Goal: Contribute content: Contribute content

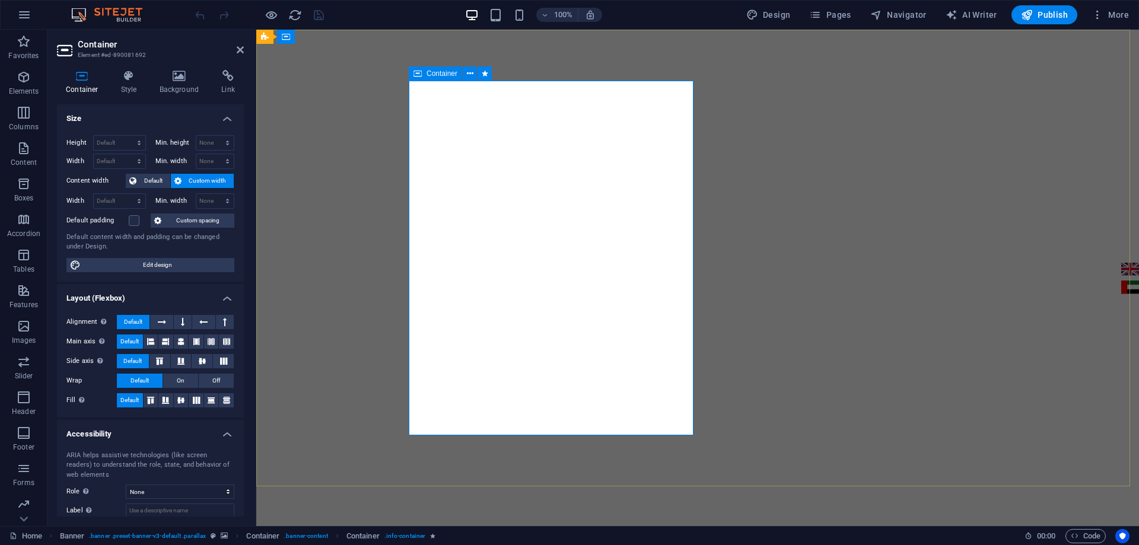
click at [434, 74] on span "Container" at bounding box center [441, 73] width 31 height 7
click at [154, 180] on span "Default" at bounding box center [153, 181] width 27 height 14
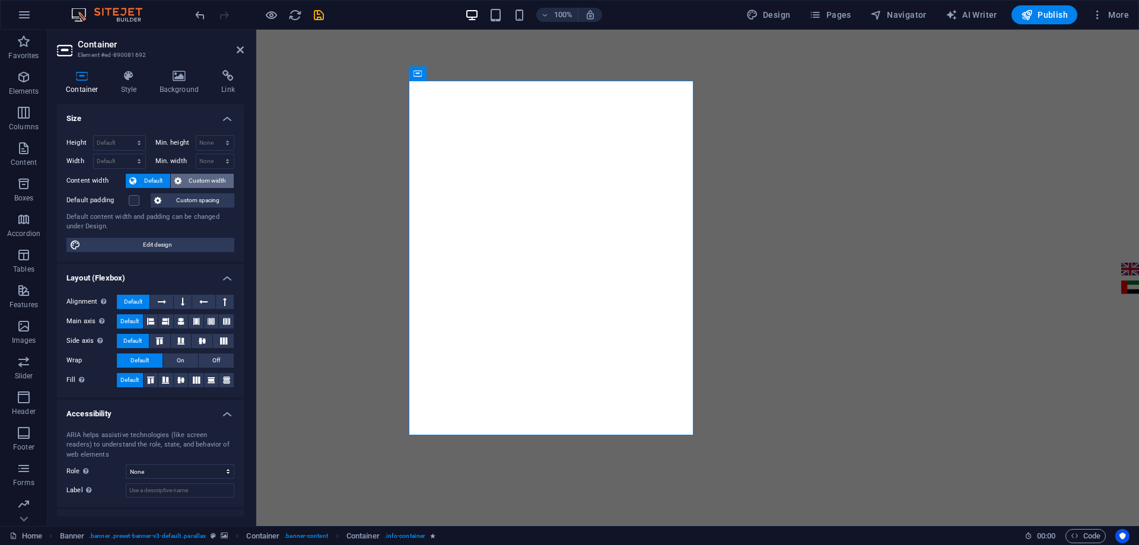
click at [194, 178] on span "Custom width" at bounding box center [208, 181] width 46 height 14
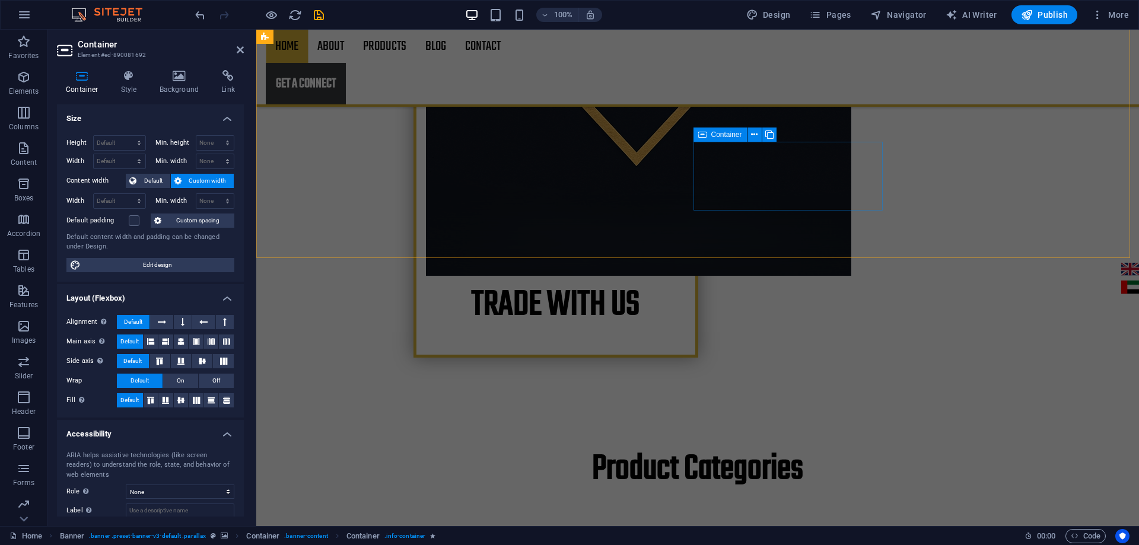
scroll to position [1008, 0]
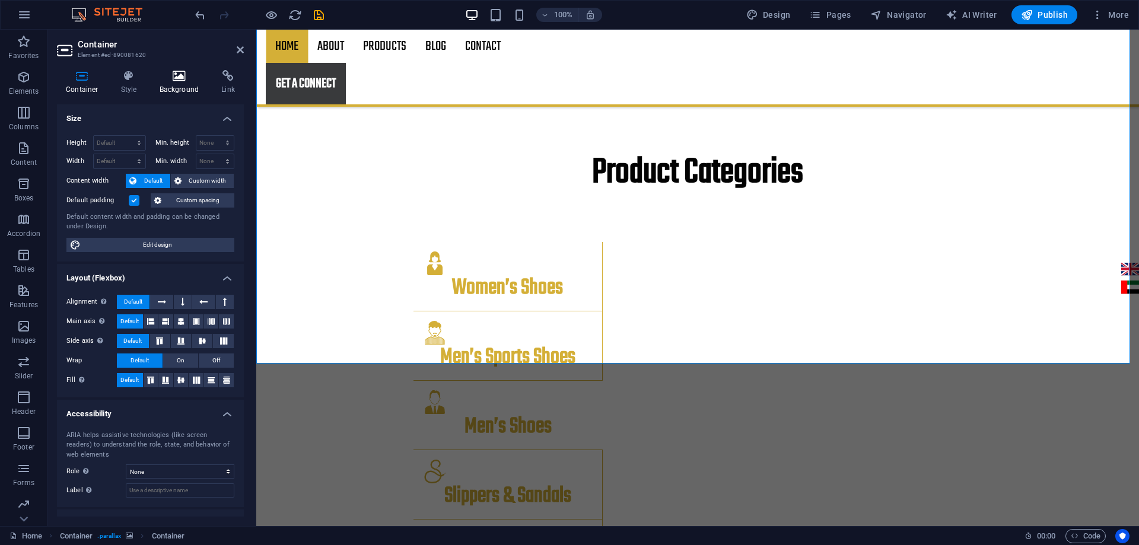
click at [179, 77] on icon at bounding box center [180, 76] width 58 height 12
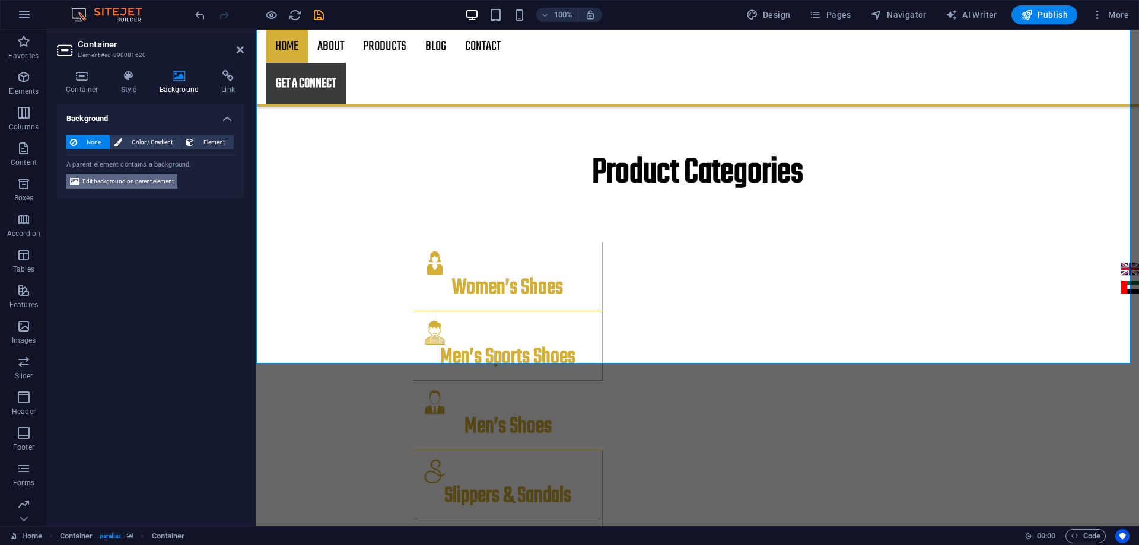
click at [142, 183] on span "Edit background on parent element" at bounding box center [127, 181] width 91 height 14
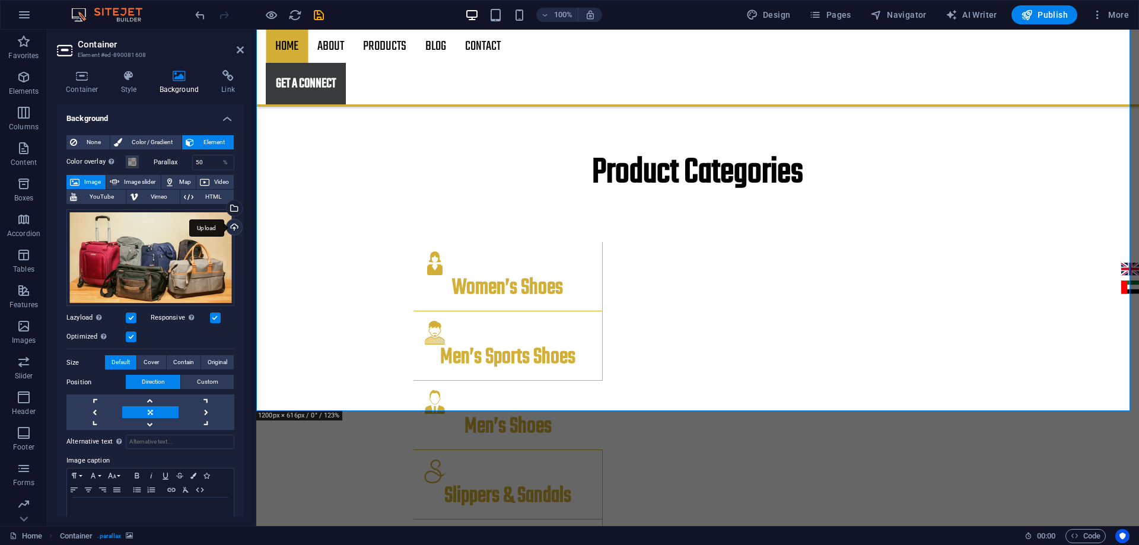
click at [231, 227] on div "Upload" at bounding box center [233, 228] width 18 height 18
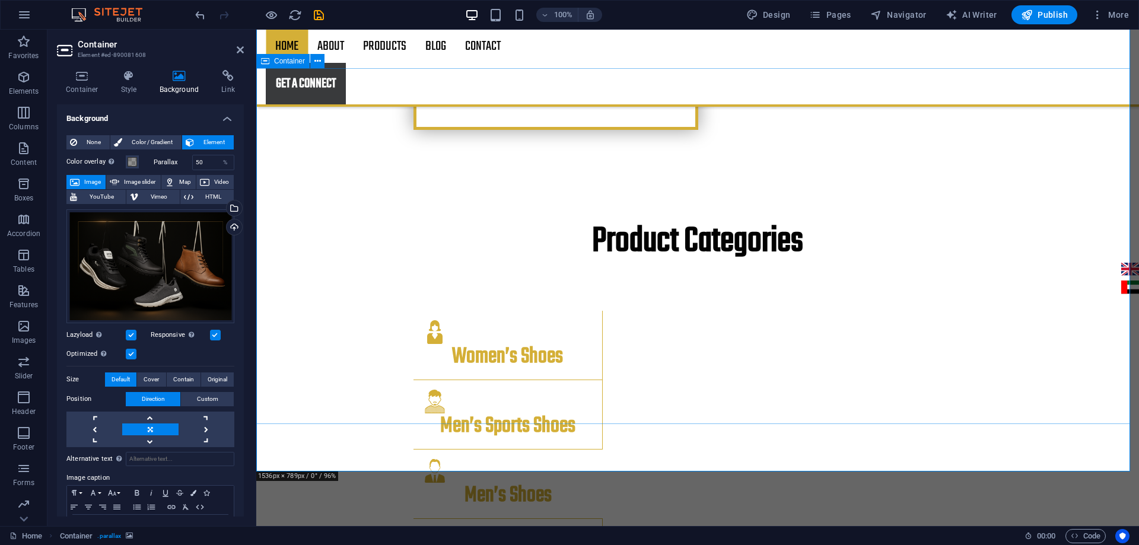
scroll to position [949, 0]
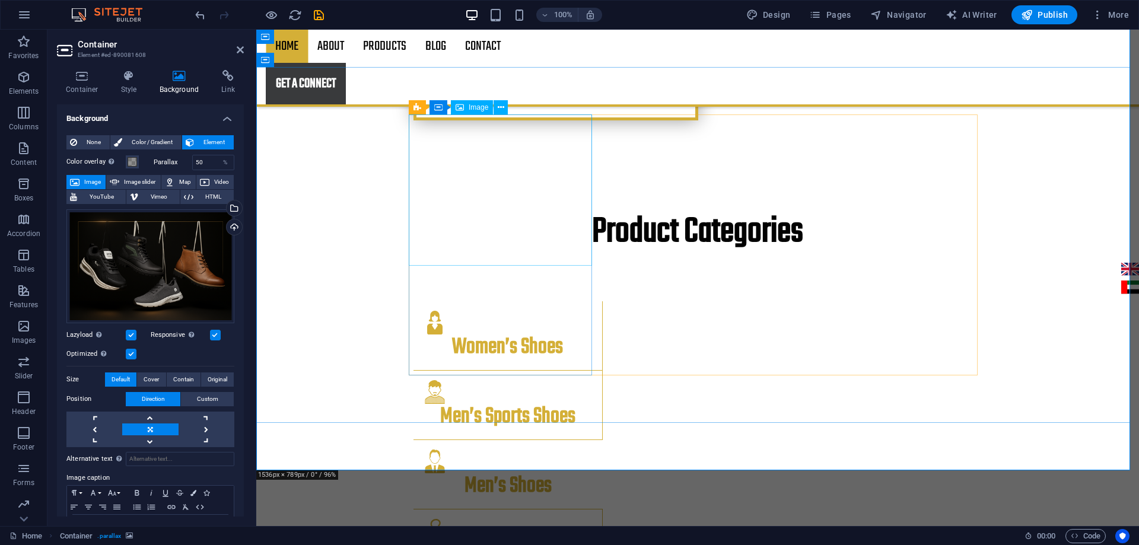
select select "%"
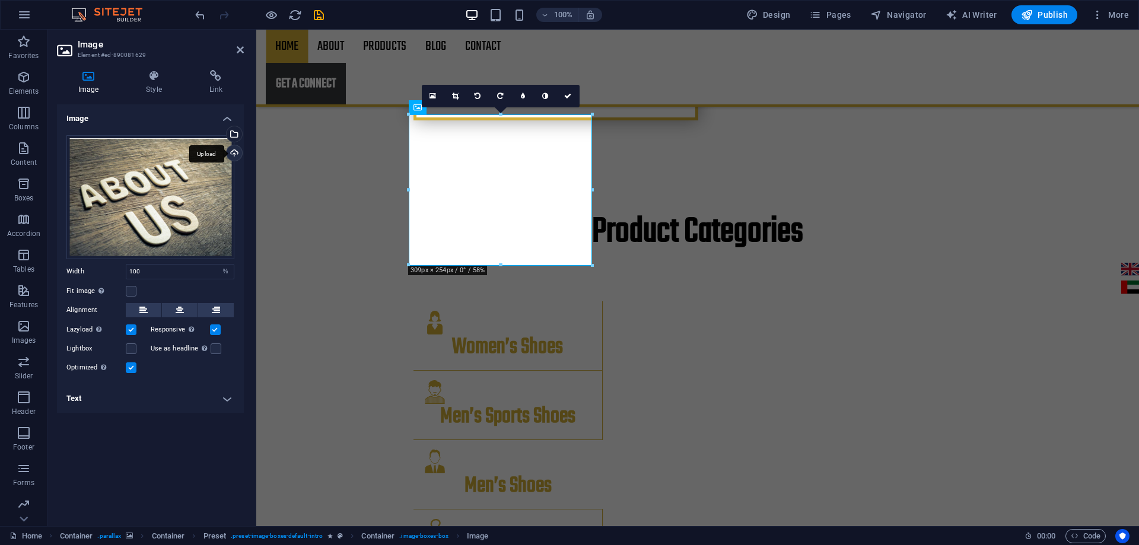
click at [230, 151] on div "Upload" at bounding box center [233, 154] width 18 height 18
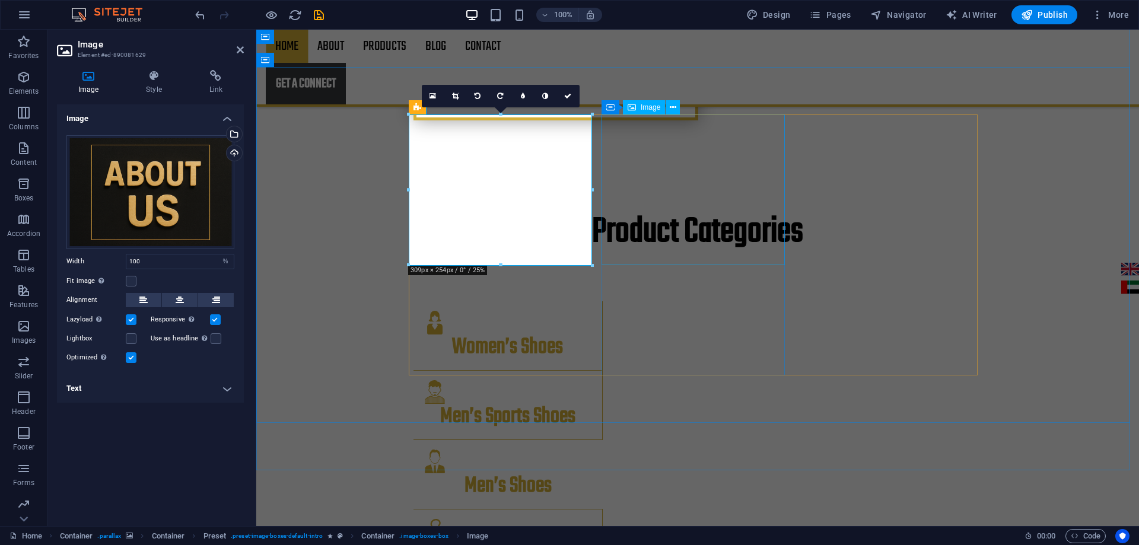
select select "%"
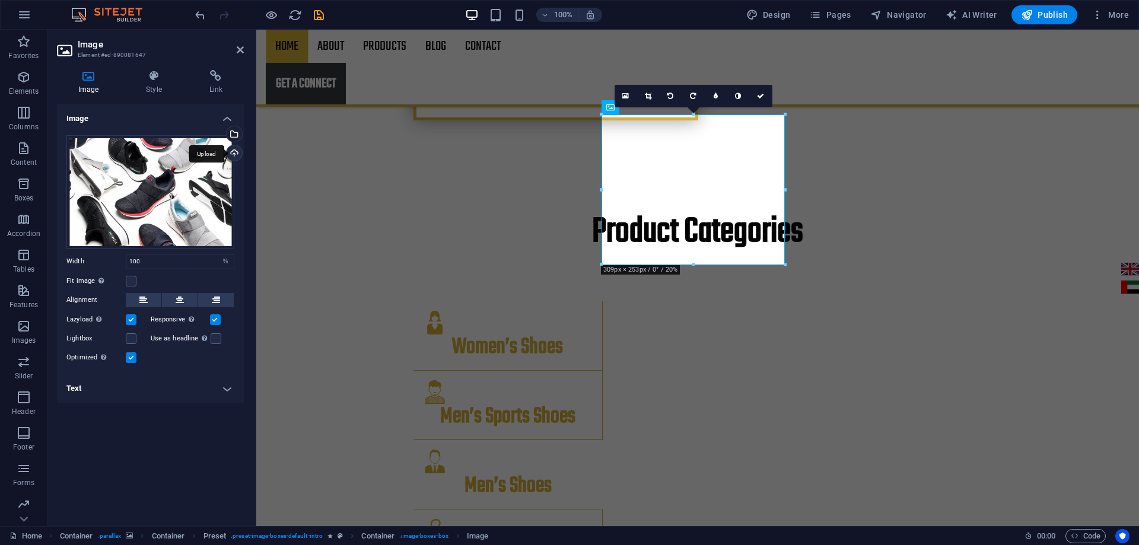
click at [238, 148] on div "Upload" at bounding box center [233, 154] width 18 height 18
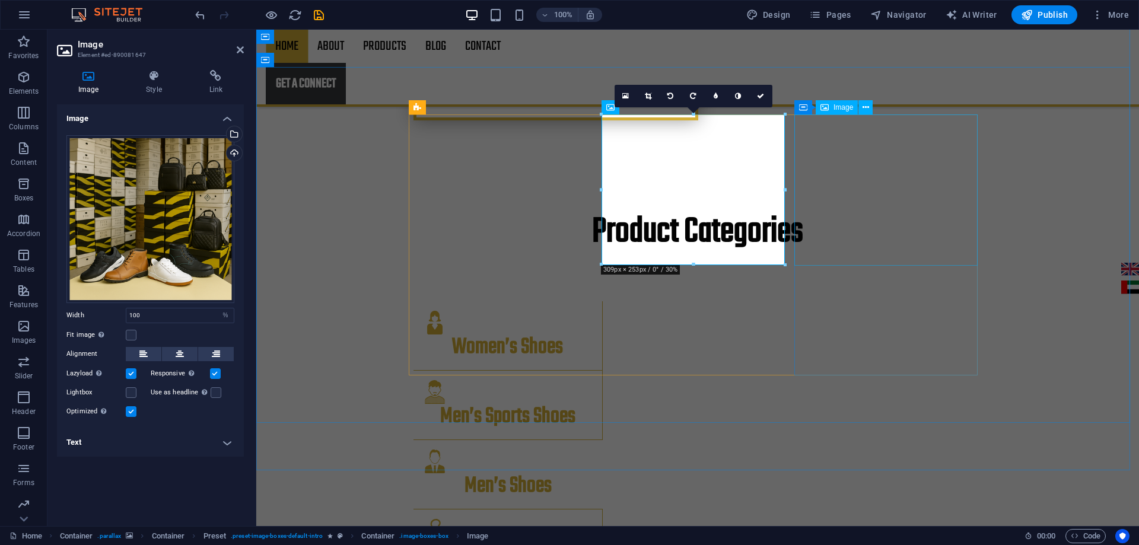
select select "%"
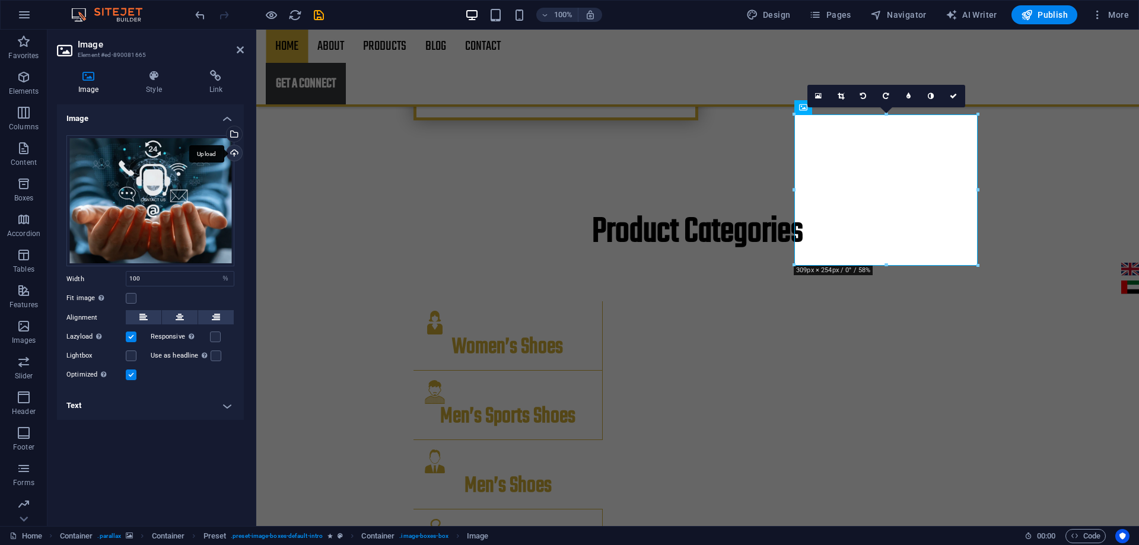
click at [229, 152] on div "Upload" at bounding box center [233, 154] width 18 height 18
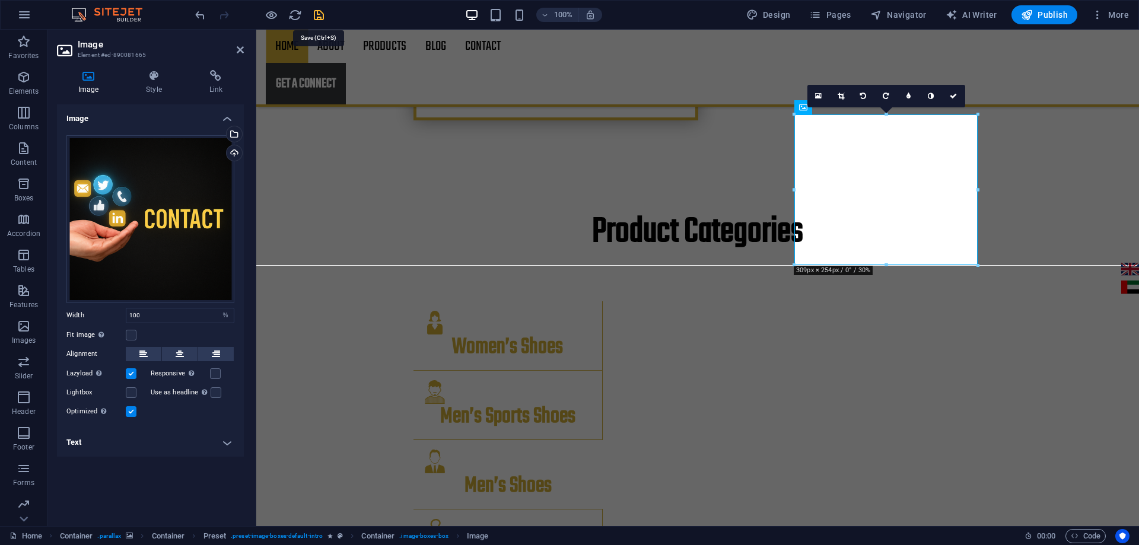
click at [315, 13] on icon "save" at bounding box center [319, 15] width 14 height 14
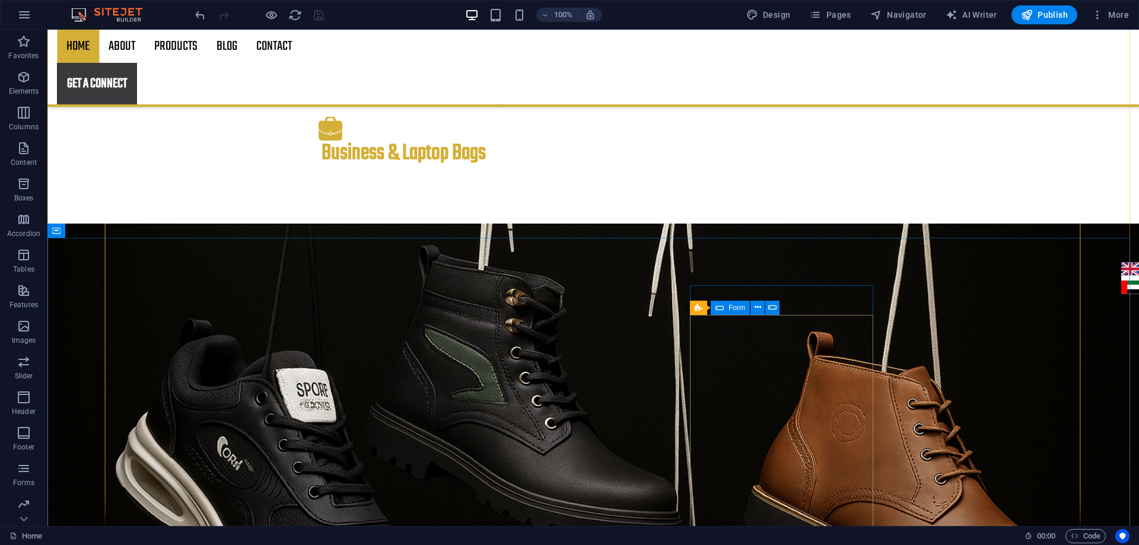
scroll to position [1803, 0]
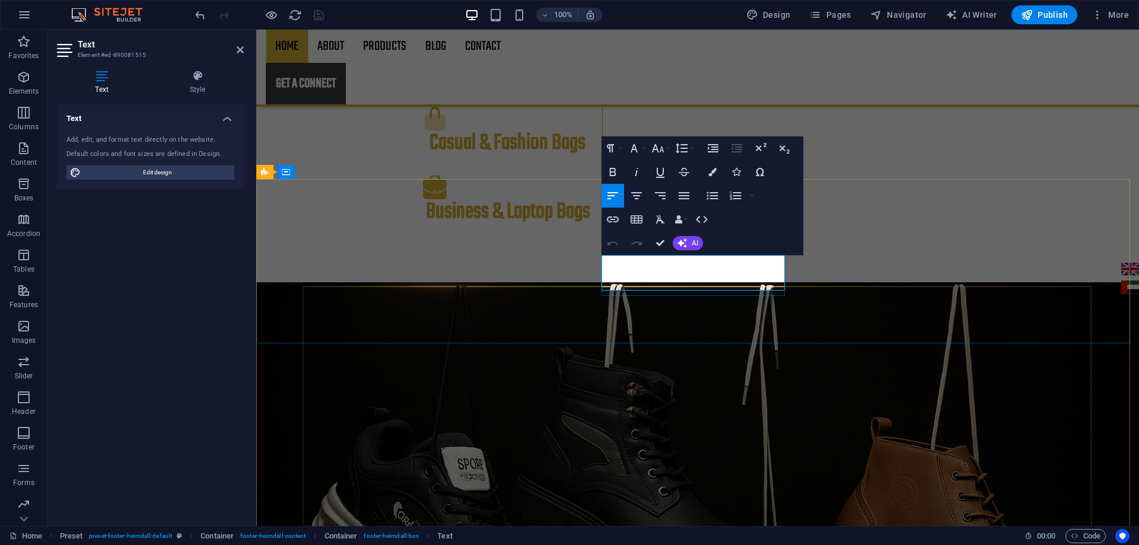
drag, startPoint x: 685, startPoint y: 282, endPoint x: 737, endPoint y: 279, distance: 51.7
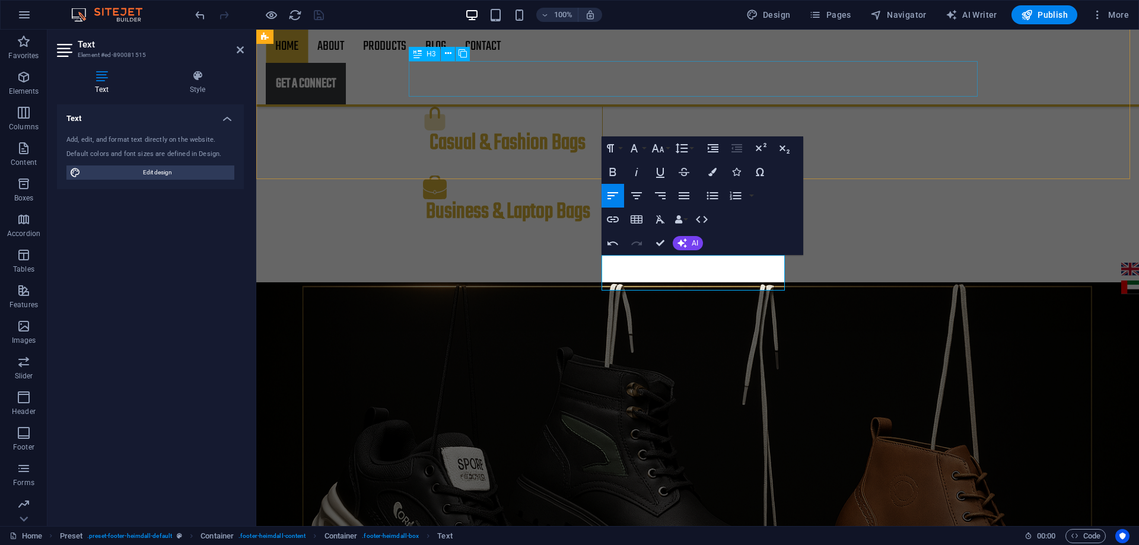
scroll to position [0, 6]
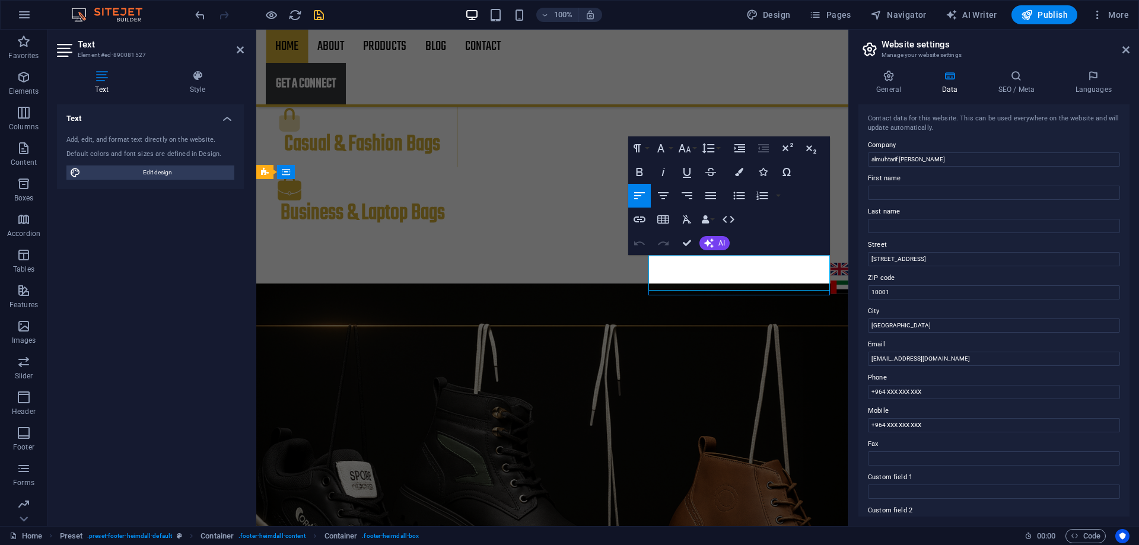
scroll to position [1803, 0]
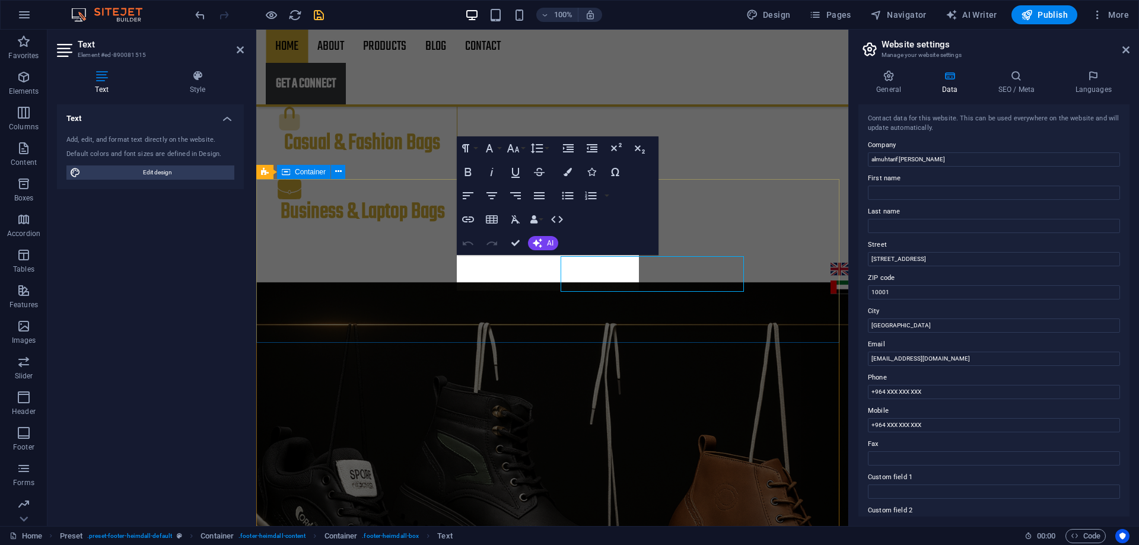
scroll to position [1802, 0]
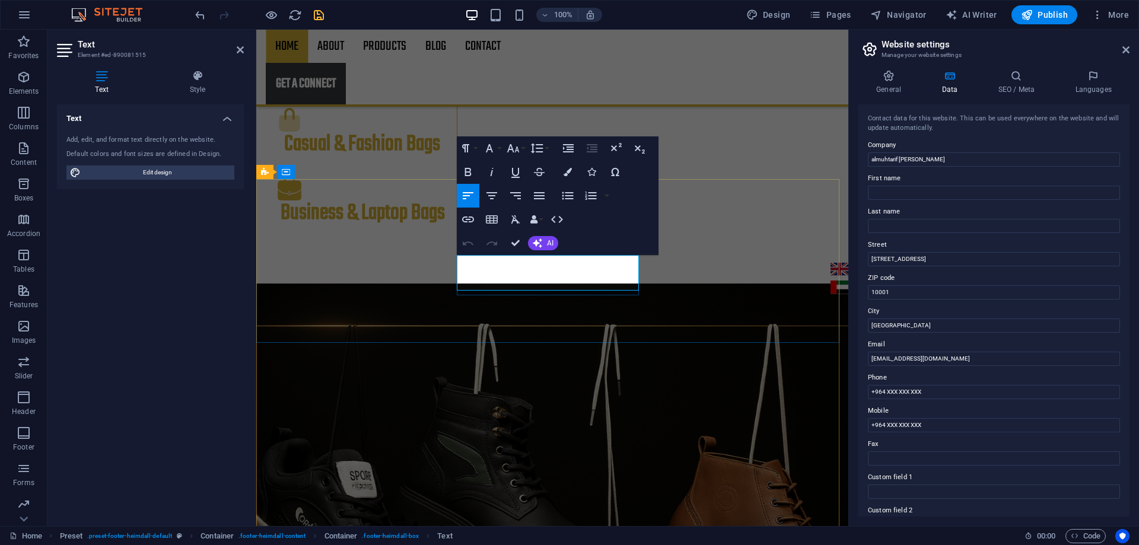
drag, startPoint x: 586, startPoint y: 262, endPoint x: 460, endPoint y: 262, distance: 126.3
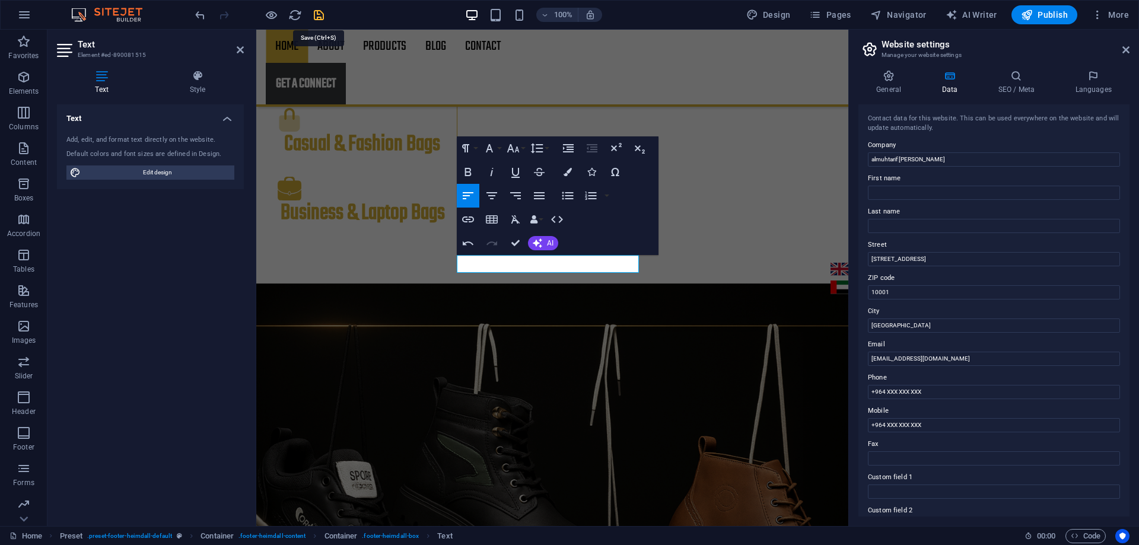
click at [315, 13] on icon "save" at bounding box center [319, 15] width 14 height 14
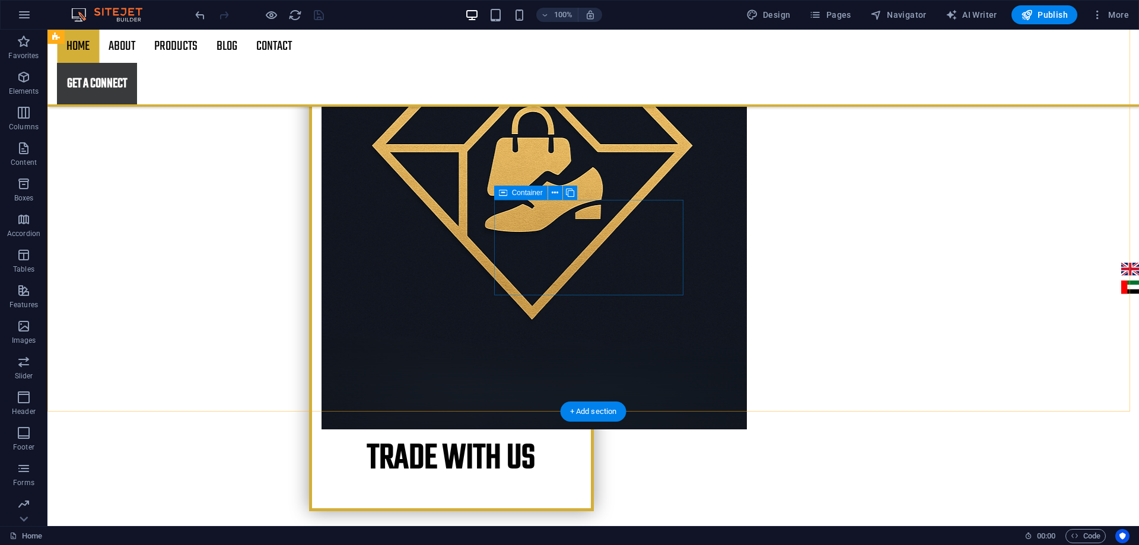
scroll to position [262, 0]
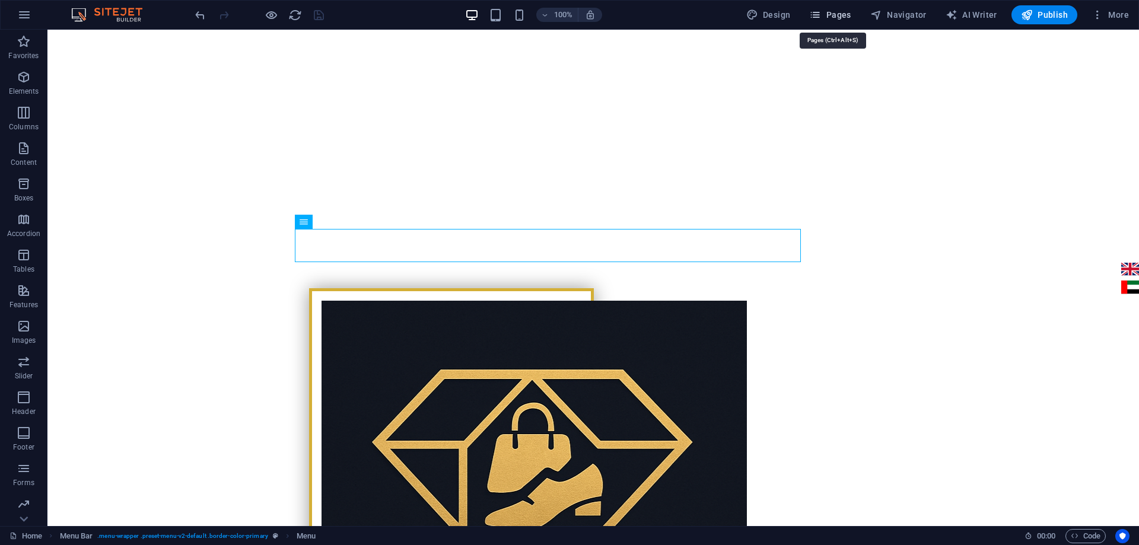
click at [838, 17] on span "Pages" at bounding box center [830, 15] width 42 height 12
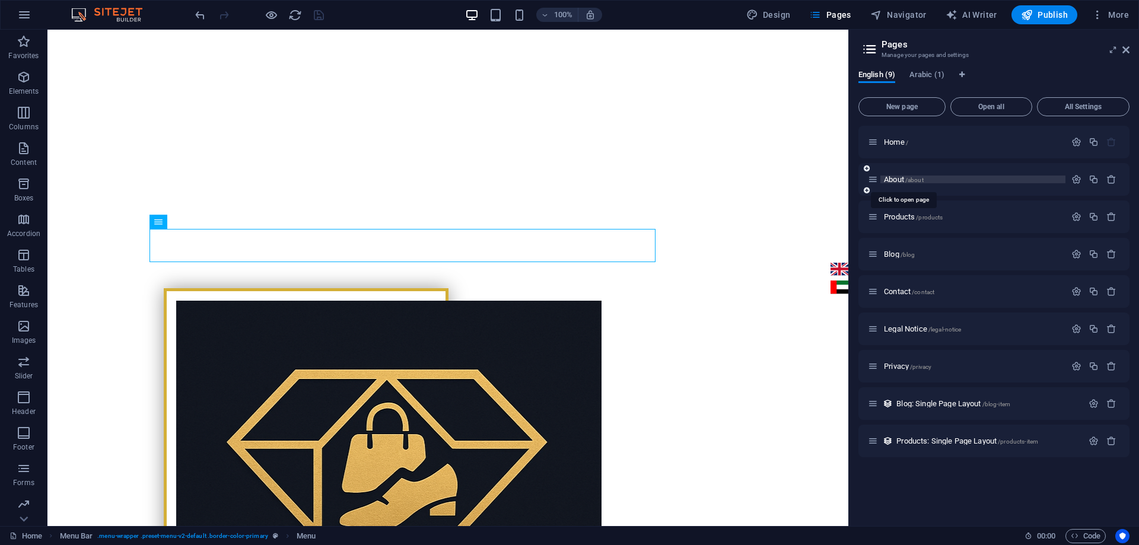
click at [889, 176] on span "About /about" at bounding box center [904, 179] width 40 height 9
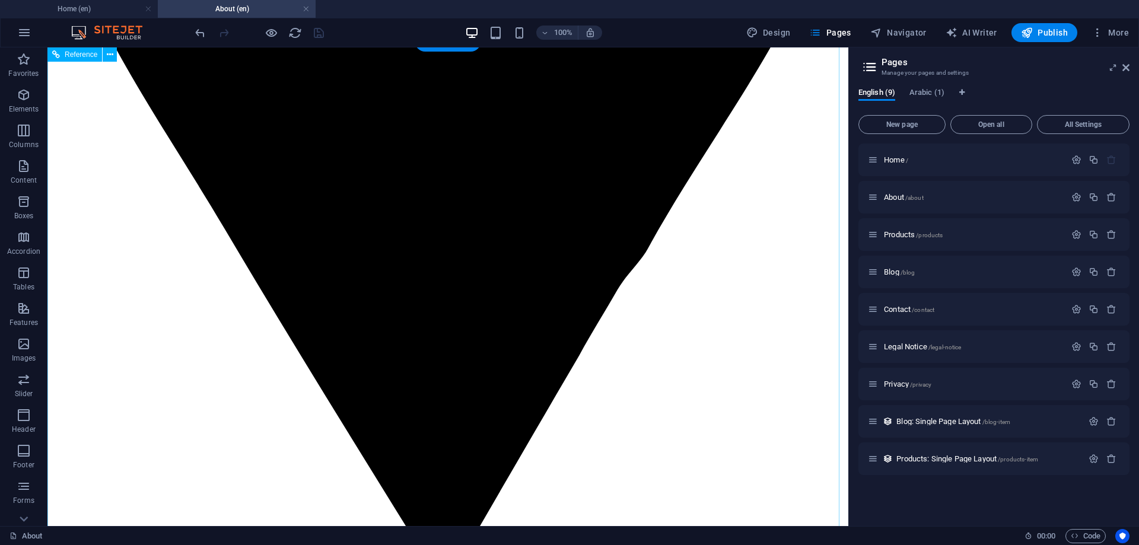
scroll to position [1364, 0]
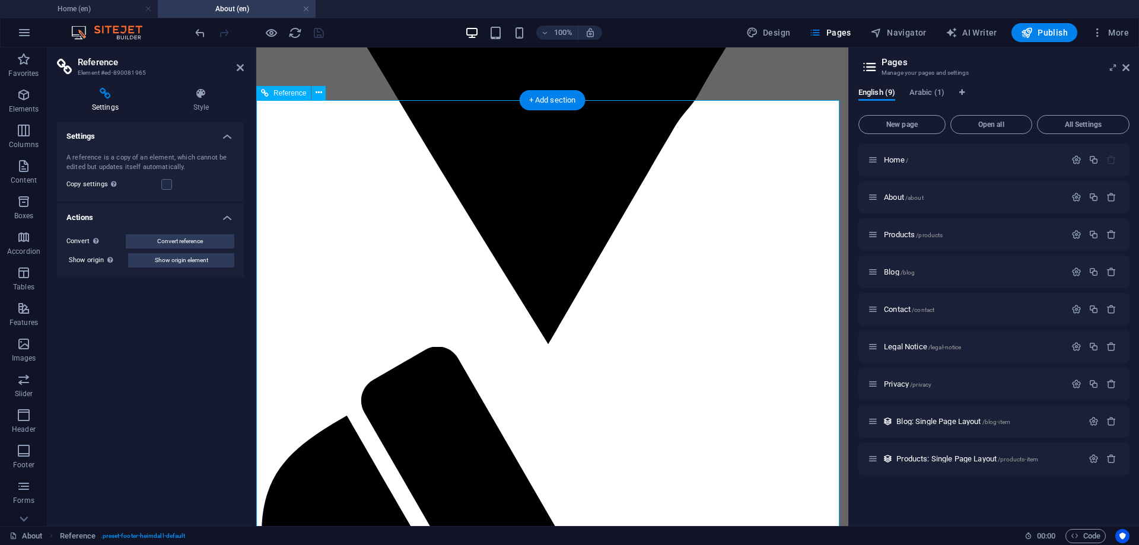
click at [1125, 66] on icon at bounding box center [1125, 67] width 7 height 9
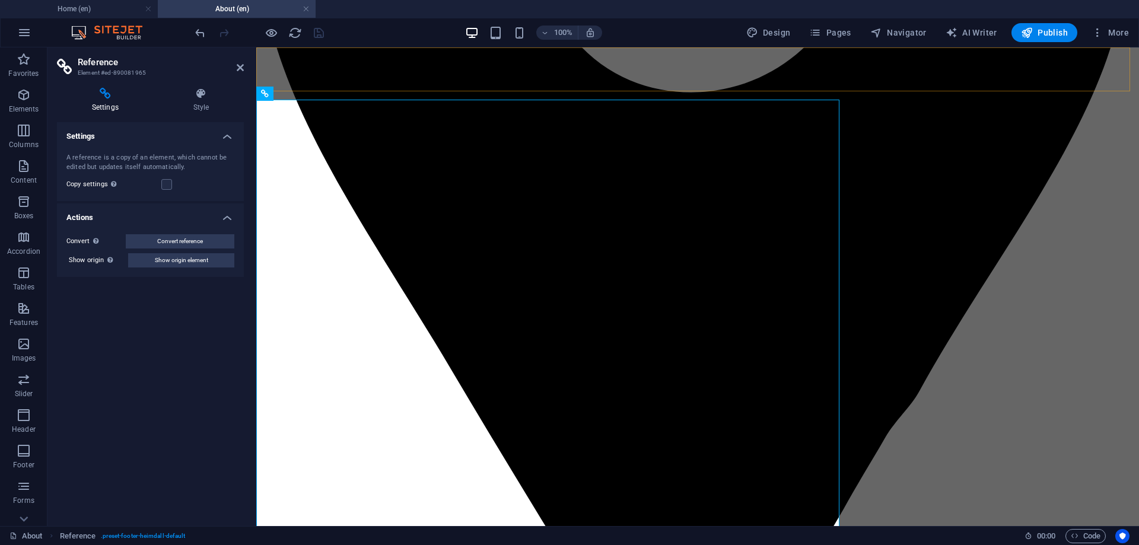
scroll to position [1364, 0]
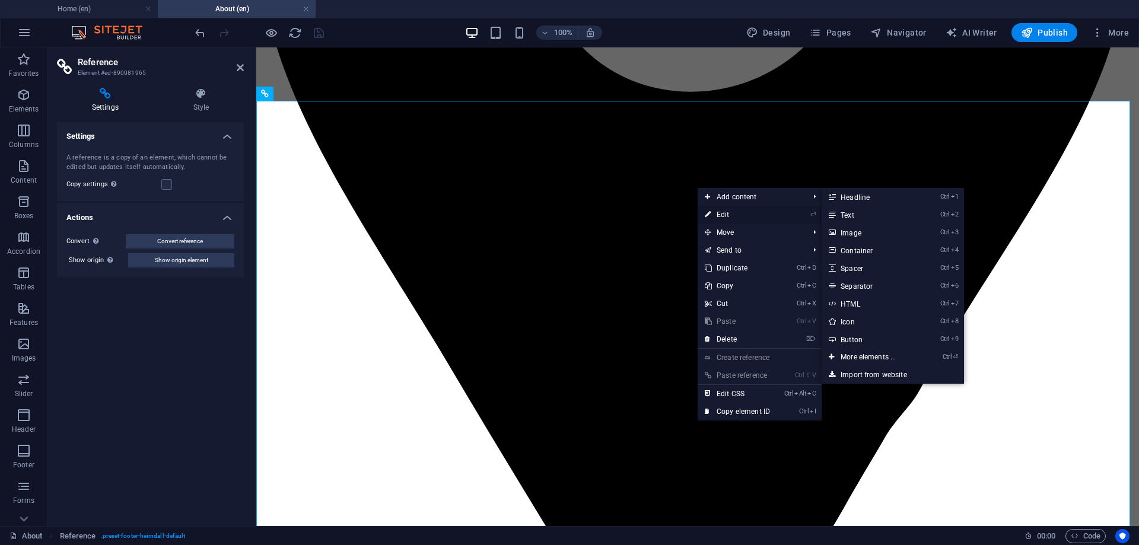
click at [710, 209] on icon at bounding box center [707, 215] width 6 height 18
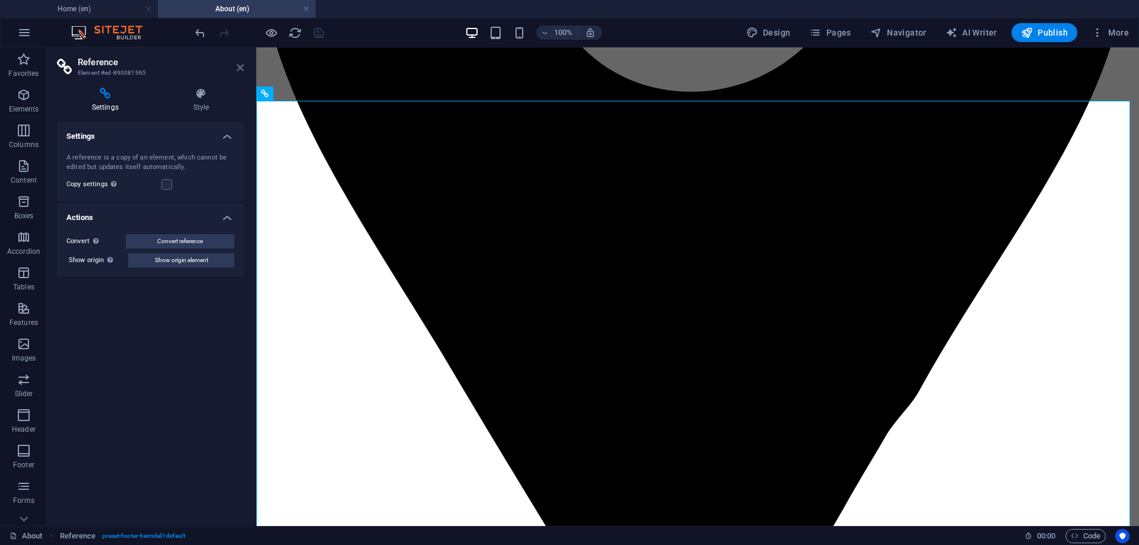
click at [240, 68] on icon at bounding box center [240, 67] width 7 height 9
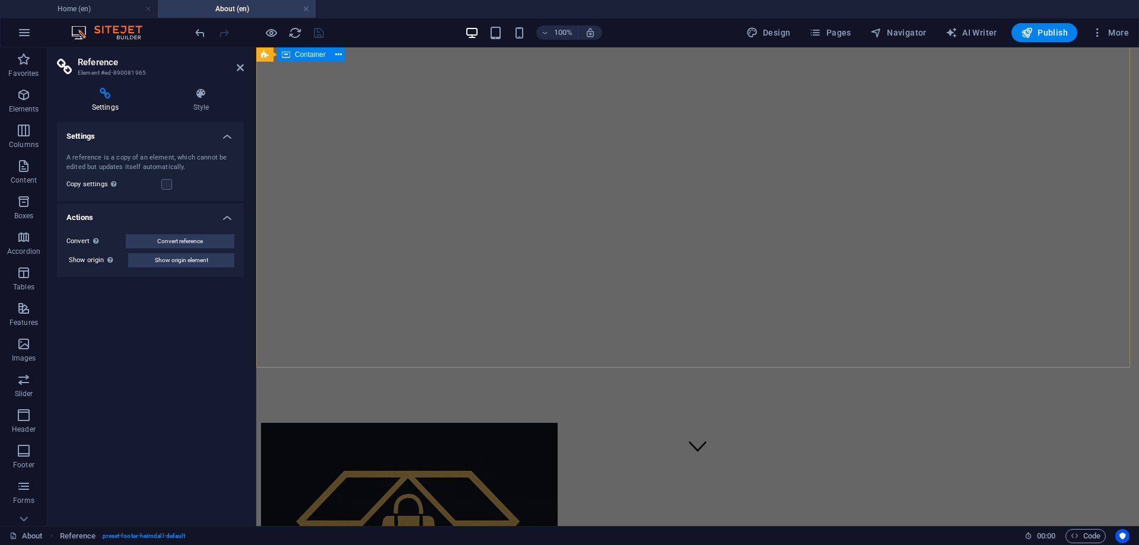
scroll to position [0, 0]
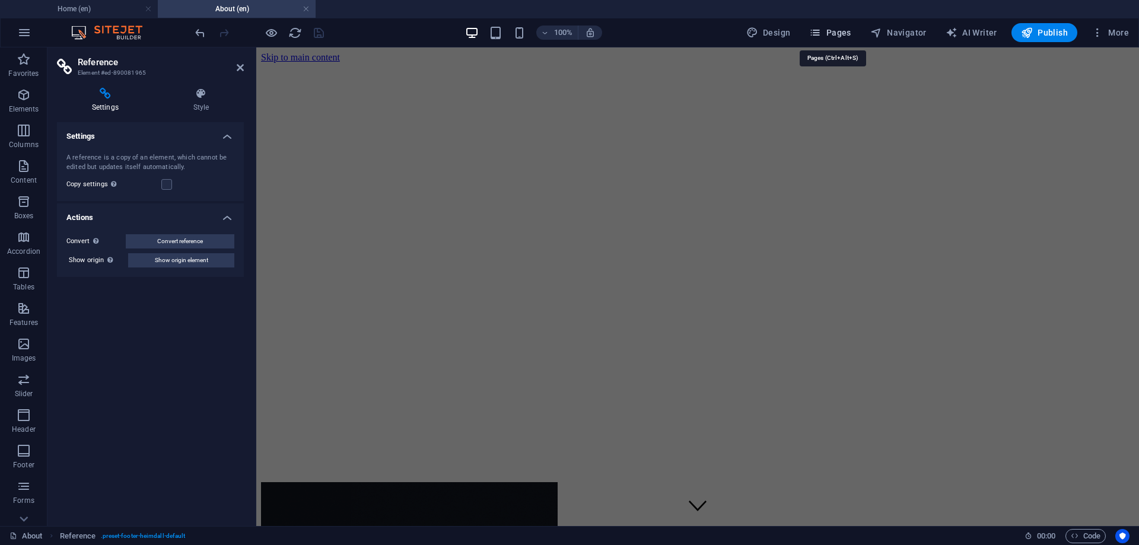
click at [843, 31] on span "Pages" at bounding box center [830, 33] width 42 height 12
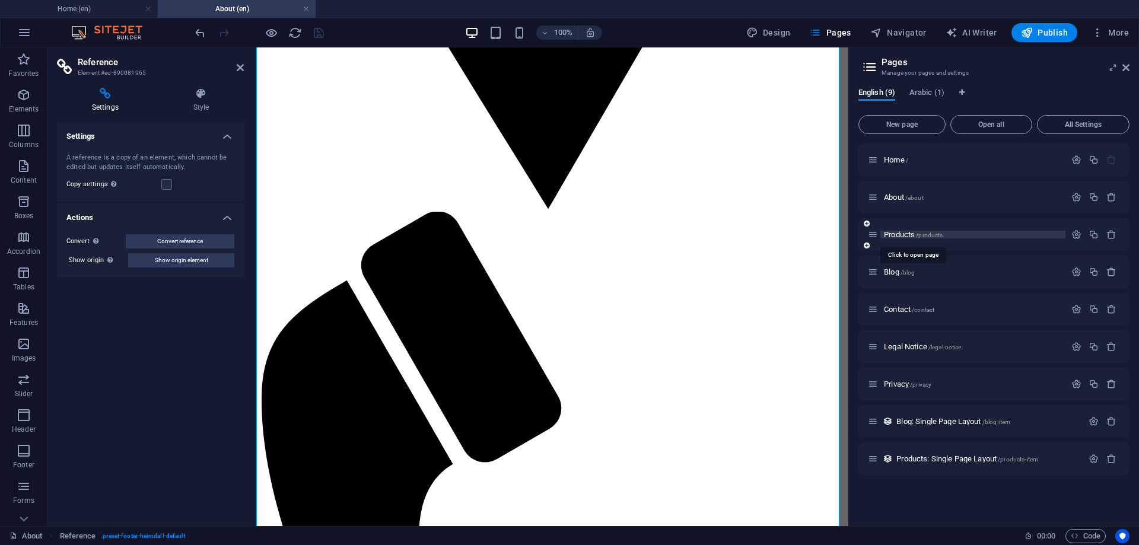
click at [895, 237] on span "Products /products" at bounding box center [913, 234] width 59 height 9
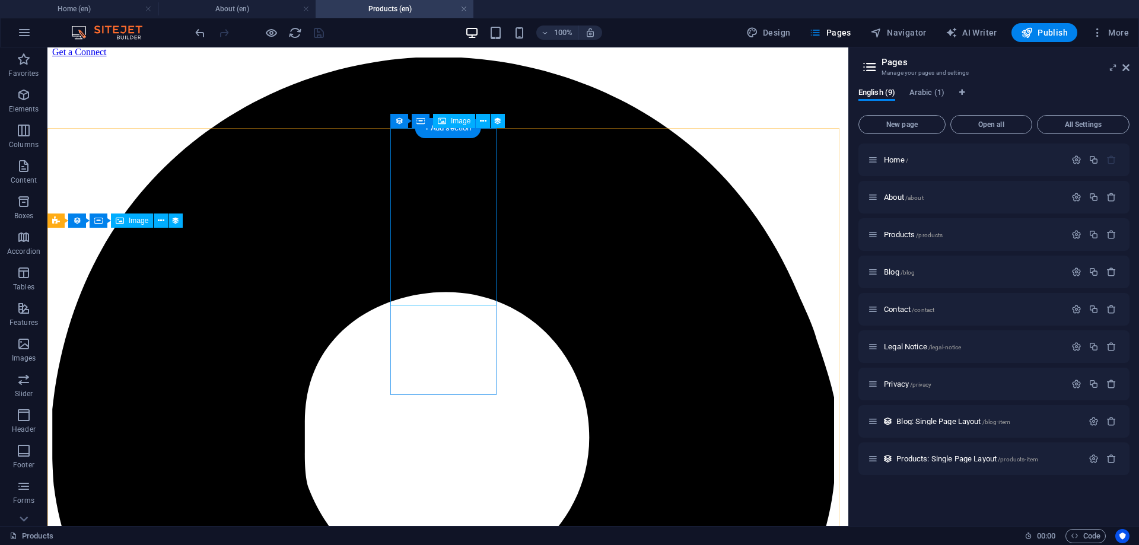
scroll to position [0, 0]
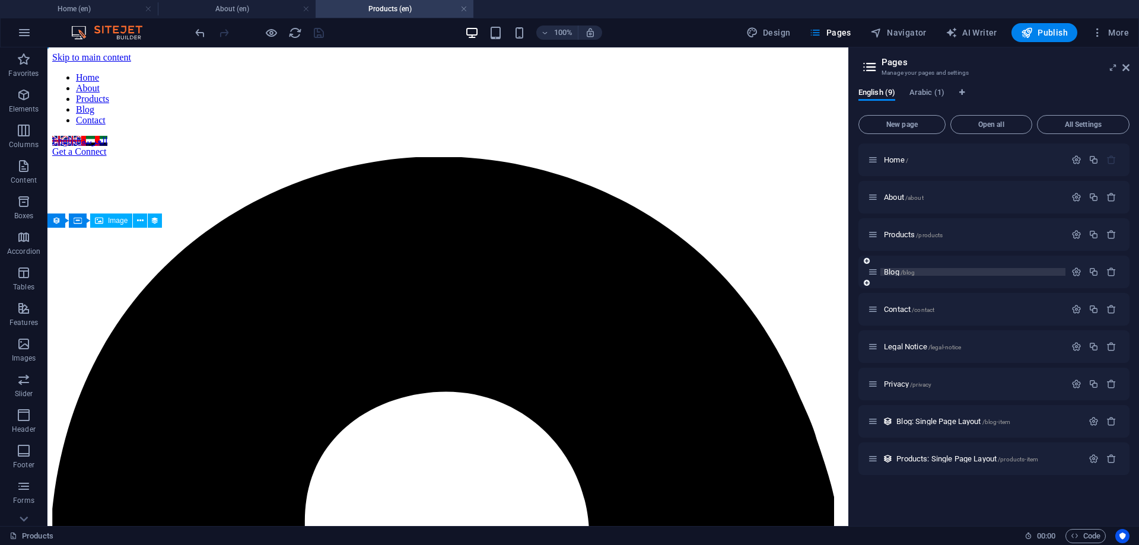
click at [892, 274] on span "Blog /blog" at bounding box center [899, 271] width 31 height 9
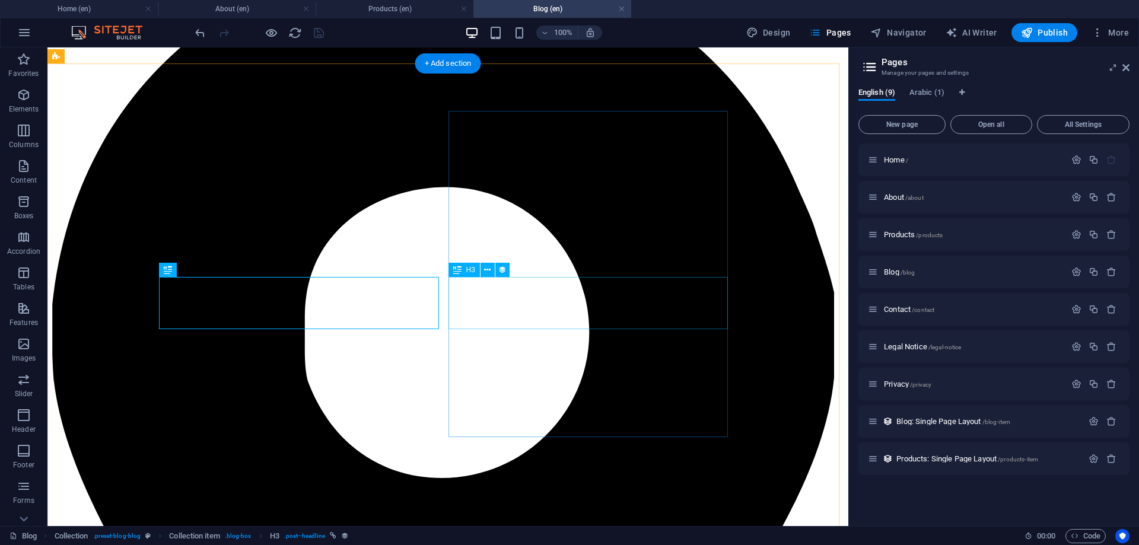
scroll to position [415, 0]
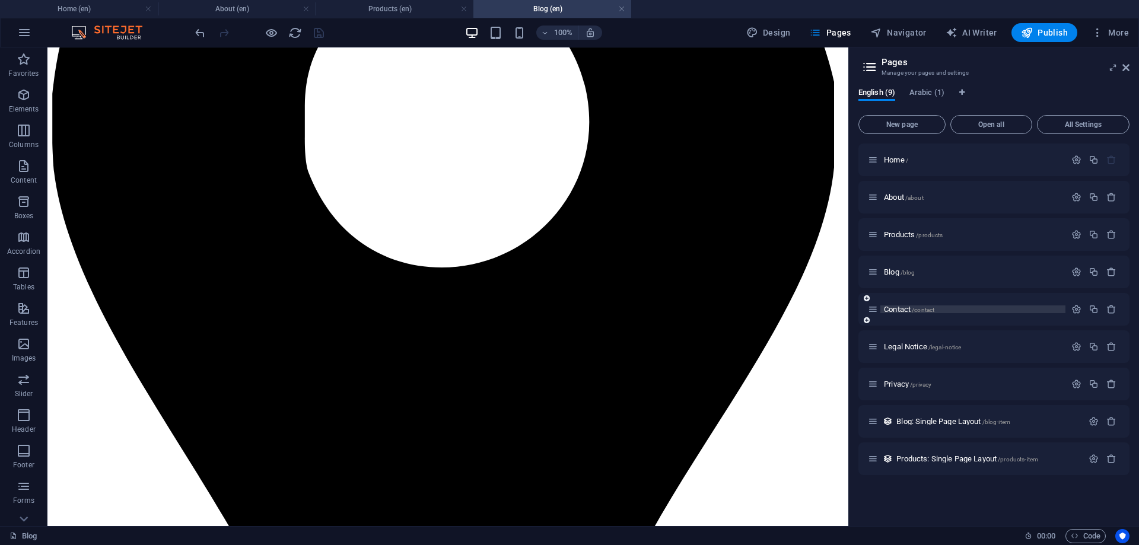
click at [894, 310] on span "Contact /contact" at bounding box center [909, 309] width 50 height 9
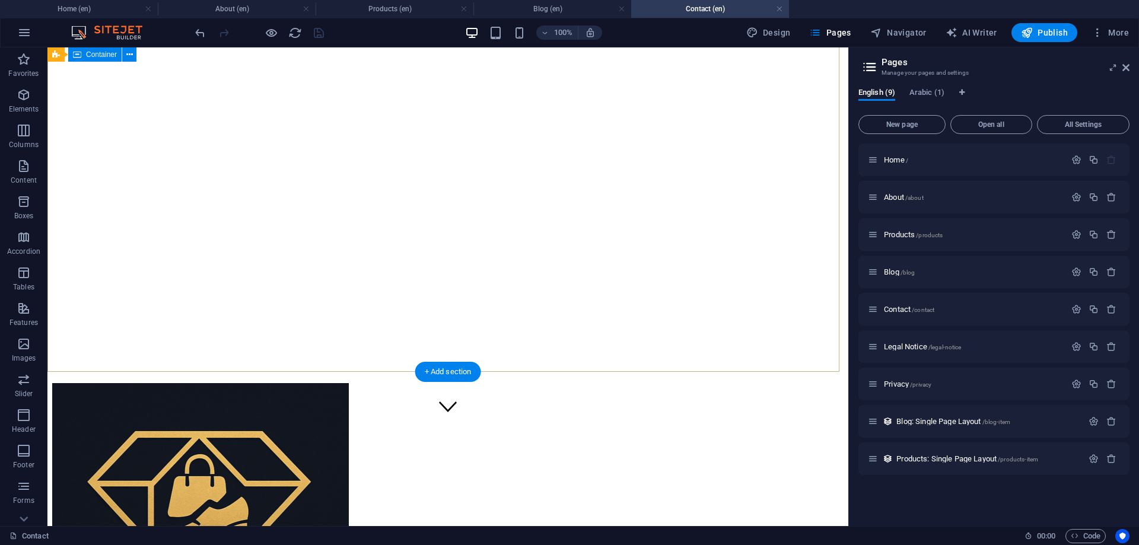
scroll to position [0, 0]
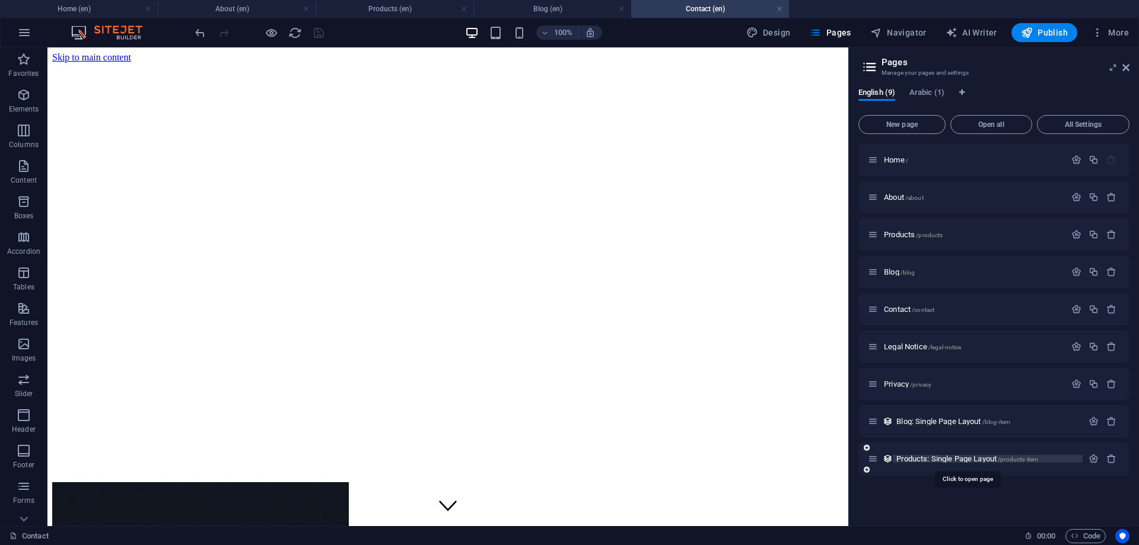
click at [910, 460] on span "Products: Single Page Layout /products-item" at bounding box center [967, 458] width 142 height 9
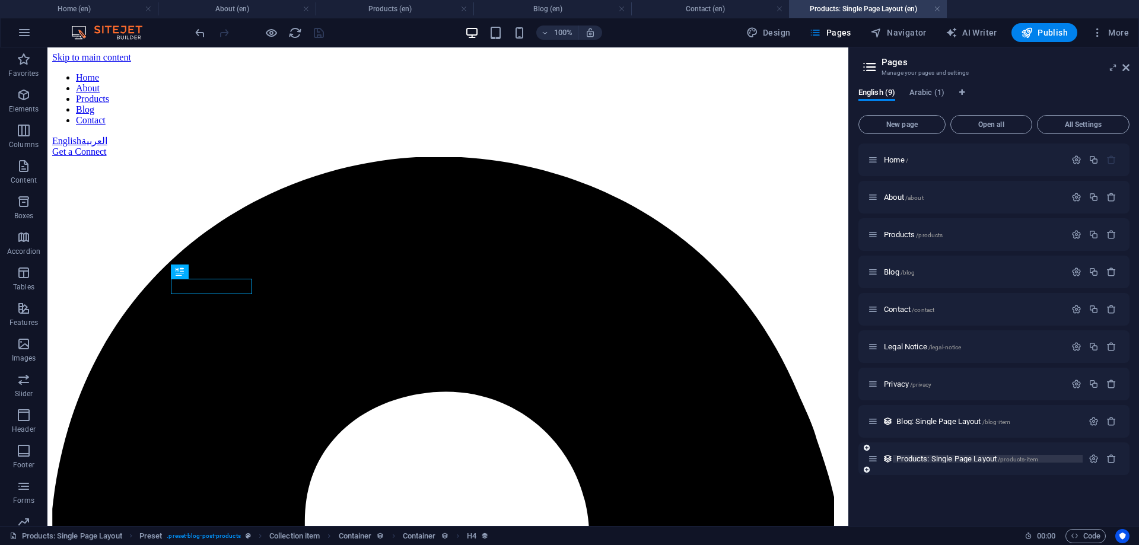
scroll to position [502, 0]
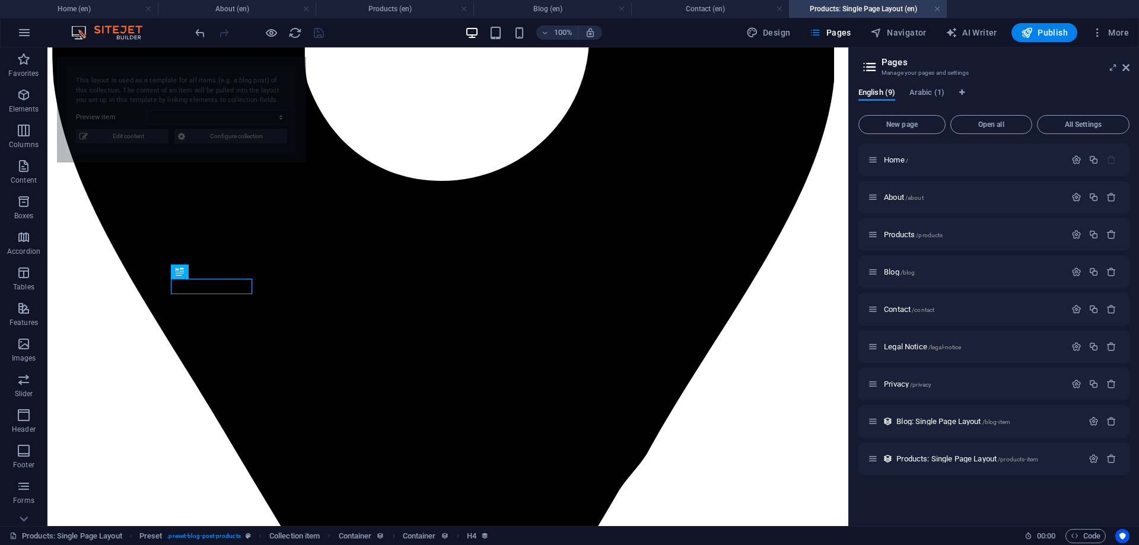
select select "68b2b4c0c19d3ed56f01b253"
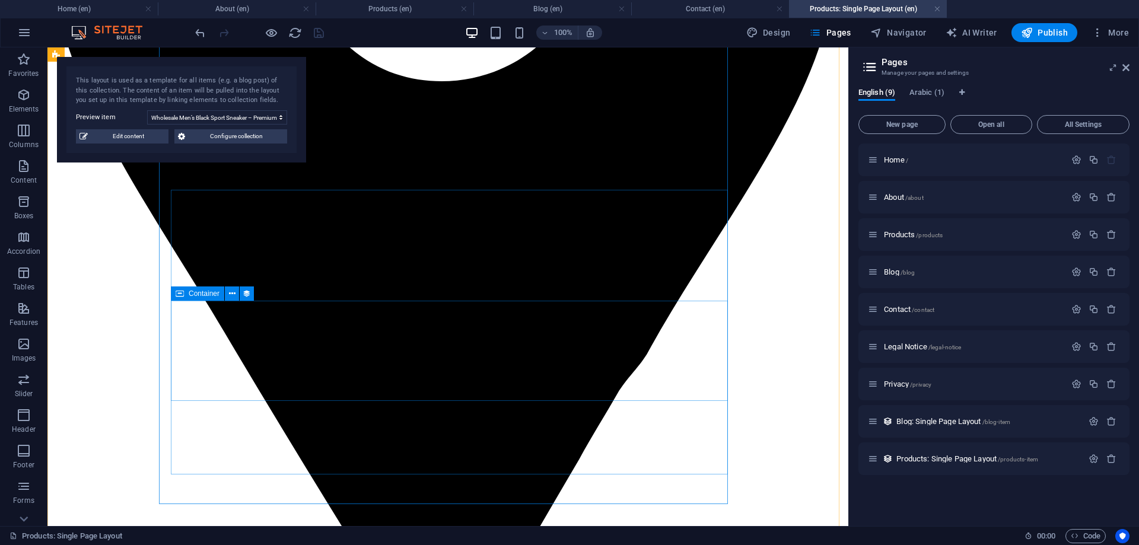
scroll to position [616, 0]
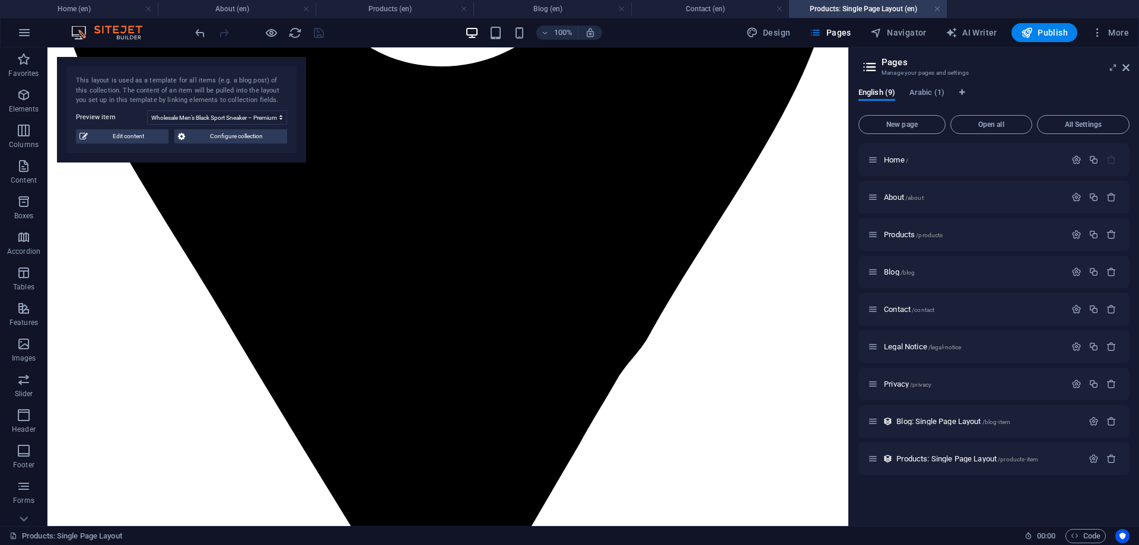
click at [941, 8] on h4 "Products: Single Page Layout (en)" at bounding box center [868, 8] width 158 height 13
click at [935, 10] on link at bounding box center [936, 9] width 7 height 11
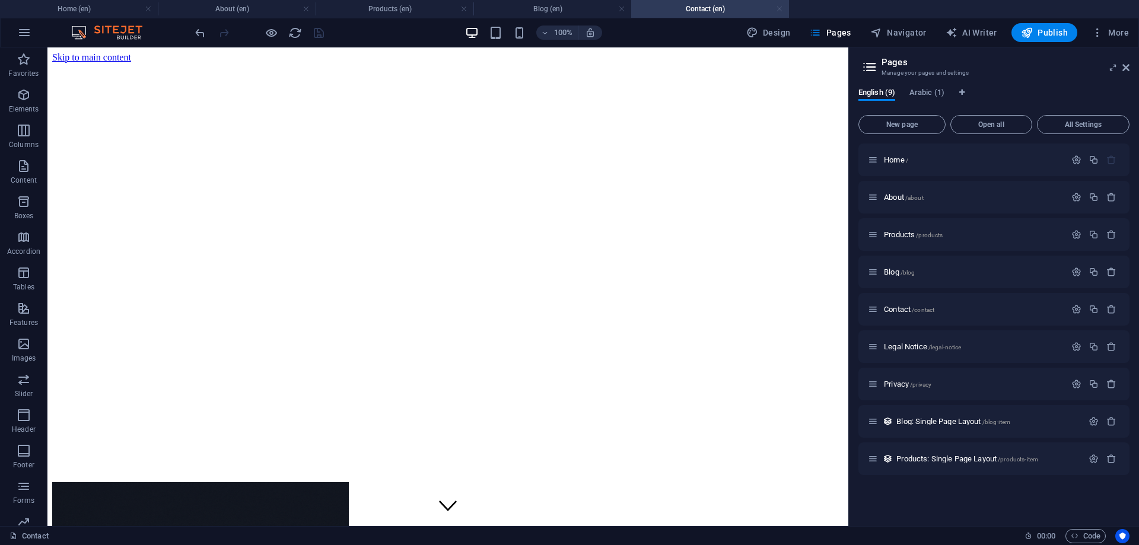
click at [779, 10] on link at bounding box center [779, 9] width 7 height 11
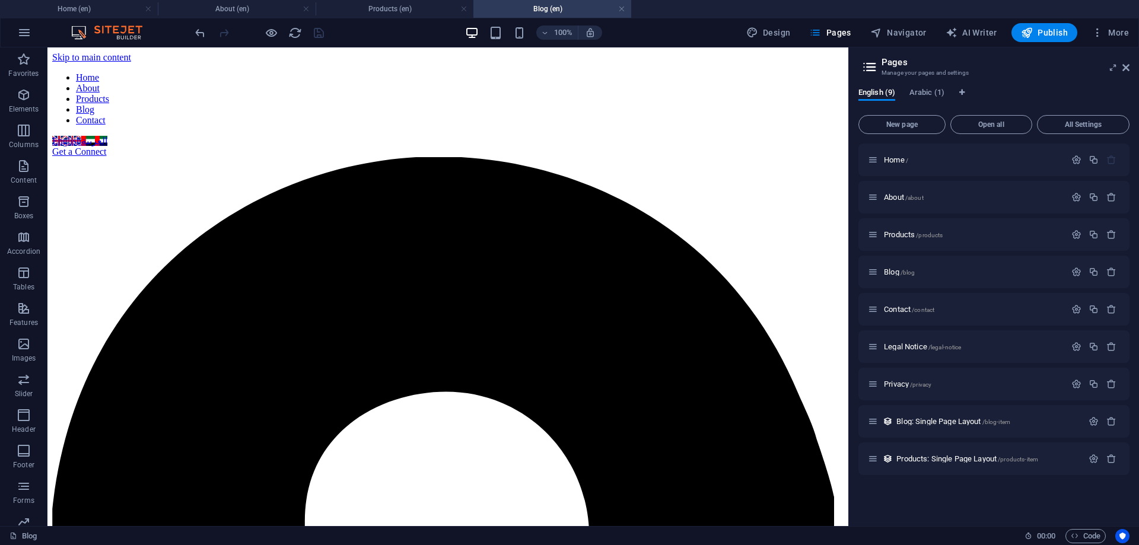
scroll to position [415, 0]
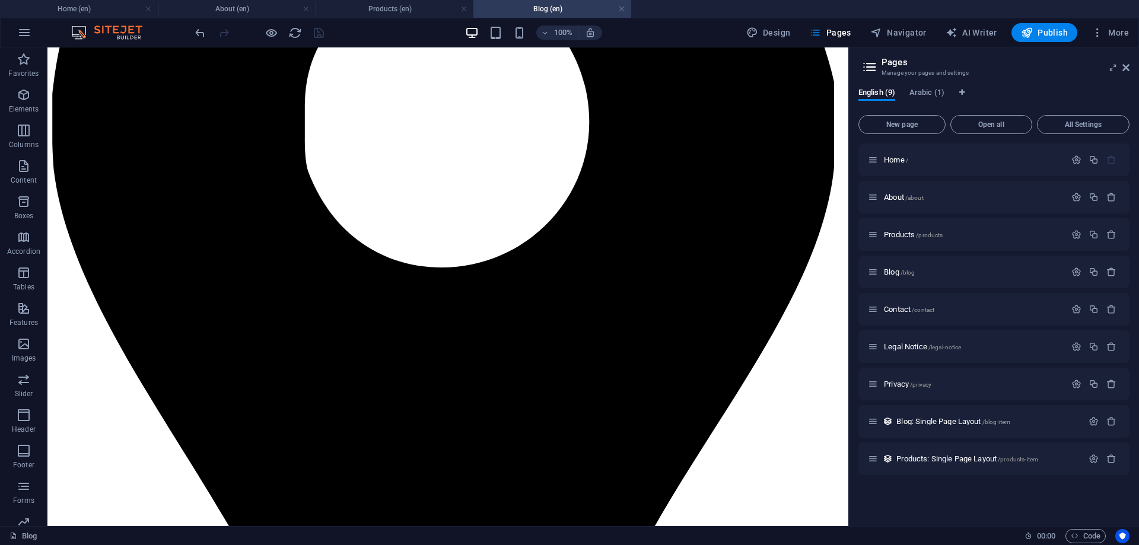
click at [621, 9] on link at bounding box center [621, 9] width 7 height 11
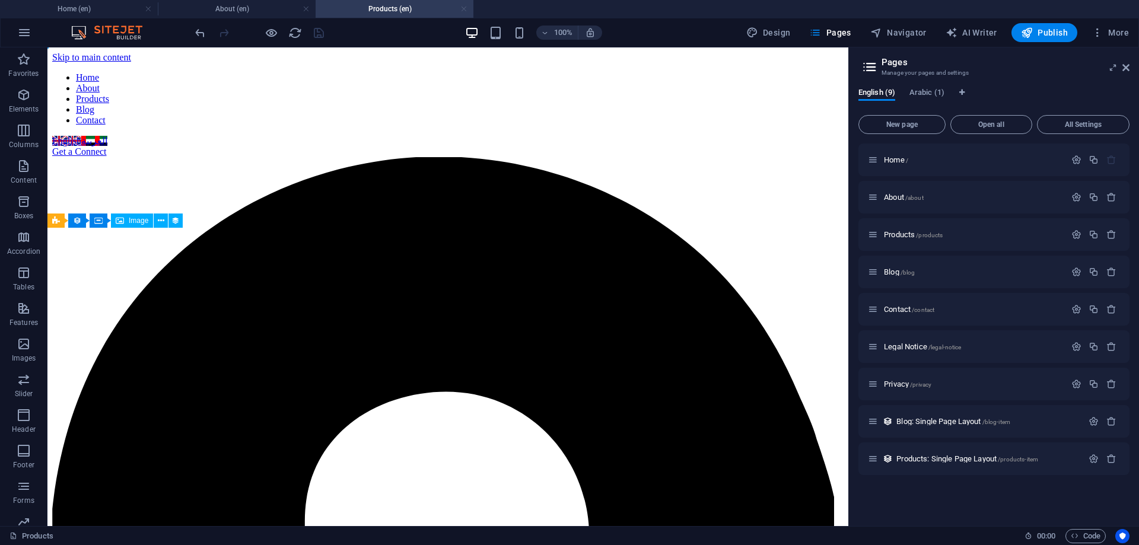
click at [461, 8] on link at bounding box center [463, 9] width 7 height 11
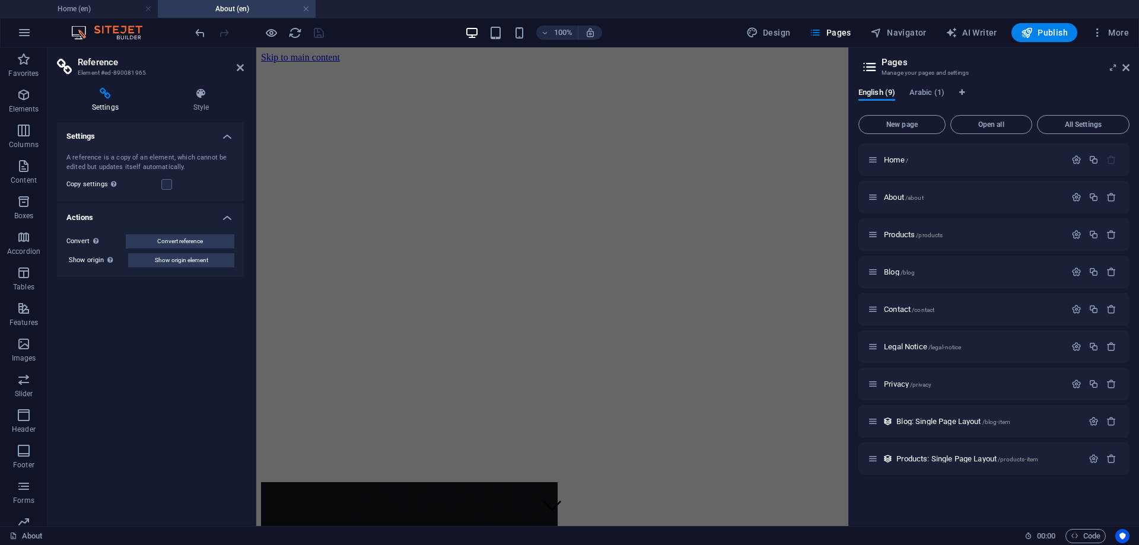
scroll to position [1498, 0]
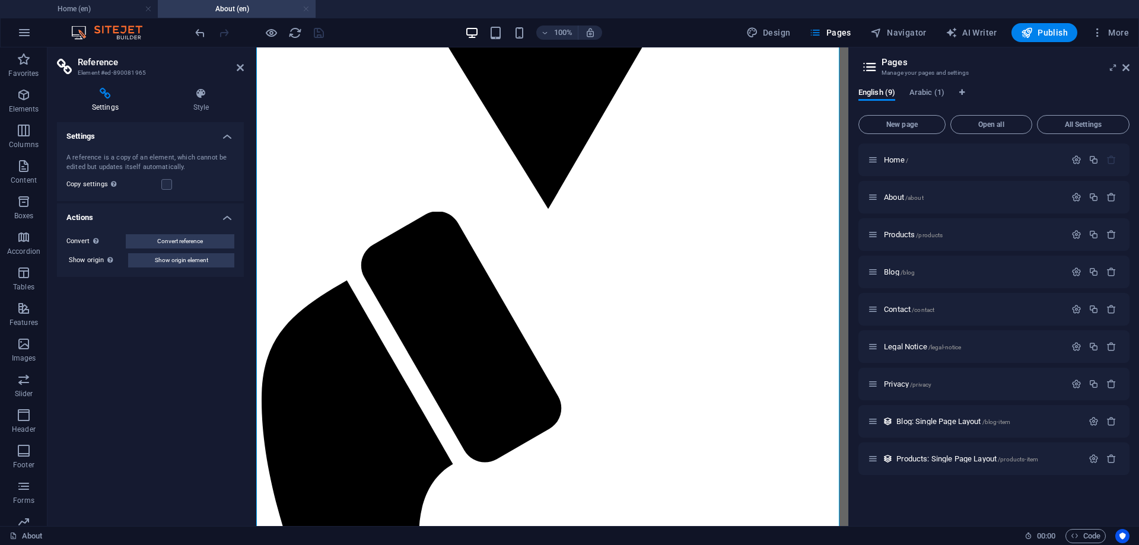
click at [309, 10] on link at bounding box center [305, 9] width 7 height 11
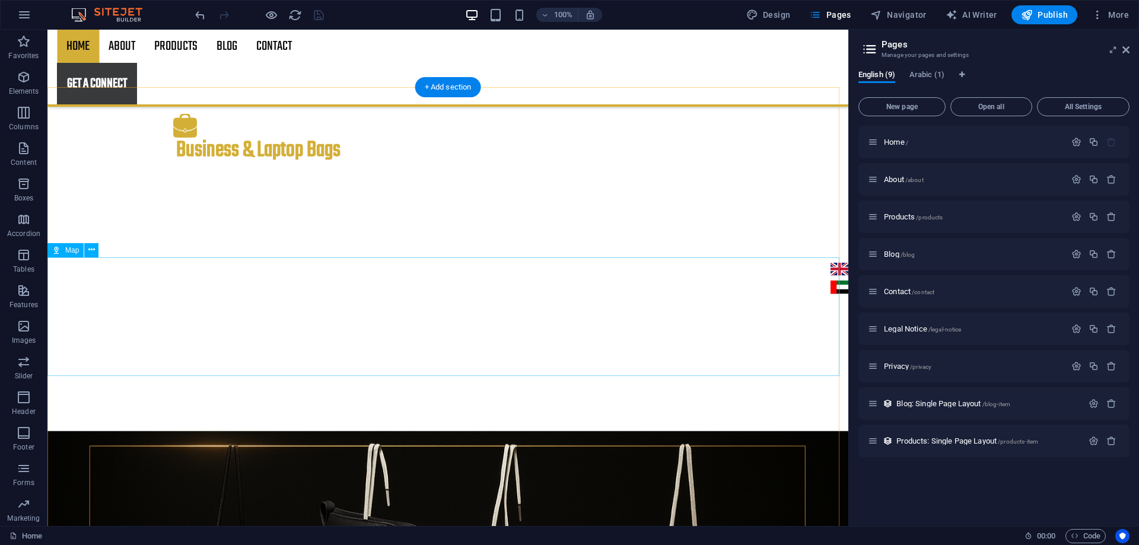
scroll to position [1863, 0]
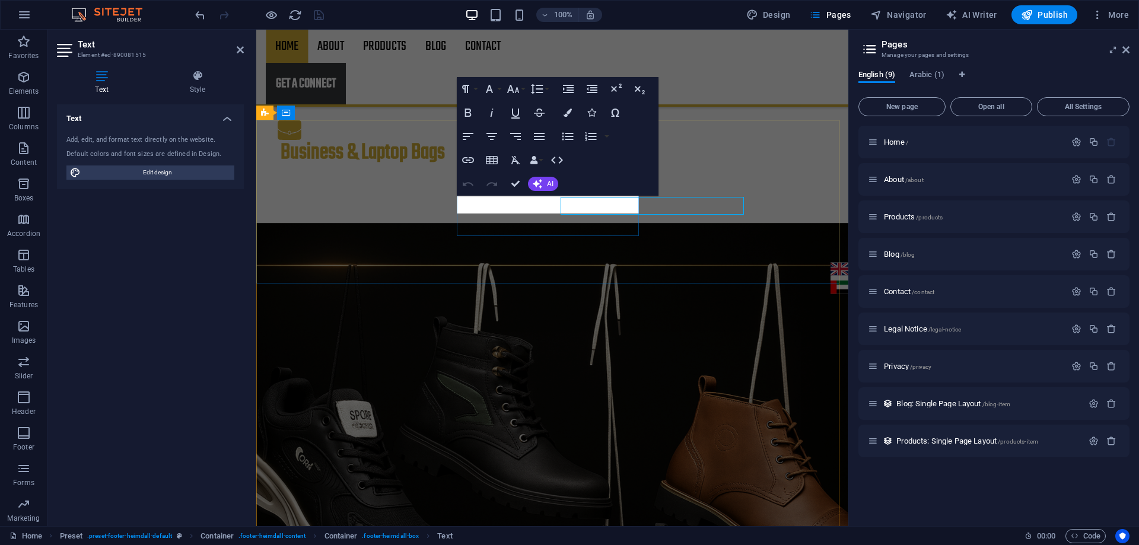
scroll to position [1861, 0]
drag, startPoint x: 528, startPoint y: 204, endPoint x: 636, endPoint y: 201, distance: 107.4
drag, startPoint x: 604, startPoint y: 202, endPoint x: 529, endPoint y: 205, distance: 74.8
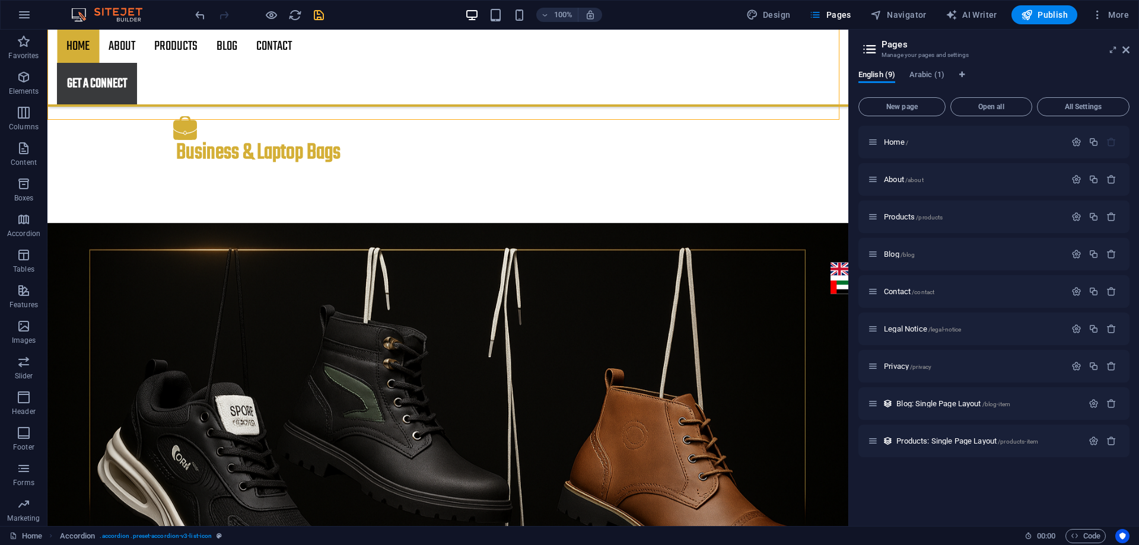
click at [316, 14] on icon "save" at bounding box center [319, 15] width 14 height 14
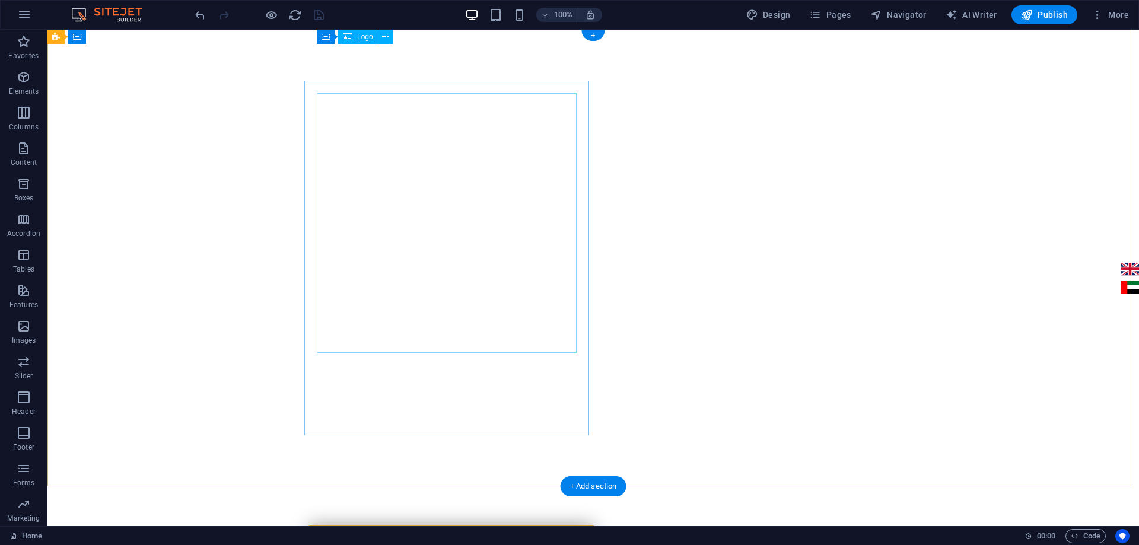
scroll to position [0, 0]
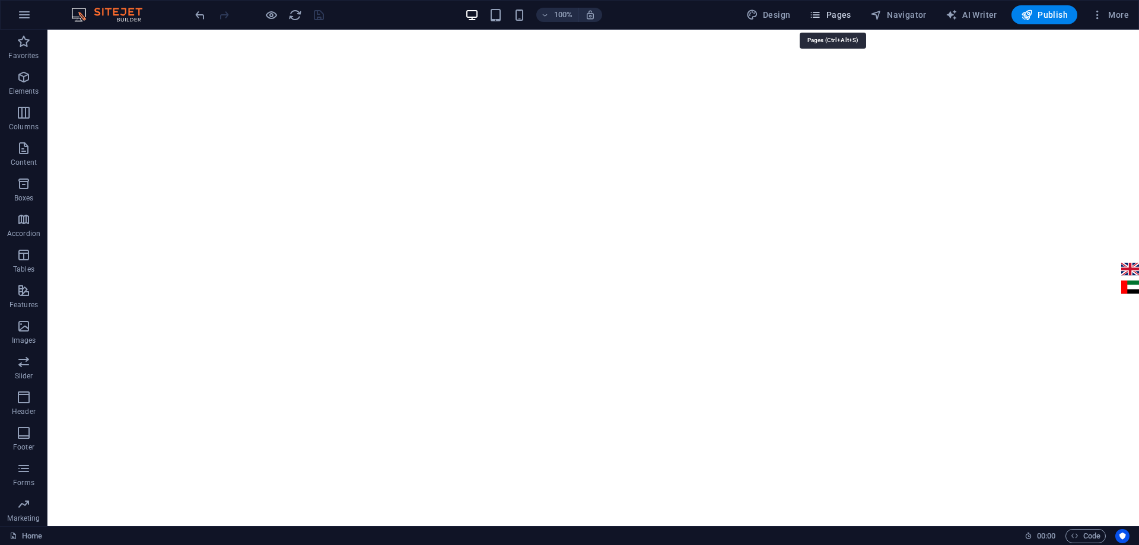
click at [844, 14] on span "Pages" at bounding box center [830, 15] width 42 height 12
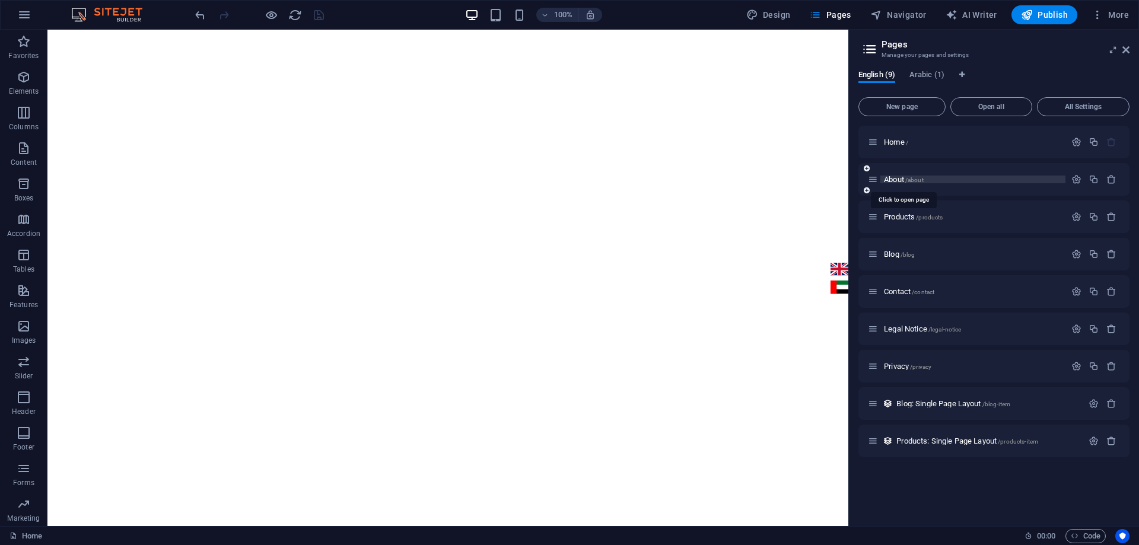
click at [896, 179] on span "About /about" at bounding box center [904, 179] width 40 height 9
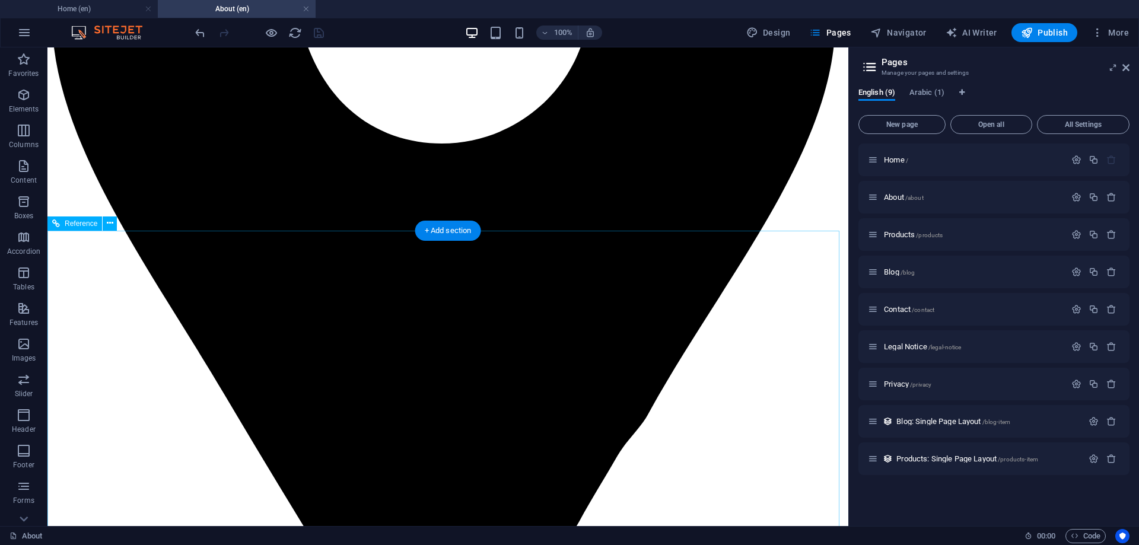
scroll to position [1234, 0]
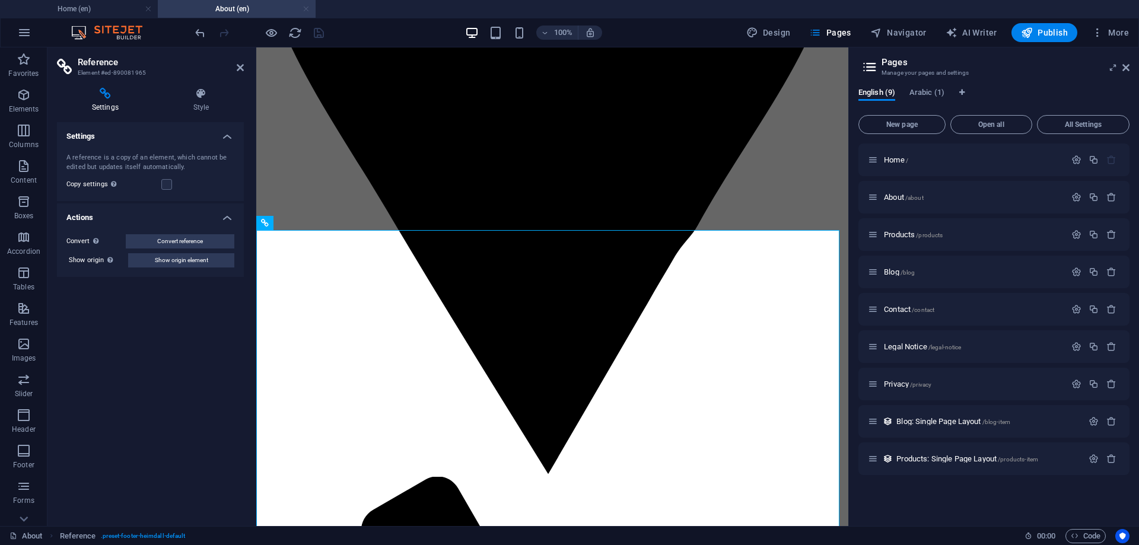
click at [305, 5] on link at bounding box center [305, 9] width 7 height 11
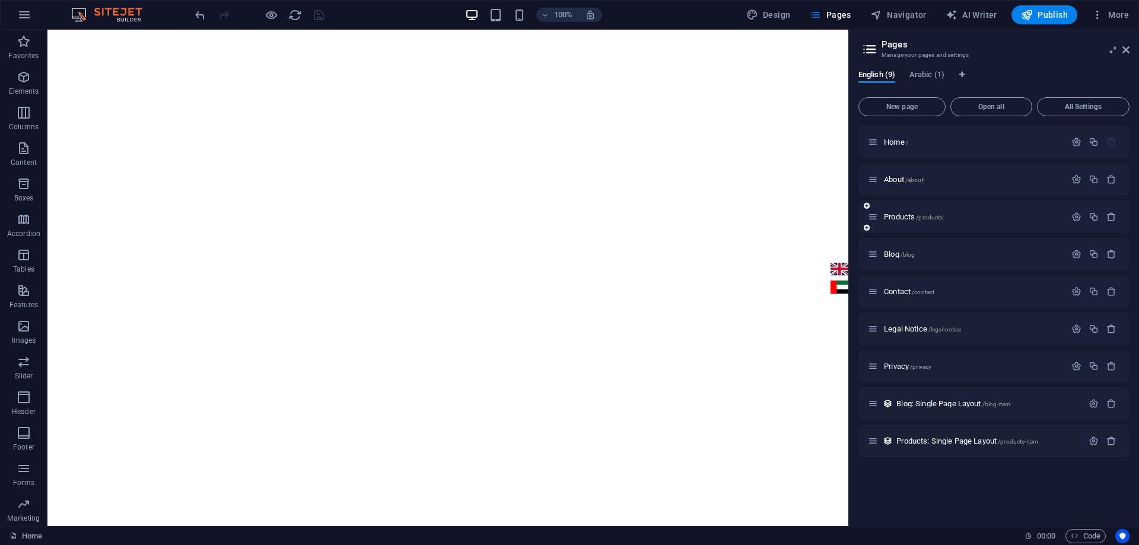
click at [889, 216] on span "Products /products" at bounding box center [913, 216] width 59 height 9
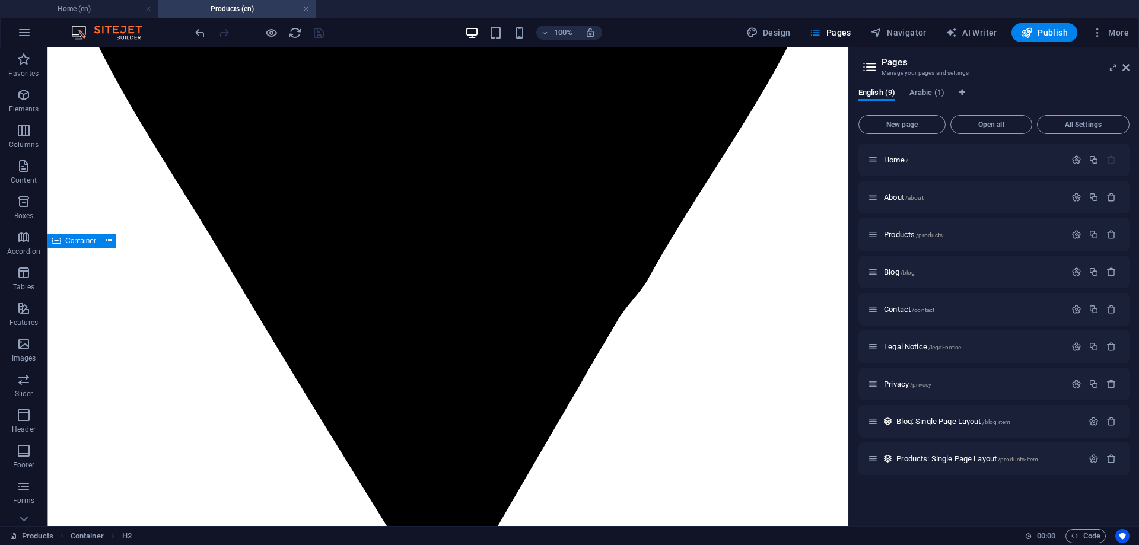
scroll to position [593, 0]
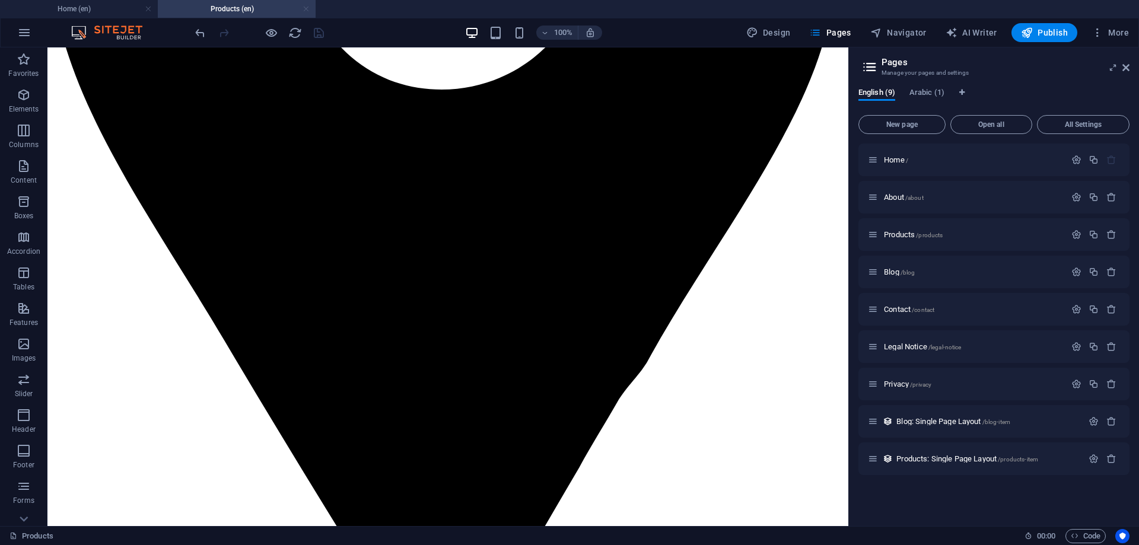
click at [303, 8] on link at bounding box center [305, 9] width 7 height 11
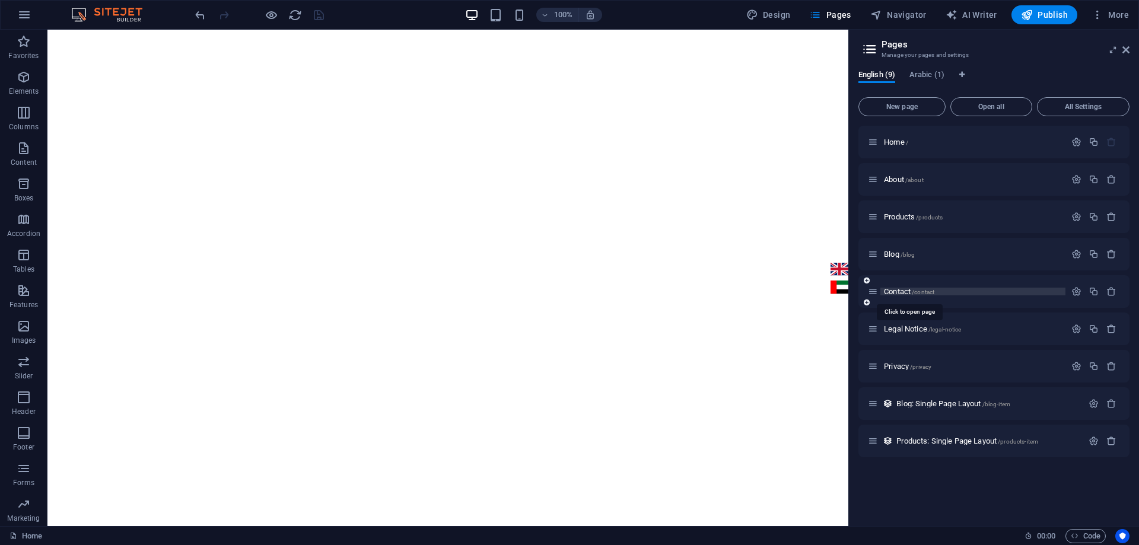
click at [894, 291] on span "Contact /contact" at bounding box center [909, 291] width 50 height 9
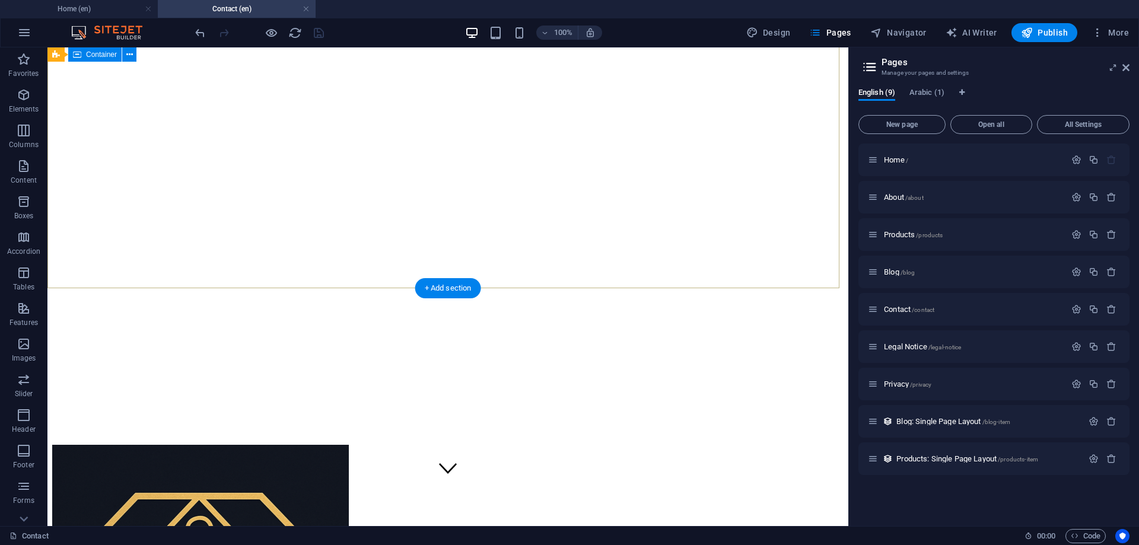
scroll to position [0, 0]
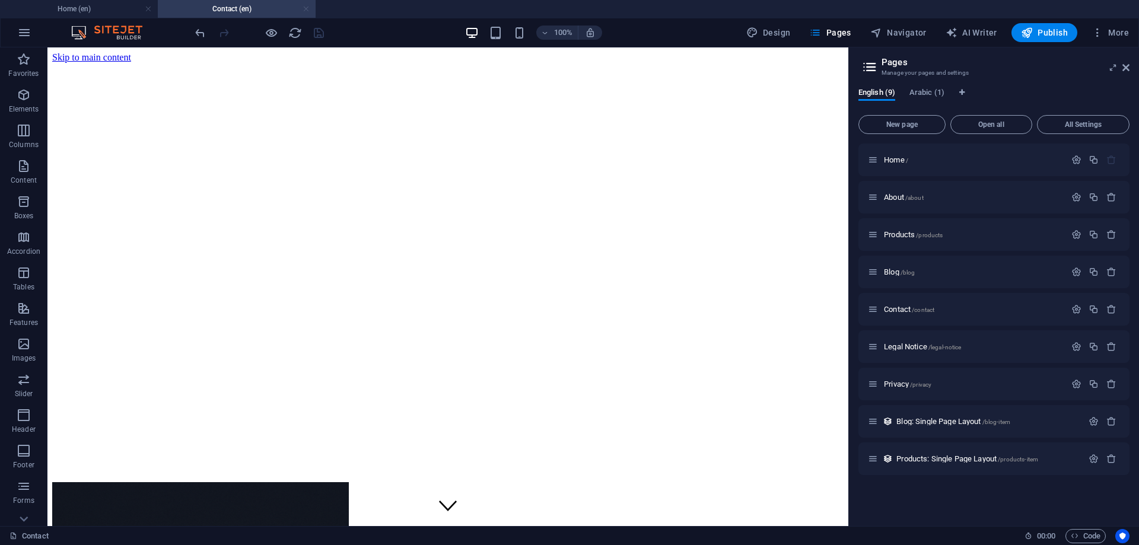
click at [305, 8] on link at bounding box center [305, 9] width 7 height 11
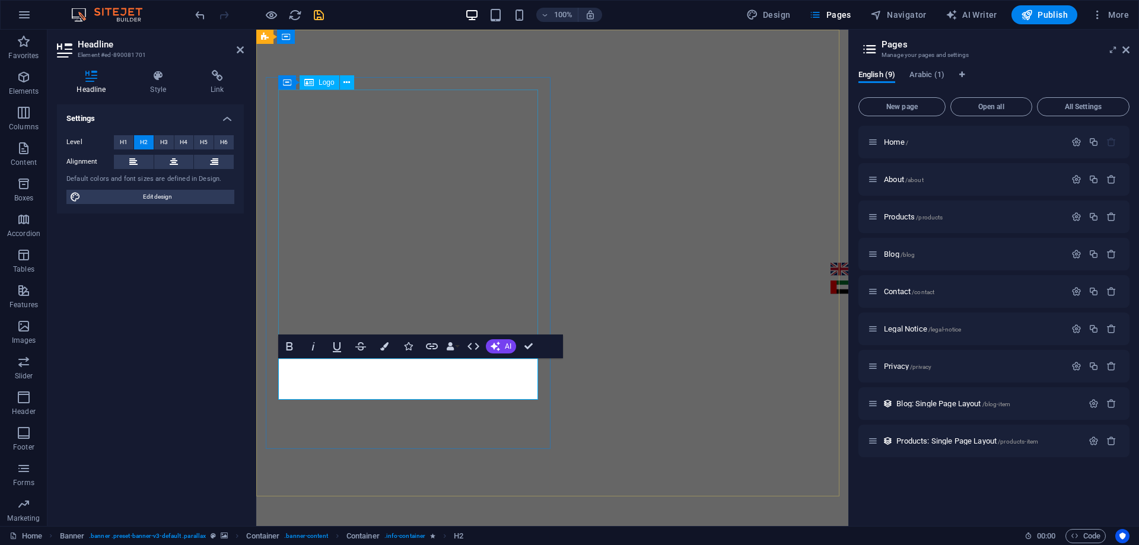
scroll to position [0, 2]
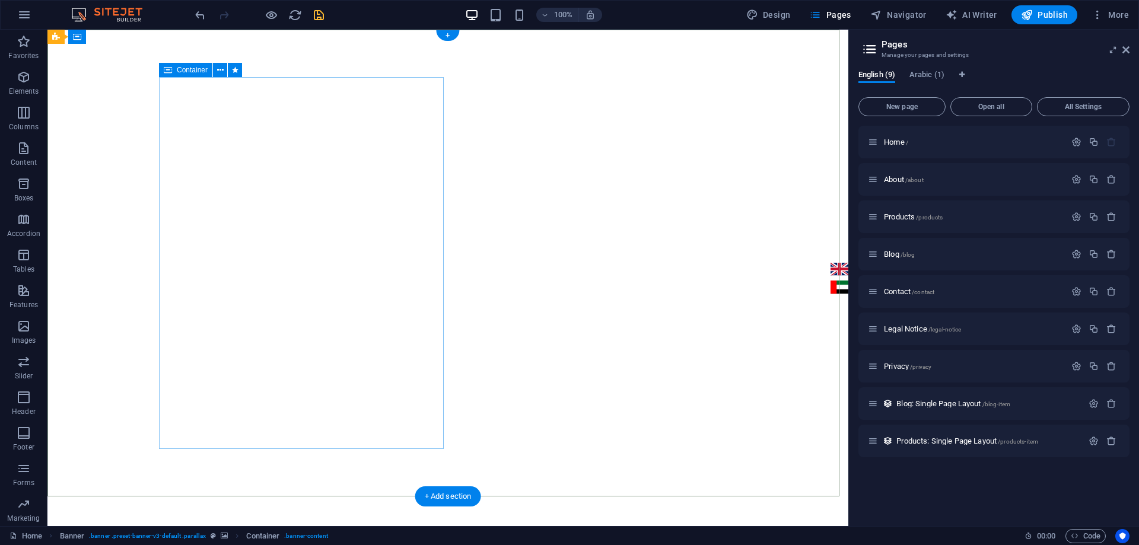
click at [323, 15] on icon "save" at bounding box center [319, 15] width 14 height 14
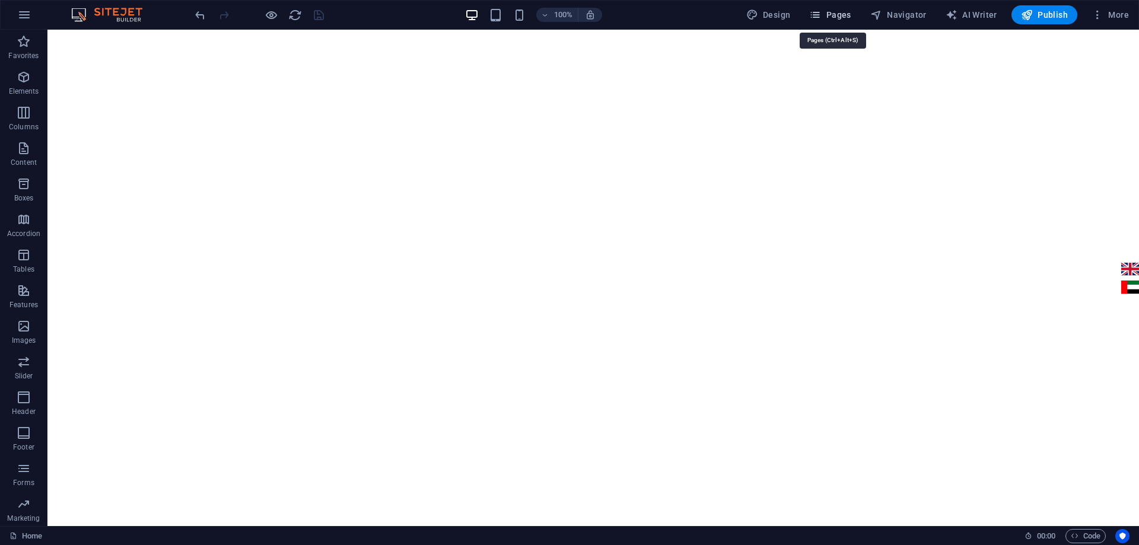
click at [831, 11] on span "Pages" at bounding box center [830, 15] width 42 height 12
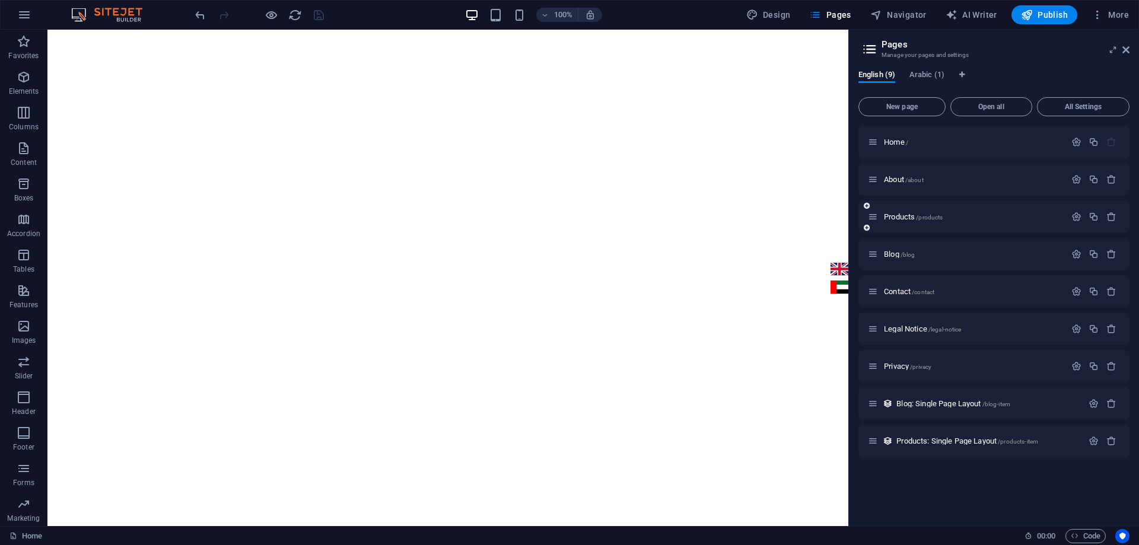
click at [892, 221] on div "Products /products" at bounding box center [966, 217] width 197 height 14
click at [891, 215] on span "Products /products" at bounding box center [913, 216] width 59 height 9
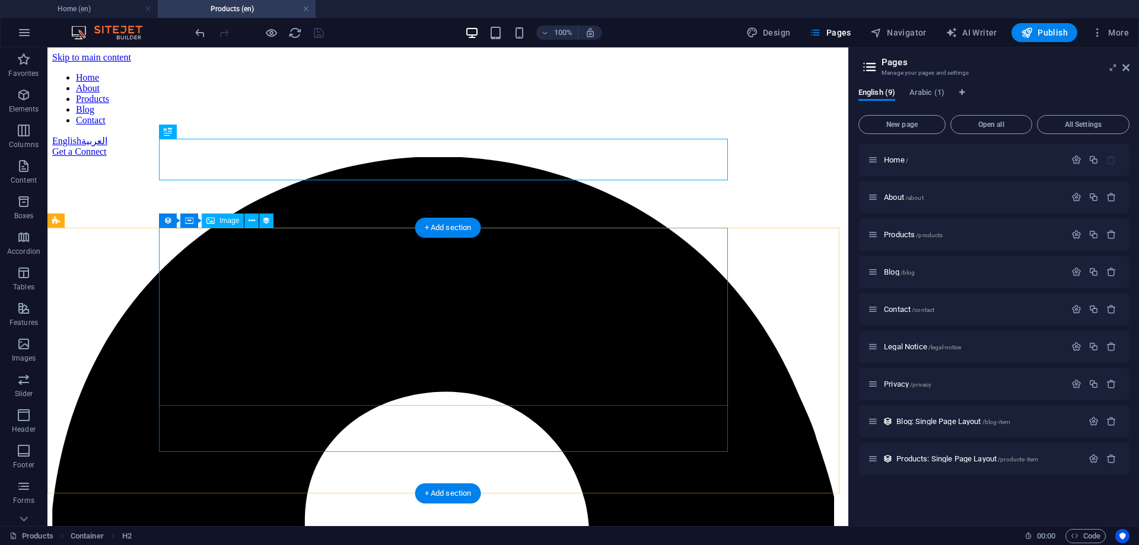
scroll to position [0, 0]
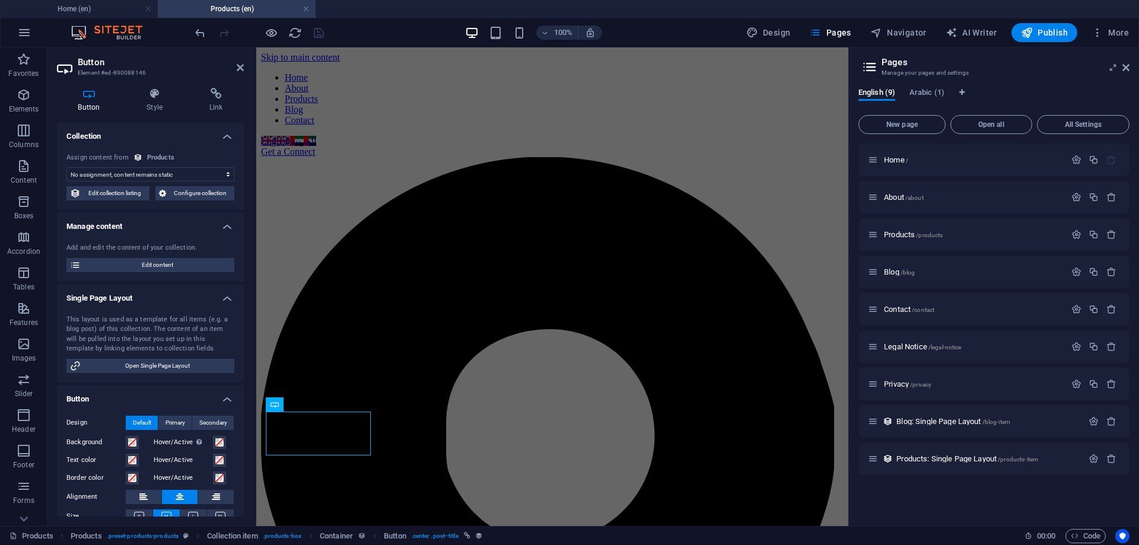
select select "name"
click at [151, 266] on span "Edit content" at bounding box center [157, 265] width 146 height 14
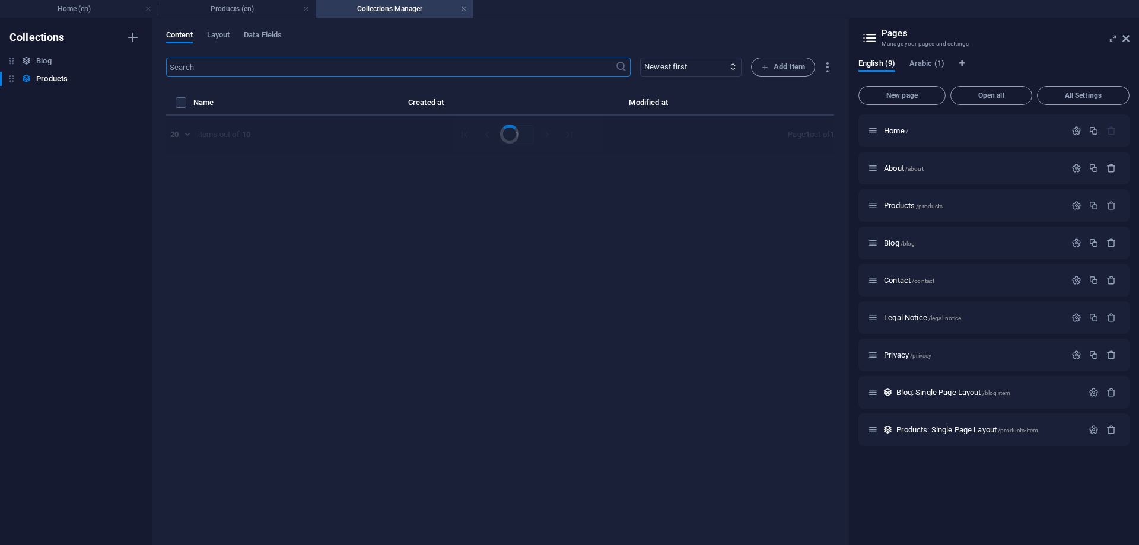
select select "Men’s Sports Shoes"
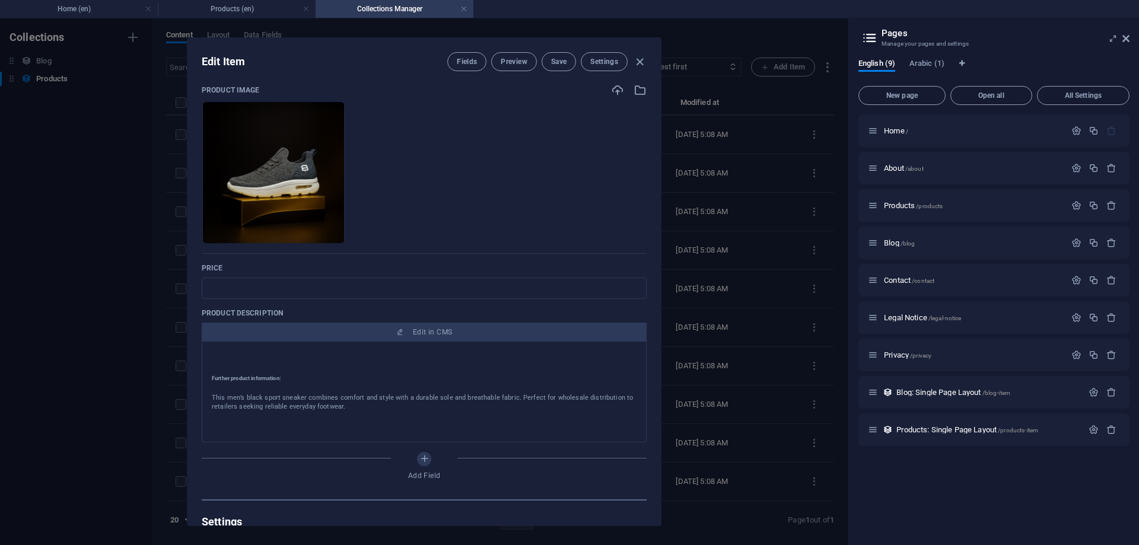
scroll to position [62, 0]
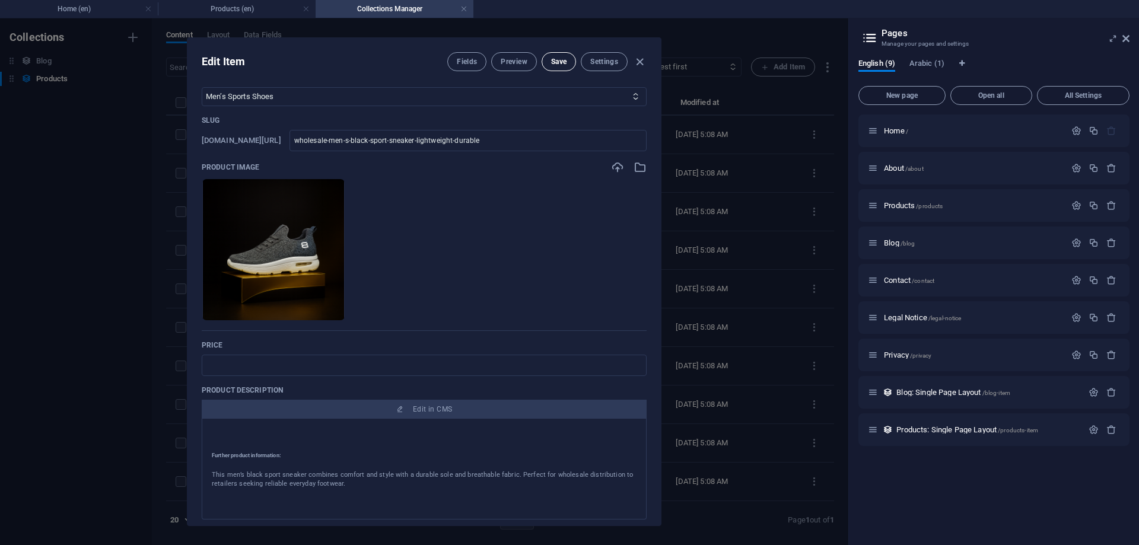
click at [567, 59] on button "Save" at bounding box center [558, 61] width 34 height 19
click at [641, 60] on icon "button" at bounding box center [640, 62] width 14 height 14
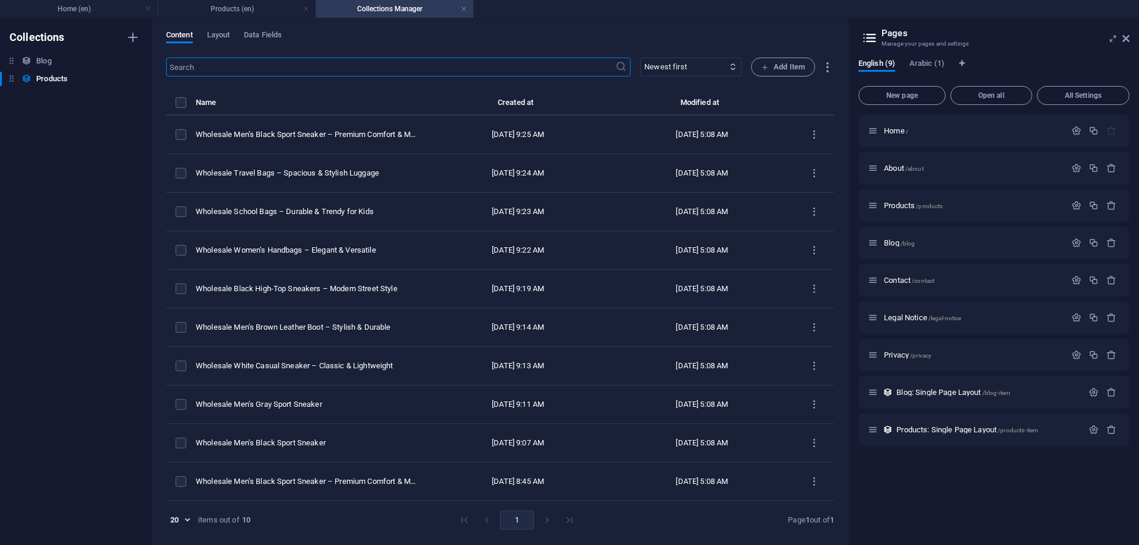
type input "wholesale-men-s-black-sport-sneaker-lightweight-durable"
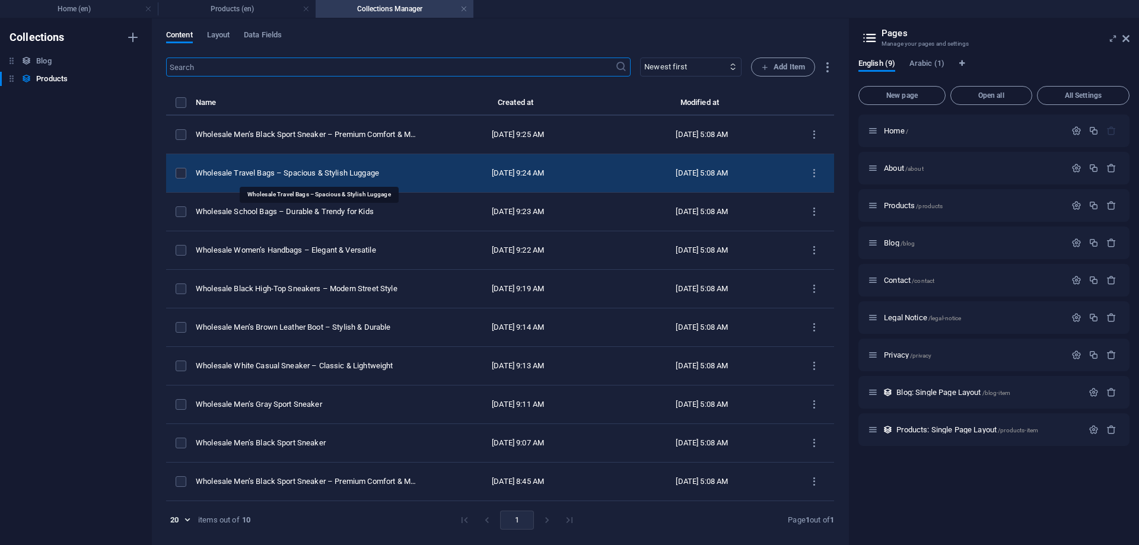
click at [262, 168] on div "Wholesale Travel Bags – Spacious & Stylish Luggage" at bounding box center [306, 173] width 221 height 11
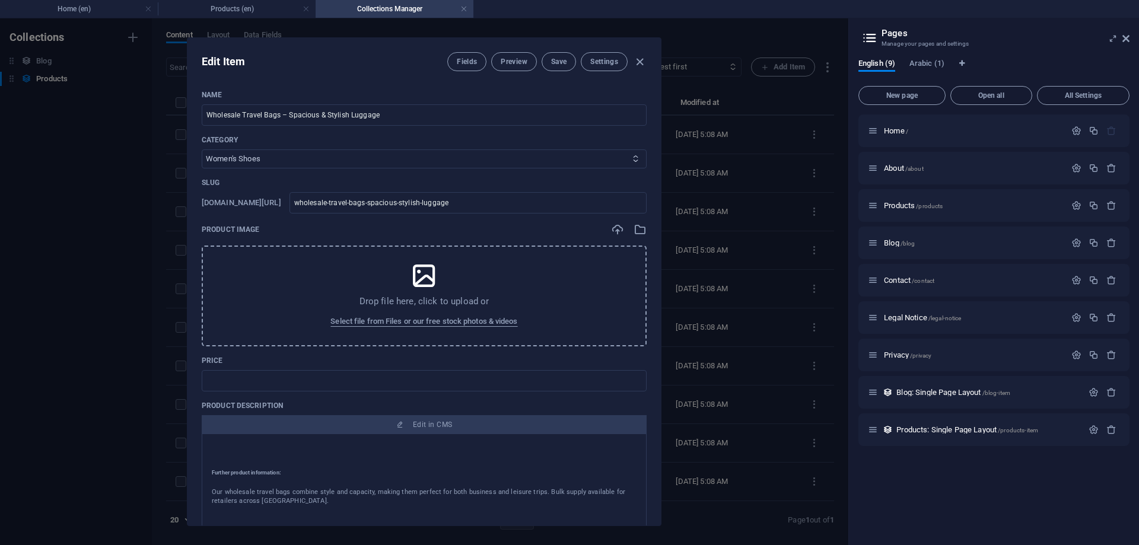
click at [308, 161] on select "Women's Shoes Men’s Shoes Men’s Sports Shoes Women’s Sports Shoes Kids’ Shoes S…" at bounding box center [424, 158] width 445 height 19
select select "Travel Bags"
click at [202, 149] on select "Women's Shoes Men’s Shoes Men’s Sports Shoes Women’s Sports Shoes Kids’ Shoes S…" at bounding box center [424, 158] width 445 height 19
click at [451, 323] on span "Select file from Files or our free stock photos & videos" at bounding box center [423, 321] width 187 height 14
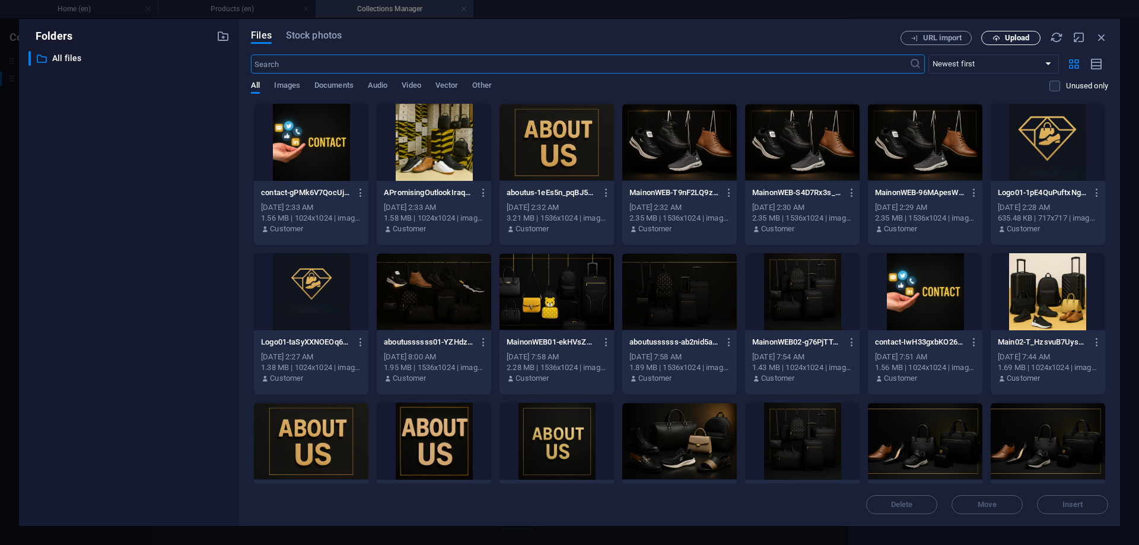
click at [1023, 37] on span "Upload" at bounding box center [1017, 37] width 24 height 7
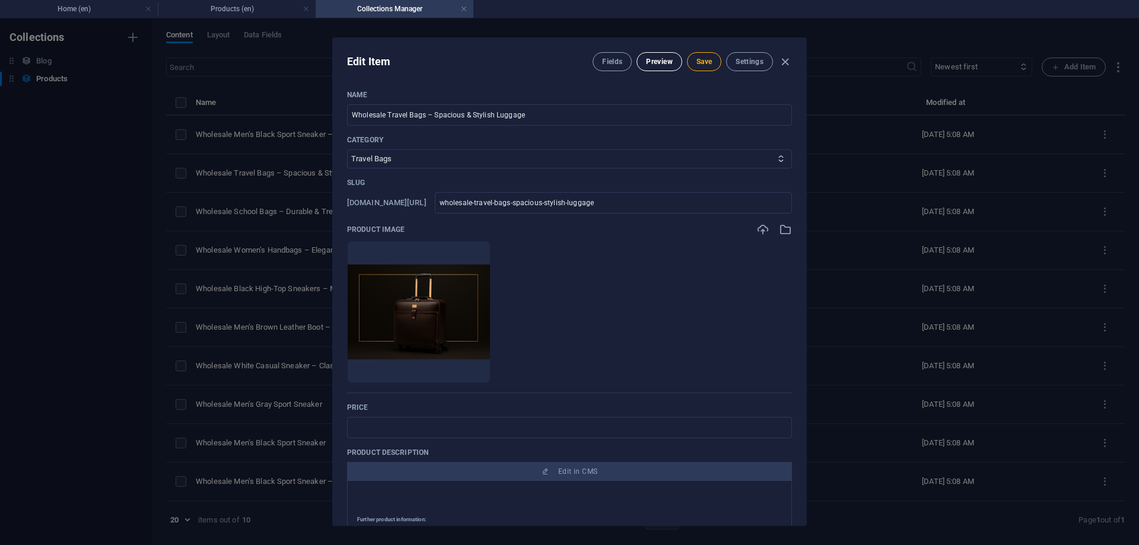
click at [657, 56] on button "Preview" at bounding box center [658, 61] width 45 height 19
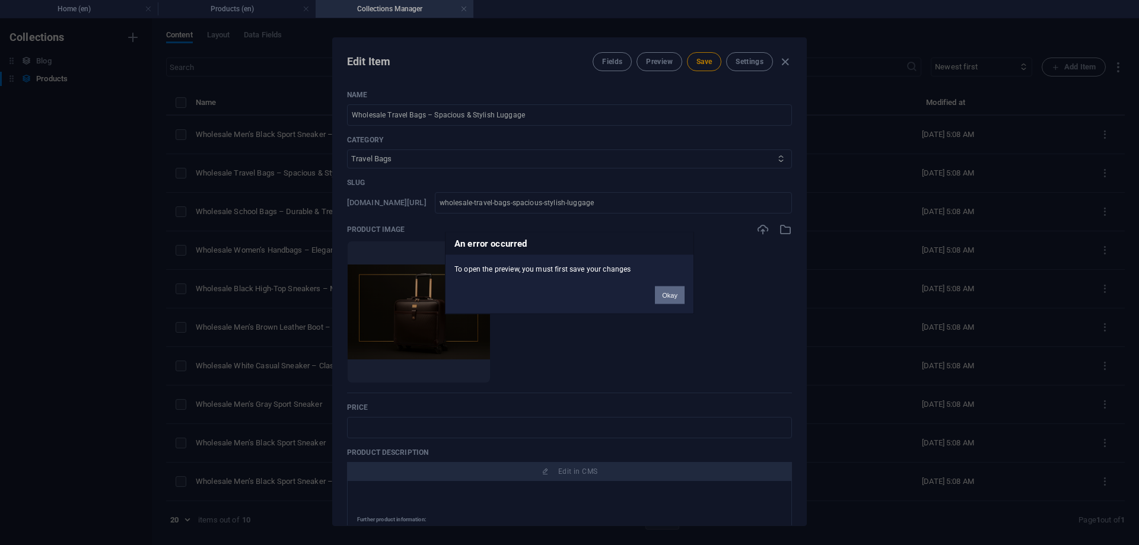
click at [666, 290] on button "Okay" at bounding box center [670, 295] width 30 height 18
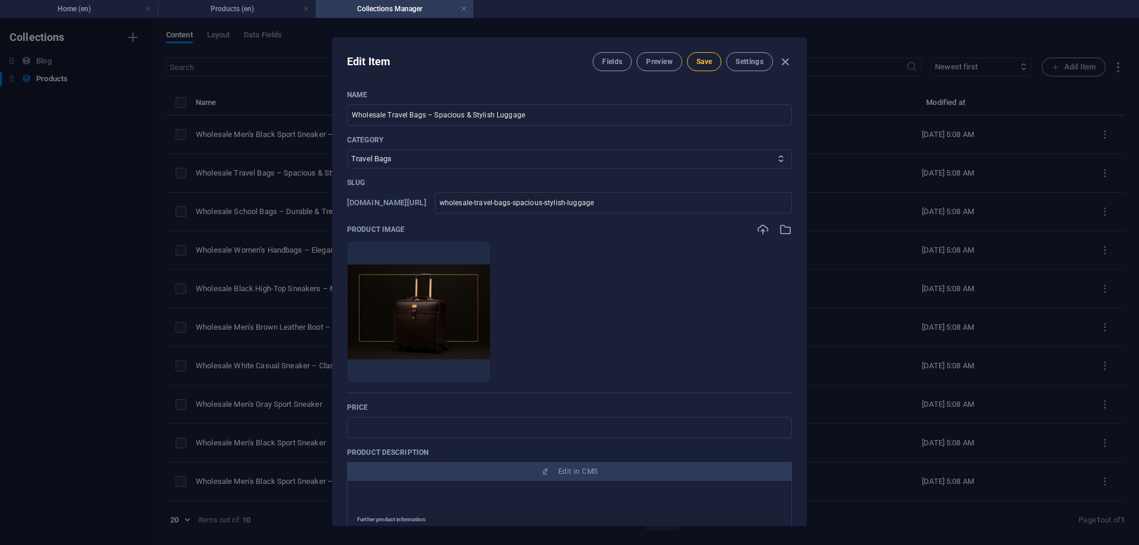
click at [702, 58] on span "Save" at bounding box center [703, 61] width 15 height 9
click at [661, 62] on span "Preview" at bounding box center [659, 61] width 26 height 9
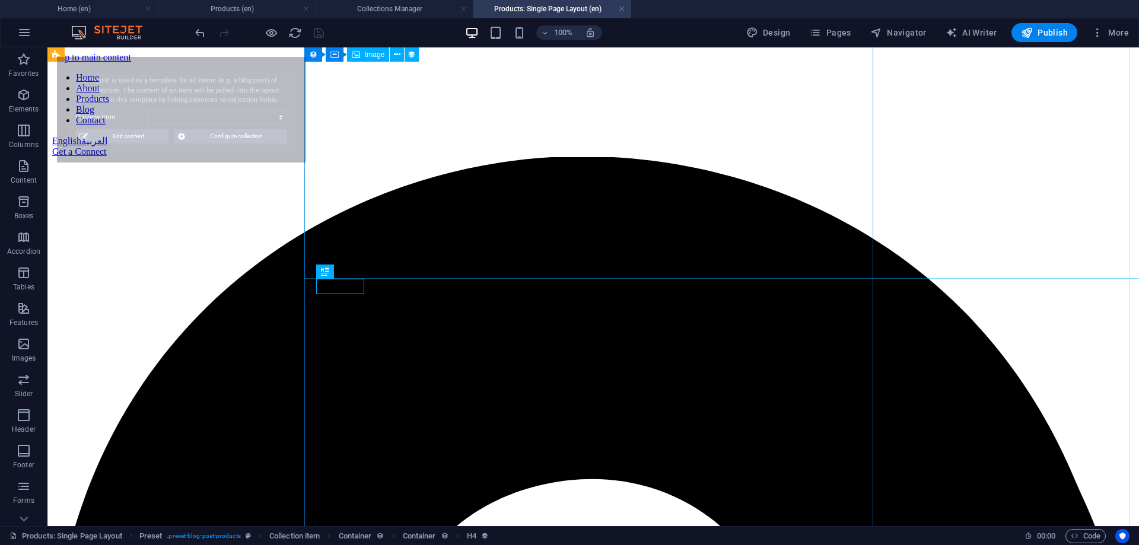
scroll to position [986, 0]
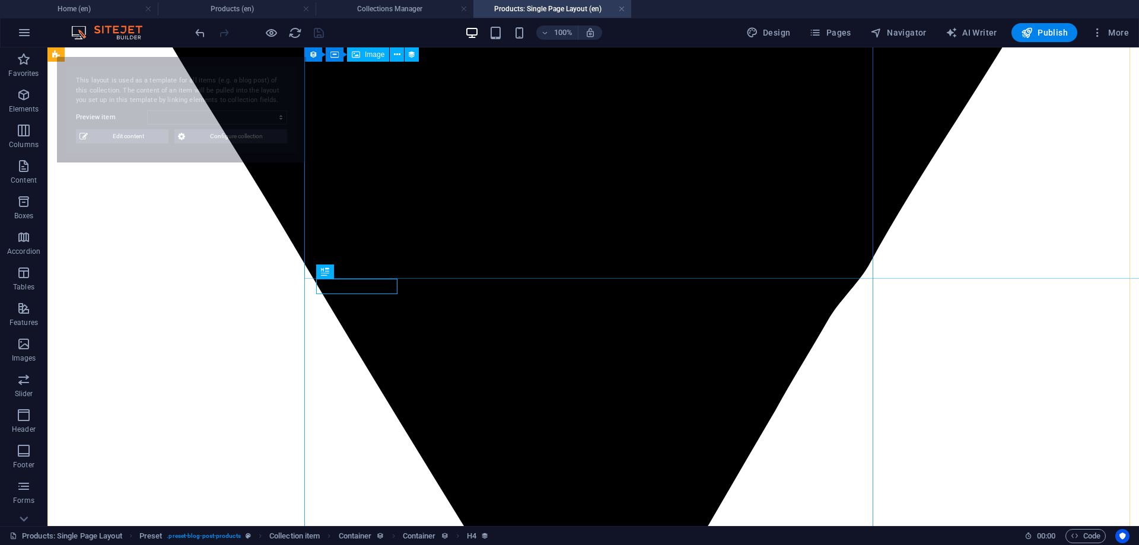
select select "68b2b4c0c19d3ed56f01b258"
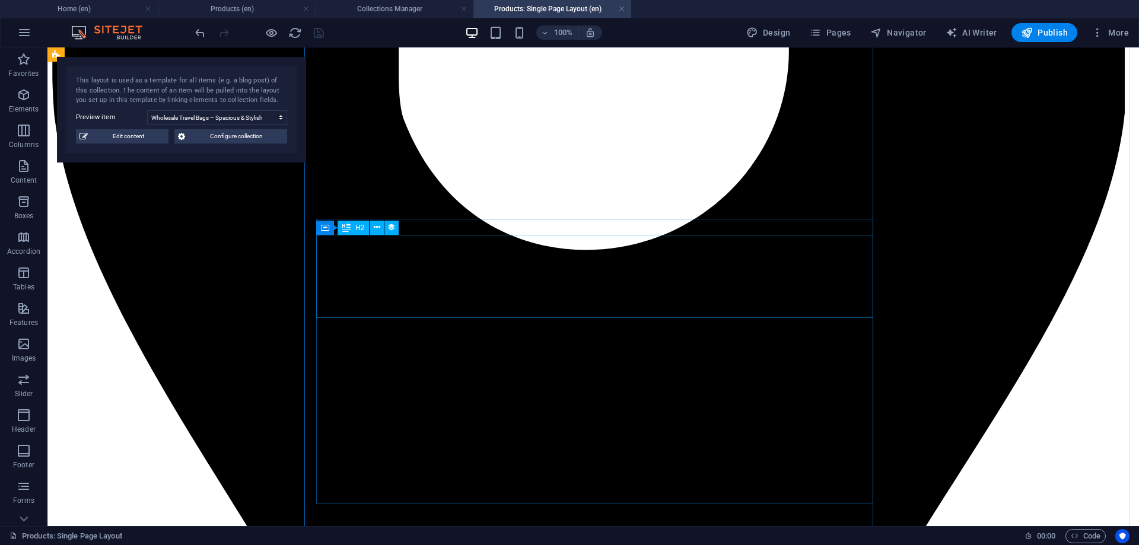
scroll to position [737, 0]
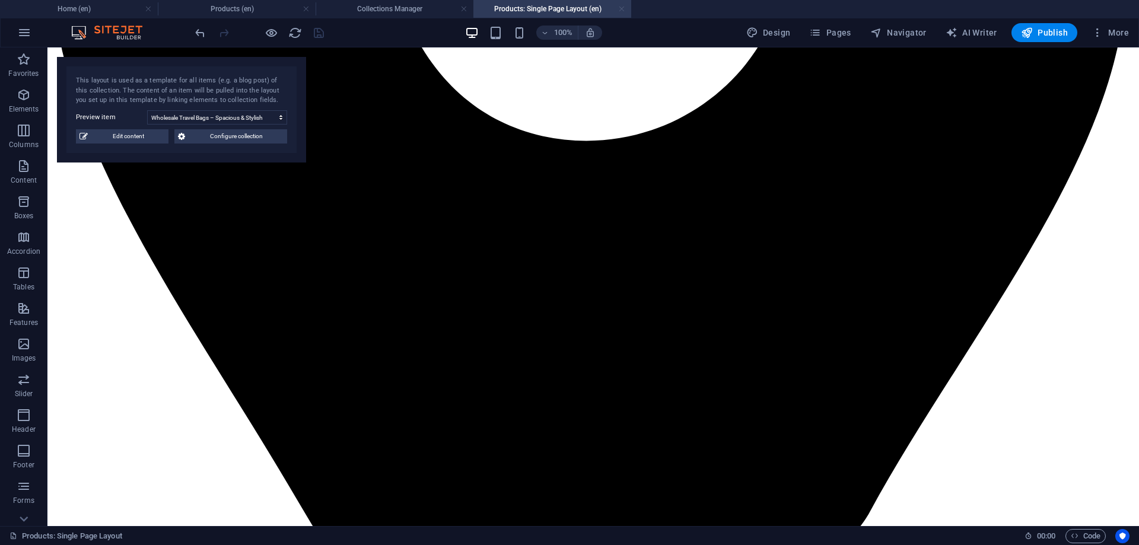
click at [624, 8] on link at bounding box center [621, 9] width 7 height 11
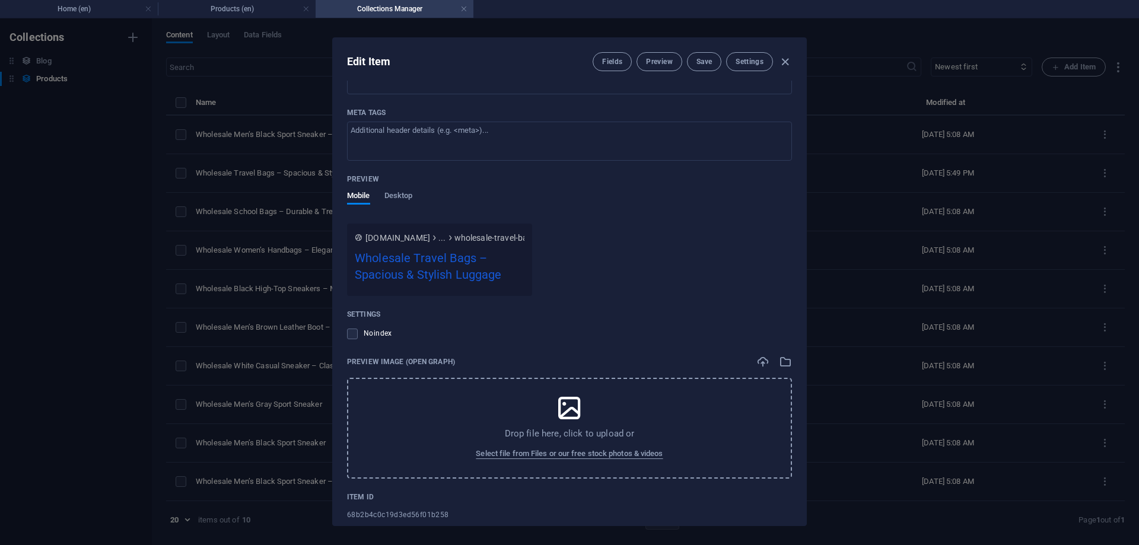
scroll to position [798, 0]
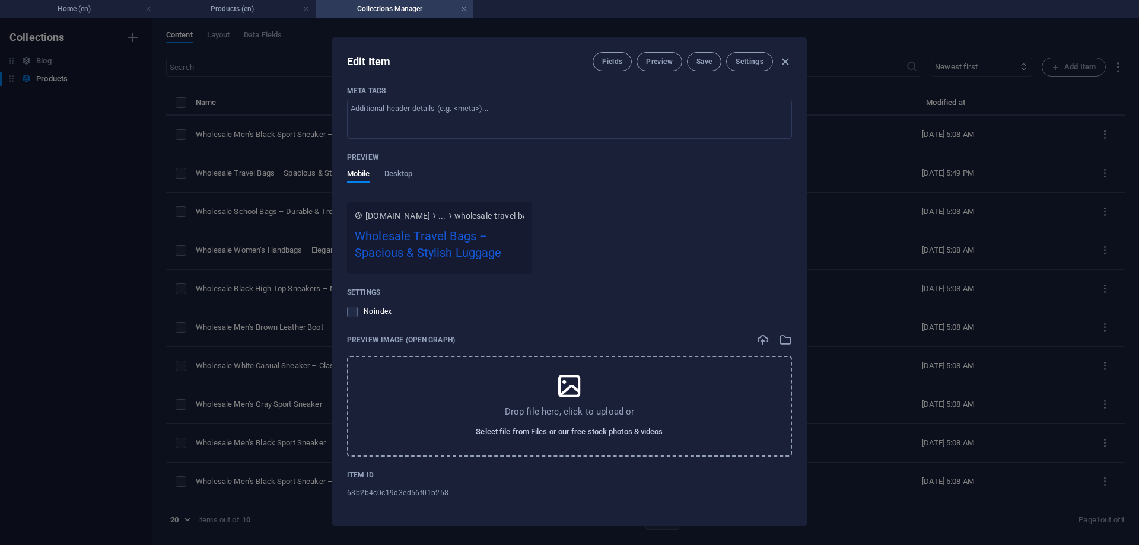
click at [581, 431] on span "Select file from Files or our free stock photos & videos" at bounding box center [569, 432] width 187 height 14
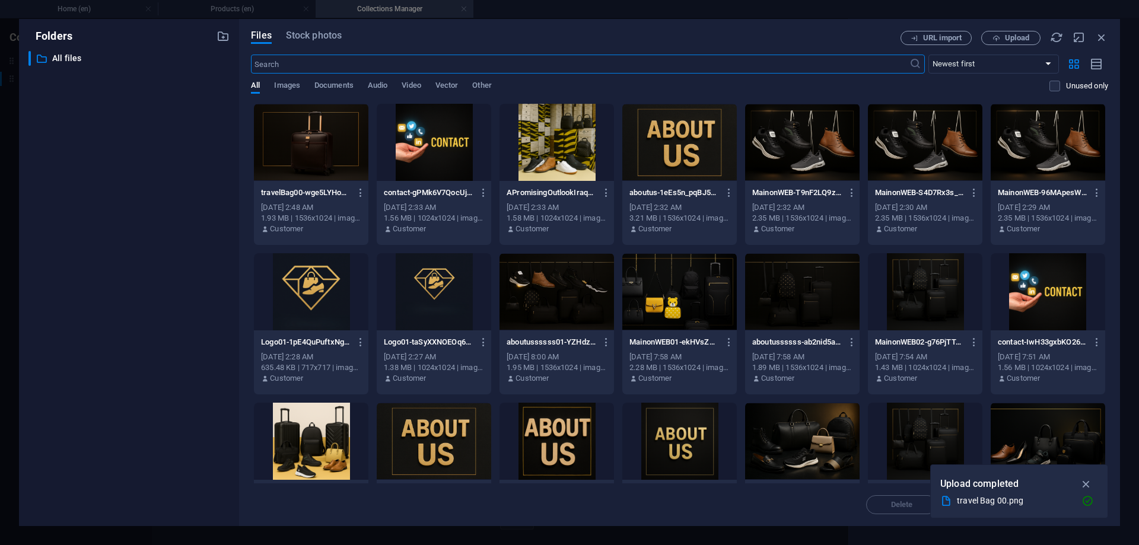
click at [348, 167] on div at bounding box center [311, 142] width 114 height 77
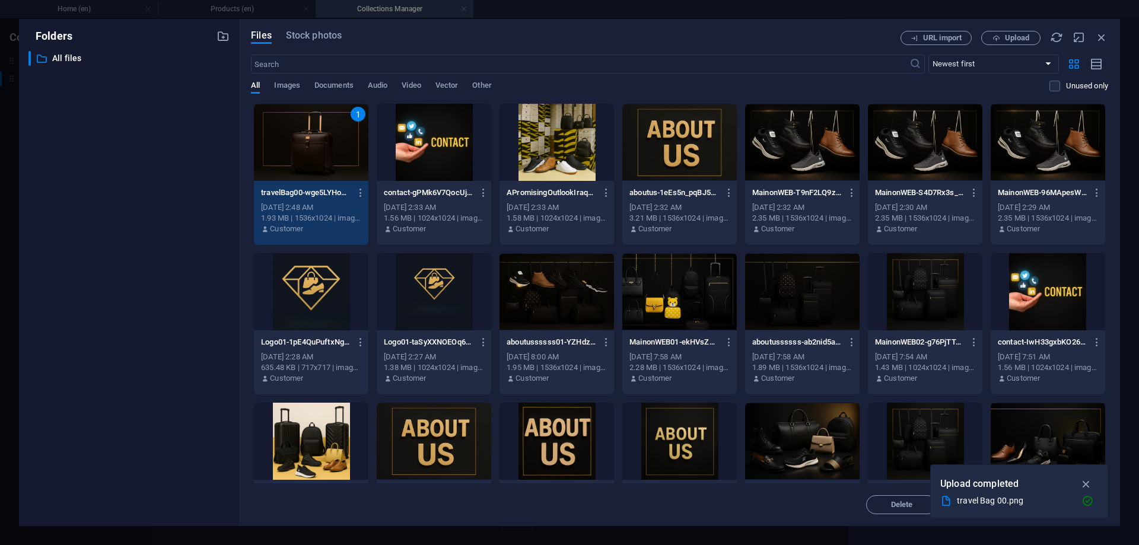
click at [348, 167] on div "1" at bounding box center [311, 142] width 114 height 77
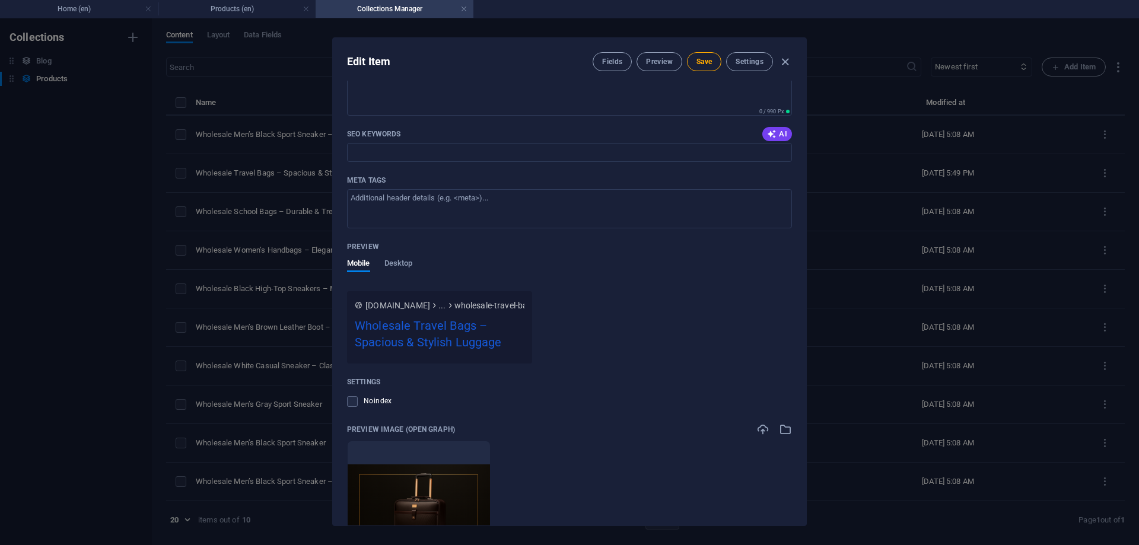
scroll to position [739, 0]
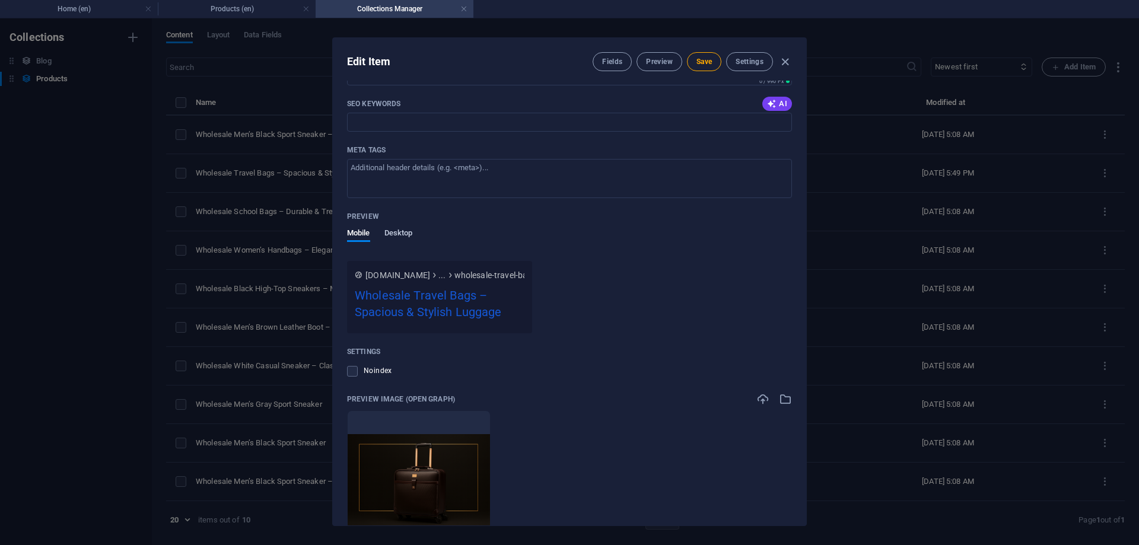
click at [406, 229] on span "Desktop" at bounding box center [398, 234] width 28 height 17
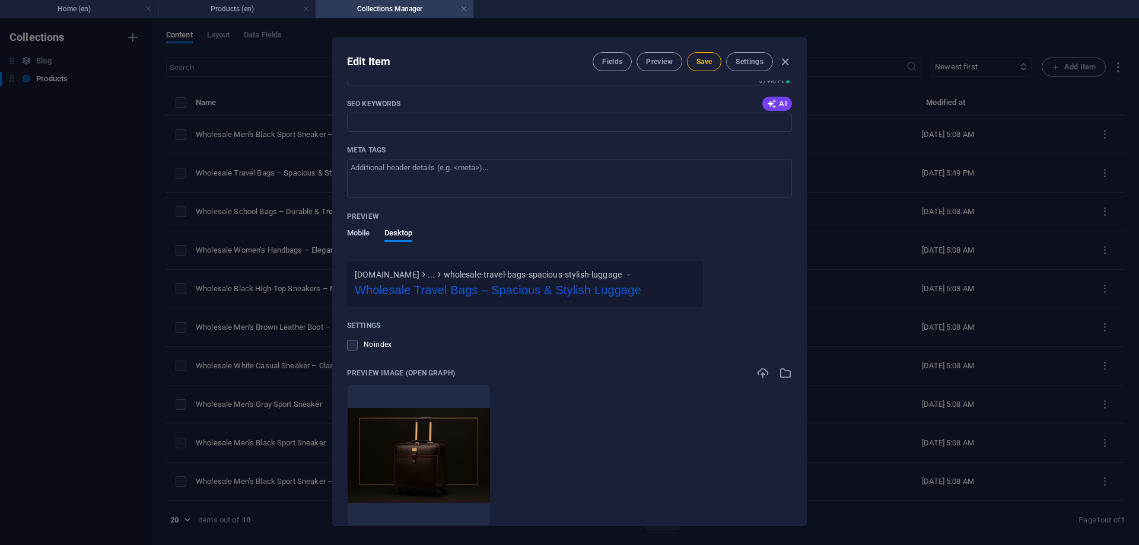
click at [366, 236] on span "Mobile" at bounding box center [358, 234] width 23 height 17
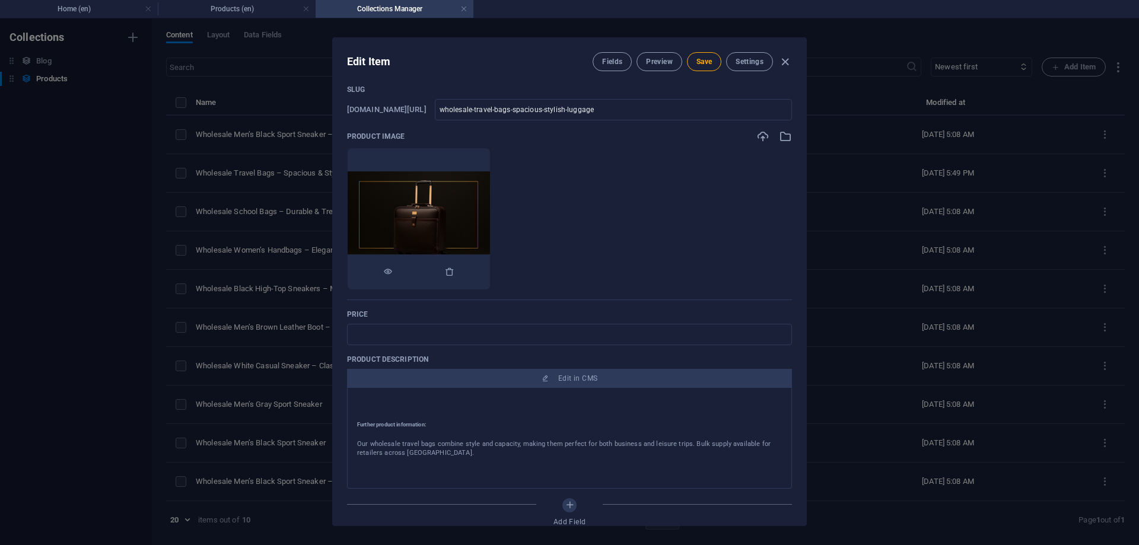
scroll to position [0, 0]
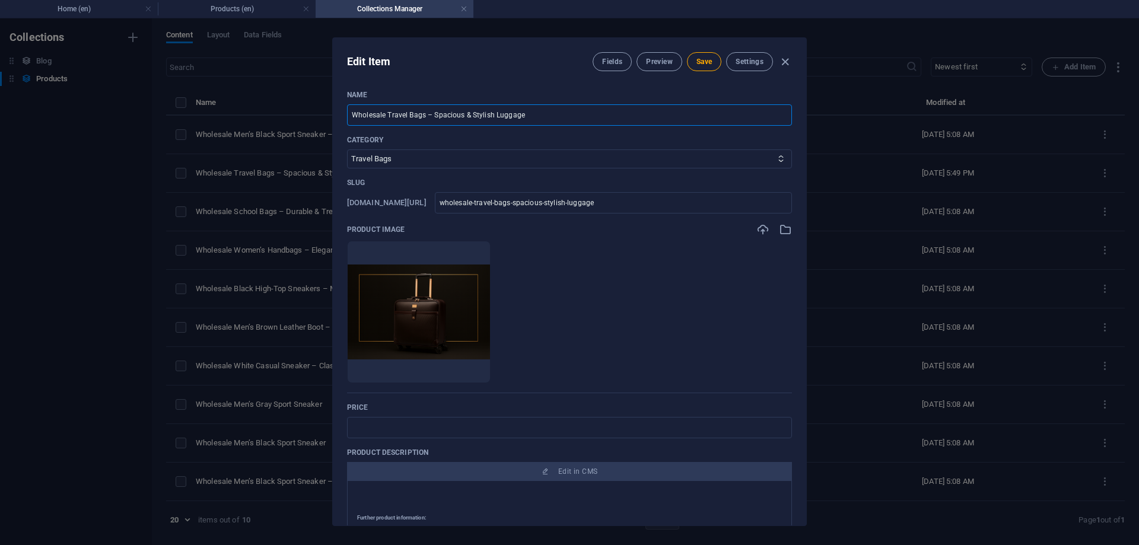
drag, startPoint x: 426, startPoint y: 114, endPoint x: 580, endPoint y: 115, distance: 153.6
click at [579, 116] on input "Wholesale Travel Bags – Spacious & Stylish Luggage" at bounding box center [569, 114] width 445 height 21
type input "Wholesale Travel Bags"
click at [701, 65] on span "Save" at bounding box center [703, 61] width 15 height 9
click at [666, 67] on button "Preview" at bounding box center [658, 61] width 45 height 19
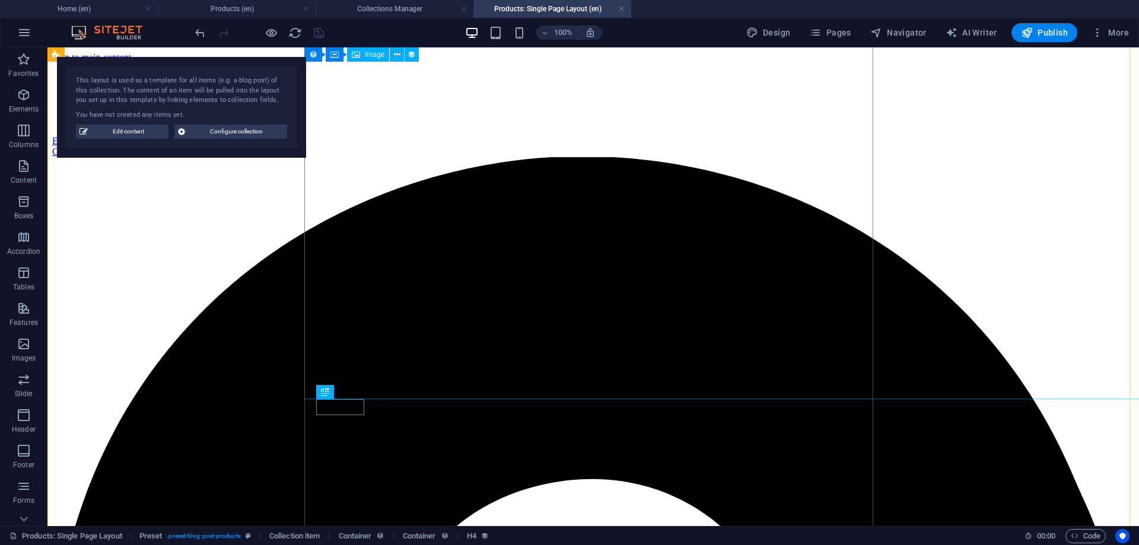
scroll to position [502, 0]
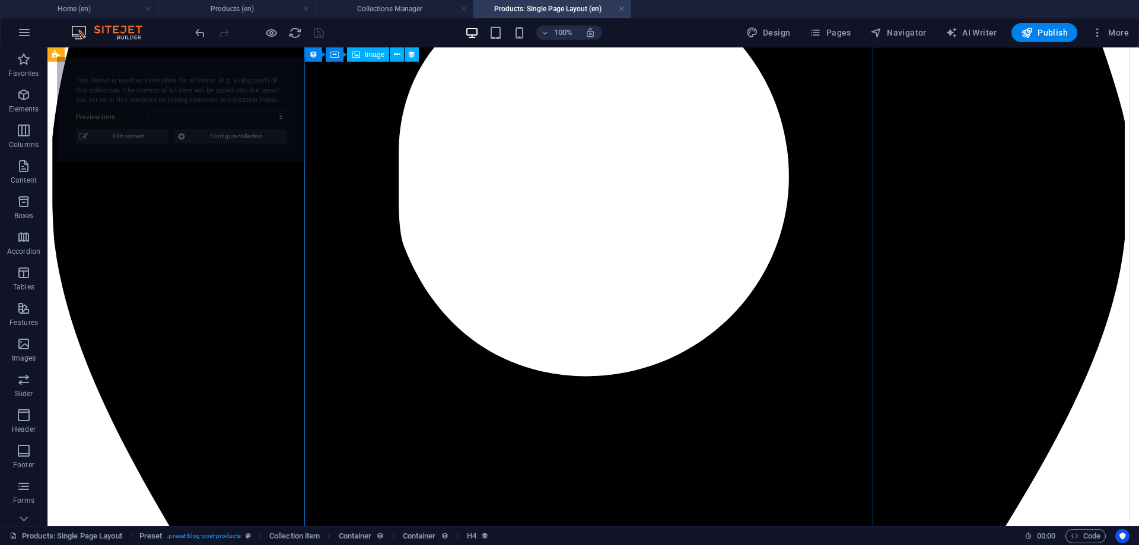
select select "68b2b4c0c19d3ed56f01b258"
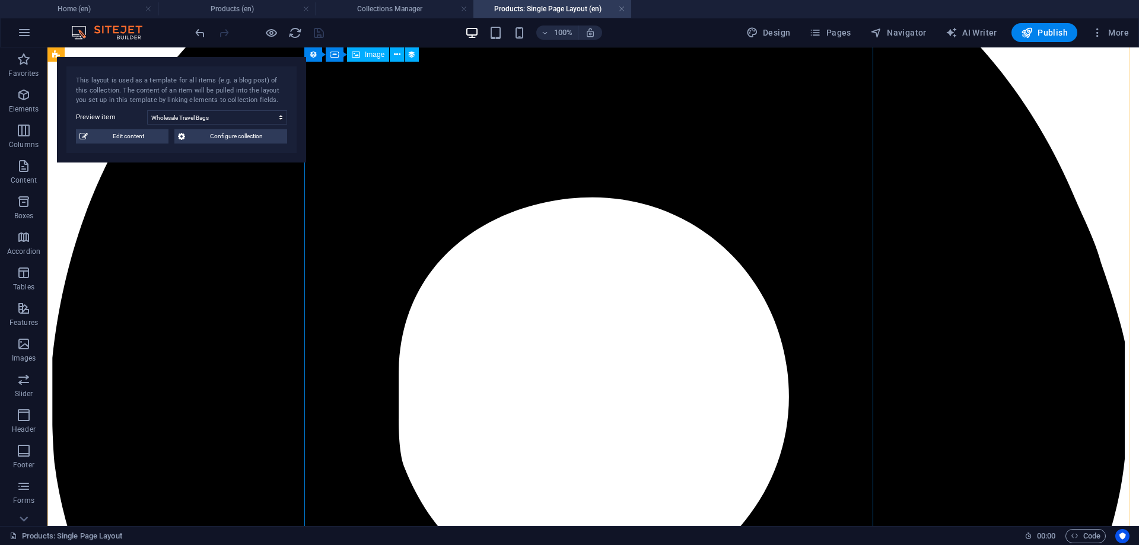
scroll to position [280, 0]
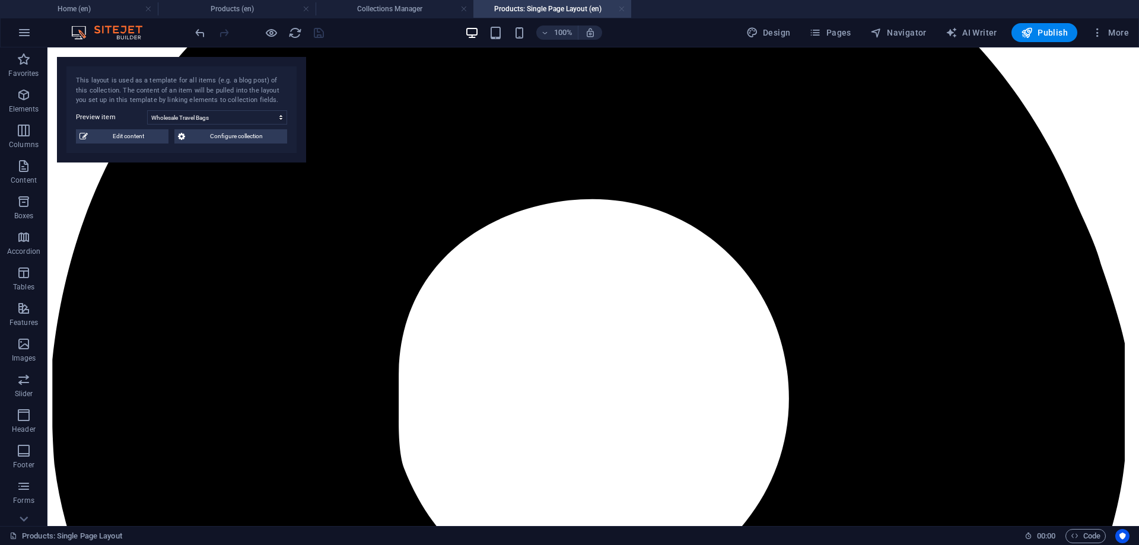
click at [622, 10] on link at bounding box center [621, 9] width 7 height 11
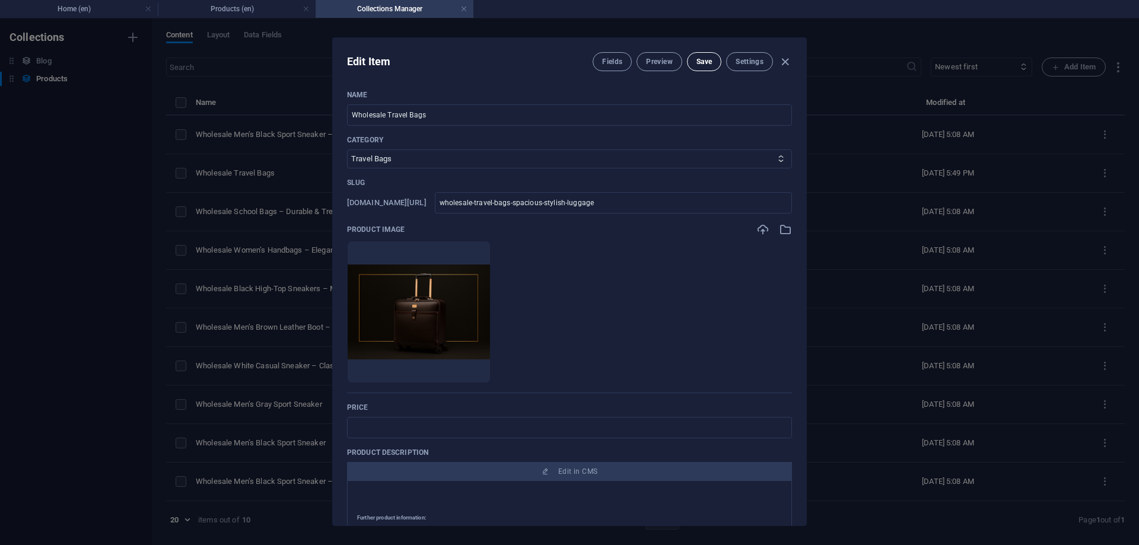
click at [696, 65] on span "Save" at bounding box center [703, 61] width 15 height 9
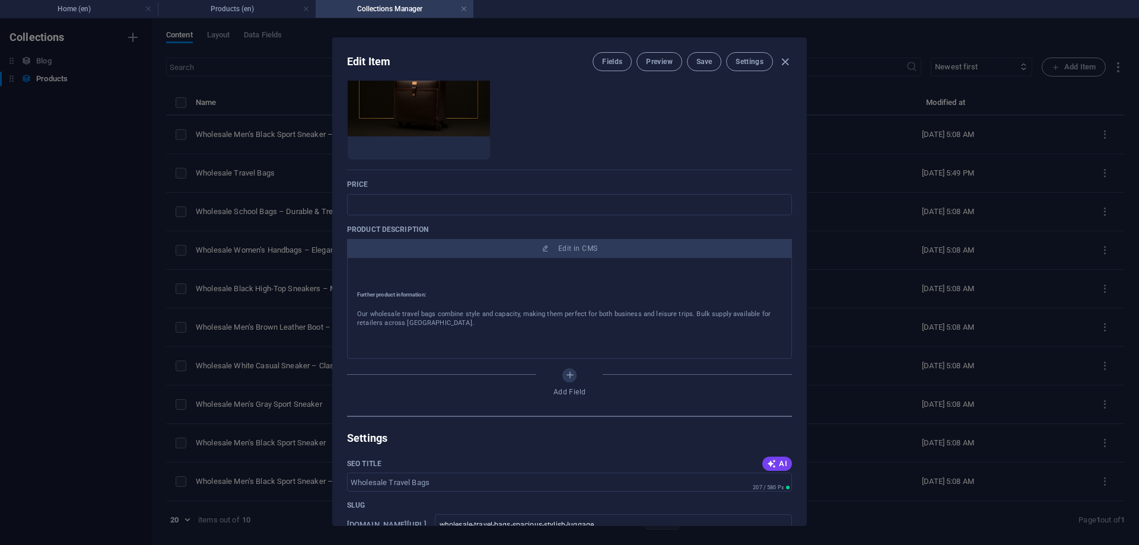
scroll to position [296, 0]
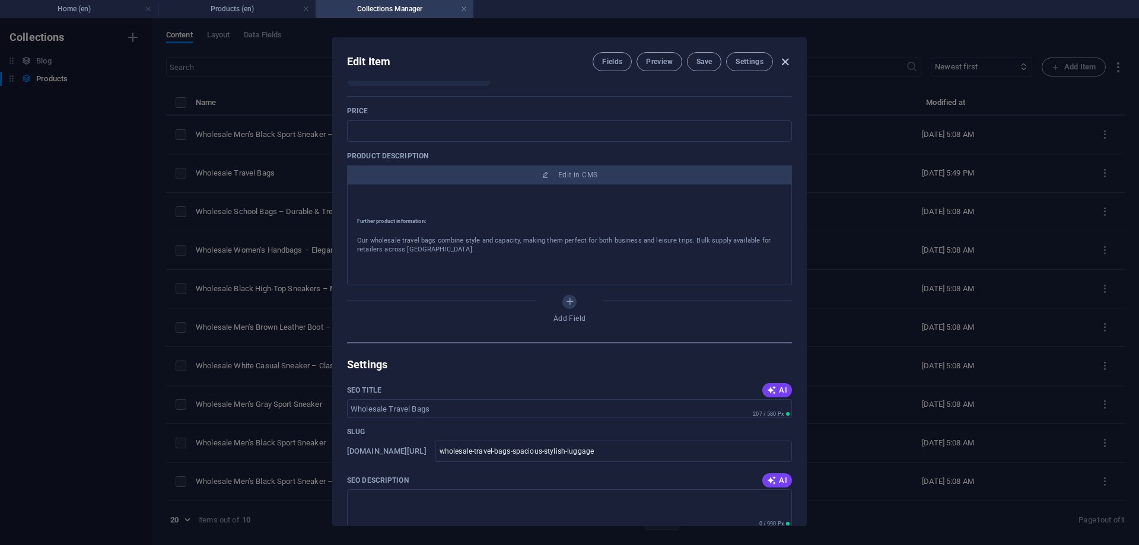
click at [787, 60] on icon "button" at bounding box center [785, 62] width 14 height 14
type input "wholesale-travel-bags-spacious-stylish-luggage"
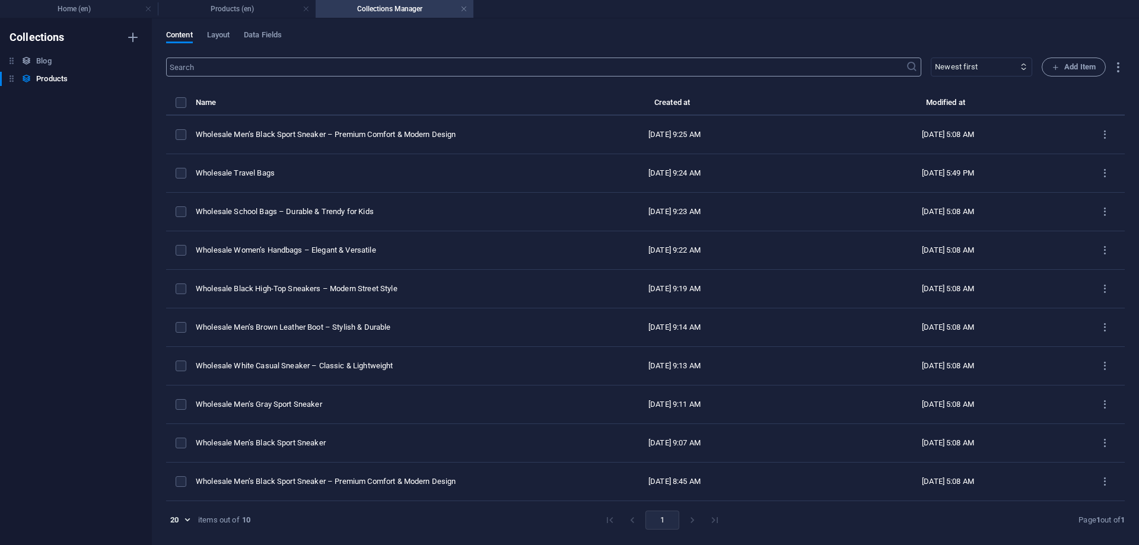
scroll to position [0, 0]
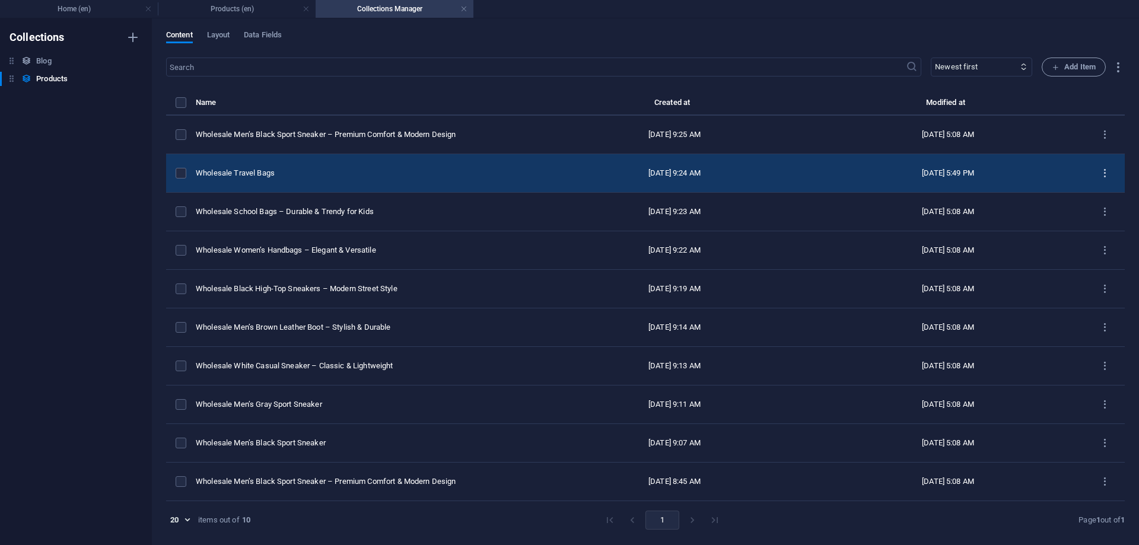
click at [1101, 170] on icon "items list" at bounding box center [1104, 173] width 11 height 11
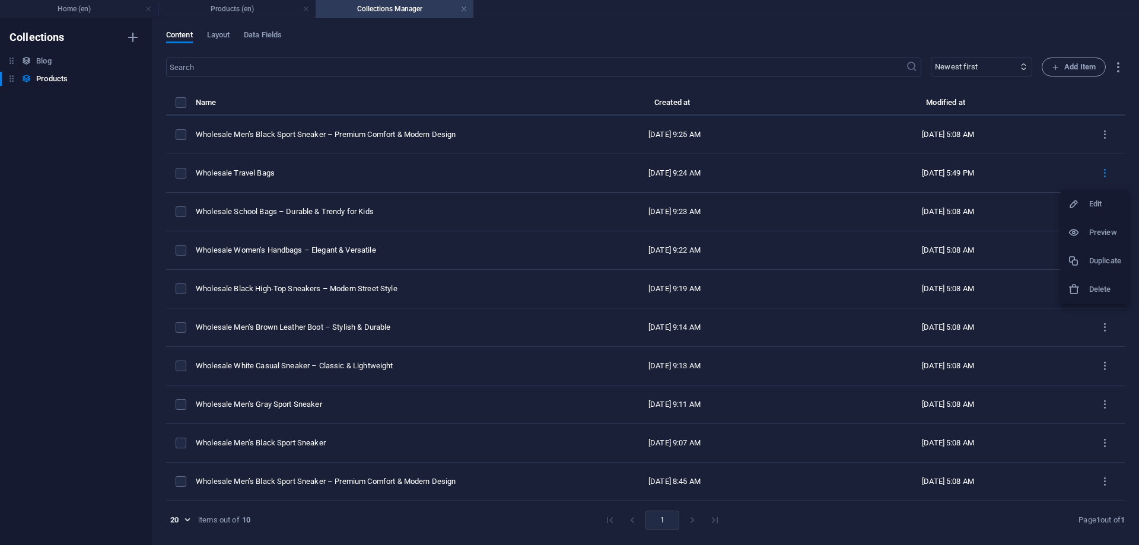
click at [1093, 205] on h6 "Edit" at bounding box center [1105, 204] width 32 height 14
select select "Travel Bags"
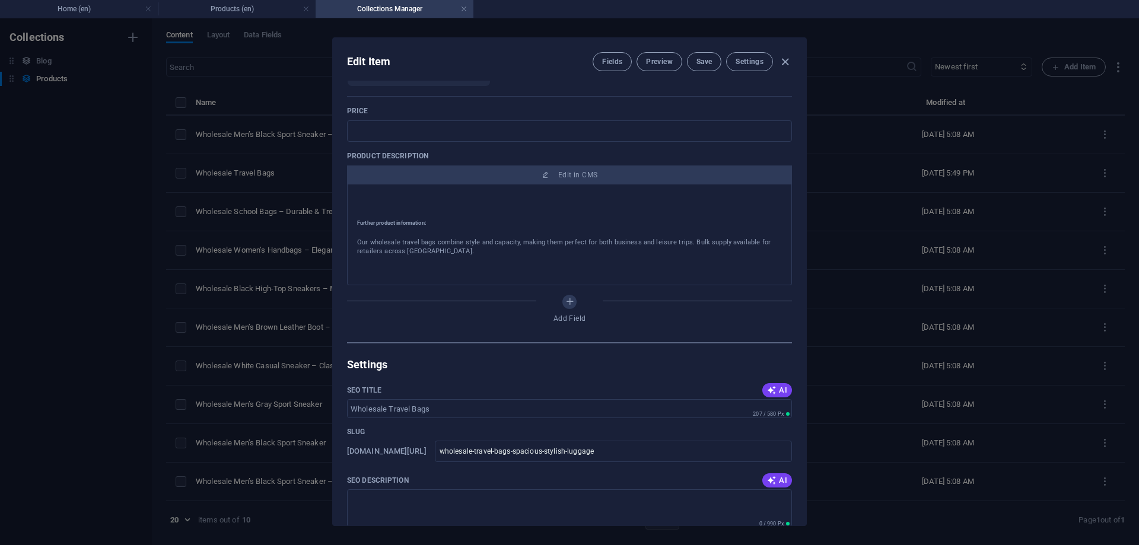
scroll to position [534, 0]
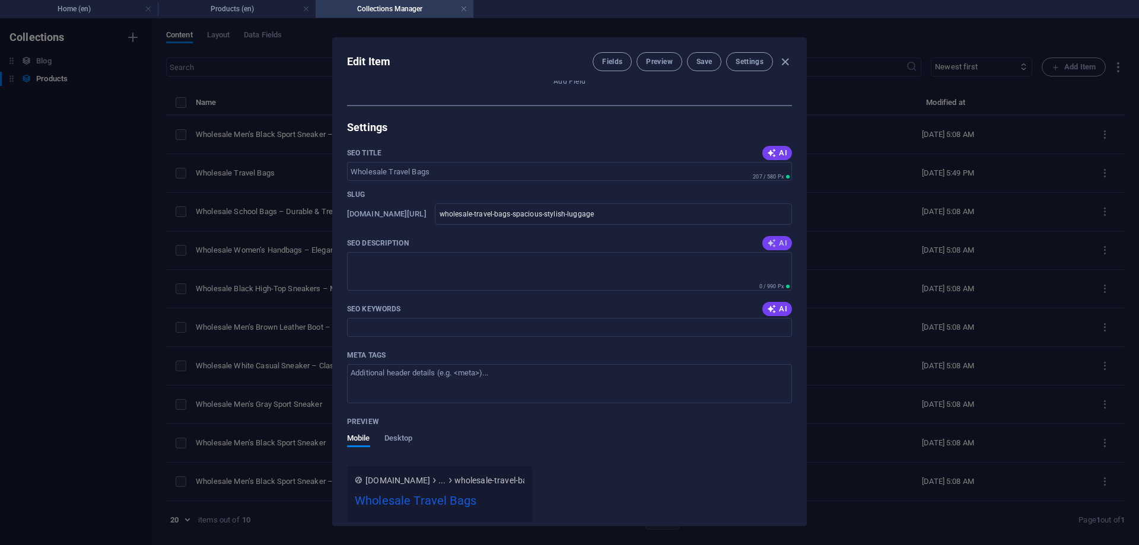
click at [770, 245] on icon "button" at bounding box center [771, 242] width 9 height 9
type textarea "Discover wholesale travel bags that blend style with spaciousness, perfect for …"
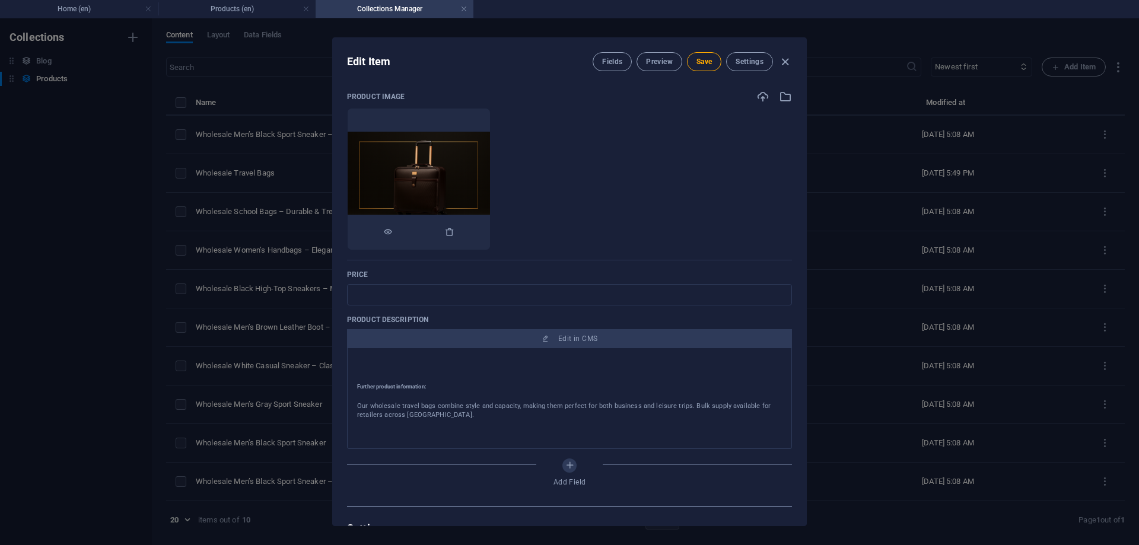
scroll to position [0, 0]
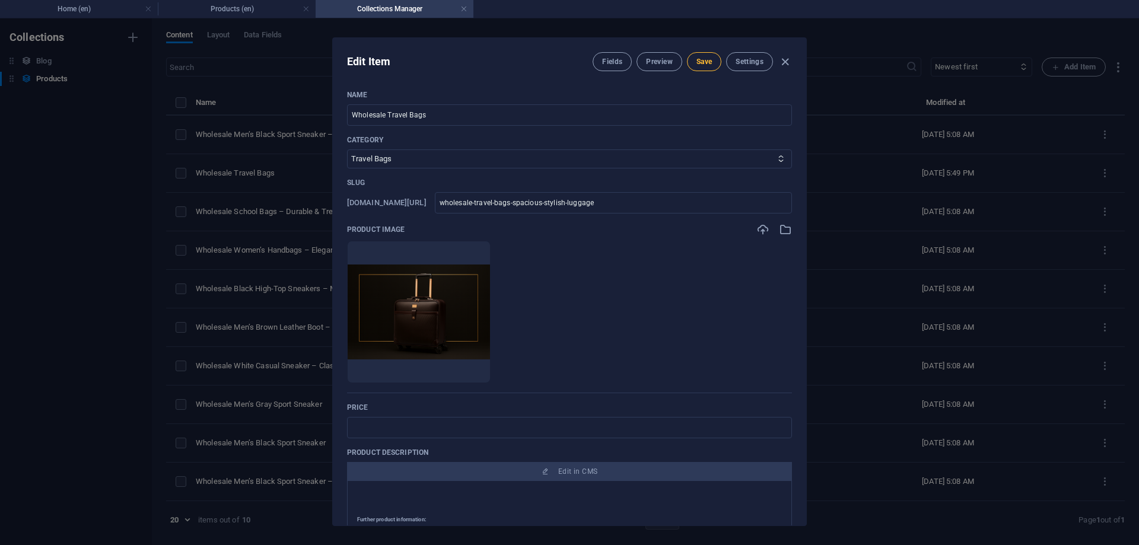
click at [704, 63] on span "Save" at bounding box center [703, 61] width 15 height 9
click at [786, 65] on icon "button" at bounding box center [785, 62] width 14 height 14
type input "wholesale-travel-bags-spacious-stylish-luggage"
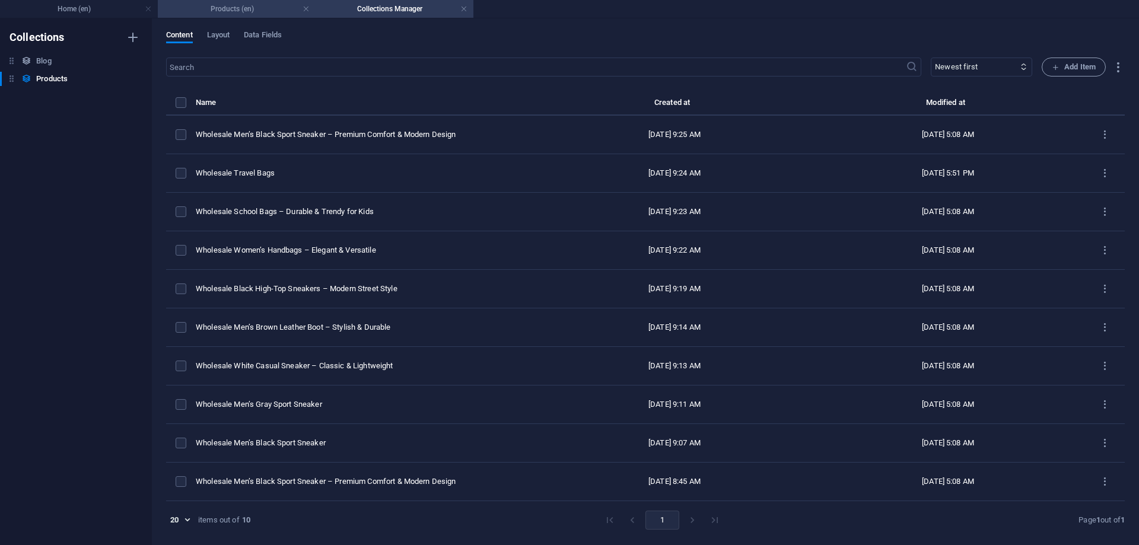
click at [246, 4] on h4 "Products (en)" at bounding box center [237, 8] width 158 height 13
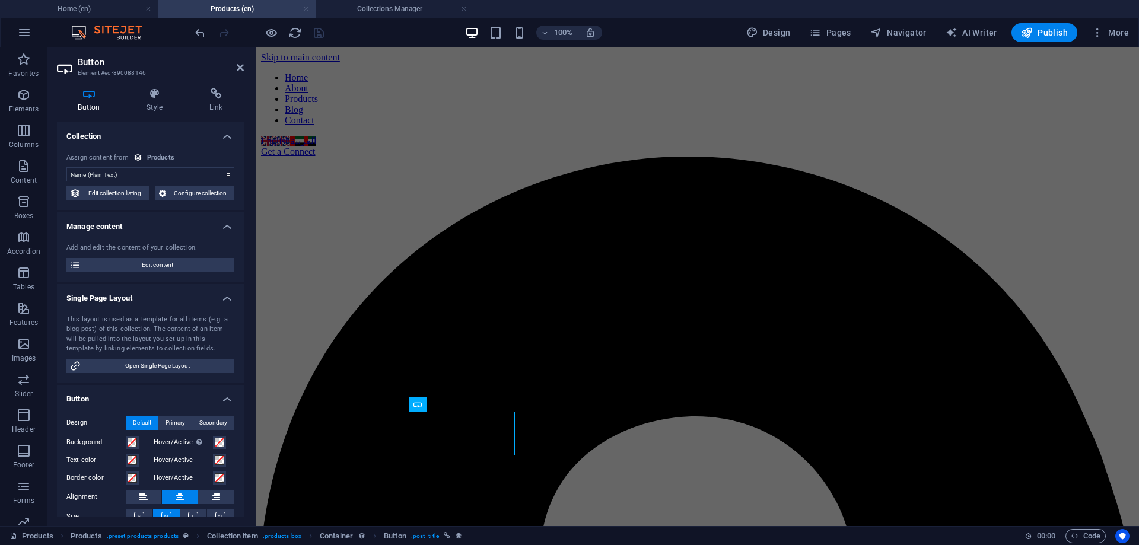
click at [304, 7] on link at bounding box center [305, 9] width 7 height 11
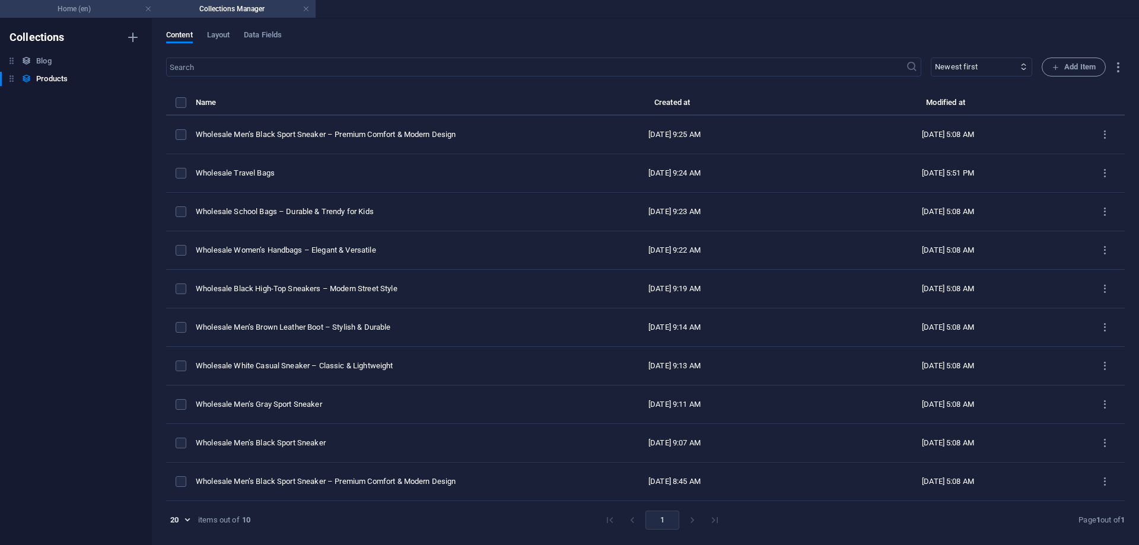
click at [100, 11] on h4 "Home (en)" at bounding box center [79, 8] width 158 height 13
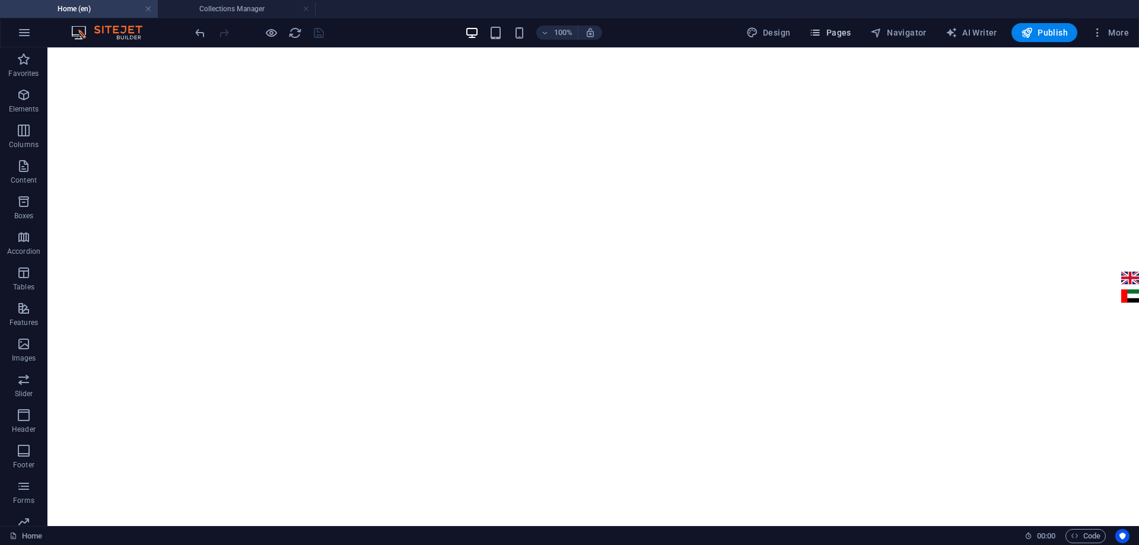
click at [826, 30] on span "Pages" at bounding box center [830, 33] width 42 height 12
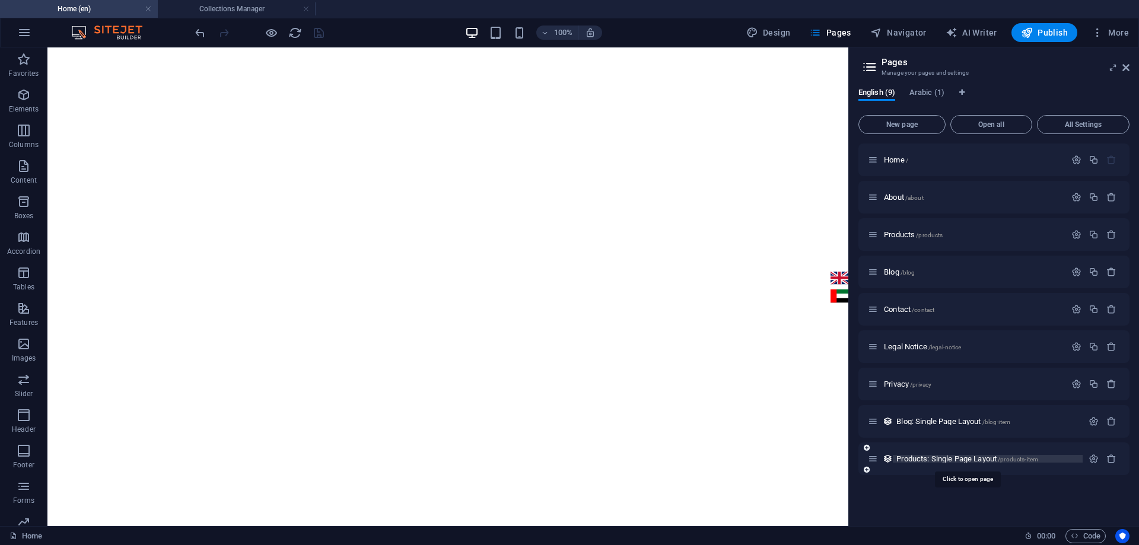
click at [935, 457] on span "Products: Single Page Layout /products-item" at bounding box center [967, 458] width 142 height 9
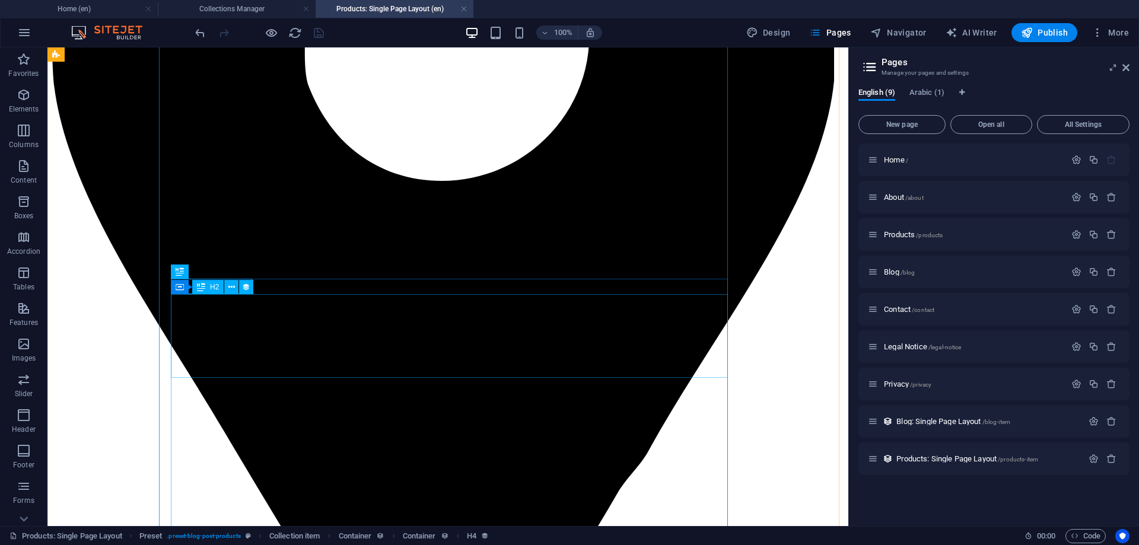
scroll to position [502, 0]
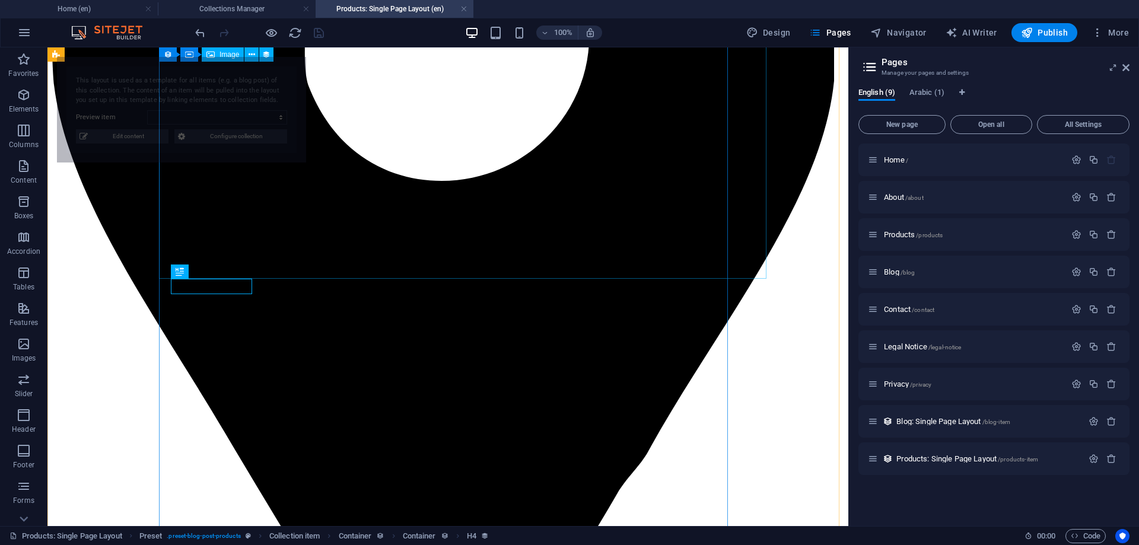
select select "68b2b4c0c19d3ed56f01b253"
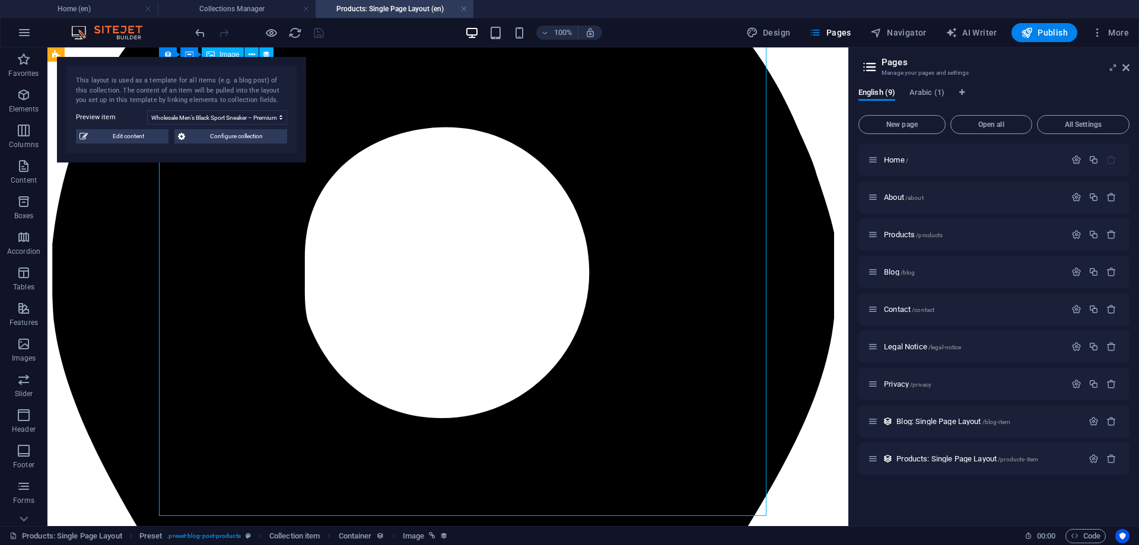
scroll to position [27, 0]
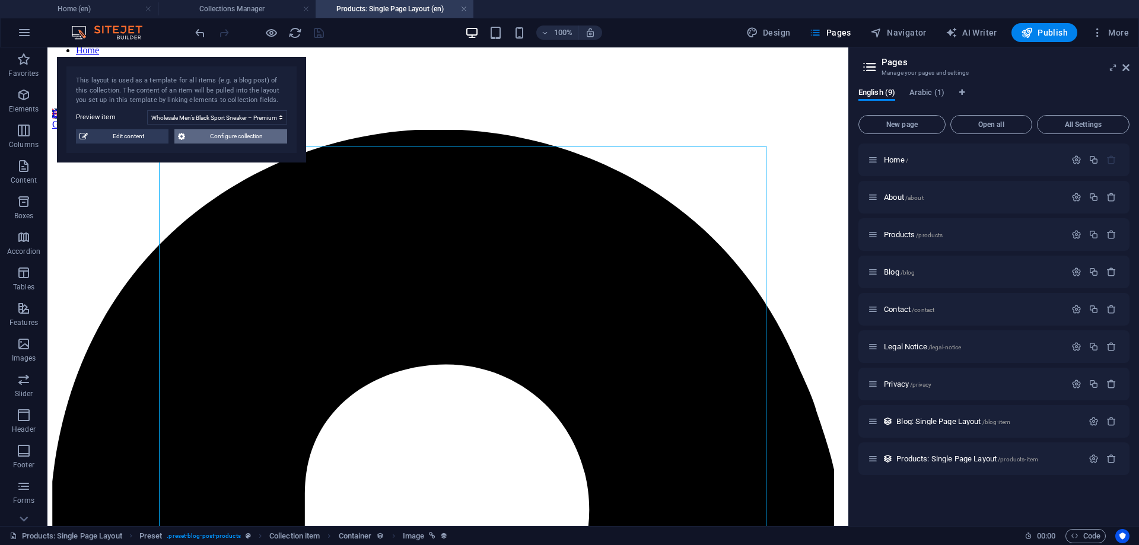
click at [221, 134] on span "Configure collection" at bounding box center [236, 136] width 95 height 14
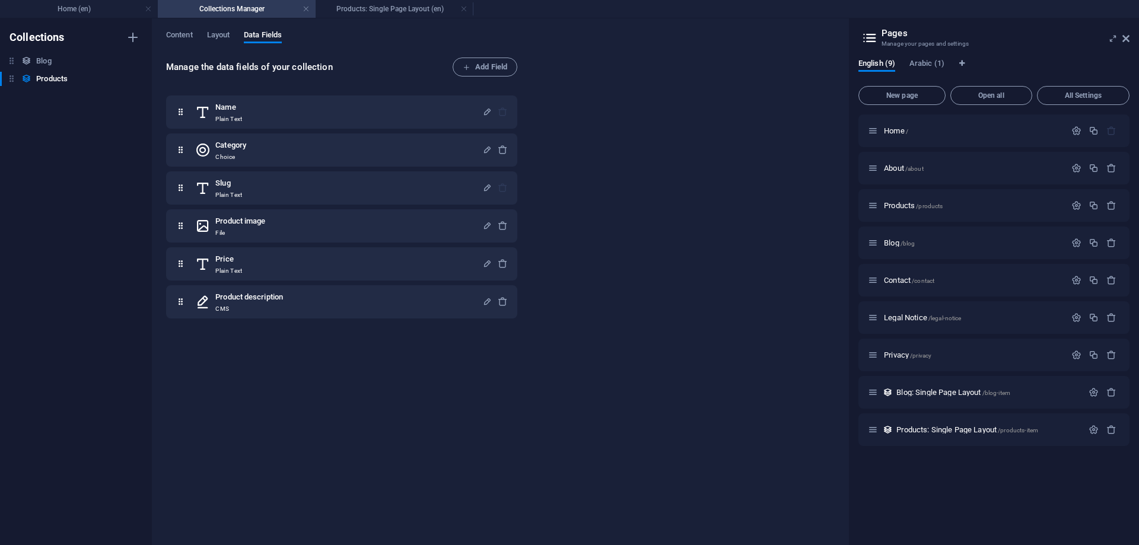
scroll to position [0, 0]
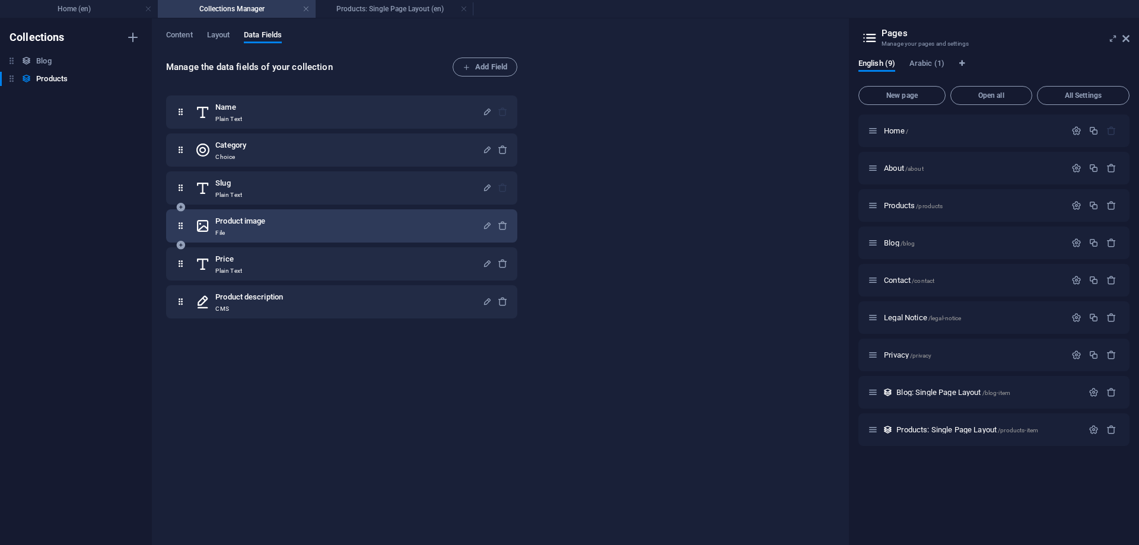
click at [201, 227] on icon at bounding box center [202, 226] width 15 height 24
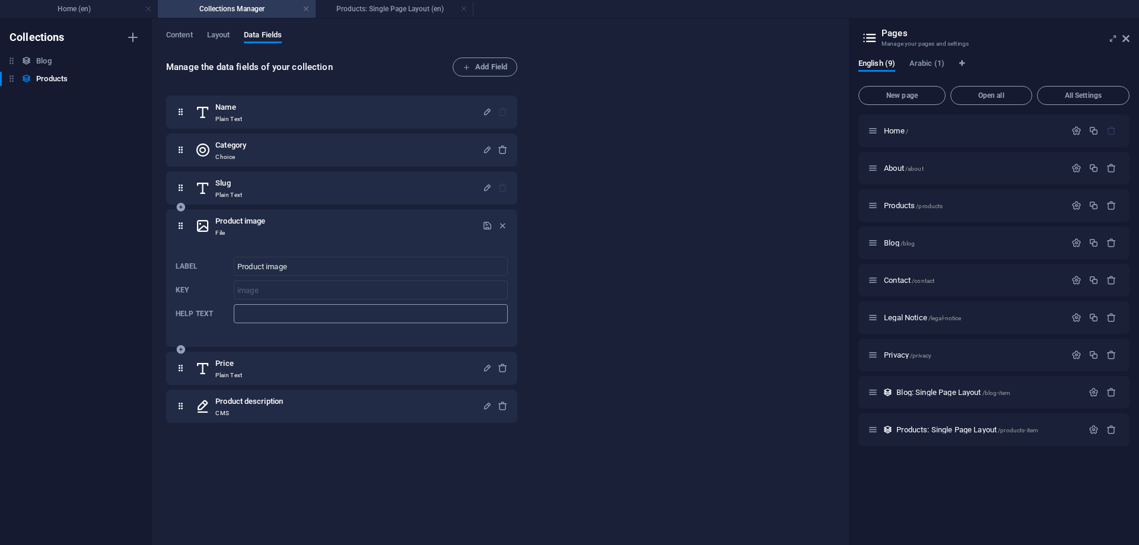
click at [281, 317] on input "Help text" at bounding box center [371, 313] width 274 height 19
click at [229, 34] on span "Layout" at bounding box center [218, 36] width 23 height 17
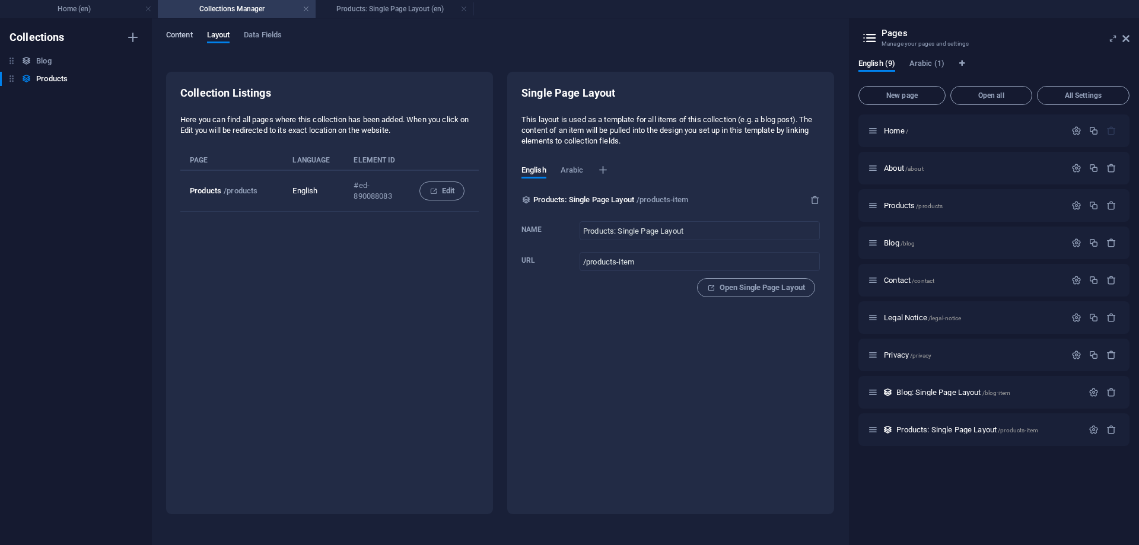
click at [181, 37] on span "Content" at bounding box center [179, 36] width 27 height 17
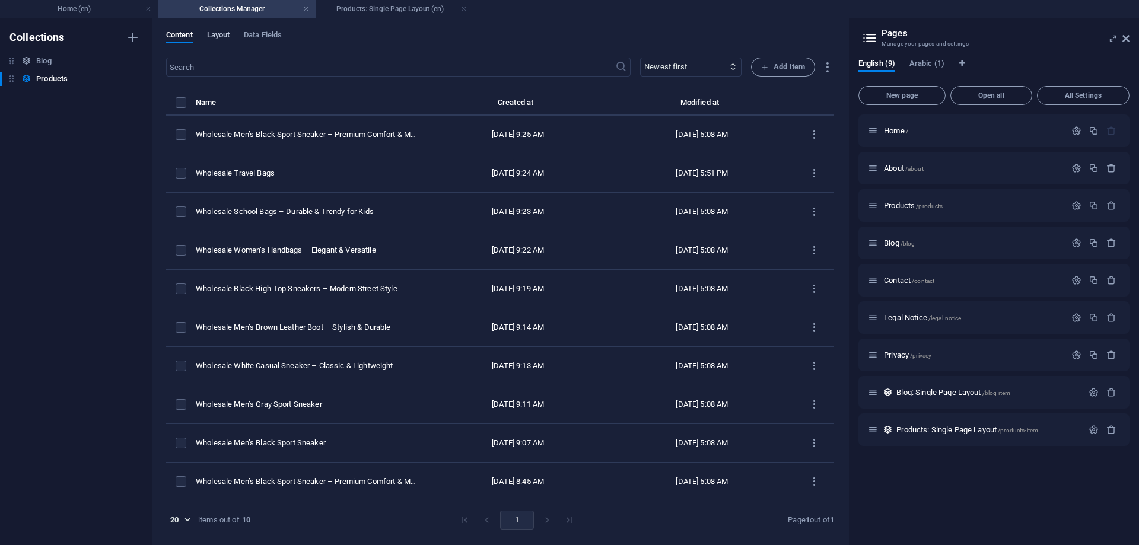
click at [221, 42] on button "Layout" at bounding box center [218, 36] width 23 height 13
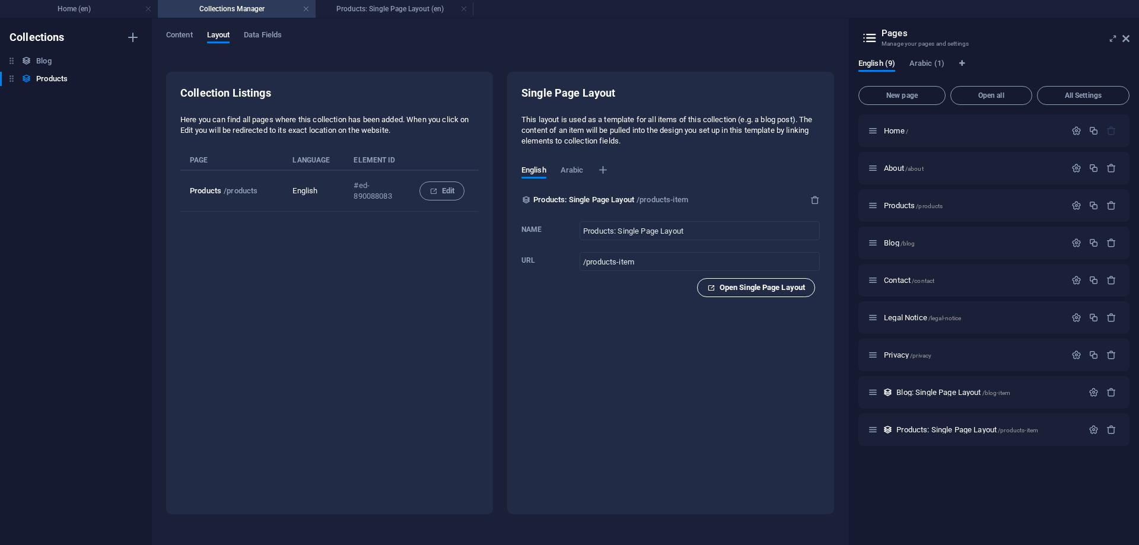
click at [731, 291] on span "Open Single Page Layout" at bounding box center [756, 287] width 98 height 14
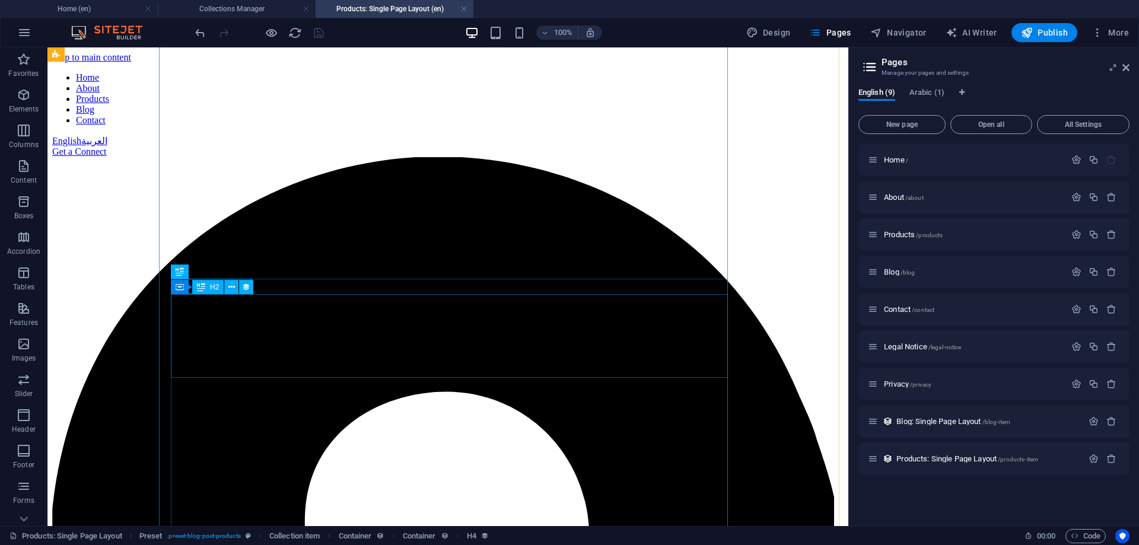
scroll to position [502, 0]
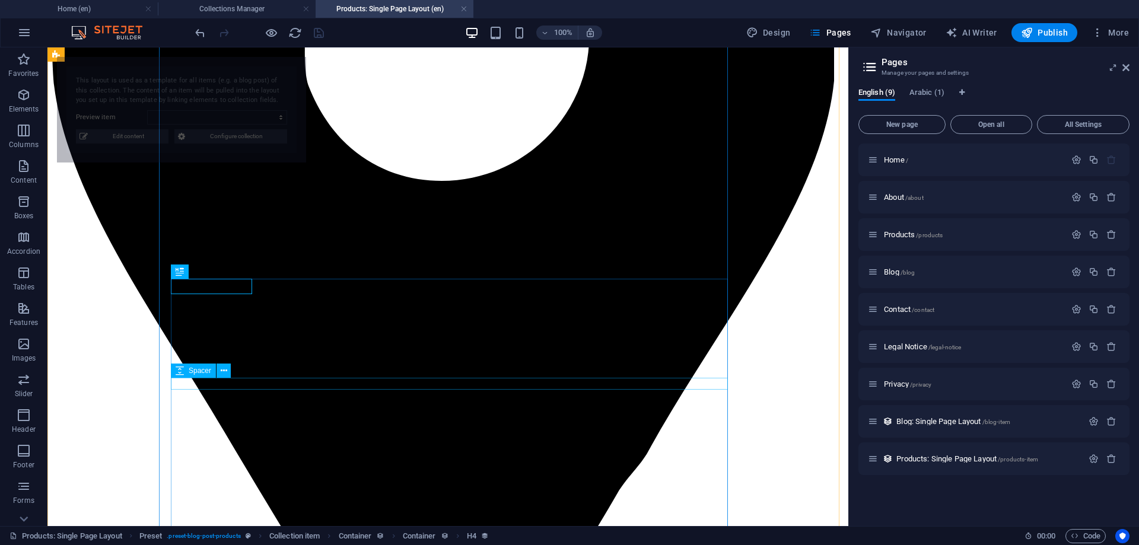
select select "68b2b4c0c19d3ed56f01b253"
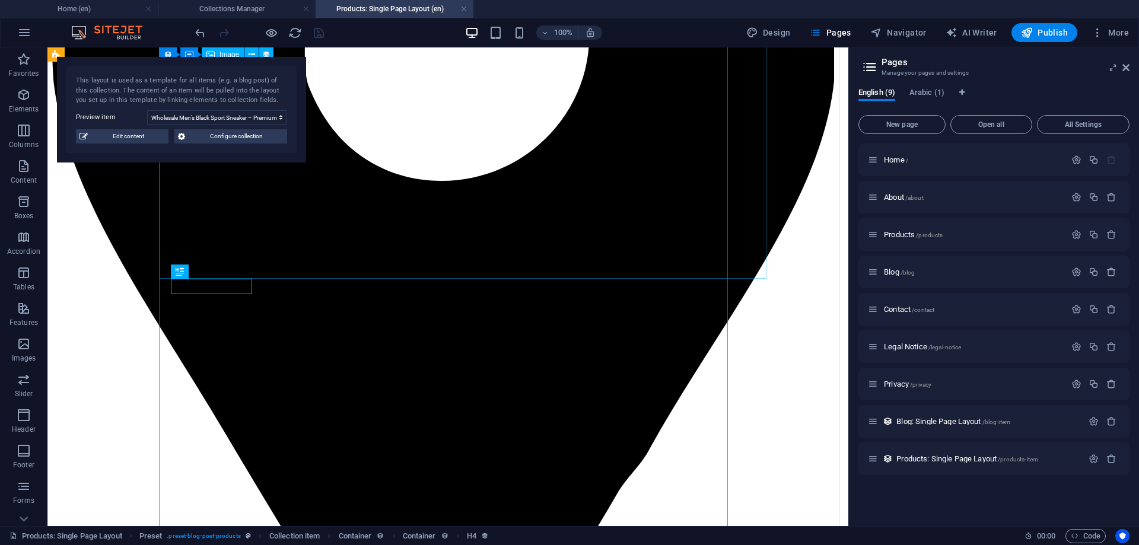
select select "image"
select select "%"
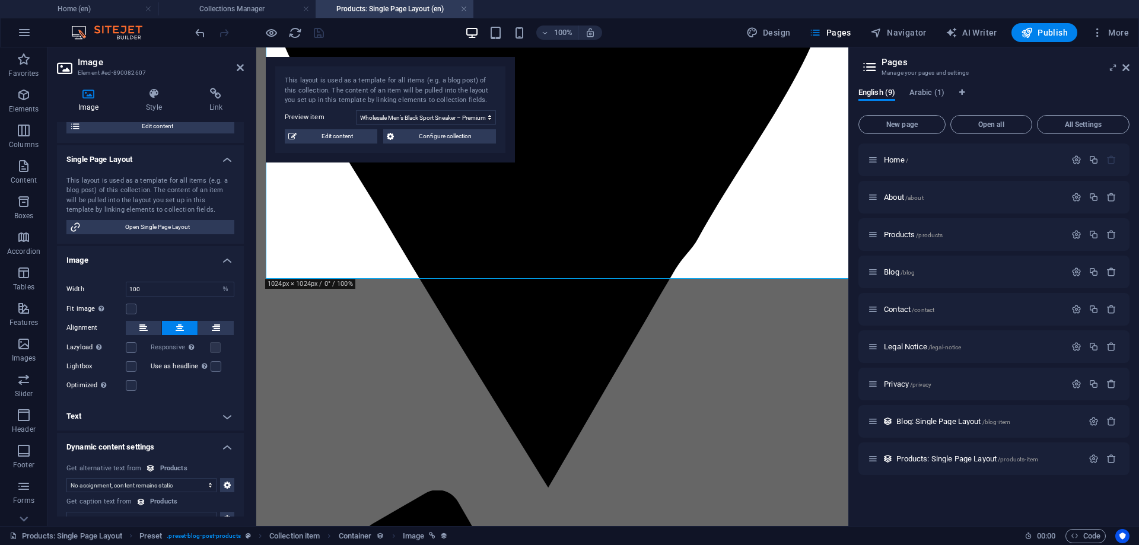
scroll to position [158, 0]
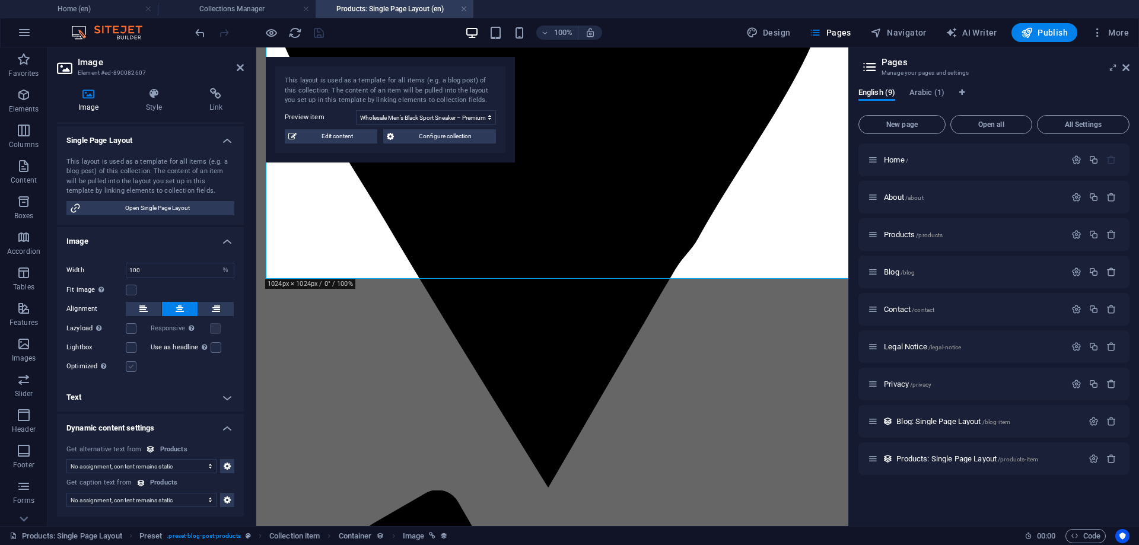
click at [133, 371] on label at bounding box center [131, 366] width 11 height 11
click at [0, 0] on input "Optimized Images are compressed to improve page speed." at bounding box center [0, 0] width 0 height 0
click at [215, 329] on label at bounding box center [215, 328] width 11 height 11
click at [0, 0] on input "Responsive Automatically load retina image and smartphone optimized sizes." at bounding box center [0, 0] width 0 height 0
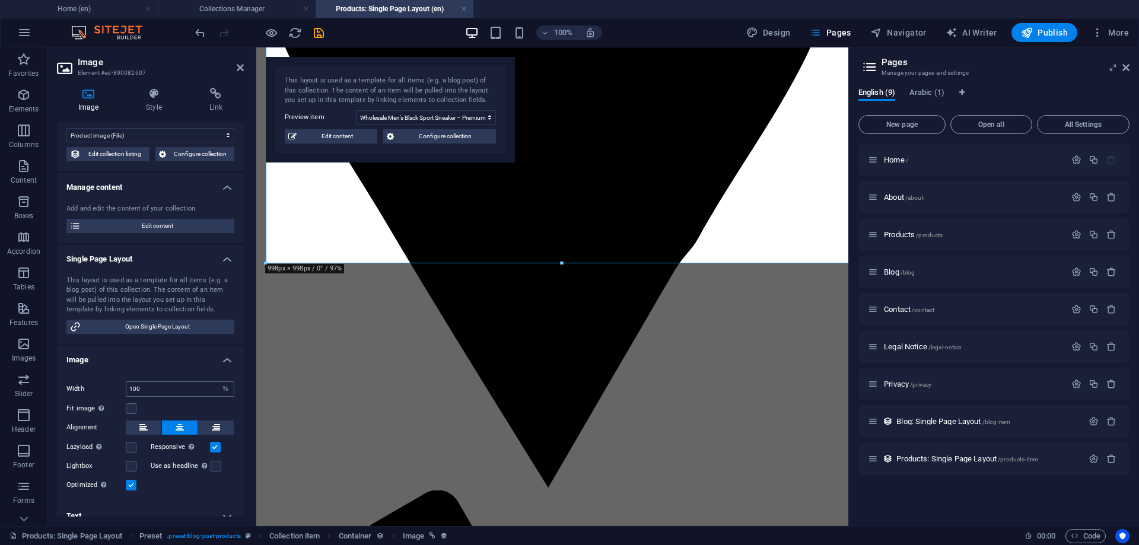
scroll to position [0, 0]
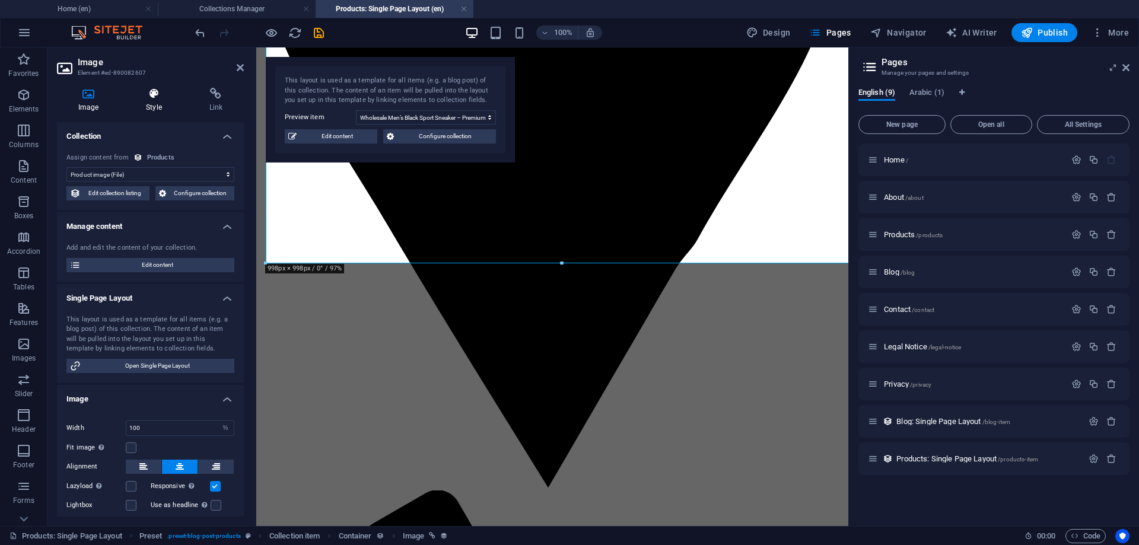
click at [154, 94] on icon at bounding box center [154, 94] width 58 height 12
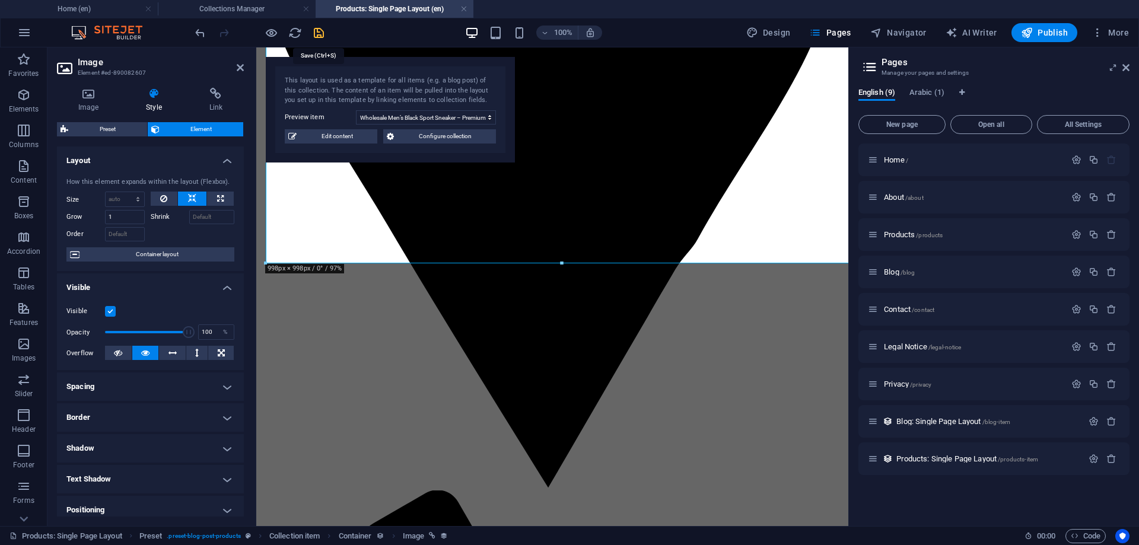
click at [323, 30] on icon "save" at bounding box center [319, 33] width 14 height 14
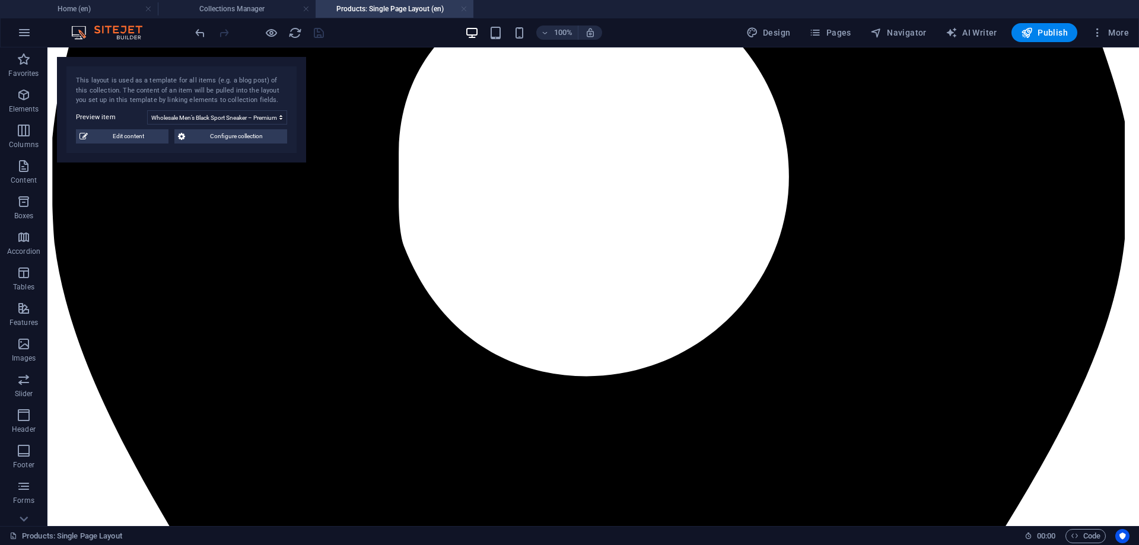
click at [462, 9] on link at bounding box center [463, 9] width 7 height 11
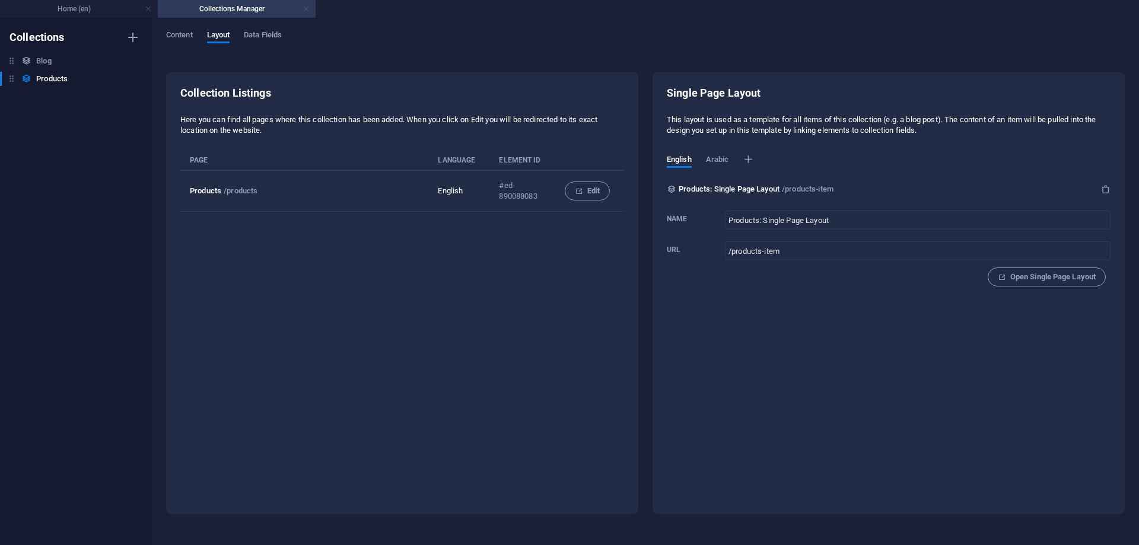
click at [303, 12] on link at bounding box center [305, 9] width 7 height 11
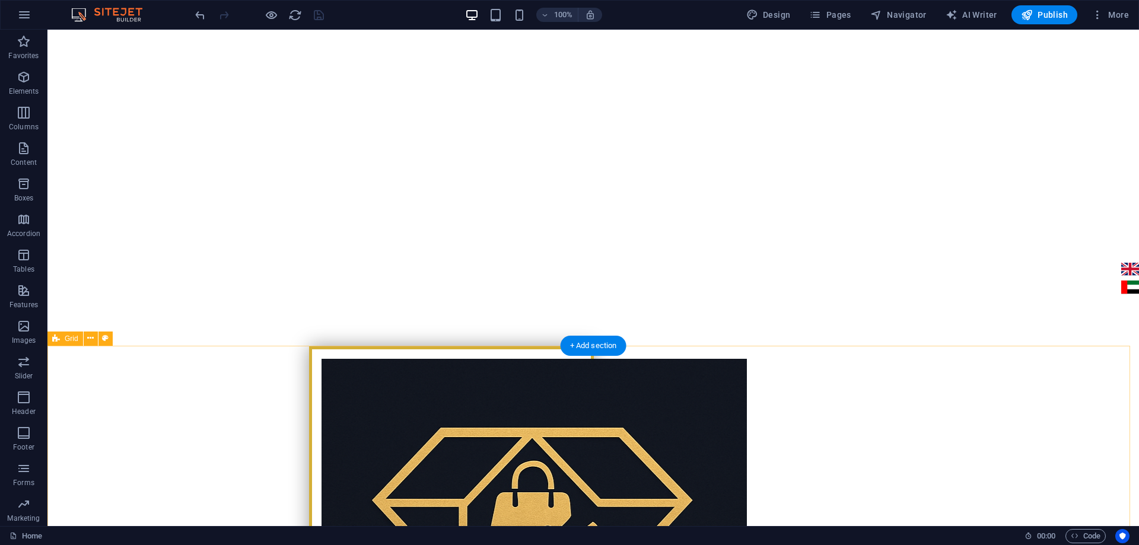
scroll to position [237, 0]
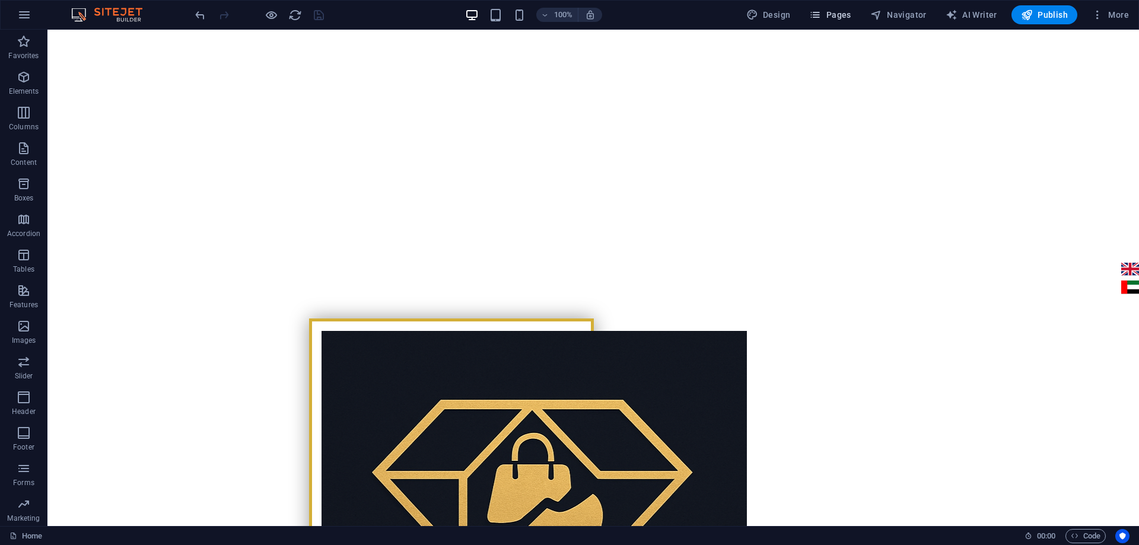
click at [842, 16] on span "Pages" at bounding box center [830, 15] width 42 height 12
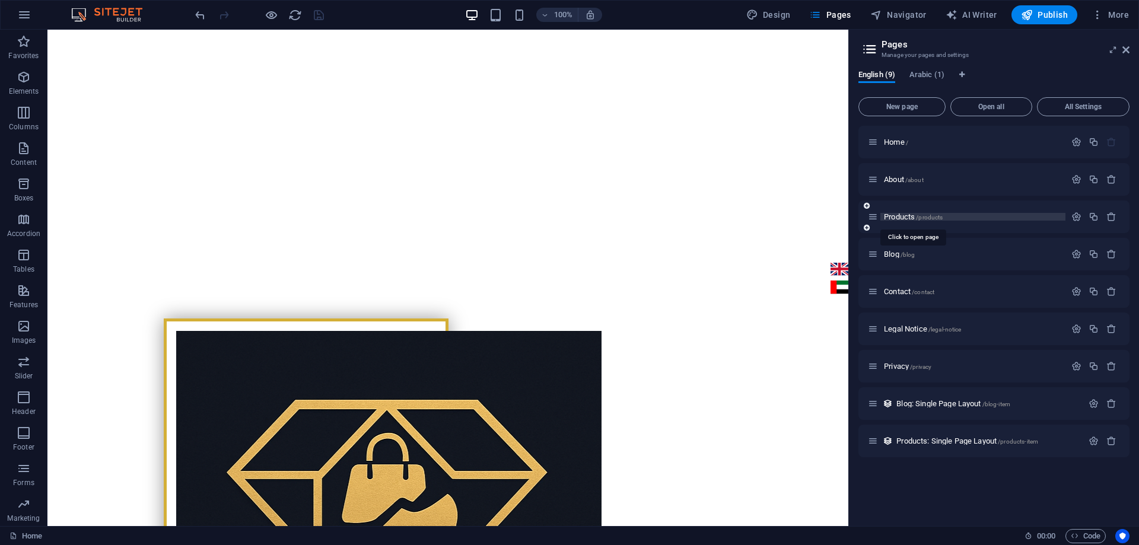
click at [903, 219] on span "Products /products" at bounding box center [913, 216] width 59 height 9
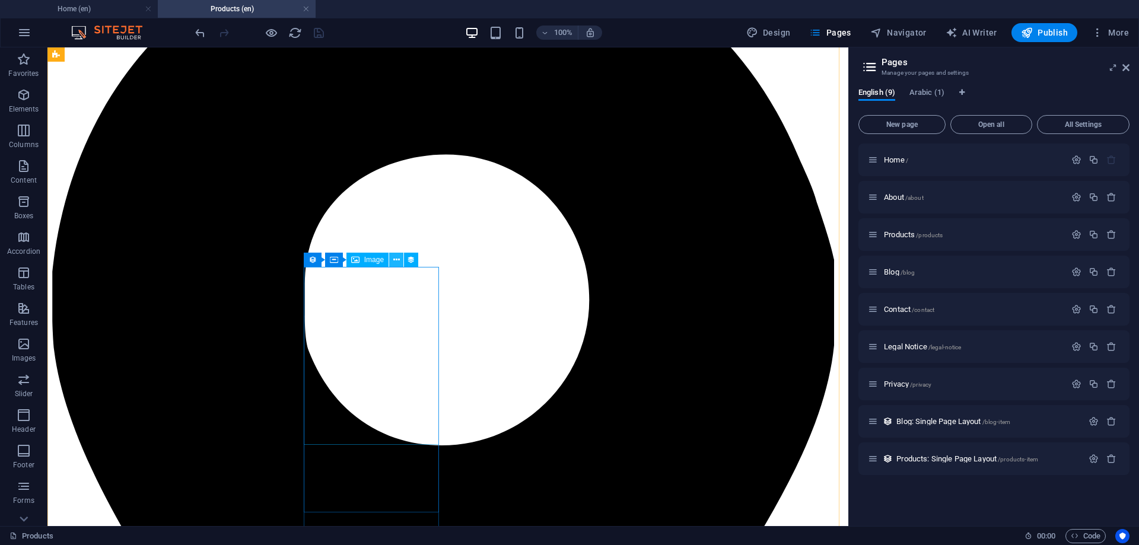
click at [397, 262] on icon at bounding box center [396, 260] width 7 height 12
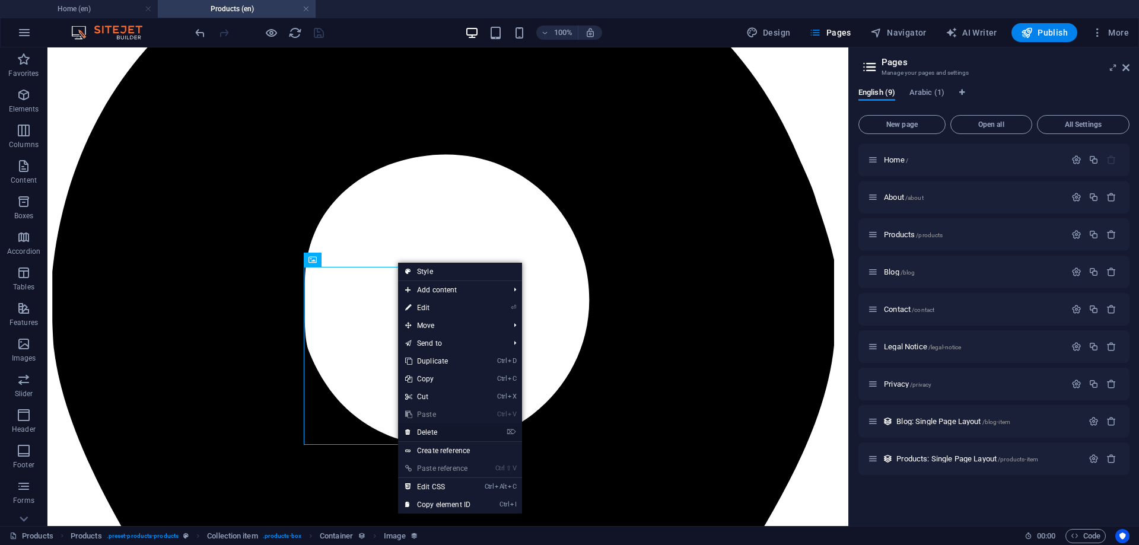
click at [441, 431] on link "⌦ Delete" at bounding box center [437, 432] width 79 height 18
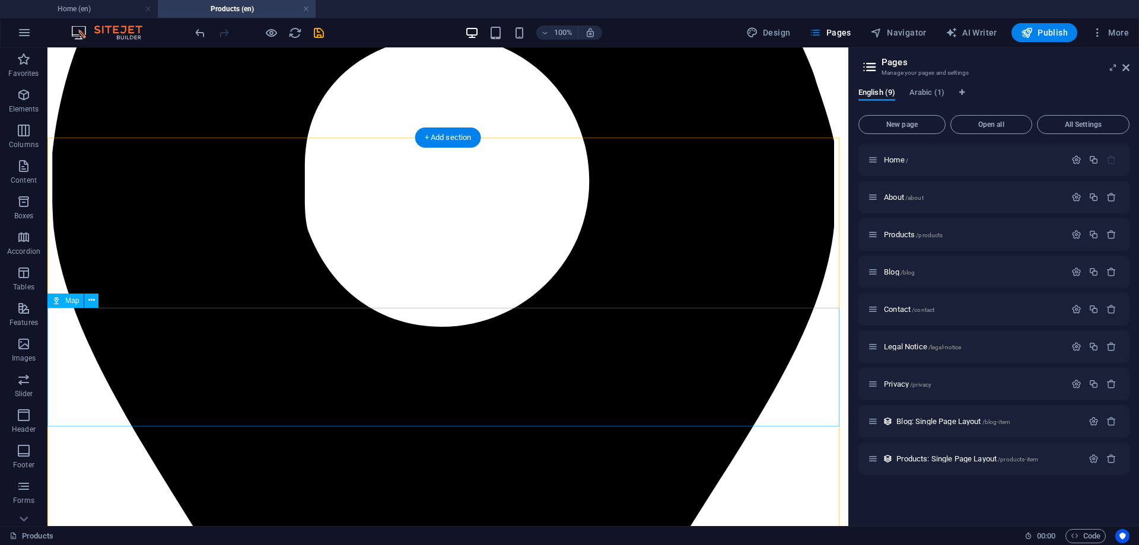
scroll to position [0, 0]
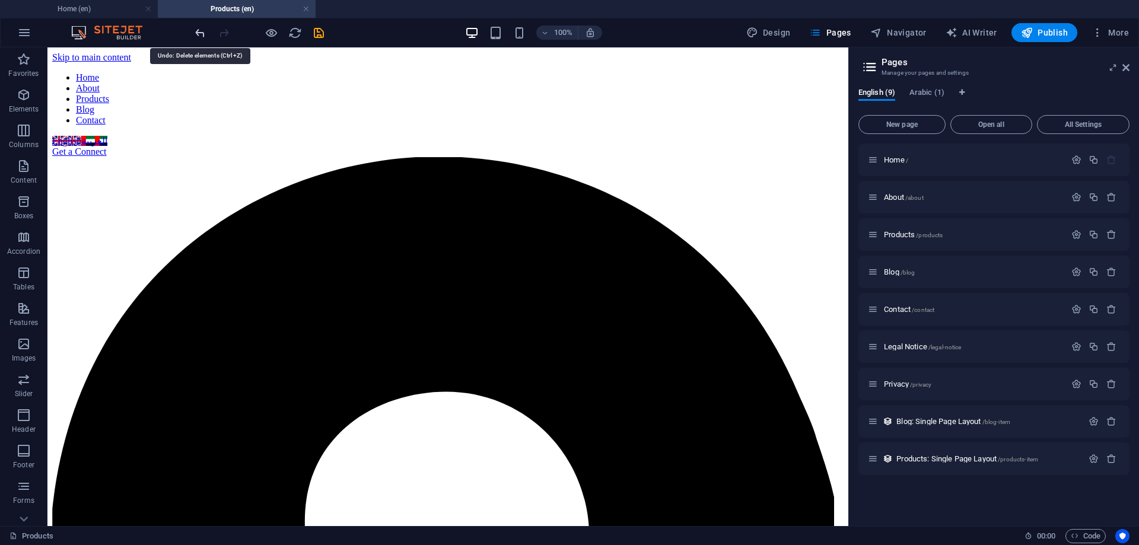
click at [198, 31] on icon "undo" at bounding box center [200, 33] width 14 height 14
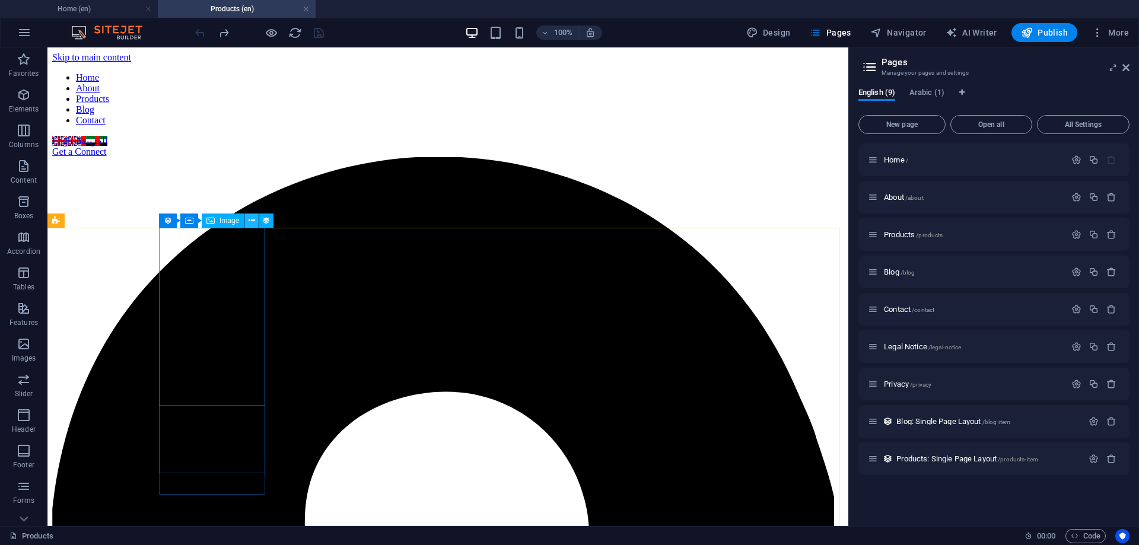
click at [250, 219] on icon at bounding box center [251, 221] width 7 height 12
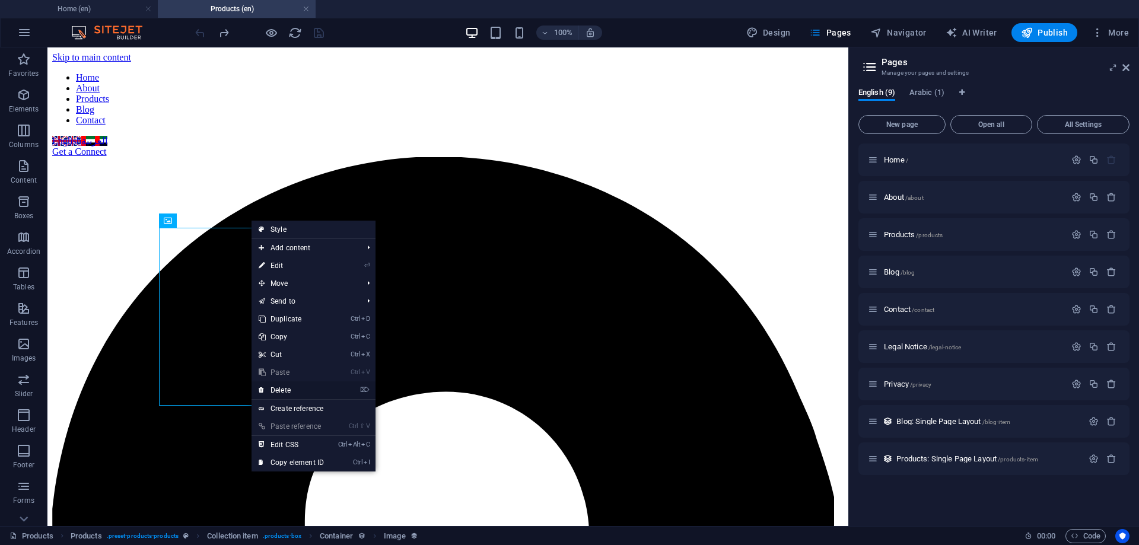
click at [299, 389] on link "⌦ Delete" at bounding box center [290, 390] width 79 height 18
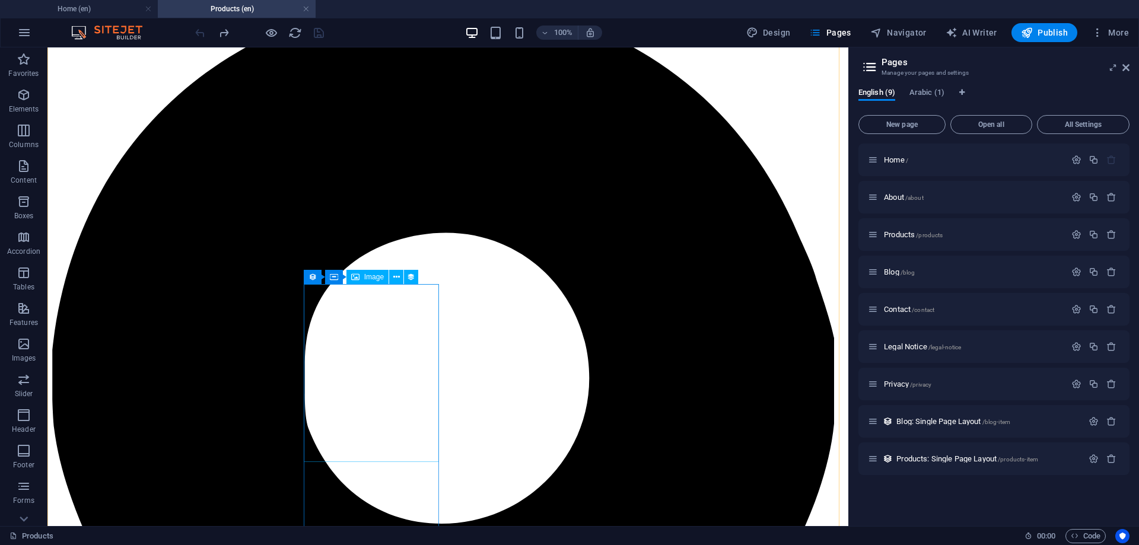
scroll to position [237, 0]
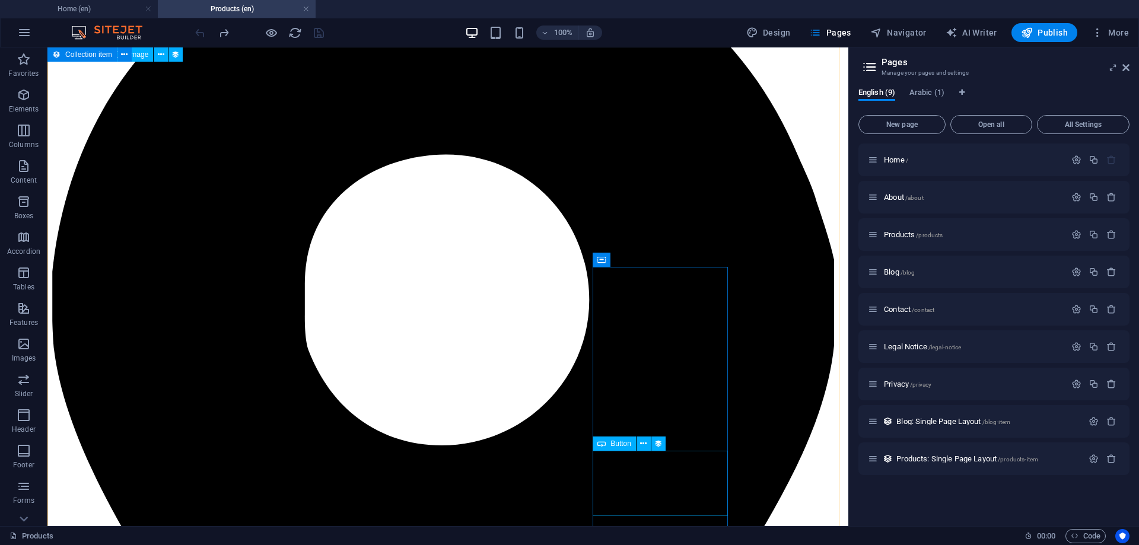
select select "name"
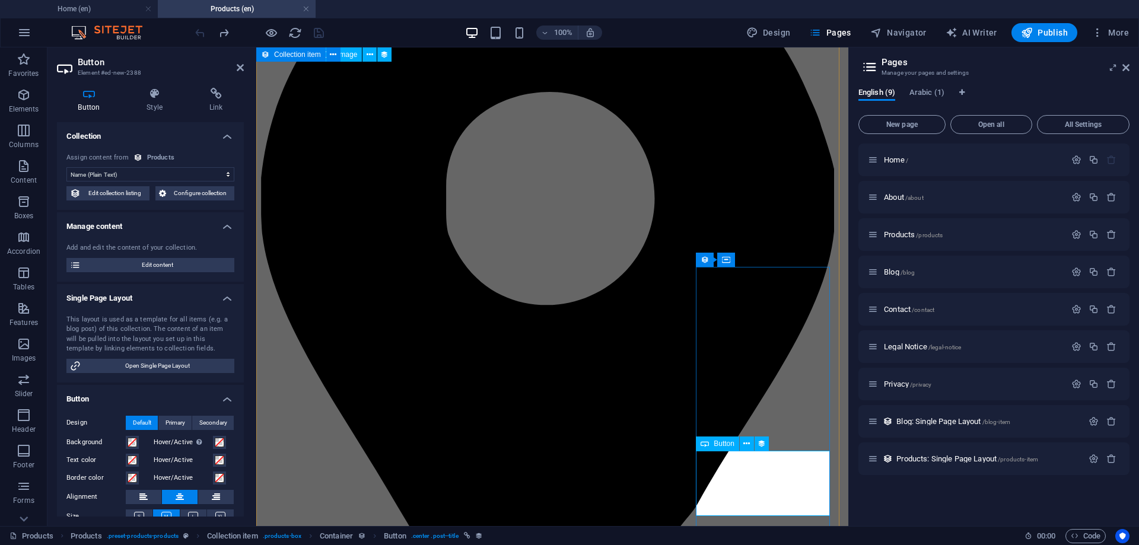
click at [134, 265] on span "Edit content" at bounding box center [157, 265] width 146 height 14
select select "Men’s Sports Shoes"
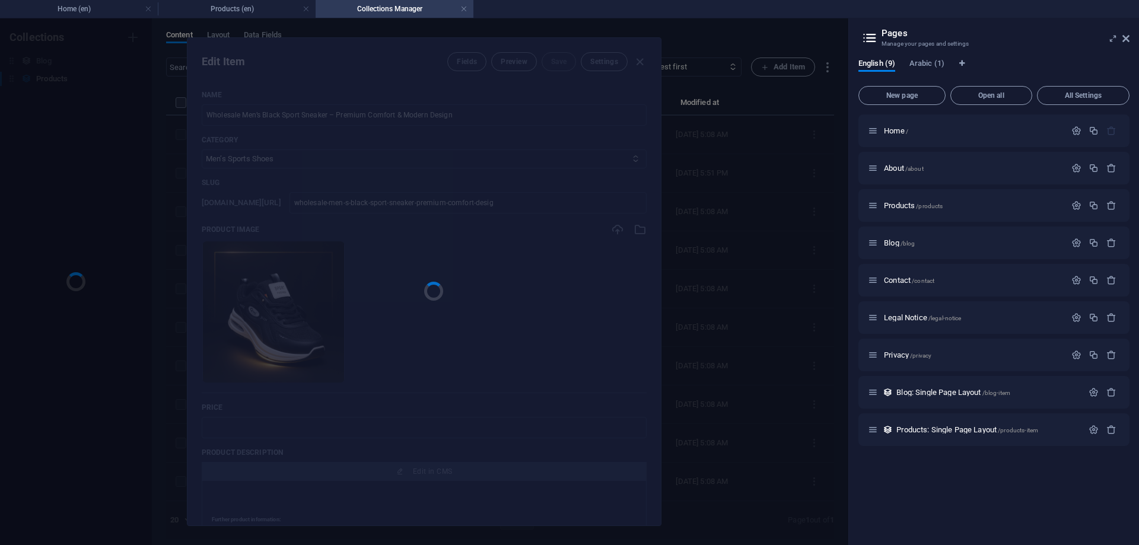
scroll to position [0, 0]
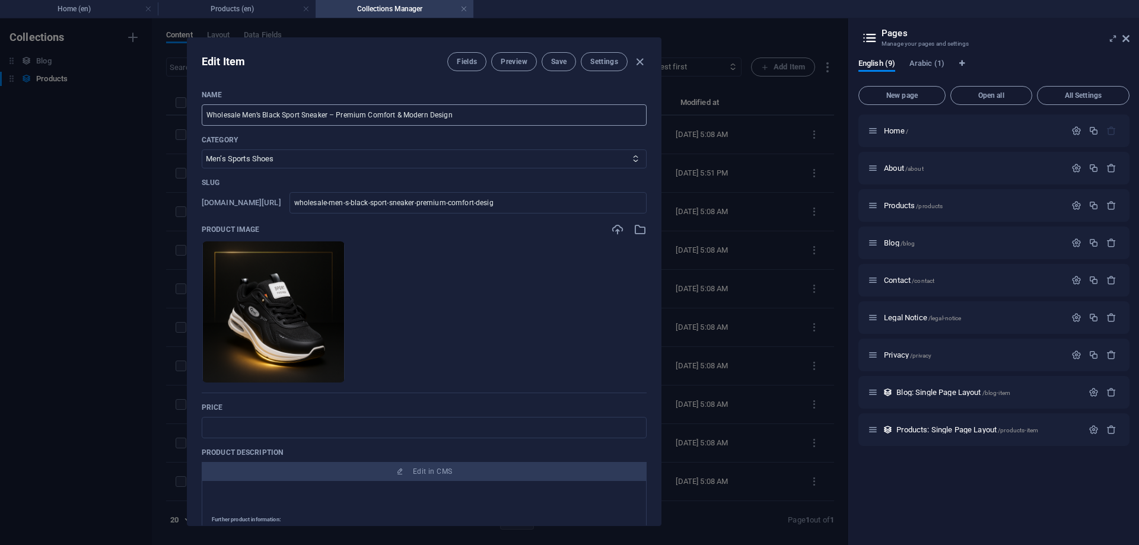
click at [326, 125] on input "Wholesale Men’s Black Sport Sneaker – Premium Comfort & Modern Design" at bounding box center [424, 114] width 445 height 21
drag, startPoint x: 327, startPoint y: 116, endPoint x: 582, endPoint y: 100, distance: 256.1
click at [567, 106] on input "Wholesale Men’s Black Sport Sneaker – Premium Comfort & Modern Design" at bounding box center [424, 114] width 445 height 21
type input "Wholesale Men’s Black Sport Sneaker"
click at [560, 63] on span "Save" at bounding box center [558, 61] width 15 height 9
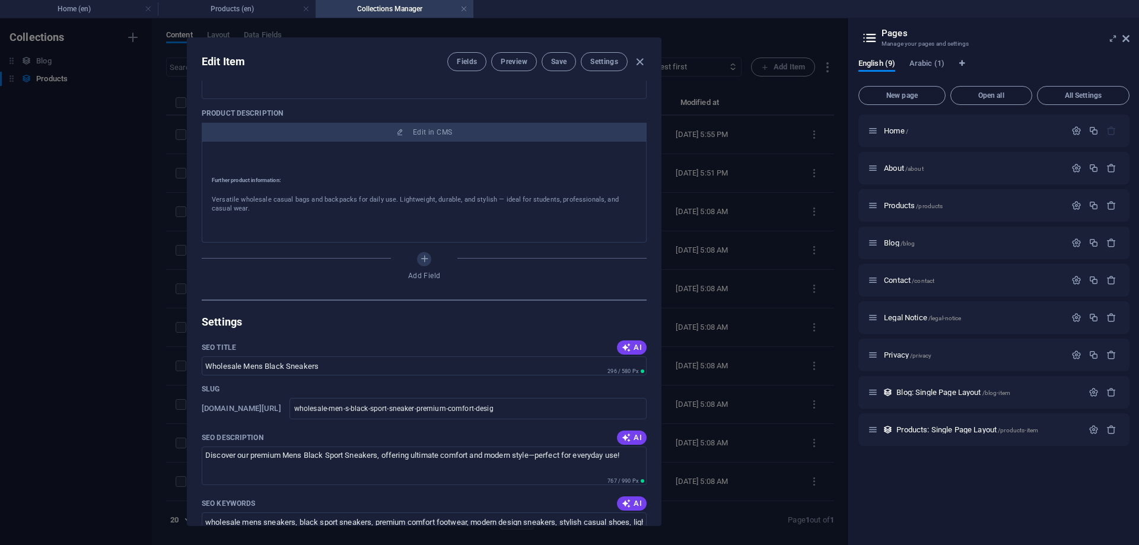
scroll to position [356, 0]
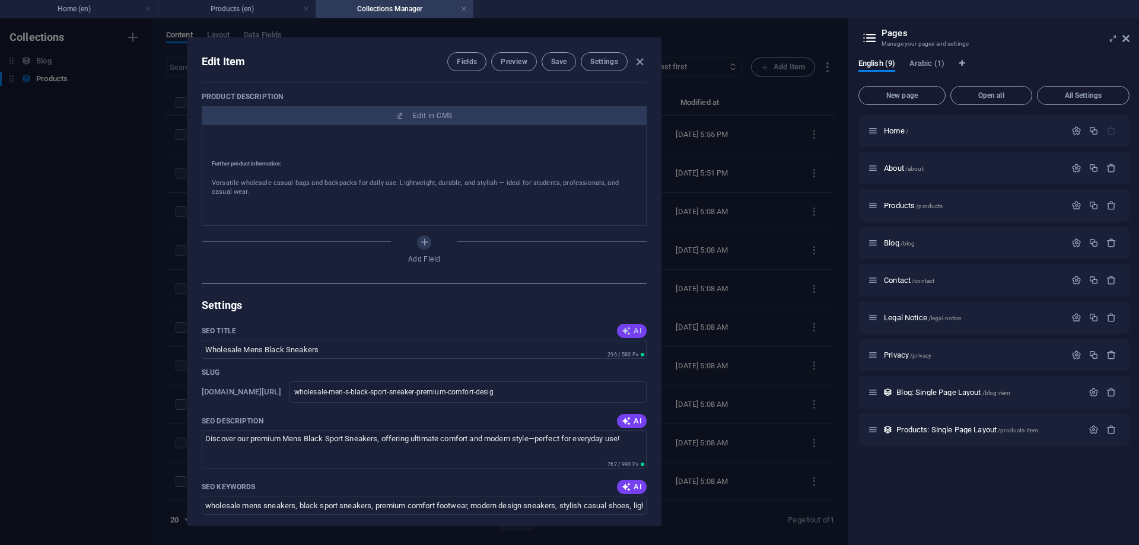
click at [622, 333] on icon "button" at bounding box center [625, 330] width 9 height 9
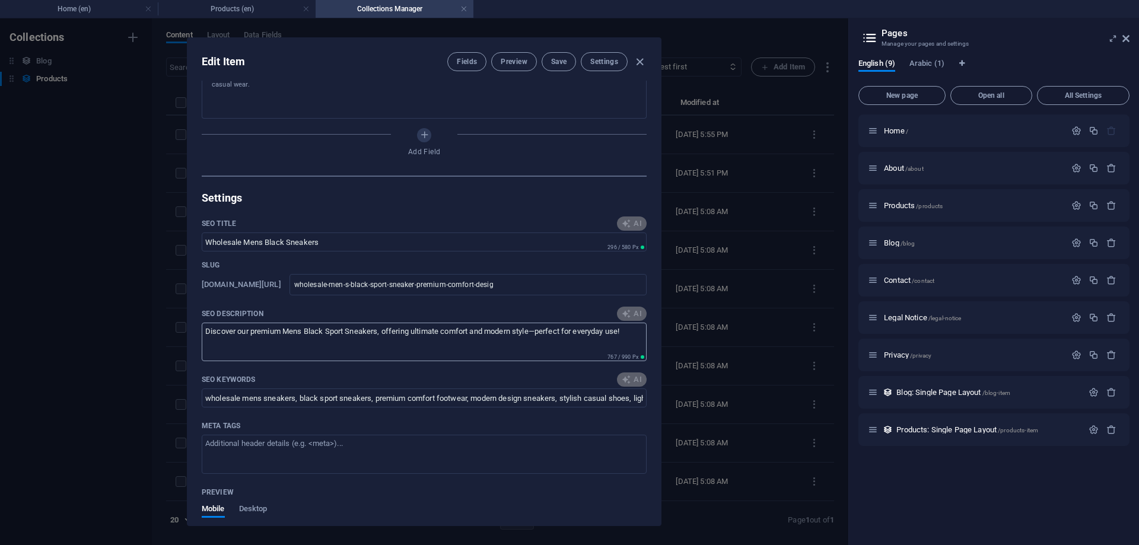
scroll to position [474, 0]
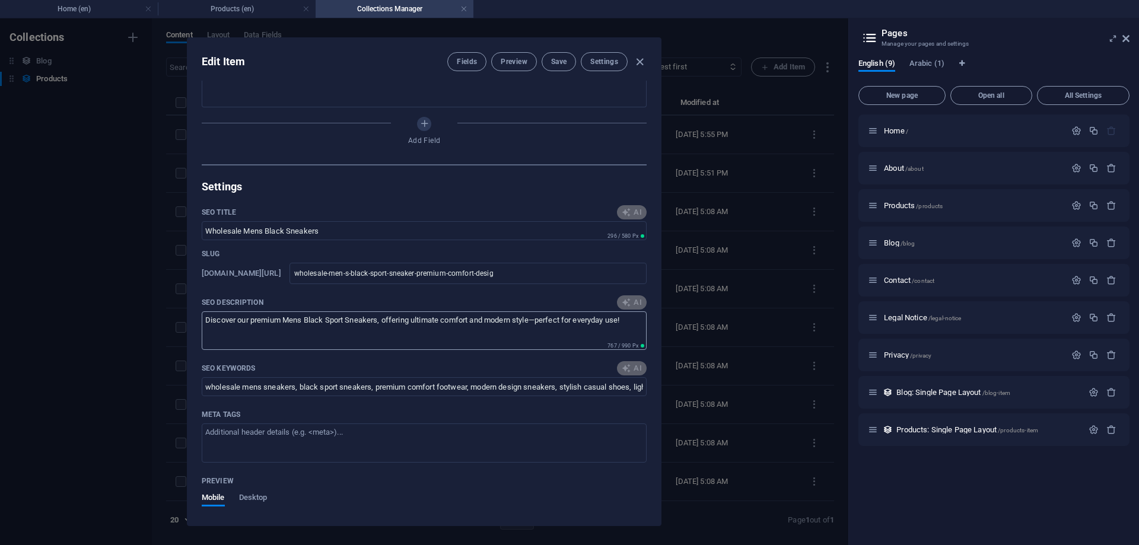
type input "Wholesale Black Mens Sport Sneakers"
click at [624, 301] on icon "button" at bounding box center [625, 302] width 9 height 9
click at [627, 367] on div "AI" at bounding box center [632, 368] width 30 height 14
type textarea "Shop our wholesale mens black sport sneakers—stylish, durable, and perfect for …"
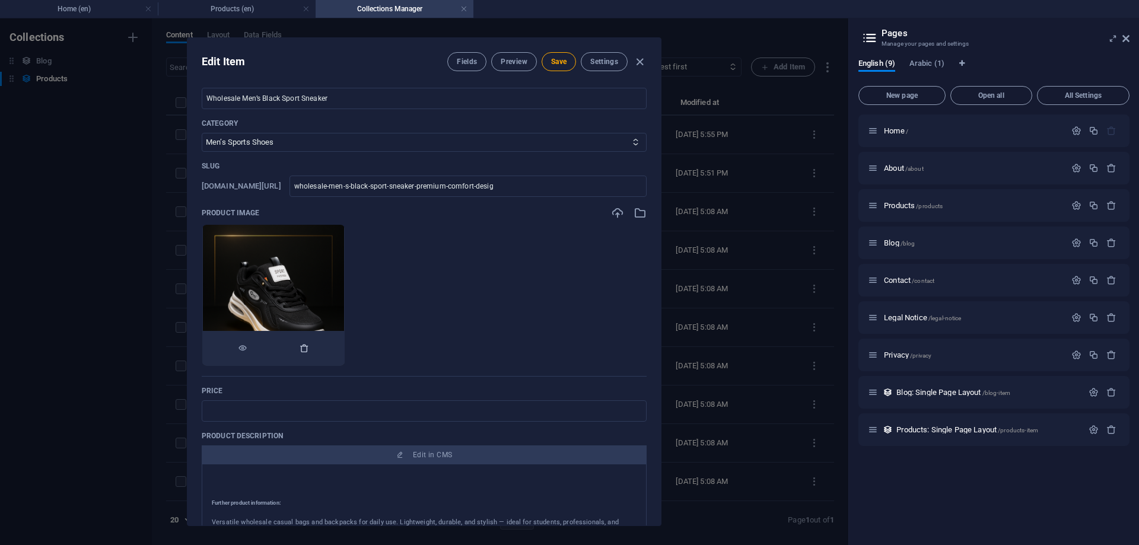
scroll to position [0, 0]
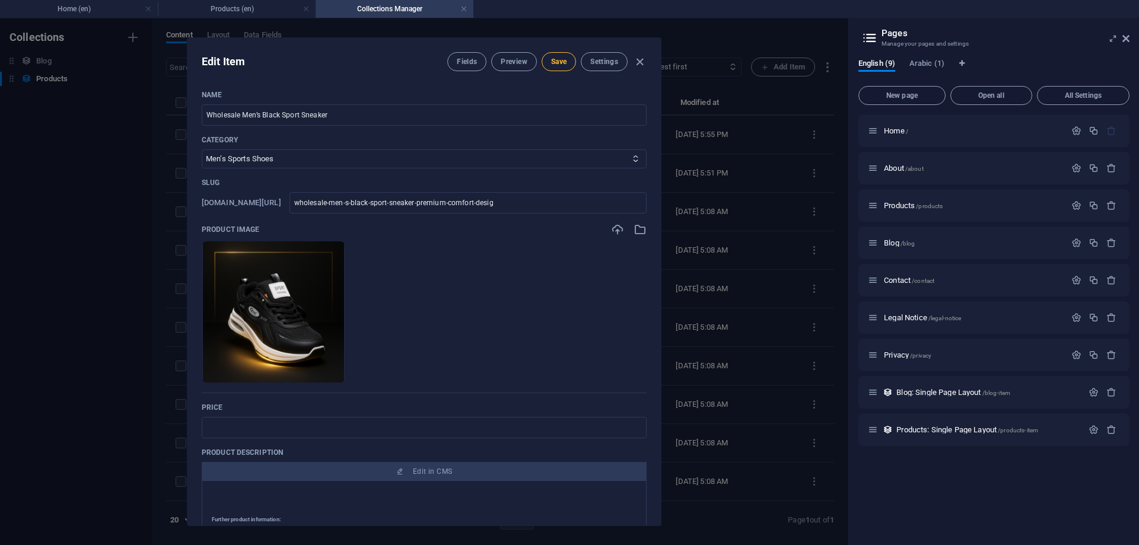
click at [562, 58] on span "Save" at bounding box center [558, 61] width 15 height 9
click at [638, 63] on icon "button" at bounding box center [640, 62] width 14 height 14
type input "wholesale-men-s-black-sport-sneaker-premium-comfort-desig"
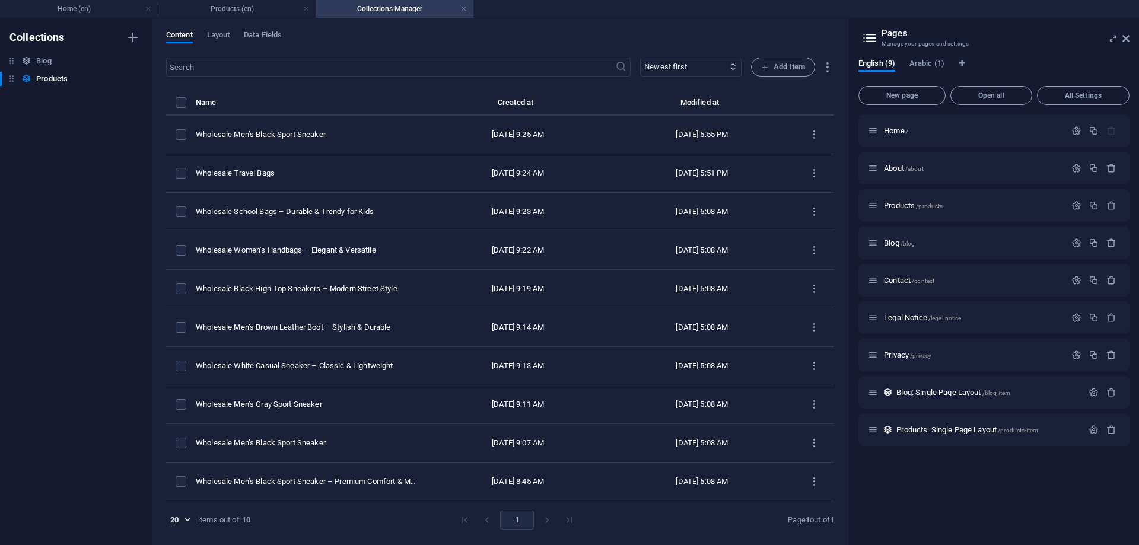
click at [366, 9] on h4 "Collections Manager" at bounding box center [394, 8] width 158 height 13
click at [259, 8] on h4 "Products (en)" at bounding box center [237, 8] width 158 height 13
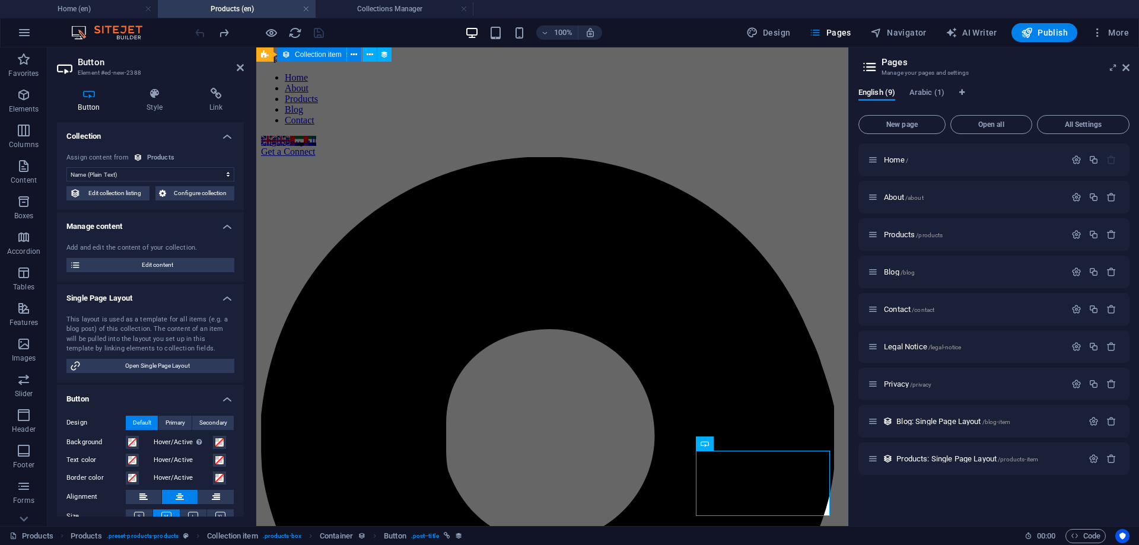
scroll to position [237, 0]
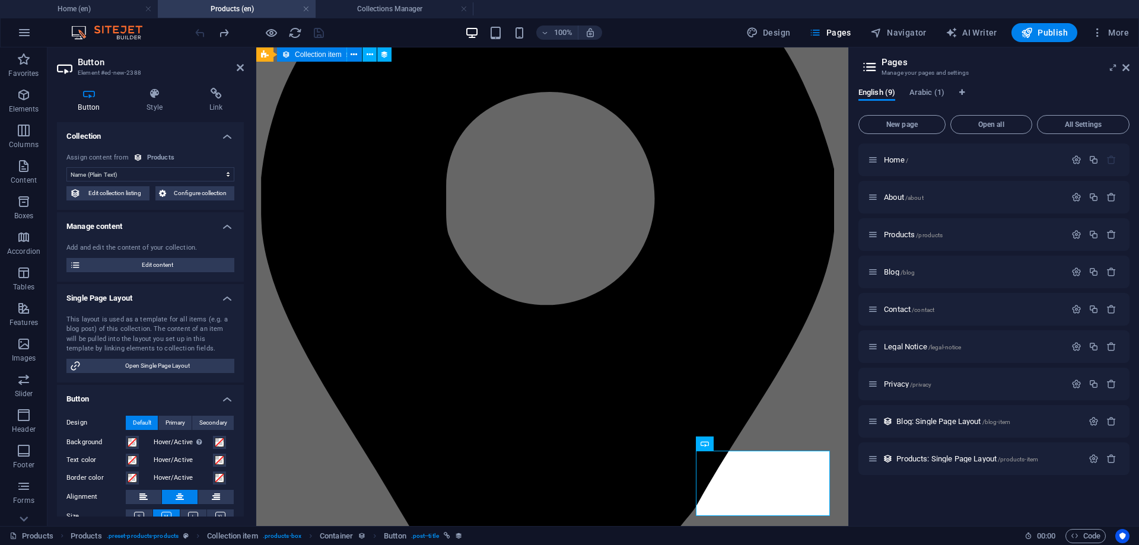
click at [308, 7] on link at bounding box center [305, 9] width 7 height 11
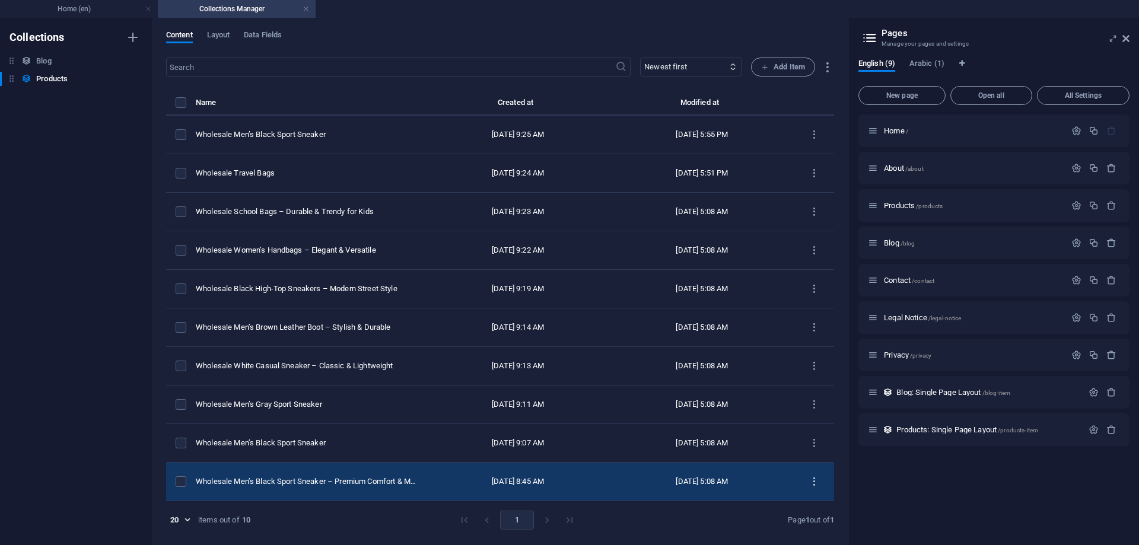
click at [818, 479] on icon "items list" at bounding box center [813, 481] width 11 height 11
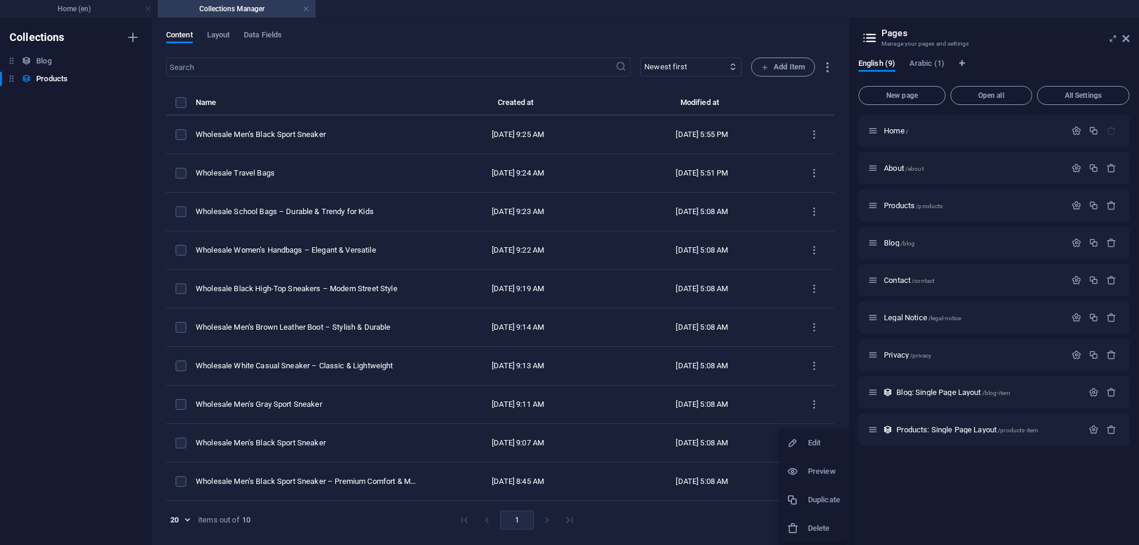
click at [823, 444] on h6 "Edit" at bounding box center [824, 443] width 32 height 14
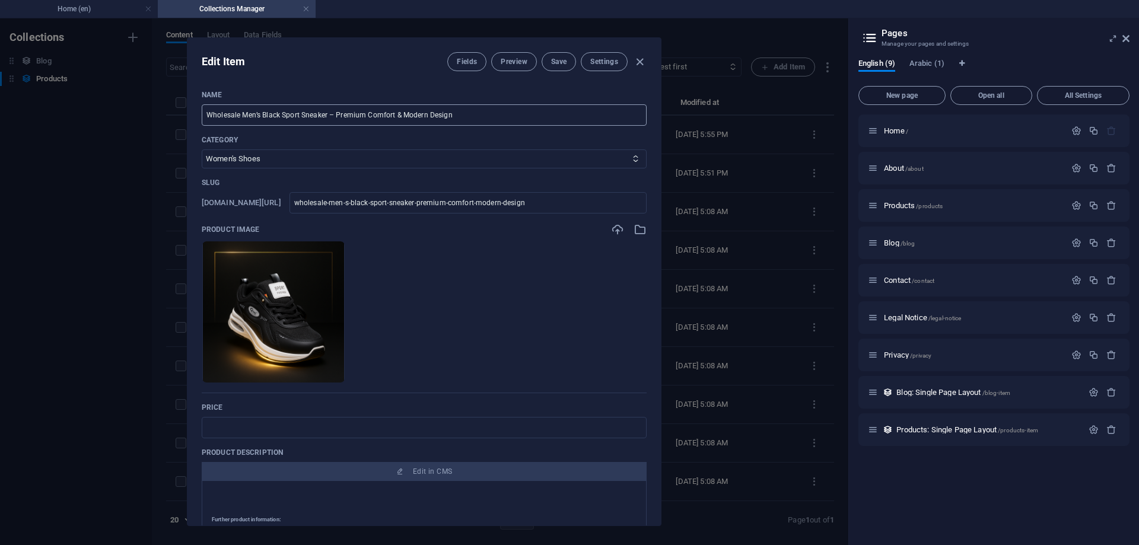
click at [338, 109] on input "Wholesale Men’s Black Sport Sneaker – Premium Comfort & Modern Design" at bounding box center [424, 114] width 445 height 21
drag, startPoint x: 327, startPoint y: 113, endPoint x: 522, endPoint y: 109, distance: 195.7
click at [522, 109] on input "Wholesale Men’s Black Sport Sneaker – Premium Comfort & Modern Design" at bounding box center [424, 114] width 445 height 21
type input "Wholesale Men’s Black Sport Sneaker"
click at [345, 162] on select "Women's Shoes Men’s Shoes Men’s Sports Shoes Women’s Sports Shoes Kids’ Shoes S…" at bounding box center [424, 158] width 445 height 19
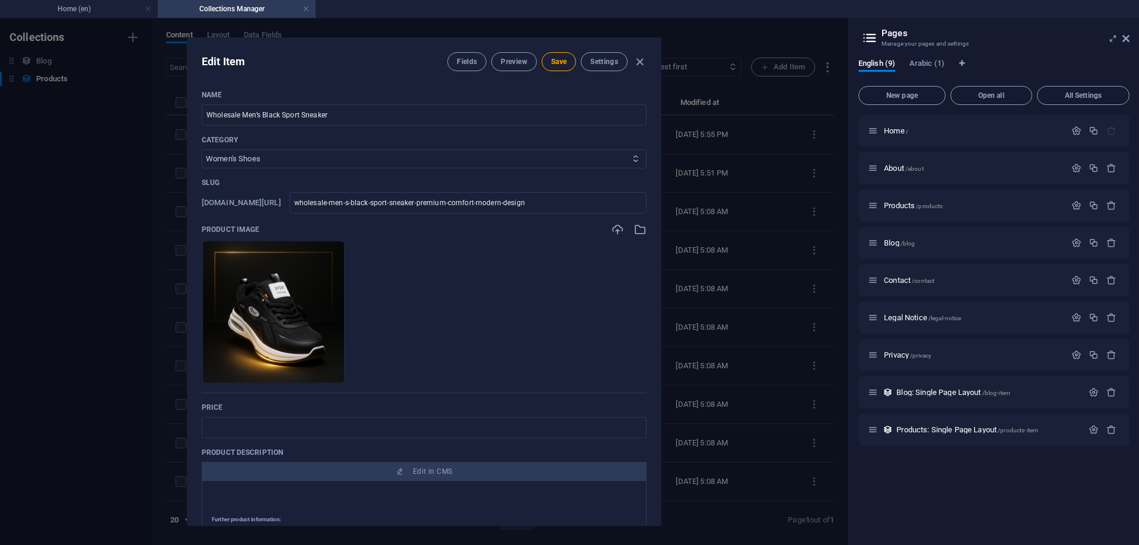
select select "Men’s Sports Shoes"
click at [202, 149] on select "Women's Shoes Men’s Shoes Men’s Sports Shoes Women’s Sports Shoes Kids’ Shoes S…" at bounding box center [424, 158] width 445 height 19
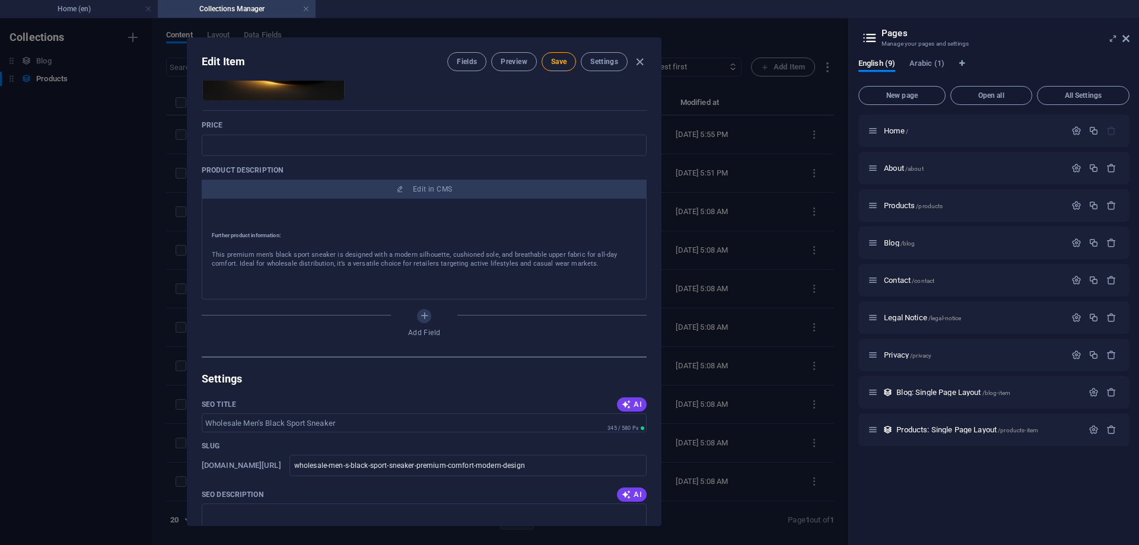
scroll to position [296, 0]
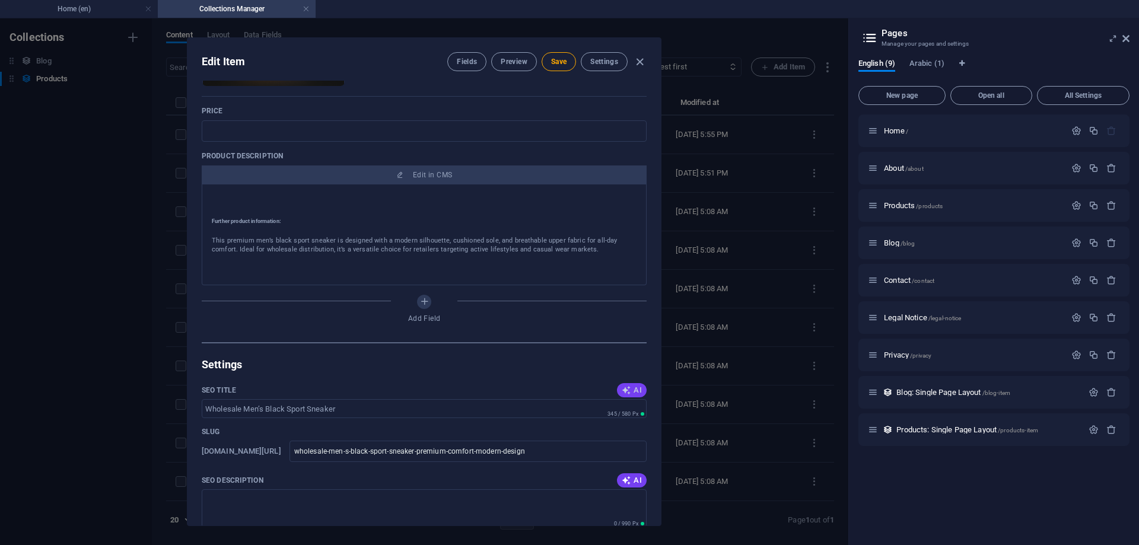
click at [617, 390] on button "AI" at bounding box center [632, 390] width 30 height 14
type input "Wholesale Mens Black Sneakers"
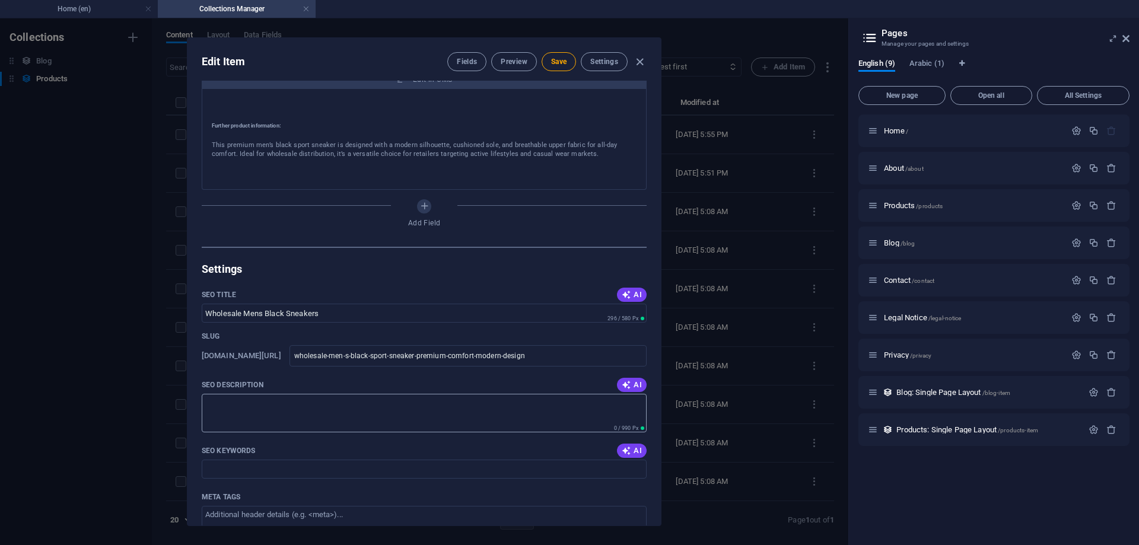
scroll to position [415, 0]
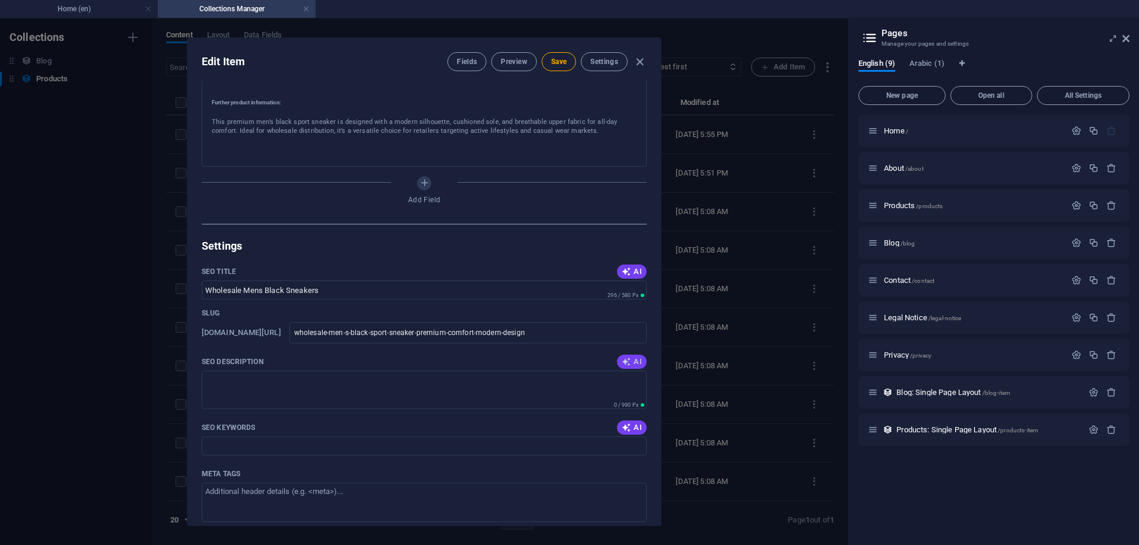
click at [627, 365] on icon "button" at bounding box center [625, 361] width 9 height 9
type textarea "Discover our premium mens black sport sneakers, perfect for retailers. Modern d…"
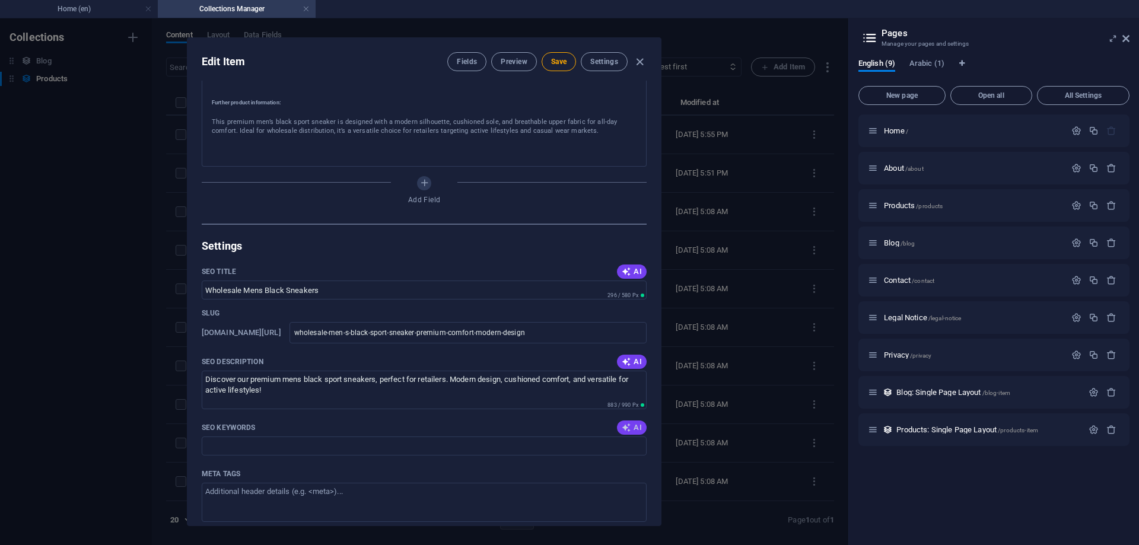
click at [634, 428] on span "AI" at bounding box center [631, 427] width 20 height 9
type input "wholesale mens black sneakers, mens sport shoes, breathable athletic shoes, cus…"
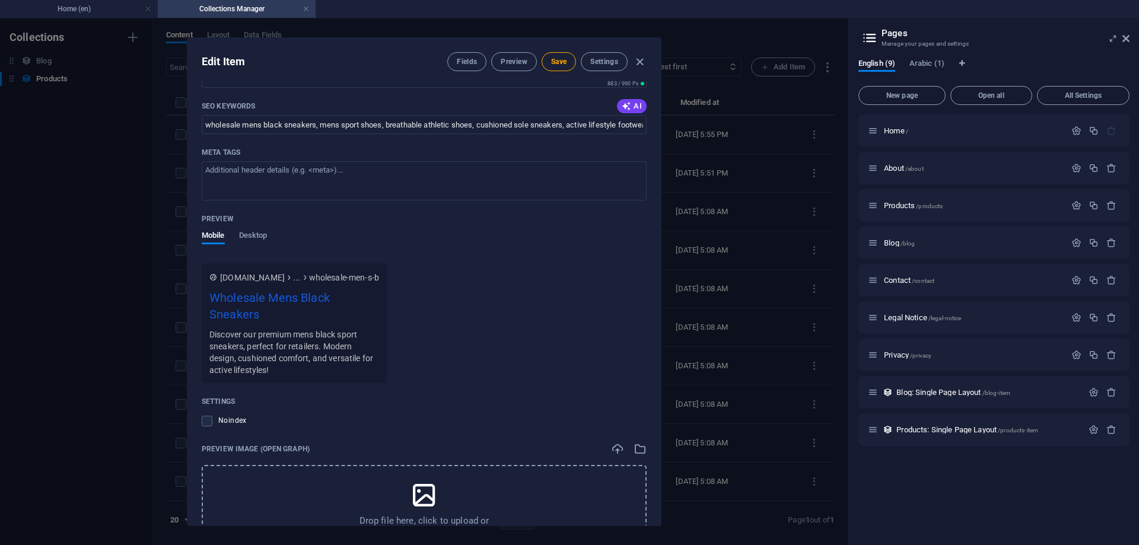
scroll to position [846, 0]
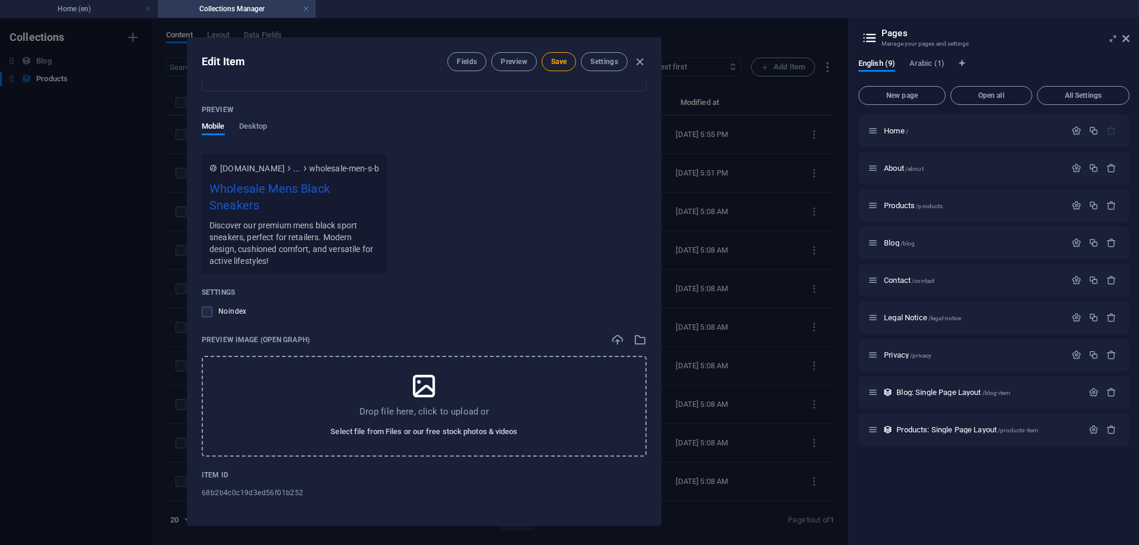
click at [433, 432] on span "Select file from Files or our free stock photos & videos" at bounding box center [423, 432] width 187 height 14
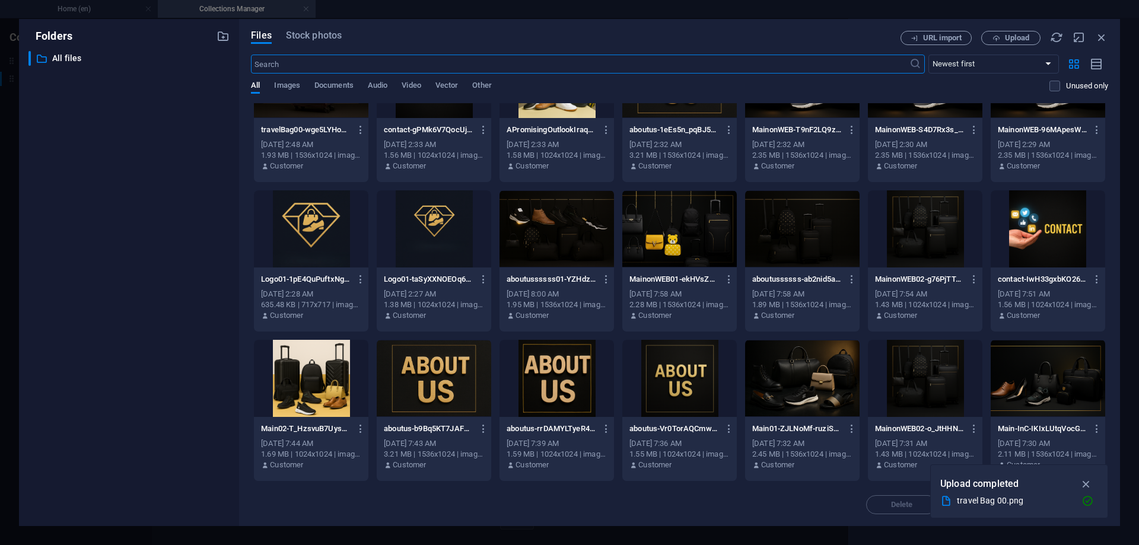
scroll to position [0, 0]
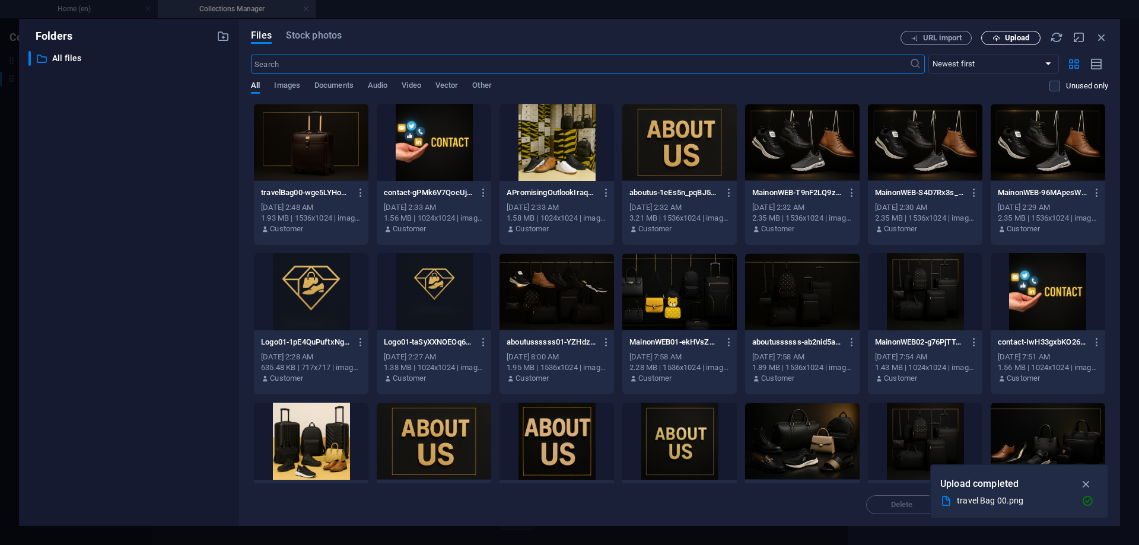
click at [1016, 38] on span "Upload" at bounding box center [1017, 37] width 24 height 7
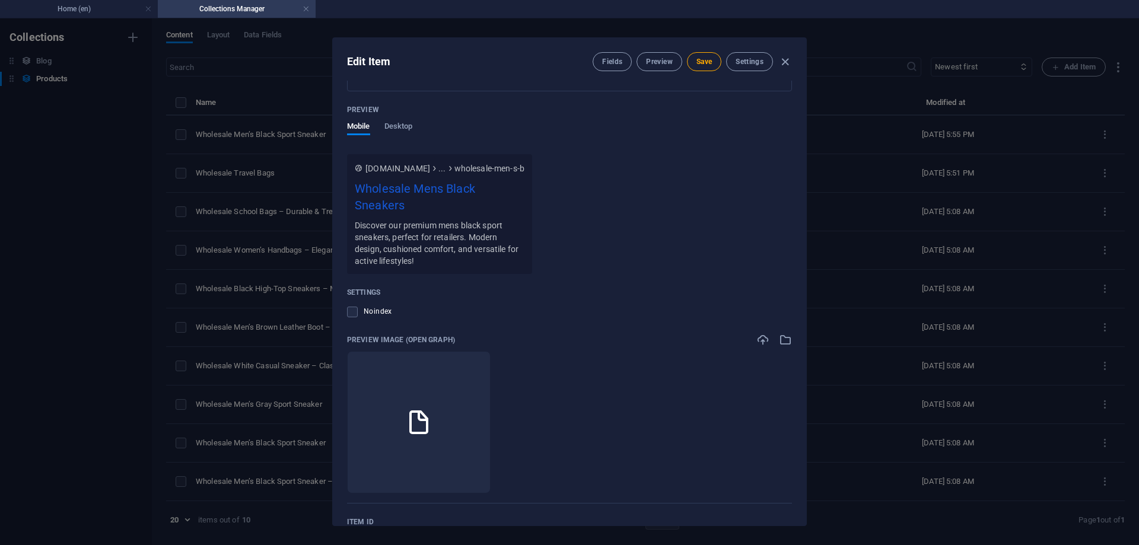
scroll to position [727, 0]
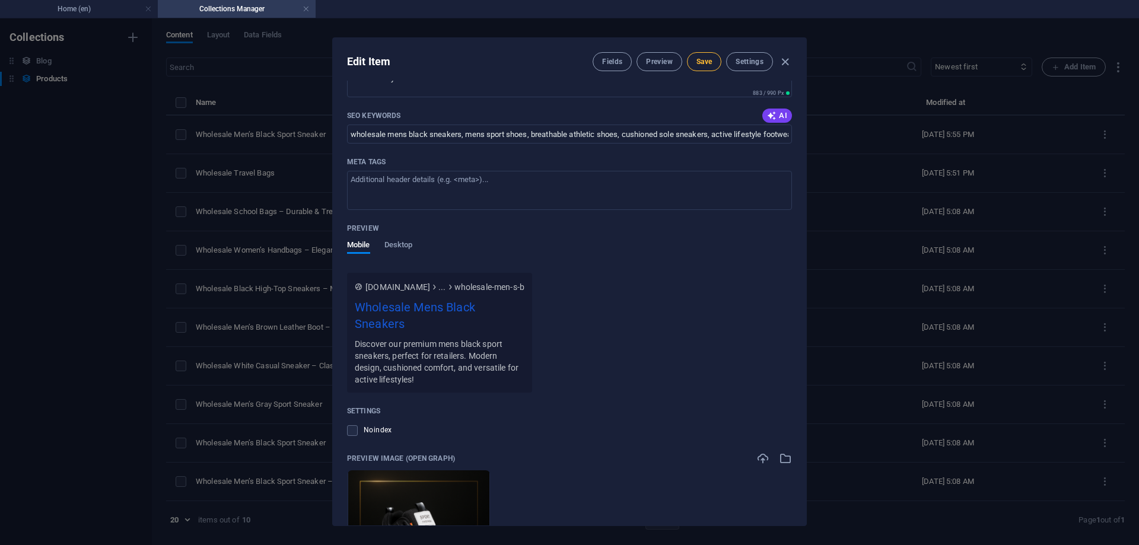
click at [704, 62] on span "Save" at bounding box center [703, 61] width 15 height 9
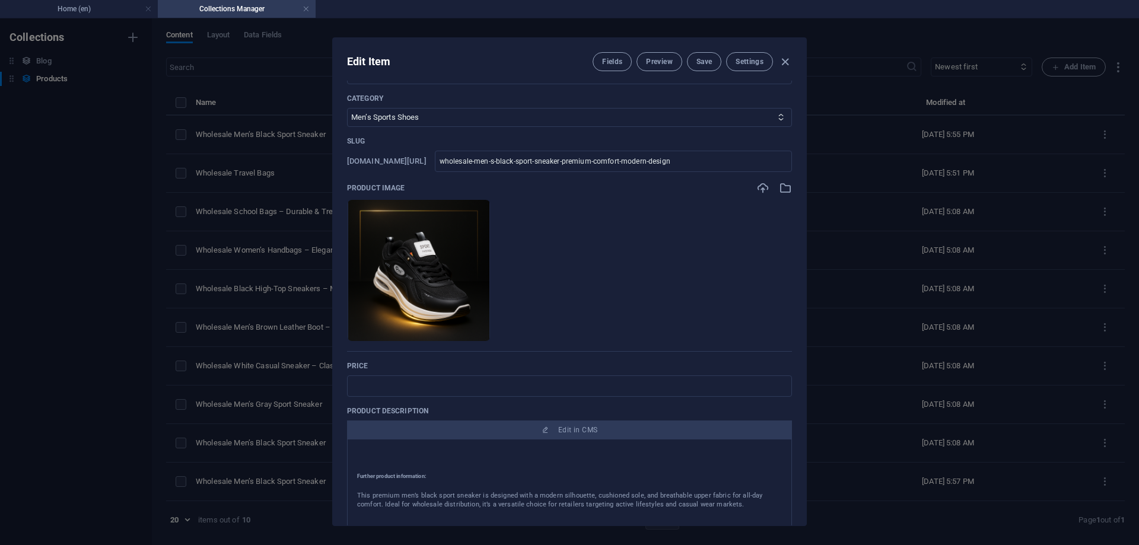
scroll to position [0, 0]
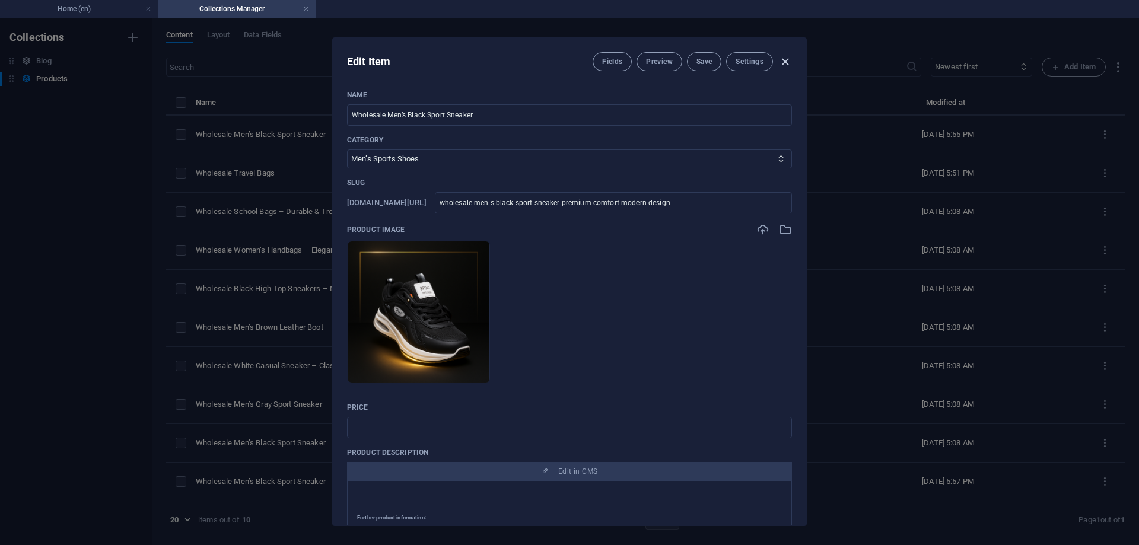
click at [781, 59] on icon "button" at bounding box center [785, 62] width 14 height 14
type input "wholesale-men-s-black-sport-sneaker-premium-comfort-modern-design"
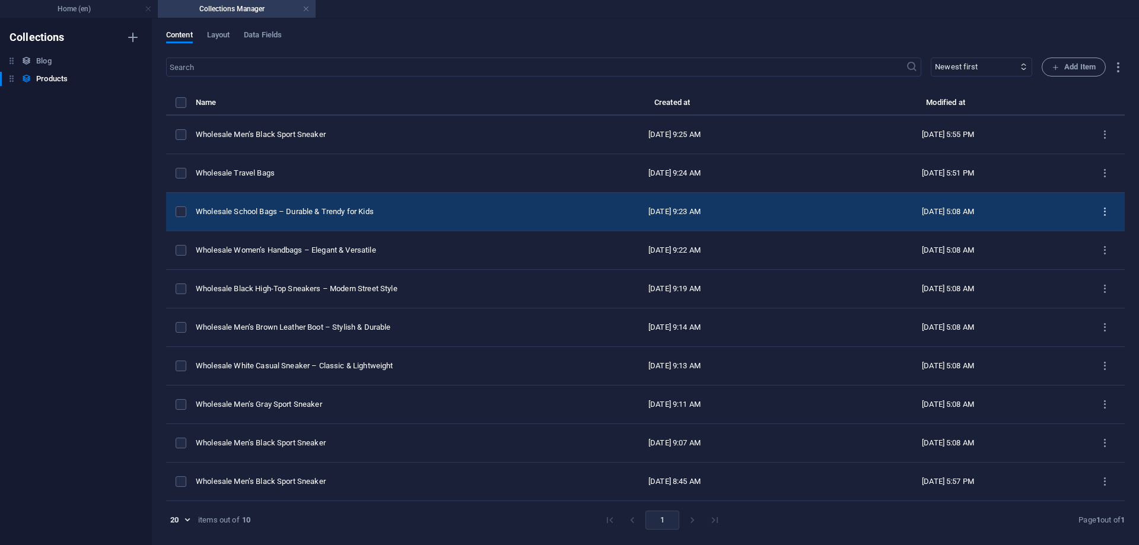
click at [1106, 206] on icon "items list" at bounding box center [1104, 211] width 11 height 11
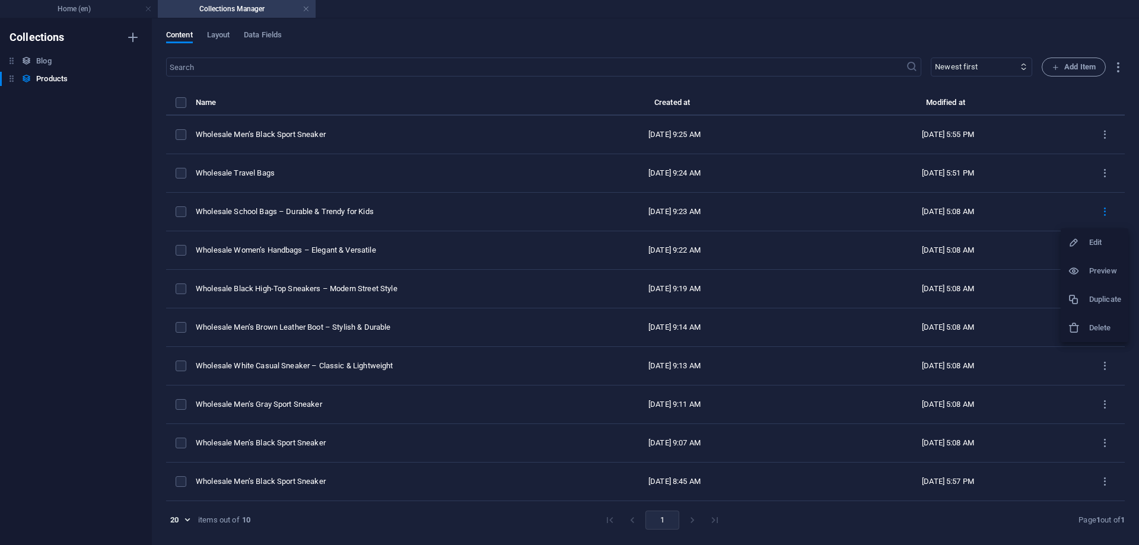
click at [1090, 269] on h6 "Preview" at bounding box center [1105, 271] width 32 height 14
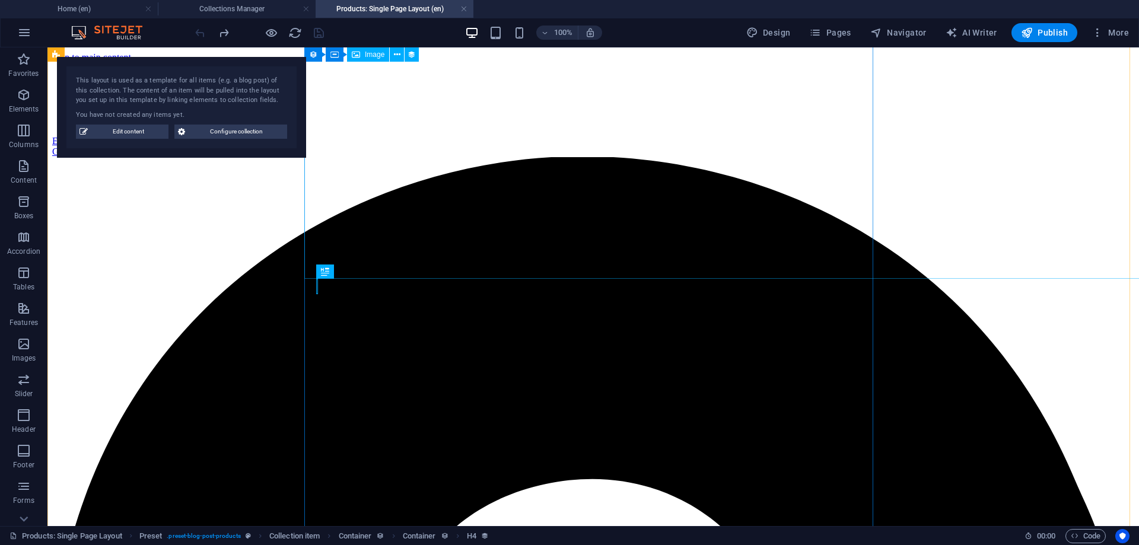
scroll to position [986, 0]
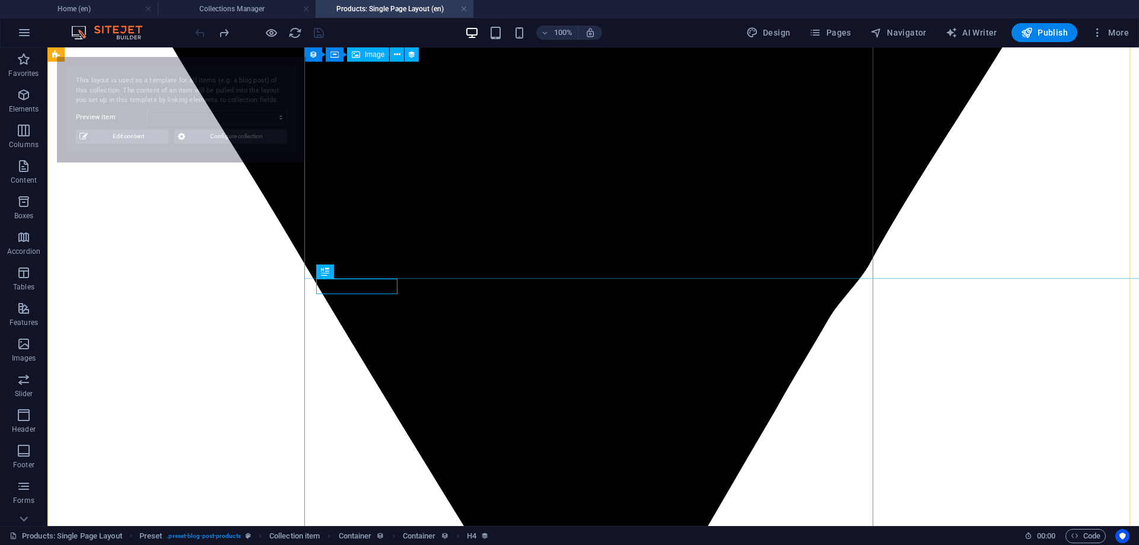
select select "68b2b4c0c19d3ed56f01b257"
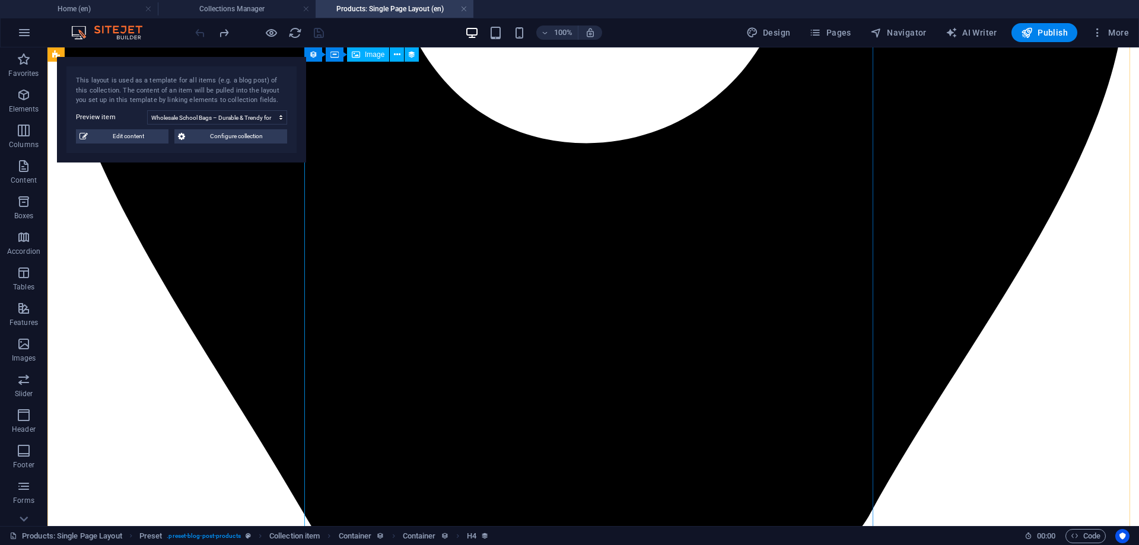
scroll to position [630, 0]
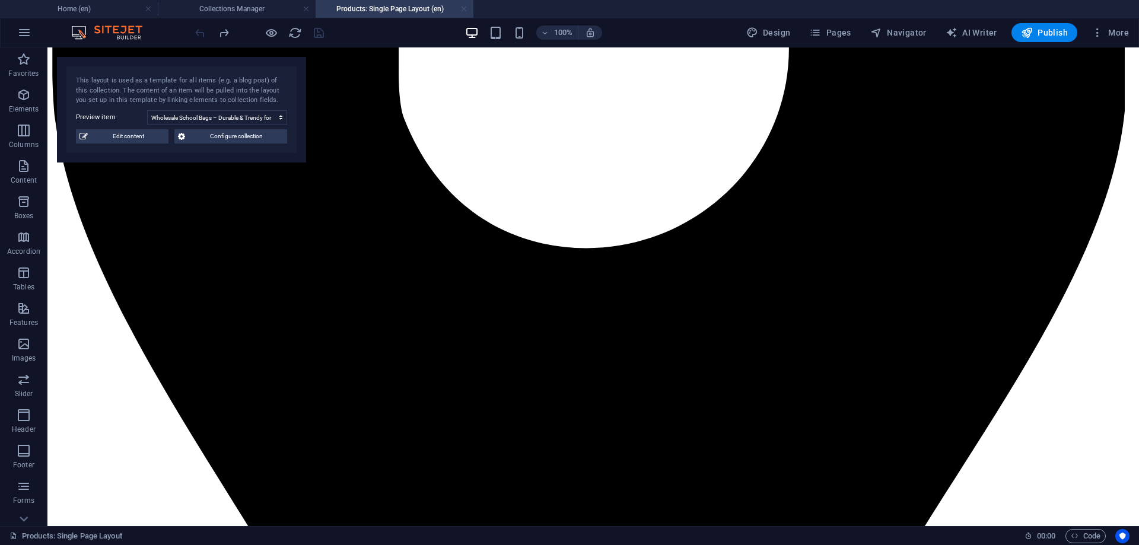
click at [464, 8] on link at bounding box center [463, 9] width 7 height 11
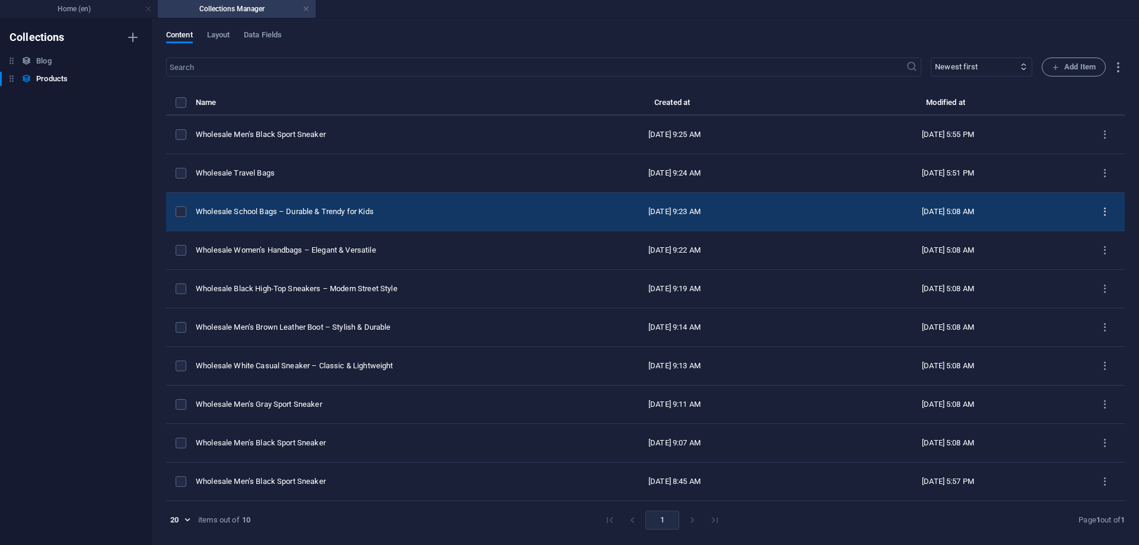
click at [1104, 212] on icon "items list" at bounding box center [1104, 211] width 11 height 11
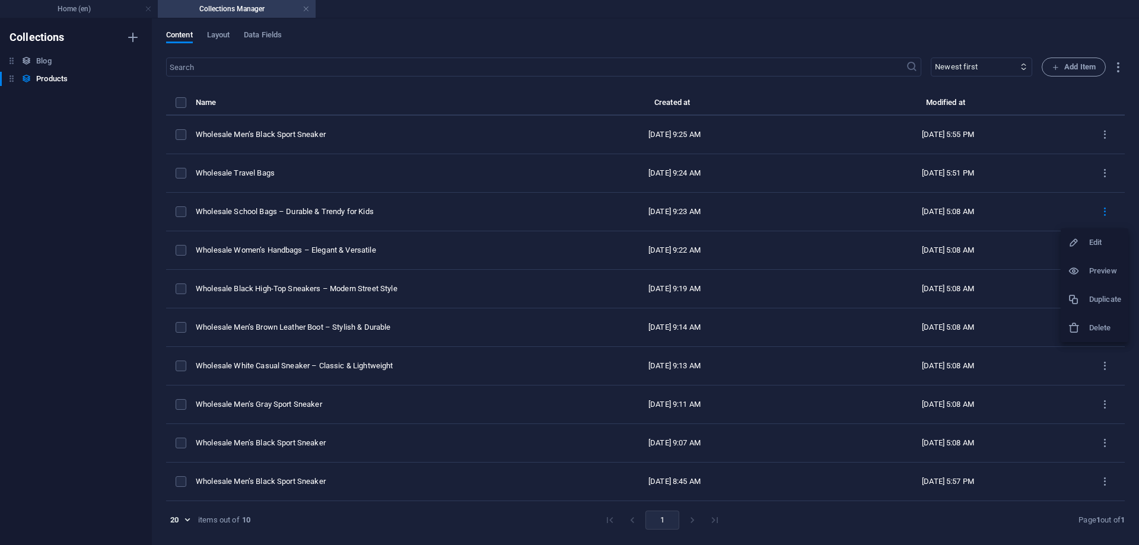
click at [1096, 242] on h6 "Edit" at bounding box center [1105, 242] width 32 height 14
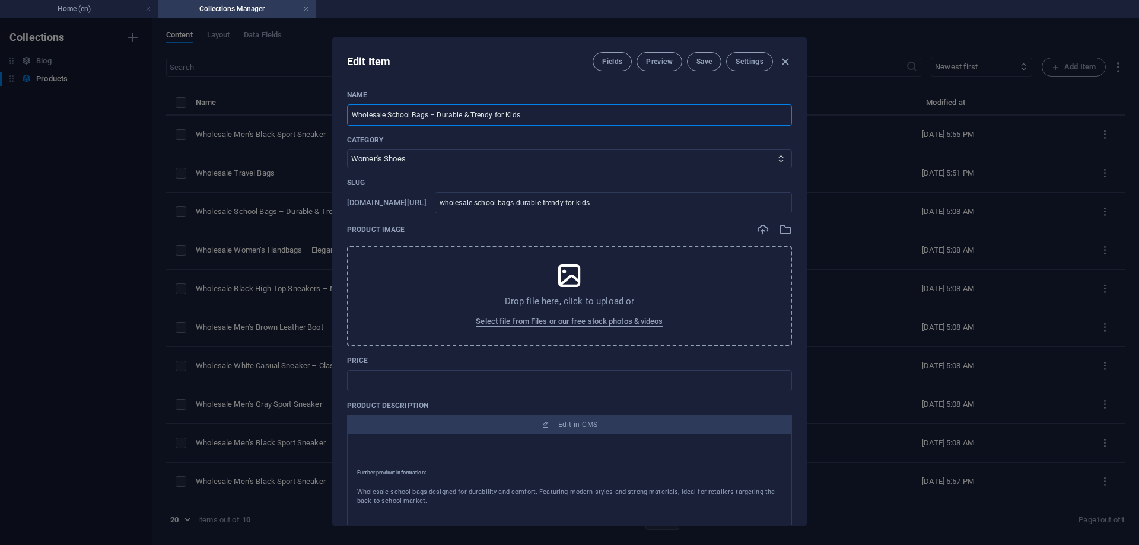
drag, startPoint x: 427, startPoint y: 115, endPoint x: 602, endPoint y: 114, distance: 175.5
click at [602, 114] on input "Wholesale School Bags – Durable & Trendy for Kids" at bounding box center [569, 114] width 445 height 21
type input "Wholesale School Bags"
click at [594, 321] on span "Select file from Files or our free stock photos & videos" at bounding box center [569, 321] width 187 height 14
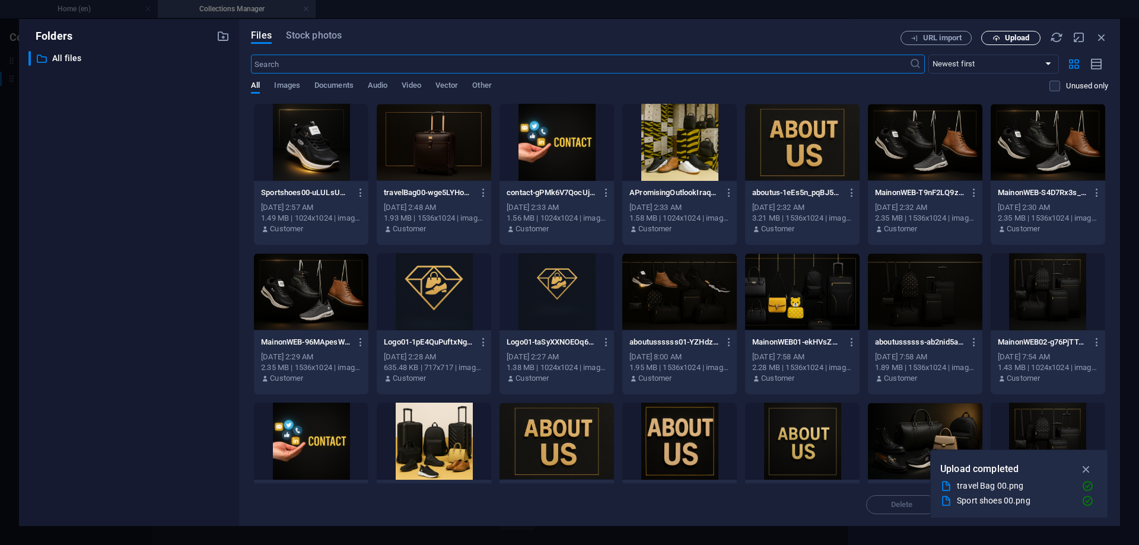
click at [1028, 39] on span "Upload" at bounding box center [1017, 37] width 24 height 7
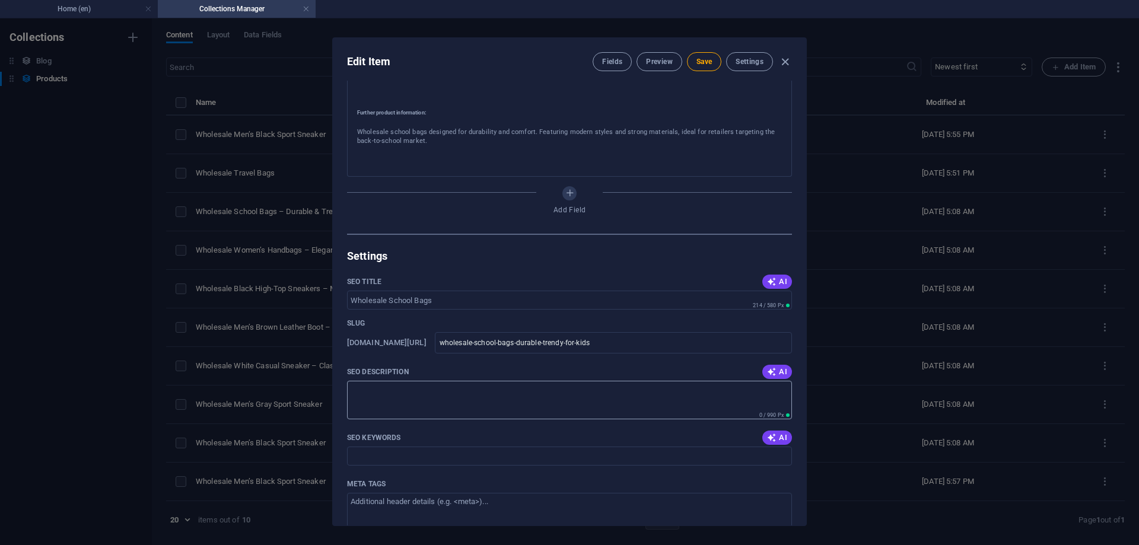
scroll to position [415, 0]
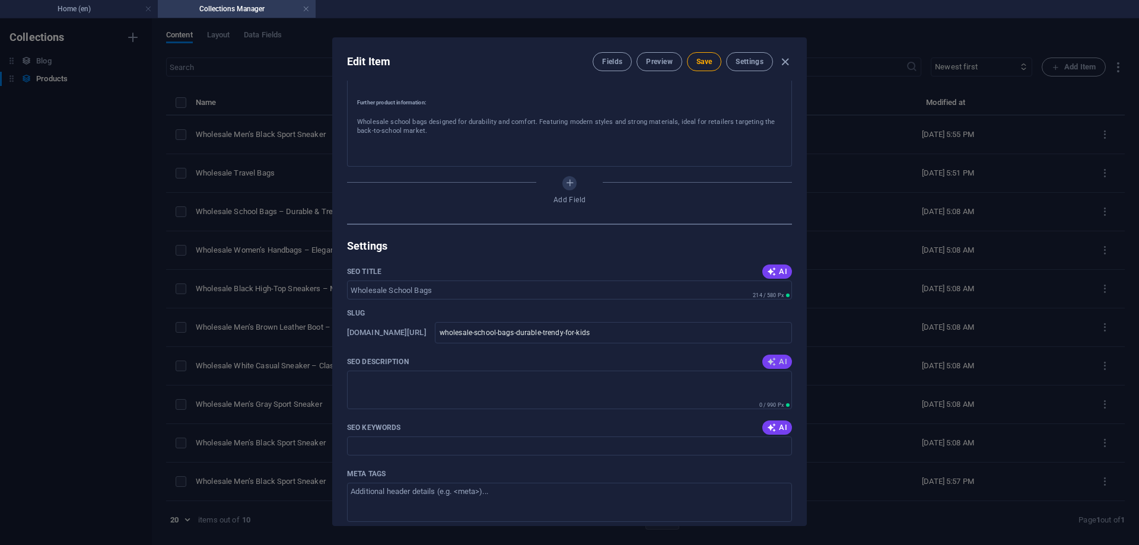
click at [775, 363] on span "AI" at bounding box center [777, 361] width 20 height 9
type textarea "Discover durable and stylish wholesale school bags perfect for retailers target…"
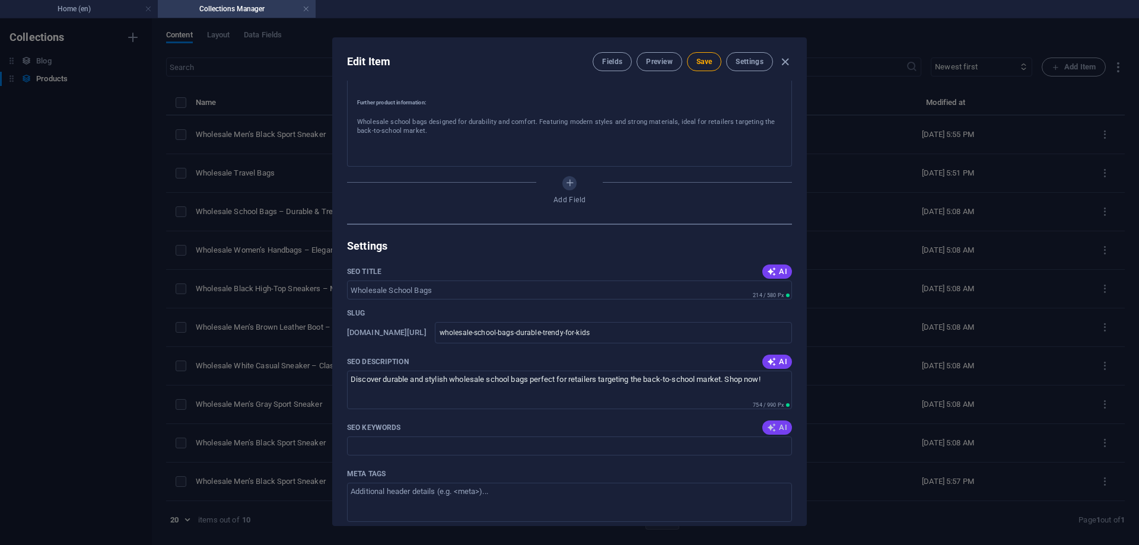
click at [773, 425] on icon "button" at bounding box center [771, 427] width 9 height 9
type input "wholesale school bags, durable school bags, stylish backpacks, back-to-school b…"
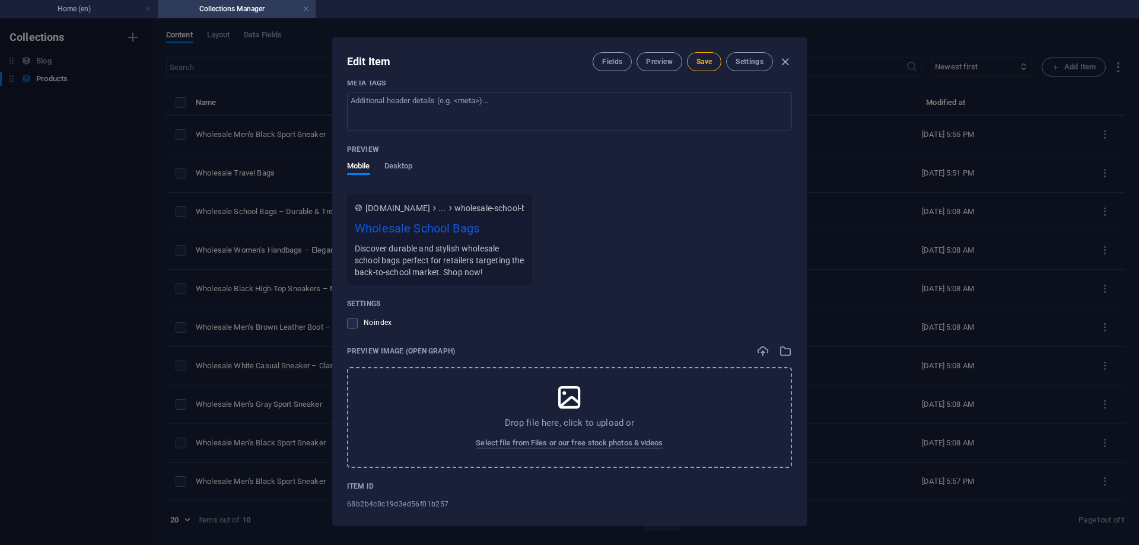
scroll to position [817, 0]
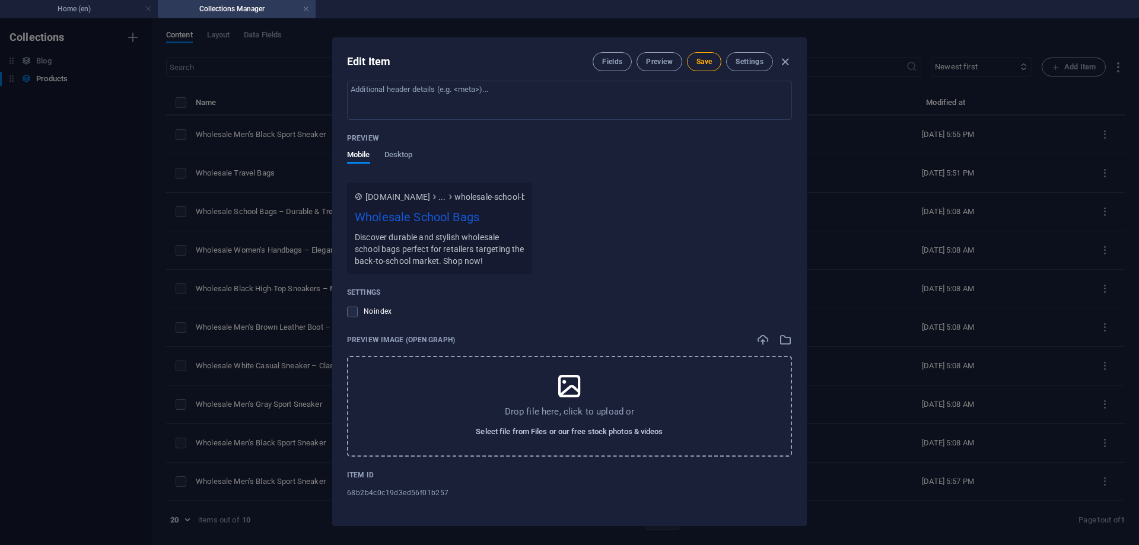
click at [592, 434] on span "Select file from Files or our free stock photos & videos" at bounding box center [569, 432] width 187 height 14
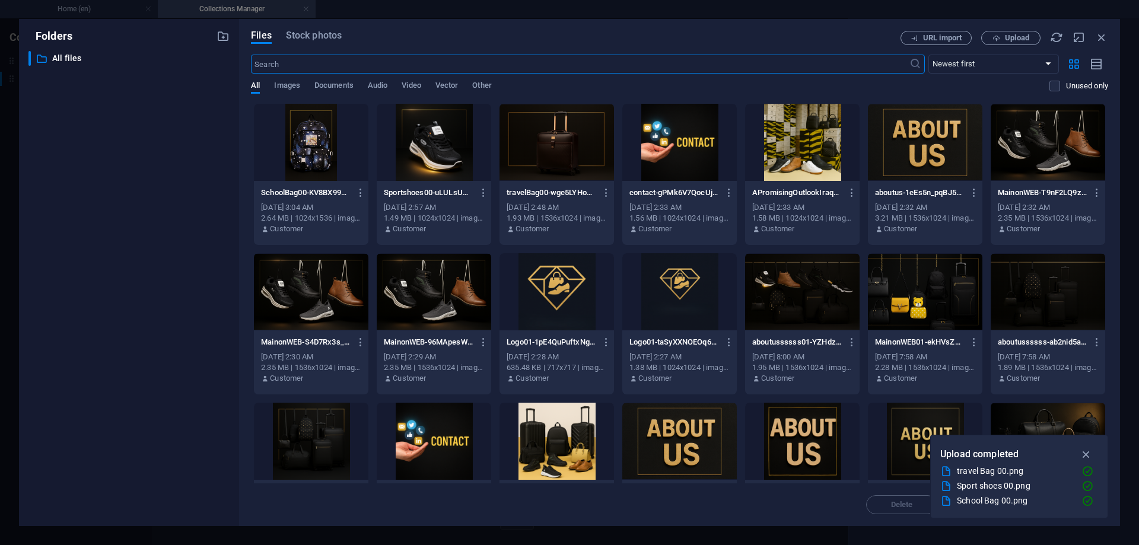
click at [326, 132] on div at bounding box center [311, 142] width 114 height 77
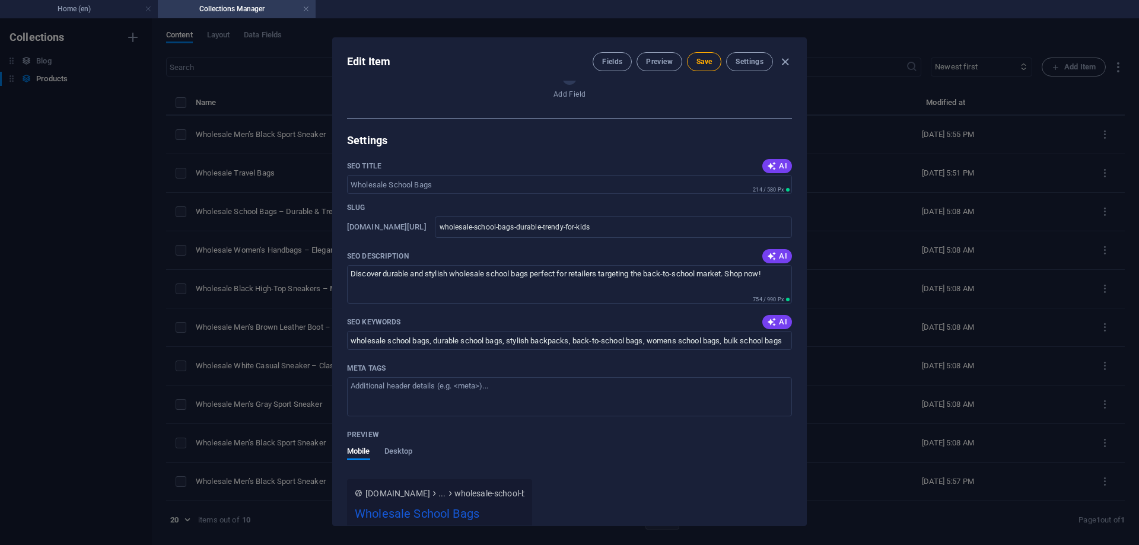
scroll to position [224, 0]
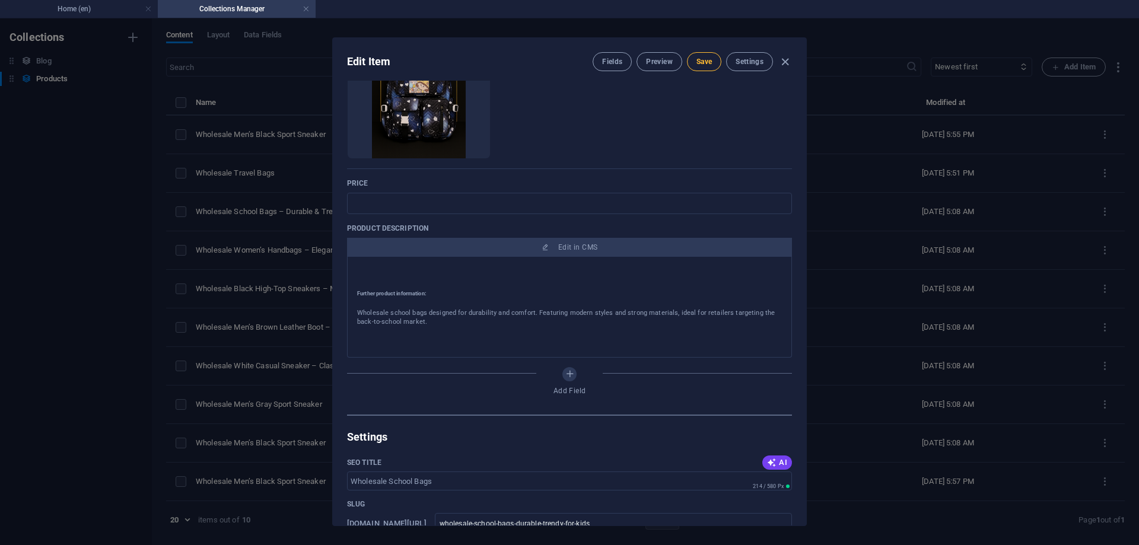
click at [706, 59] on span "Save" at bounding box center [703, 61] width 15 height 9
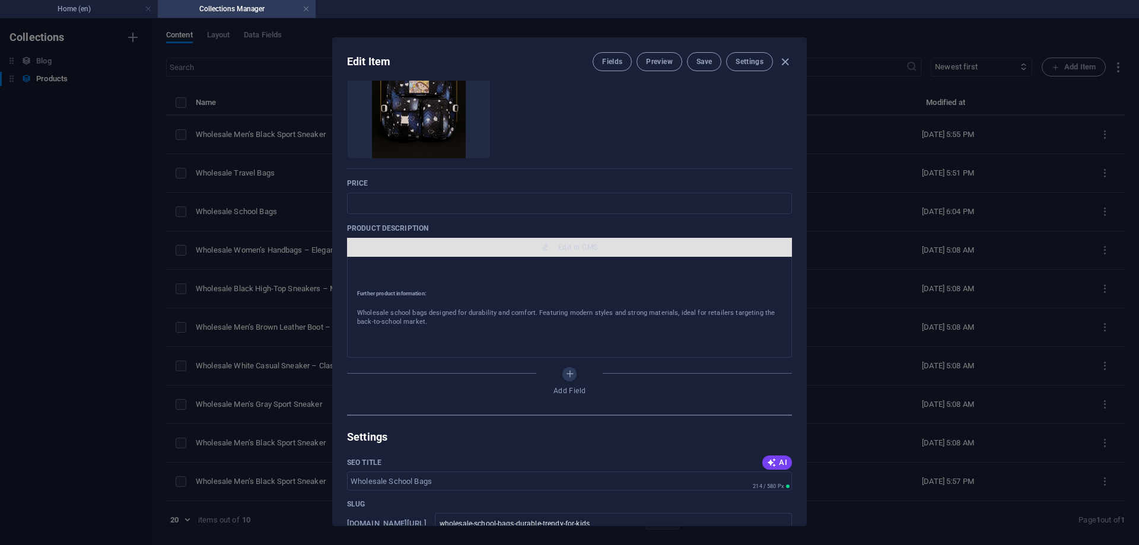
click at [592, 251] on span "Edit in CMS" at bounding box center [577, 247] width 39 height 9
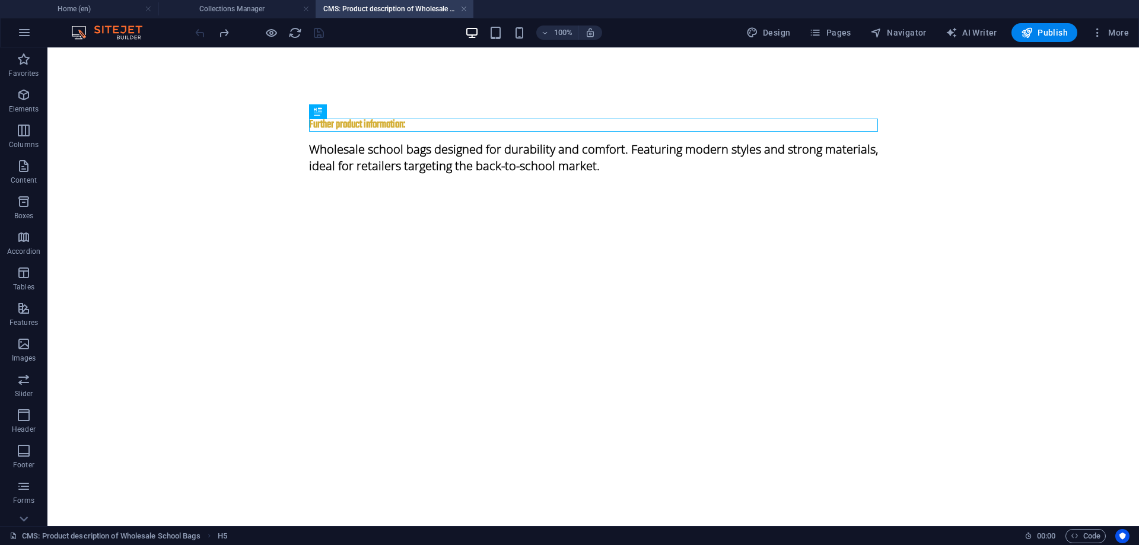
scroll to position [0, 0]
click at [500, 157] on div "Wholesale school bags designed for durability and comfort. Featuring modern sty…" at bounding box center [593, 158] width 569 height 52
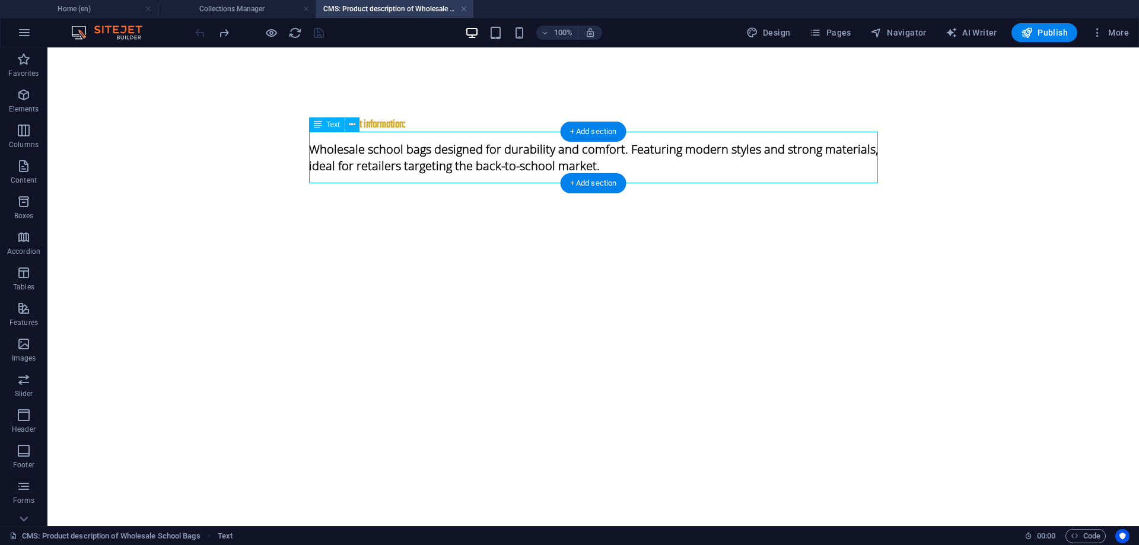
click at [512, 167] on div "Wholesale school bags designed for durability and comfort. Featuring modern sty…" at bounding box center [593, 158] width 569 height 52
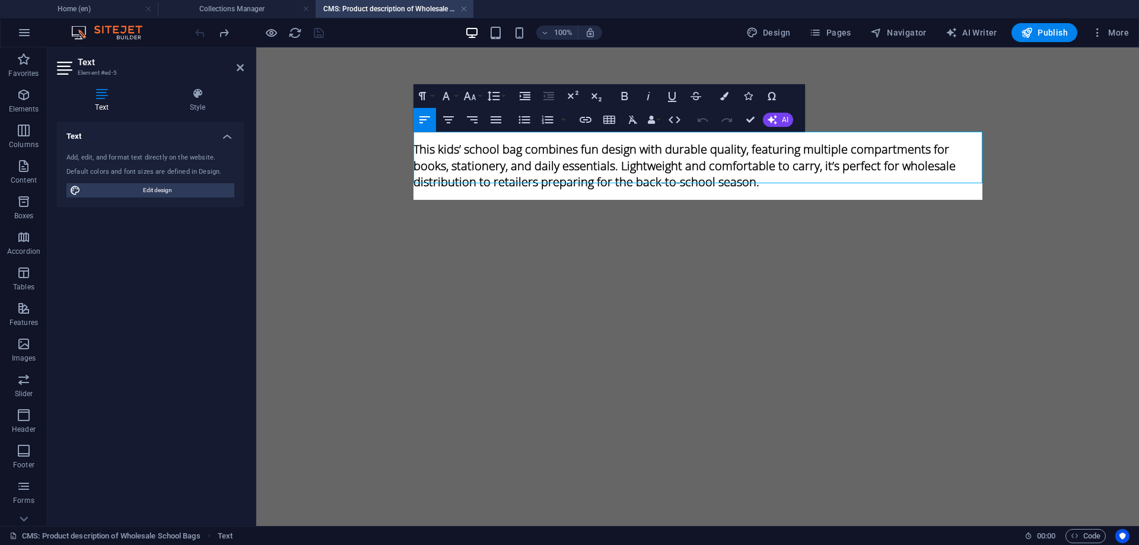
scroll to position [3456, 2]
click at [747, 242] on div "Further product information: This kids’ school bag combines fun design with dur…" at bounding box center [698, 153] width 588 height 212
click at [919, 79] on div "Further product information: This kids’ school bag combines fun design with dur…" at bounding box center [698, 153] width 588 height 212
click at [787, 259] on html "Skip to main content Further product information: This kids’ school bag combine…" at bounding box center [697, 153] width 882 height 212
click at [176, 230] on div "Text Add, edit, and format text directly on the website. Default colors and fon…" at bounding box center [150, 319] width 187 height 394
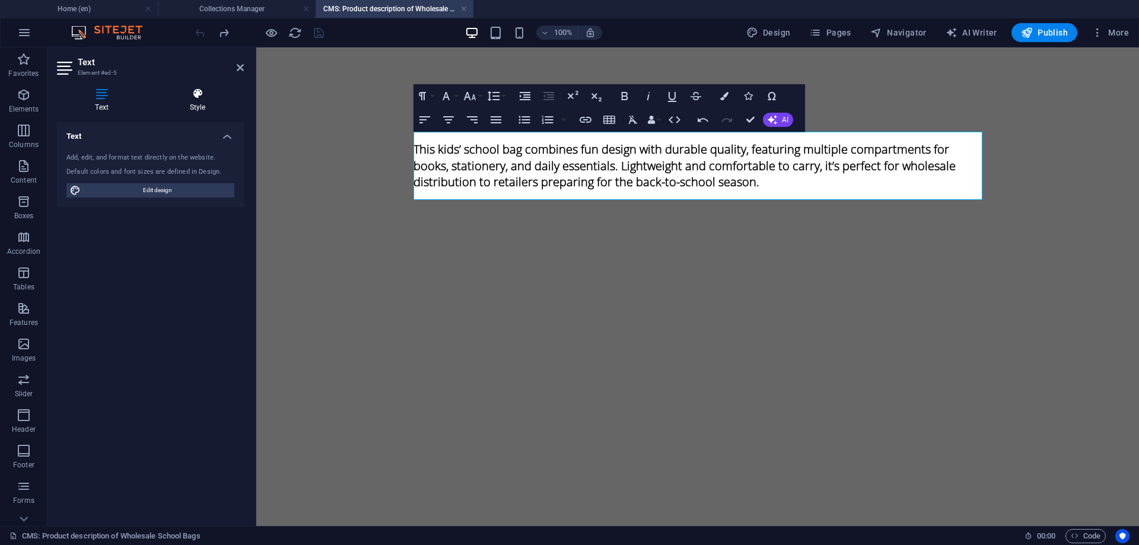
click at [204, 101] on h4 "Style" at bounding box center [197, 100] width 93 height 25
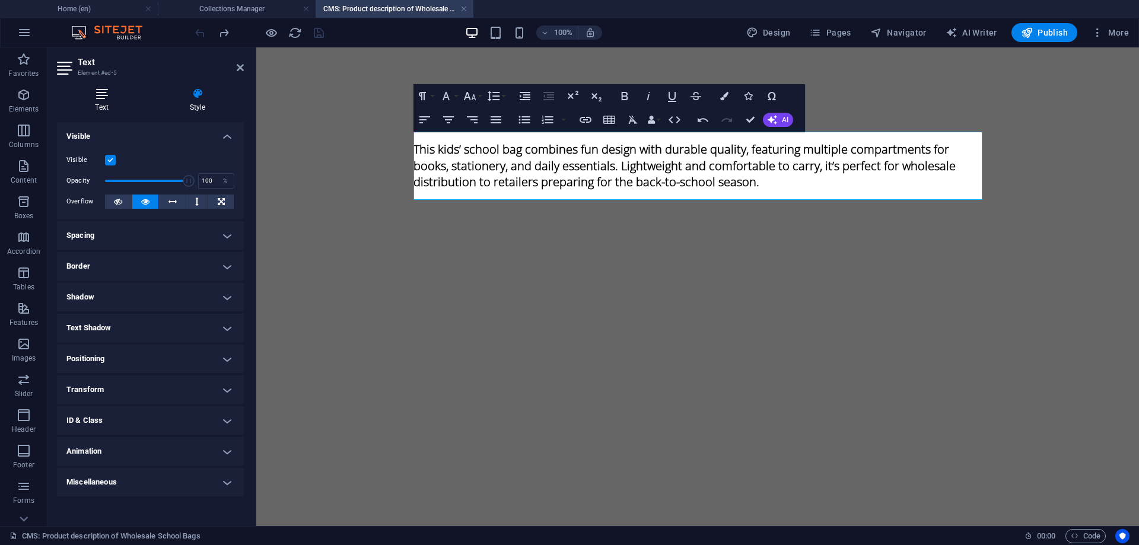
click at [109, 97] on icon at bounding box center [102, 94] width 90 height 12
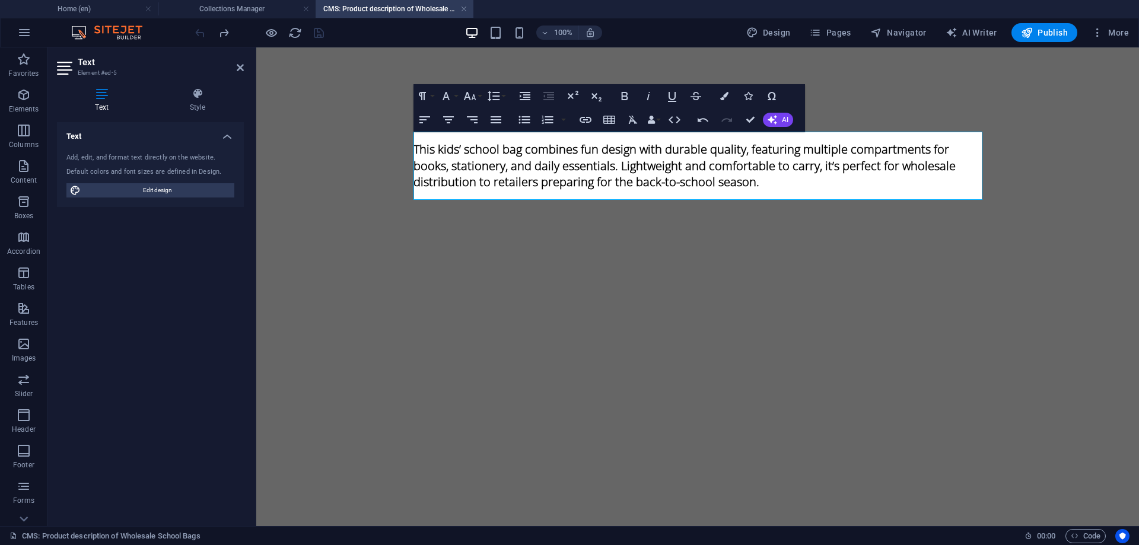
click at [614, 259] on html "Skip to main content Further product information: This kids’ school bag combine…" at bounding box center [697, 153] width 882 height 212
click at [645, 227] on div "Further product information: This kids’ school bag combines fun design with dur…" at bounding box center [698, 153] width 588 height 212
click at [1048, 31] on span "Publish" at bounding box center [1044, 33] width 47 height 12
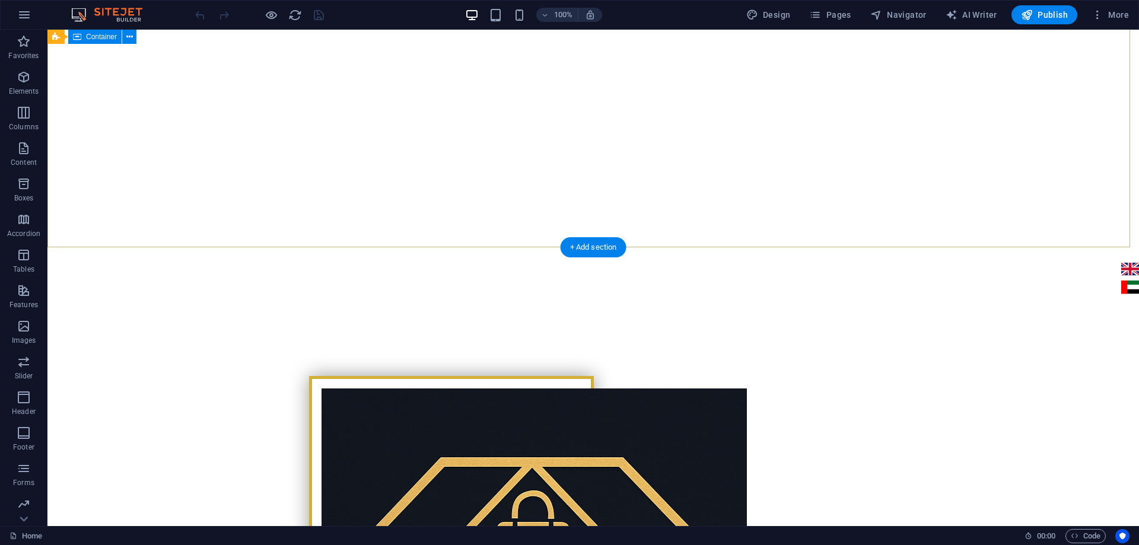
scroll to position [119, 0]
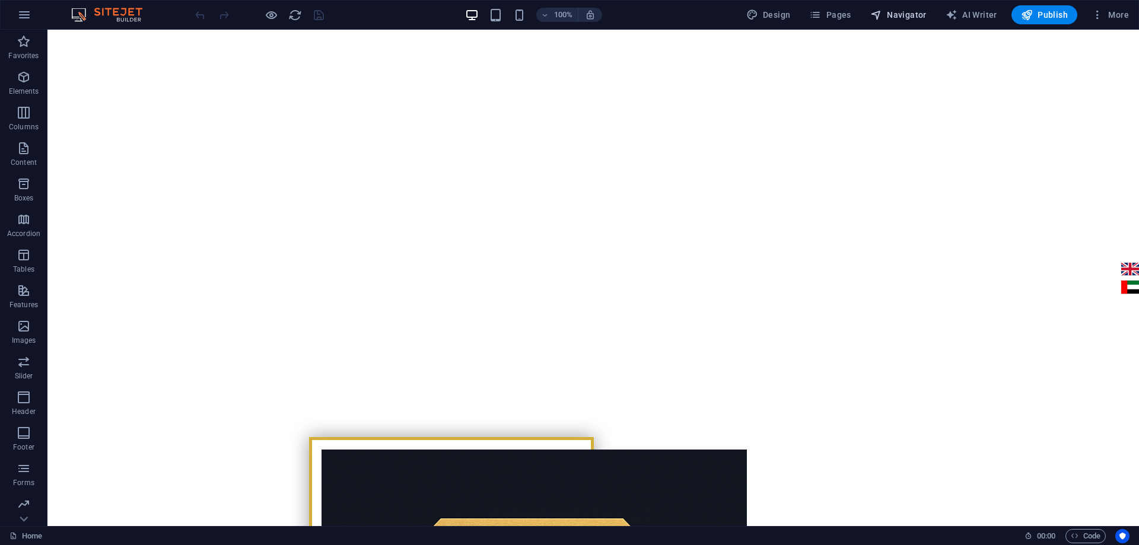
click at [907, 12] on span "Navigator" at bounding box center [898, 15] width 56 height 12
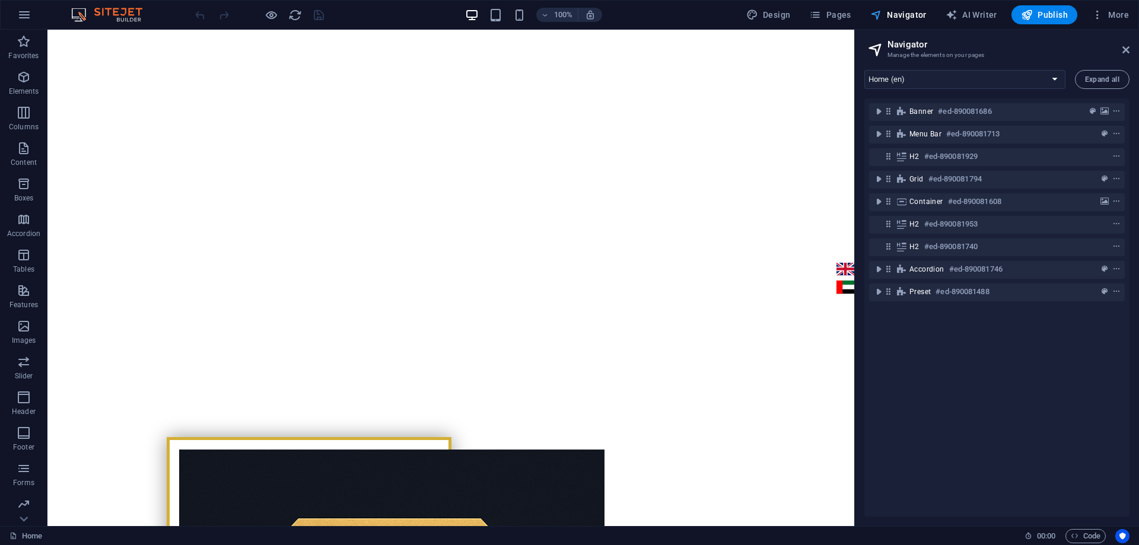
click at [907, 12] on span "Navigator" at bounding box center [898, 15] width 56 height 12
click at [838, 12] on span "Pages" at bounding box center [830, 15] width 42 height 12
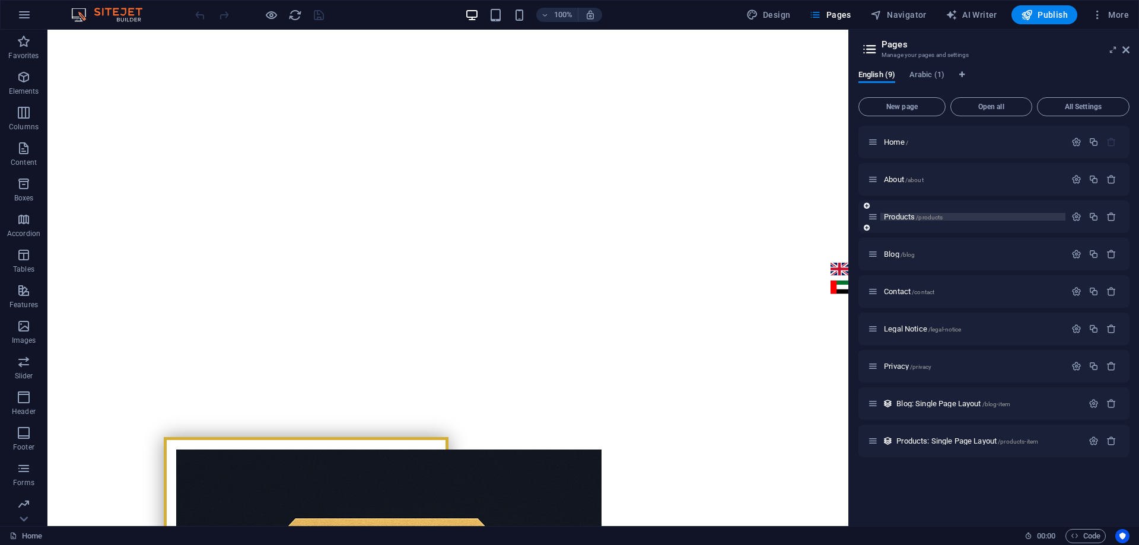
click at [889, 215] on span "Products /products" at bounding box center [913, 216] width 59 height 9
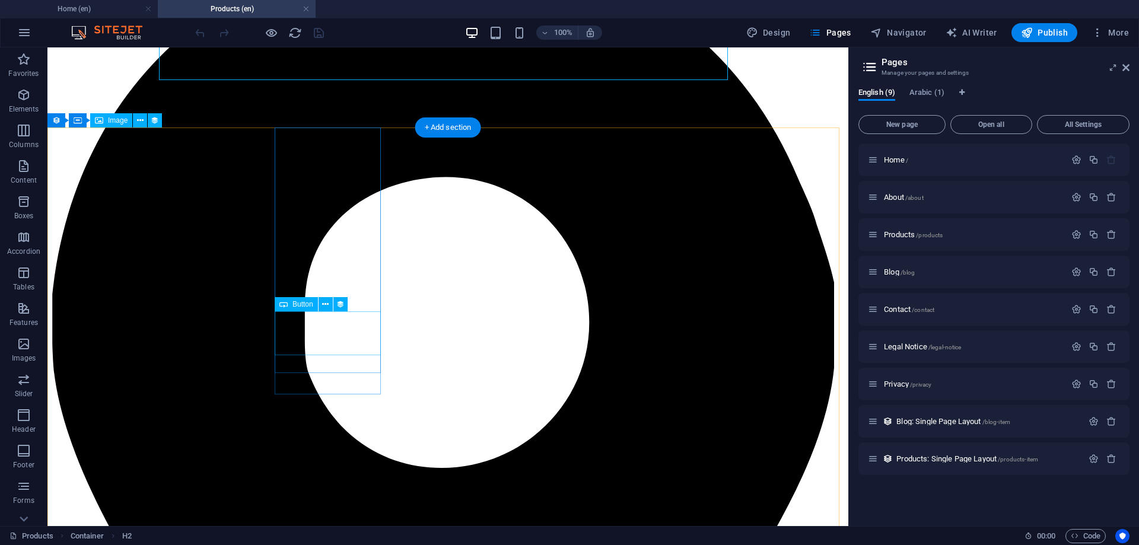
scroll to position [237, 0]
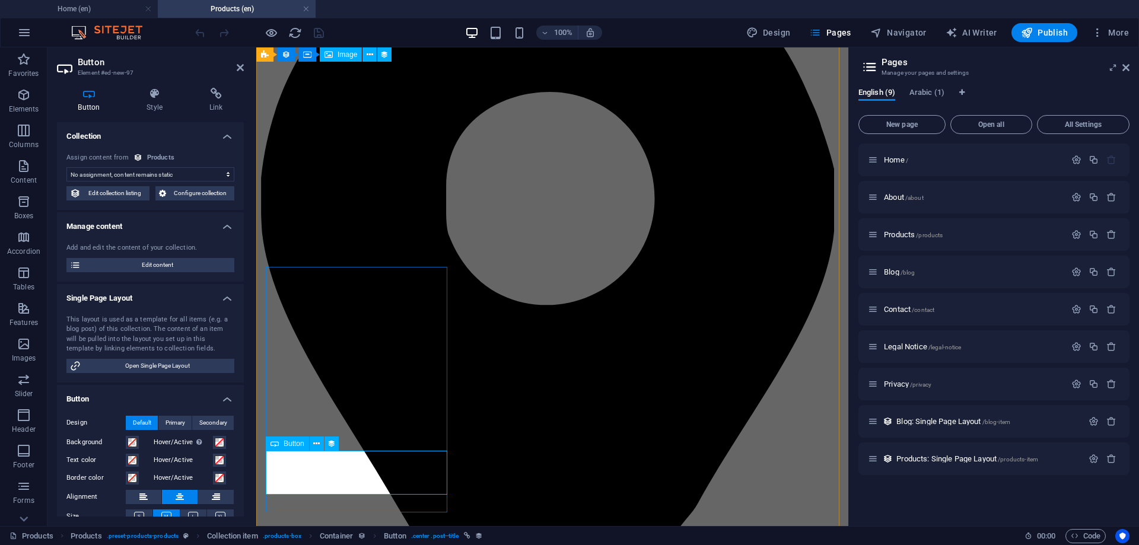
select select "name"
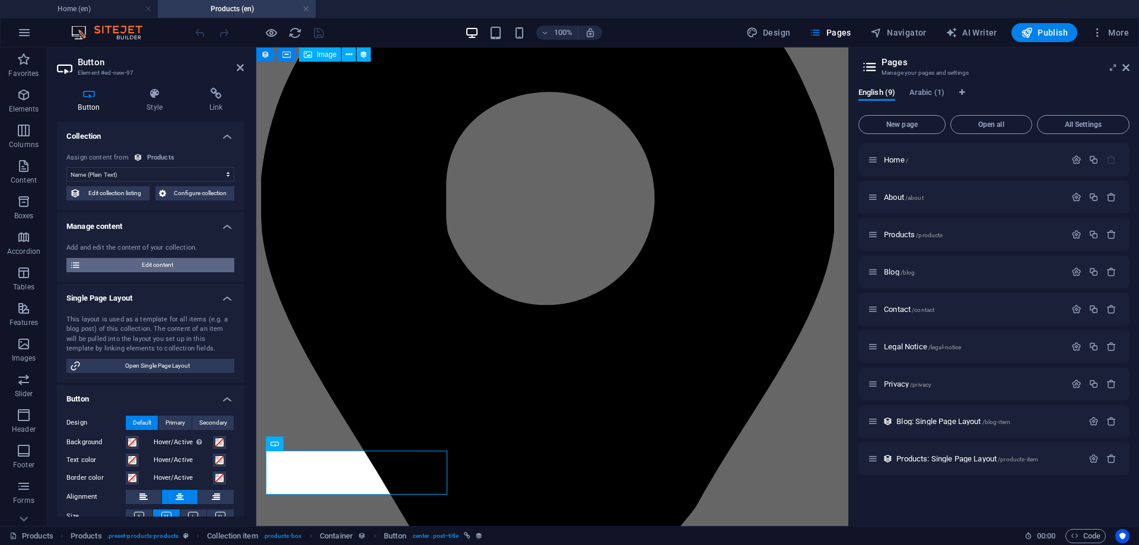
click at [173, 262] on span "Edit content" at bounding box center [157, 265] width 146 height 14
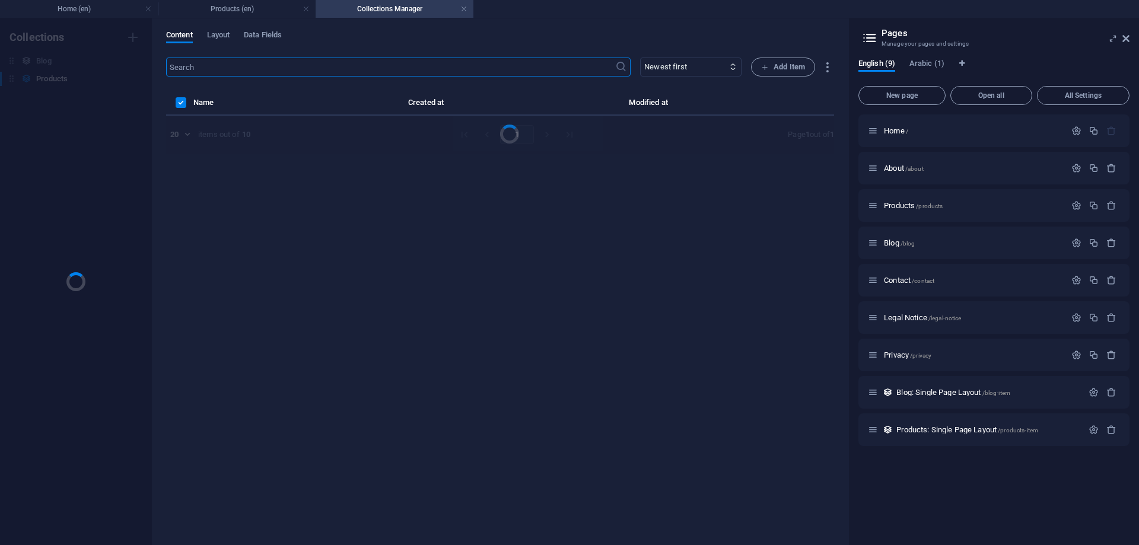
scroll to position [0, 0]
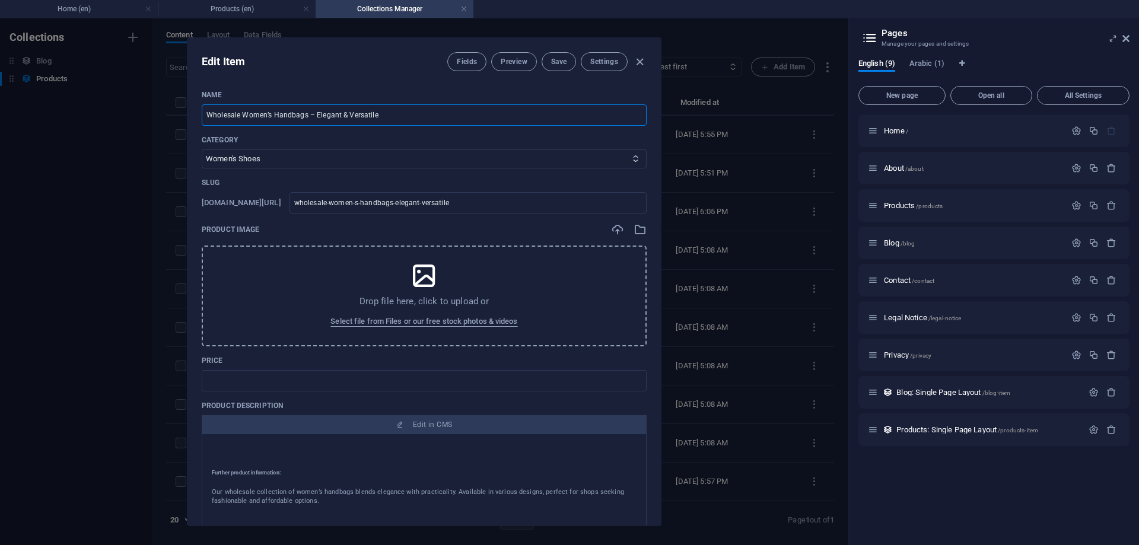
drag, startPoint x: 307, startPoint y: 116, endPoint x: 451, endPoint y: 113, distance: 144.1
click at [451, 113] on input "Wholesale Women’s Handbags – Elegant & Versatile" at bounding box center [424, 114] width 445 height 21
type input "Wholesale Women’s Handbags"
click at [461, 155] on select "Women's Shoes Men’s Shoes Men’s Sports Shoes Women’s Sports Shoes Kids’ Shoes S…" at bounding box center [424, 158] width 445 height 19
select select "Handbags"
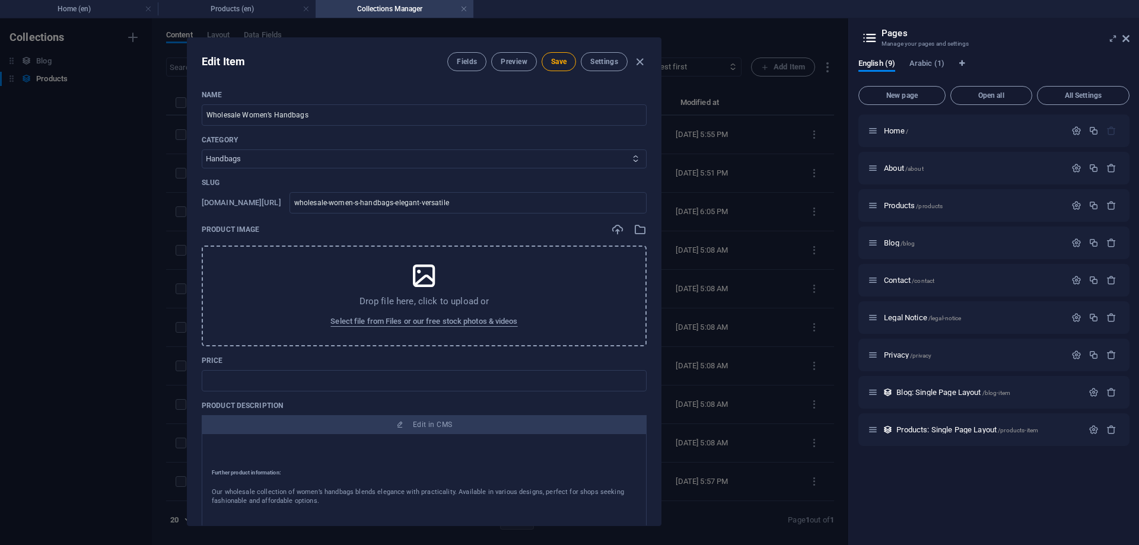
click at [202, 149] on select "Women's Shoes Men’s Shoes Men’s Sports Shoes Women’s Sports Shoes Kids’ Shoes S…" at bounding box center [424, 158] width 445 height 19
click at [435, 316] on span "Select file from Files or our free stock photos & videos" at bounding box center [423, 321] width 187 height 14
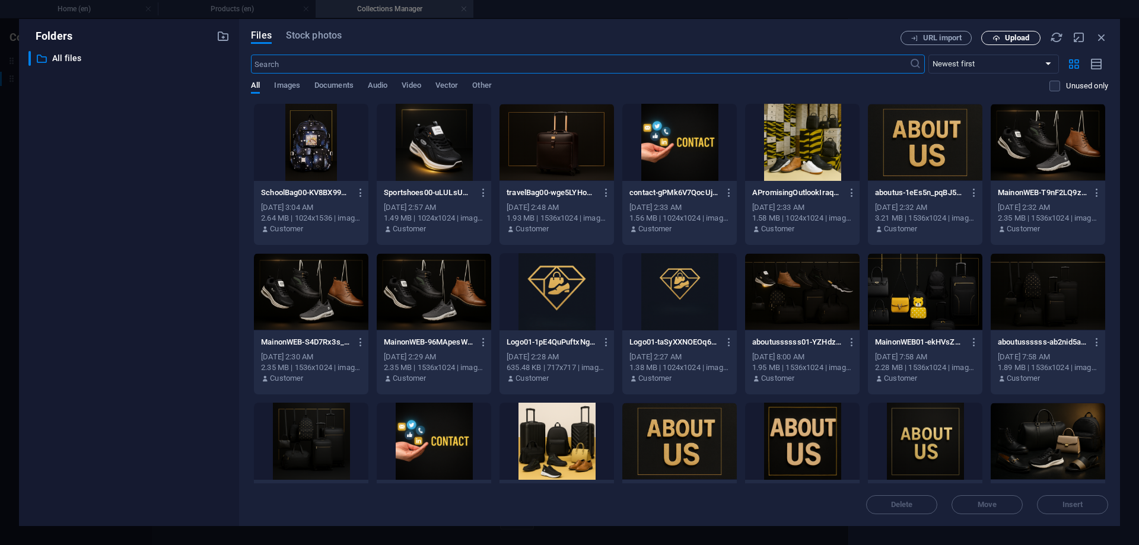
click at [1023, 39] on span "Upload" at bounding box center [1017, 37] width 24 height 7
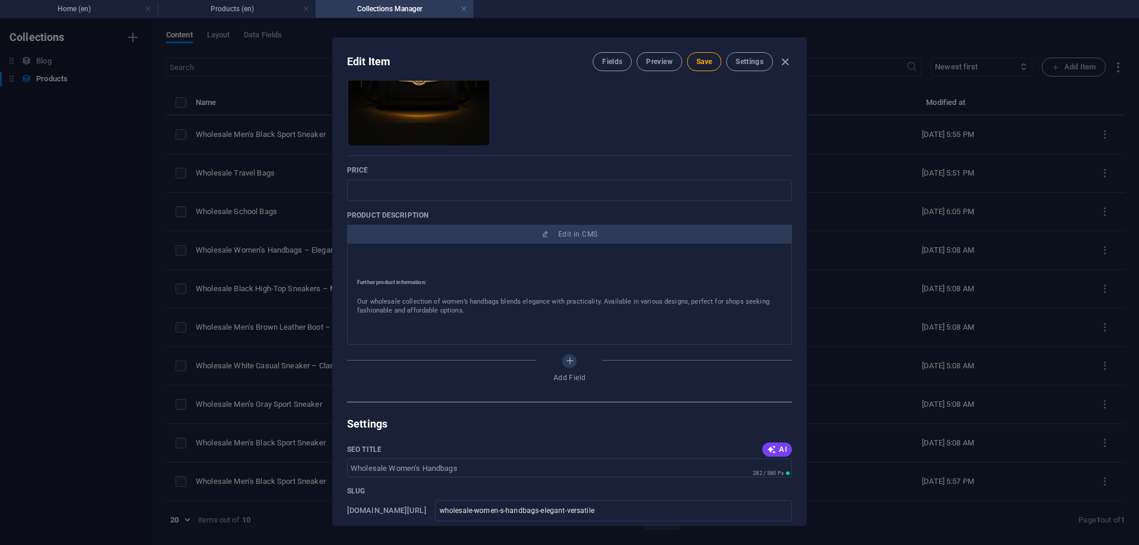
scroll to position [2, 0]
click at [779, 447] on span "AI" at bounding box center [777, 449] width 20 height 9
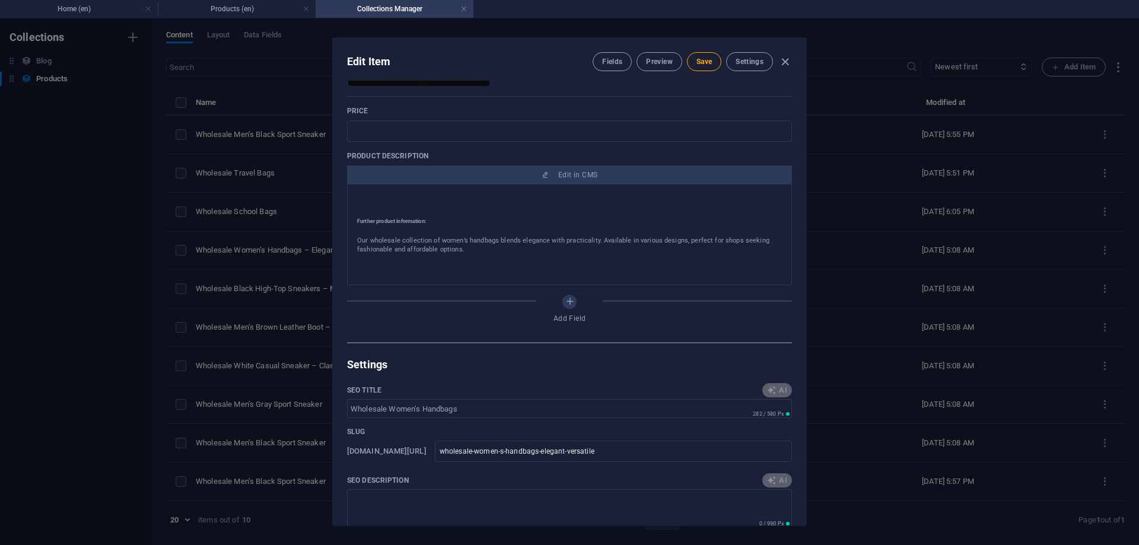
type input "Elegant Wholesale Womens Handbags"
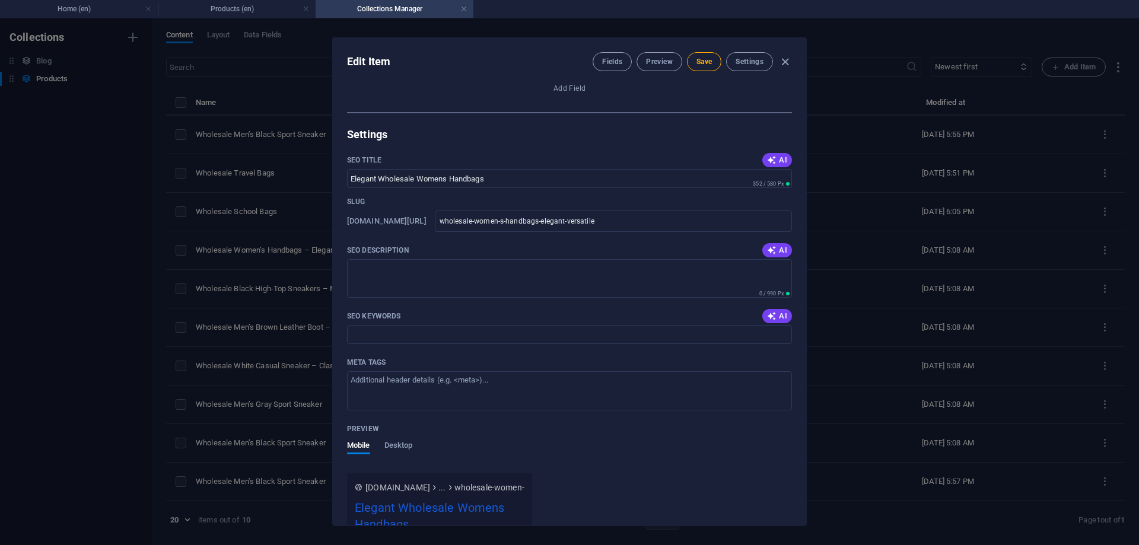
scroll to position [534, 0]
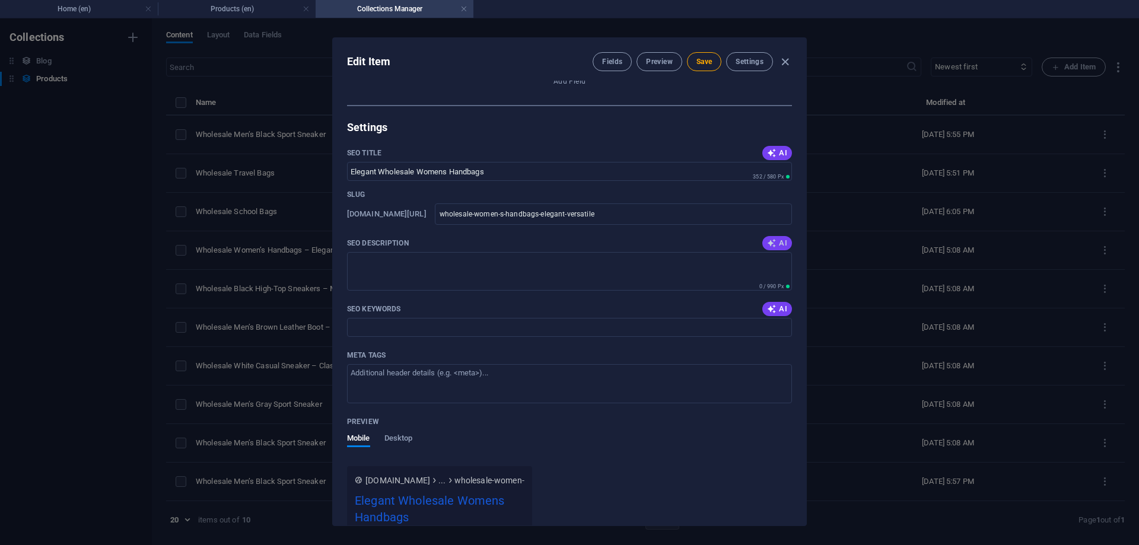
click at [774, 245] on icon "button" at bounding box center [771, 242] width 9 height 9
type textarea "Discover our wholesale womens handbags collection, where elegance meets afforda…"
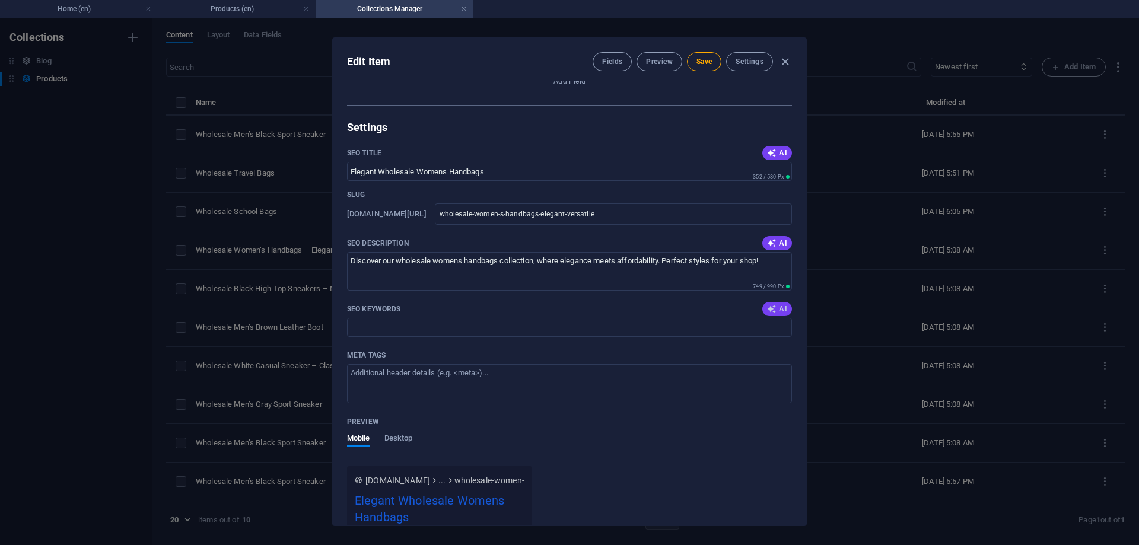
click at [769, 309] on icon "button" at bounding box center [771, 308] width 9 height 9
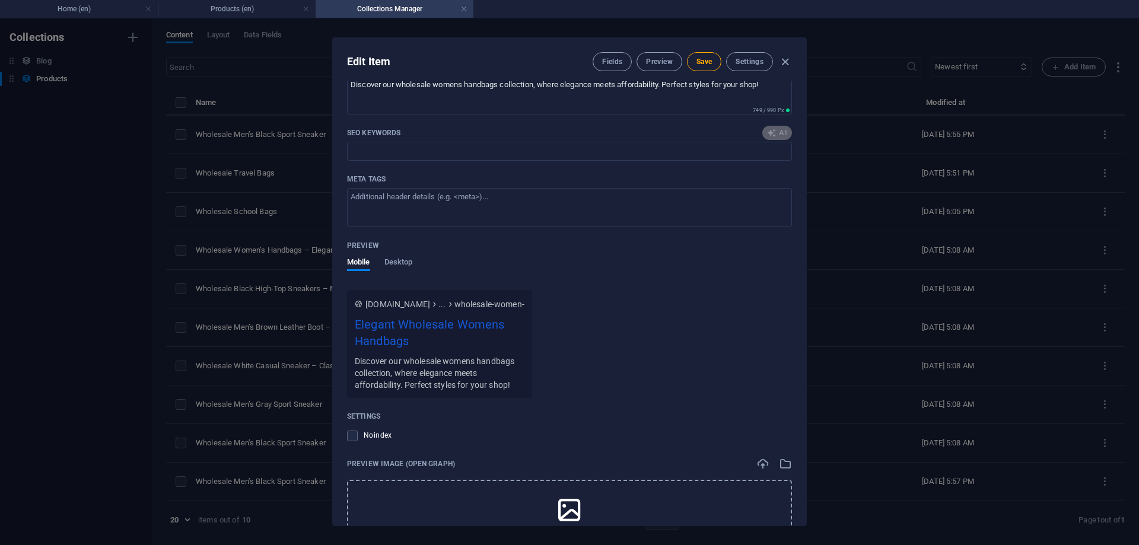
scroll to position [712, 0]
type input "wholesale womens handbags, fashionable handbags, affordable handbags, womens pu…"
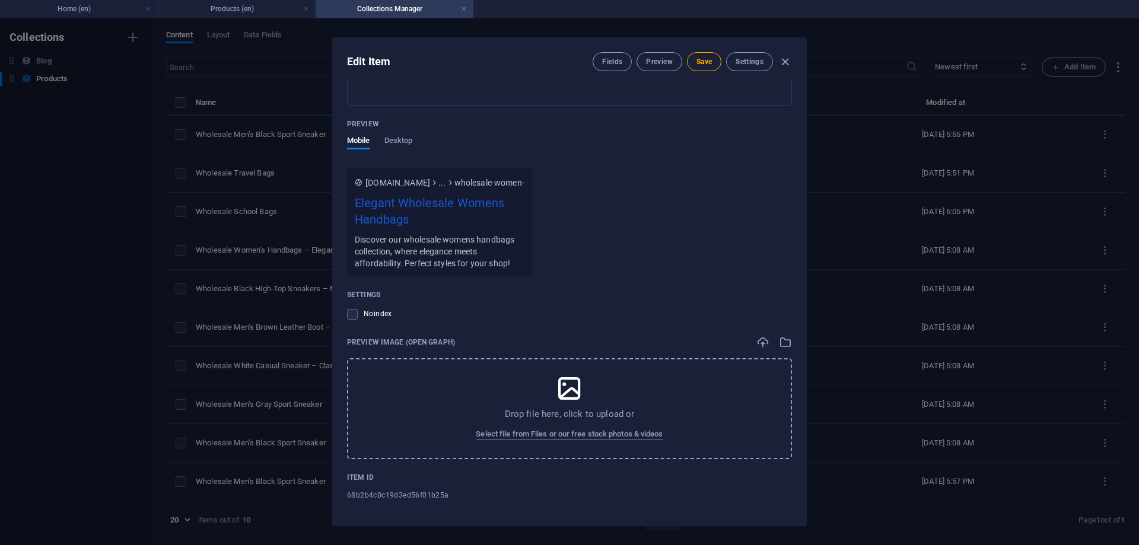
scroll to position [834, 0]
click at [573, 432] on span "Select file from Files or our free stock photos & videos" at bounding box center [569, 432] width 187 height 14
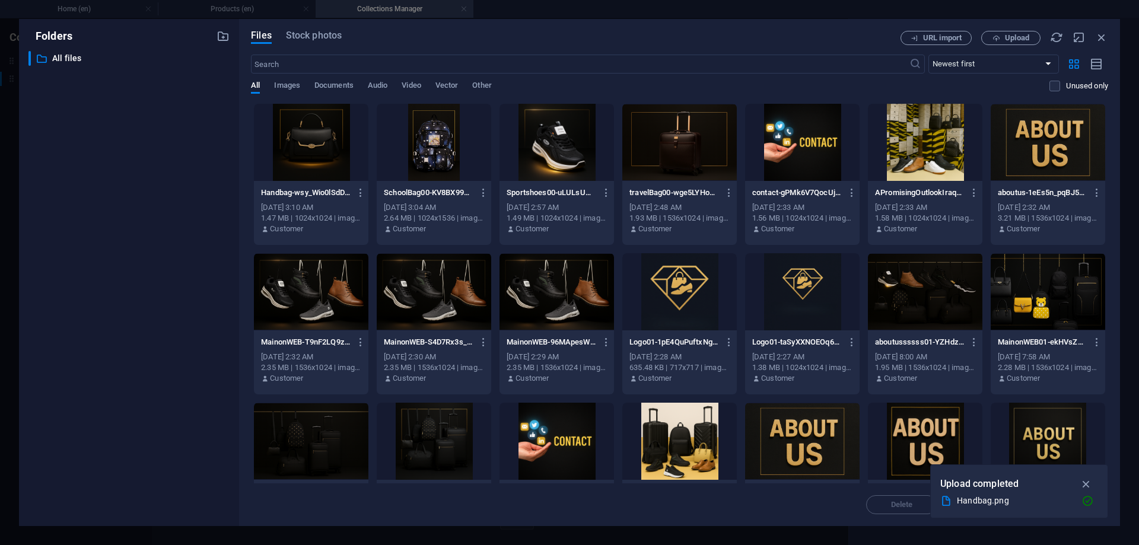
click at [310, 134] on div at bounding box center [311, 142] width 114 height 77
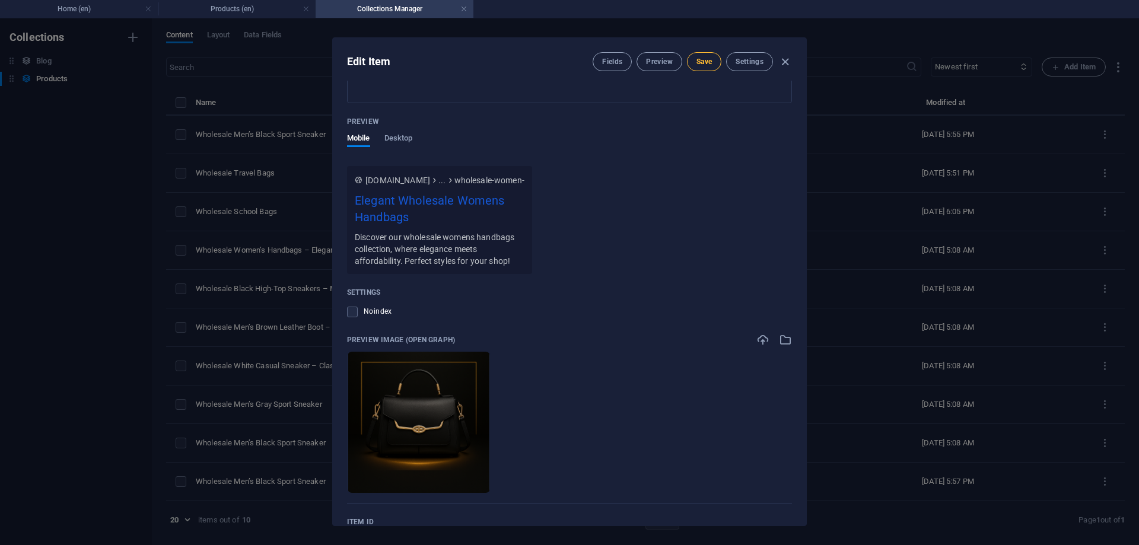
click at [702, 65] on span "Save" at bounding box center [703, 61] width 15 height 9
click at [653, 63] on span "Preview" at bounding box center [659, 61] width 26 height 9
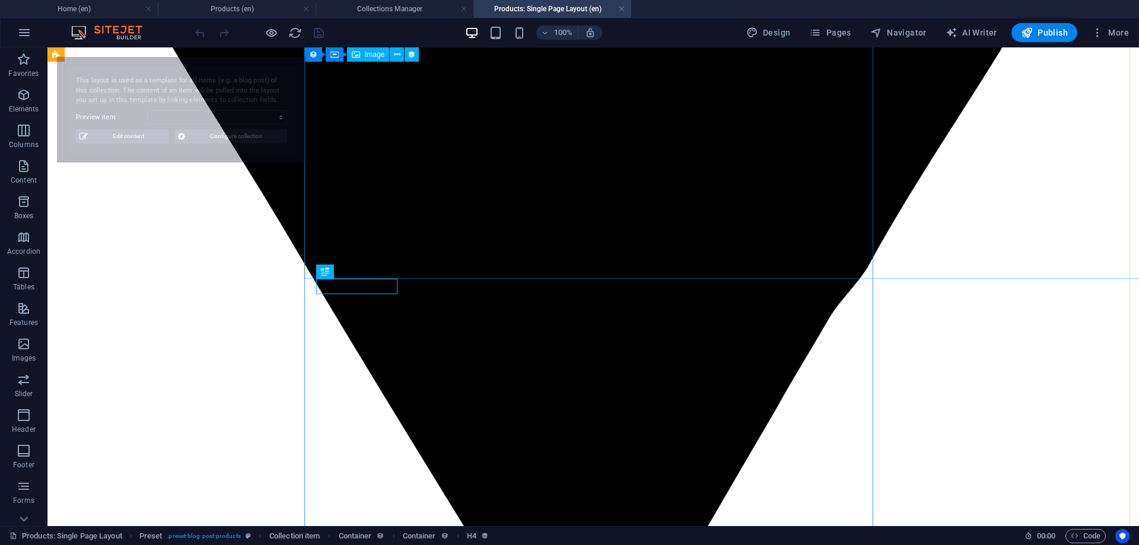
select select "68b2b4c0c19d3ed56f01b25a"
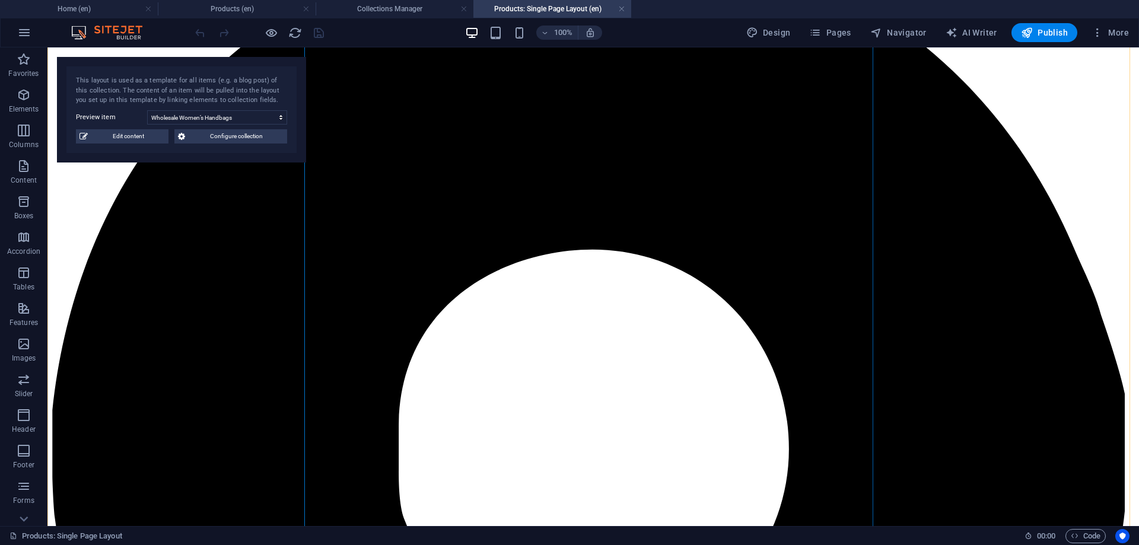
scroll to position [296, 0]
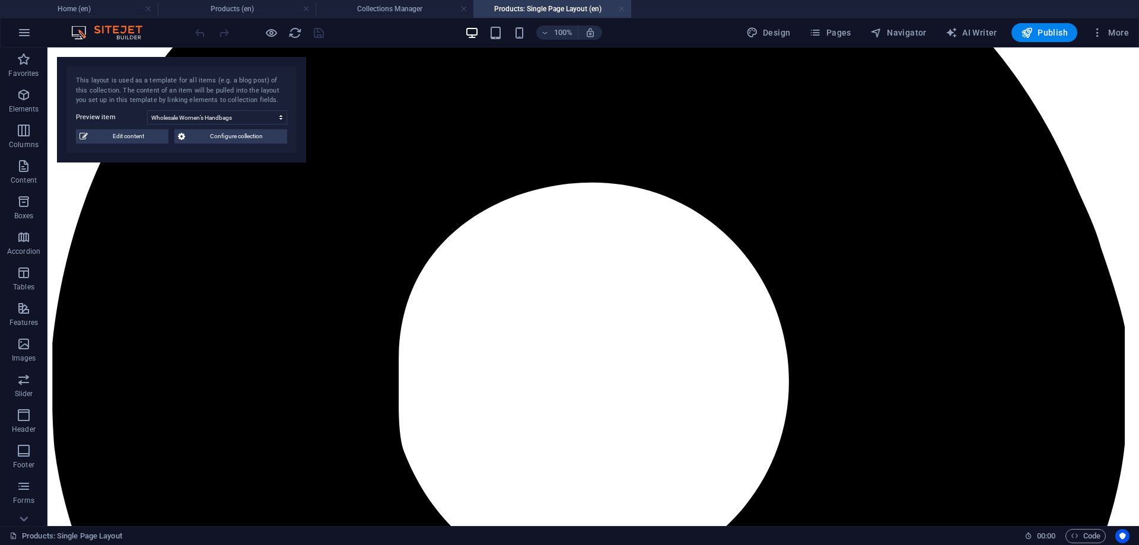
click at [620, 9] on link at bounding box center [621, 9] width 7 height 11
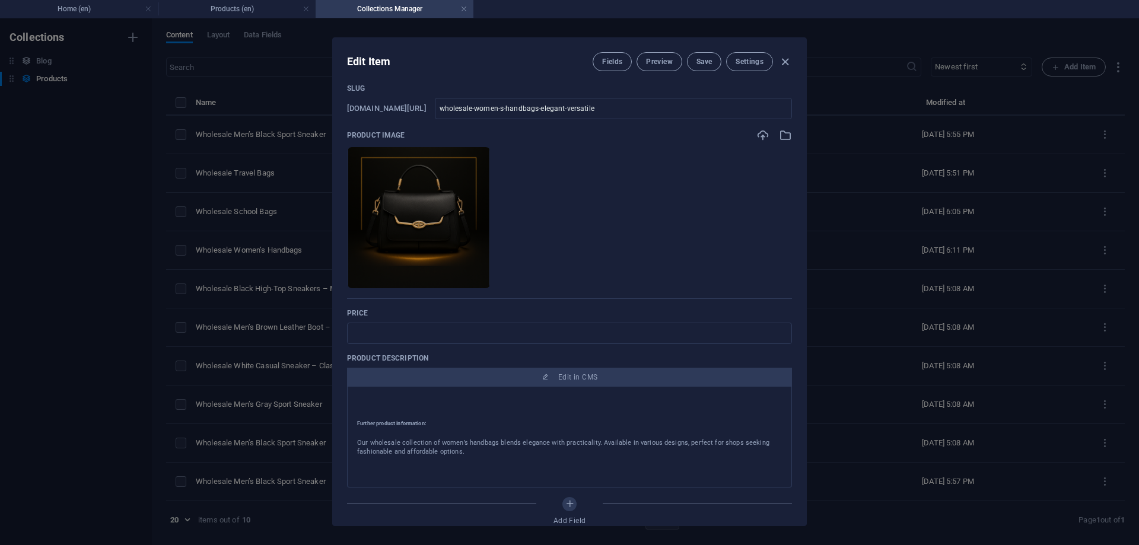
scroll to position [0, 0]
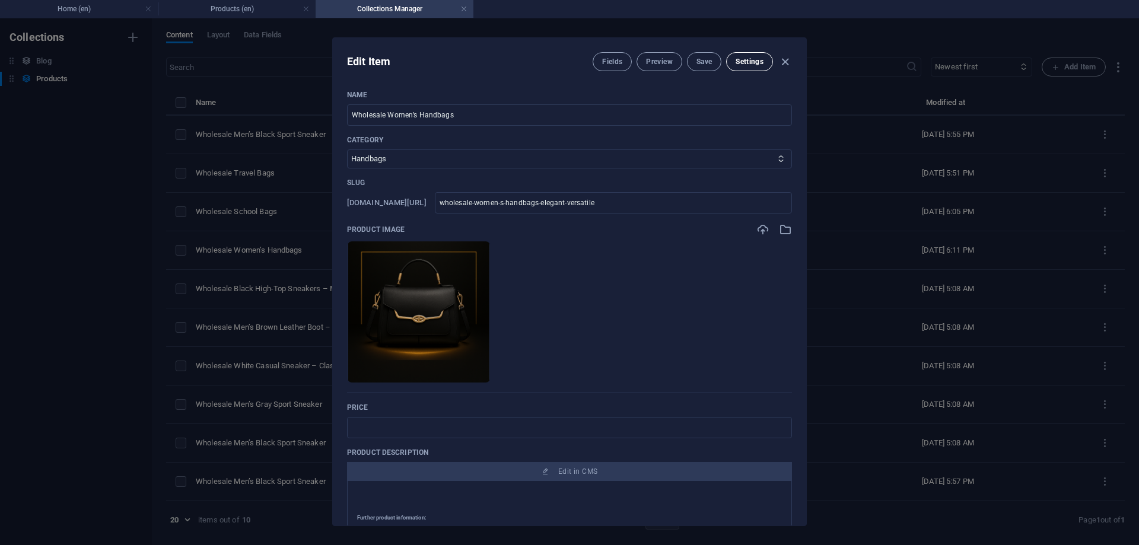
click at [748, 65] on span "Settings" at bounding box center [749, 61] width 28 height 9
click at [700, 68] on button "Save" at bounding box center [704, 61] width 34 height 19
click at [785, 58] on icon "button" at bounding box center [785, 62] width 14 height 14
type input "wholesale-women-s-handbags-elegant-versatile"
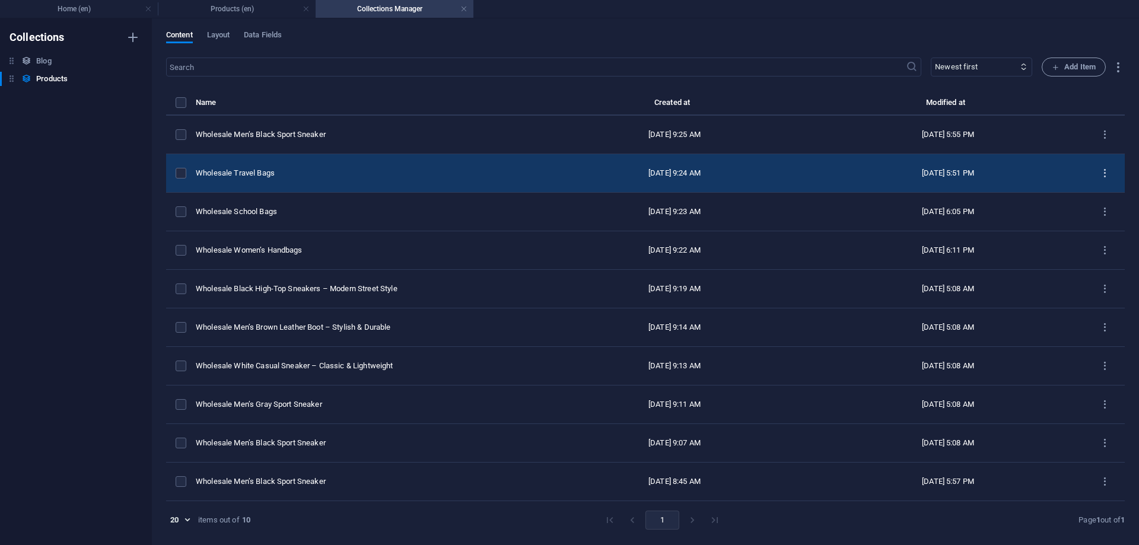
click at [1102, 170] on icon "items list" at bounding box center [1104, 173] width 11 height 11
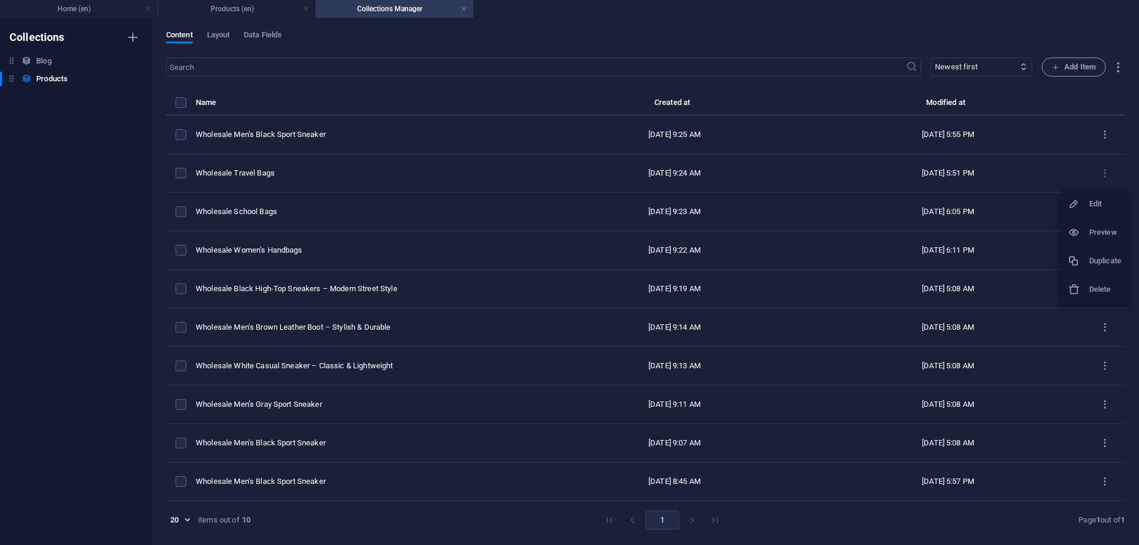
click at [1086, 200] on div at bounding box center [1077, 204] width 21 height 12
select select "Travel Bags"
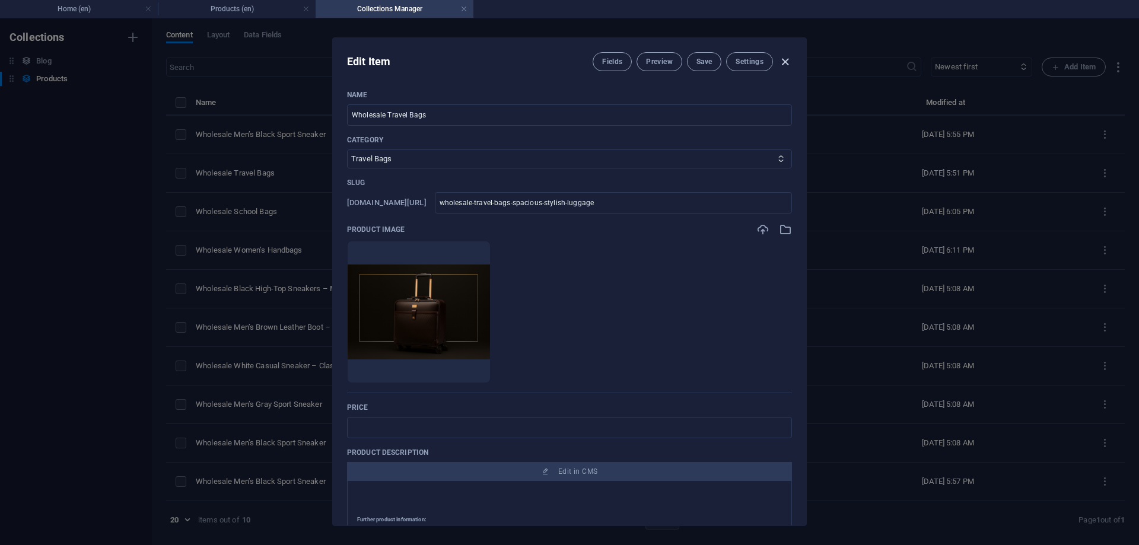
click at [785, 61] on icon "button" at bounding box center [785, 62] width 14 height 14
type input "wholesale-travel-bags-spacious-stylish-luggage"
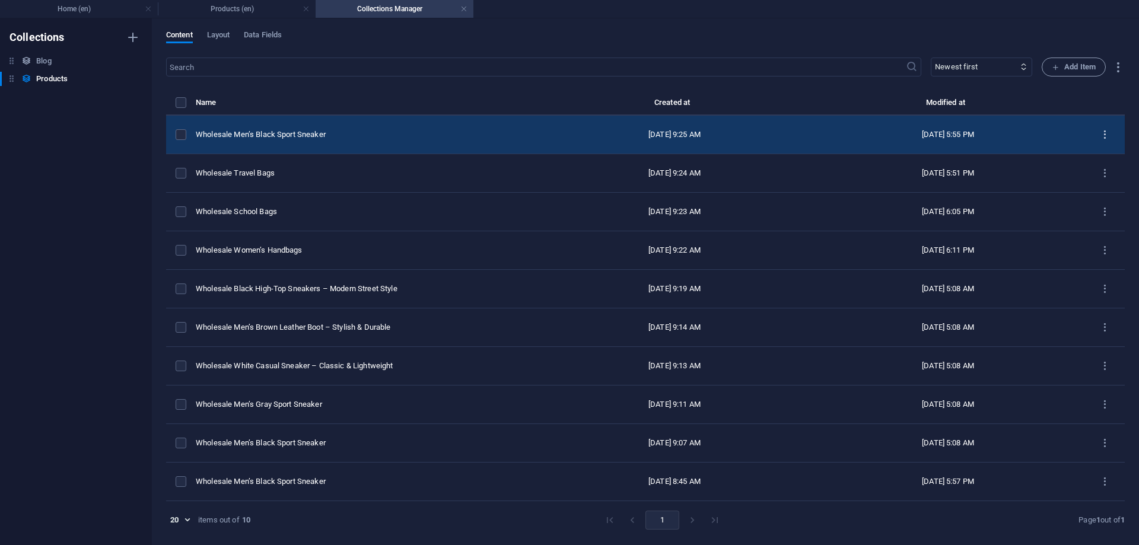
click at [1102, 135] on icon "items list" at bounding box center [1104, 134] width 11 height 11
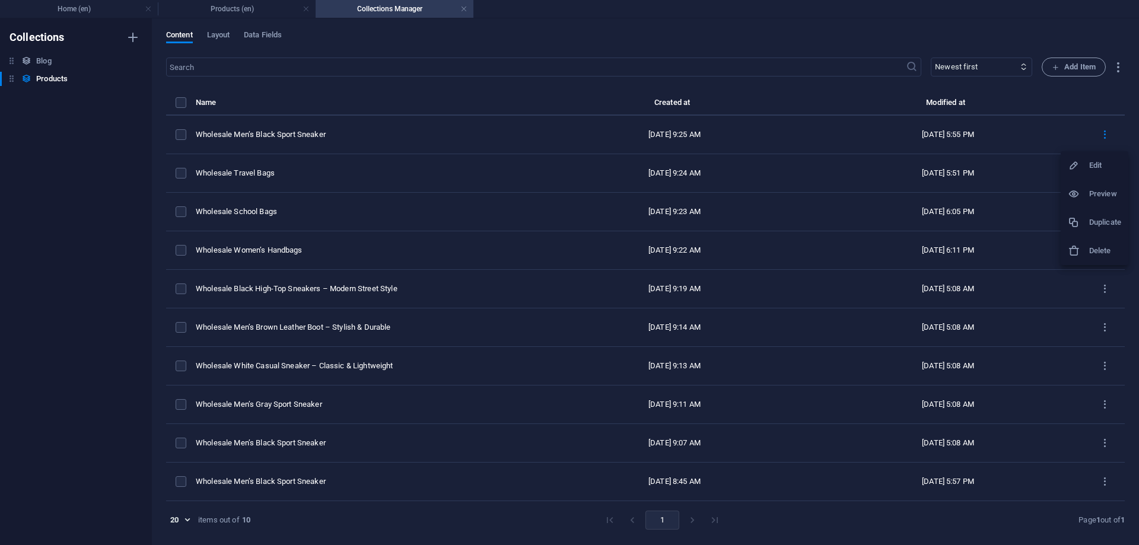
click at [1077, 161] on icon at bounding box center [1073, 166] width 12 height 12
select select "Men’s Sports Shoes"
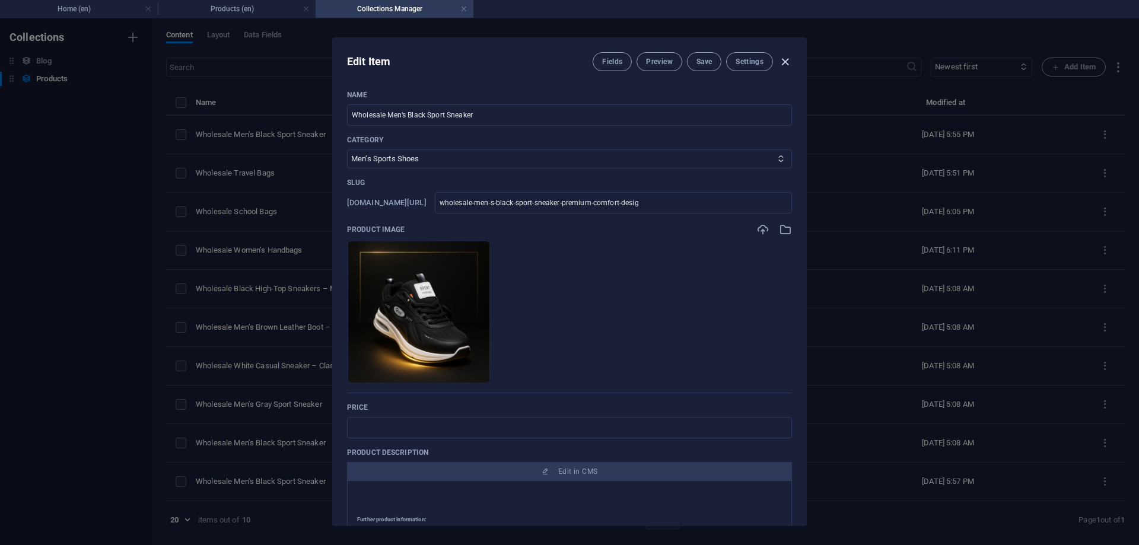
click at [786, 62] on icon "button" at bounding box center [785, 62] width 14 height 14
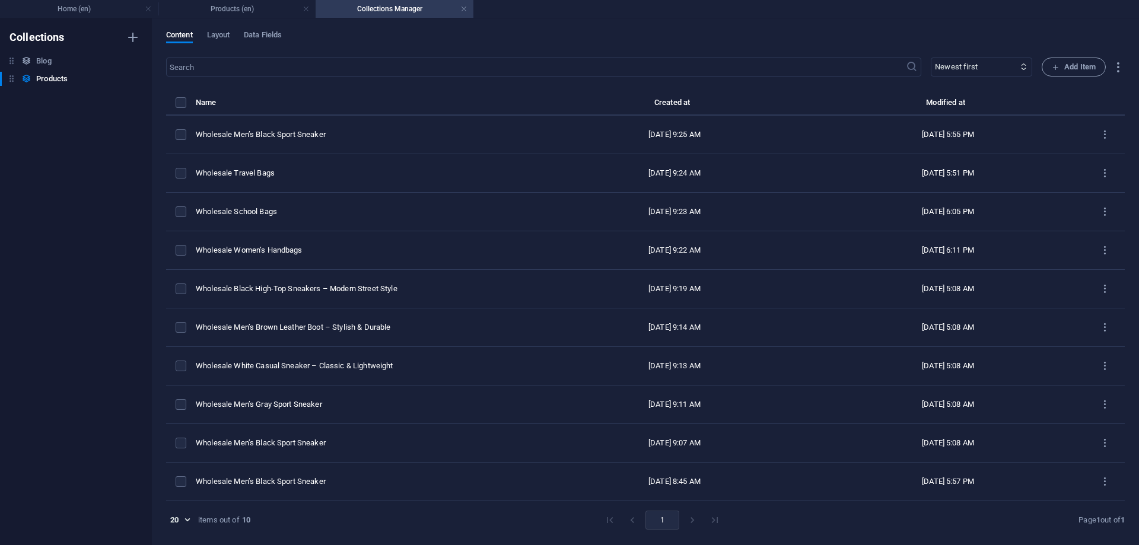
type input "wholesale-men-s-black-sport-sneaker-premium-comfort-desig"
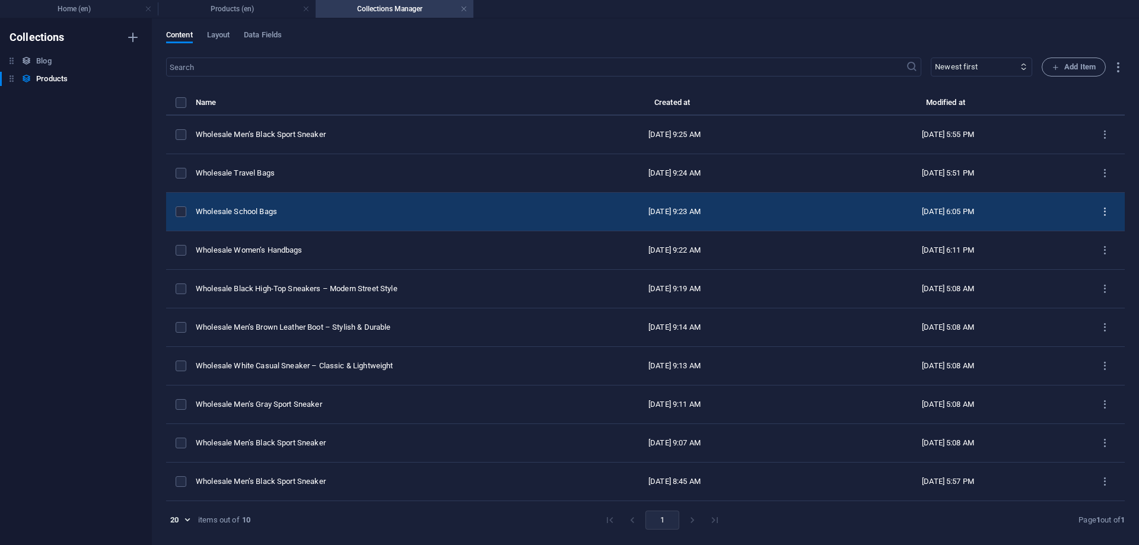
click at [1109, 213] on icon "items list" at bounding box center [1104, 211] width 11 height 11
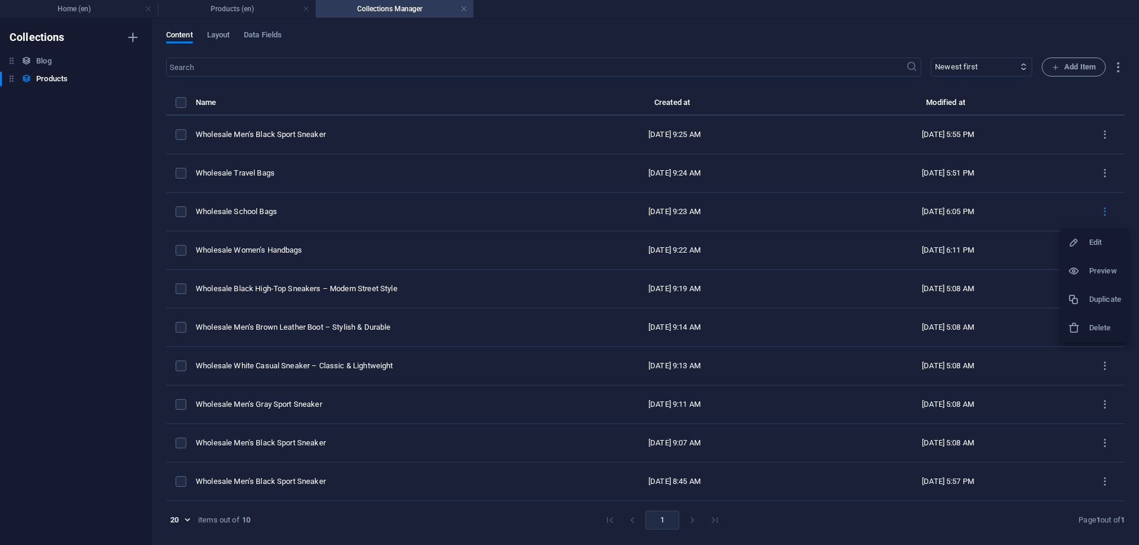
click at [1100, 237] on h6 "Edit" at bounding box center [1105, 242] width 32 height 14
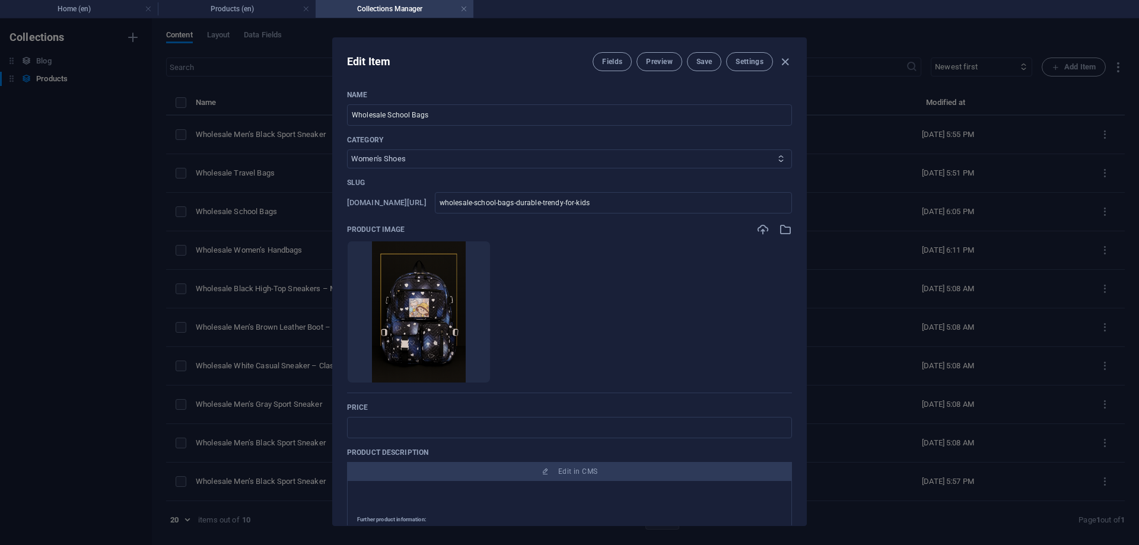
click at [489, 163] on select "Women's Shoes Men’s Shoes Men’s Sports Shoes Women’s Sports Shoes Kids’ Shoes S…" at bounding box center [569, 158] width 445 height 19
select select "School Bags & Backpacks"
click at [347, 149] on select "Women's Shoes Men’s Shoes Men’s Sports Shoes Women’s Sports Shoes Kids’ Shoes S…" at bounding box center [569, 158] width 445 height 19
click at [700, 60] on span "Save" at bounding box center [703, 61] width 15 height 9
click at [785, 63] on icon "button" at bounding box center [785, 62] width 14 height 14
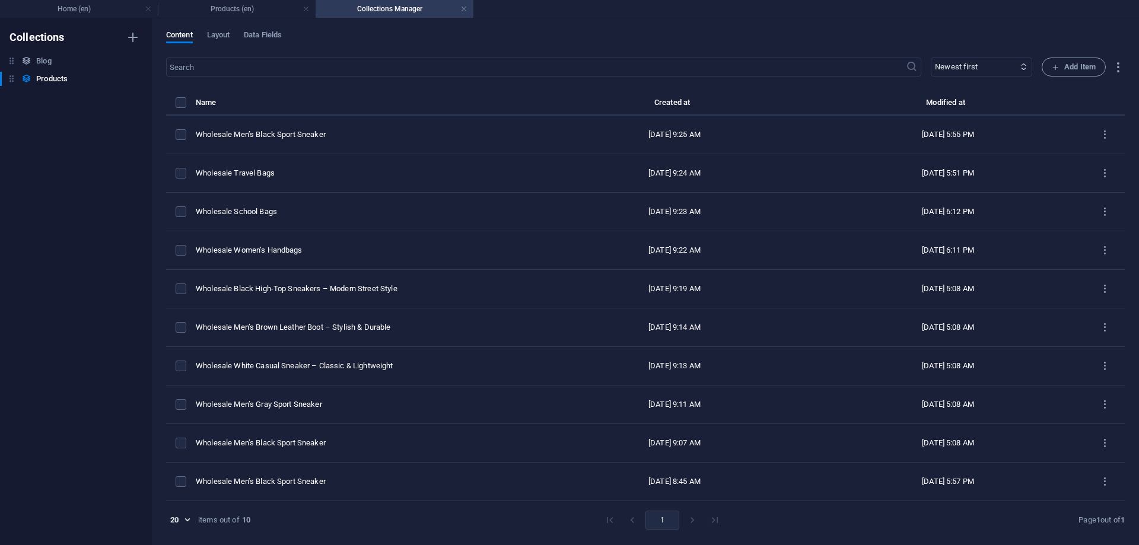
type input "wholesale-school-bags-durable-trendy-for-kids"
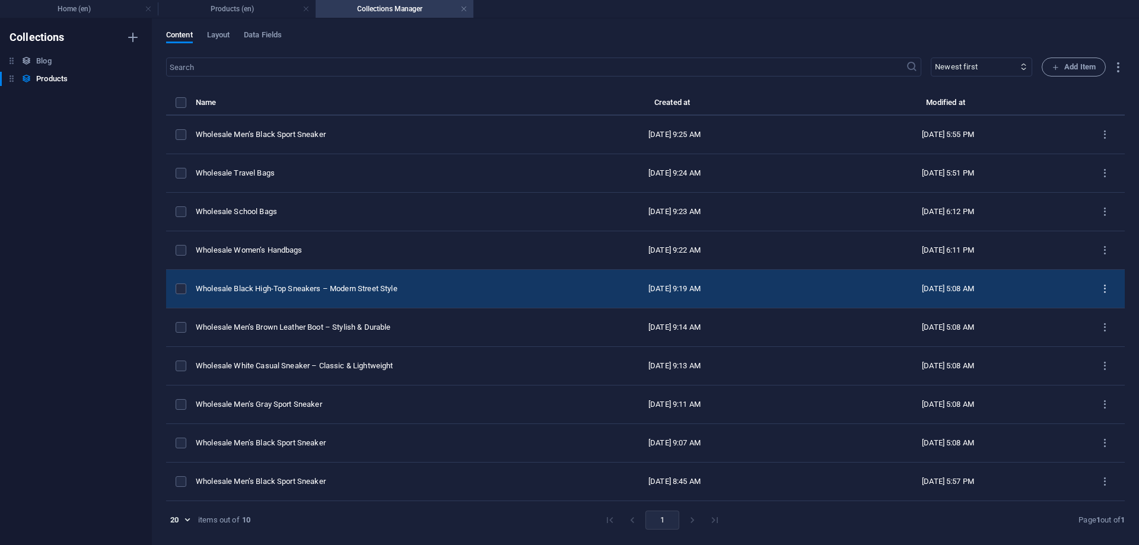
click at [1106, 289] on icon "items list" at bounding box center [1104, 288] width 11 height 11
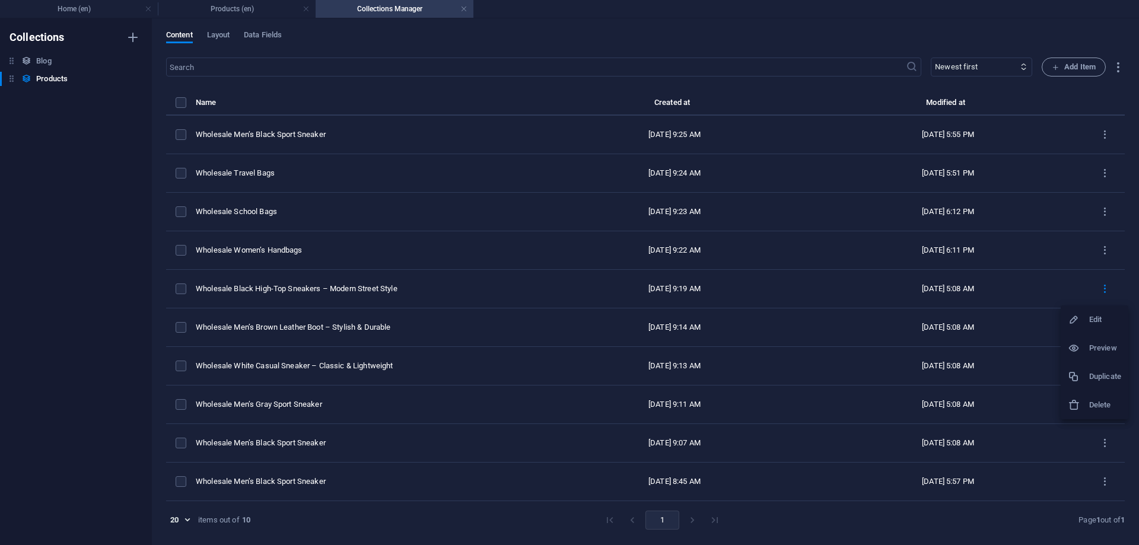
click at [1091, 321] on h6 "Edit" at bounding box center [1105, 319] width 32 height 14
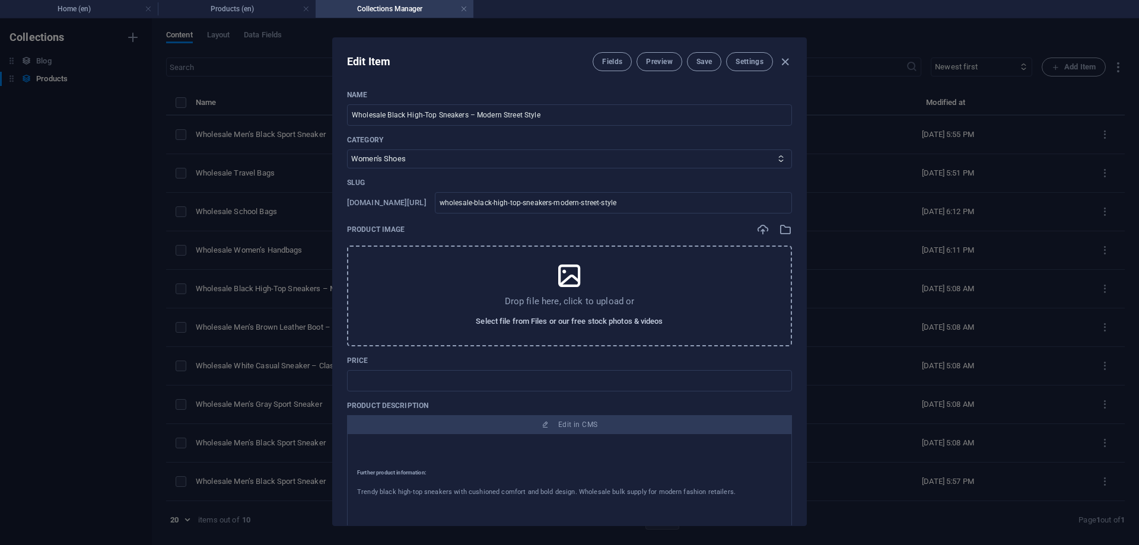
click at [605, 321] on span "Select file from Files or our free stock photos & videos" at bounding box center [569, 321] width 187 height 14
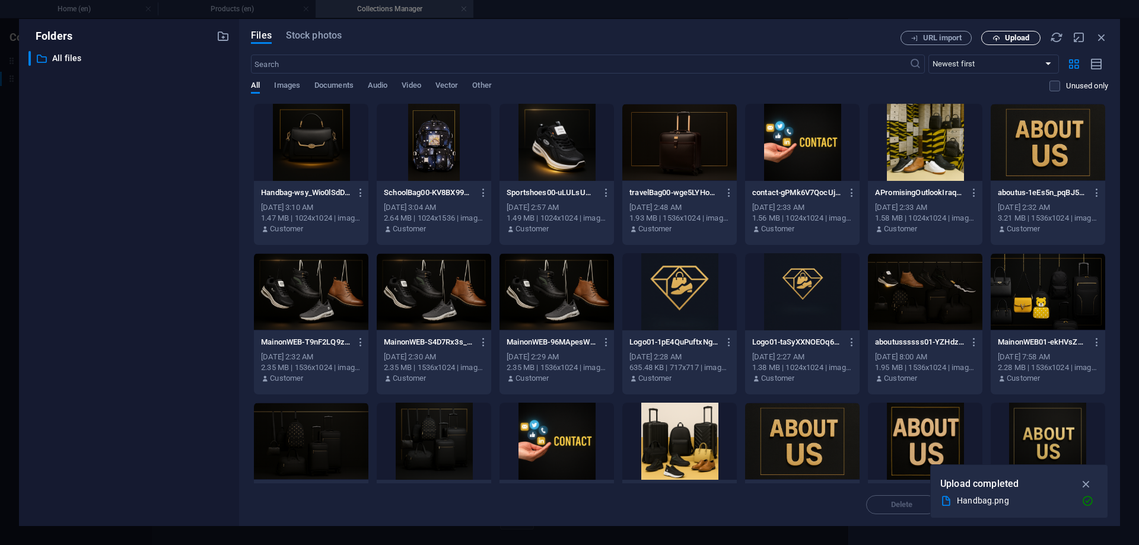
click at [1009, 39] on span "Upload" at bounding box center [1017, 37] width 24 height 7
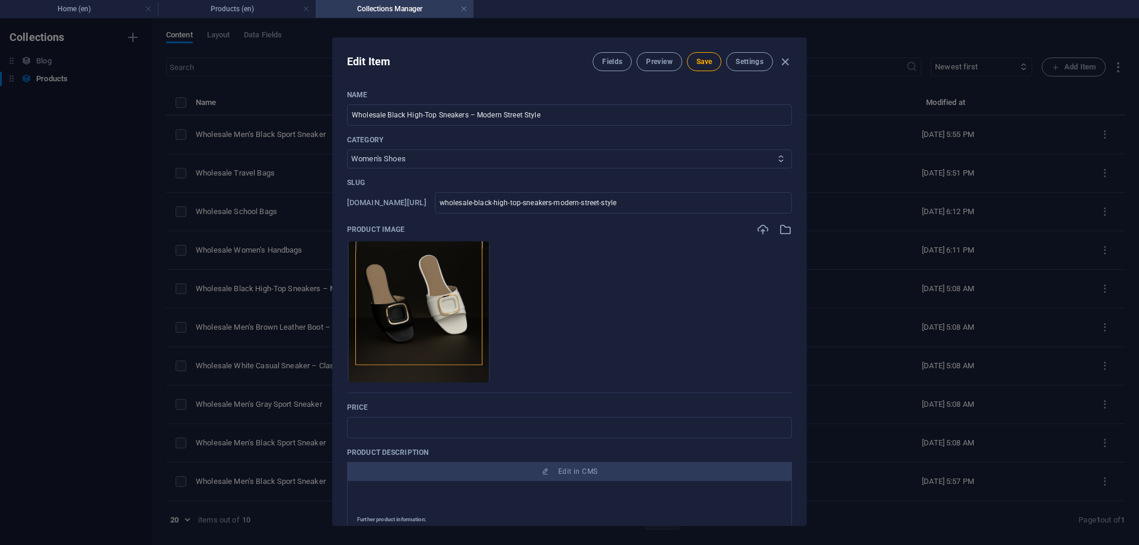
click at [459, 157] on select "Women's Shoes Men’s Shoes Men’s Sports Shoes Women’s Sports Shoes Kids’ Shoes S…" at bounding box center [569, 158] width 445 height 19
click at [347, 149] on select "Women's Shoes Men’s Shoes Men’s Sports Shoes Women’s Sports Shoes Kids’ Shoes S…" at bounding box center [569, 158] width 445 height 19
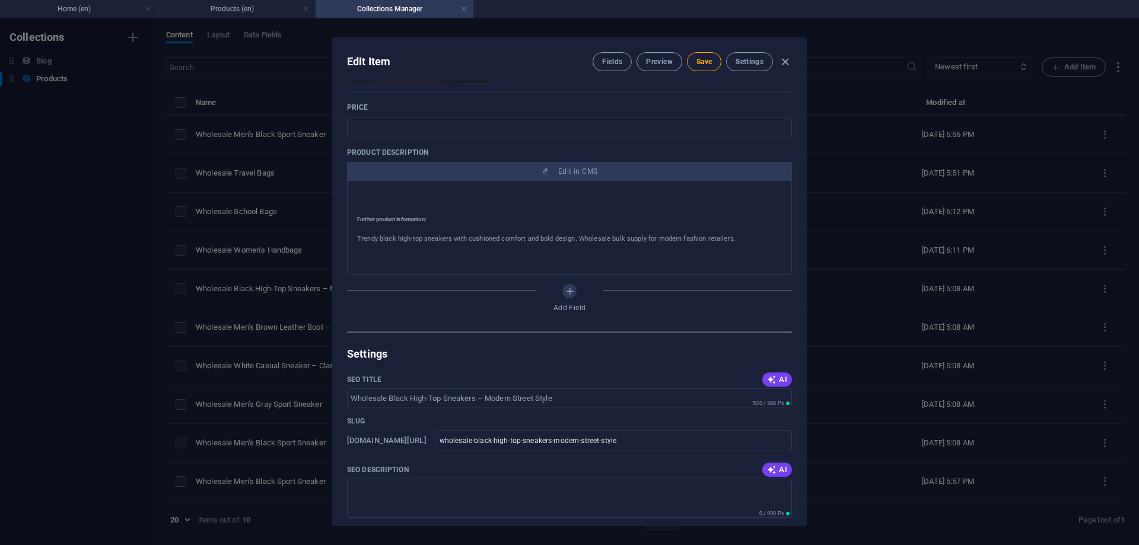
scroll to position [356, 0]
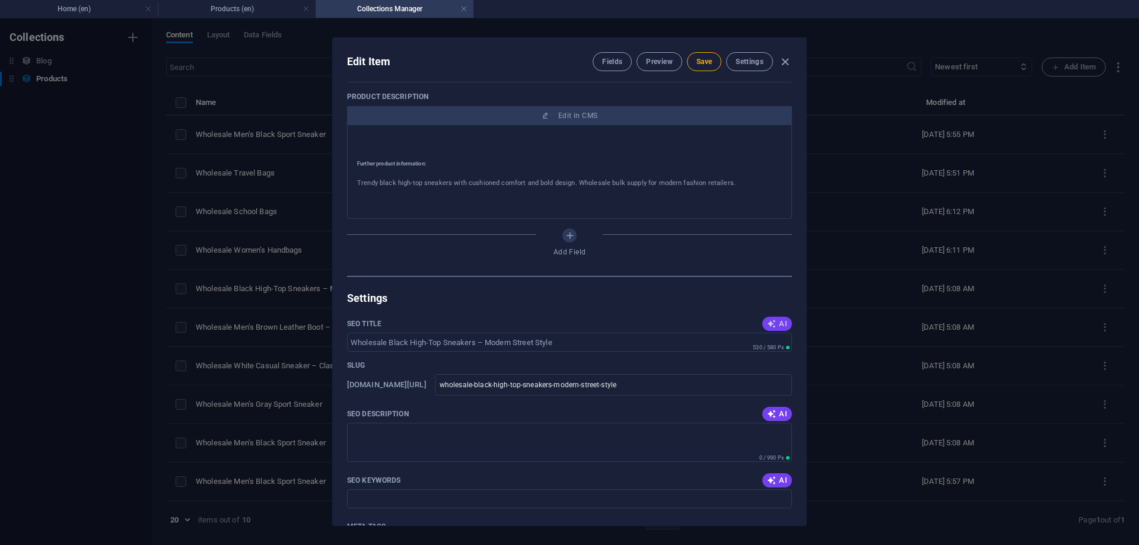
click at [768, 318] on button "AI" at bounding box center [777, 324] width 30 height 14
type input "Wholesale Black High-Top Sneakers"
click at [784, 412] on span "AI" at bounding box center [777, 413] width 20 height 9
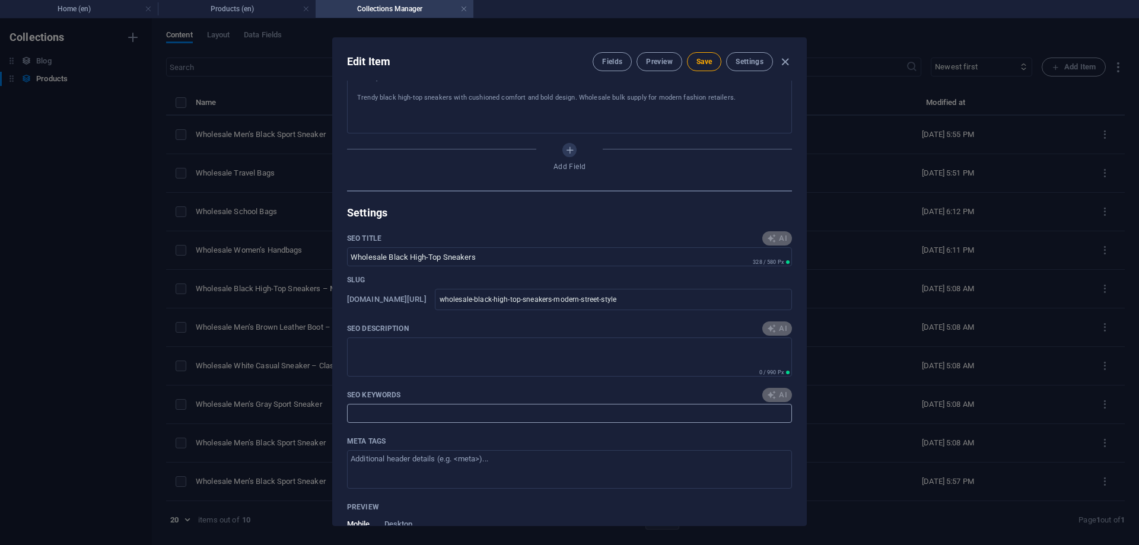
scroll to position [474, 0]
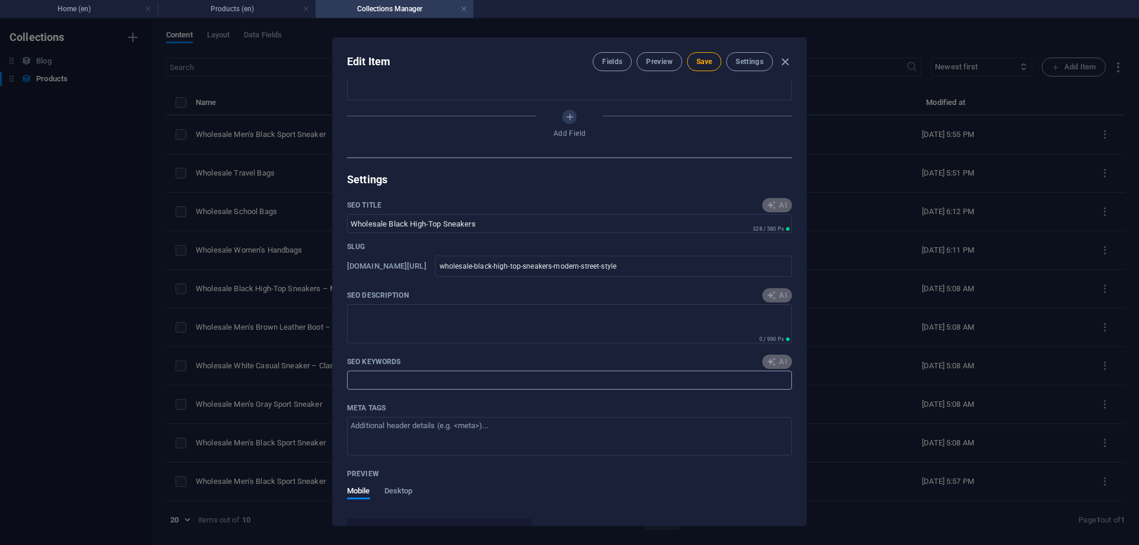
type textarea "Shop trendy black high-top sneakers for women — stylish, comfy, and available i…"
click at [771, 363] on icon "button" at bounding box center [771, 361] width 9 height 9
type input "wholesale black high-top sneakers, womens trendy sneakers, modern street style …"
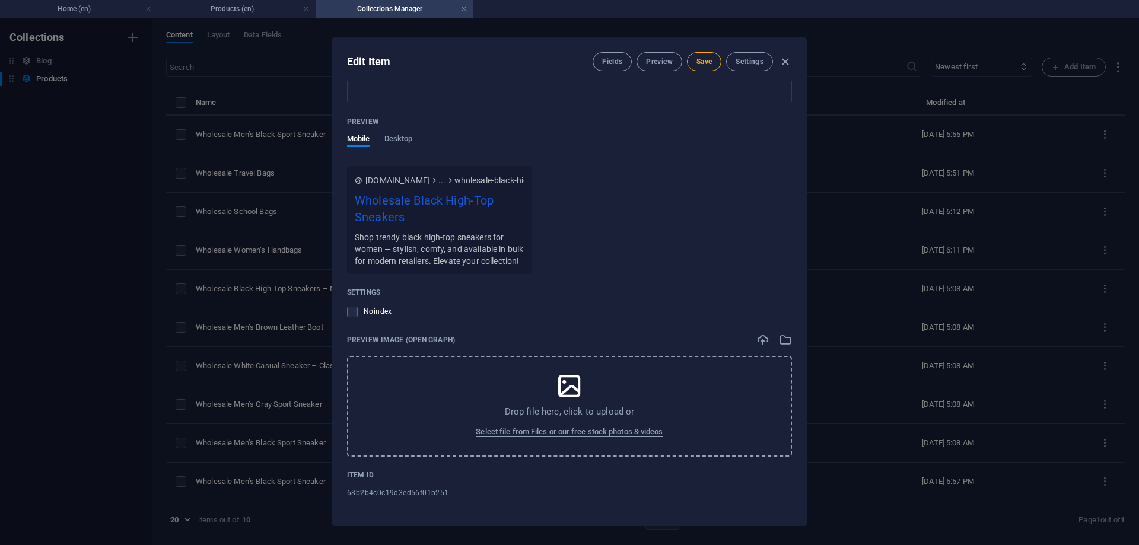
scroll to position [838, 0]
click at [583, 432] on span "Select file from Files or our free stock photos & videos" at bounding box center [569, 432] width 187 height 14
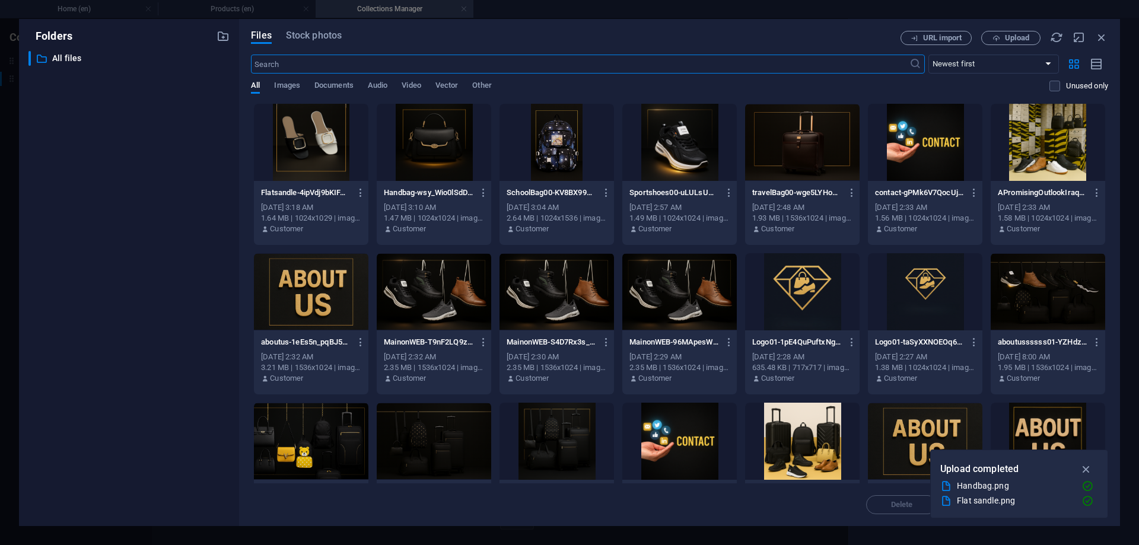
click at [321, 129] on div at bounding box center [311, 142] width 114 height 77
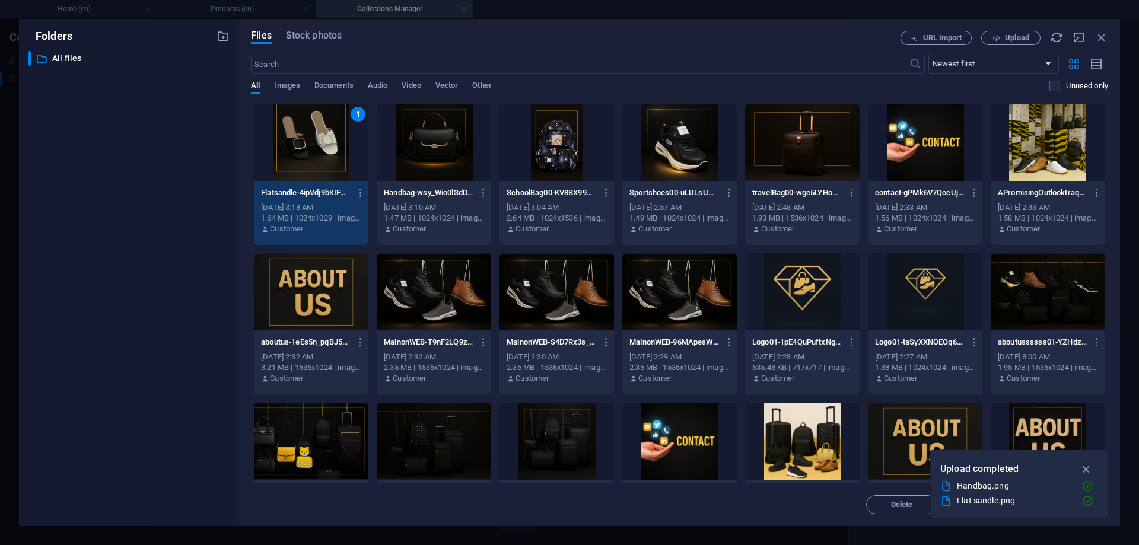
click at [321, 129] on div "1" at bounding box center [311, 142] width 114 height 77
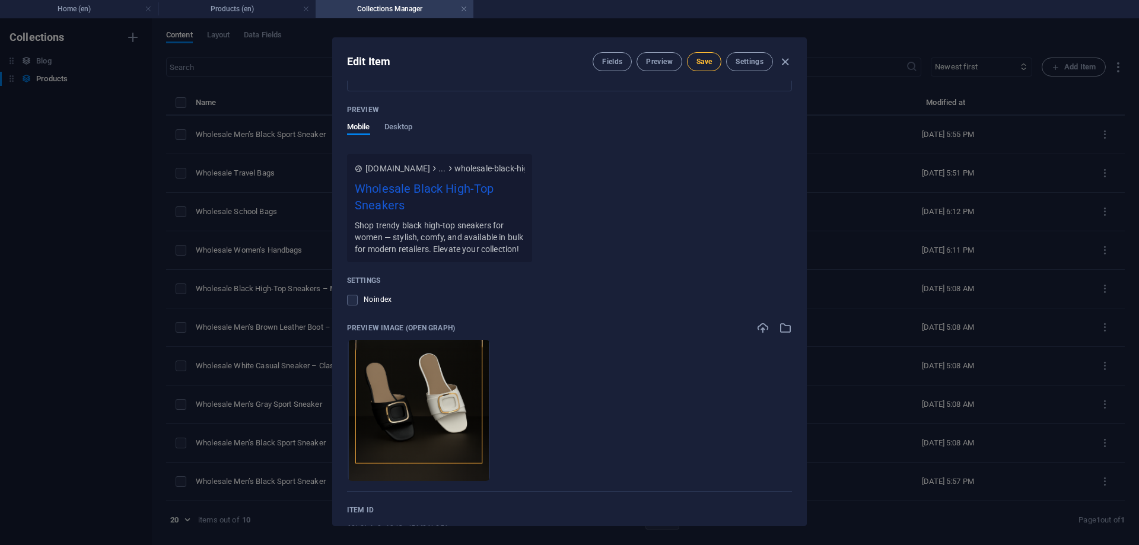
click at [707, 60] on span "Save" at bounding box center [703, 61] width 15 height 9
click at [783, 57] on icon "button" at bounding box center [785, 62] width 14 height 14
type input "wholesale-black-high-top-sneakers-modern-street-style"
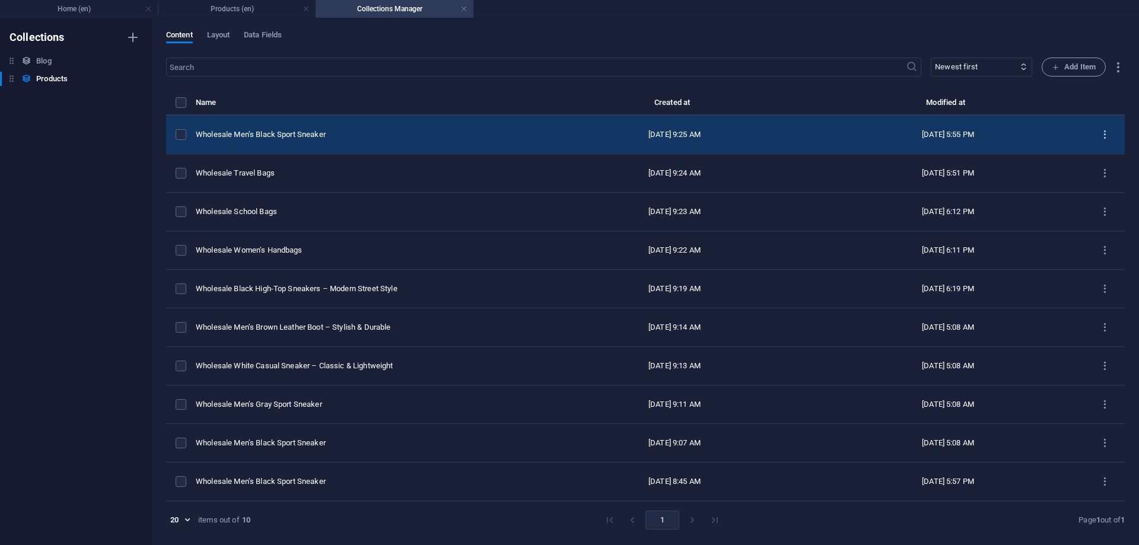
click at [1106, 132] on icon "items list" at bounding box center [1104, 134] width 11 height 11
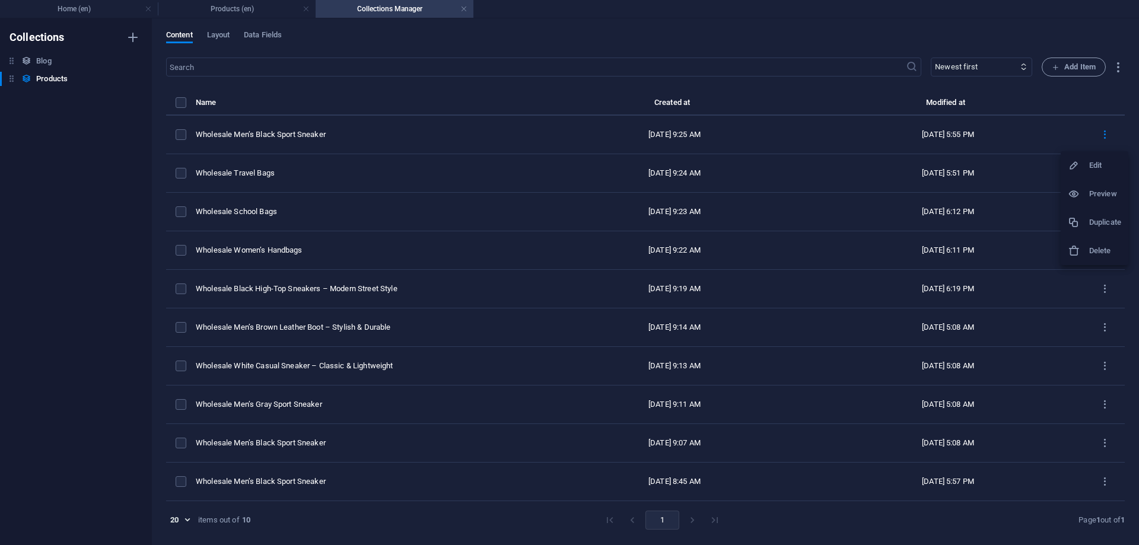
click at [1089, 161] on h6 "Edit" at bounding box center [1105, 165] width 32 height 14
select select "Men’s Sports Shoes"
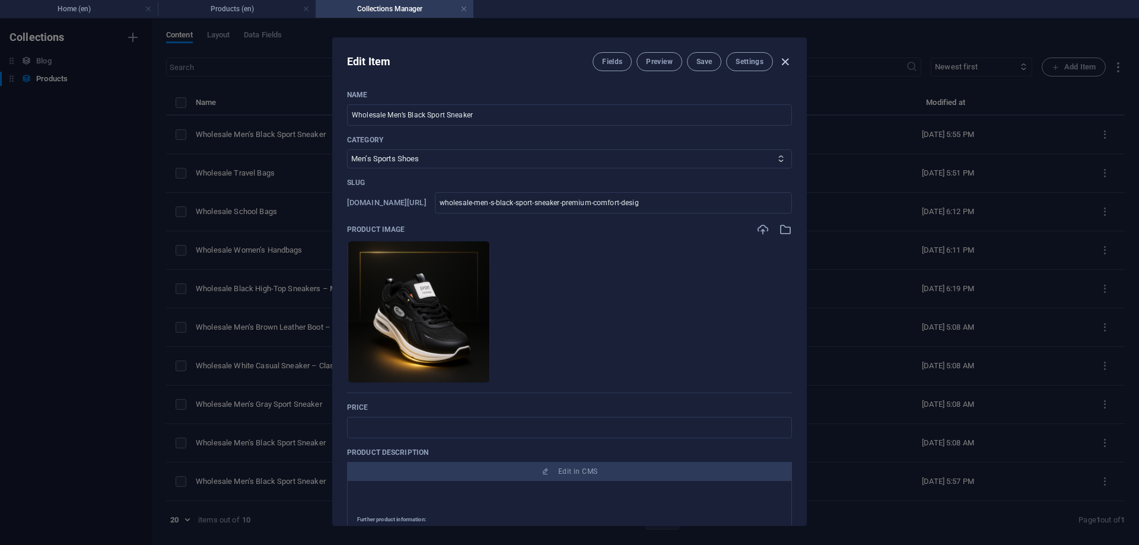
click at [780, 65] on icon "button" at bounding box center [785, 62] width 14 height 14
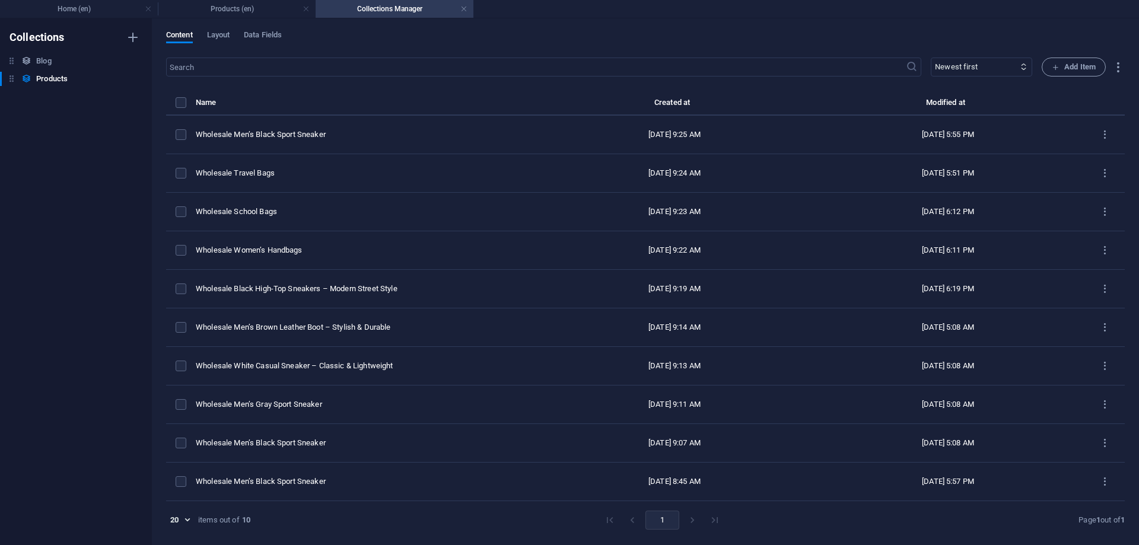
type input "wholesale-men-s-black-sport-sneaker-premium-comfort-desig"
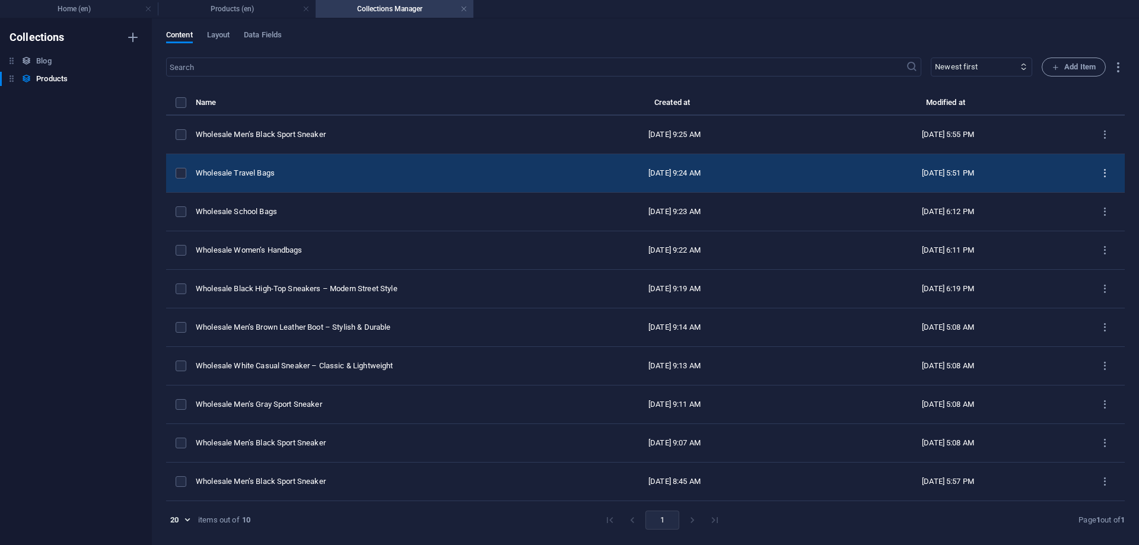
click at [1105, 173] on icon "items list" at bounding box center [1104, 173] width 11 height 11
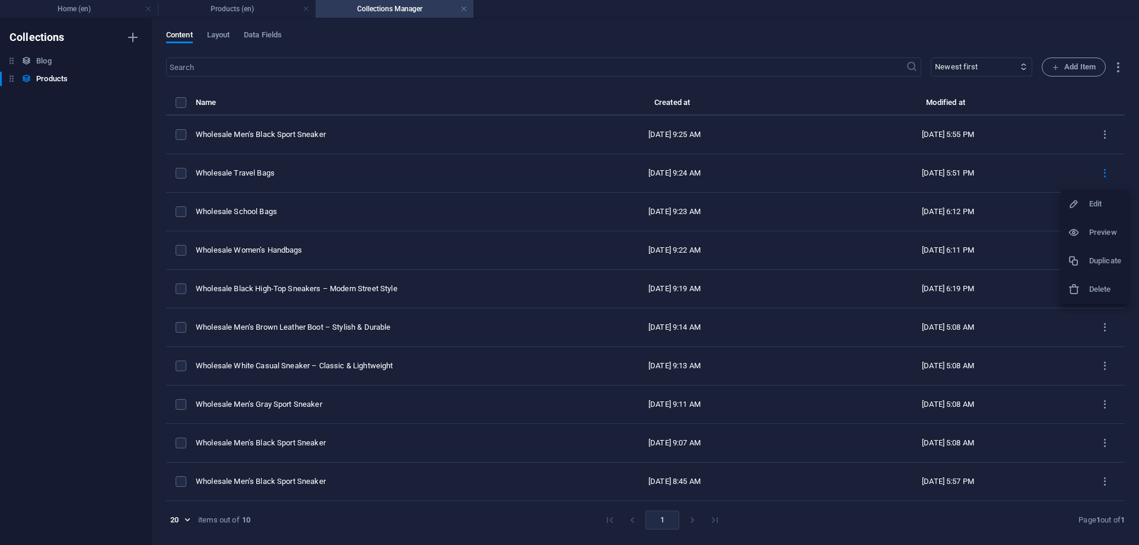
click at [1088, 205] on div at bounding box center [1077, 204] width 21 height 12
select select "Travel Bags"
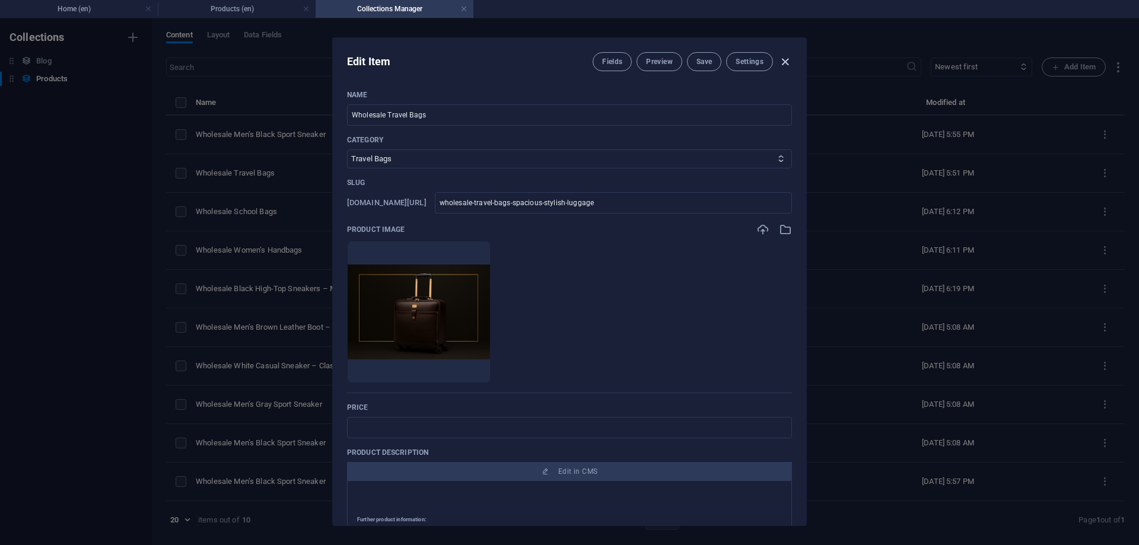
click at [784, 59] on icon "button" at bounding box center [785, 62] width 14 height 14
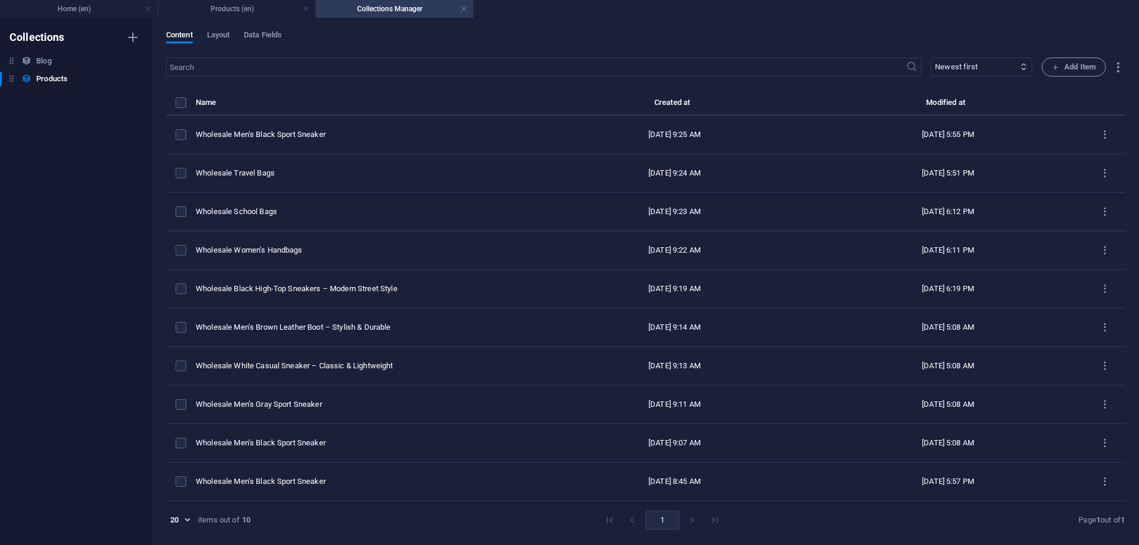
type input "wholesale-travel-bags-spacious-stylish-luggage"
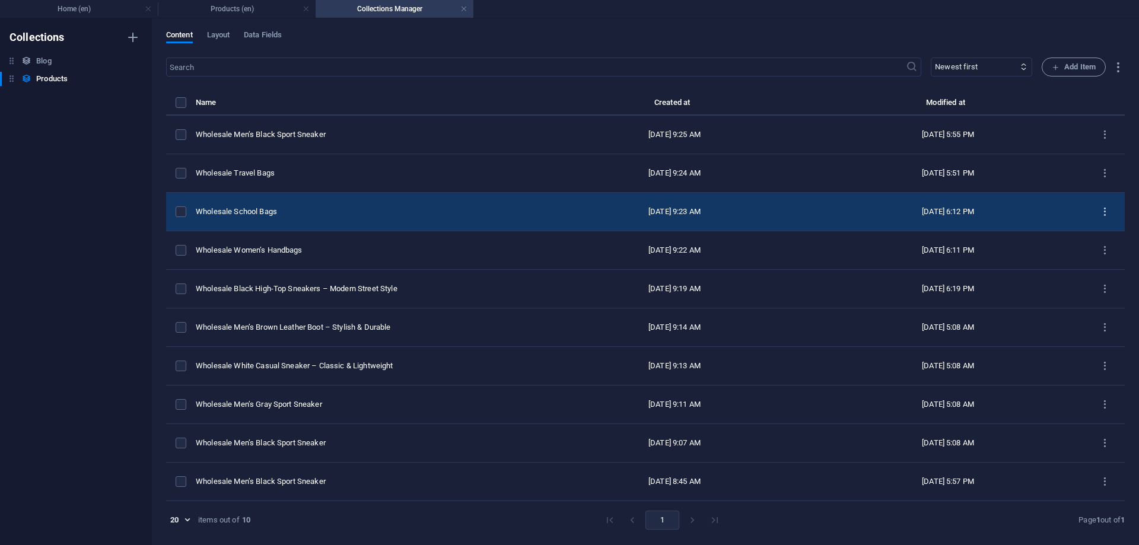
click at [1108, 209] on icon "items list" at bounding box center [1104, 211] width 11 height 11
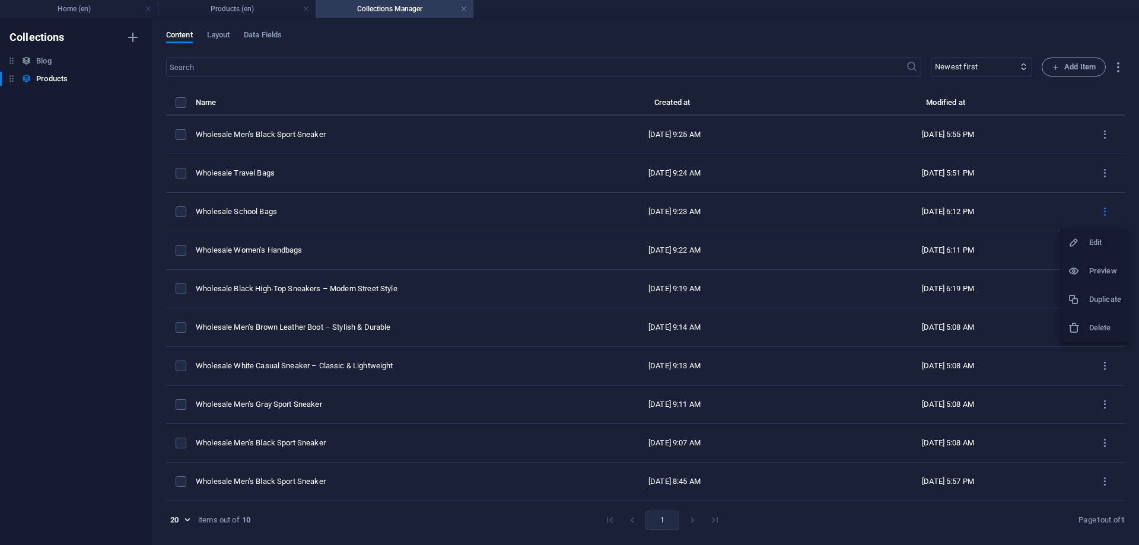
click at [1102, 243] on h6 "Edit" at bounding box center [1105, 242] width 32 height 14
select select "School Bags & Backpacks"
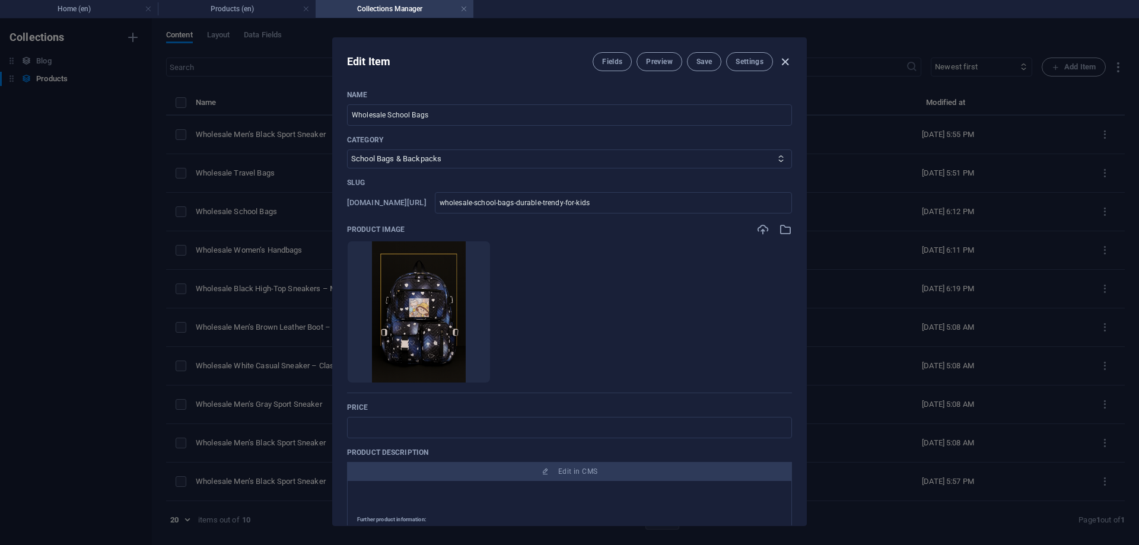
click at [784, 58] on icon "button" at bounding box center [785, 62] width 14 height 14
type input "wholesale-school-bags-durable-trendy-for-kids"
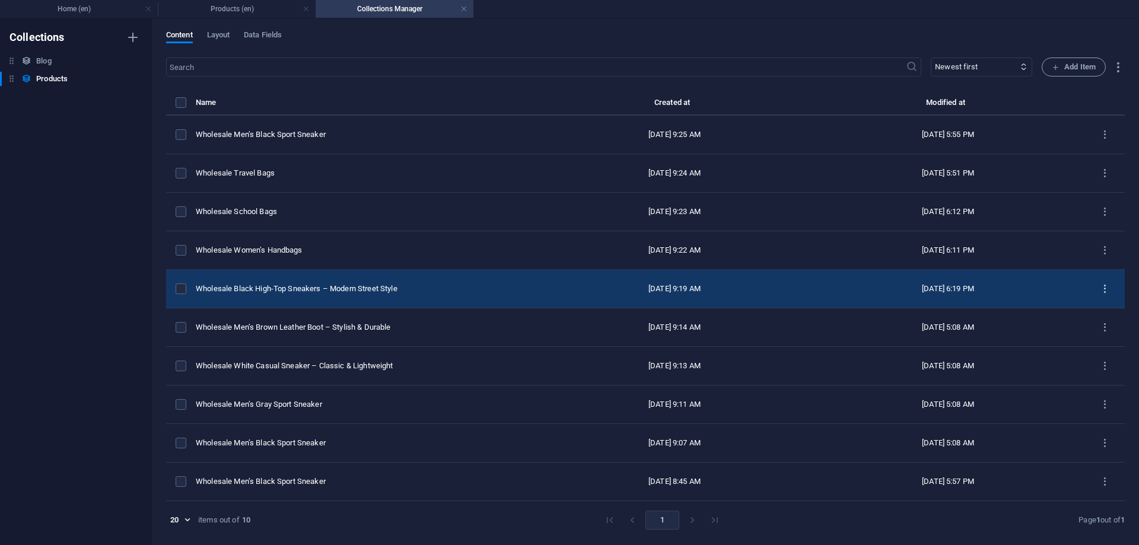
click at [1105, 289] on icon "items list" at bounding box center [1104, 288] width 11 height 11
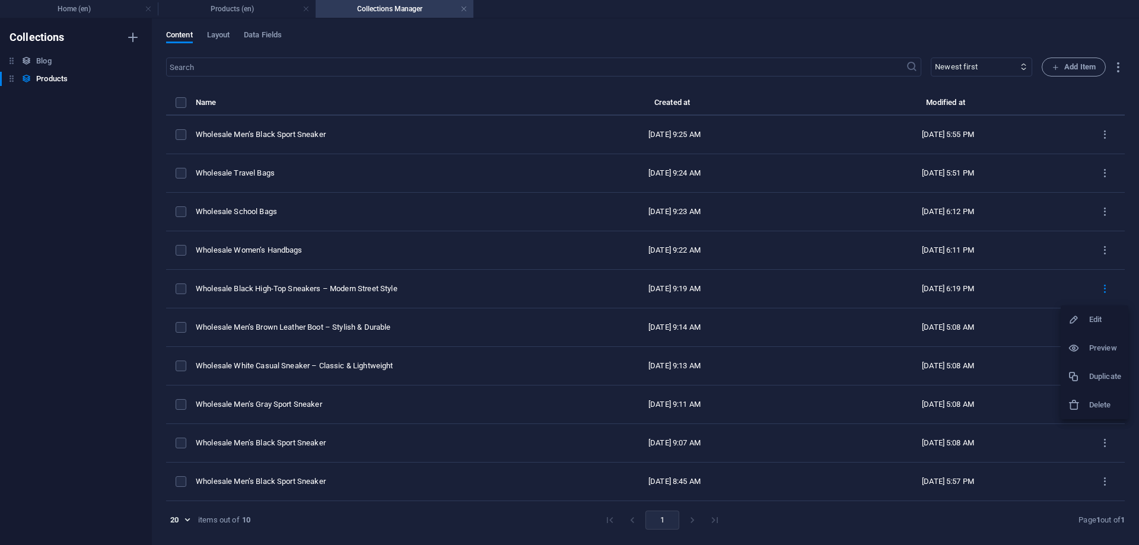
click at [1099, 318] on h6 "Edit" at bounding box center [1105, 319] width 32 height 14
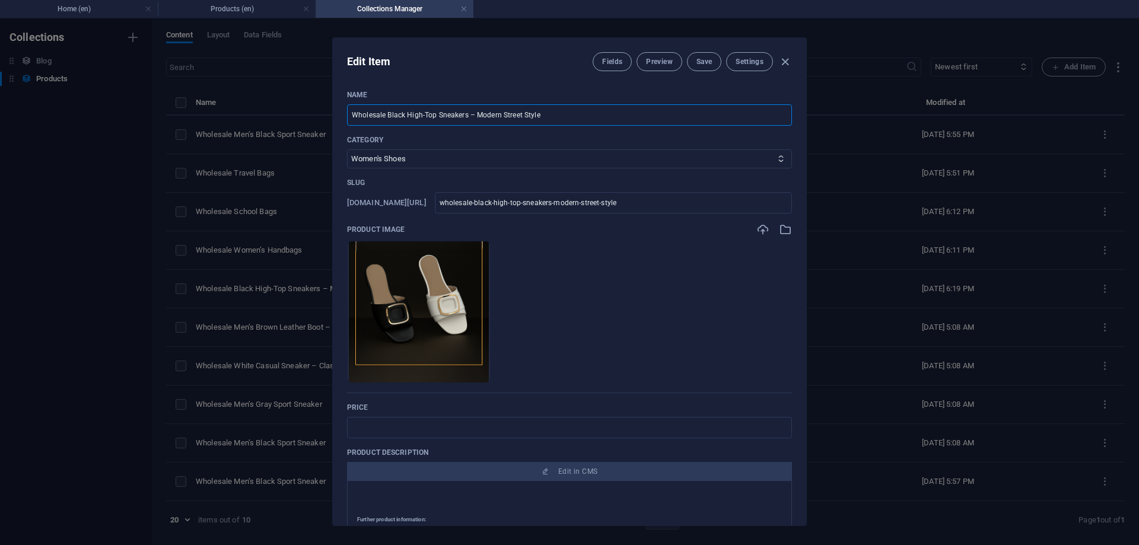
click at [439, 113] on input "Wholesale Black High-Top Sneakers – Modern Street Style" at bounding box center [569, 114] width 445 height 21
paste input "Women’s Slippers with [PERSON_NAME]"
type input "Wholesale Women’s Slippers with Buckle"
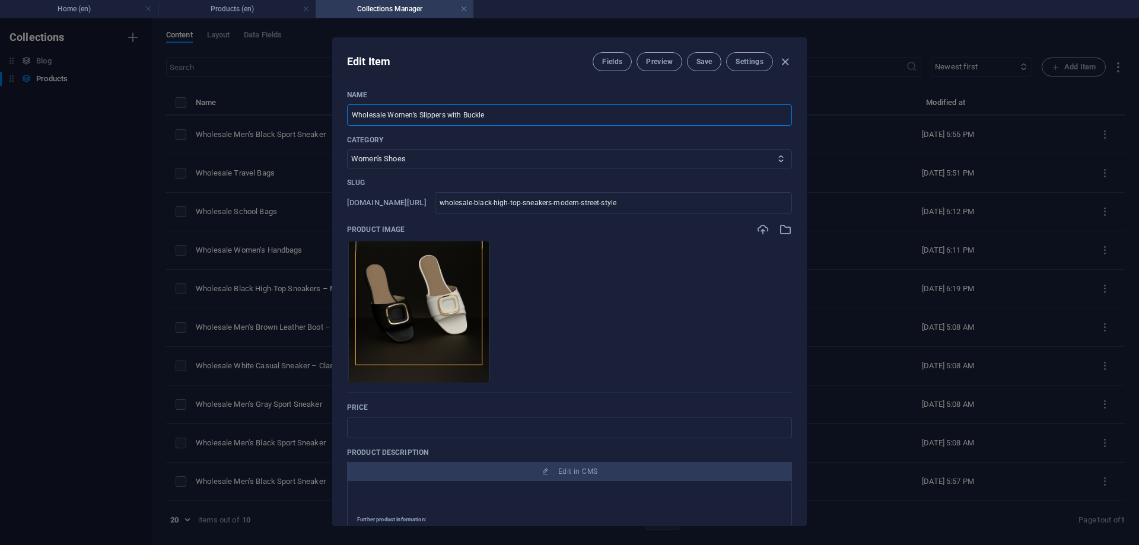
type input "wholesale-women-s-slippers-with-buckle"
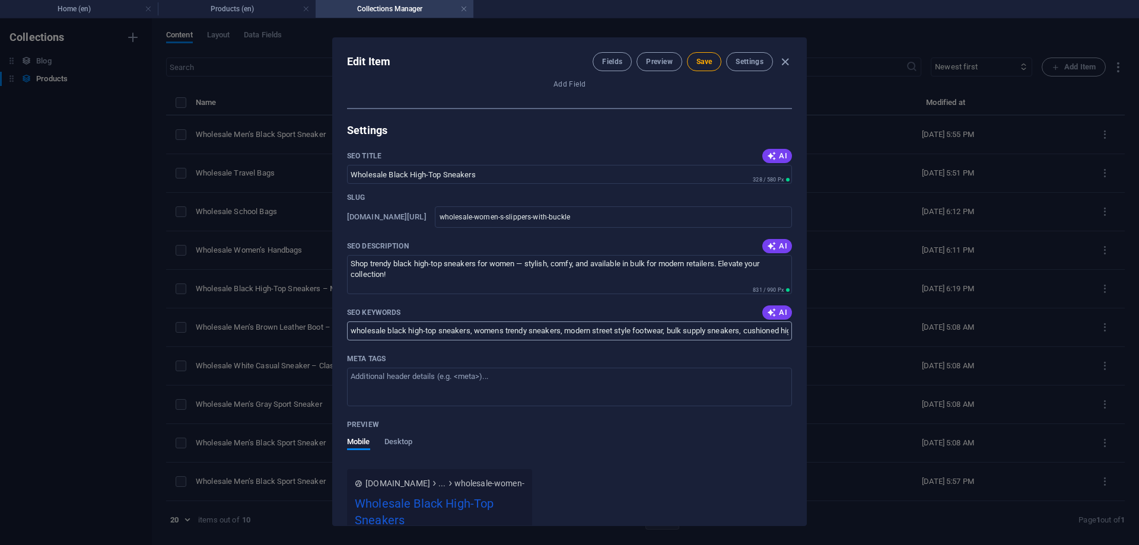
scroll to position [534, 0]
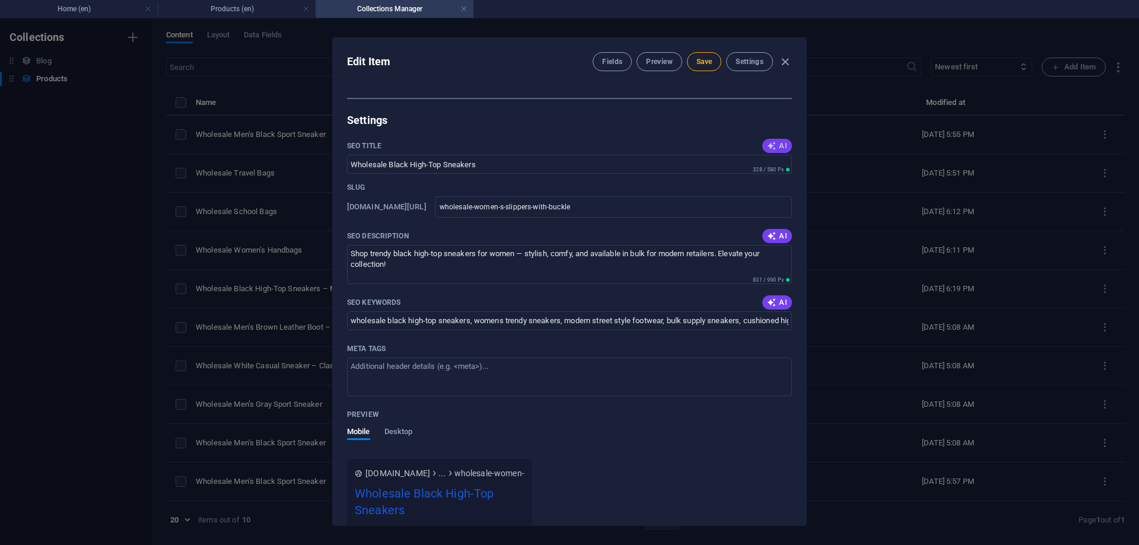
type input "Wholesale Women’s Slippers with Buckle"
click at [774, 146] on icon "button" at bounding box center [771, 145] width 9 height 9
type input "Wholesale Buckle Slippers for Women"
click at [778, 237] on span "AI" at bounding box center [777, 235] width 20 height 9
type textarea "Shop stylish wholesale women’s slippers with buckle—trendy, cushioned comfort f…"
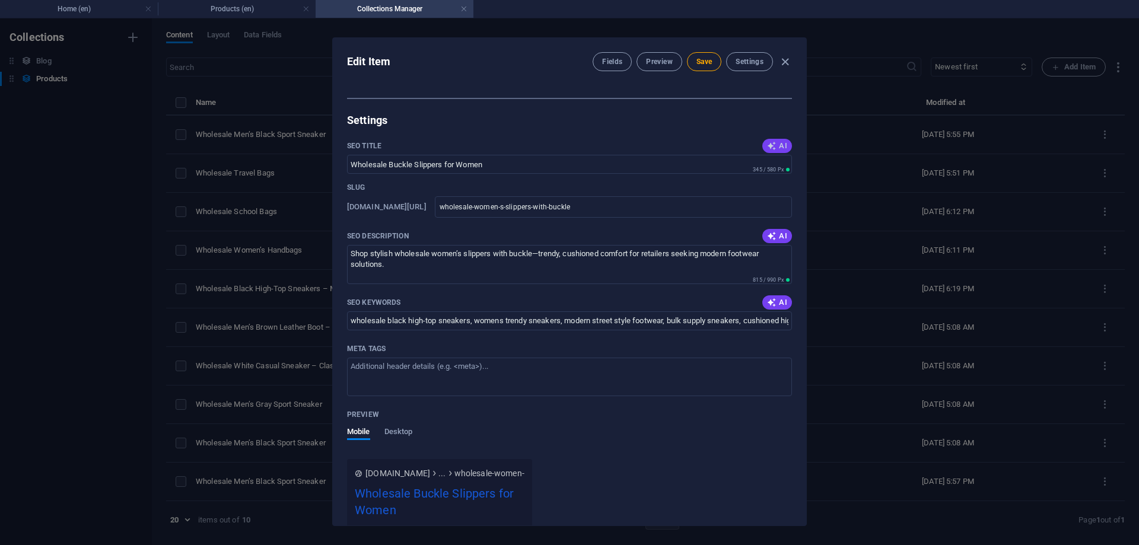
click at [777, 152] on button "AI" at bounding box center [777, 146] width 30 height 14
type input "Wholesale Womens Slipper Deals"
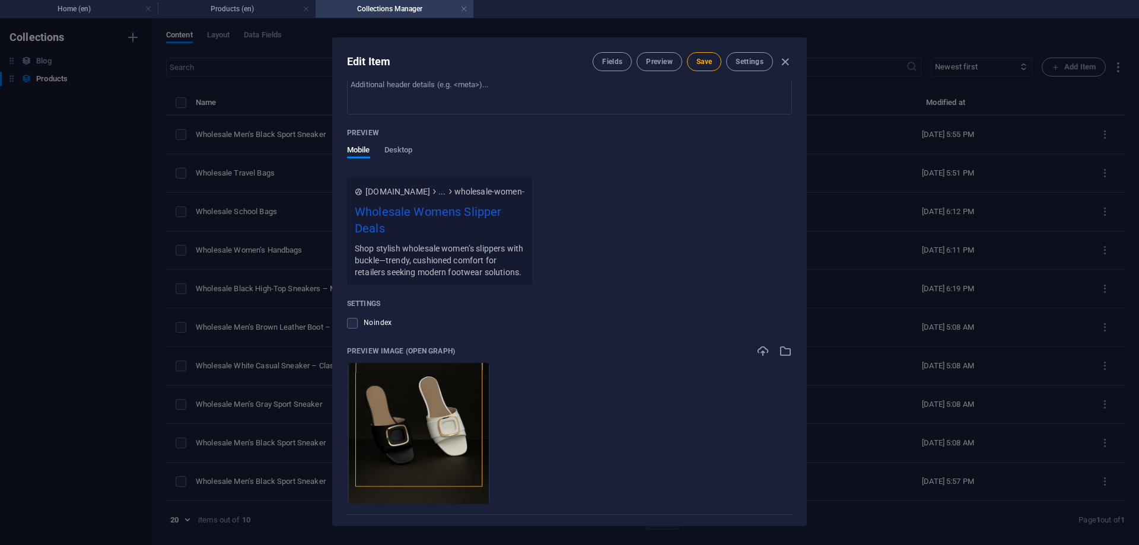
scroll to position [873, 0]
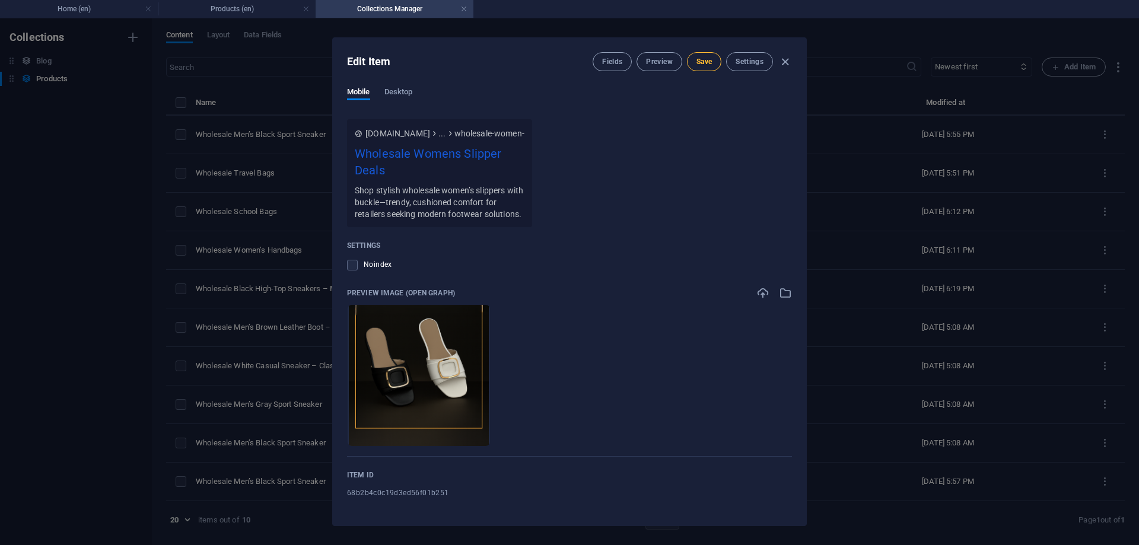
click at [696, 64] on span "Save" at bounding box center [703, 61] width 15 height 9
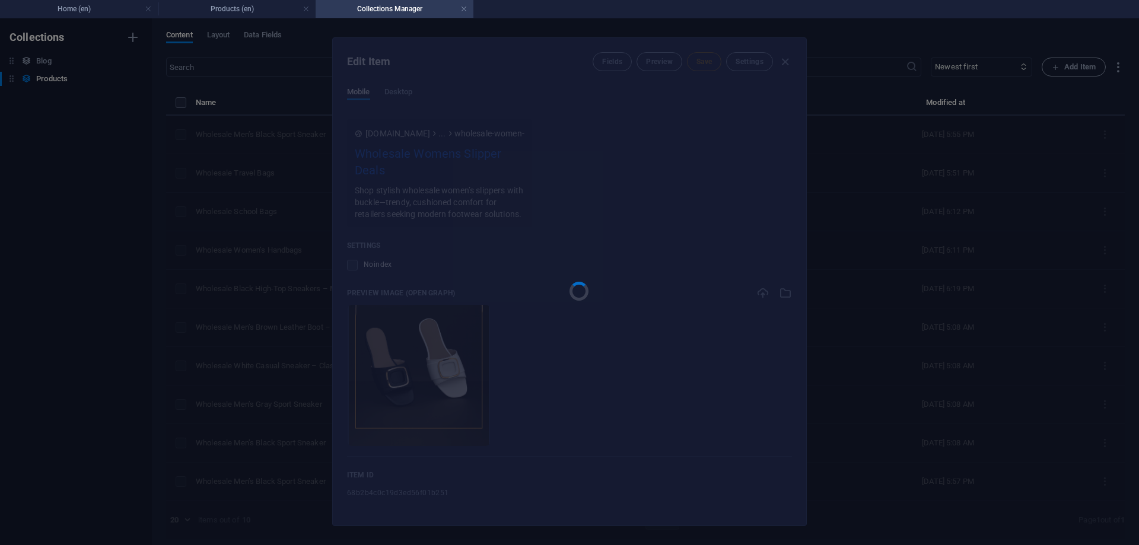
type input "wholesale-women-s-slippers-with-buckle"
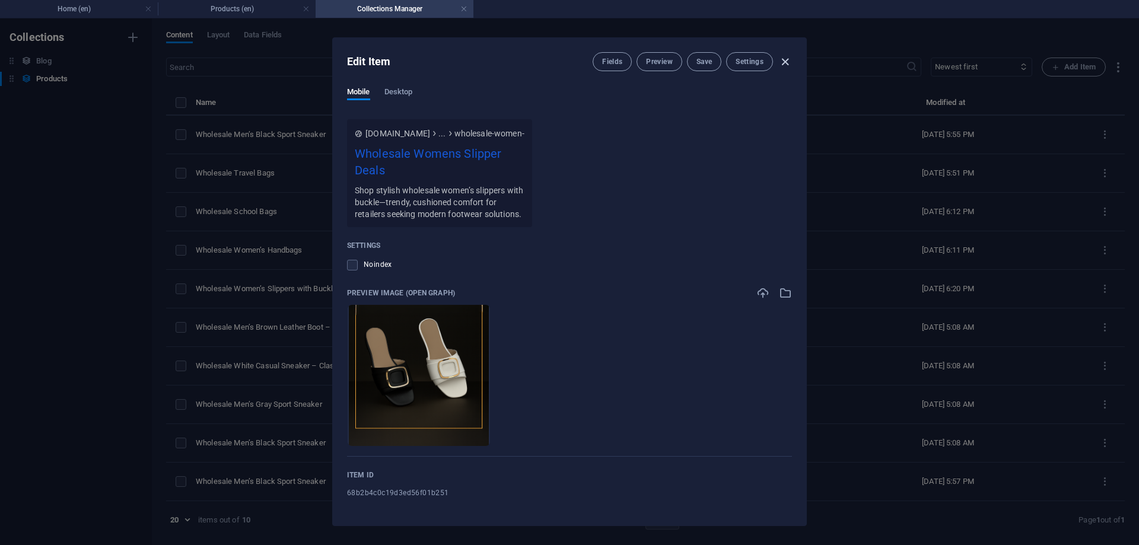
click at [788, 64] on icon "button" at bounding box center [785, 62] width 14 height 14
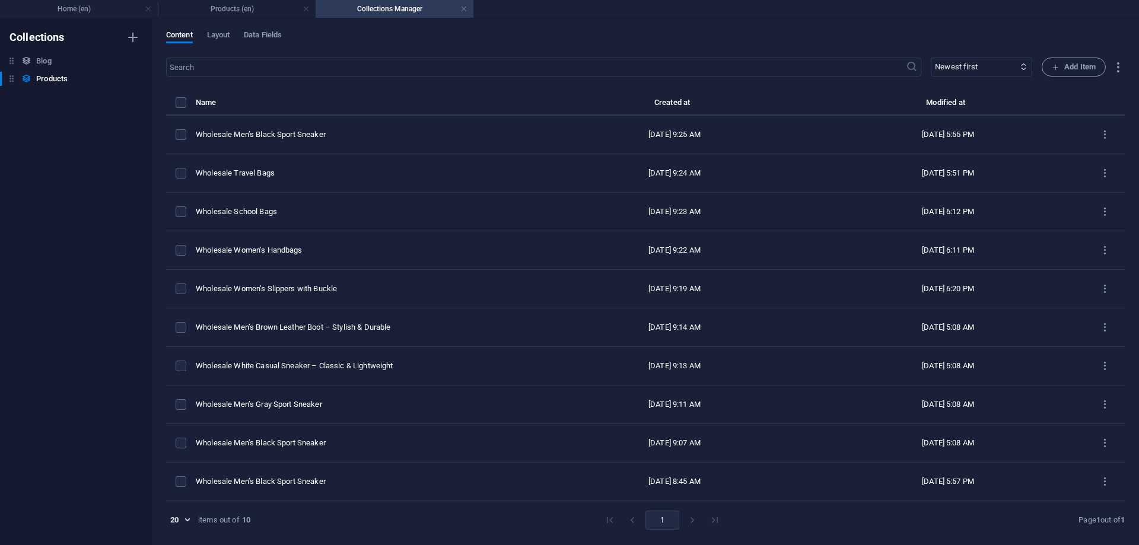
type input "wholesale-women-s-slippers-with-buckle"
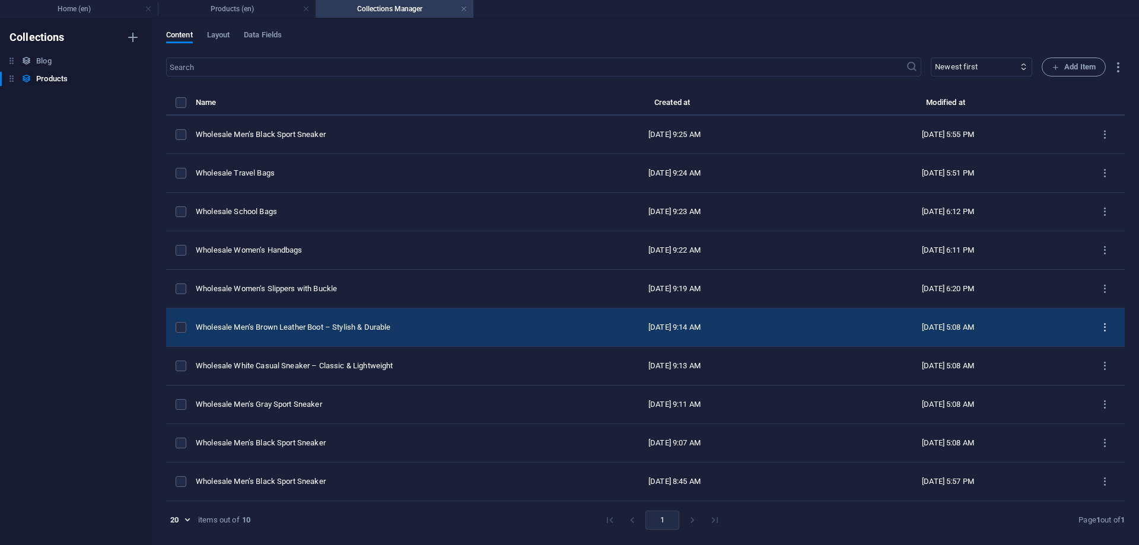
click at [1101, 328] on icon "items list" at bounding box center [1104, 327] width 11 height 11
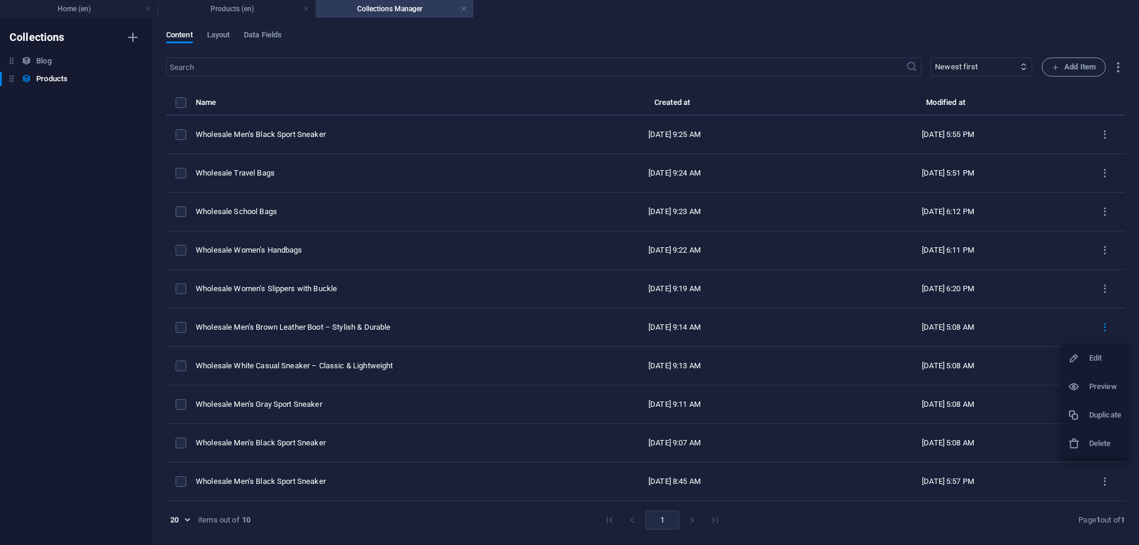
click at [1092, 353] on h6 "Edit" at bounding box center [1105, 358] width 32 height 14
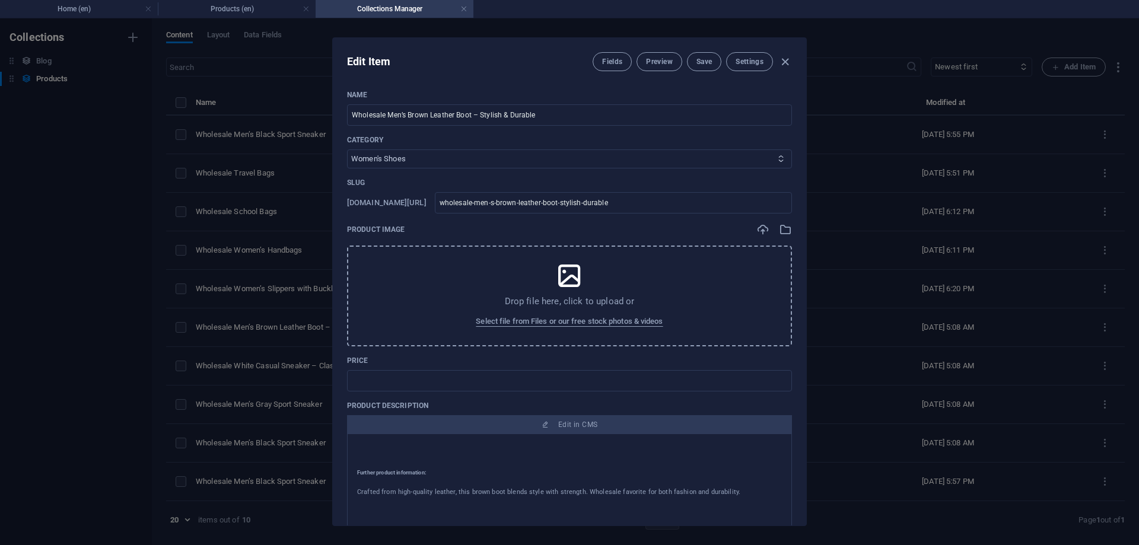
click at [452, 158] on select "Women's Shoes Men’s Shoes Men’s Sports Shoes Women’s Sports Shoes Kids’ Shoes S…" at bounding box center [569, 158] width 445 height 19
select select "Men’s Shoes"
click at [347, 149] on select "Women's Shoes Men’s Shoes Men’s Sports Shoes Women’s Sports Shoes Kids’ Shoes S…" at bounding box center [569, 158] width 445 height 19
click at [445, 118] on input "Wholesale Men’s Brown Leather Boot – Stylish & Durable" at bounding box center [569, 114] width 445 height 21
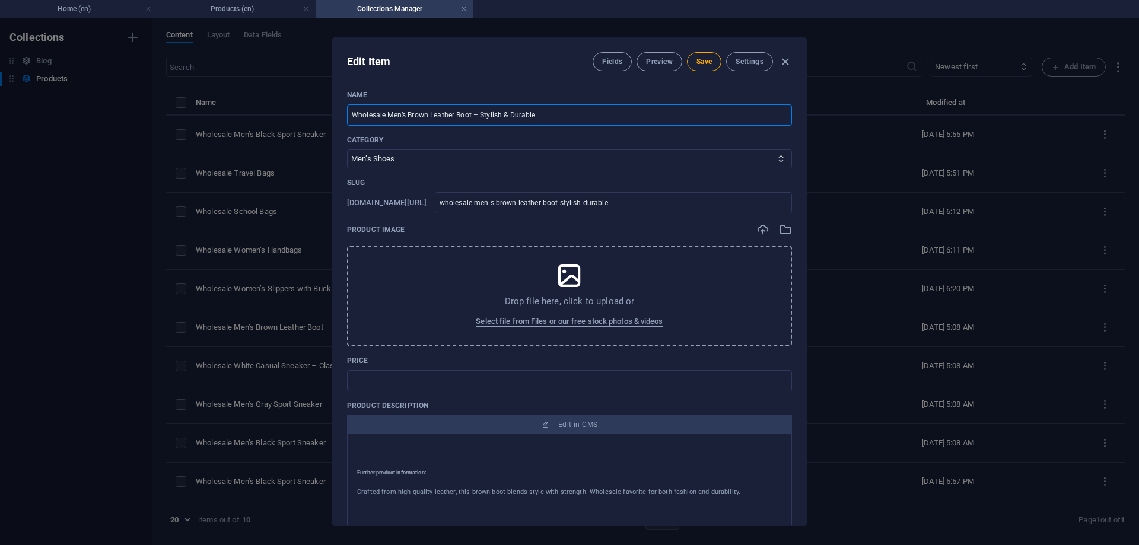
click at [445, 118] on input "Wholesale Men’s Brown Leather Boot – Stylish & Durable" at bounding box center [569, 114] width 445 height 21
paste input "Women’s Fashion Boots"
type input "Wholesale Women’s Fashion Boots"
type input "wholesale-women-s-fashion-boots"
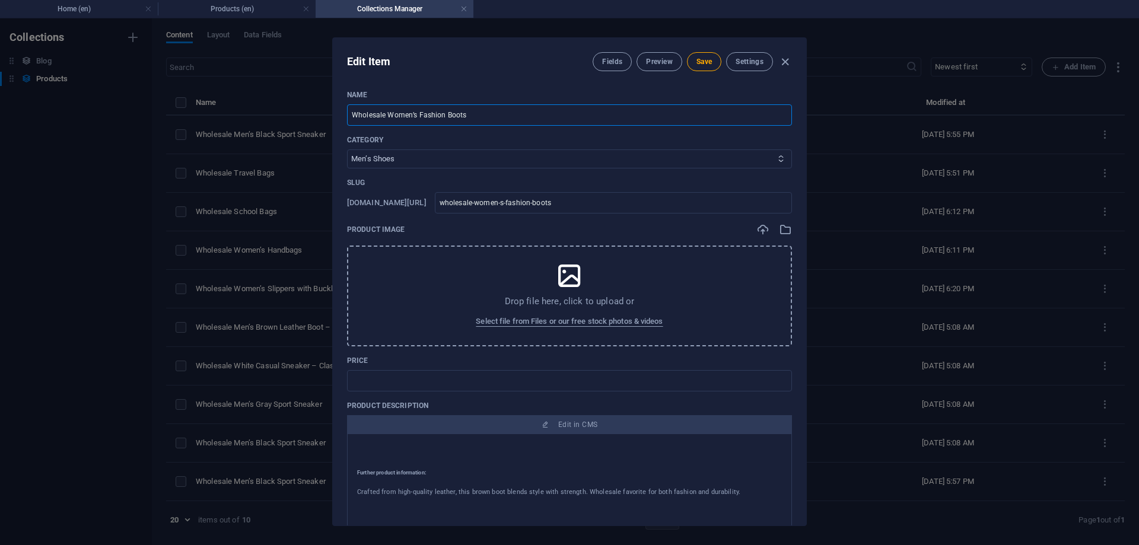
type input "Wholesale Women’s Fashion Boots"
click at [447, 159] on select "Women's Shoes Men’s Shoes Men’s Sports Shoes Women’s Sports Shoes Kids’ Shoes S…" at bounding box center [569, 158] width 445 height 19
select select "Women's Shoes"
click at [347, 149] on select "Women's Shoes Men’s Shoes Men’s Sports Shoes Women’s Sports Shoes Kids’ Shoes S…" at bounding box center [569, 158] width 445 height 19
click at [573, 320] on span "Select file from Files or our free stock photos & videos" at bounding box center [569, 321] width 187 height 14
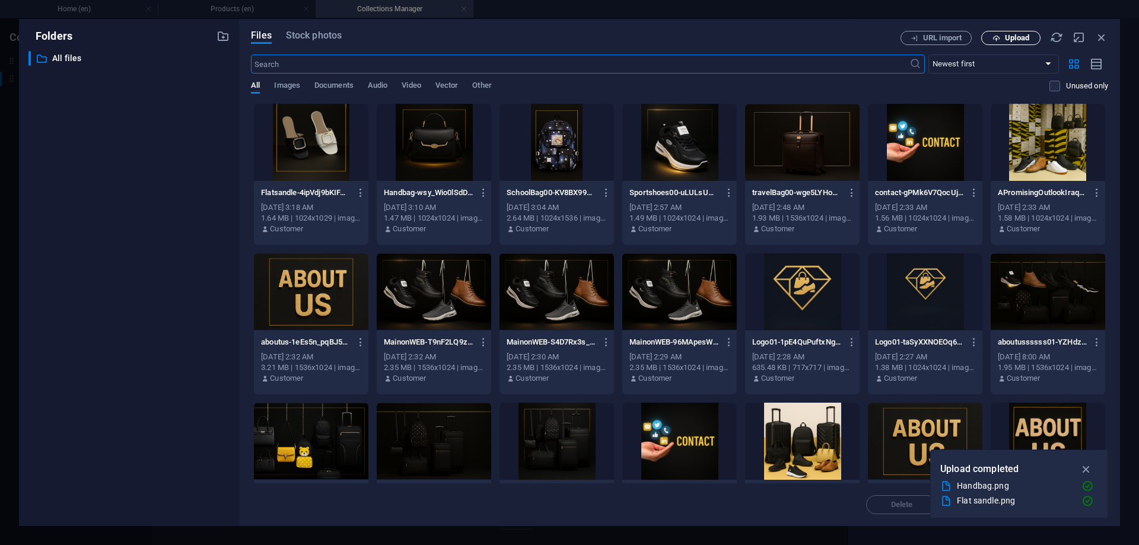
click at [1013, 36] on span "Upload" at bounding box center [1017, 37] width 24 height 7
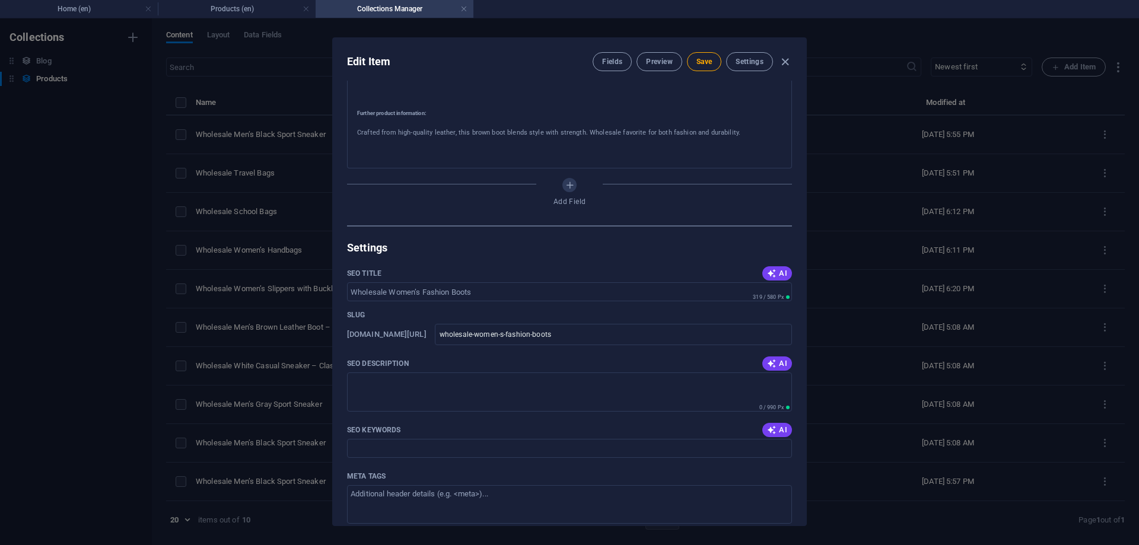
scroll to position [415, 0]
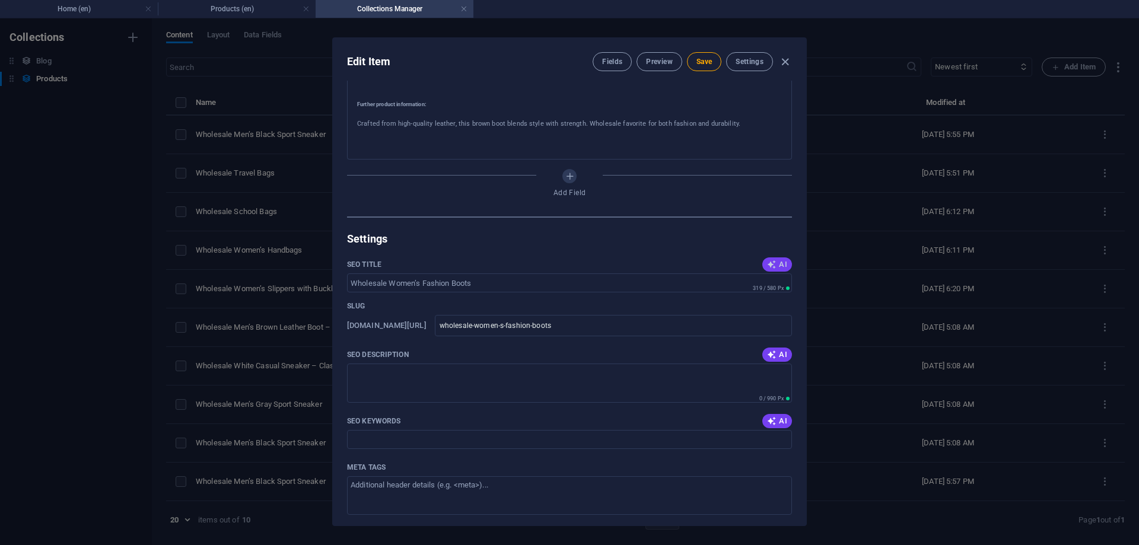
click at [772, 268] on icon "button" at bounding box center [771, 264] width 9 height 9
type input "Wholesale Womens Fashion Boots"
click at [776, 349] on button "AI" at bounding box center [777, 354] width 30 height 14
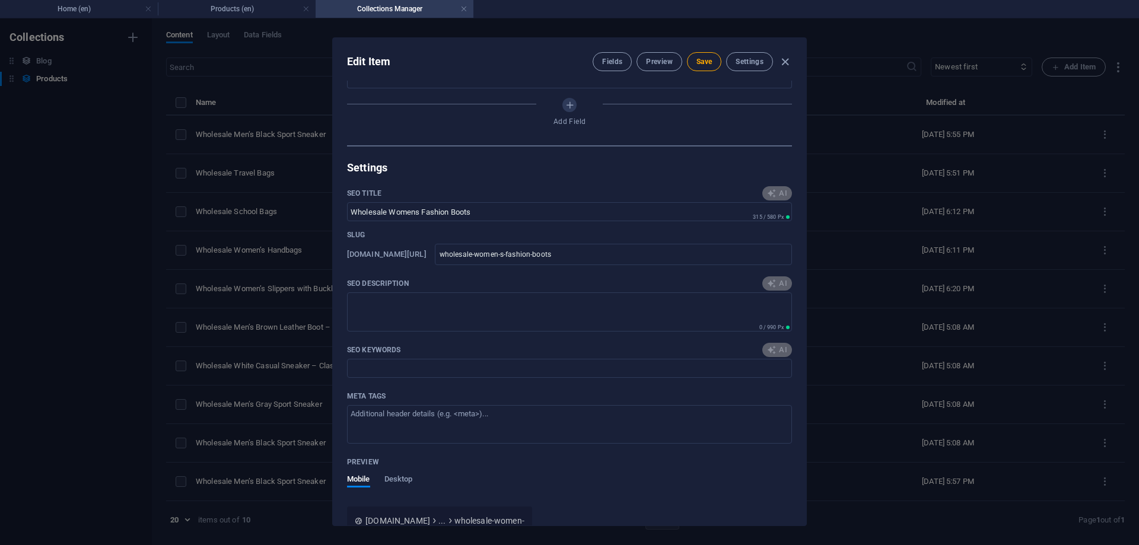
scroll to position [593, 0]
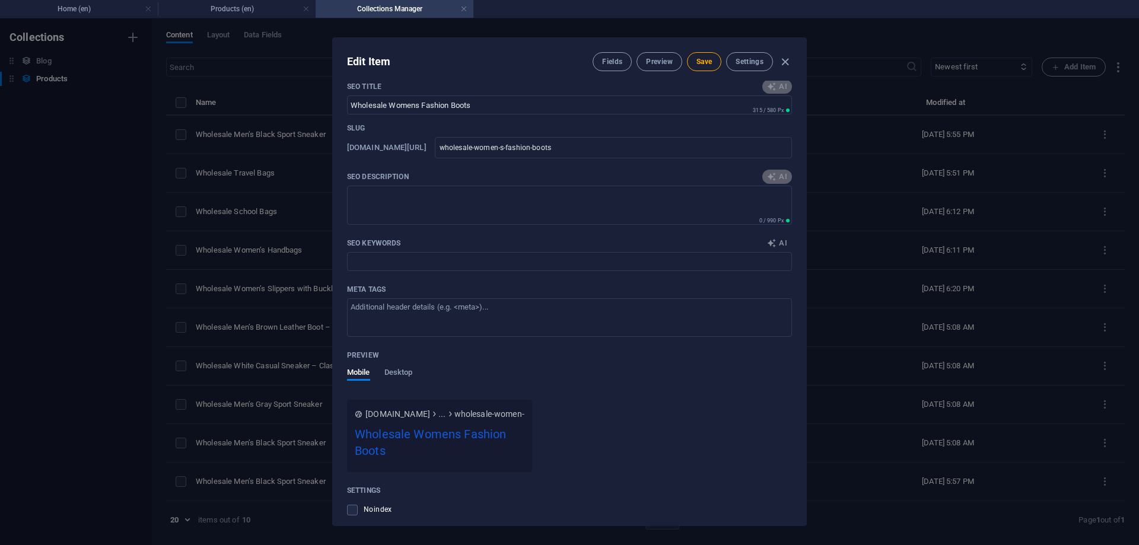
type textarea "Discover durable, stylish wholesale womens fashion boots crafted from high-qual…"
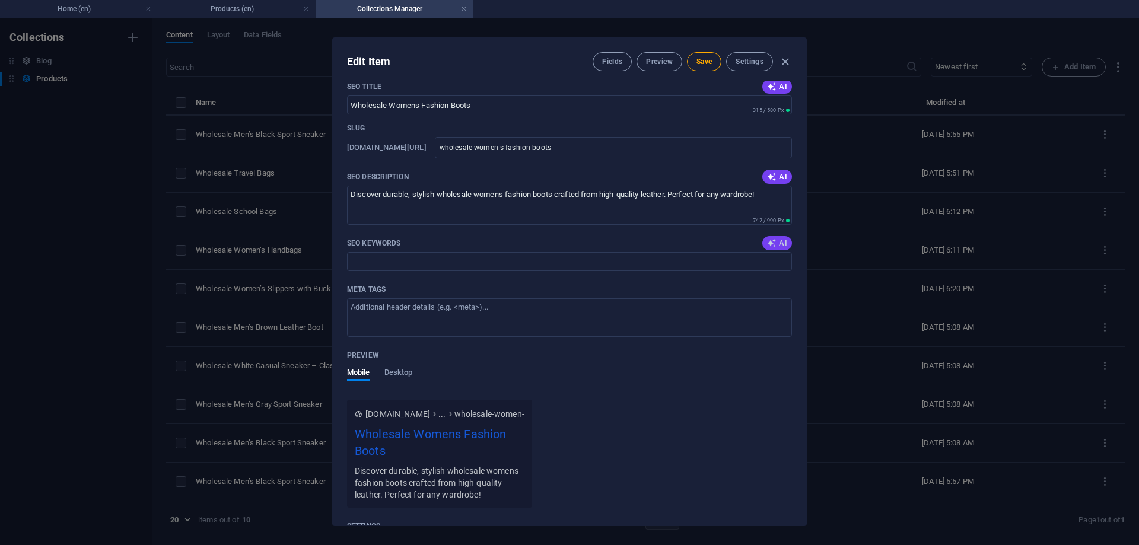
click at [778, 242] on span "AI" at bounding box center [777, 242] width 20 height 9
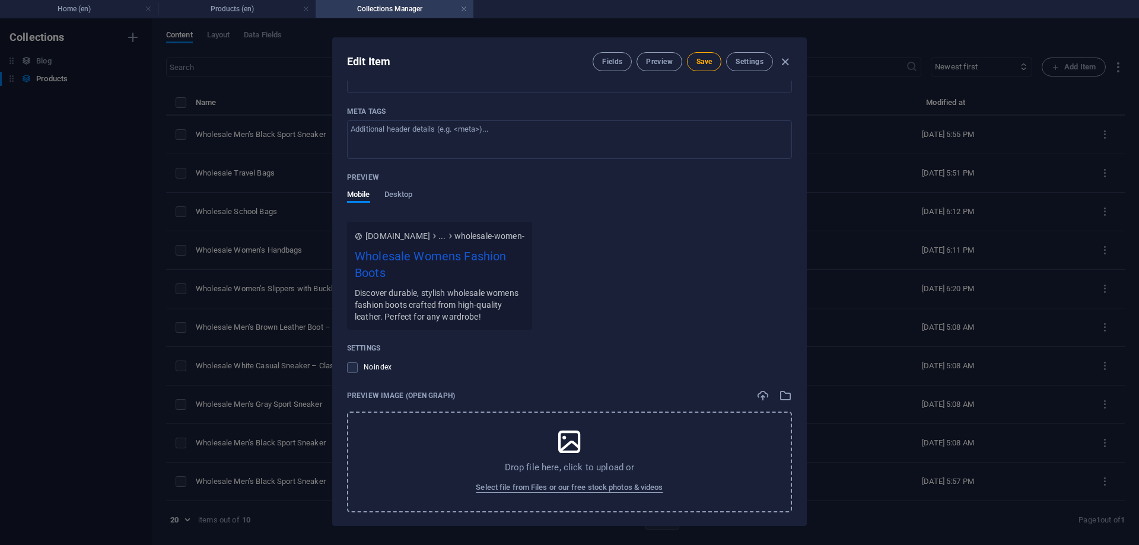
type input "wholesale womens fashion boots, high-quality leather boots, durable womens boot…"
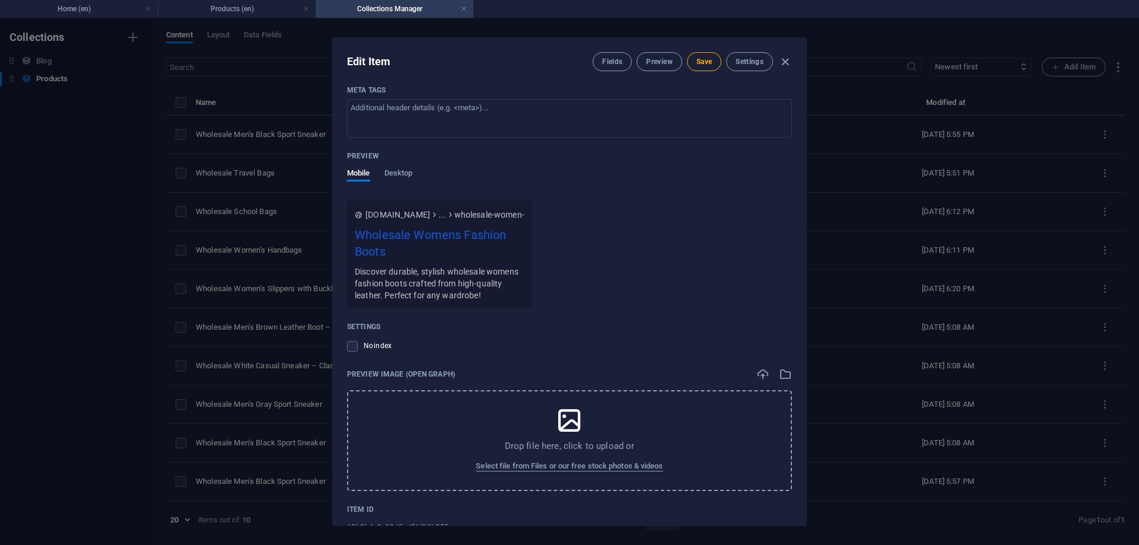
scroll to position [827, 0]
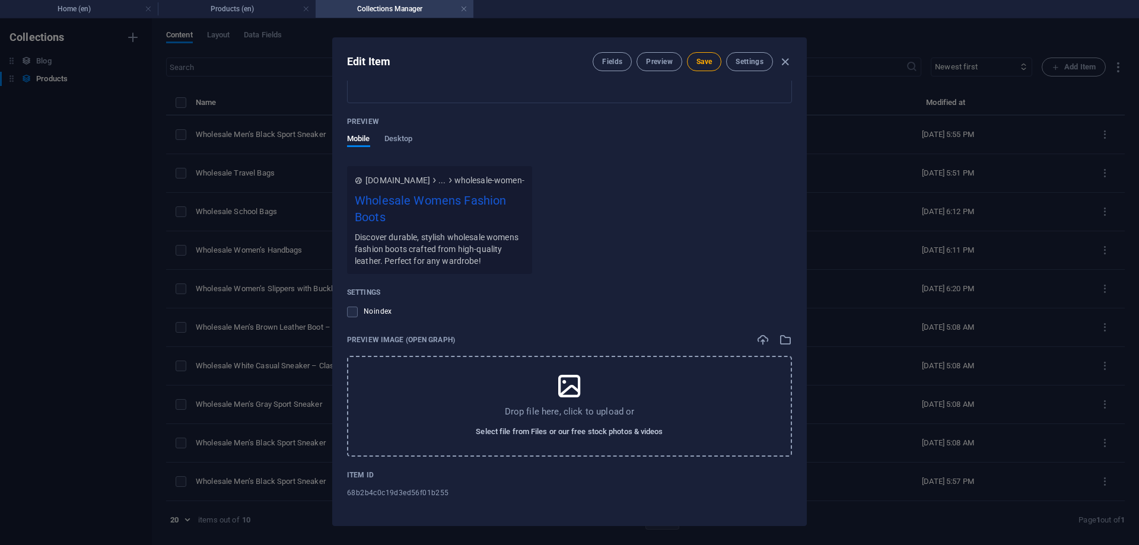
click at [557, 434] on span "Select file from Files or our free stock photos & videos" at bounding box center [569, 432] width 187 height 14
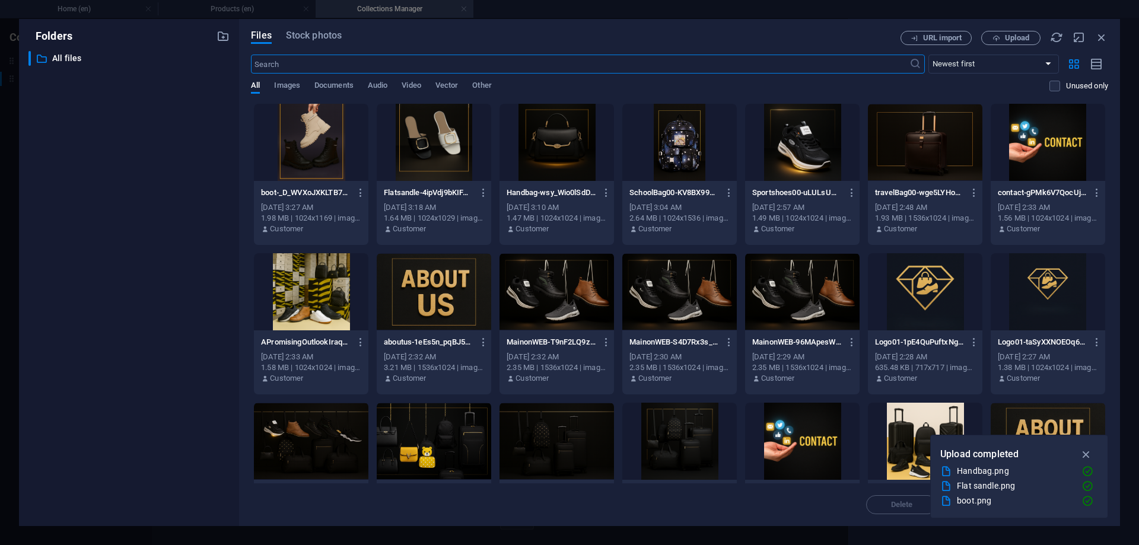
click at [299, 132] on div at bounding box center [311, 142] width 114 height 77
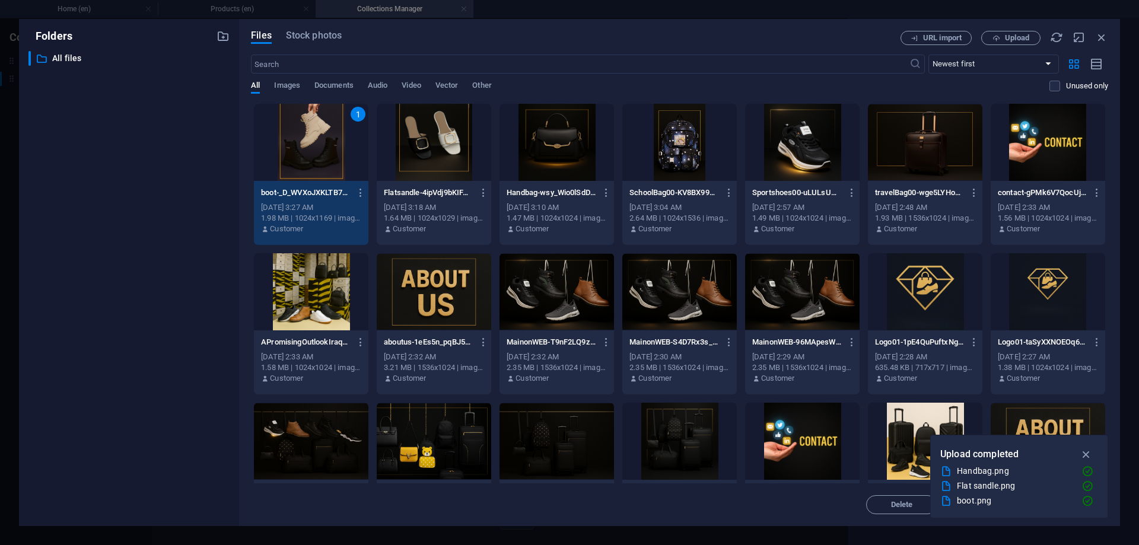
click at [299, 132] on div "1" at bounding box center [311, 142] width 114 height 77
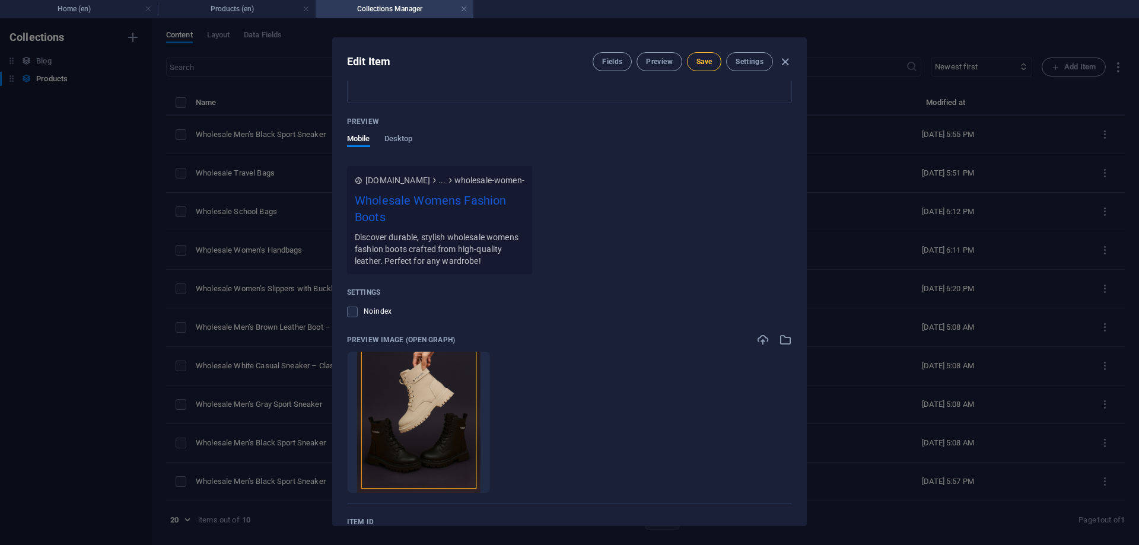
click at [707, 56] on button "Save" at bounding box center [704, 61] width 34 height 19
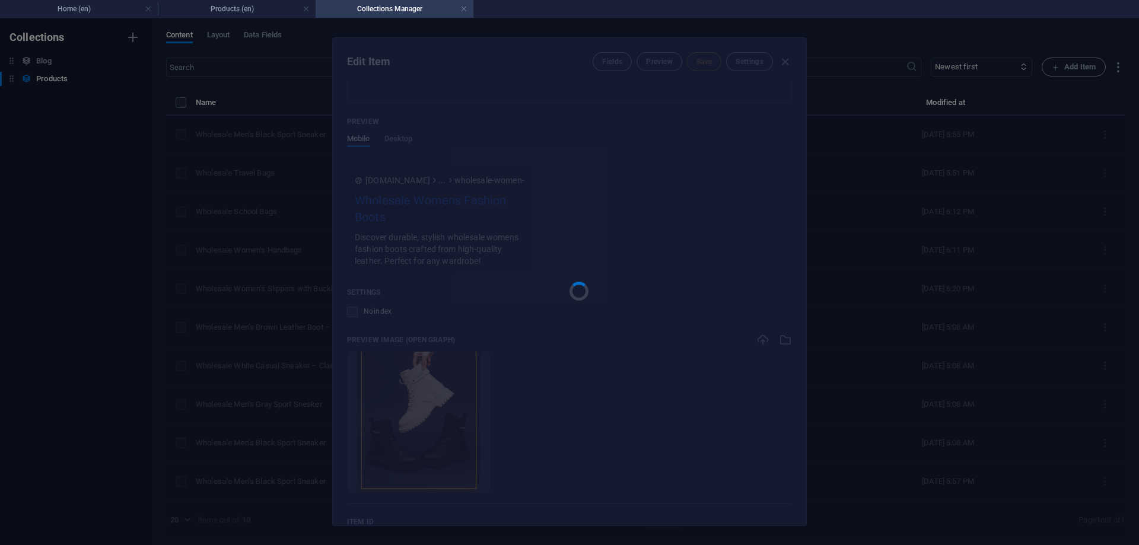
type input "wholesale-women-s-fashion-boots"
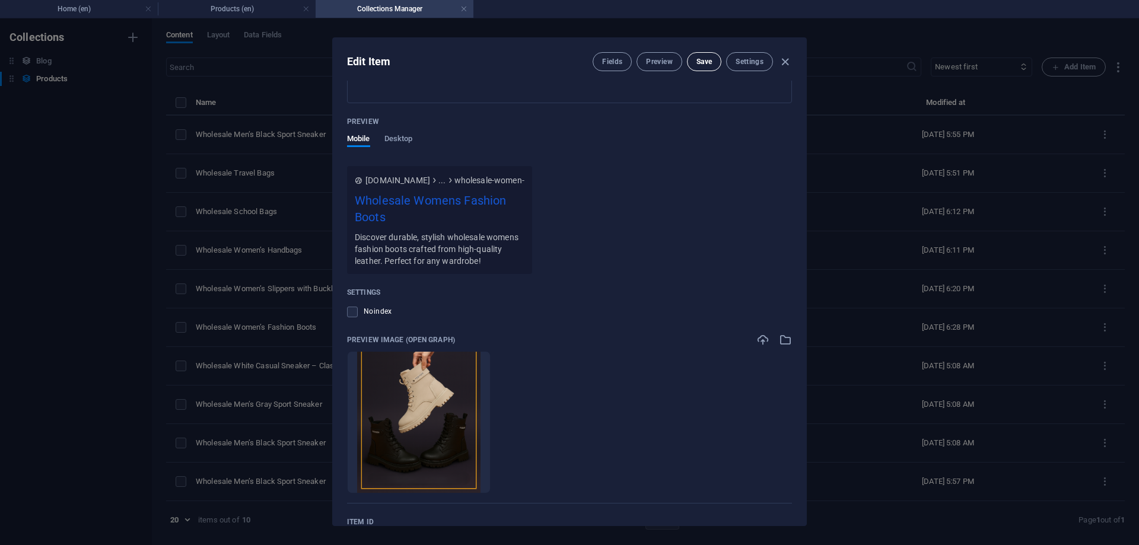
click at [698, 59] on span "Save" at bounding box center [703, 61] width 15 height 9
click at [785, 65] on icon "button" at bounding box center [785, 62] width 14 height 14
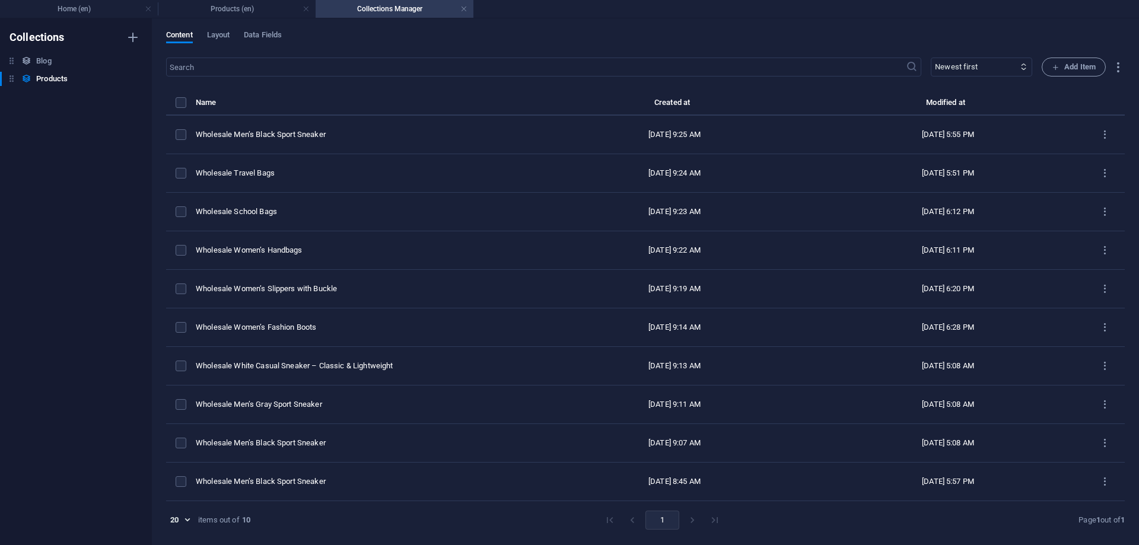
type input "wholesale-women-s-fashion-boots"
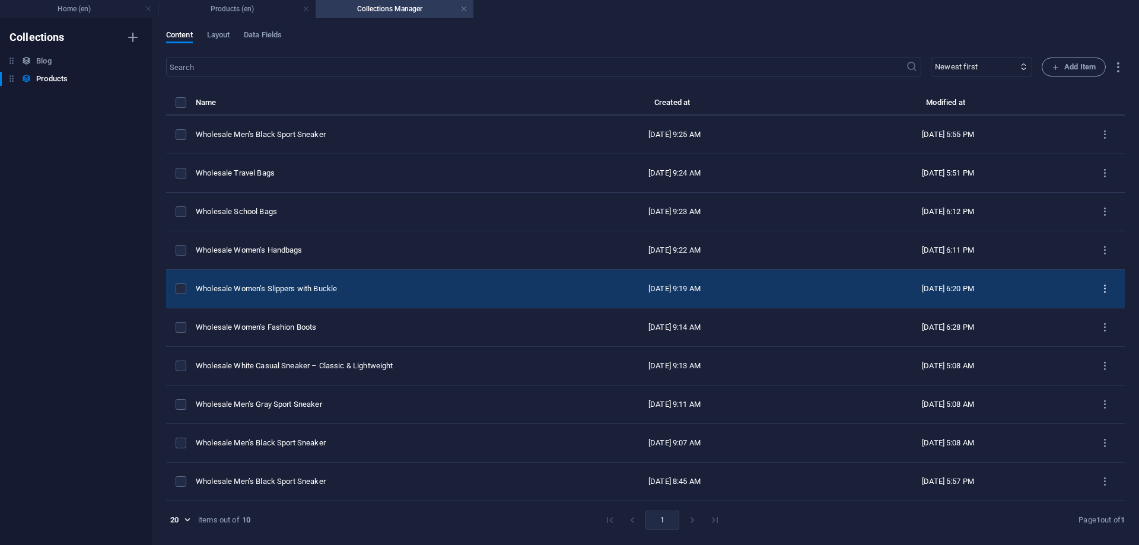
click at [1104, 285] on icon "items list" at bounding box center [1104, 288] width 11 height 11
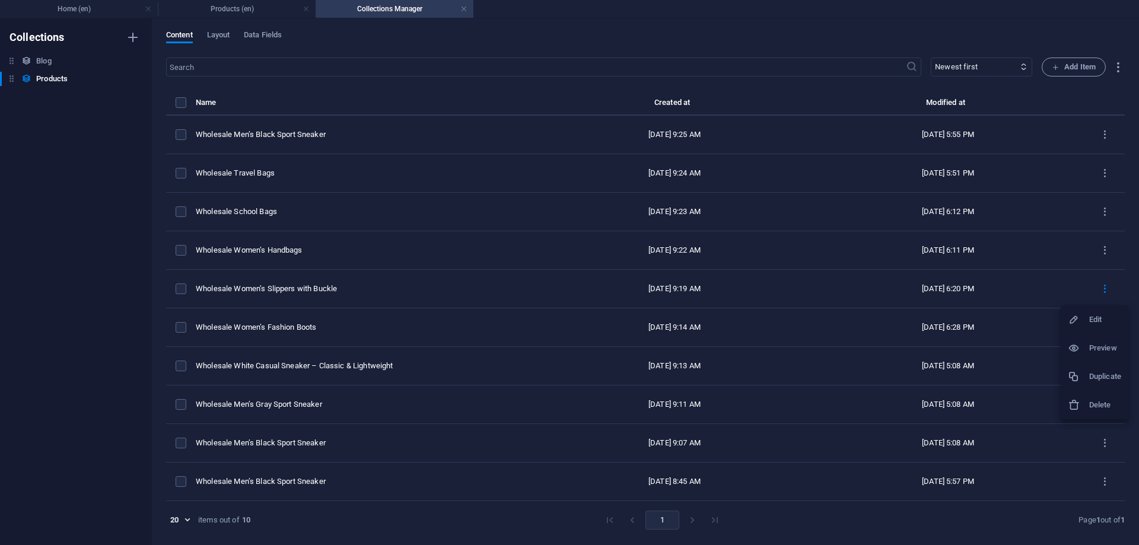
click at [1099, 349] on h6 "Preview" at bounding box center [1105, 348] width 32 height 14
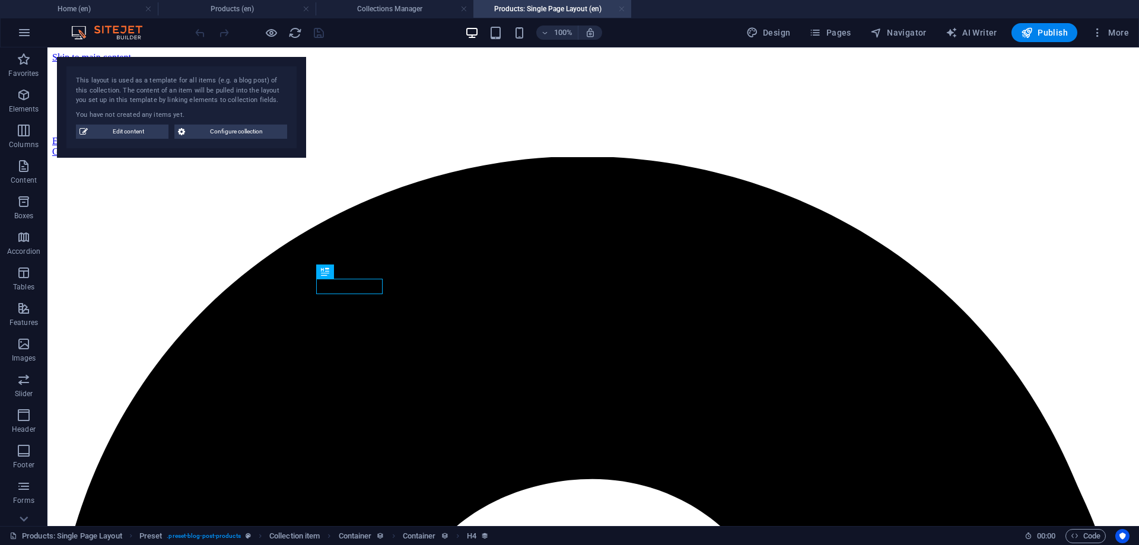
scroll to position [986, 0]
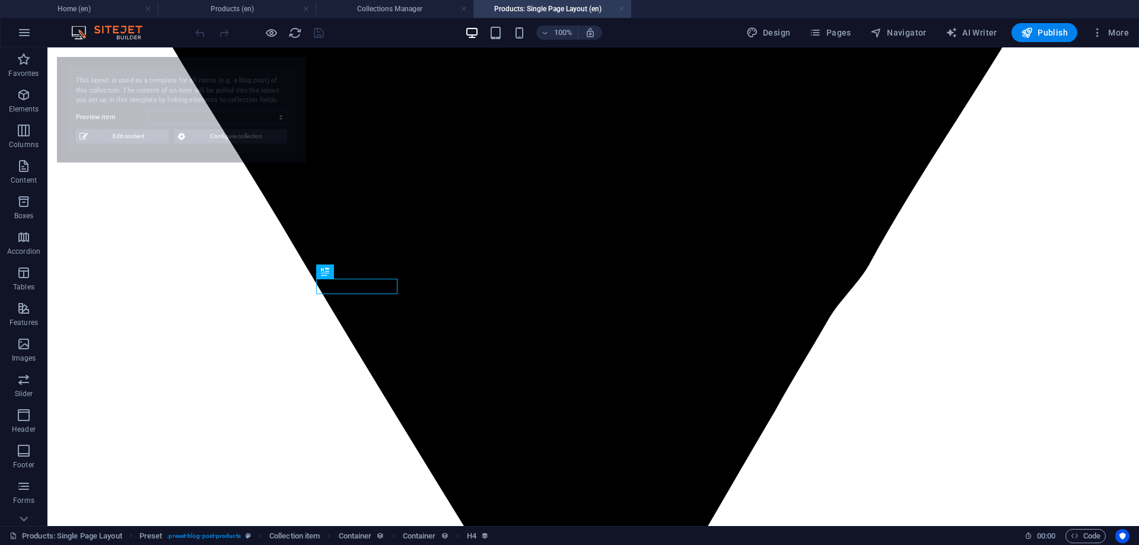
select select "68b2b4c0c19d3ed56f01b251"
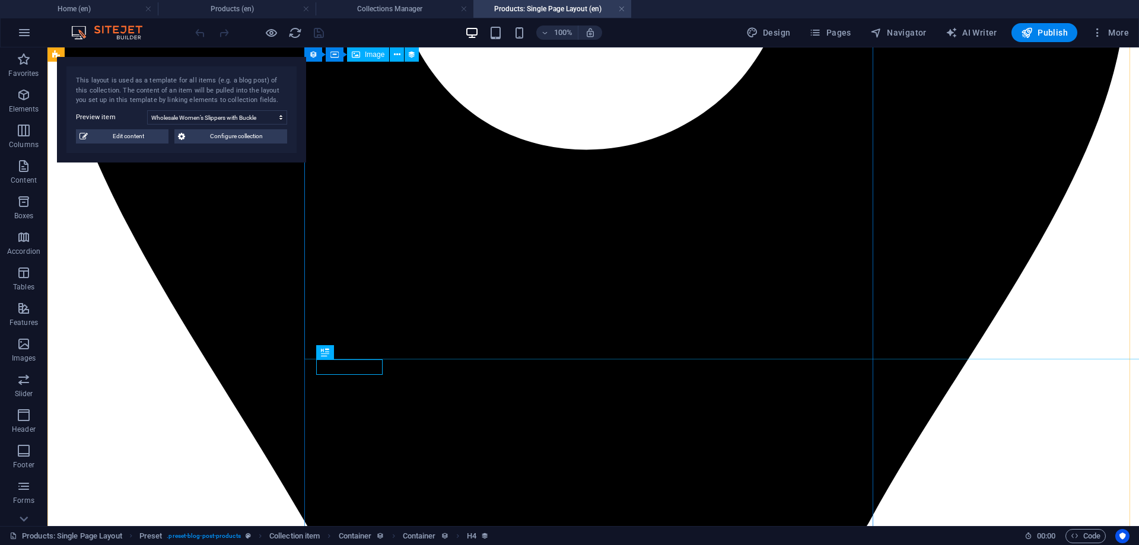
scroll to position [511, 0]
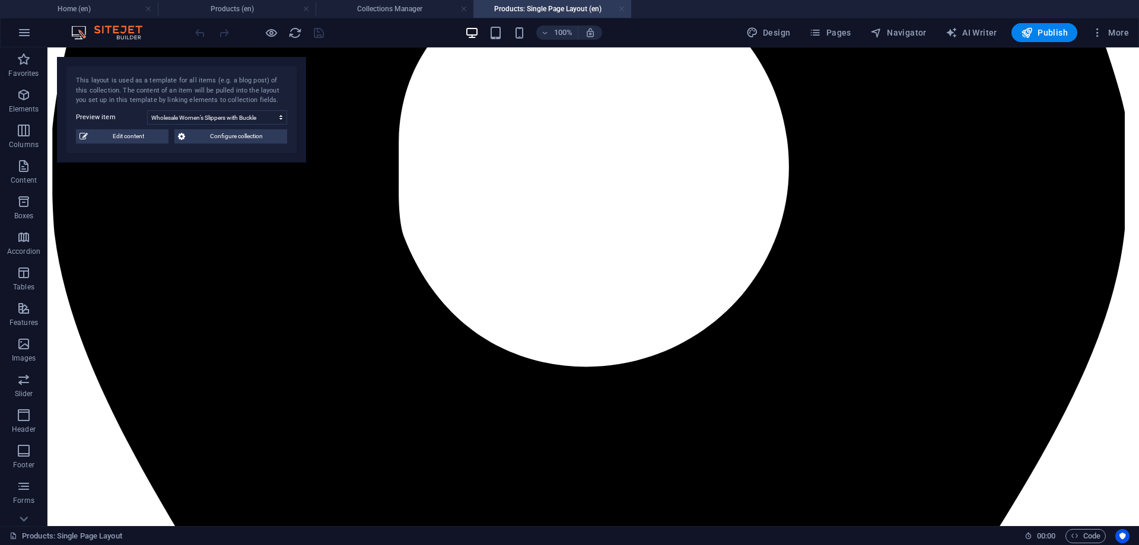
click at [623, 8] on link at bounding box center [621, 9] width 7 height 11
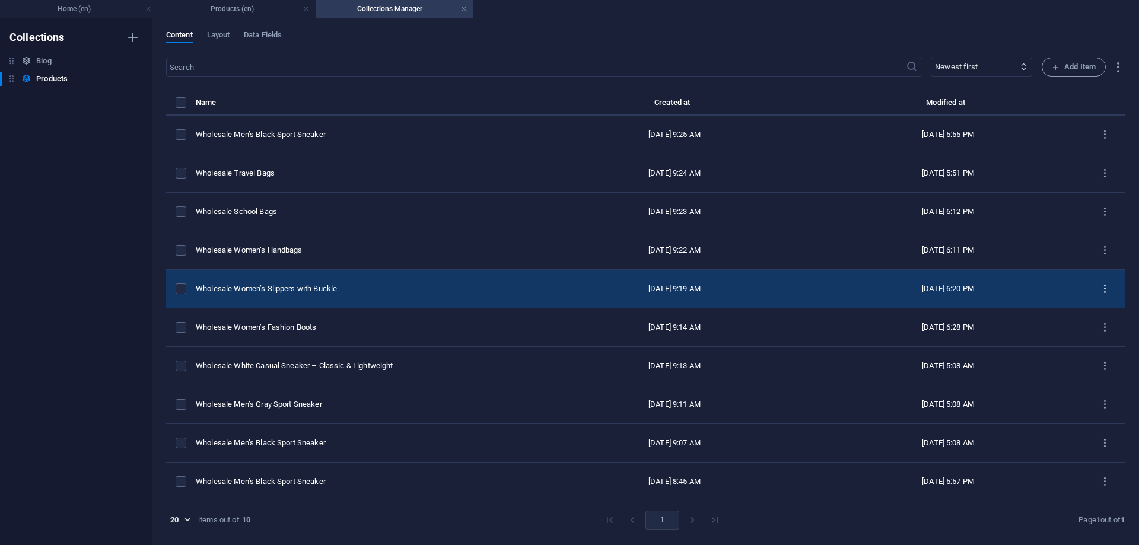
click at [1103, 285] on icon "items list" at bounding box center [1104, 288] width 11 height 11
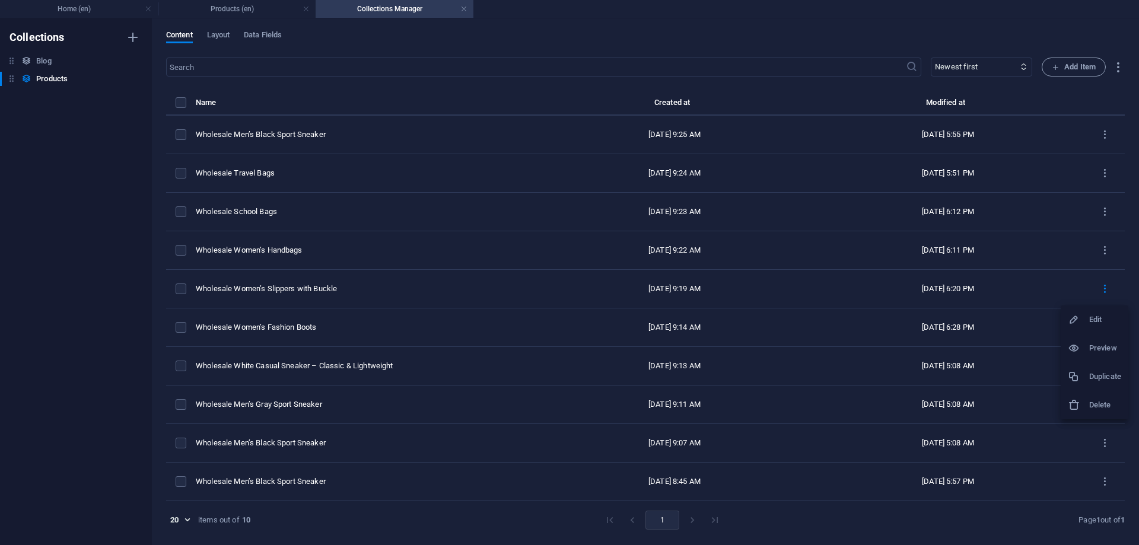
click at [1095, 316] on h6 "Edit" at bounding box center [1105, 319] width 32 height 14
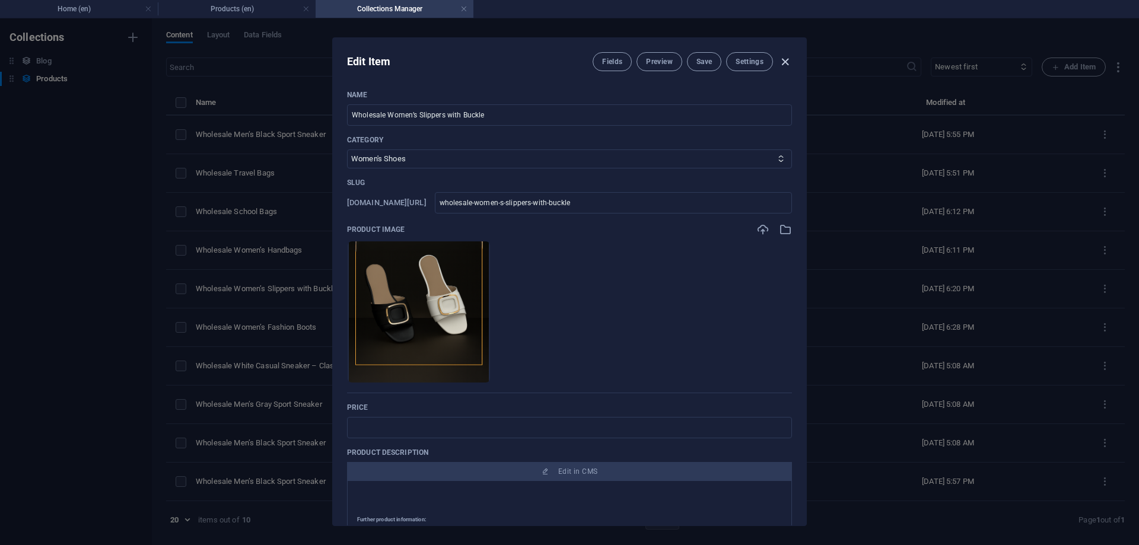
click at [785, 58] on icon "button" at bounding box center [785, 62] width 14 height 14
type input "wholesale-women-s-slippers-with-buckle"
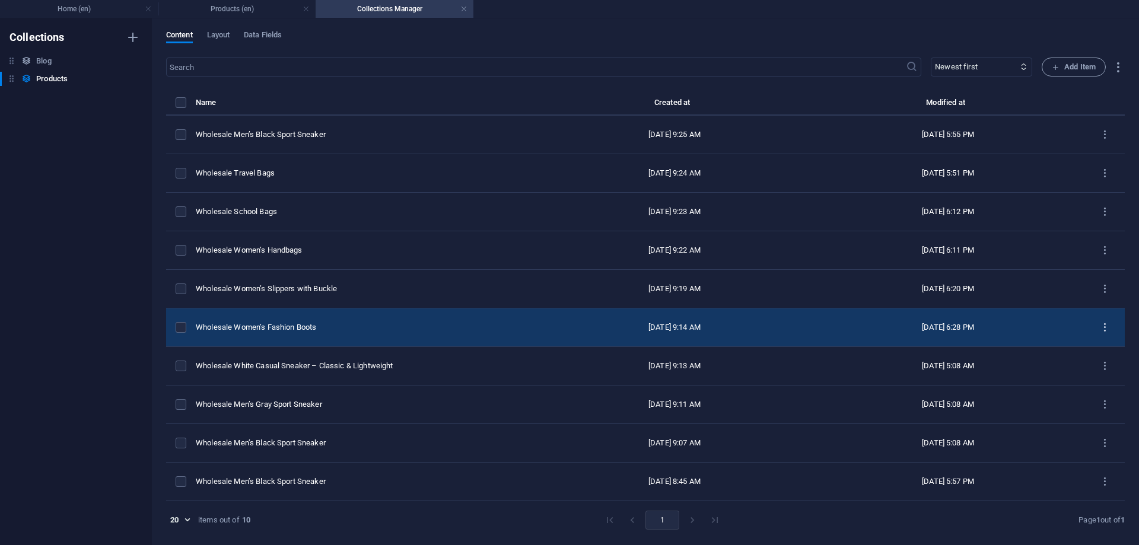
click at [1106, 328] on icon "items list" at bounding box center [1104, 327] width 11 height 11
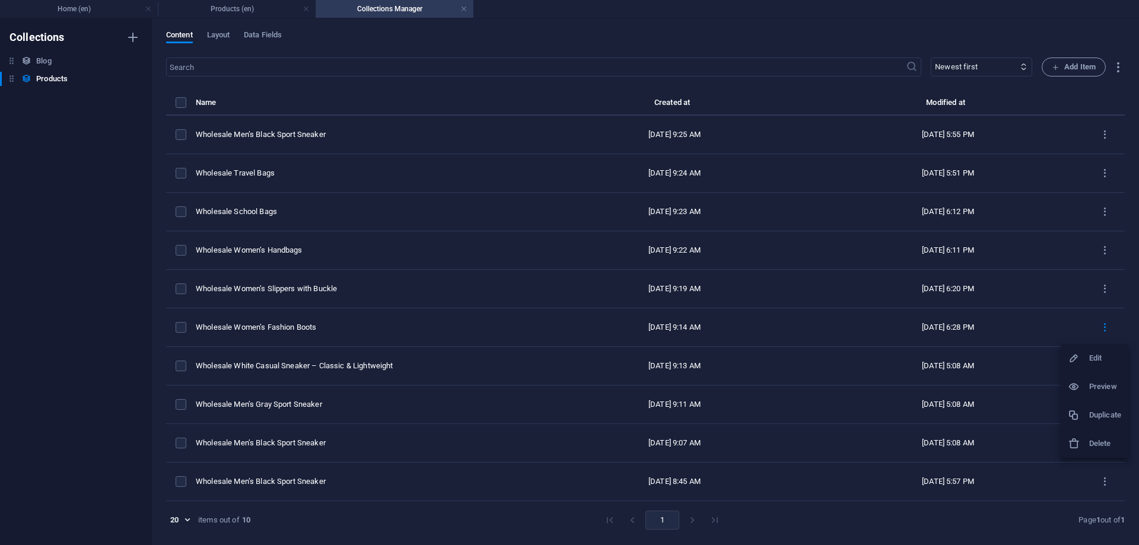
click at [1093, 359] on h6 "Edit" at bounding box center [1105, 358] width 32 height 14
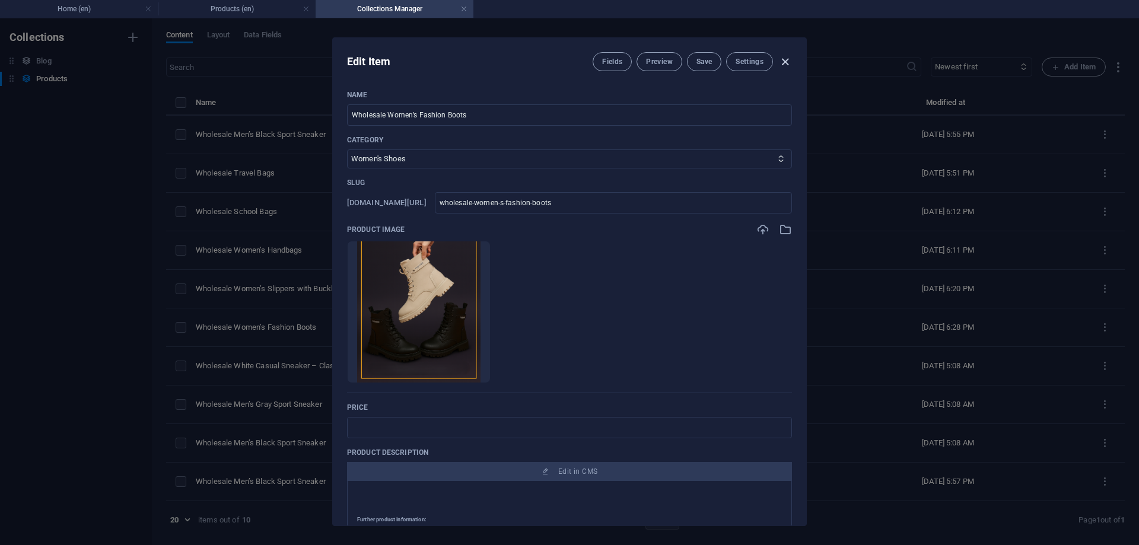
click at [787, 59] on icon "button" at bounding box center [785, 62] width 14 height 14
type input "wholesale-women-s-fashion-boots"
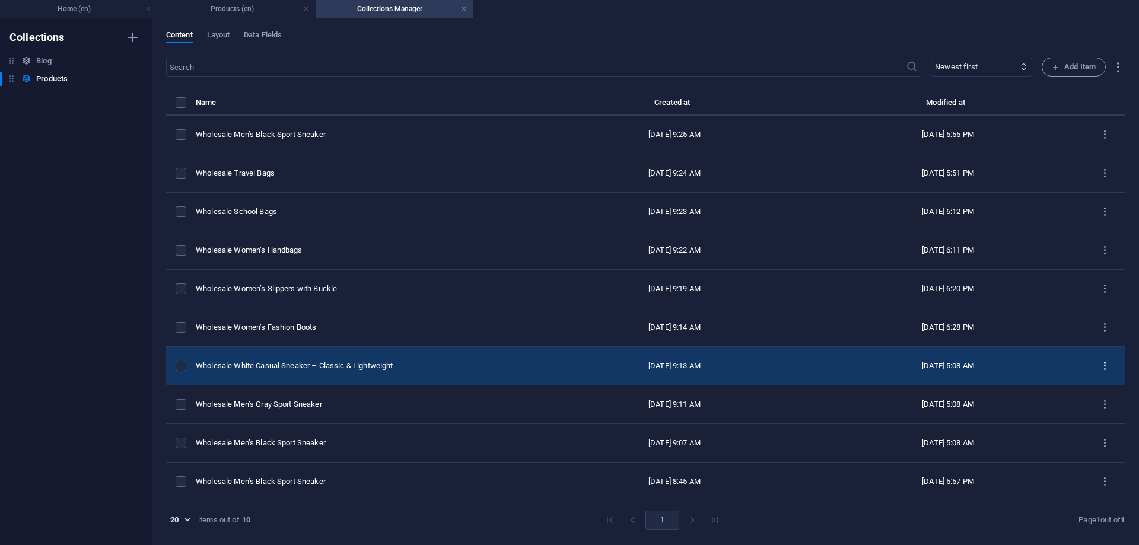
click at [1106, 364] on icon "items list" at bounding box center [1104, 366] width 11 height 11
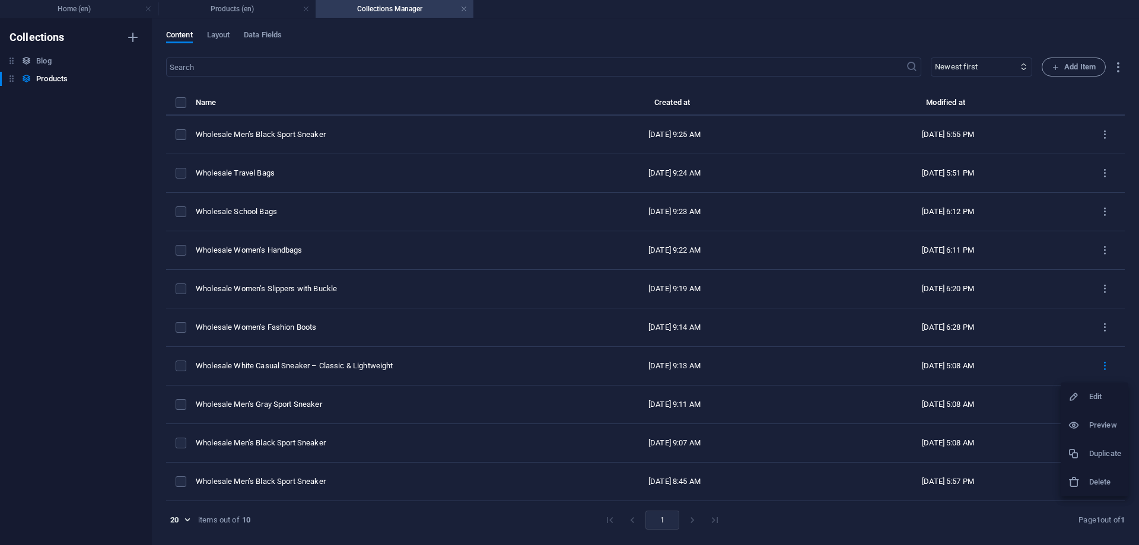
click at [1098, 392] on h6 "Edit" at bounding box center [1105, 397] width 32 height 14
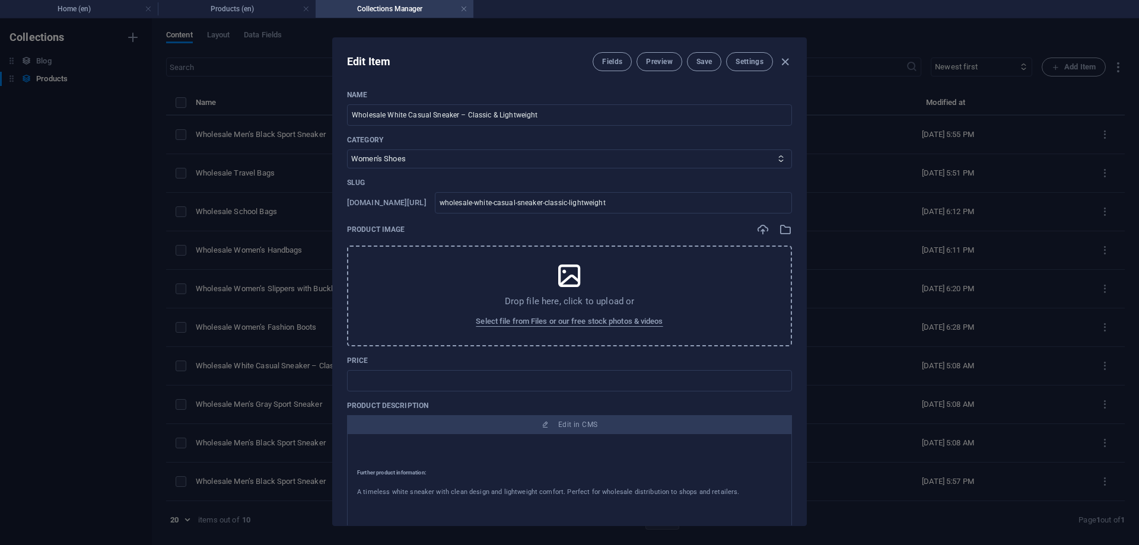
click at [578, 288] on icon at bounding box center [569, 276] width 30 height 30
click at [449, 154] on select "Women's Shoes Men’s Shoes Men’s Sports Shoes Women’s Sports Shoes Kids’ Shoes S…" at bounding box center [569, 158] width 445 height 19
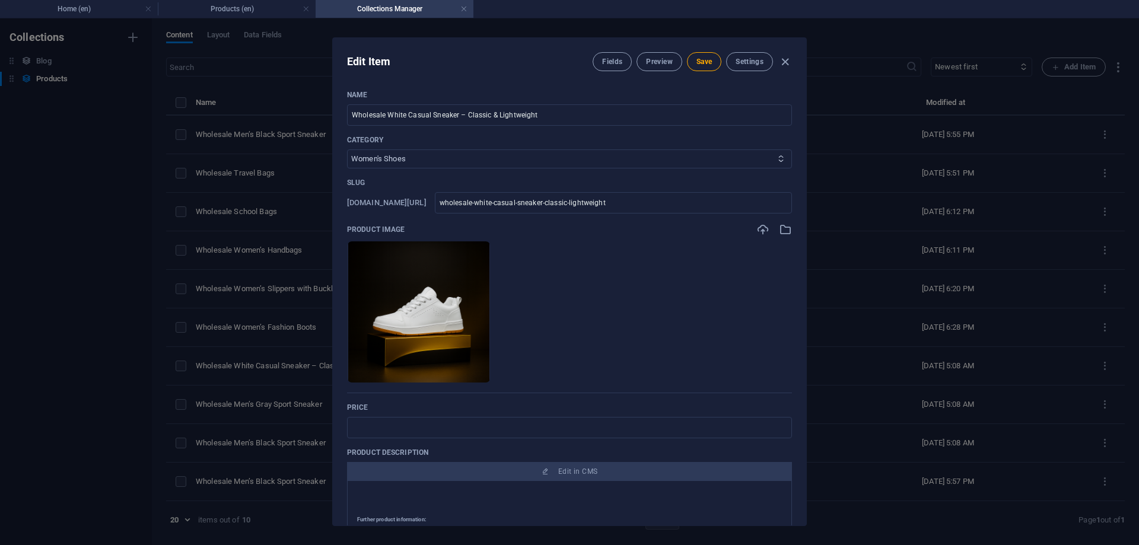
select select "Men’s Sports Shoes"
click at [347, 149] on select "Women's Shoes Men’s Shoes Men’s Sports Shoes Women’s Sports Shoes Kids’ Shoes S…" at bounding box center [569, 158] width 445 height 19
drag, startPoint x: 458, startPoint y: 114, endPoint x: 680, endPoint y: 107, distance: 221.3
click at [680, 107] on input "Wholesale White Casual Sneaker – Classic & Lightweight" at bounding box center [569, 114] width 445 height 21
type input "Wholesale White Casual Sneaker"
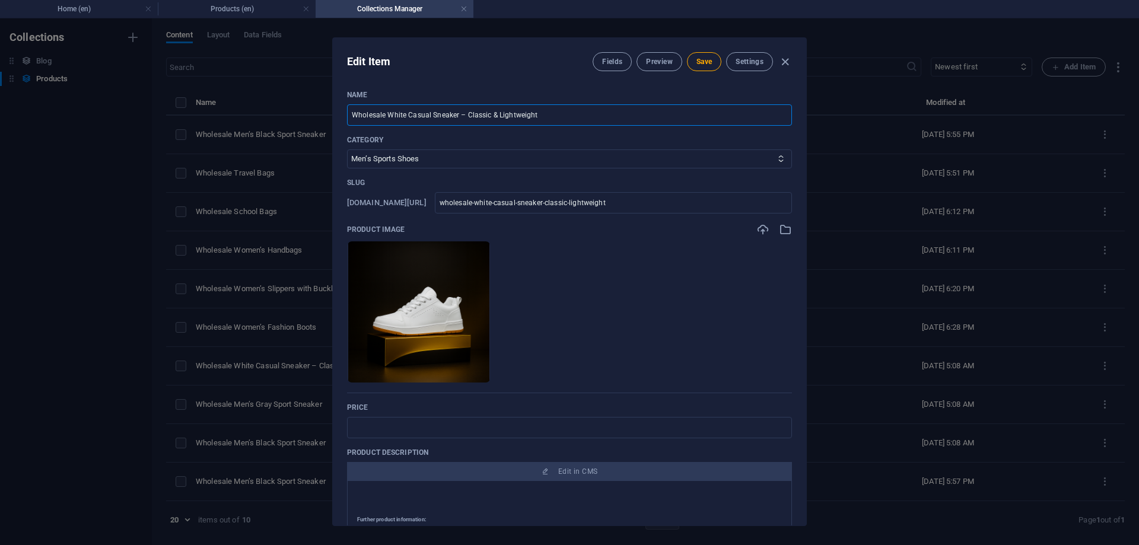
type input "wholesale-white-casual-sneaker"
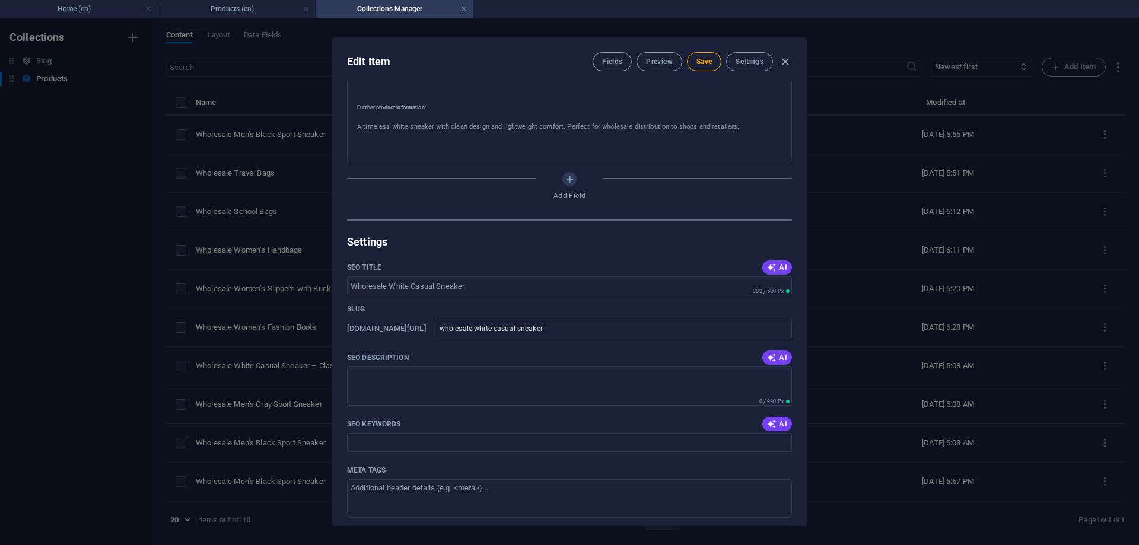
scroll to position [415, 0]
type input "Wholesale White Casual Sneaker"
click at [770, 263] on icon "button" at bounding box center [771, 264] width 9 height 9
type input "Wholesale White Casual Sneakers"
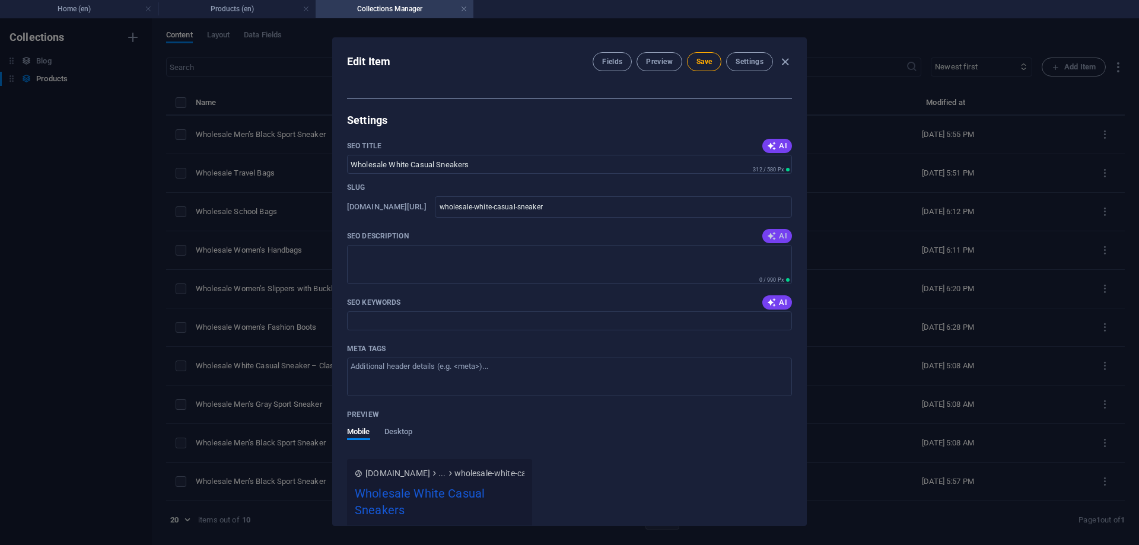
click at [768, 229] on button "AI" at bounding box center [777, 236] width 30 height 14
type textarea "Shop wholesale white casual sneakers—stylish, lightweight, and perfect for reta…"
click at [771, 302] on icon "button" at bounding box center [771, 302] width 9 height 9
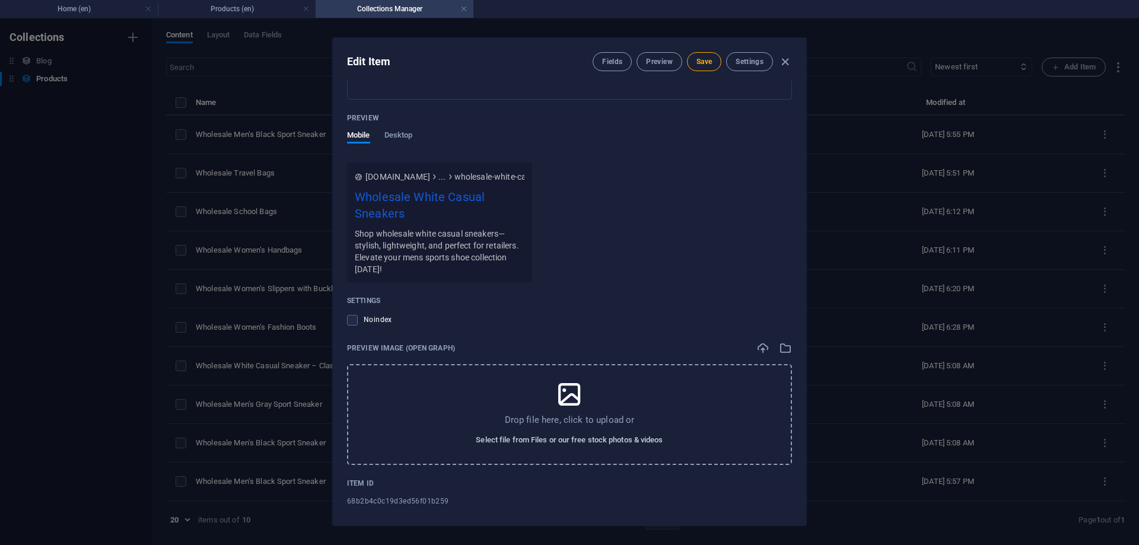
type input "wholesale white sneakers, casual mens sneakers, lightweight sports shoes, whole…"
click at [607, 435] on span "Select file from Files or our free stock photos & videos" at bounding box center [569, 440] width 187 height 14
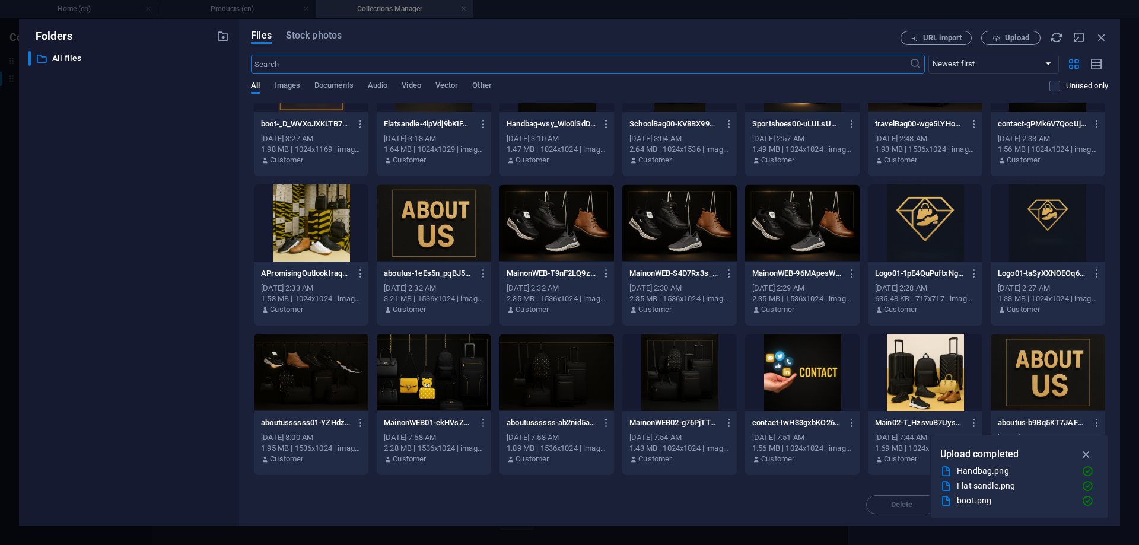
scroll to position [178, 0]
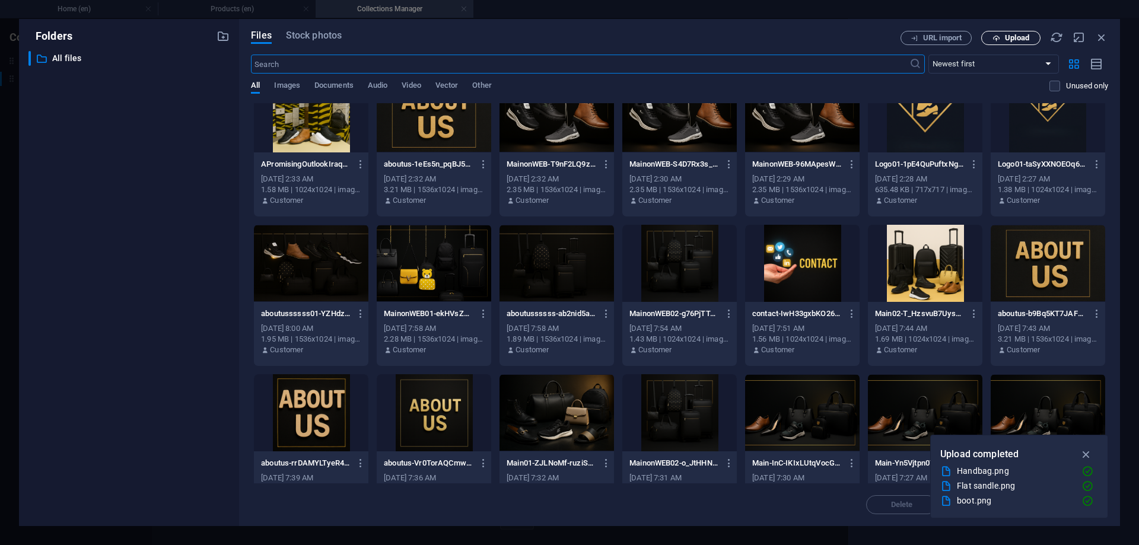
click at [1006, 33] on button "Upload" at bounding box center [1010, 38] width 59 height 14
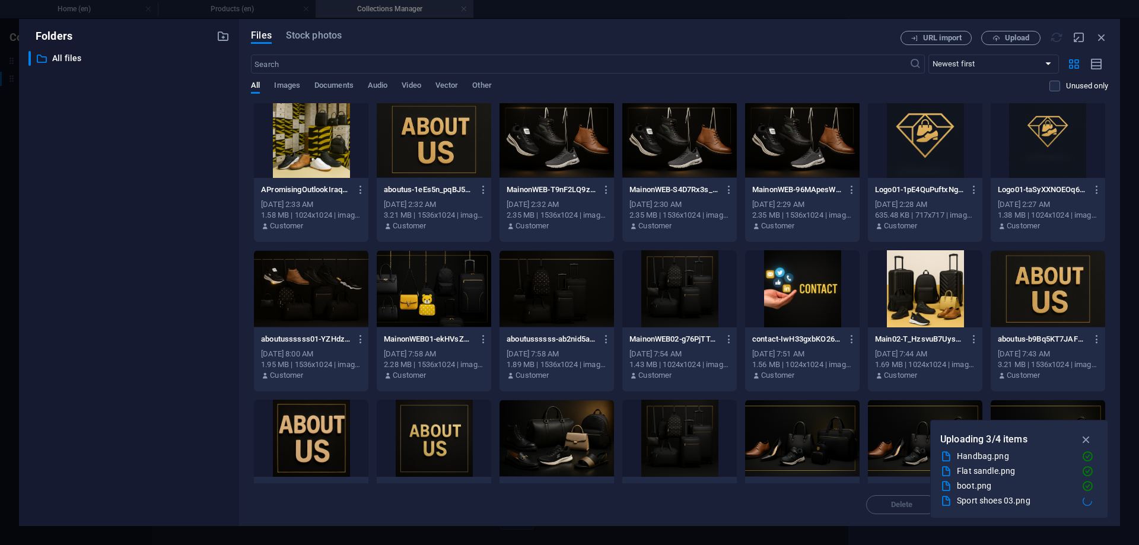
scroll to position [119, 0]
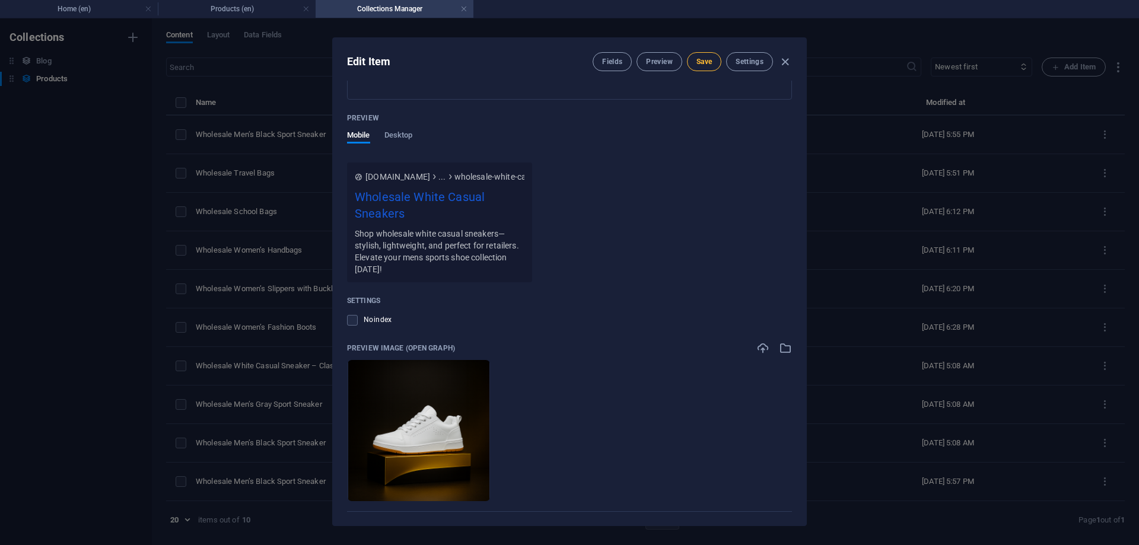
click at [709, 63] on span "Save" at bounding box center [703, 61] width 15 height 9
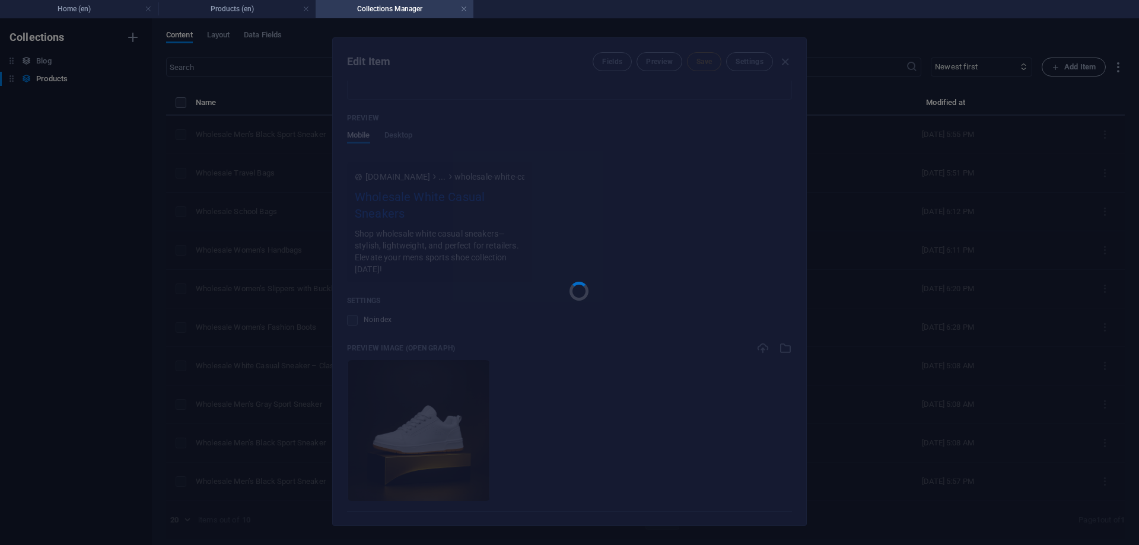
type input "wholesale-white-casual-sneaker"
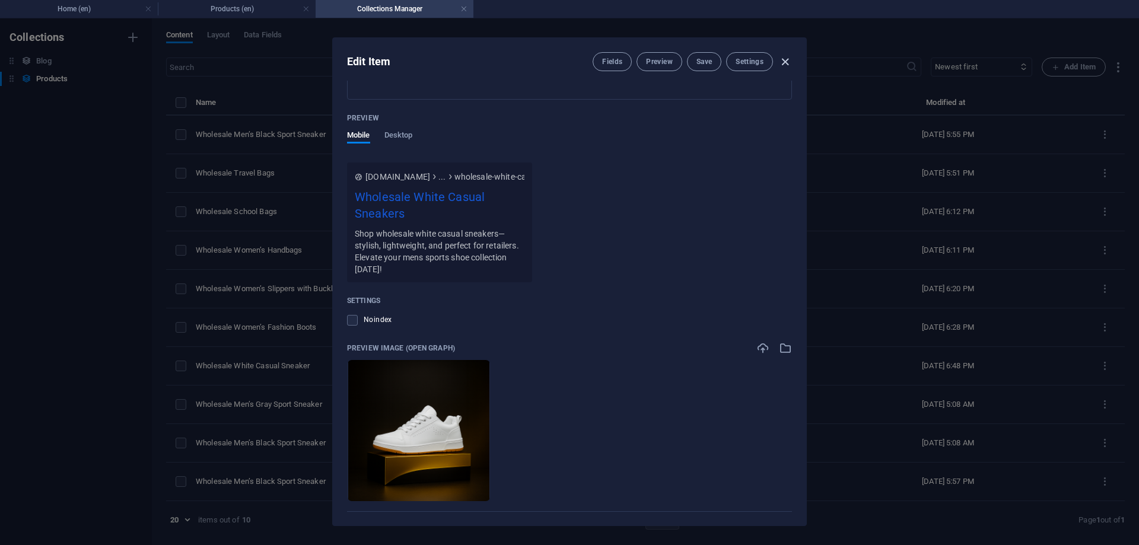
click at [786, 59] on icon "button" at bounding box center [785, 62] width 14 height 14
type input "wholesale-white-casual-sneaker"
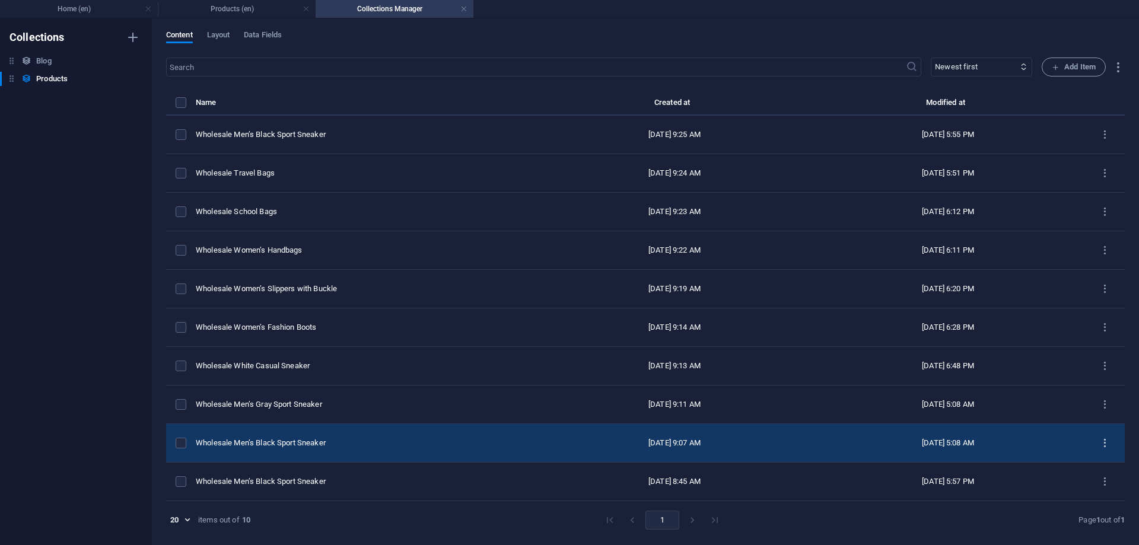
click at [1104, 442] on icon "items list" at bounding box center [1104, 443] width 11 height 11
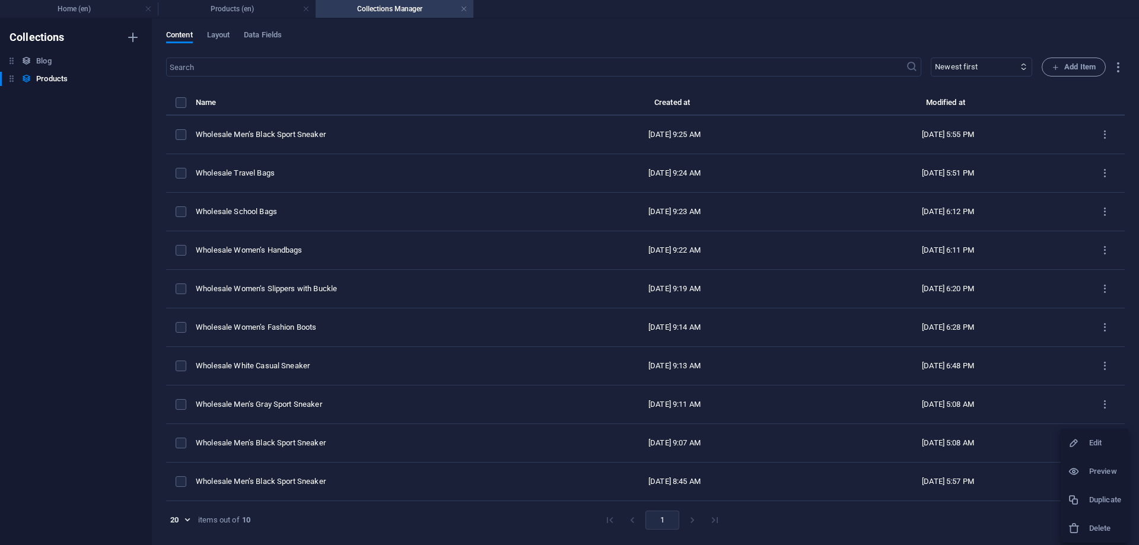
click at [1099, 465] on h6 "Preview" at bounding box center [1105, 471] width 32 height 14
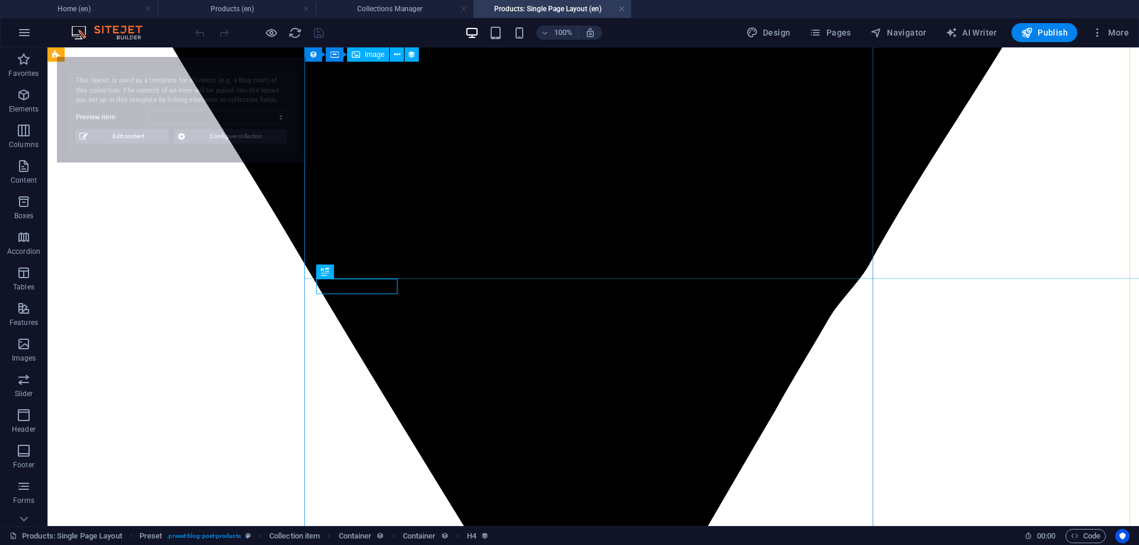
select select "68b2b4c0c19d3ed56f01b254"
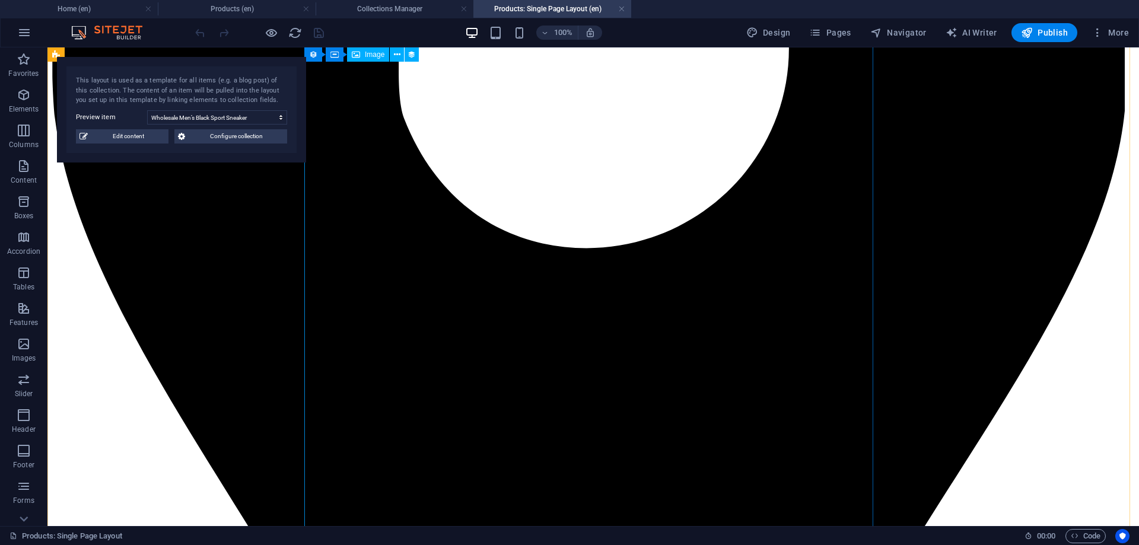
scroll to position [393, 0]
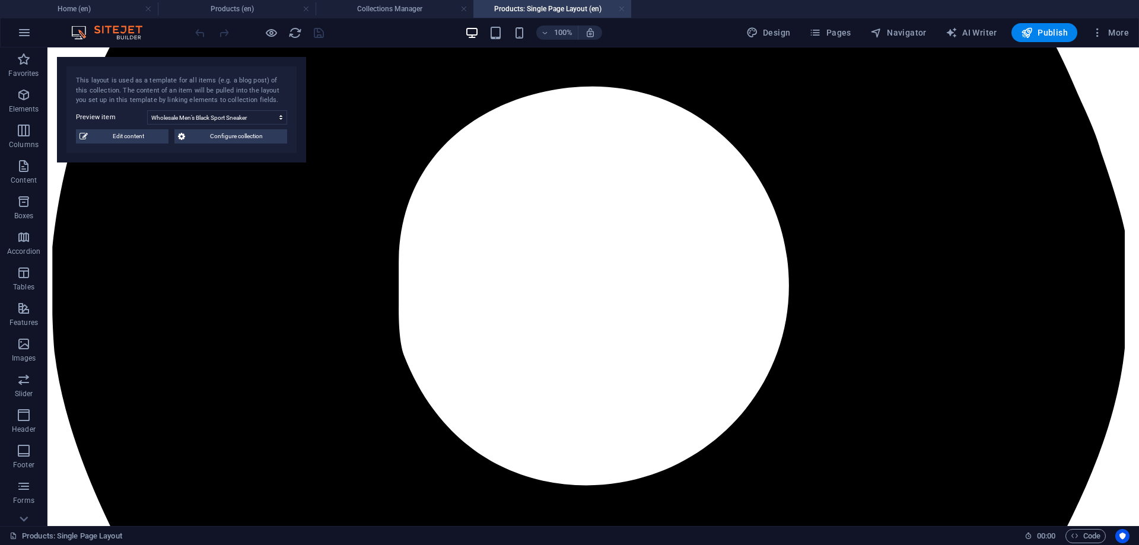
click at [620, 9] on link at bounding box center [621, 9] width 7 height 11
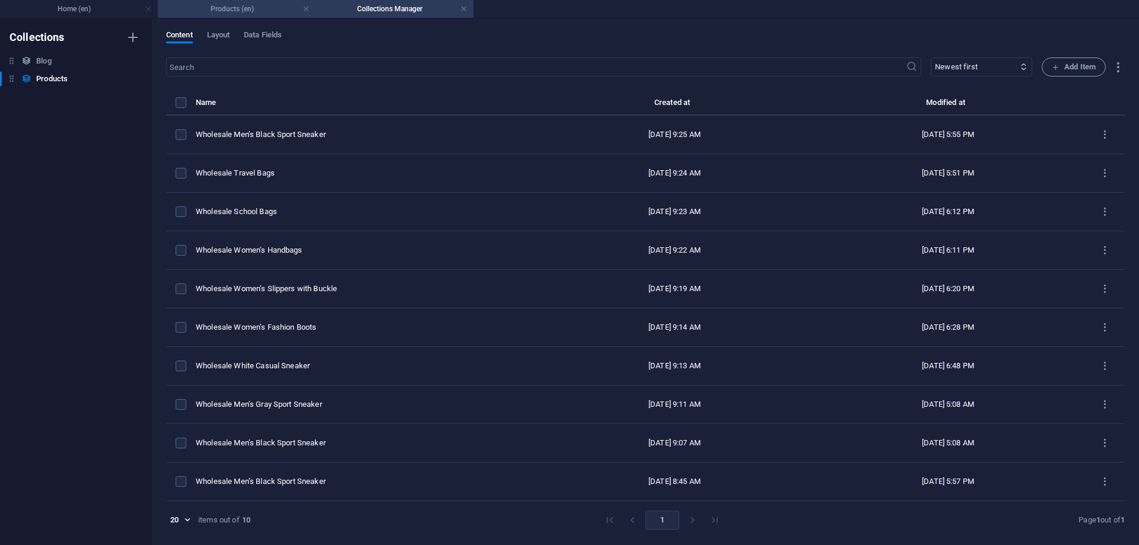
click at [256, 6] on h4 "Products (en)" at bounding box center [237, 8] width 158 height 13
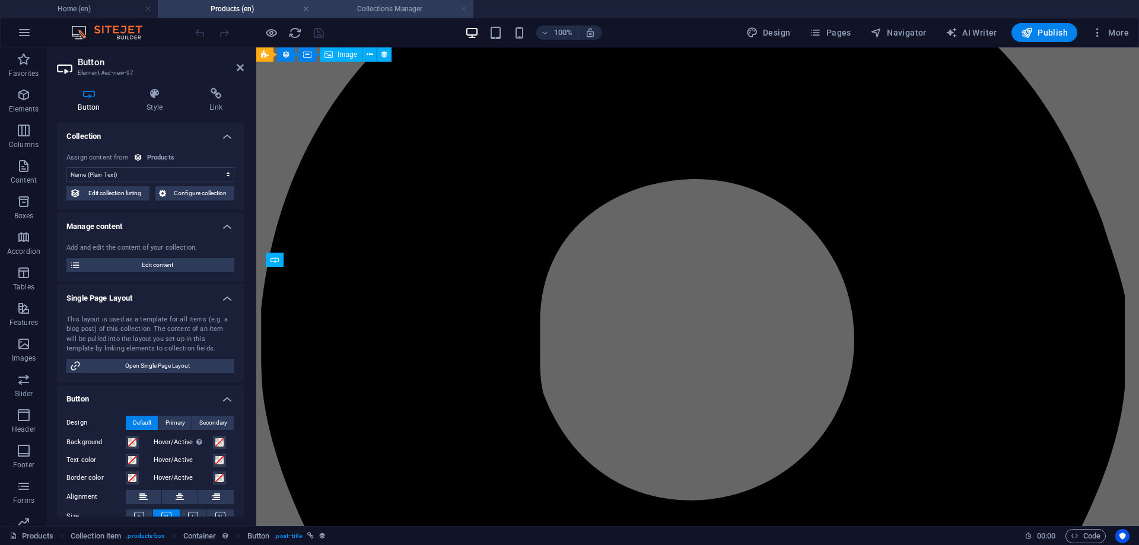
click at [464, 8] on link at bounding box center [463, 9] width 7 height 11
click at [406, 17] on ul "Home (en) Products (en)" at bounding box center [569, 9] width 1139 height 18
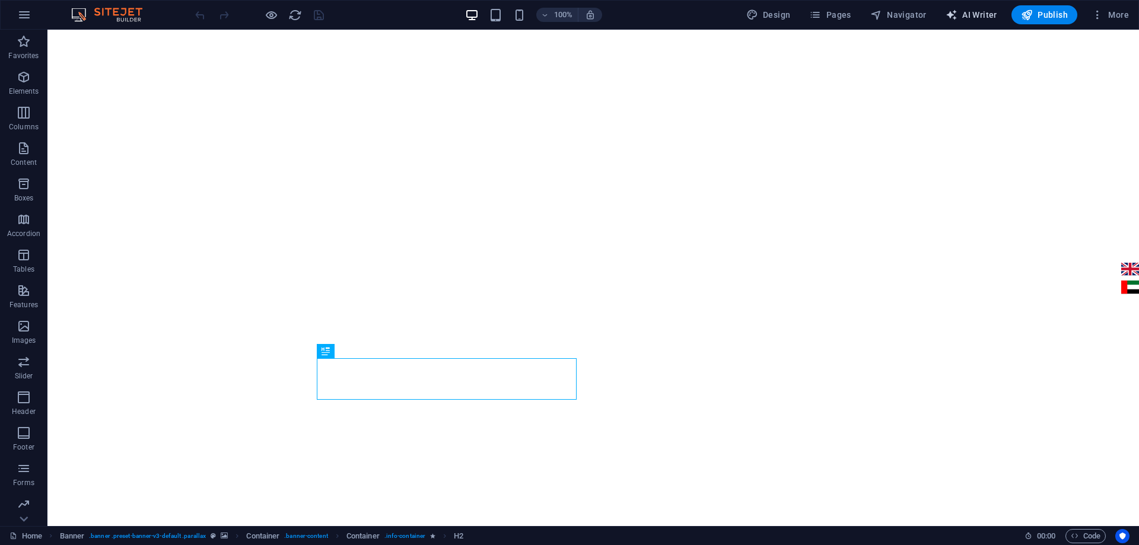
click at [968, 15] on span "AI Writer" at bounding box center [971, 15] width 52 height 12
select select "English"
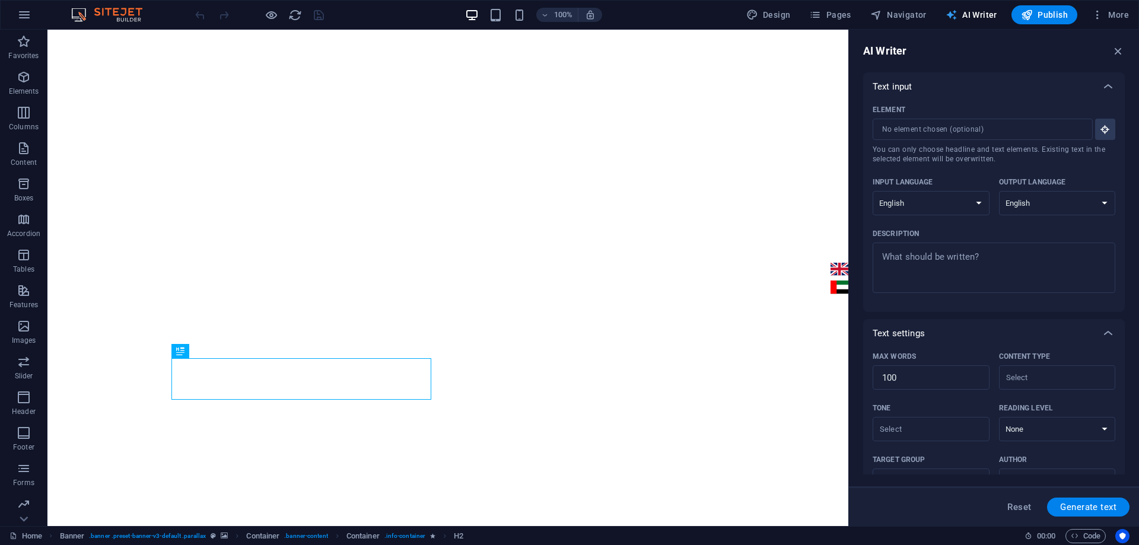
click at [968, 15] on span "AI Writer" at bounding box center [971, 15] width 52 height 12
click at [843, 9] on span "Pages" at bounding box center [830, 15] width 42 height 12
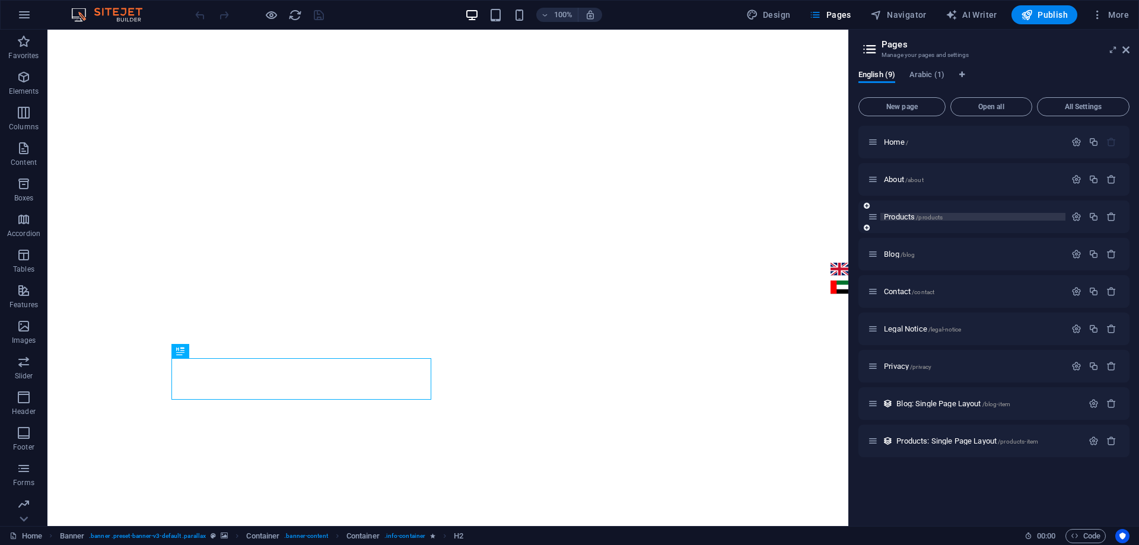
click at [900, 215] on span "Products /products" at bounding box center [913, 216] width 59 height 9
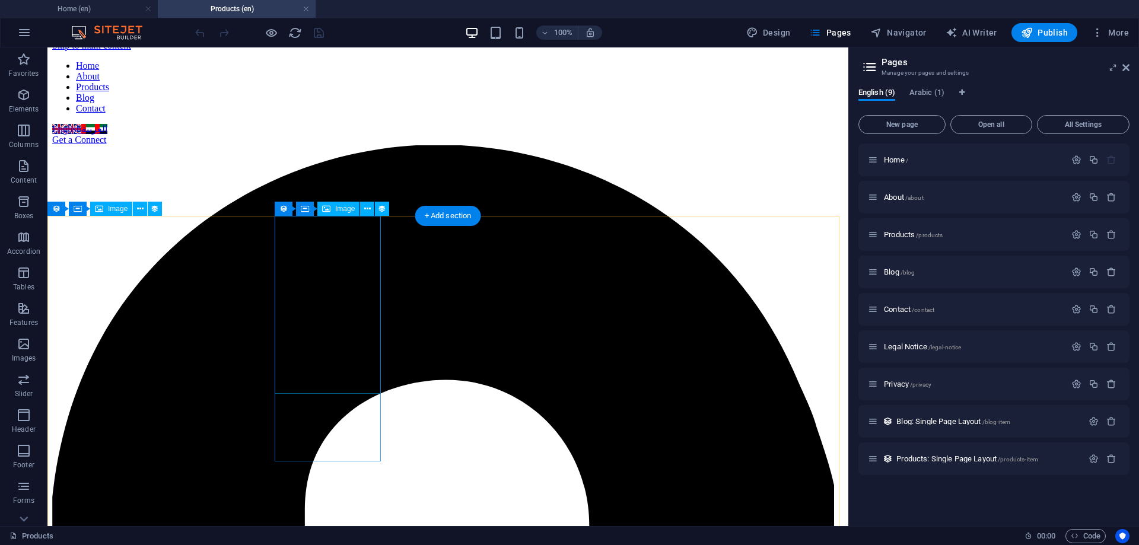
scroll to position [59, 0]
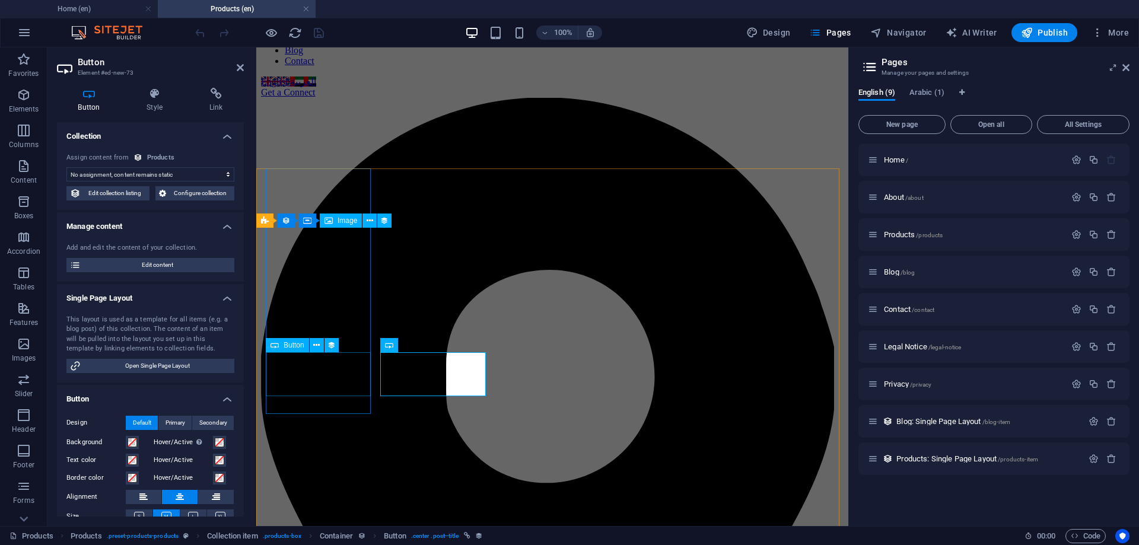
select select "name"
click at [147, 261] on span "Edit content" at bounding box center [157, 265] width 146 height 14
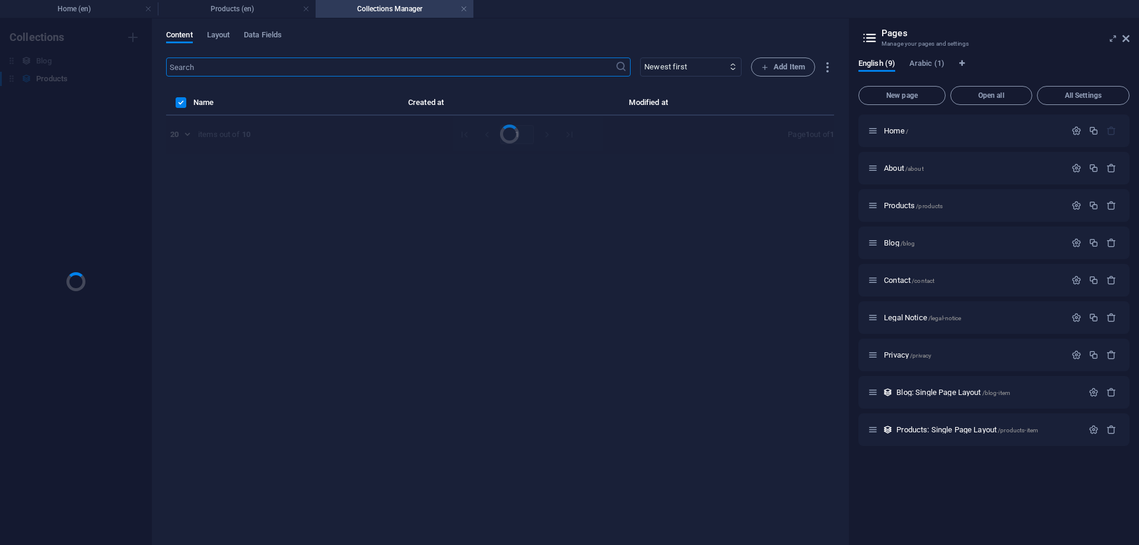
scroll to position [0, 0]
select select "Men’s Shoes"
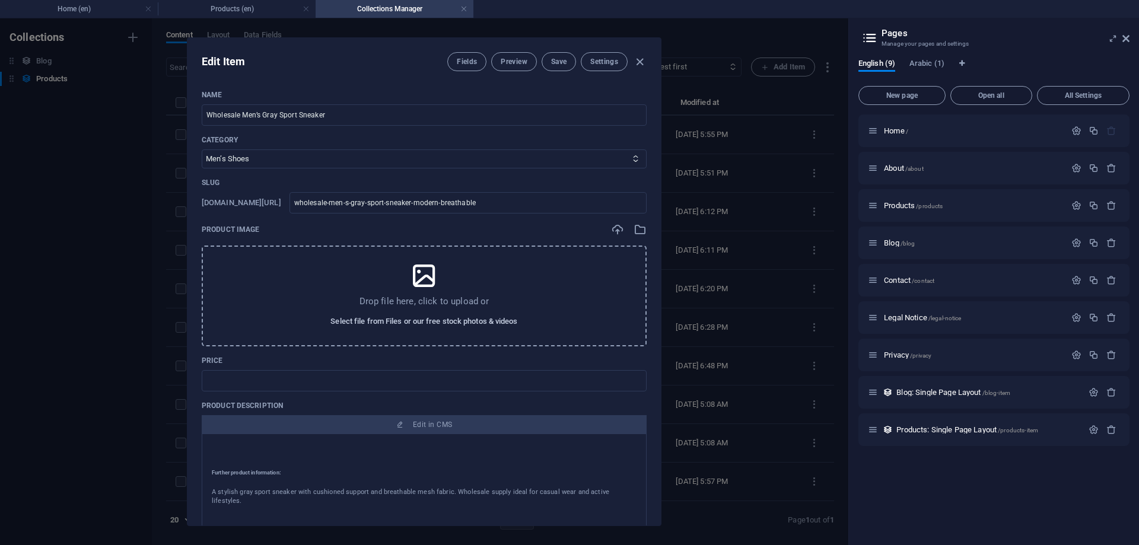
click at [453, 320] on span "Select file from Files or our free stock photos & videos" at bounding box center [423, 321] width 187 height 14
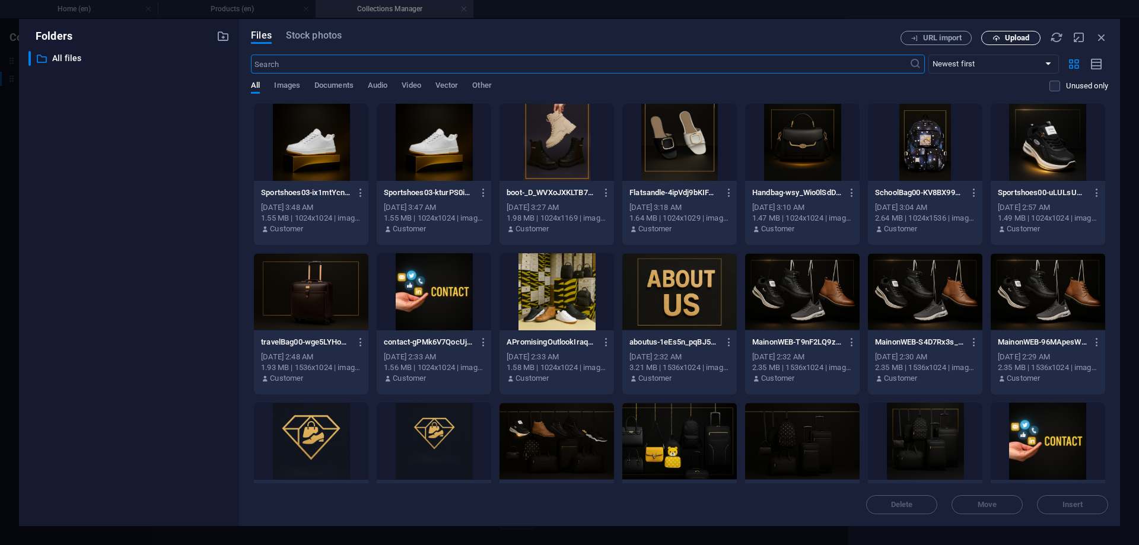
click at [1027, 43] on button "Upload" at bounding box center [1010, 38] width 59 height 14
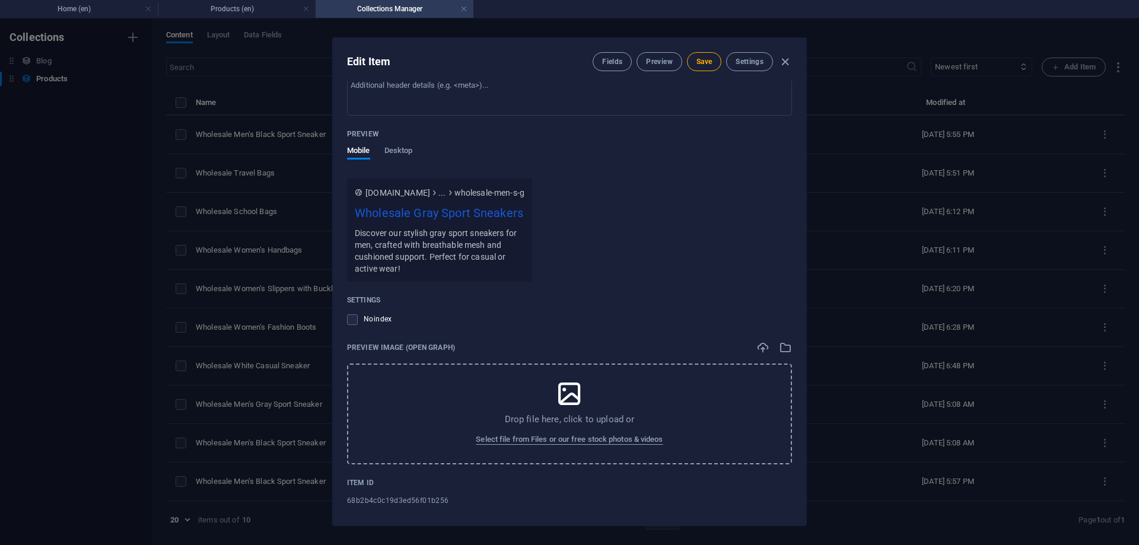
scroll to position [822, 0]
click at [581, 432] on span "Select file from Files or our free stock photos & videos" at bounding box center [569, 439] width 187 height 14
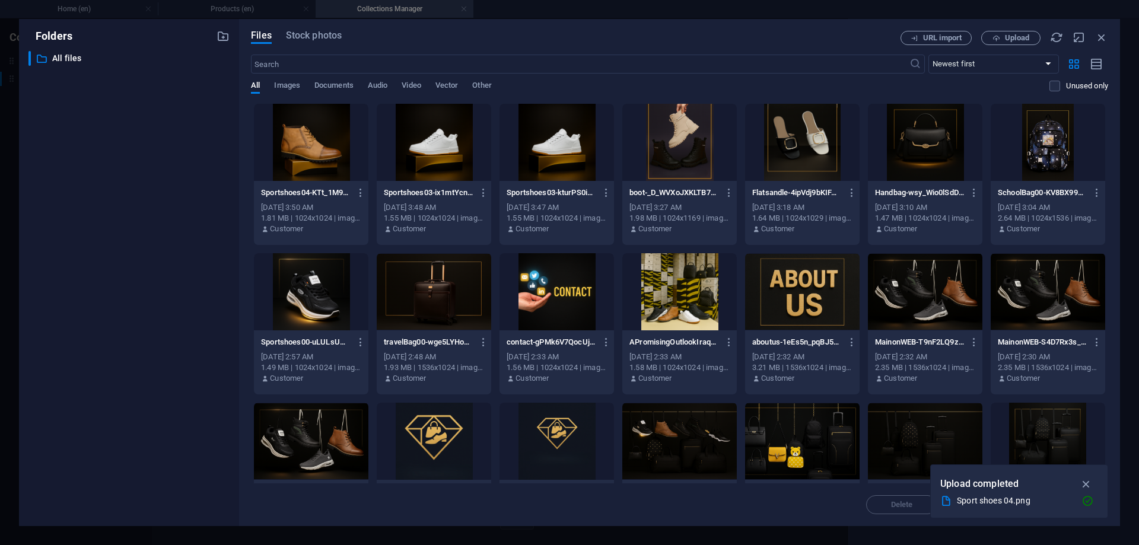
click at [301, 150] on div at bounding box center [311, 142] width 114 height 77
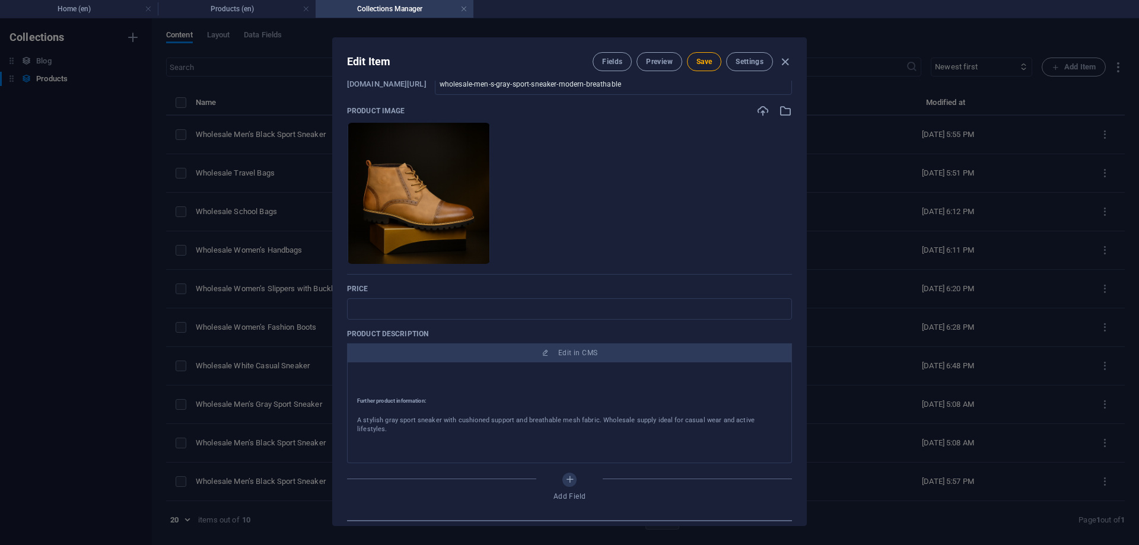
scroll to position [0, 0]
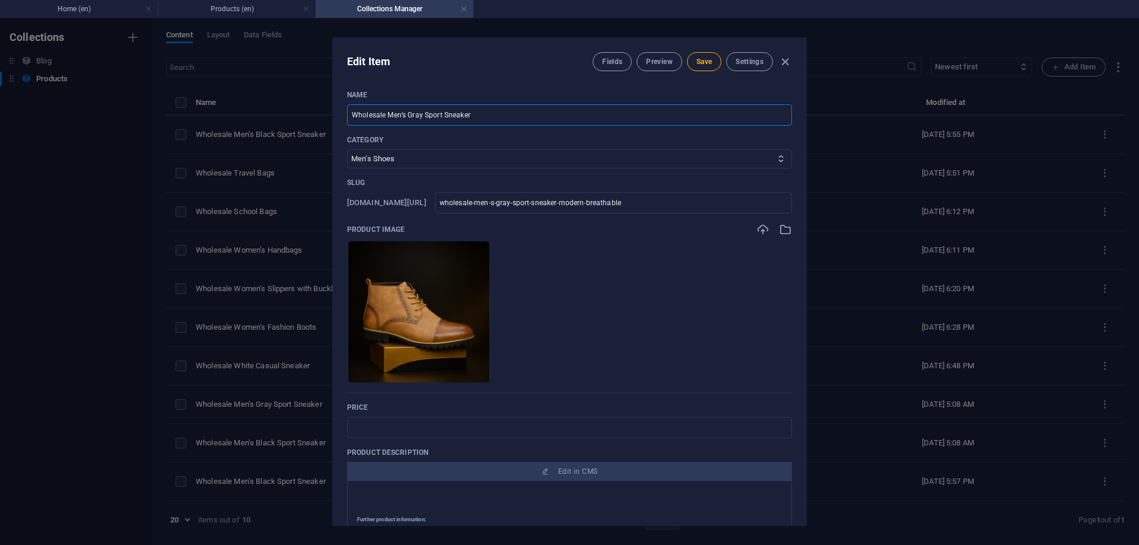
click at [497, 110] on input "Wholesale Men’s Gray Sport Sneaker" at bounding box center [569, 114] width 445 height 21
paste input "Leather Boots"
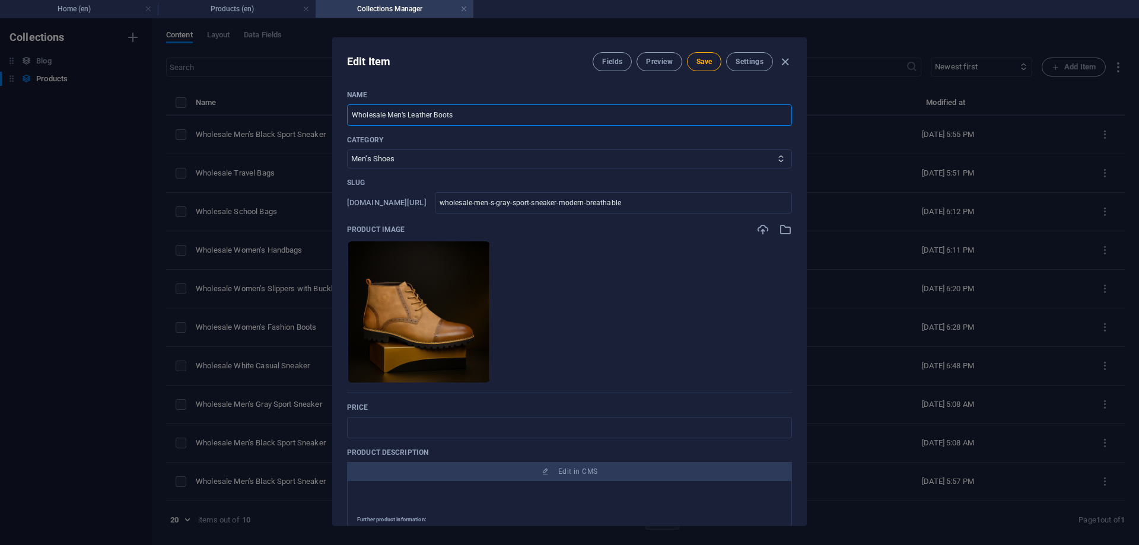
type input "Wholesale Men’s Leather Boots"
click at [505, 142] on p "Category" at bounding box center [569, 139] width 445 height 9
click at [576, 205] on input "wholesale-men-s-gray-sport-sneaker-modern-breathable" at bounding box center [613, 202] width 357 height 21
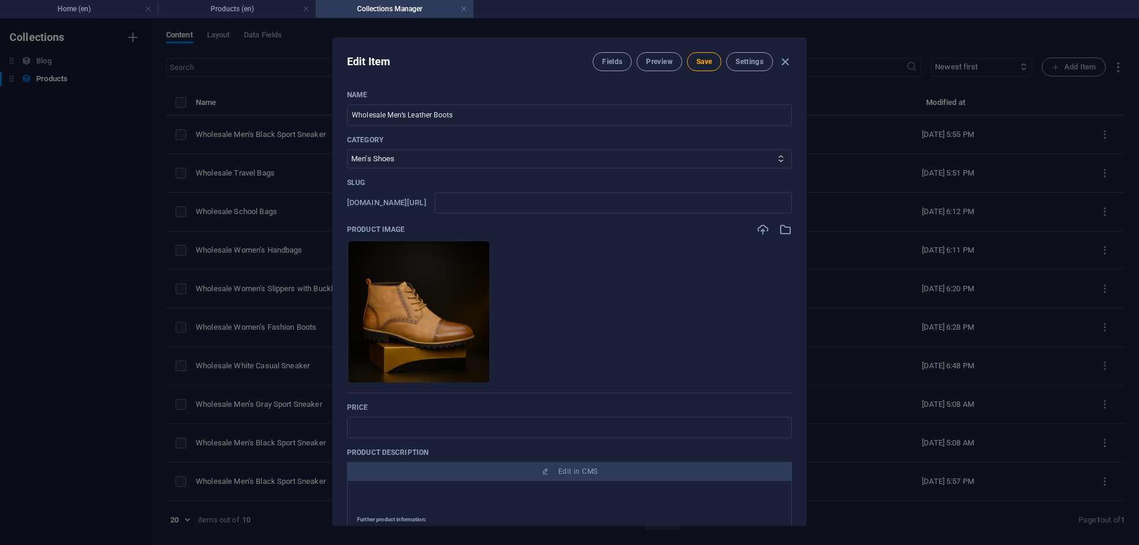
click at [741, 262] on ul "Drop files here to upload them instantly" at bounding box center [569, 312] width 445 height 142
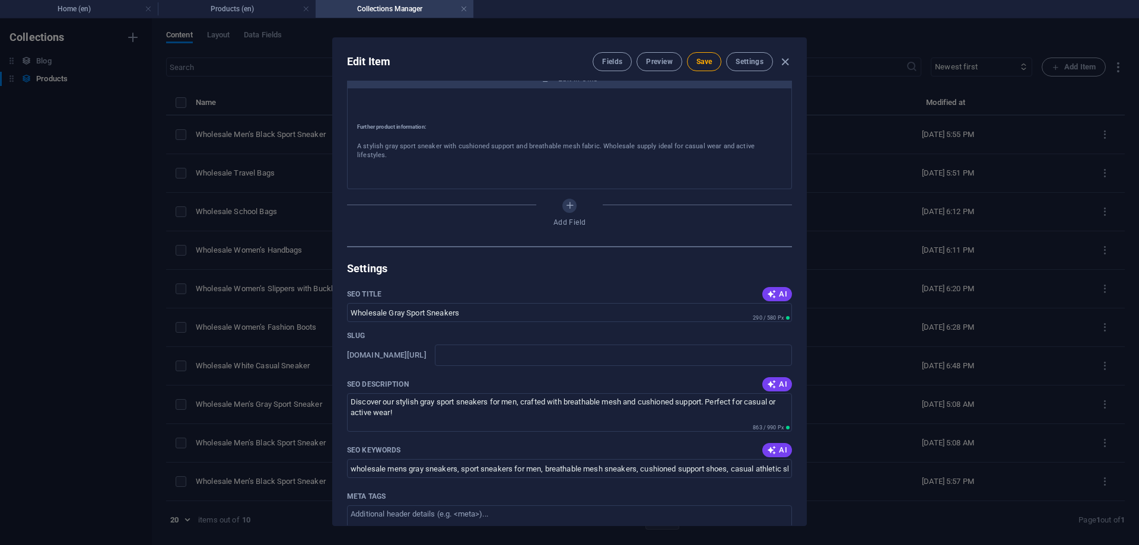
scroll to position [394, 0]
click at [777, 288] on span "AI" at bounding box center [777, 292] width 20 height 9
type input "Wholesale Mens Leather Boots"
click at [774, 378] on icon "button" at bounding box center [771, 382] width 9 height 9
type textarea "Discover stylish gray sport sneakers for men, offering cushioned support & brea…"
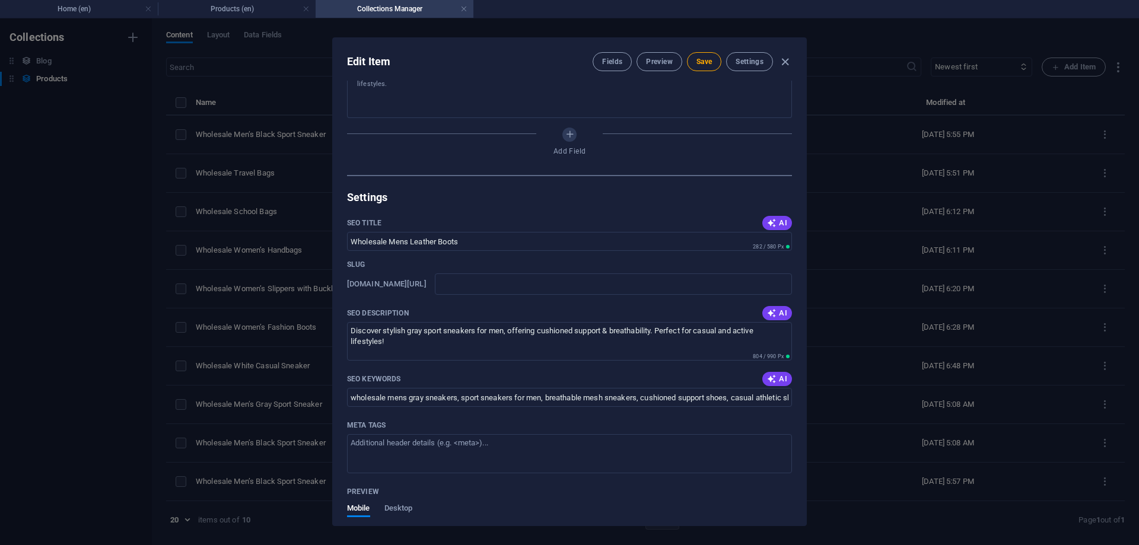
scroll to position [572, 0]
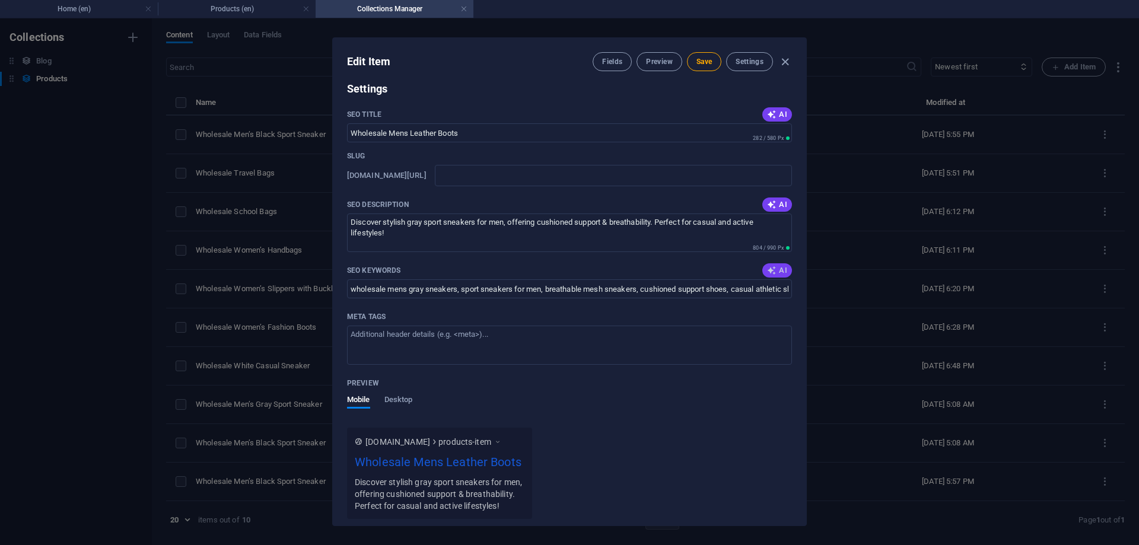
click at [774, 266] on span "AI" at bounding box center [777, 270] width 20 height 9
type input "wholesale mens leather boots, mens shoes, gray sport sneakers, cushioned suppor…"
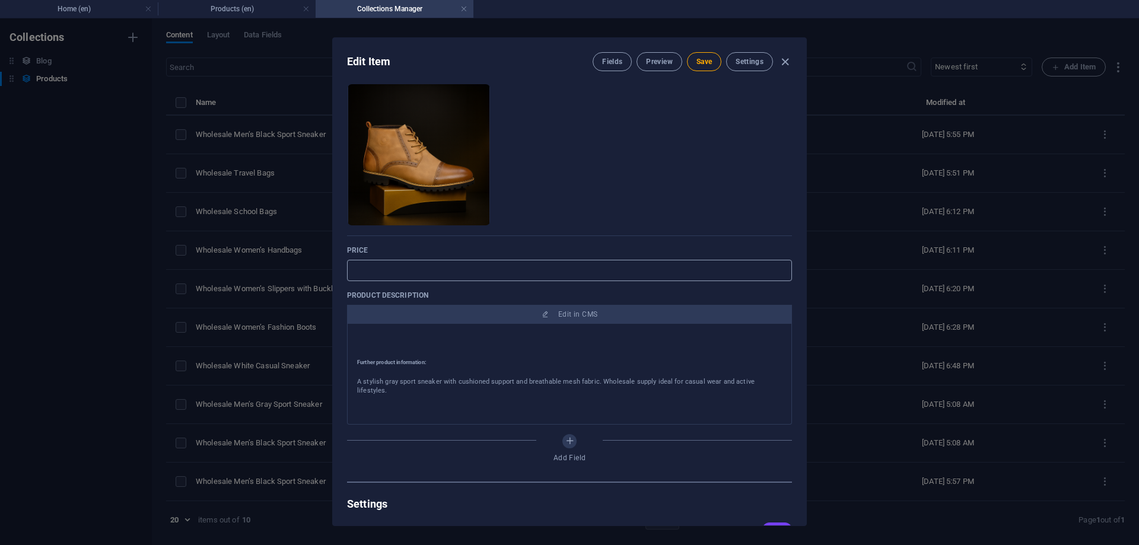
click at [631, 262] on input "text" at bounding box center [569, 270] width 445 height 21
click at [664, 205] on ul "Drop files here to upload them instantly" at bounding box center [569, 155] width 445 height 142
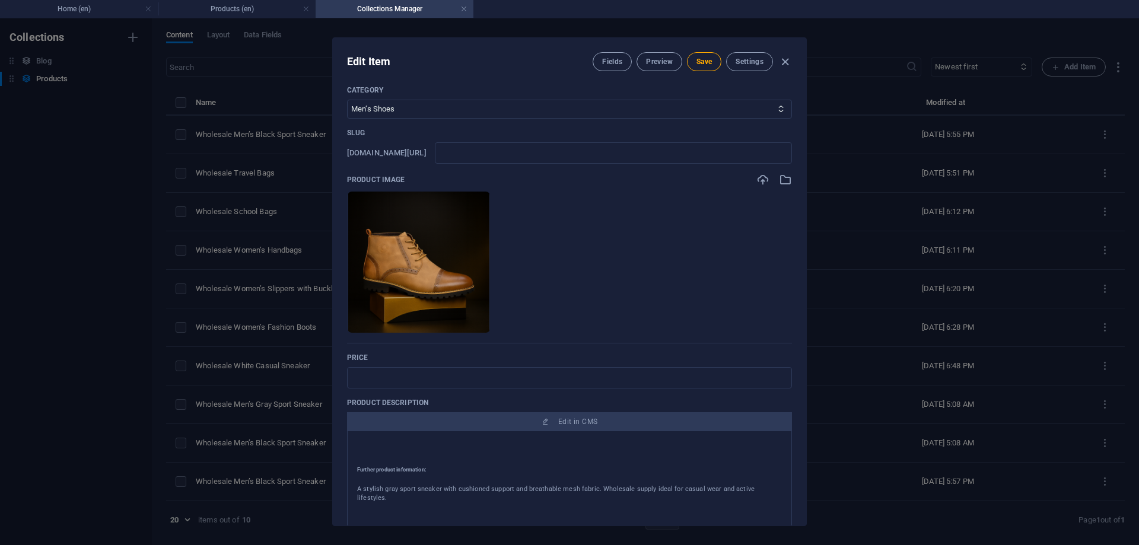
scroll to position [0, 0]
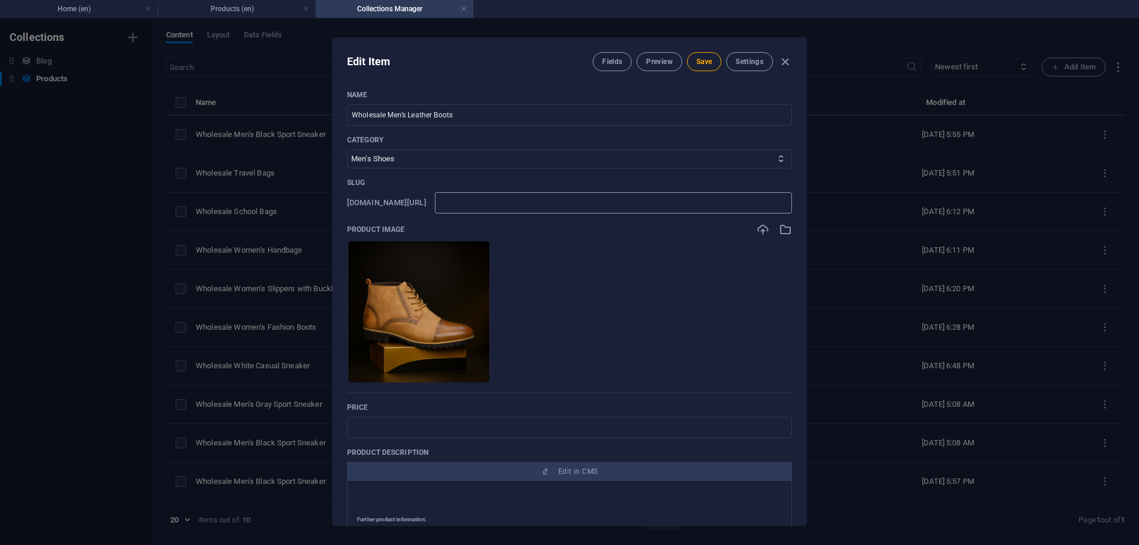
click at [606, 198] on input "text" at bounding box center [613, 202] width 357 height 21
click at [703, 60] on span "Save" at bounding box center [703, 61] width 15 height 9
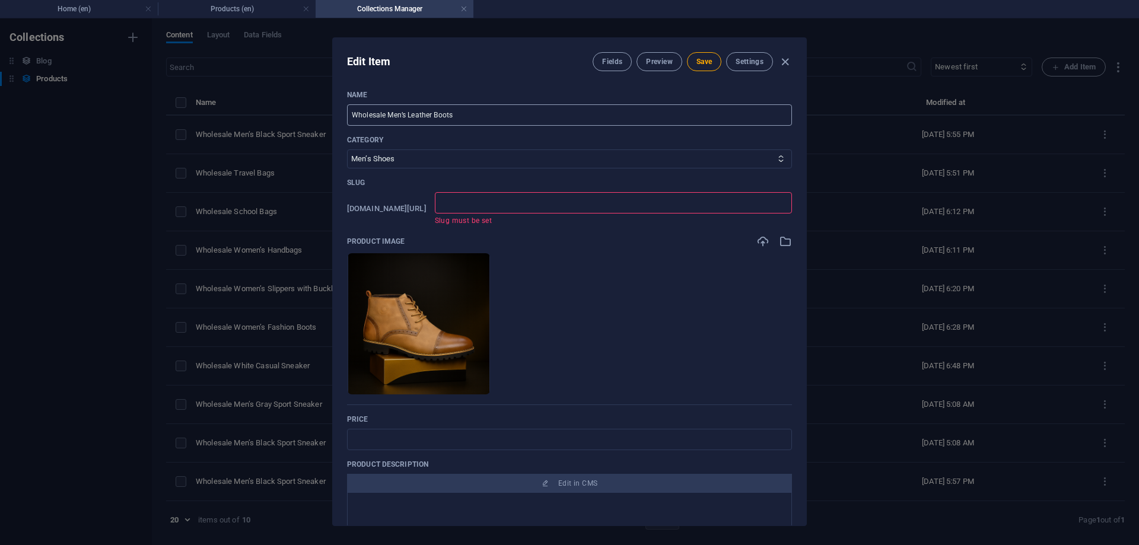
click at [470, 109] on input "Wholesale Men’s Leather Boots" at bounding box center [569, 114] width 445 height 21
click at [489, 200] on input "text" at bounding box center [613, 202] width 357 height 21
paste input "Wholesale Men’s Leather Boots"
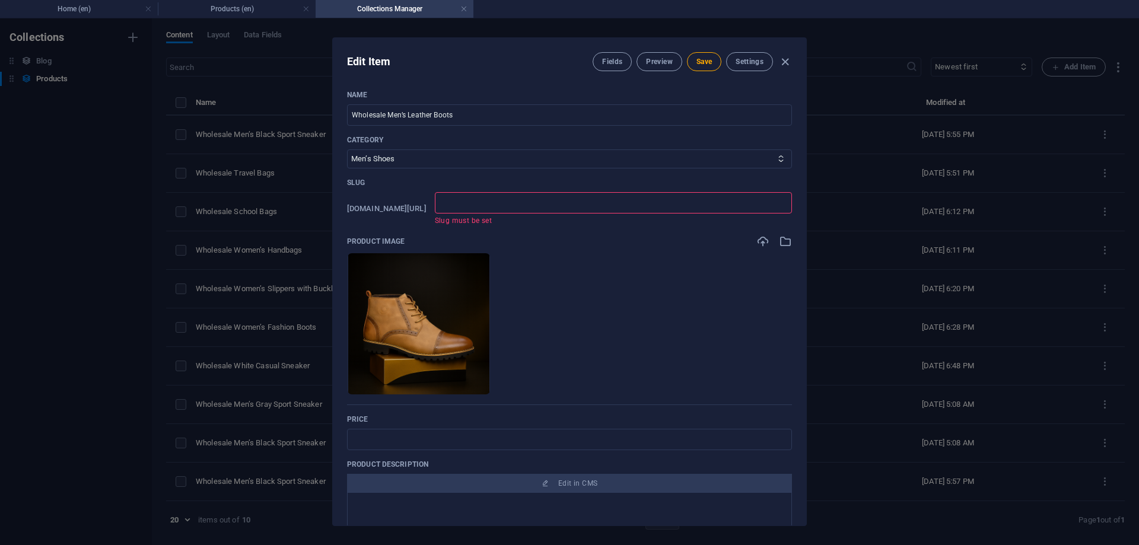
type input "Wholesale Men’s Leather Boots"
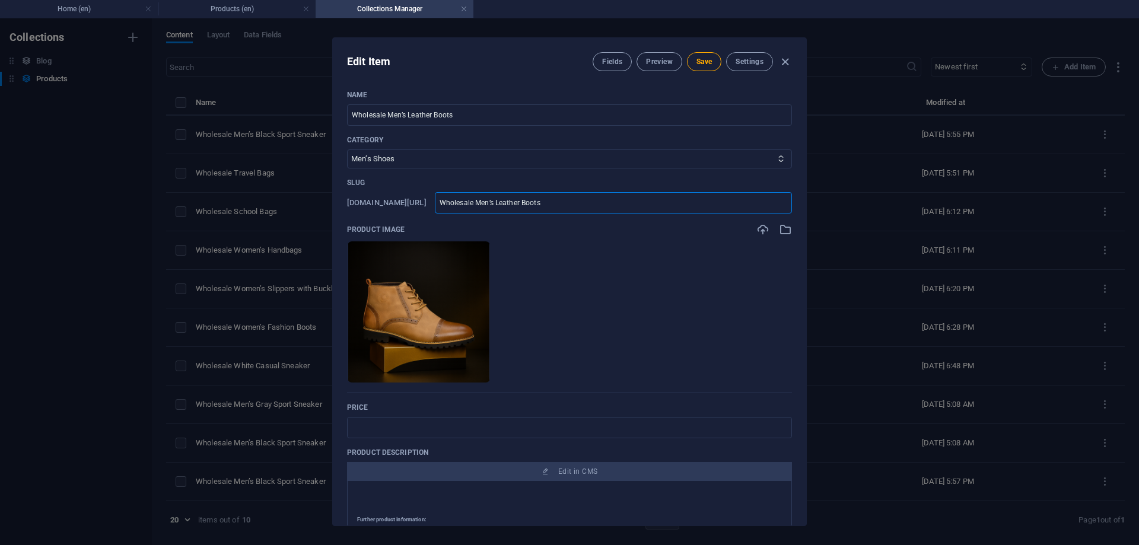
click at [514, 200] on input "Wholesale Men’s Leather Boots" at bounding box center [613, 202] width 357 height 21
click at [627, 209] on input "Wholesale Men’s Leather Boots" at bounding box center [613, 202] width 357 height 21
type input "wholesale-men-s-leather-boots"
click at [706, 65] on span "Save" at bounding box center [703, 61] width 15 height 9
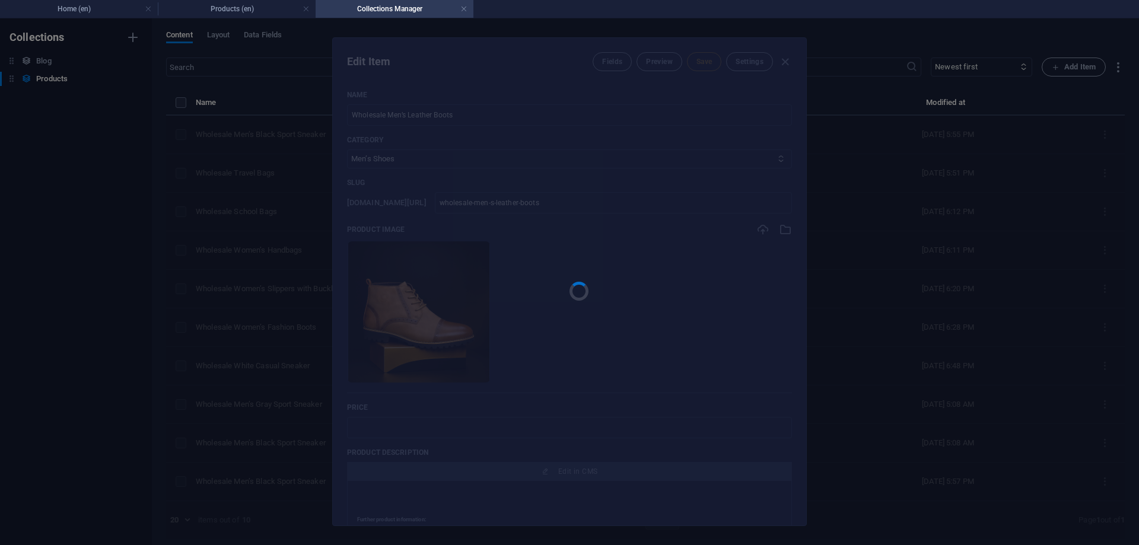
type input "wholesale-men-s-leather-boots"
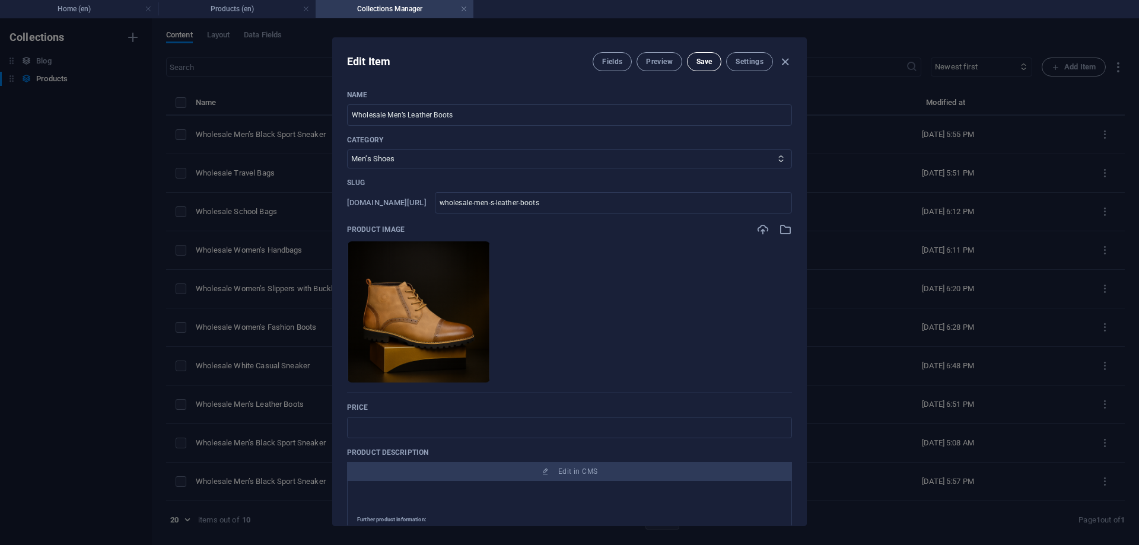
click at [697, 64] on span "Save" at bounding box center [703, 61] width 15 height 9
click at [785, 63] on icon "button" at bounding box center [785, 62] width 14 height 14
type input "wholesale-men-s-leather-boots"
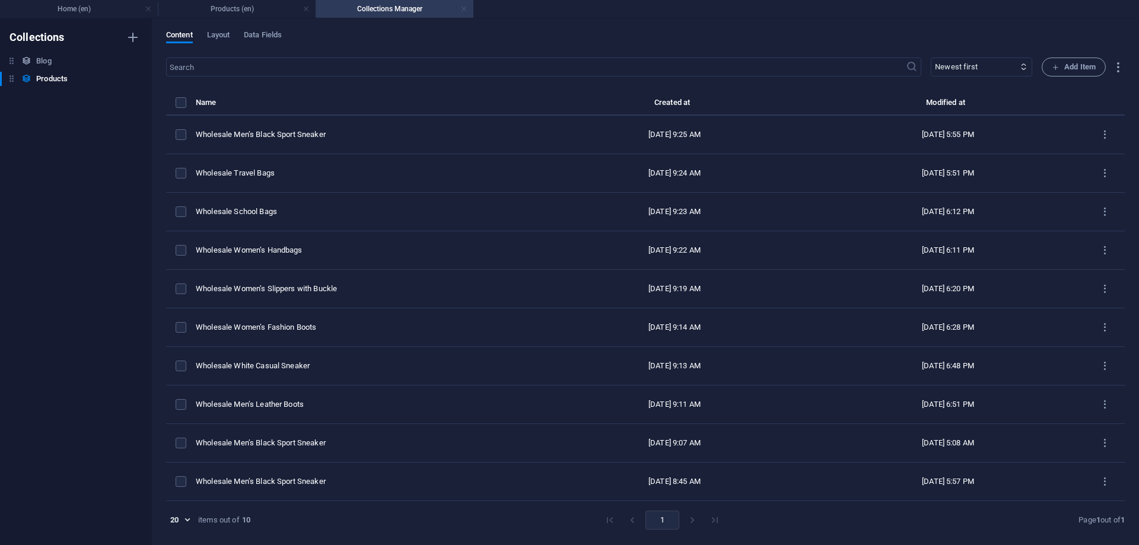
click at [462, 9] on link at bounding box center [463, 9] width 7 height 11
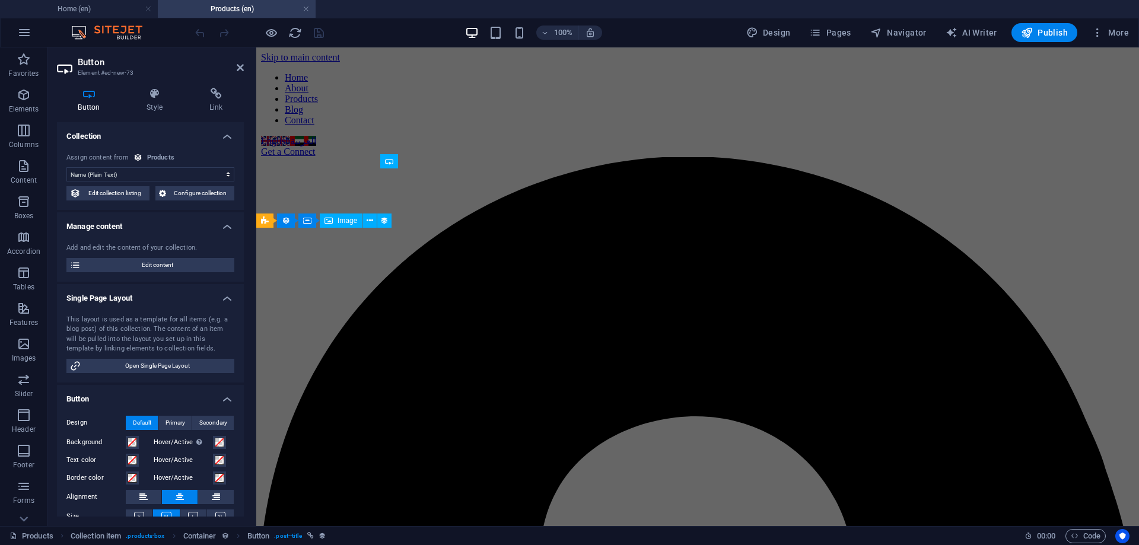
scroll to position [59, 0]
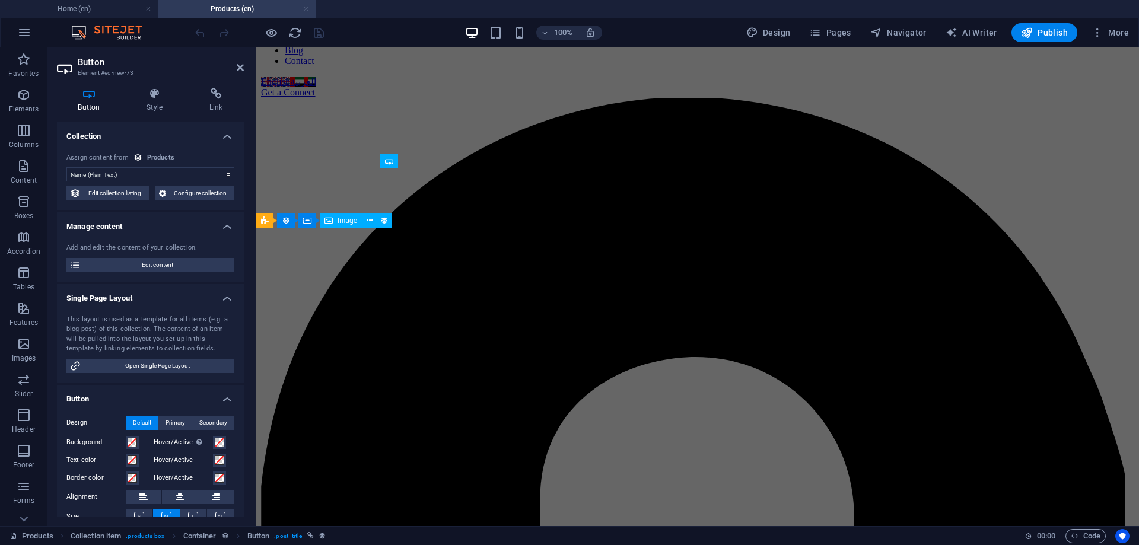
click at [308, 8] on link at bounding box center [305, 9] width 7 height 11
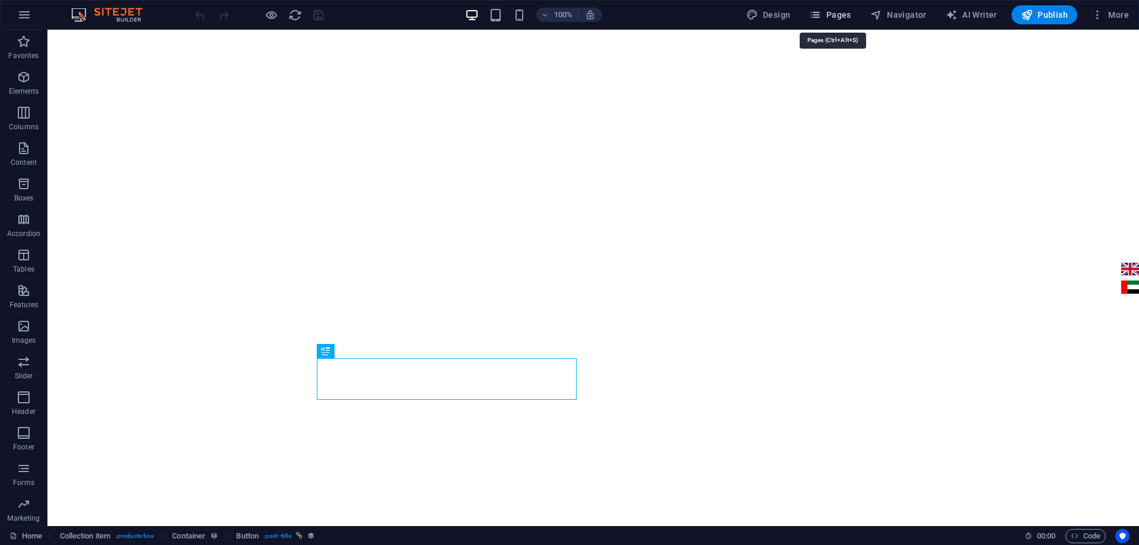
click at [828, 16] on span "Pages" at bounding box center [830, 15] width 42 height 12
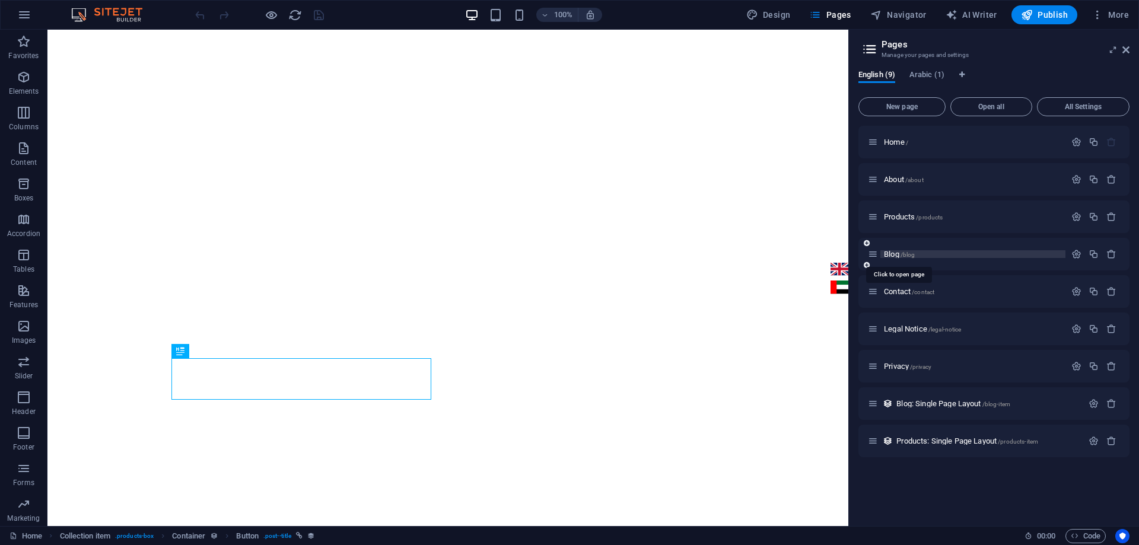
click at [892, 254] on span "Blog /blog" at bounding box center [899, 254] width 31 height 9
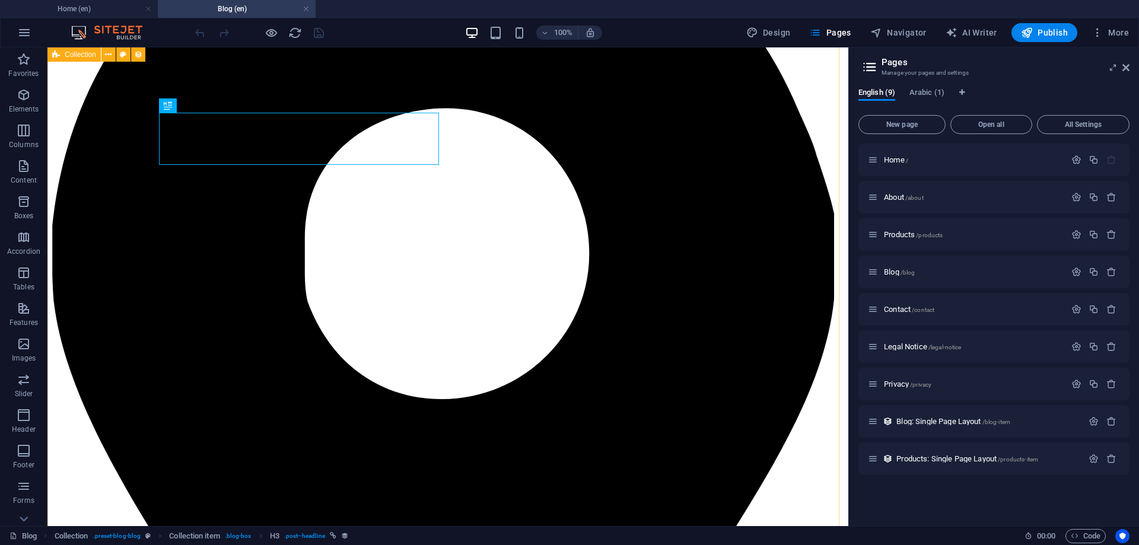
scroll to position [296, 0]
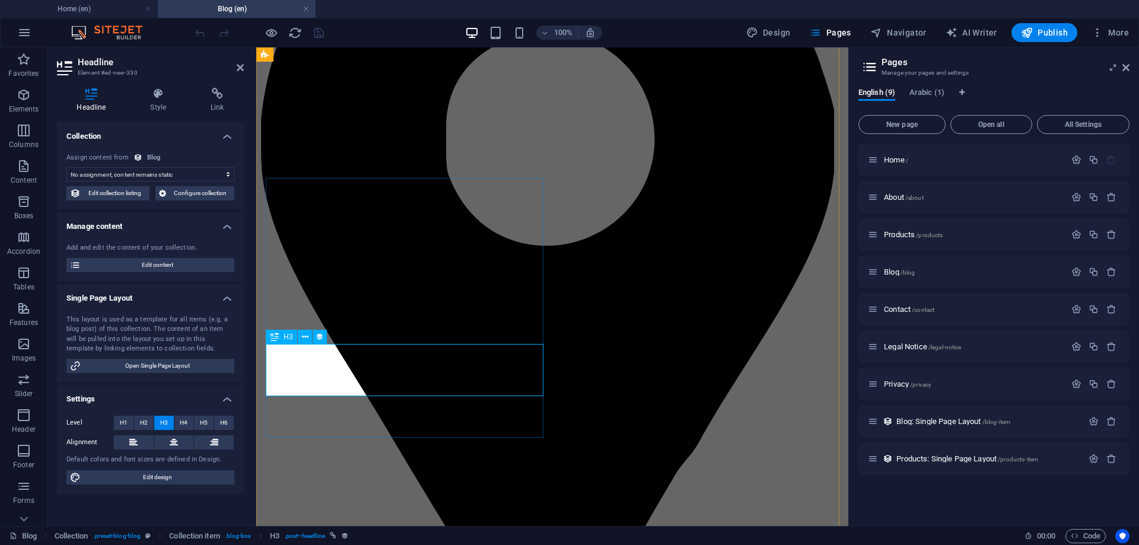
select select "name"
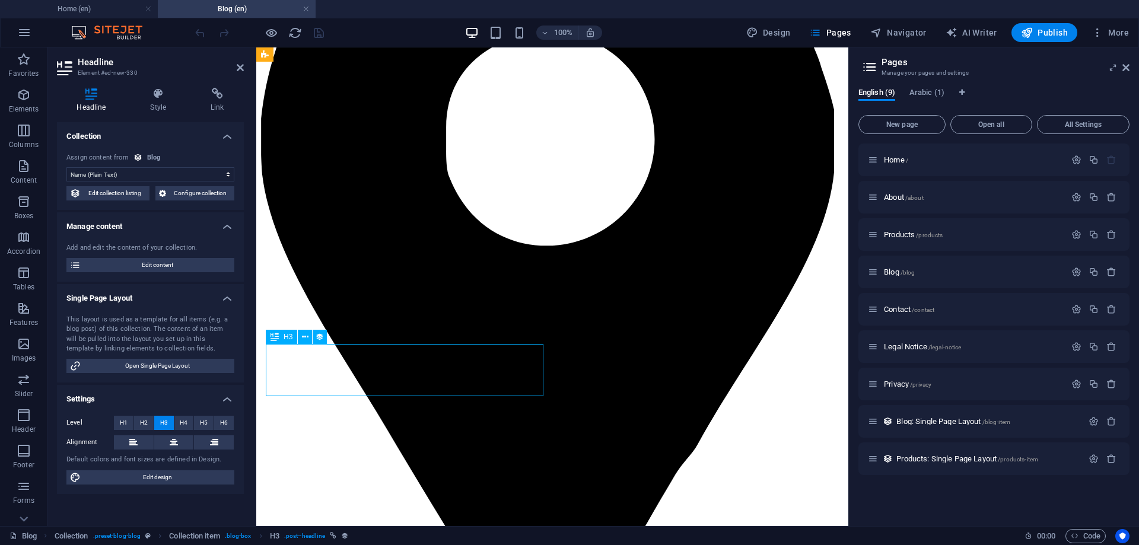
drag, startPoint x: 412, startPoint y: 377, endPoint x: 327, endPoint y: 358, distance: 87.5
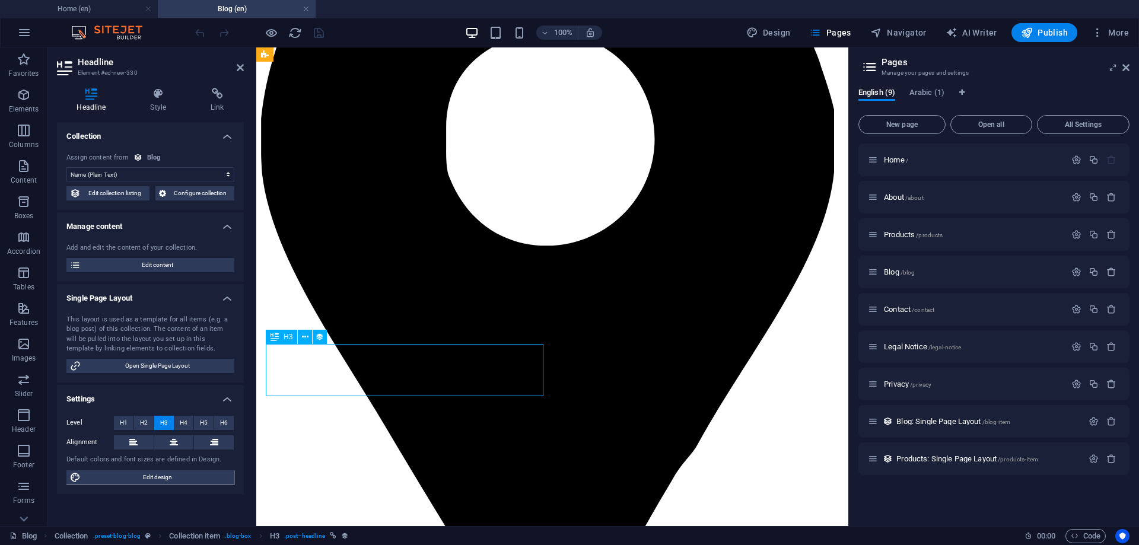
click at [176, 264] on span "Edit content" at bounding box center [157, 265] width 146 height 14
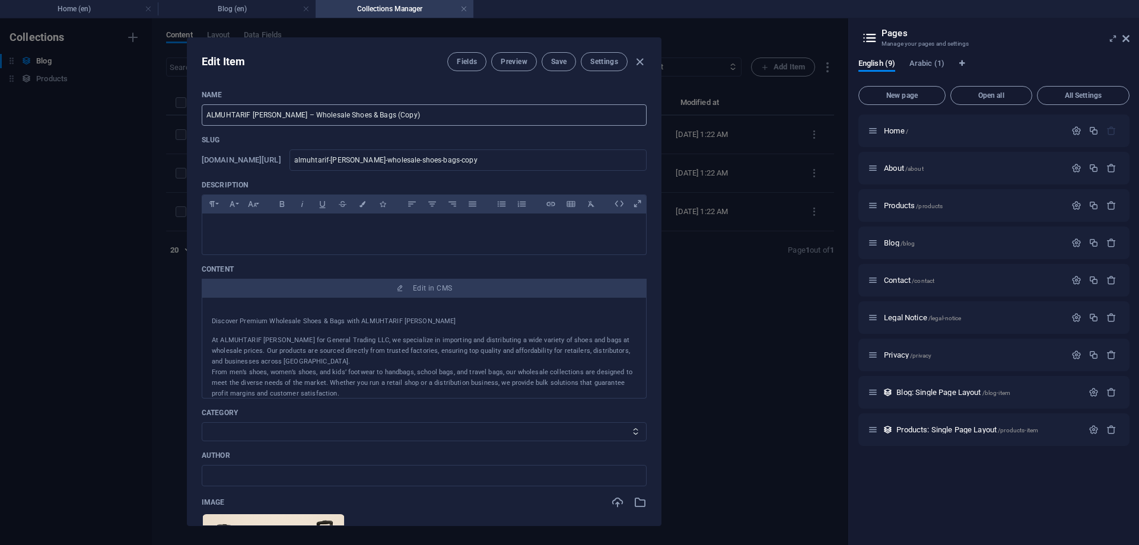
click at [391, 111] on input "ALMUHTARIF ALMASI – Wholesale Shoes & Bags (Copy)" at bounding box center [424, 114] width 445 height 21
paste input "Wholesale Men’s Sandals: Comfort & Durability for Everyday Wear"
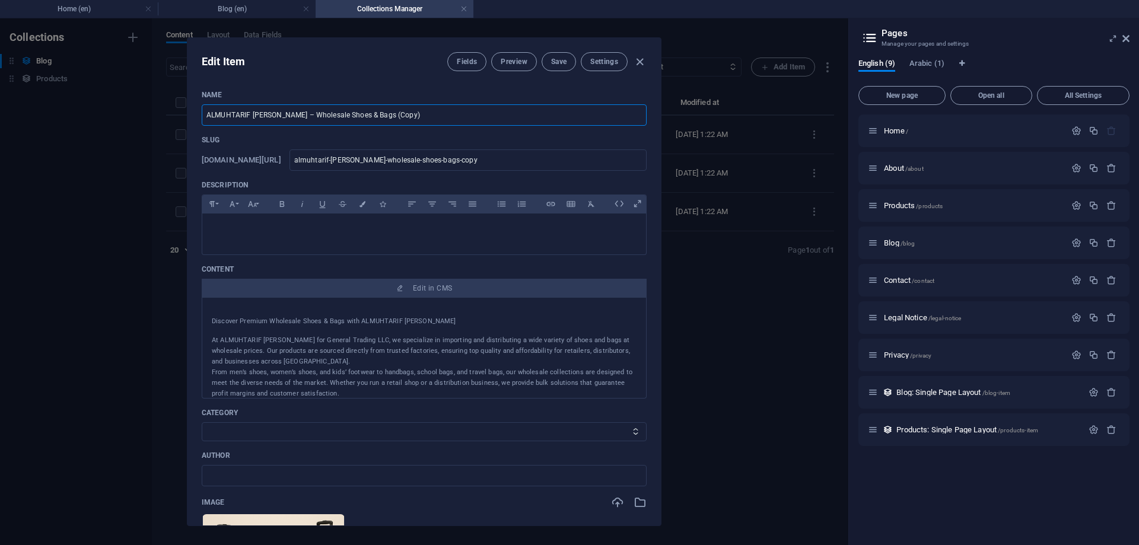
type input "Wholesale Men’s Sandals: Comfort & Durability for Everyday Wear"
type input "wholesale-men-s-sandals-comfort-durability-for-everyday-wear"
type input "Wholesale Men’s Sandals: Comfort & Durability for Everyday Wear"
click at [371, 228] on p at bounding box center [424, 228] width 425 height 11
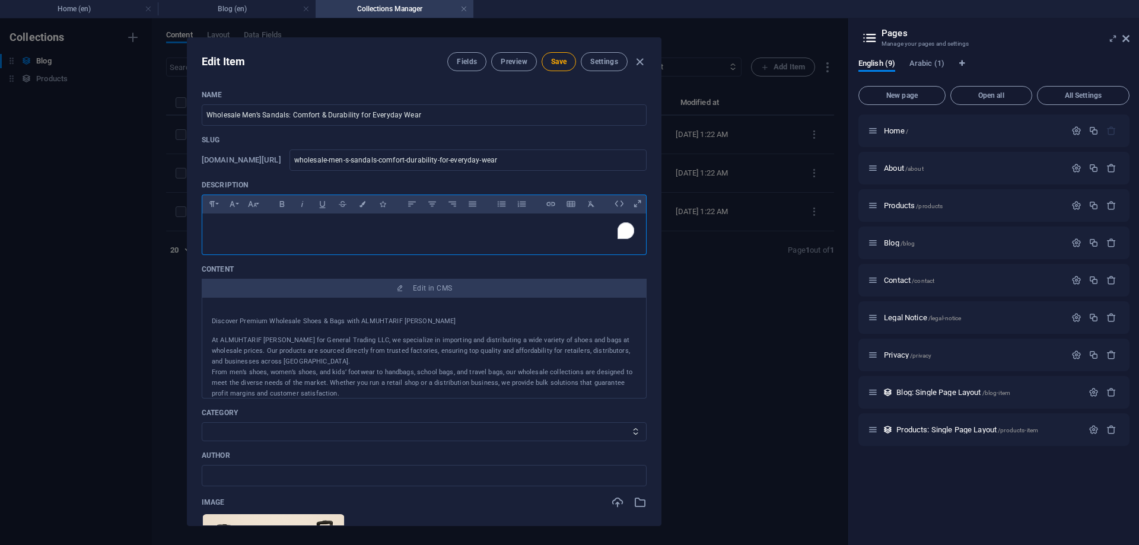
click at [340, 235] on div "To enrich screen reader interactions, please activate Accessibility in Grammarl…" at bounding box center [424, 231] width 444 height 36
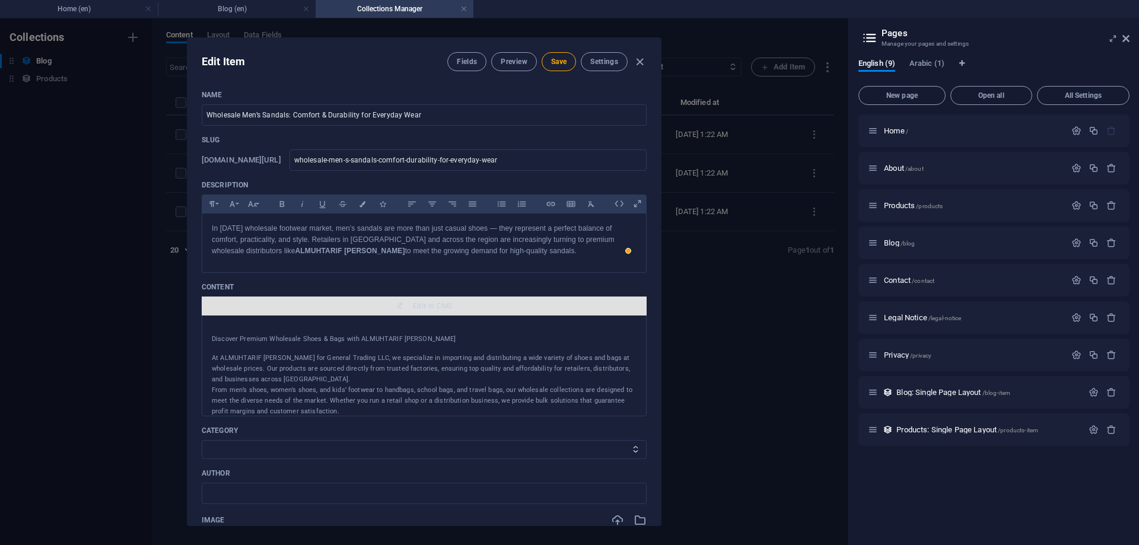
drag, startPoint x: 382, startPoint y: 314, endPoint x: 318, endPoint y: 314, distance: 64.0
click at [318, 314] on div "Content Edit in CMS Discover Premium Wholesale Shoes & Bags with ALMUHTARIF ALM…" at bounding box center [424, 349] width 445 height 134
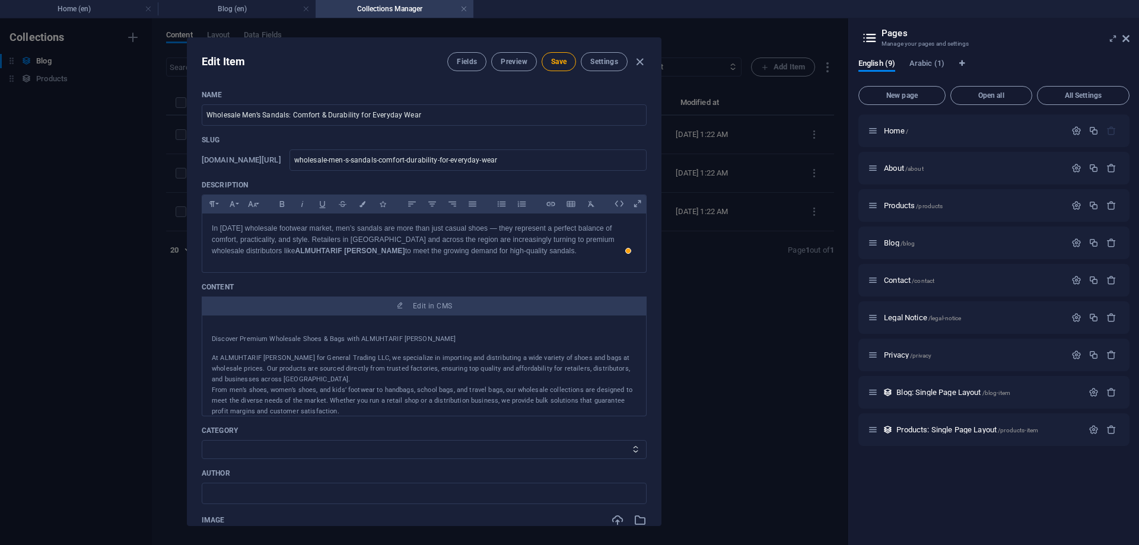
scroll to position [119, 0]
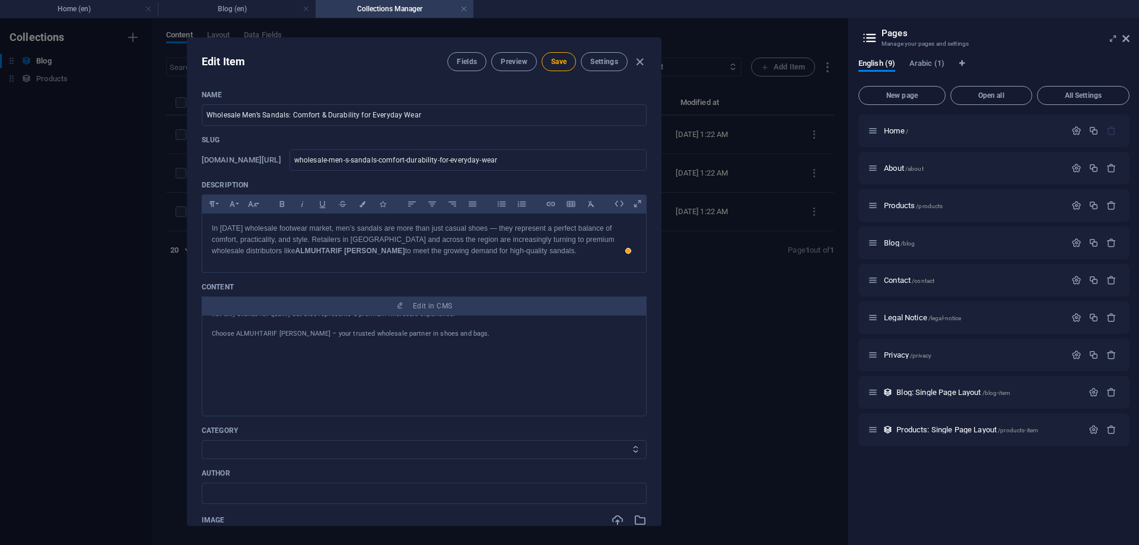
click at [413, 448] on select "ALMUHTARIF [PERSON_NAME]" at bounding box center [424, 449] width 445 height 19
select select "ALMUHTARIF [PERSON_NAME]"
click at [202, 440] on select "ALMUHTARIF [PERSON_NAME]" at bounding box center [424, 449] width 445 height 19
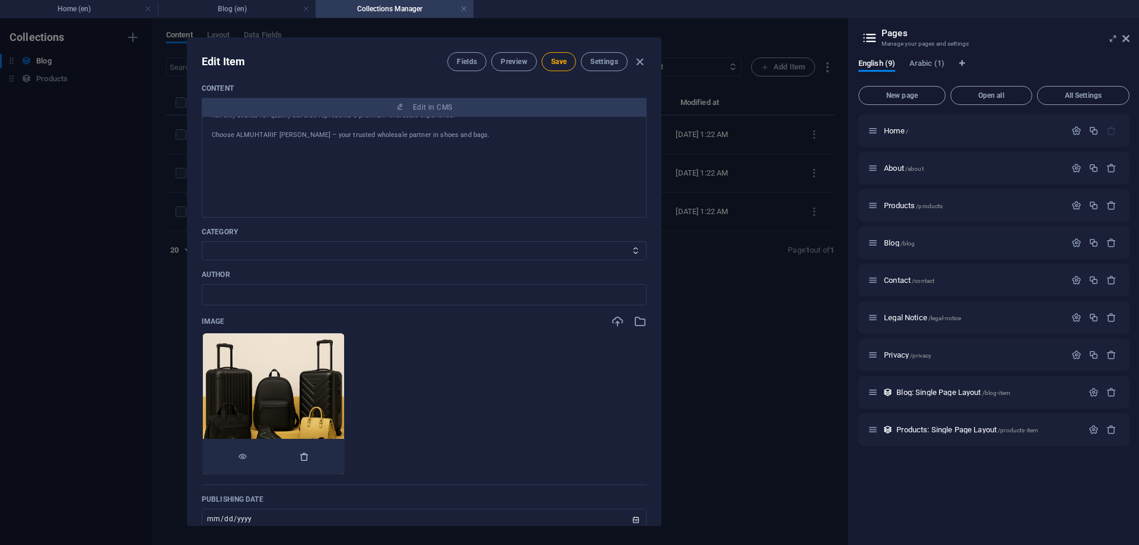
scroll to position [237, 0]
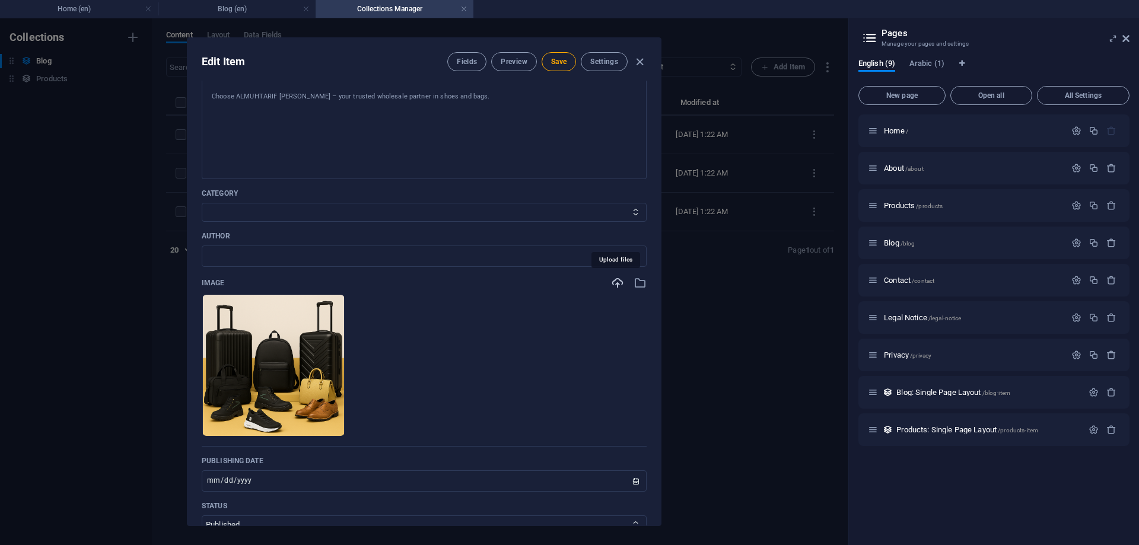
click at [616, 279] on icon "button" at bounding box center [617, 282] width 13 height 13
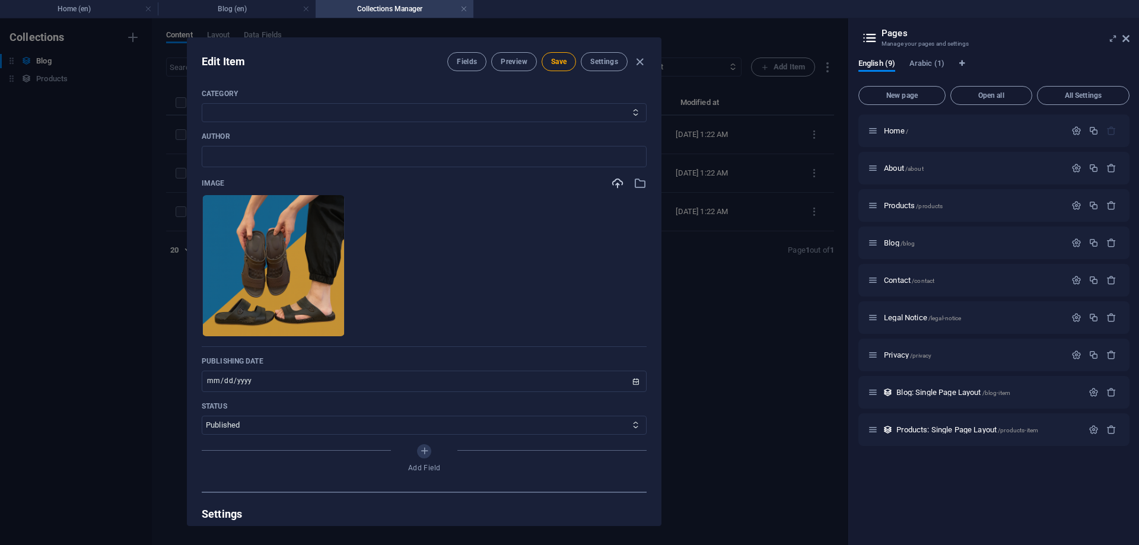
scroll to position [356, 0]
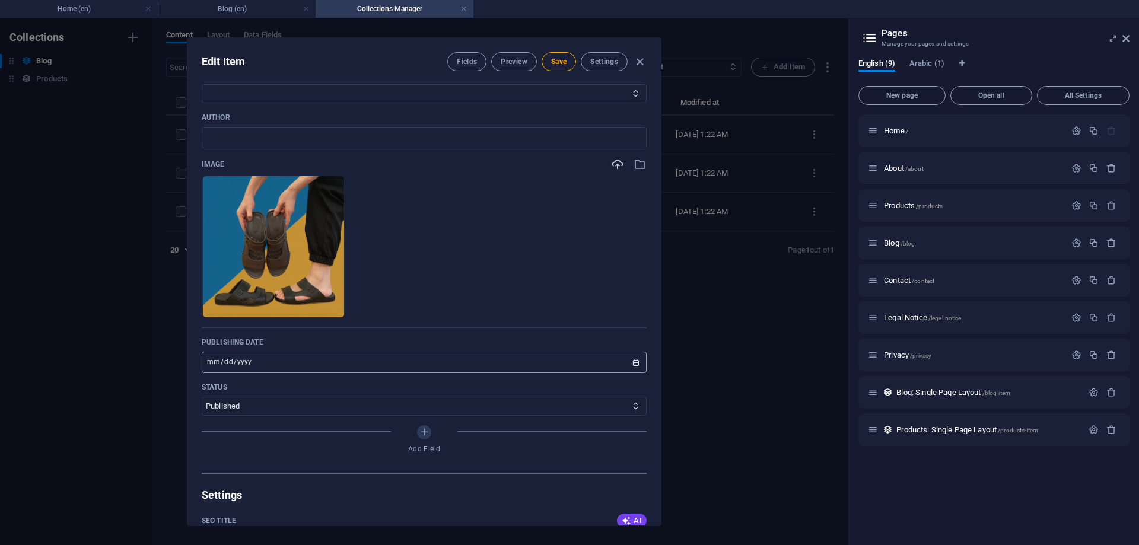
click at [476, 359] on input "2025-08-23" at bounding box center [424, 362] width 445 height 21
type input "2025-09-23"
type input "2025-09-01"
click at [530, 278] on ul "Drop files here to upload them instantly" at bounding box center [424, 247] width 445 height 142
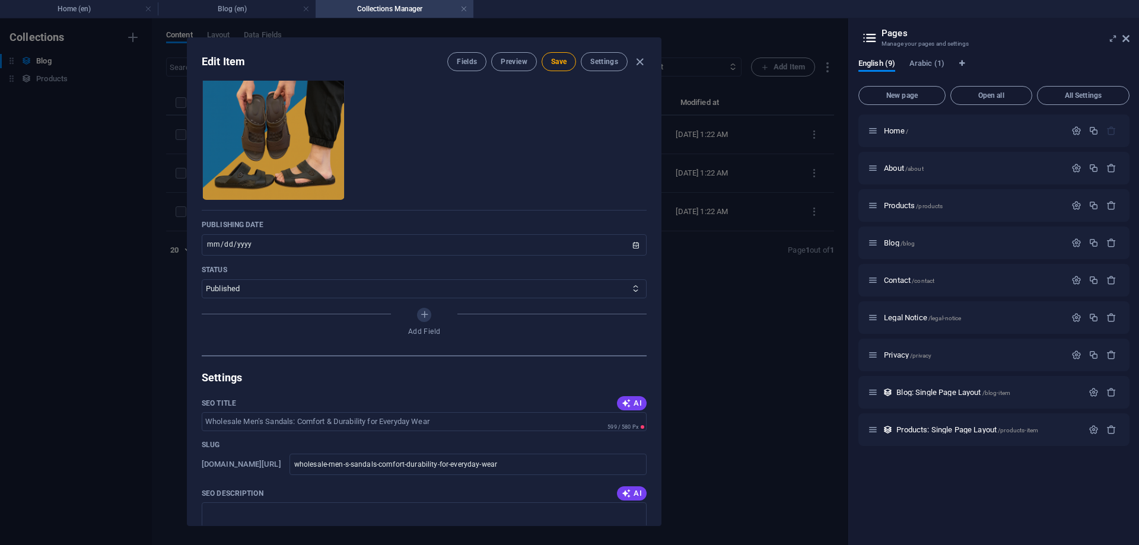
scroll to position [474, 0]
click at [626, 403] on icon "button" at bounding box center [625, 401] width 9 height 9
type input "Wholesale Mens Sandals: Durable Comfort"
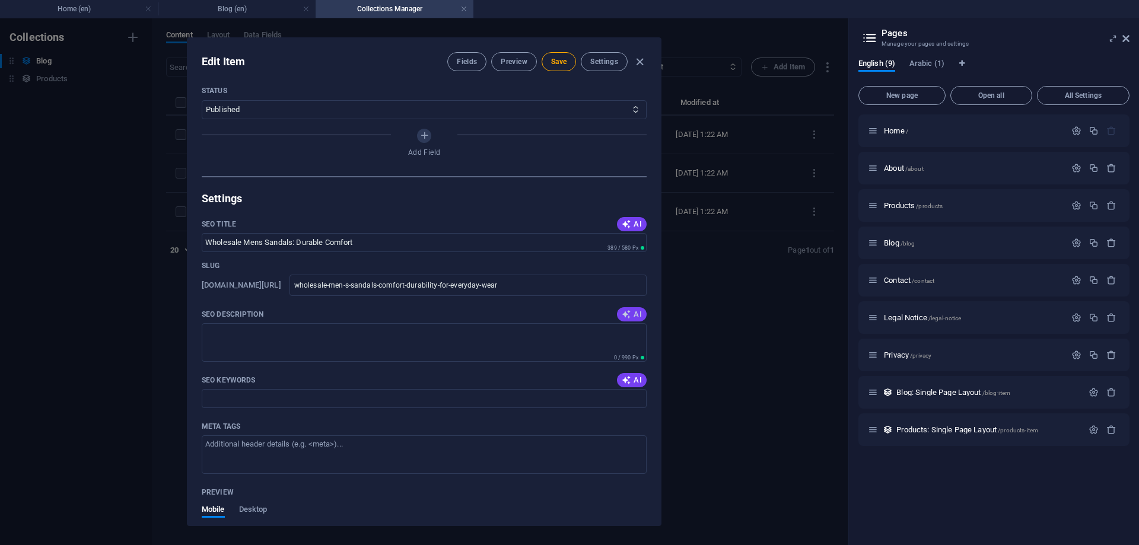
click at [625, 312] on icon "button" at bounding box center [625, 314] width 9 height 9
type textarea "Explore premium wholesale mens sandals at ALMUHTARIF ALMASI—where comfort meets…"
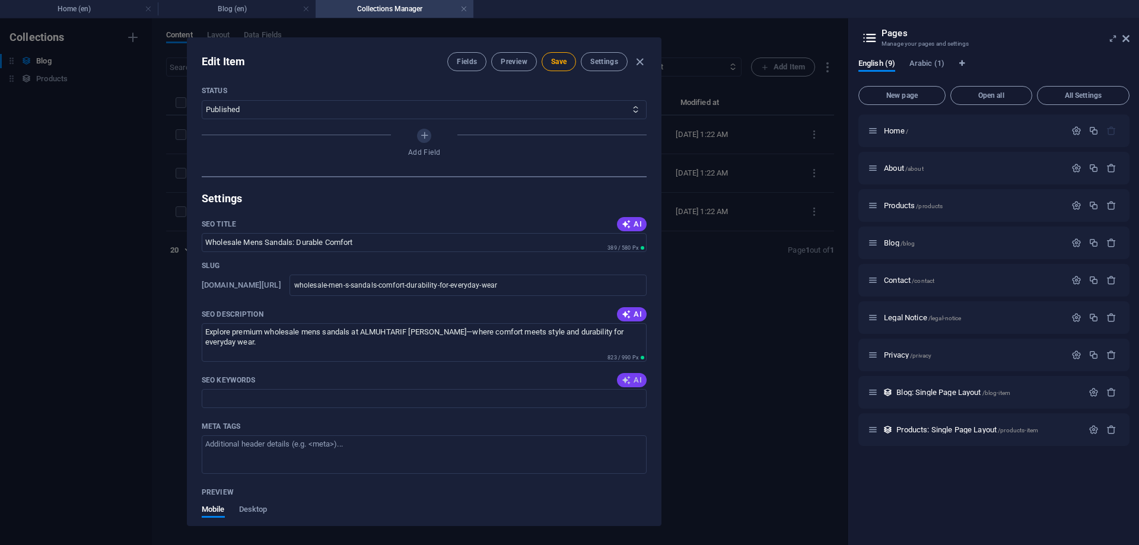
click at [630, 382] on span "AI" at bounding box center [631, 379] width 20 height 9
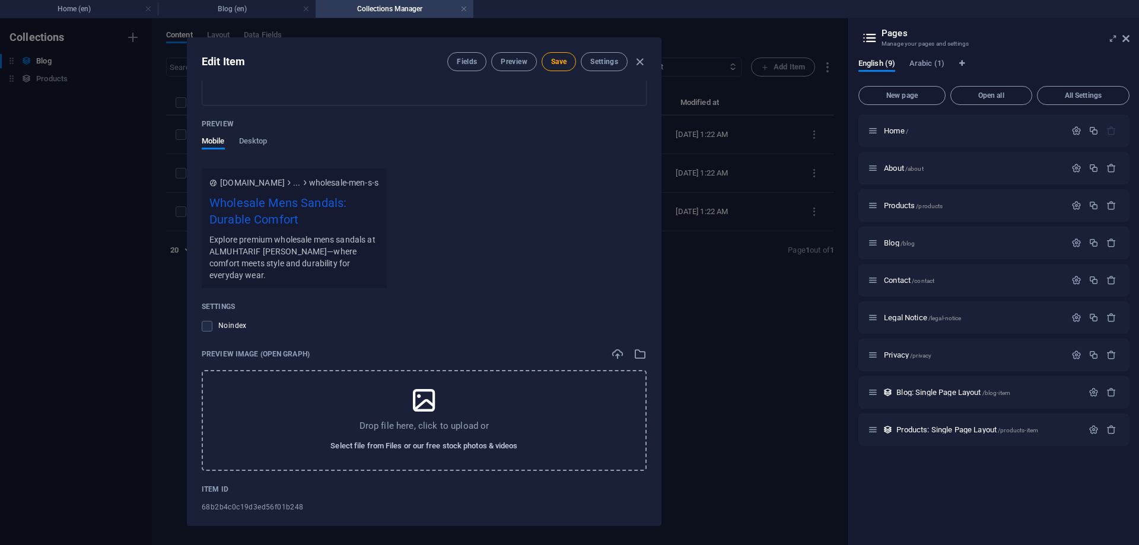
scroll to position [1023, 0]
click at [426, 436] on span "Select file from Files or our free stock photos & videos" at bounding box center [423, 443] width 187 height 14
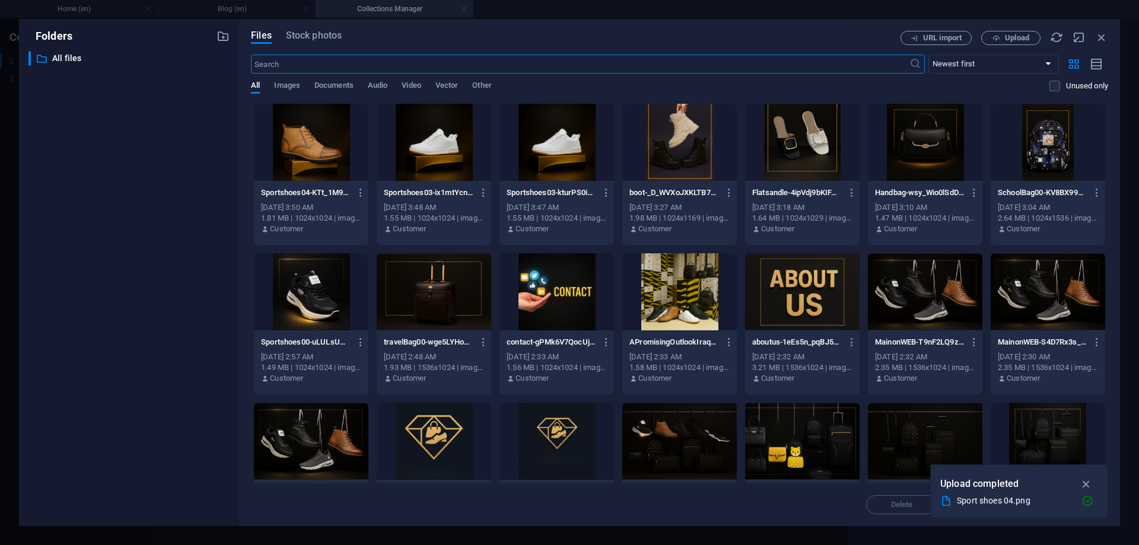
type input "wholesale mens sandals, durable sandals for men, comfortable mens footwear, pre…"
click at [1003, 36] on span "Upload" at bounding box center [1010, 38] width 49 height 8
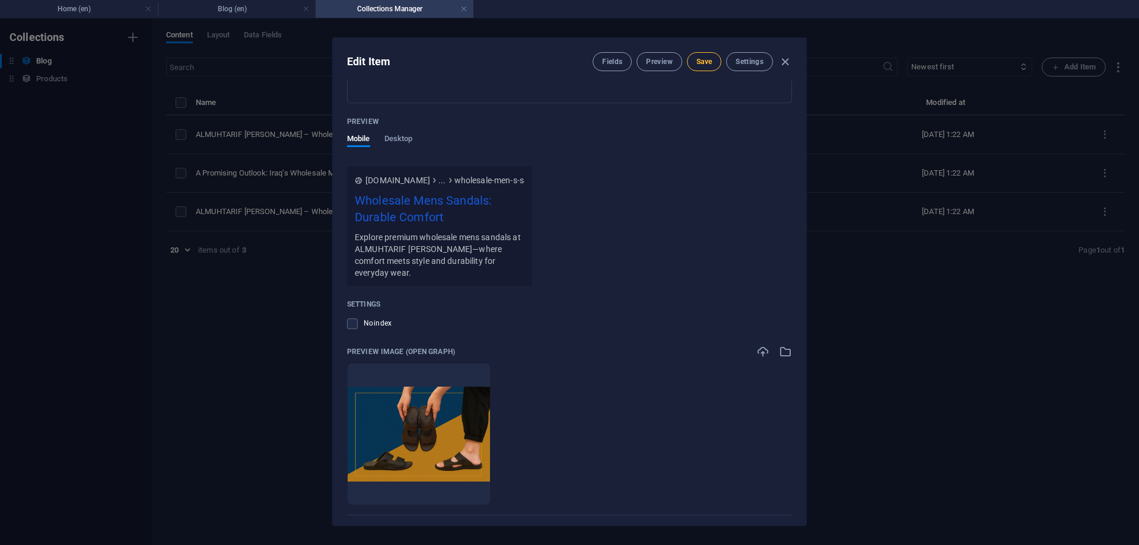
click at [700, 60] on span "Save" at bounding box center [703, 61] width 15 height 9
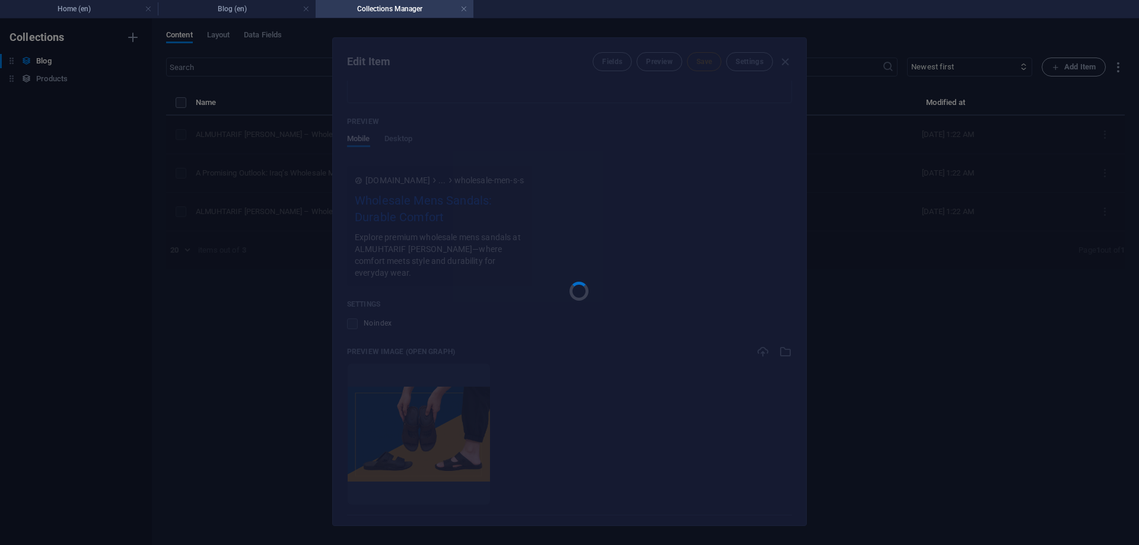
type input "wholesale-men-s-sandals-comfort-durability-for-everyday-wear"
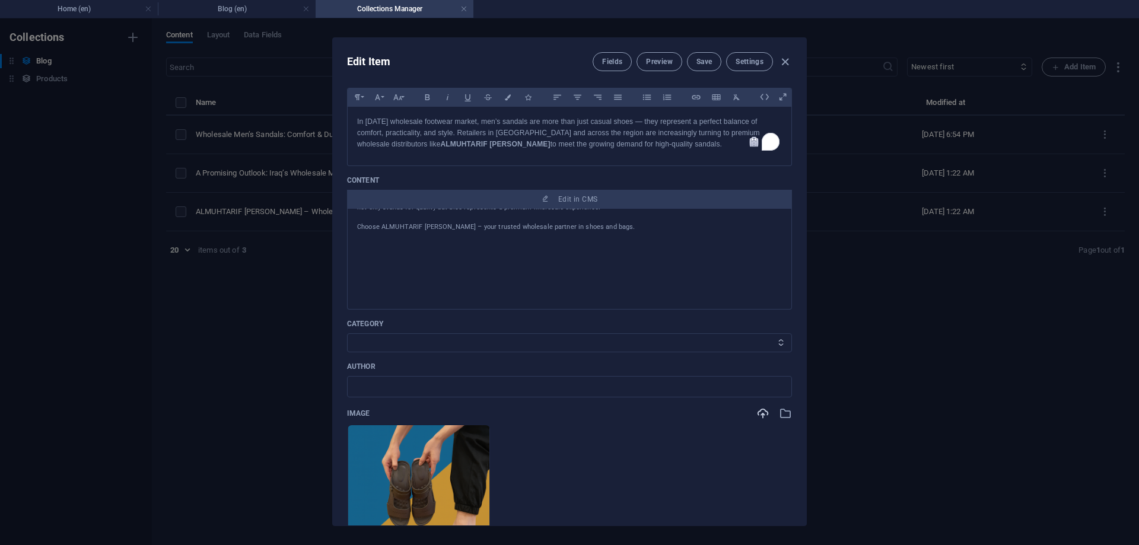
scroll to position [0, 0]
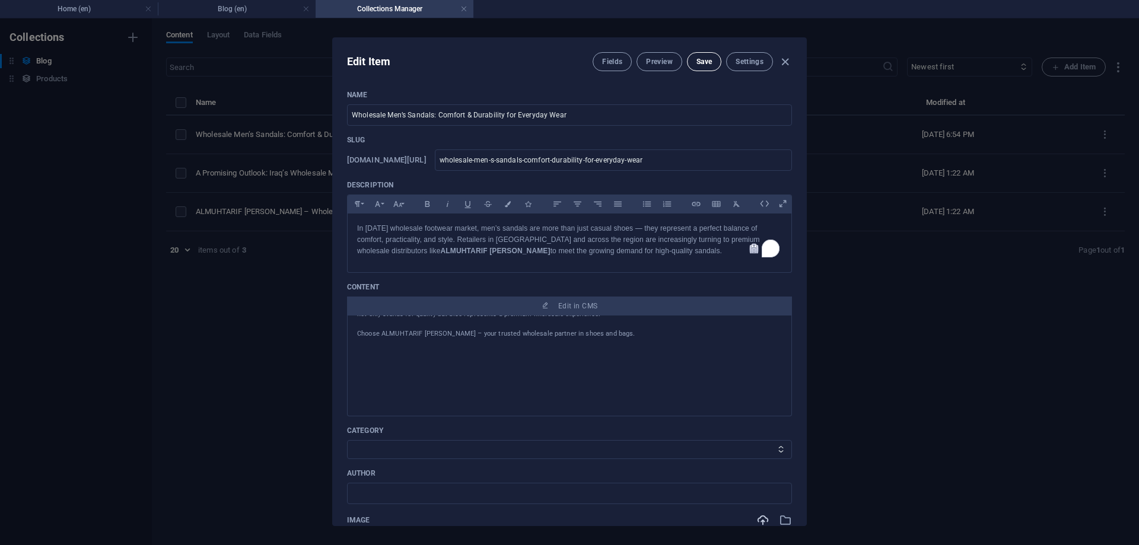
click at [718, 60] on button "Save" at bounding box center [704, 61] width 34 height 19
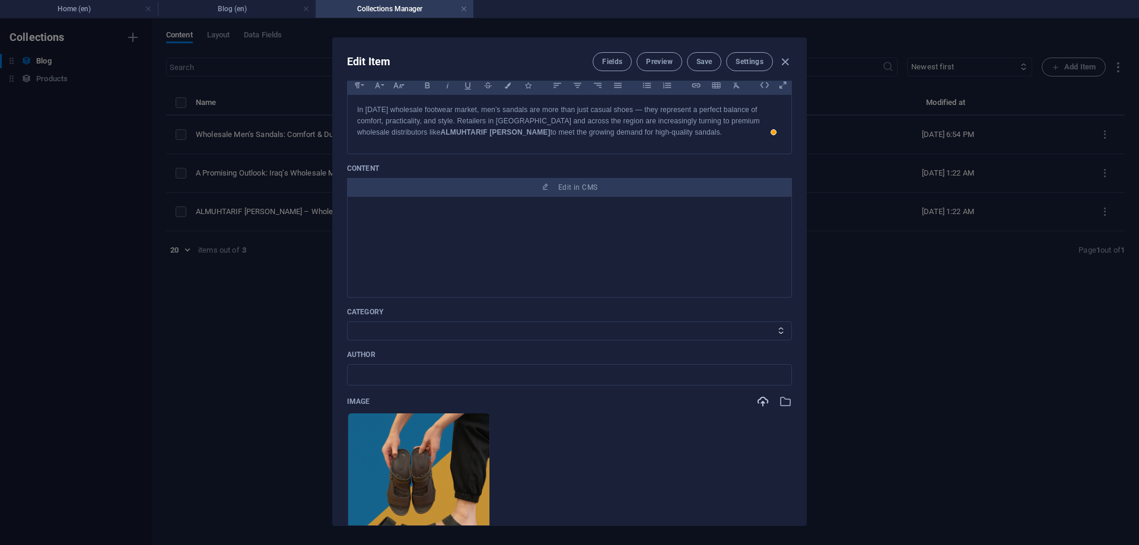
scroll to position [178, 0]
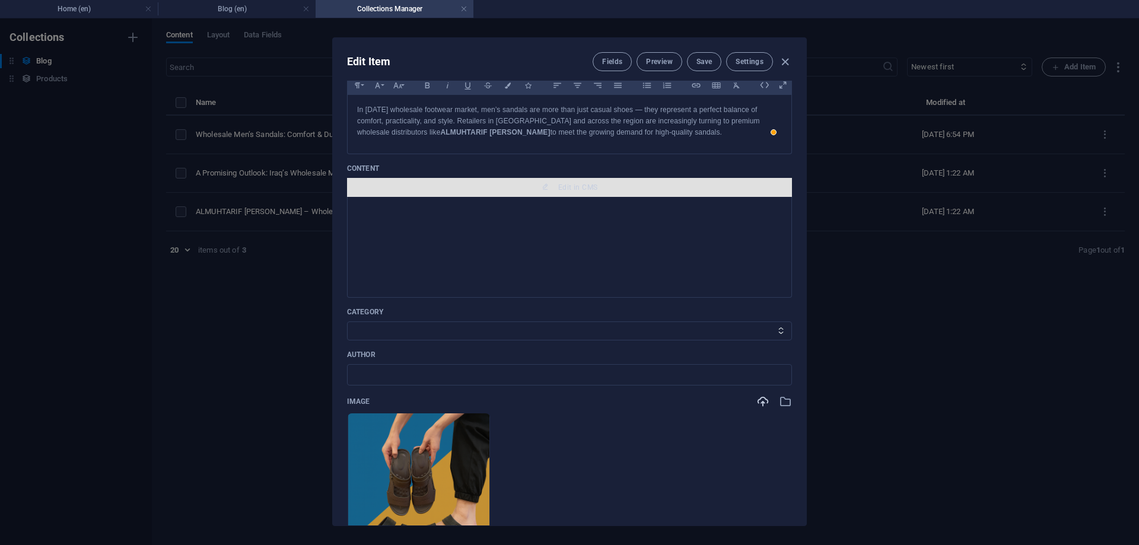
click at [588, 186] on span "Edit in CMS" at bounding box center [577, 187] width 39 height 9
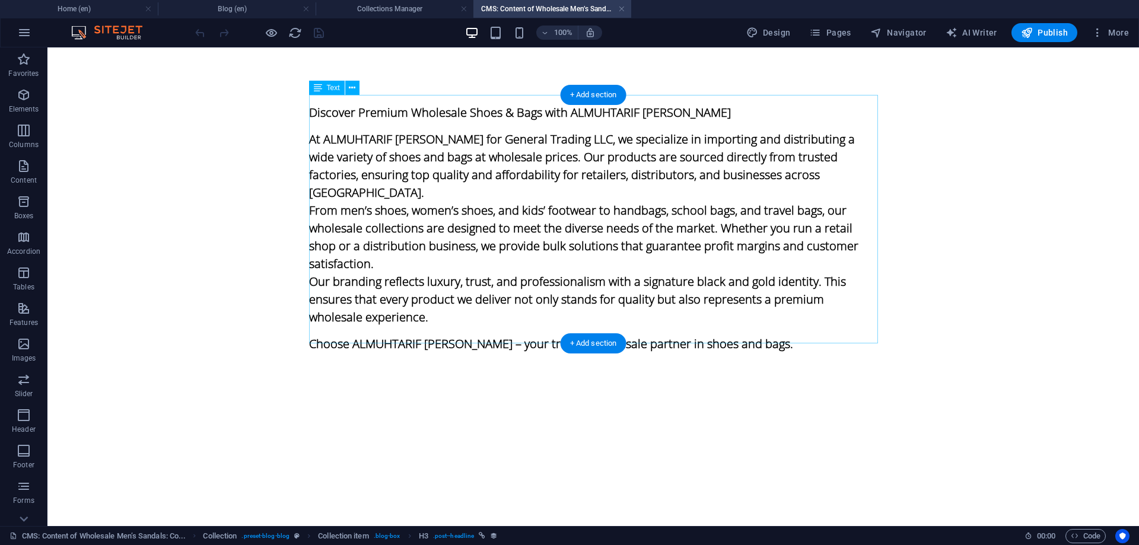
scroll to position [0, 0]
click at [477, 202] on div "Discover Premium Wholesale Shoes & Bags with ALMUHTARIF ALMASI At ALMUHTARIF AL…" at bounding box center [593, 228] width 569 height 266
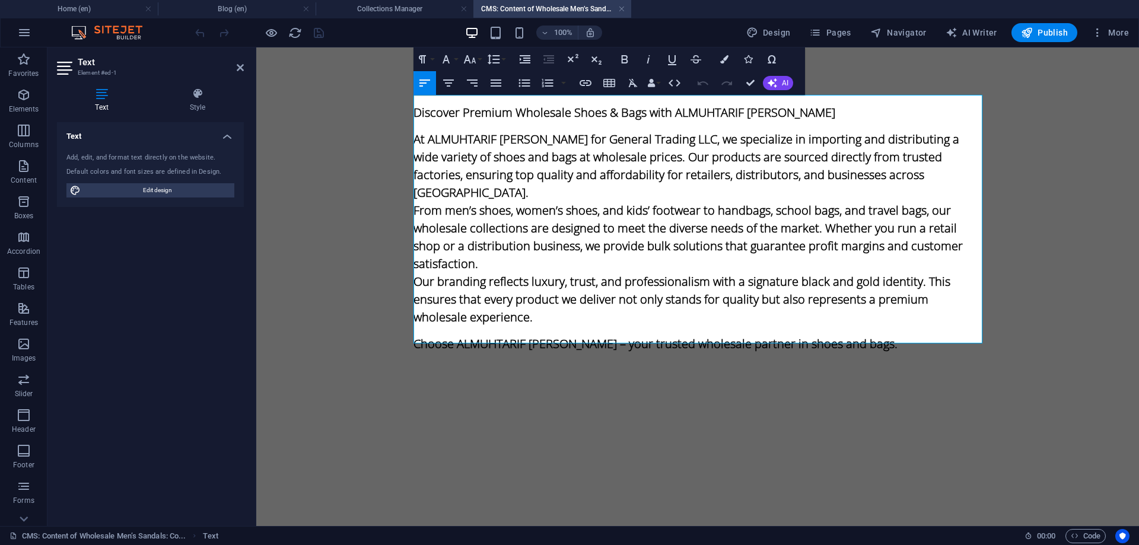
click at [486, 208] on p "From men’s shoes, women’s shoes, and kids’ footwear to handbags, school bags, a…" at bounding box center [697, 237] width 569 height 71
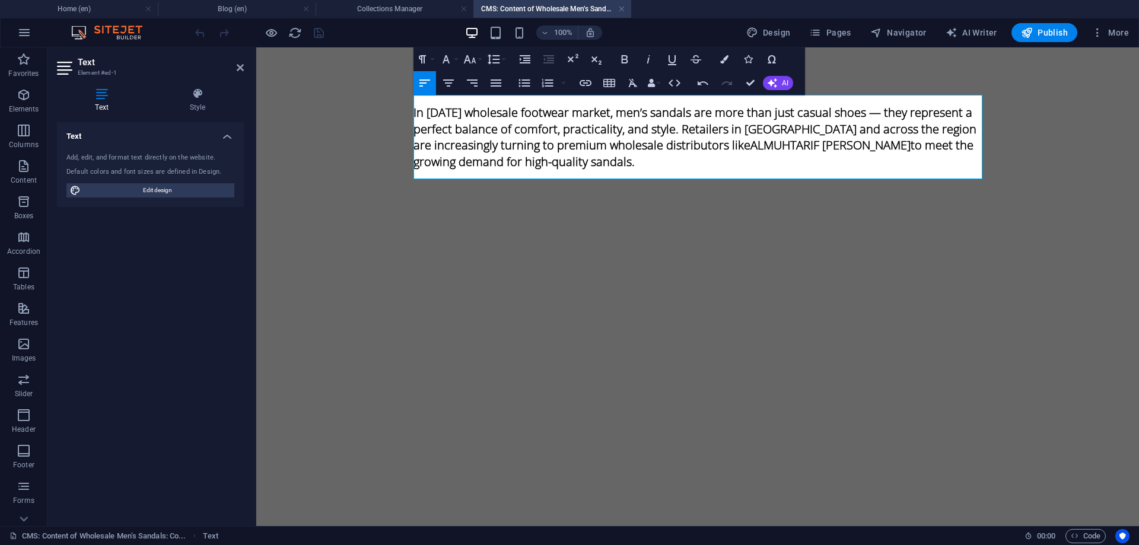
click at [744, 339] on div "In today’s wholesale footwear market, men’s sandals are more than just casual s…" at bounding box center [698, 196] width 588 height 298
click at [1036, 34] on span "Publish" at bounding box center [1044, 33] width 47 height 12
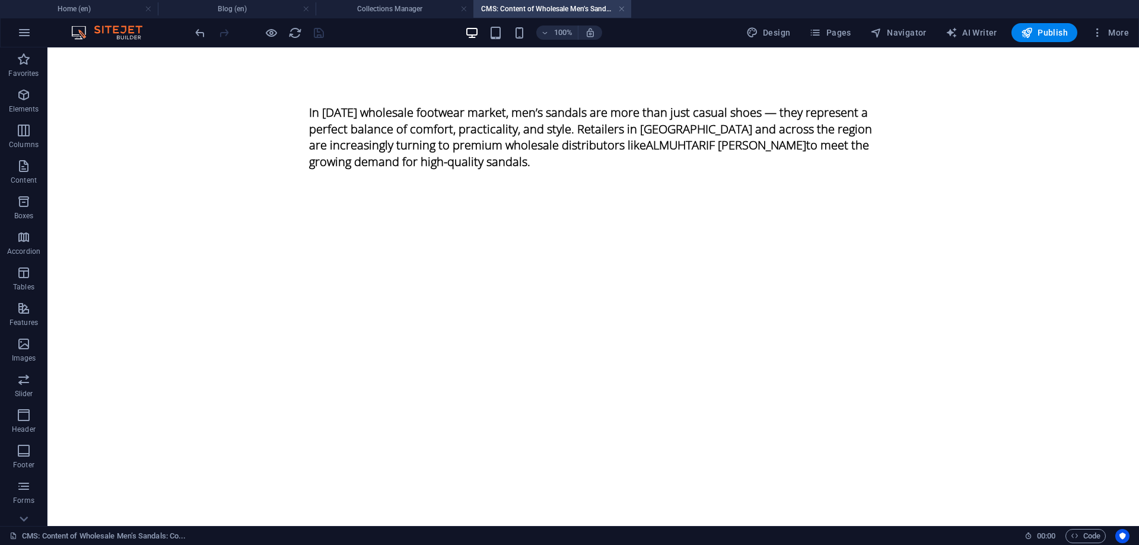
click at [315, 36] on div at bounding box center [259, 32] width 133 height 19
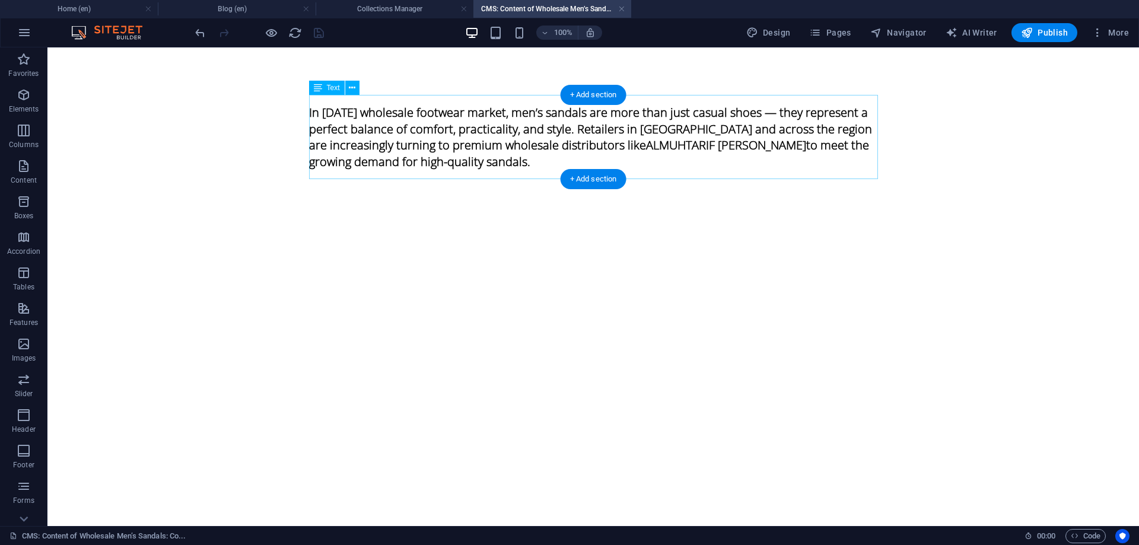
click at [656, 136] on div "In today’s wholesale footwear market, men’s sandals are more than just casual s…" at bounding box center [593, 137] width 569 height 84
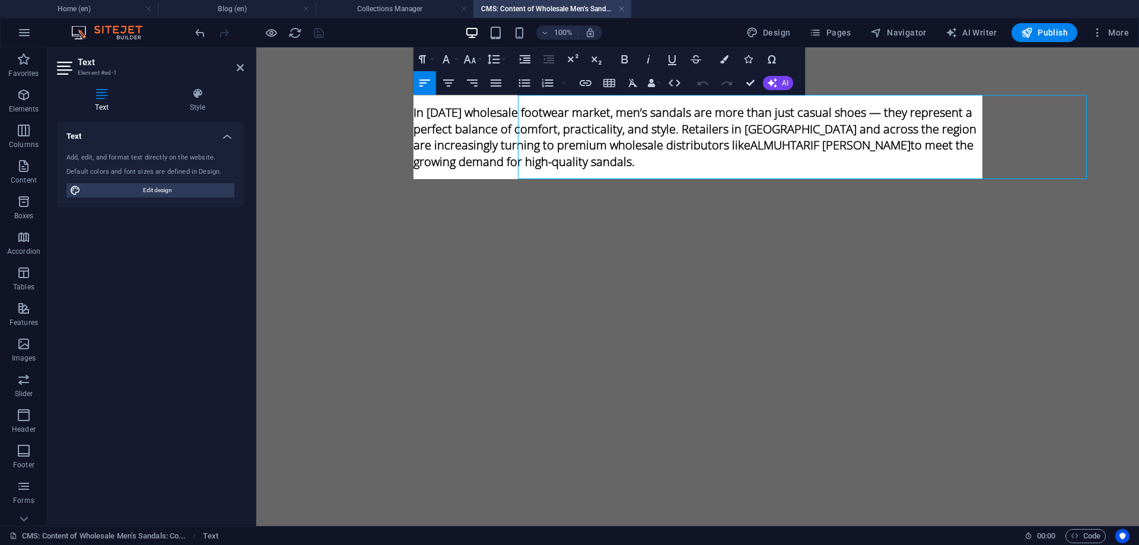
click at [656, 136] on p "In today’s wholesale footwear market, men’s sandals are more than just casual s…" at bounding box center [697, 136] width 569 height 65
click strong "ALMUHTARIF [PERSON_NAME]"
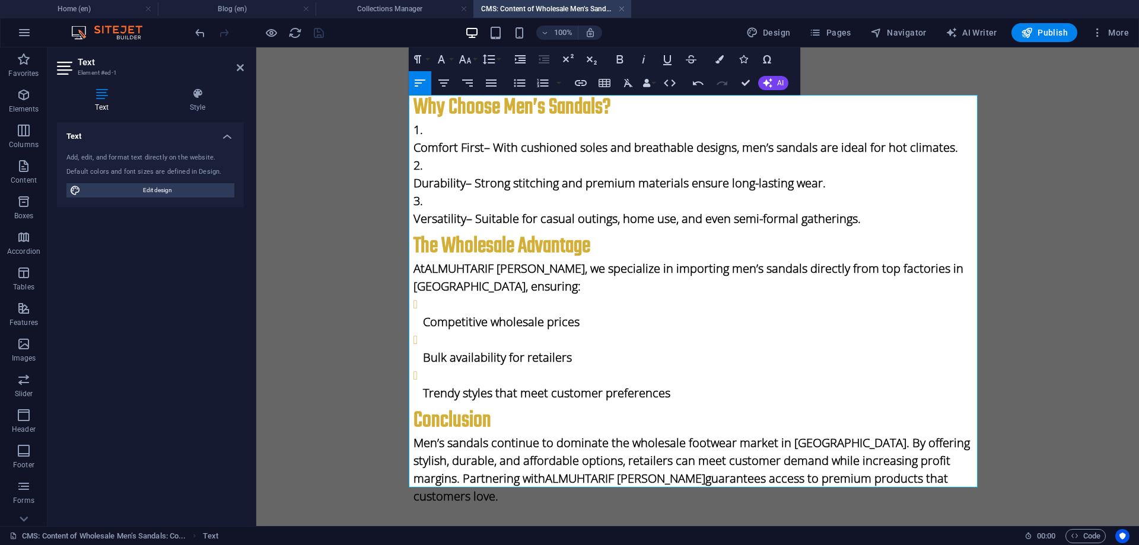
click at [1002, 223] on body "Skip to main content Why Choose Men’s Sandals? Comfort First – With cushioned s…" at bounding box center [697, 359] width 882 height 624
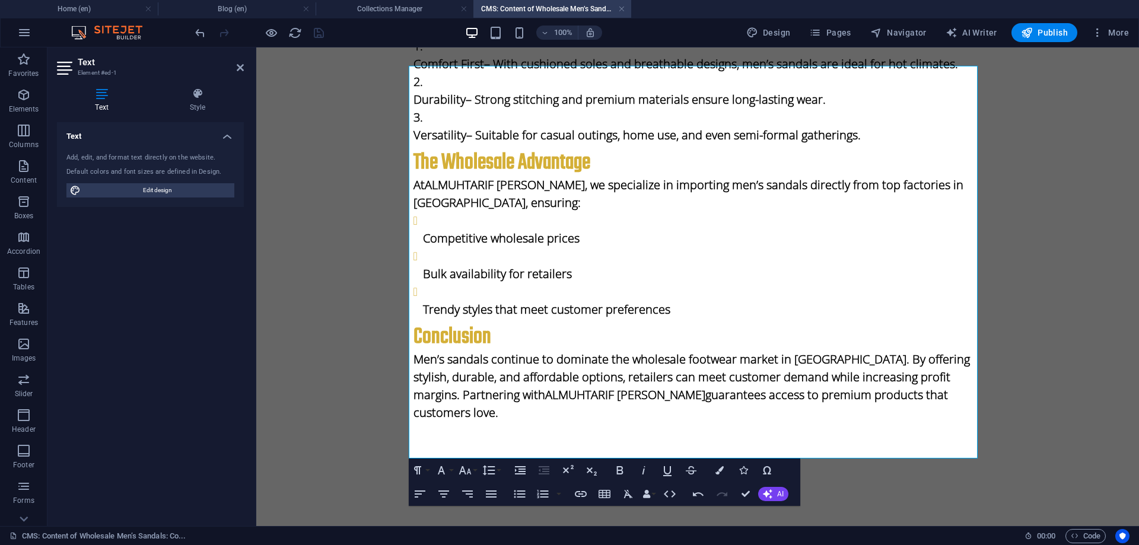
scroll to position [127, 0]
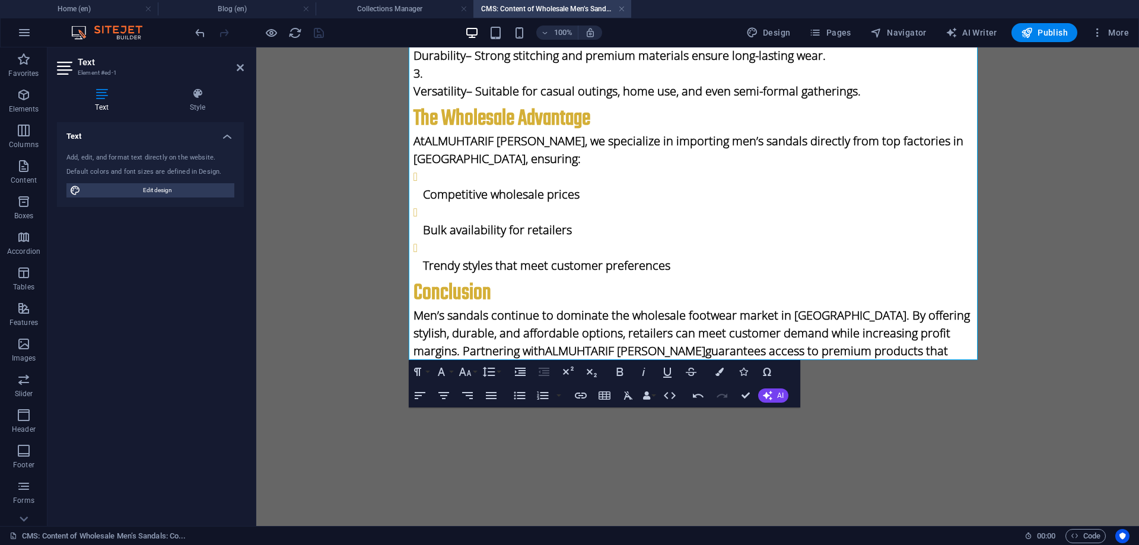
click at [1073, 128] on body "Skip to main content Why Choose Men’s Sandals? Comfort First – With cushioned s…" at bounding box center [697, 232] width 882 height 624
click at [1051, 130] on body "Skip to main content Why Choose Men’s Sandals? Comfort First – With cushioned s…" at bounding box center [697, 232] width 882 height 624
click at [83, 280] on div "Text Add, edit, and format text directly on the website. Default colors and fon…" at bounding box center [150, 319] width 187 height 394
click at [147, 192] on span "Edit design" at bounding box center [157, 190] width 146 height 14
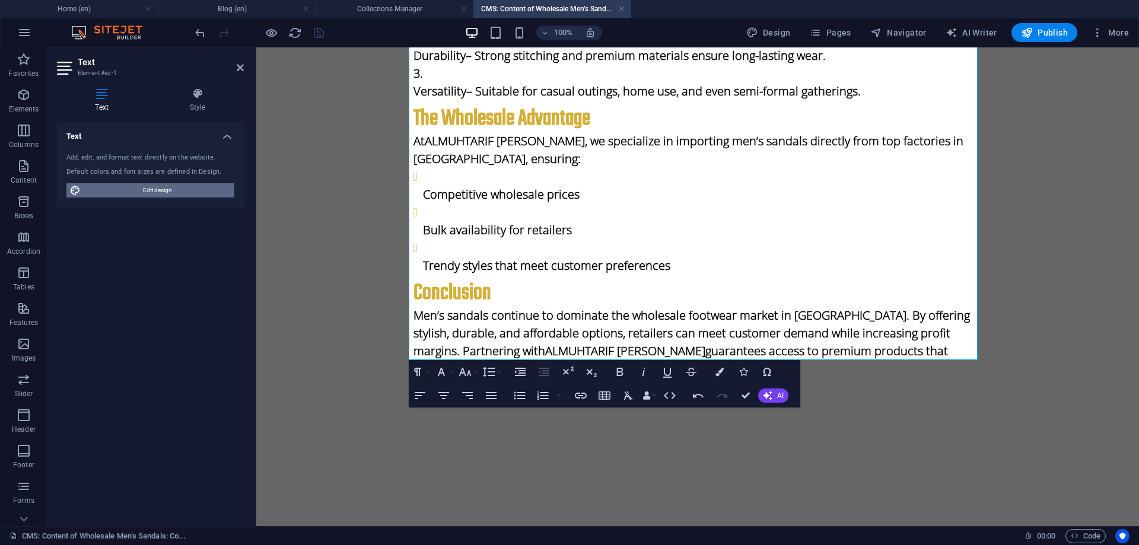
select select "px"
select select "700"
select select "px"
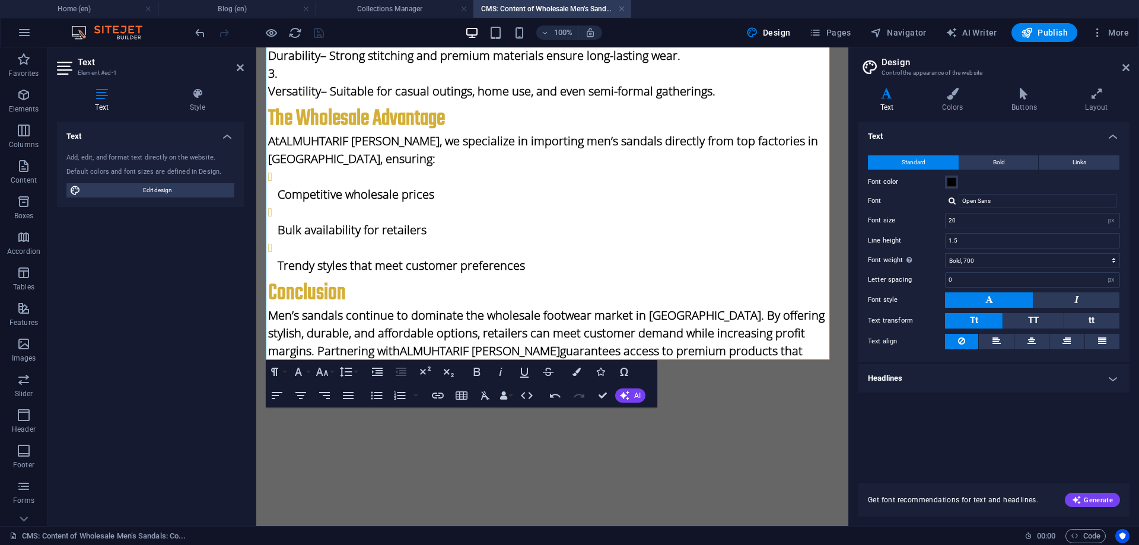
click at [1125, 62] on h2 "Design" at bounding box center [1005, 62] width 248 height 11
click at [101, 94] on icon at bounding box center [102, 94] width 90 height 12
click at [200, 106] on h4 "Style" at bounding box center [197, 100] width 93 height 25
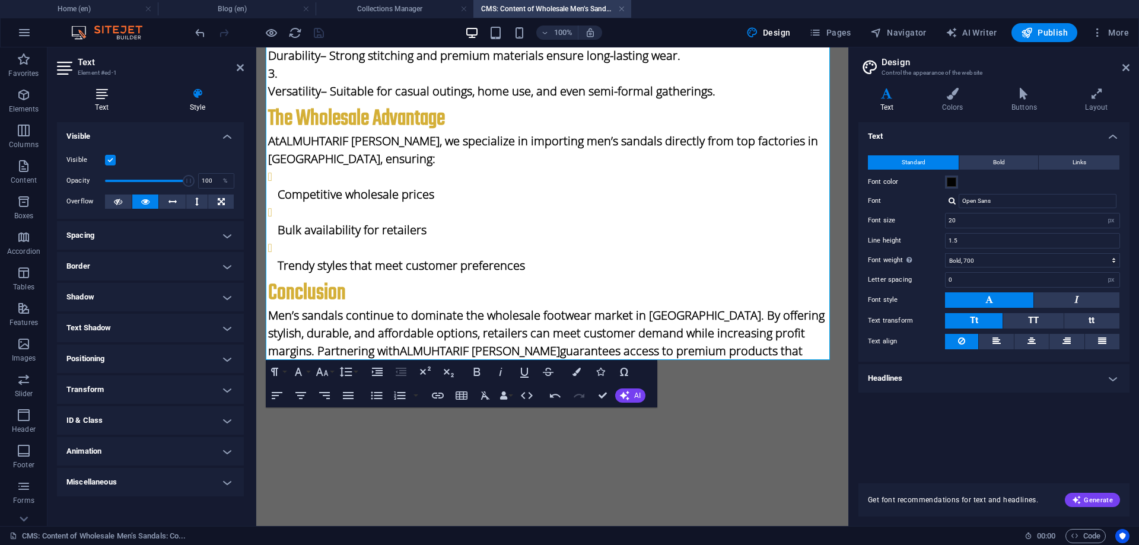
click at [99, 101] on h4 "Text" at bounding box center [104, 100] width 94 height 25
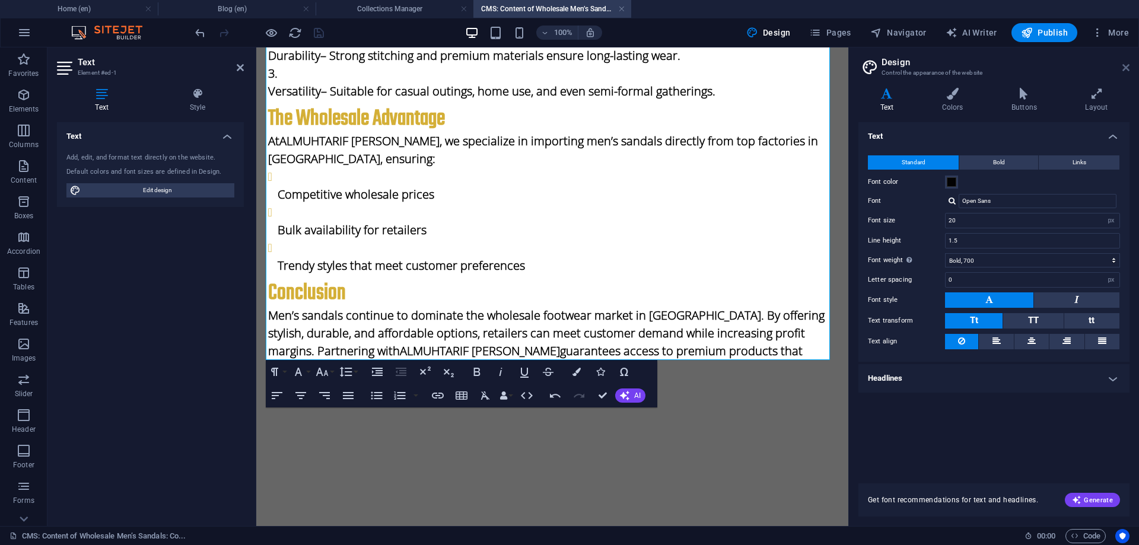
click at [1124, 68] on icon at bounding box center [1125, 67] width 7 height 9
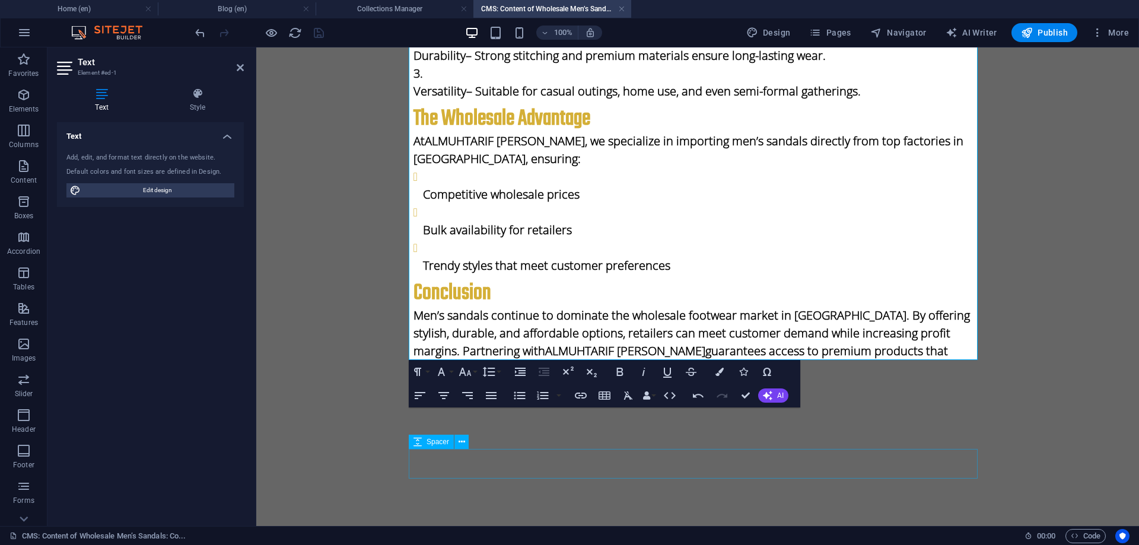
click at [540, 467] on div at bounding box center [697, 482] width 569 height 30
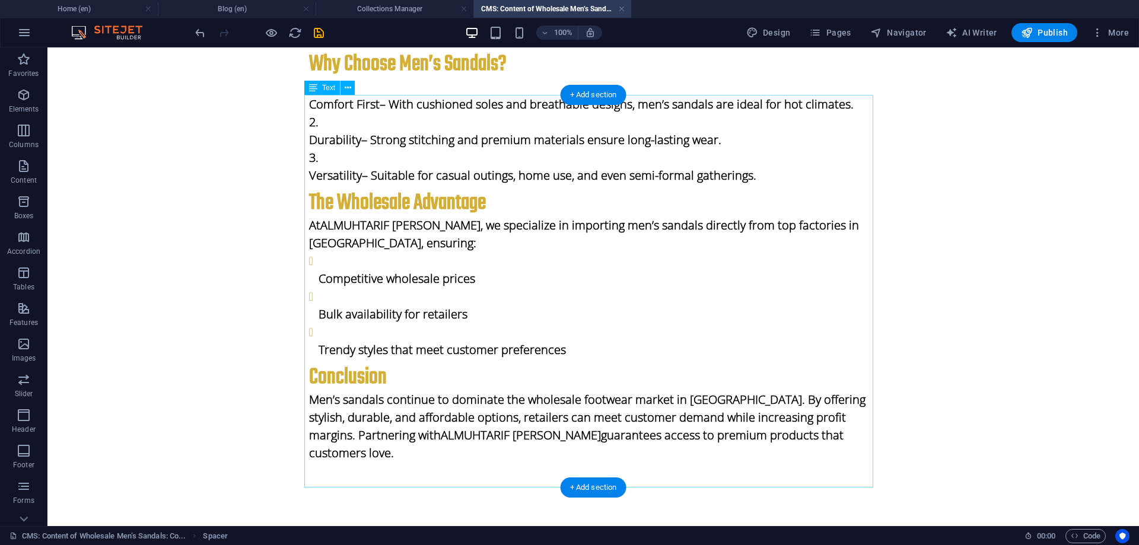
scroll to position [0, 0]
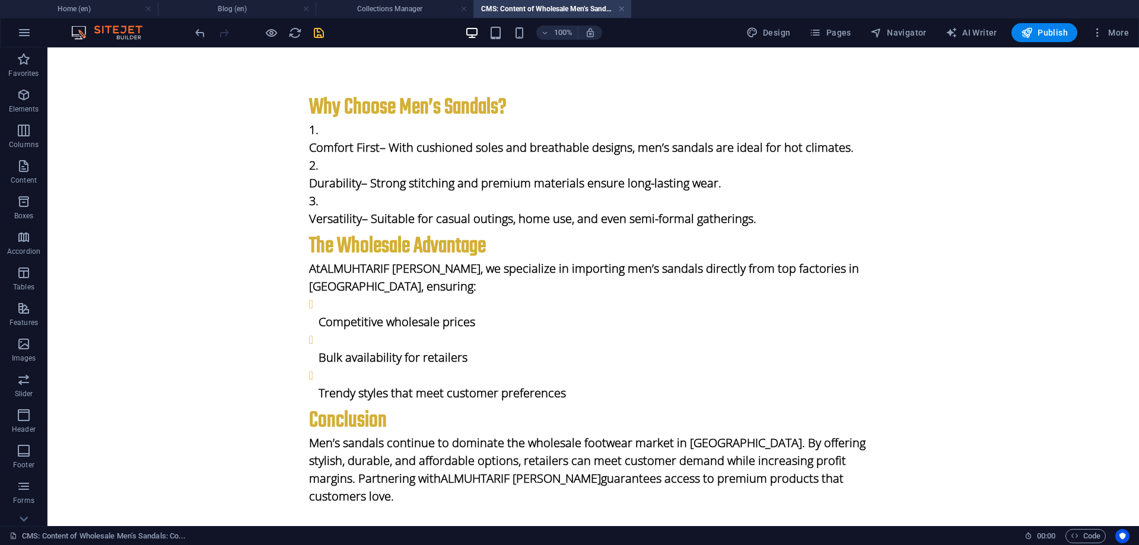
click at [320, 31] on icon "save" at bounding box center [319, 33] width 14 height 14
click at [623, 7] on link at bounding box center [621, 9] width 7 height 11
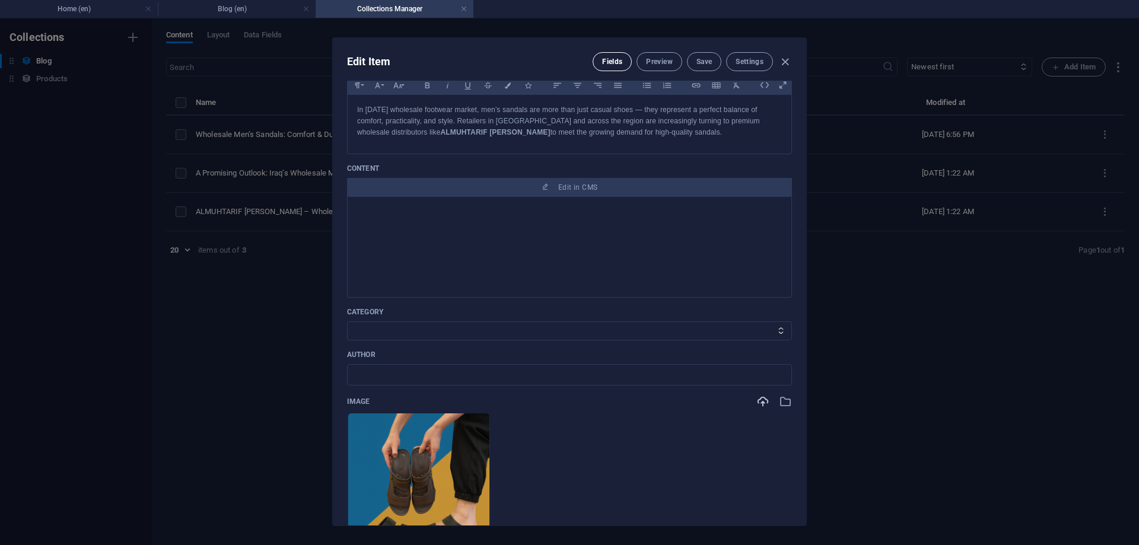
scroll to position [176, 0]
drag, startPoint x: 782, startPoint y: 60, endPoint x: 777, endPoint y: 65, distance: 6.7
click at [783, 60] on icon "button" at bounding box center [785, 62] width 14 height 14
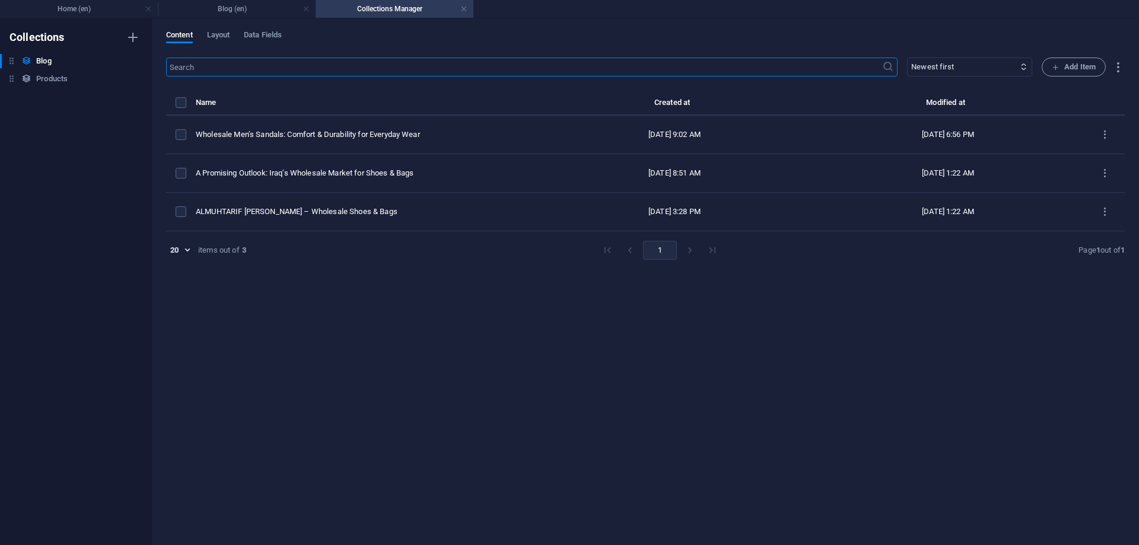
type input "2025-09-02"
type input "wholesale-men-s-sandals-comfort-durability-for-everyday-wear"
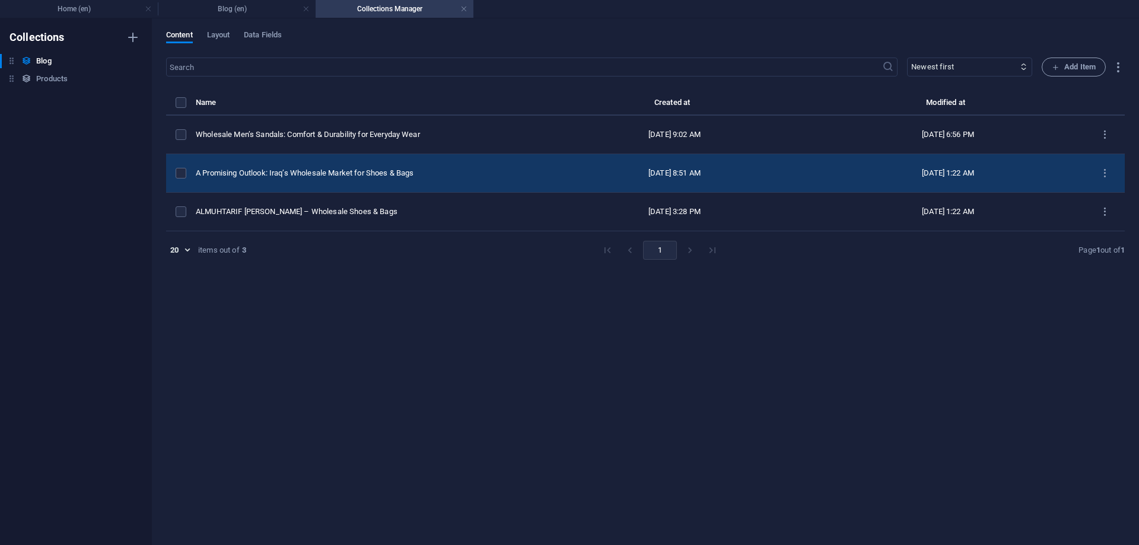
click at [384, 167] on td "A Promising Outlook: Iraq’s Wholesale Market for Shoes & Bags" at bounding box center [367, 173] width 342 height 39
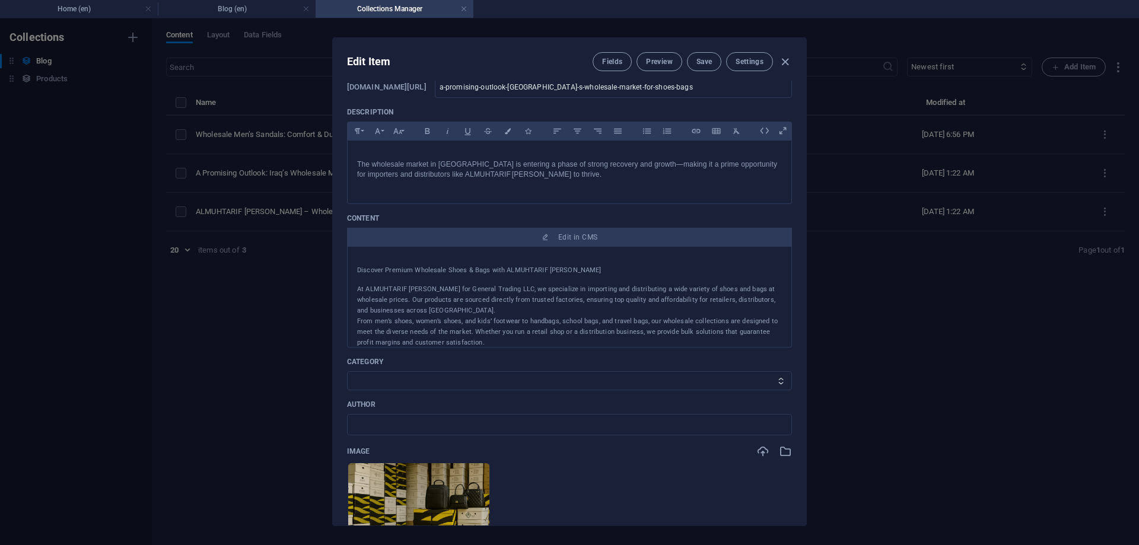
scroll to position [59, 0]
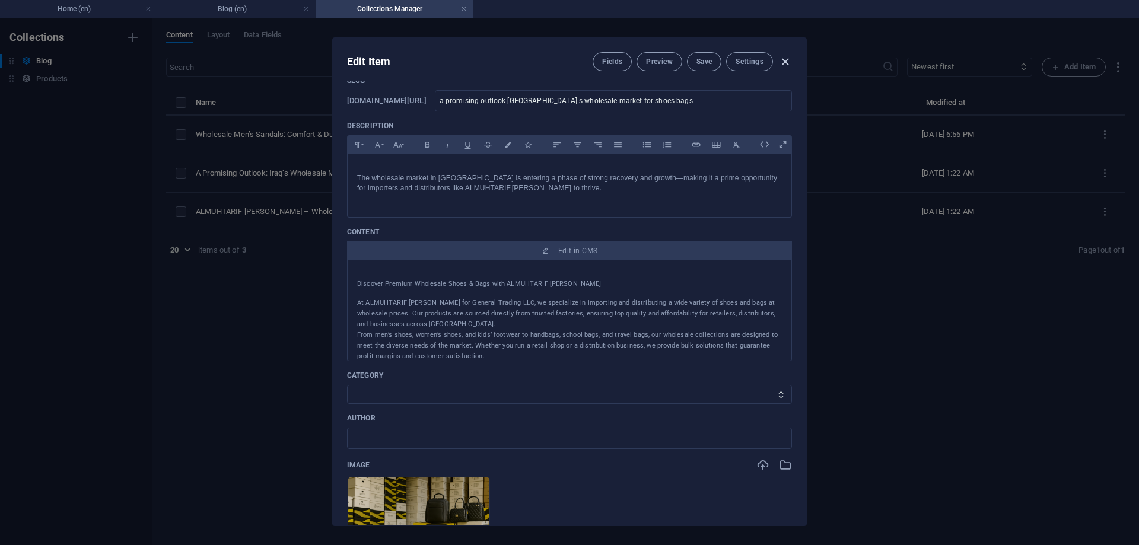
click at [787, 59] on icon "button" at bounding box center [785, 62] width 14 height 14
select select
type input "2025-09-02"
type input "a-promising-outlook-iraq-s-wholesale-market-for-shoes-bags"
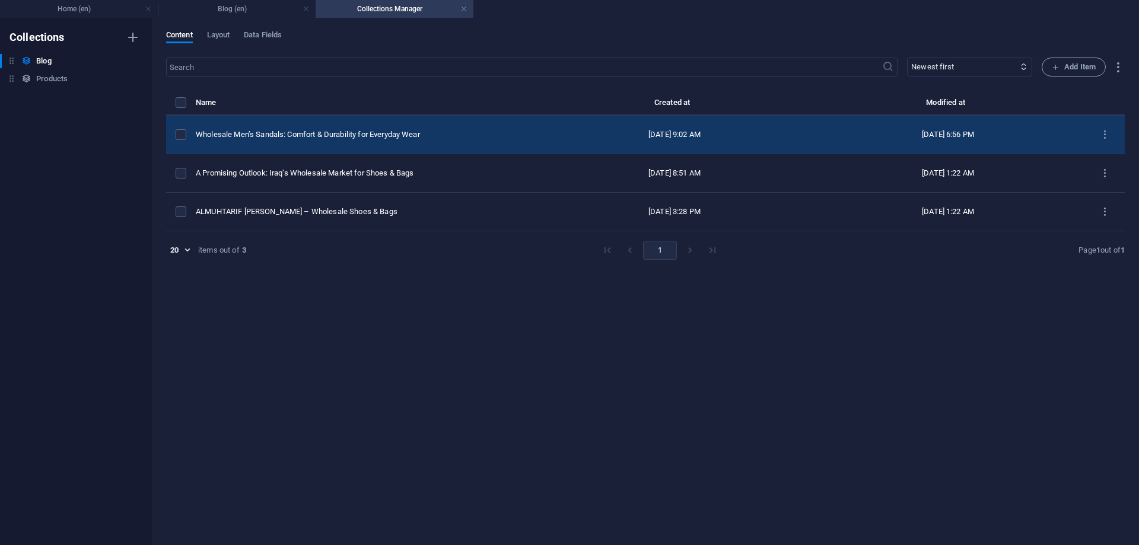
click at [479, 145] on td "Wholesale Men’s Sandals: Comfort & Durability for Everyday Wear" at bounding box center [367, 135] width 342 height 39
select select "ALMUHTARIF [PERSON_NAME]"
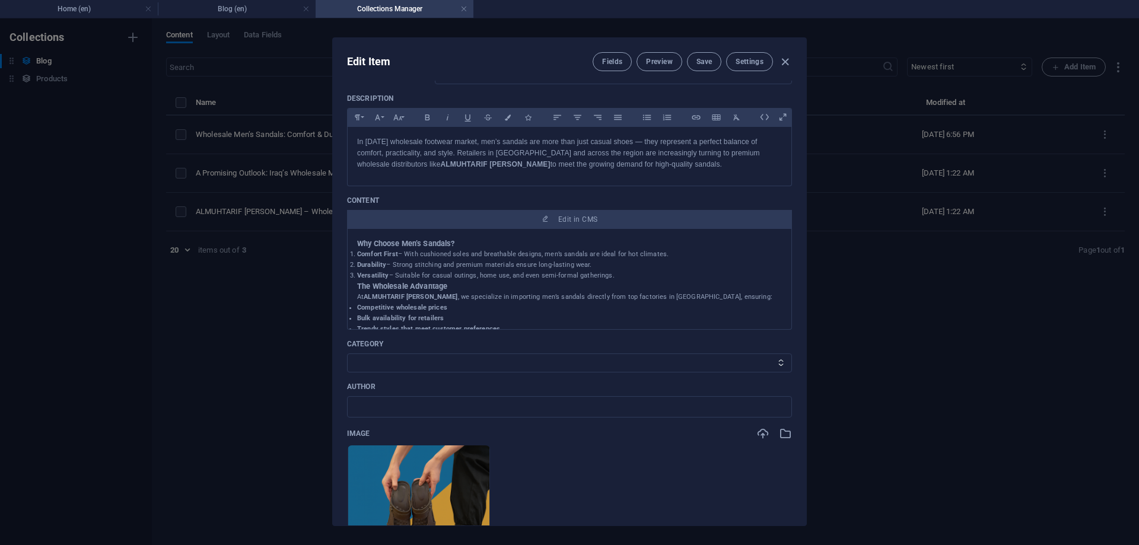
scroll to position [0, 0]
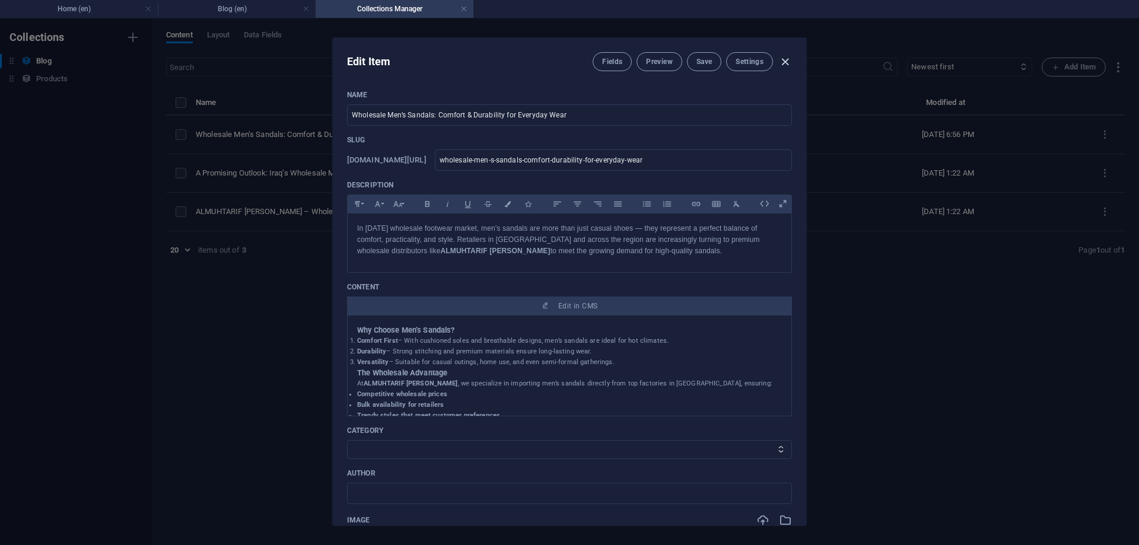
click at [782, 60] on icon "button" at bounding box center [785, 62] width 14 height 14
type input "2025-09-02"
type input "wholesale-men-s-sandals-comfort-durability-for-everyday-wear"
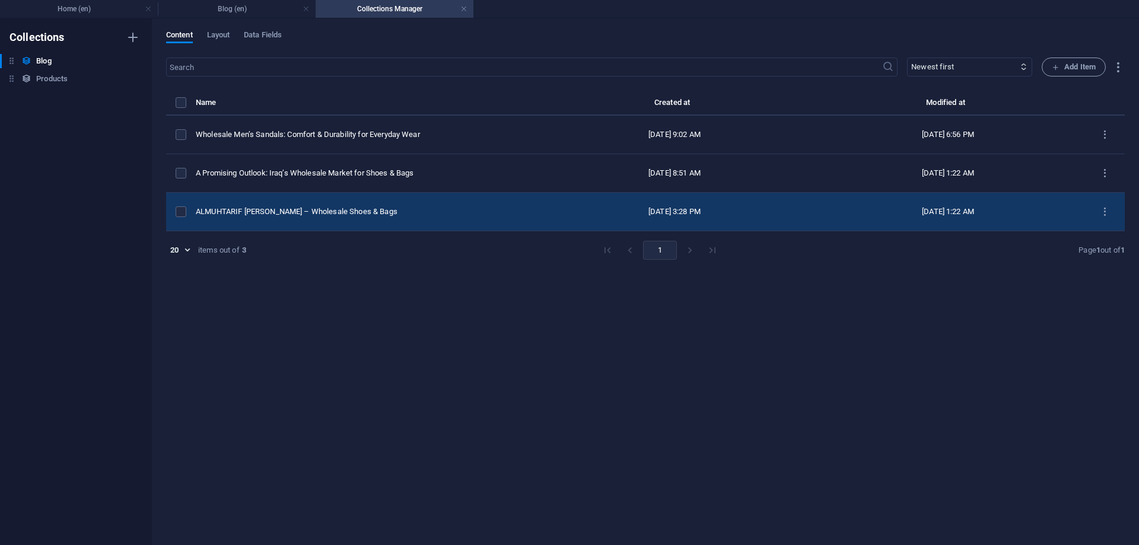
click at [308, 208] on div "ALMUHTARIF ALMASI – Wholesale Shoes & Bags" at bounding box center [362, 211] width 333 height 11
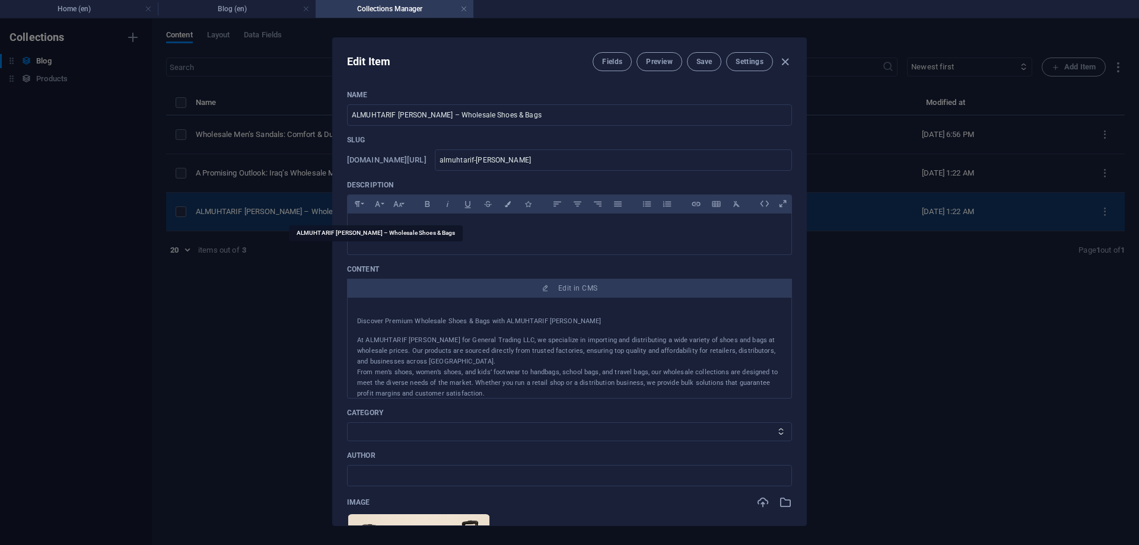
click at [308, 208] on div "Edit Item Fields Preview Save Settings Name ALMUHTARIF ALMASI – Wholesale Shoes…" at bounding box center [569, 281] width 1139 height 527
select select
type input "almuhtarif-almasi-wholesale-shoes-bags"
type input "2025-09-02"
type input "almuhtarif-almasi-wholesale-shoes-bags"
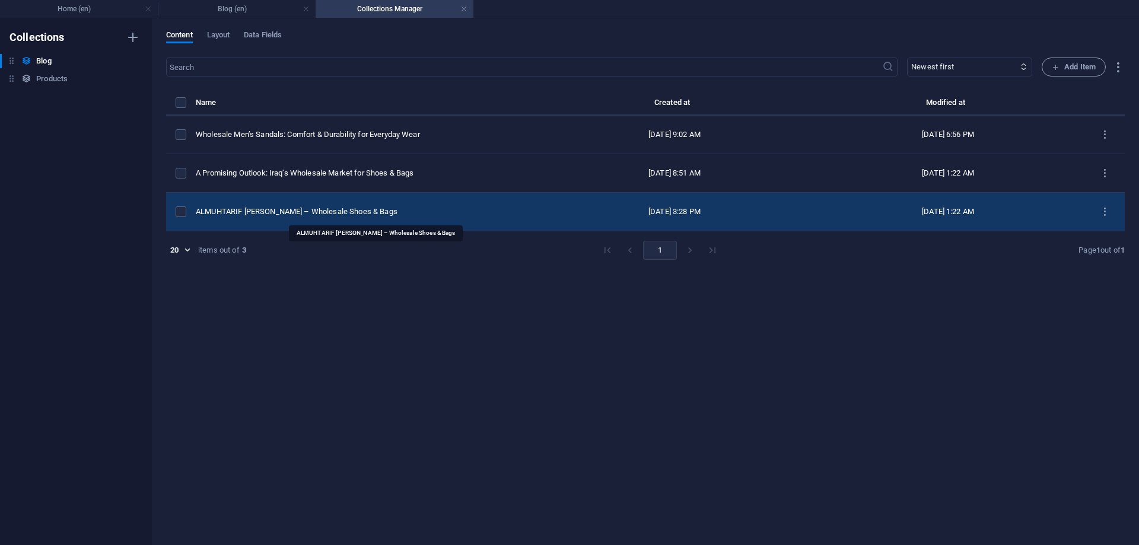
click at [347, 209] on div "ALMUHTARIF ALMASI – Wholesale Shoes & Bags" at bounding box center [362, 211] width 333 height 11
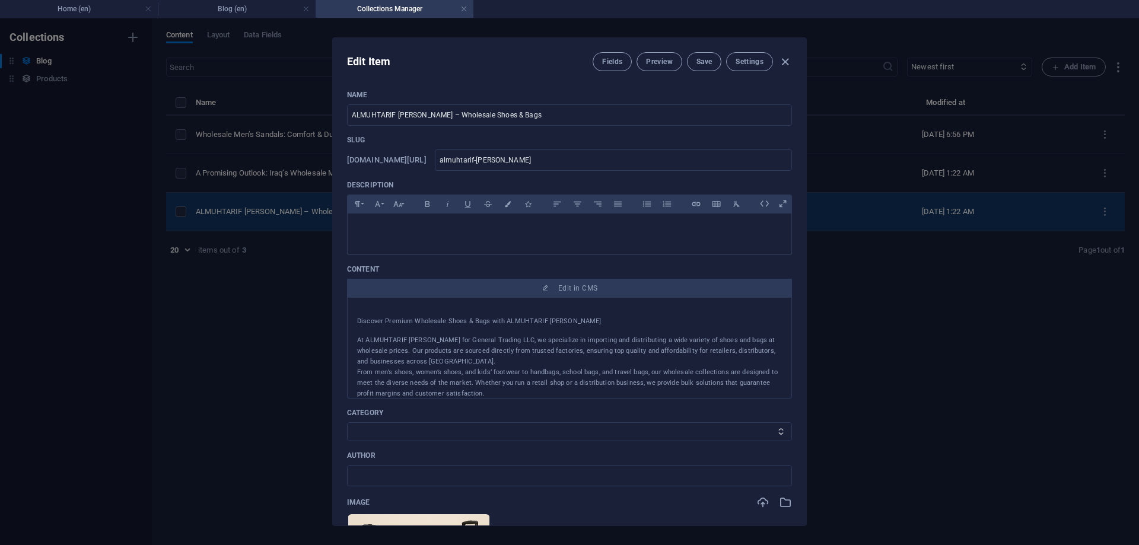
click at [347, 209] on div "Paragraph Format Normal Heading 1 Heading 2 Heading 3 Heading 4 Heading 5 Headi…" at bounding box center [569, 203] width 445 height 19
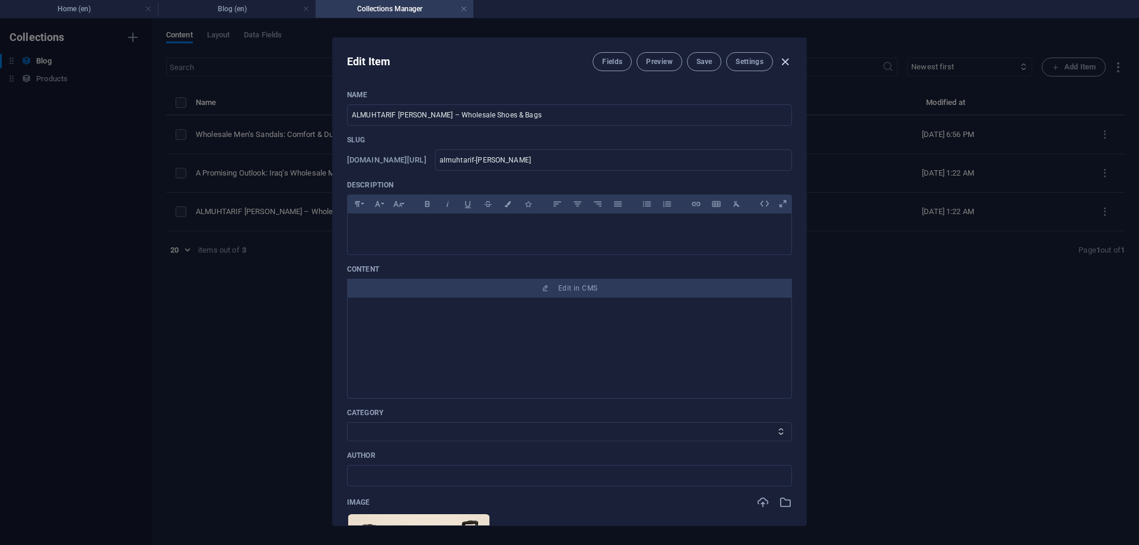
click at [784, 59] on icon "button" at bounding box center [785, 62] width 14 height 14
select select
type input "almuhtarif-almasi-wholesale-shoes-bags"
type input "2025-09-02"
type input "almuhtarif-almasi-wholesale-shoes-bags"
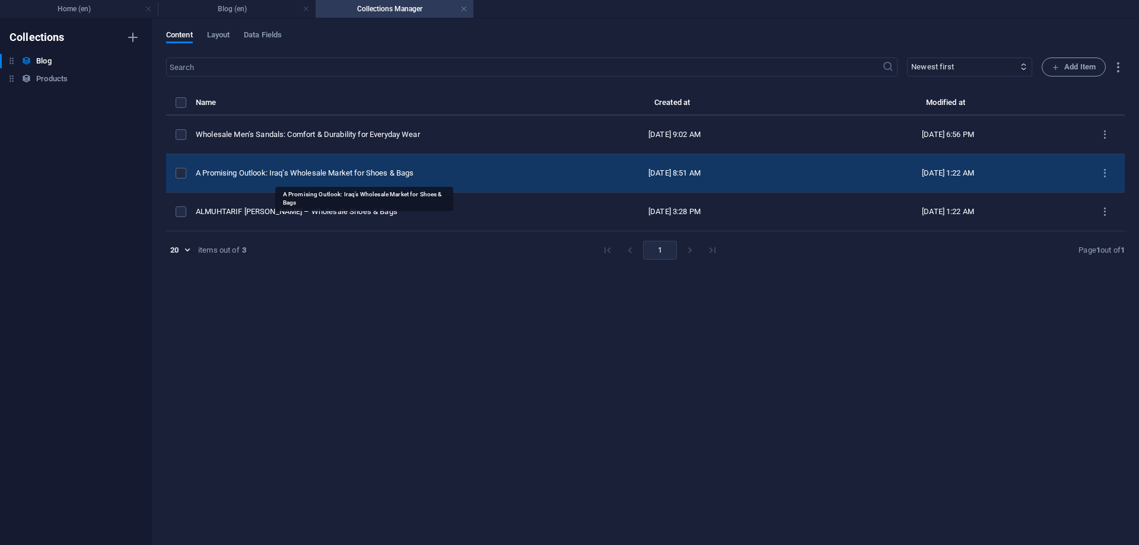
click at [372, 173] on div "A Promising Outlook: Iraq’s Wholesale Market for Shoes & Bags" at bounding box center [362, 173] width 333 height 11
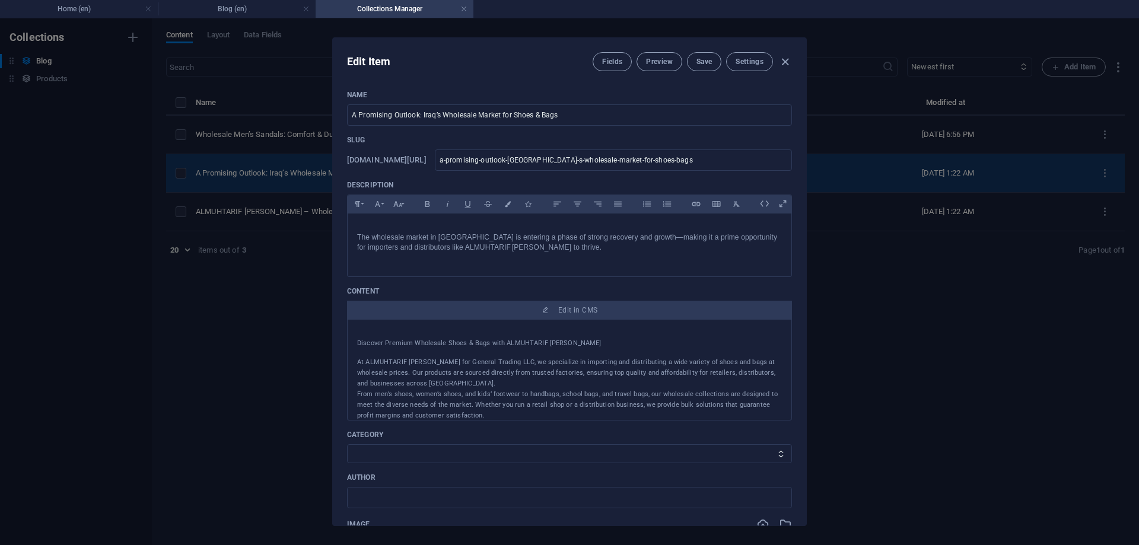
click at [372, 173] on div "Name A Promising Outlook: Iraq’s Wholesale Market for Shoes & Bags ​ Slug www.e…" at bounding box center [569, 461] width 445 height 742
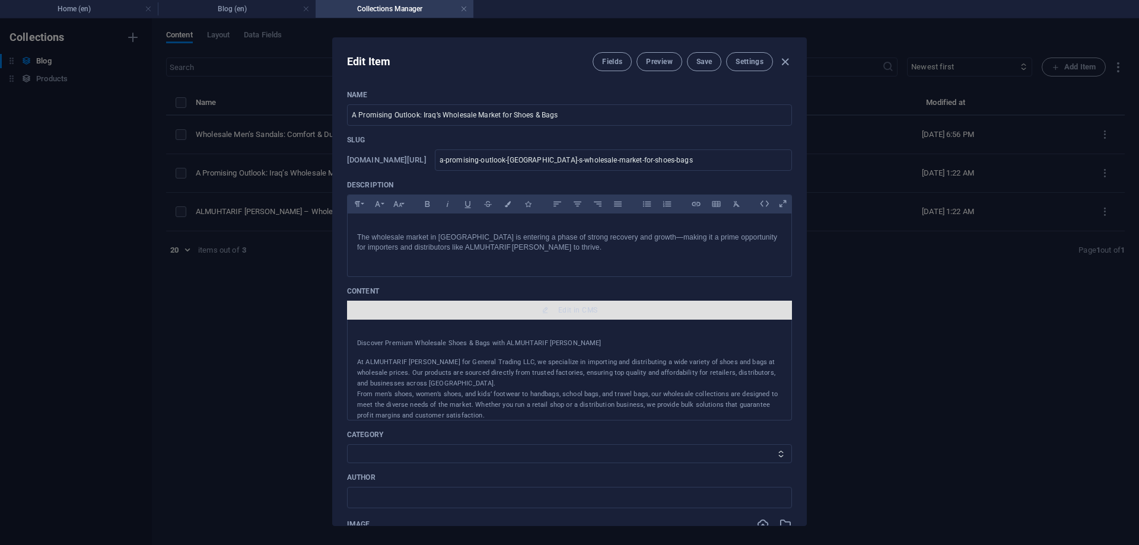
click at [523, 318] on button "Edit in CMS" at bounding box center [569, 310] width 445 height 19
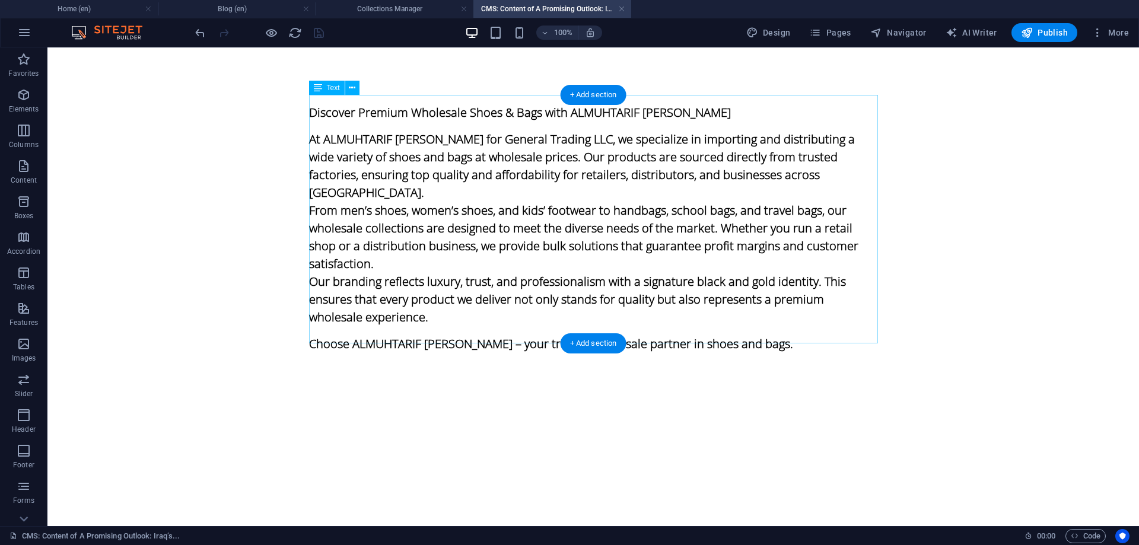
click at [560, 187] on div "Discover Premium Wholesale Shoes & Bags with ALMUHTARIF ALMASI At ALMUHTARIF AL…" at bounding box center [593, 228] width 569 height 266
click at [567, 180] on div "Discover Premium Wholesale Shoes & Bags with ALMUHTARIF ALMASI At ALMUHTARIF AL…" at bounding box center [593, 228] width 569 height 266
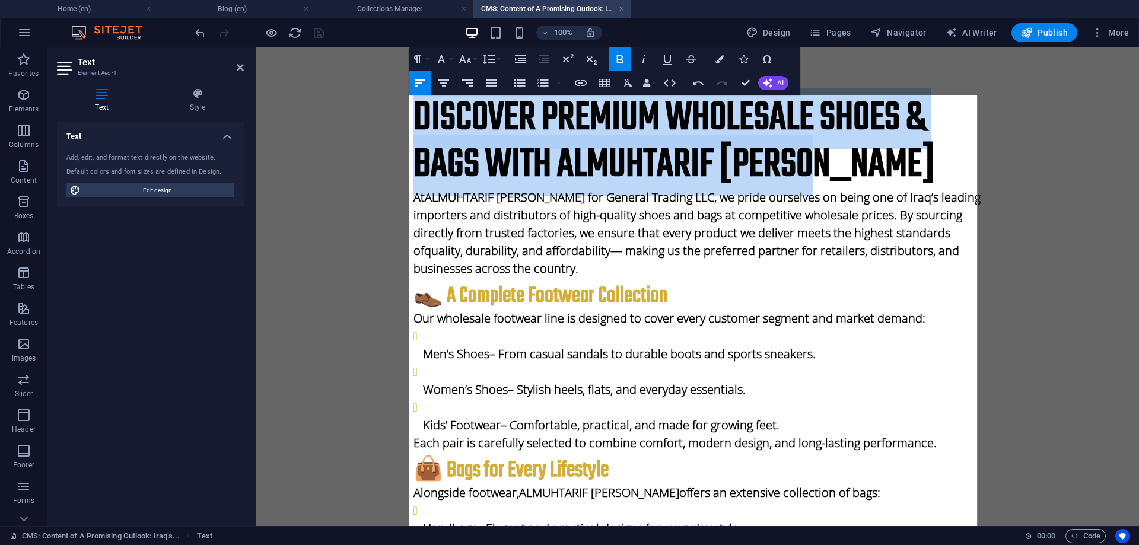
drag, startPoint x: 821, startPoint y: 164, endPoint x: 403, endPoint y: 114, distance: 420.4
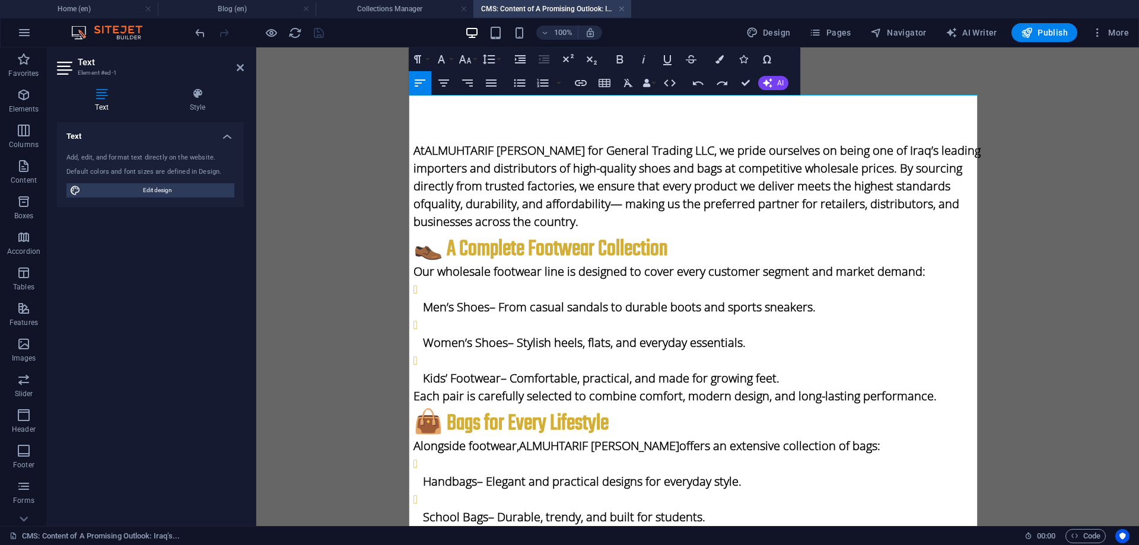
click at [157, 269] on div "Text Add, edit, and format text directly on the website. Default colors and fon…" at bounding box center [150, 319] width 187 height 394
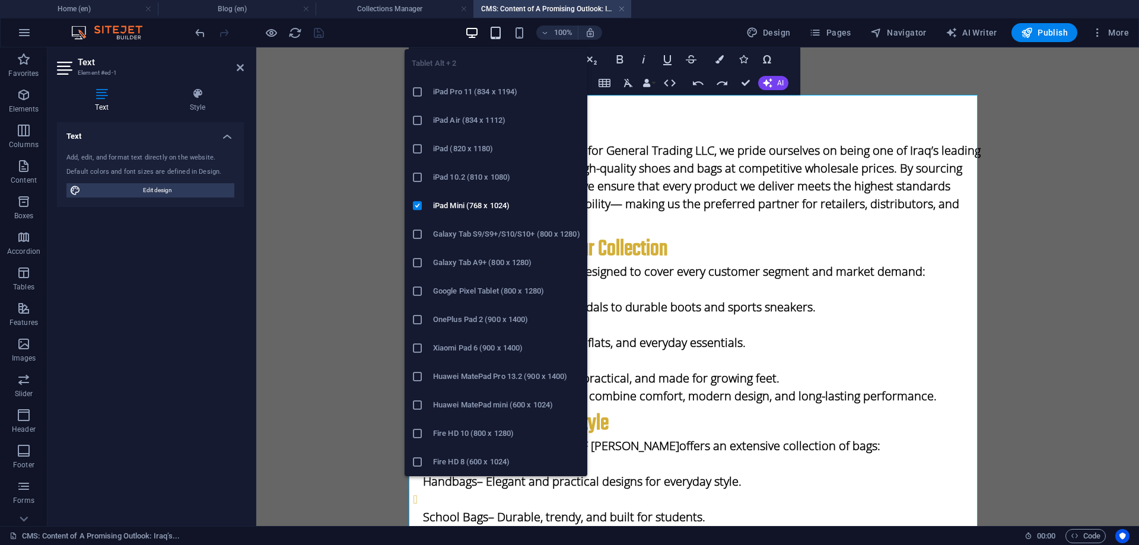
click at [496, 31] on icon "button" at bounding box center [496, 33] width 14 height 14
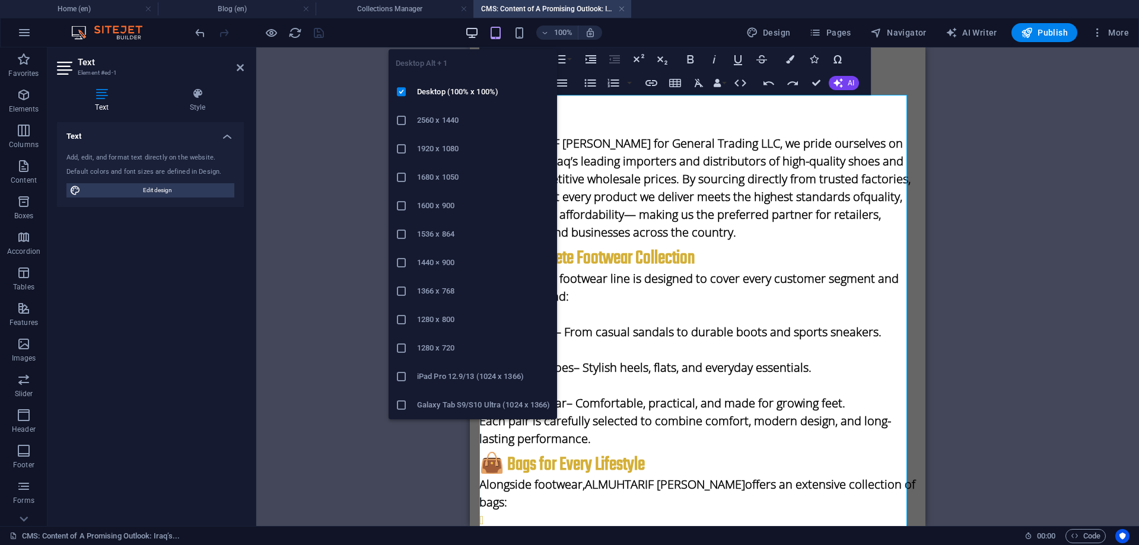
click at [475, 32] on icon "button" at bounding box center [472, 33] width 14 height 14
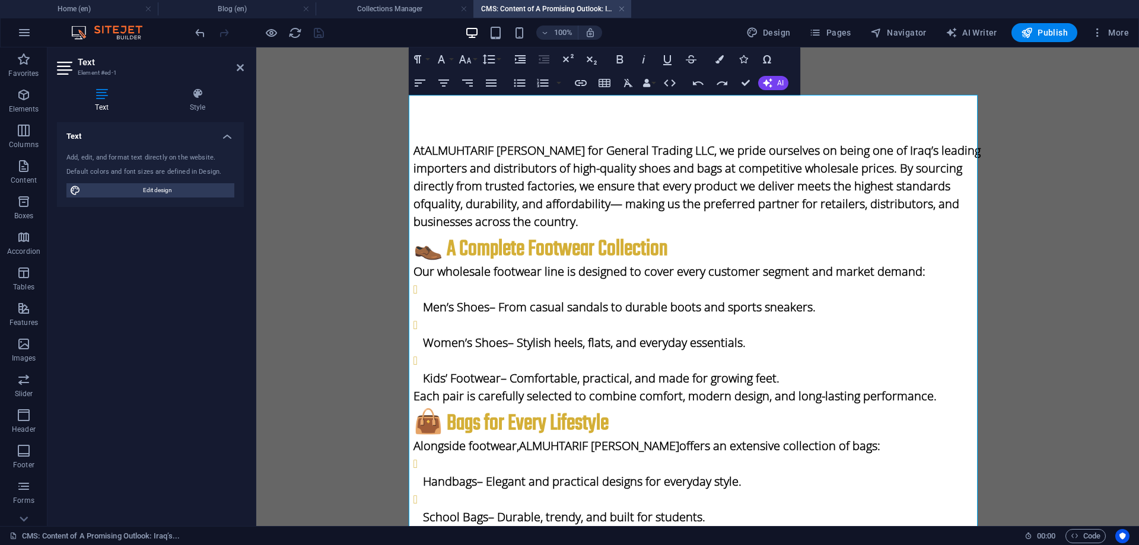
click at [312, 38] on div at bounding box center [259, 32] width 133 height 19
click at [319, 33] on div at bounding box center [259, 32] width 133 height 19
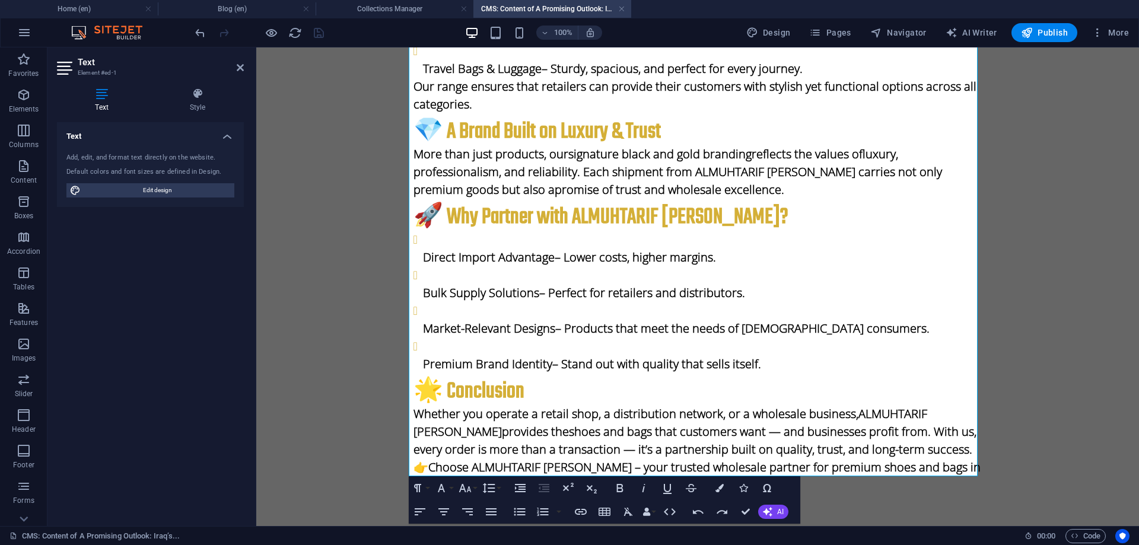
scroll to position [600, 0]
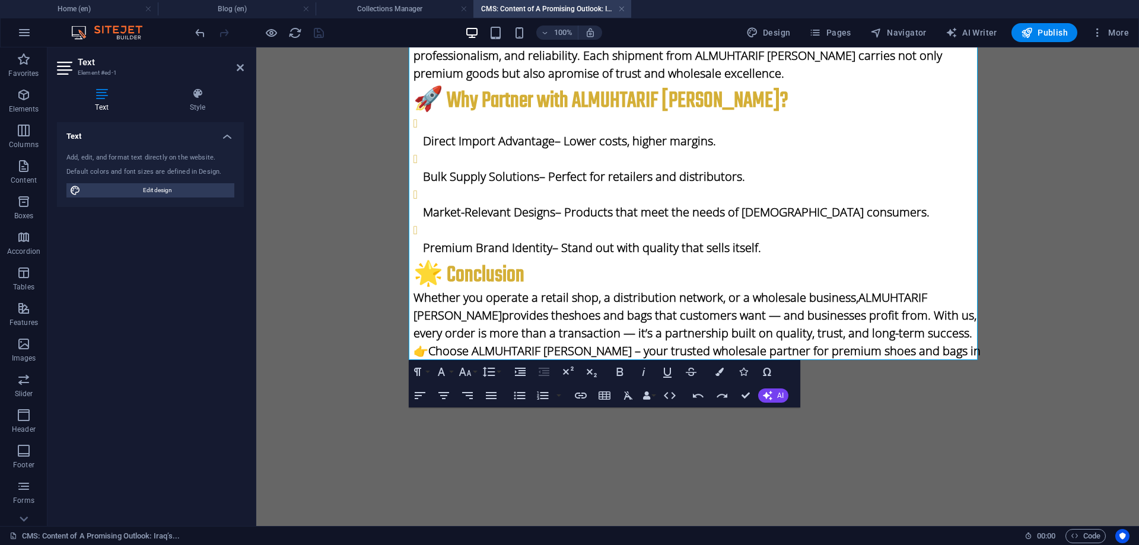
click at [530, 467] on div at bounding box center [697, 482] width 569 height 30
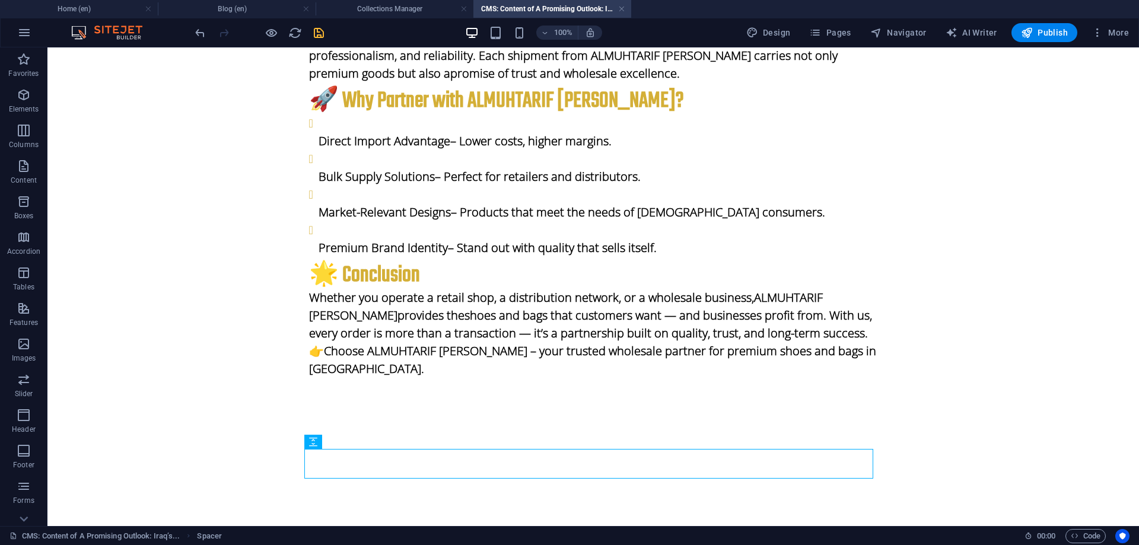
click at [317, 37] on icon "save" at bounding box center [319, 33] width 14 height 14
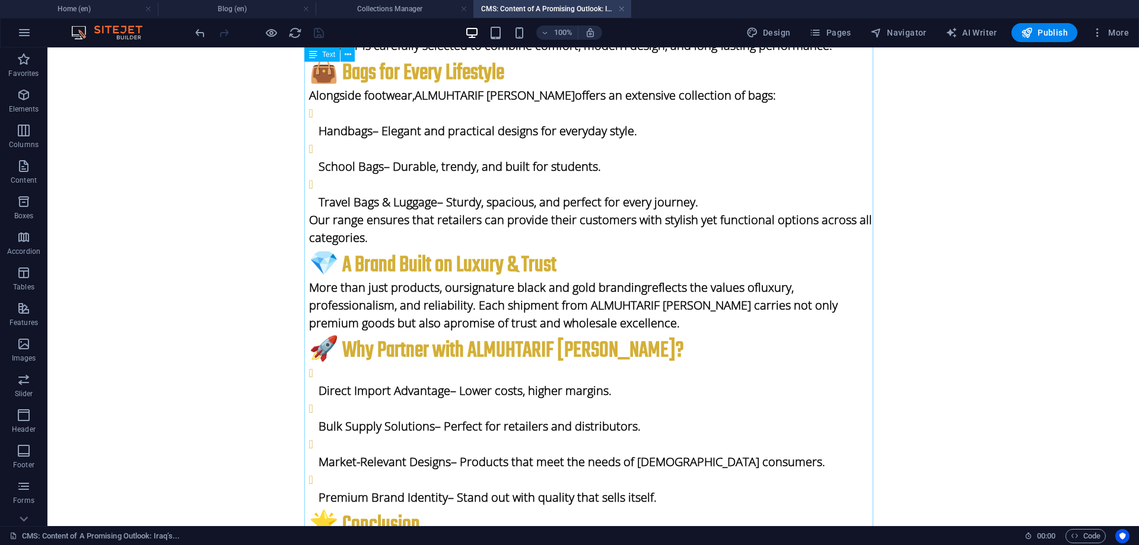
scroll to position [304, 0]
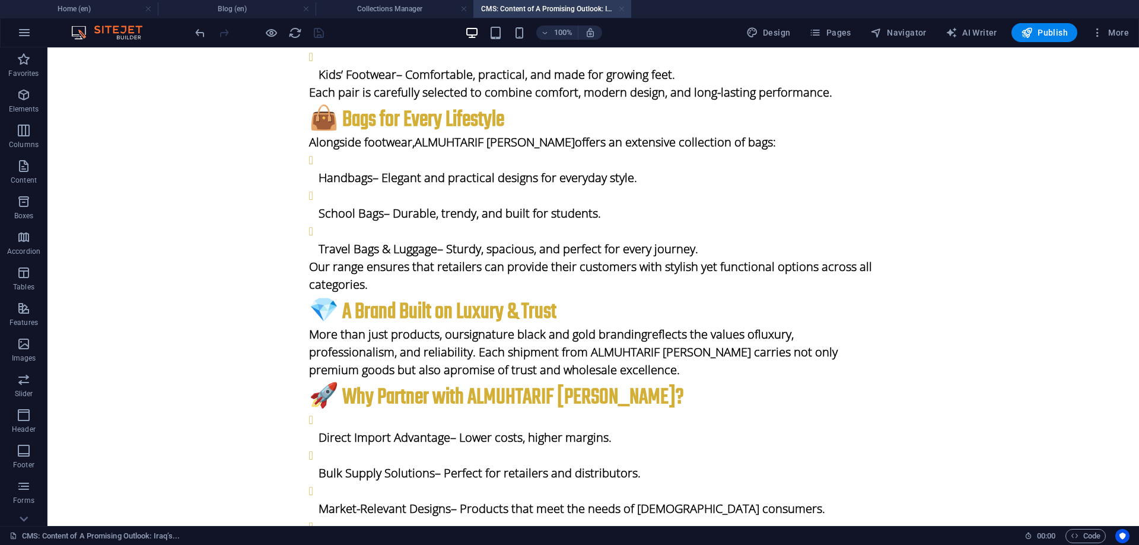
click at [620, 11] on link at bounding box center [621, 9] width 7 height 11
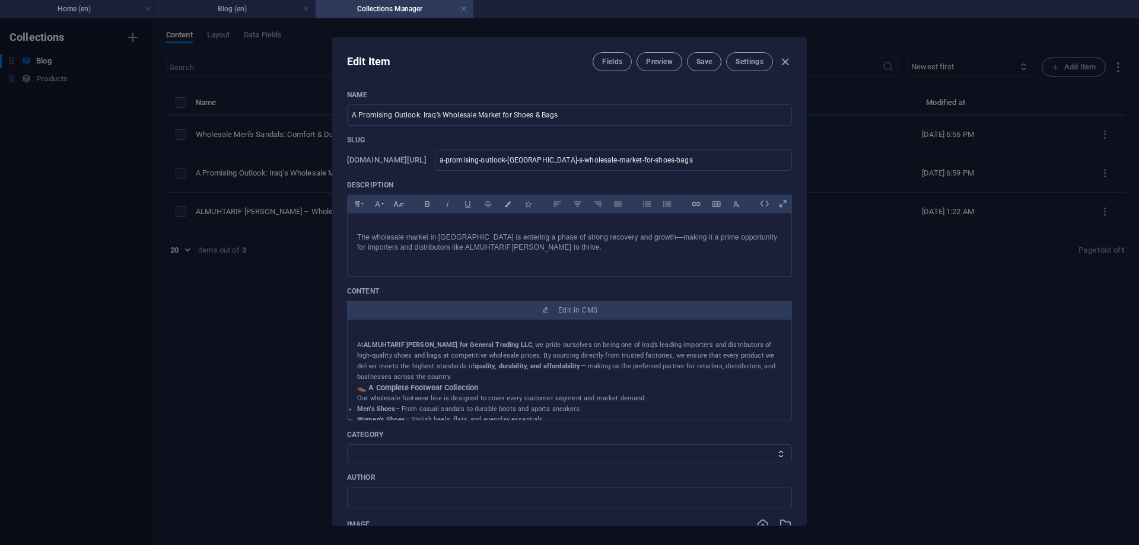
drag, startPoint x: 786, startPoint y: 58, endPoint x: 709, endPoint y: 99, distance: 86.7
click at [758, 120] on div "Edit Item Fields Preview Save Settings Name A Promising Outlook: Iraq’s Wholesa…" at bounding box center [569, 281] width 473 height 487
click at [698, 62] on span "Save" at bounding box center [703, 61] width 15 height 9
click at [782, 62] on icon "button" at bounding box center [785, 62] width 14 height 14
type input "2025-09-02"
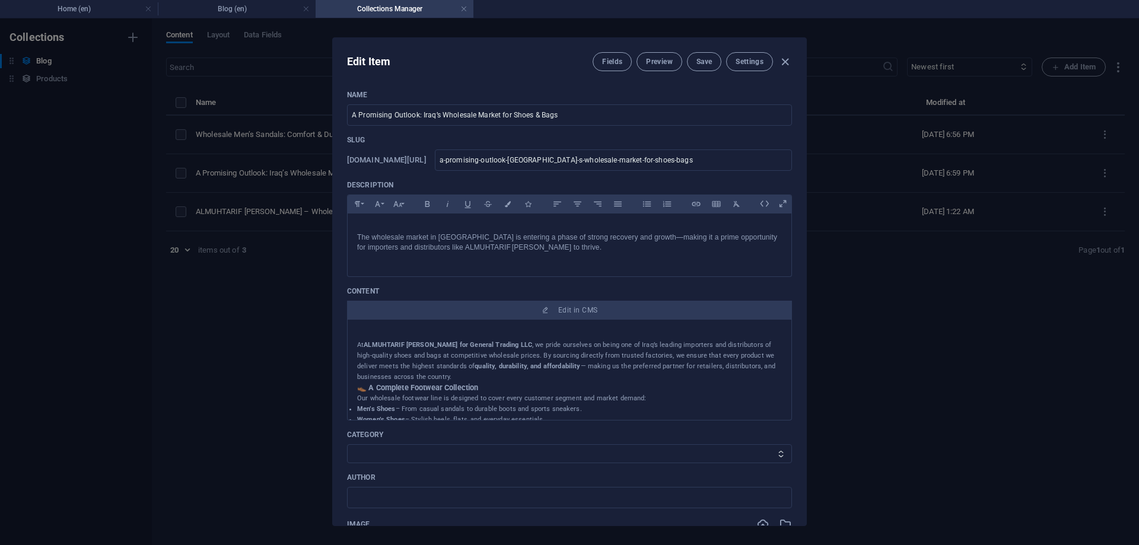
type input "a-promising-outlook-iraq-s-wholesale-market-for-shoes-bags"
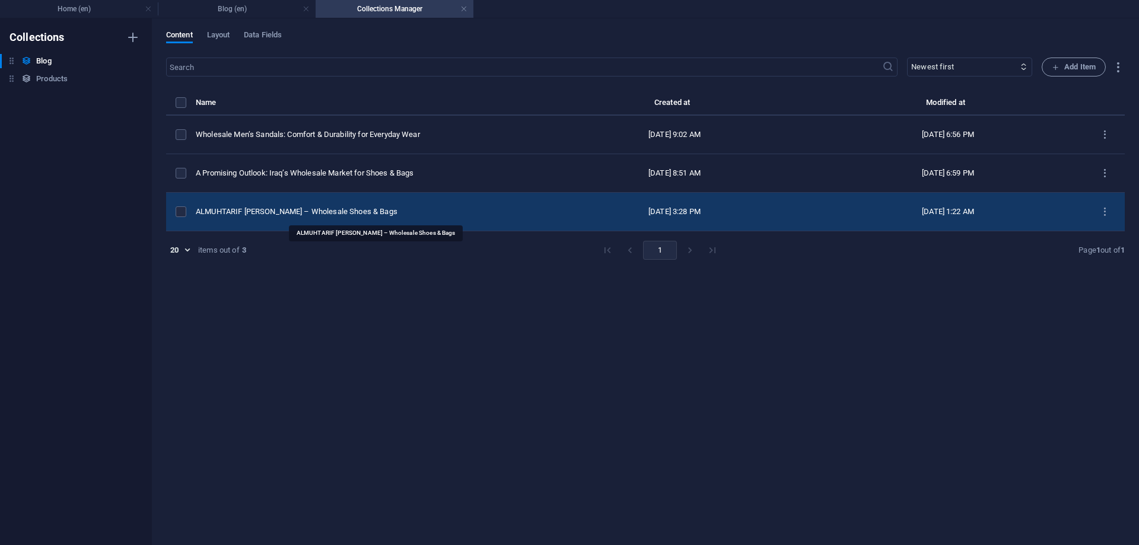
click at [343, 212] on div "ALMUHTARIF ALMASI – Wholesale Shoes & Bags" at bounding box center [362, 211] width 333 height 11
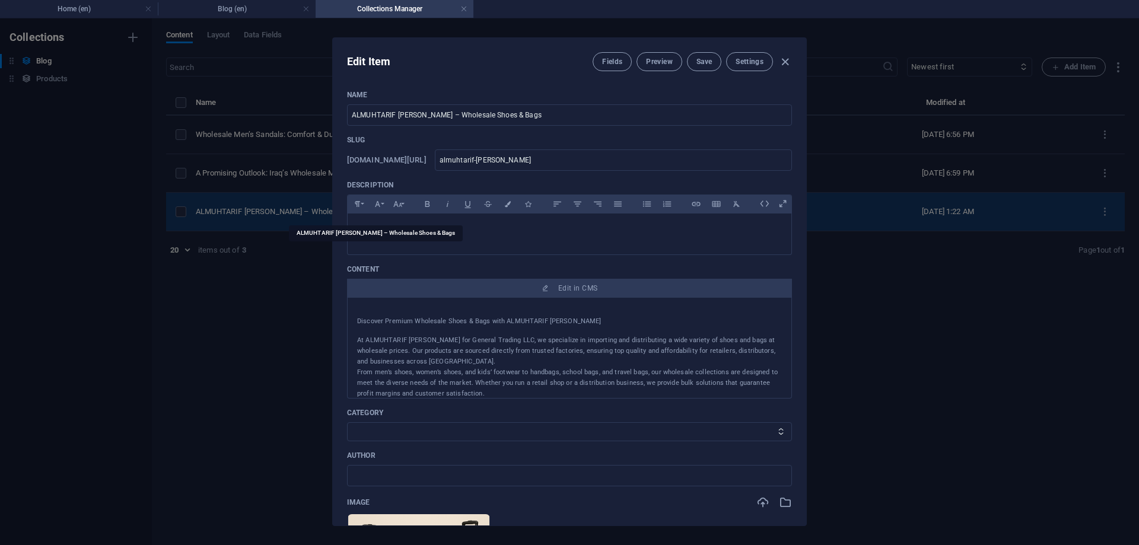
click at [343, 212] on div "Name ALMUHTARIF ALMASI – Wholesale Shoes & Bags ​ Slug www.example.com/blog-ite…" at bounding box center [569, 303] width 473 height 445
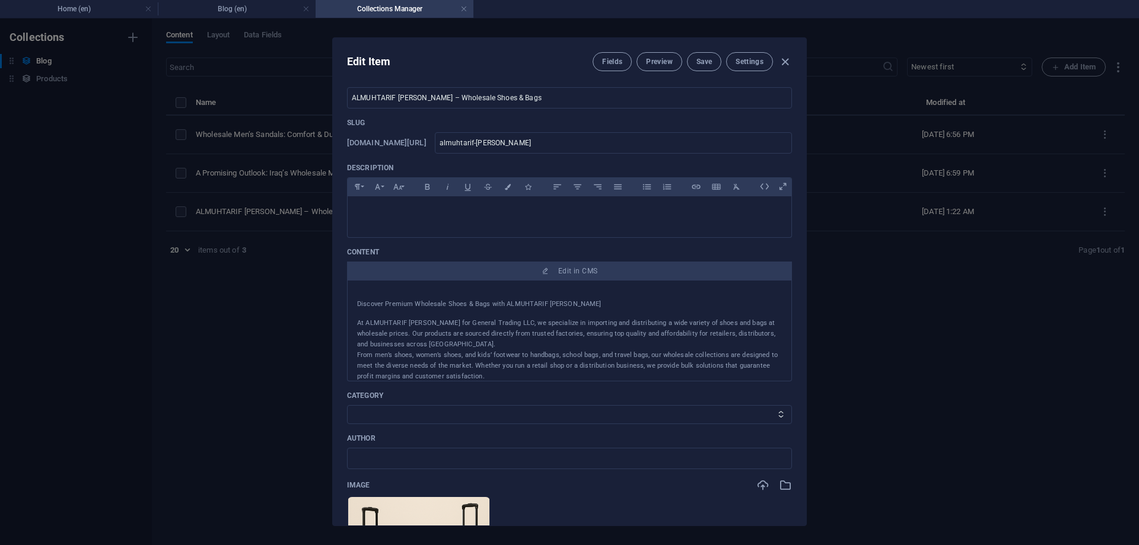
scroll to position [0, 0]
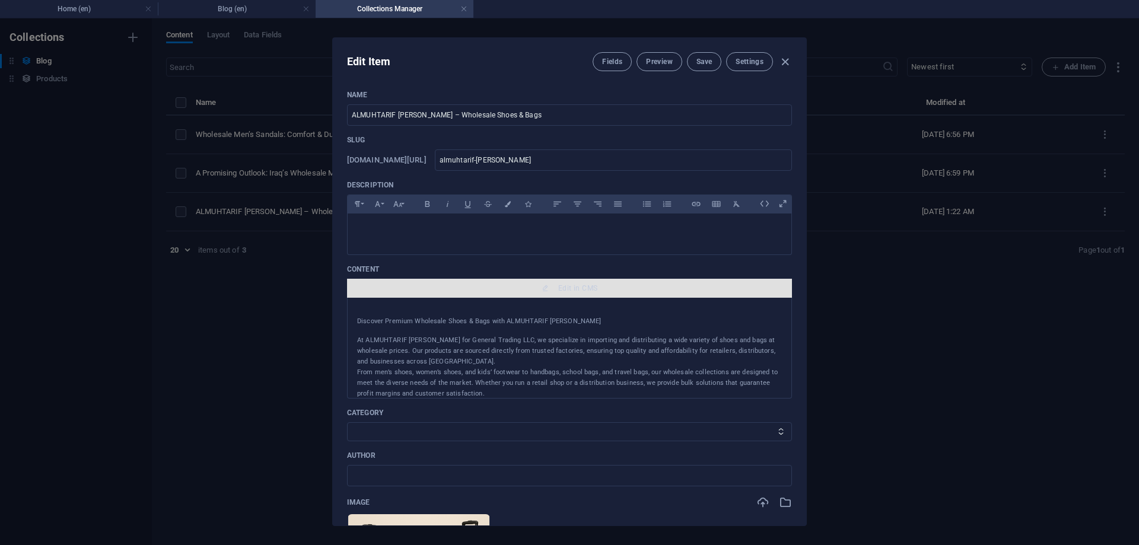
click at [596, 288] on span "Edit in CMS" at bounding box center [577, 287] width 39 height 9
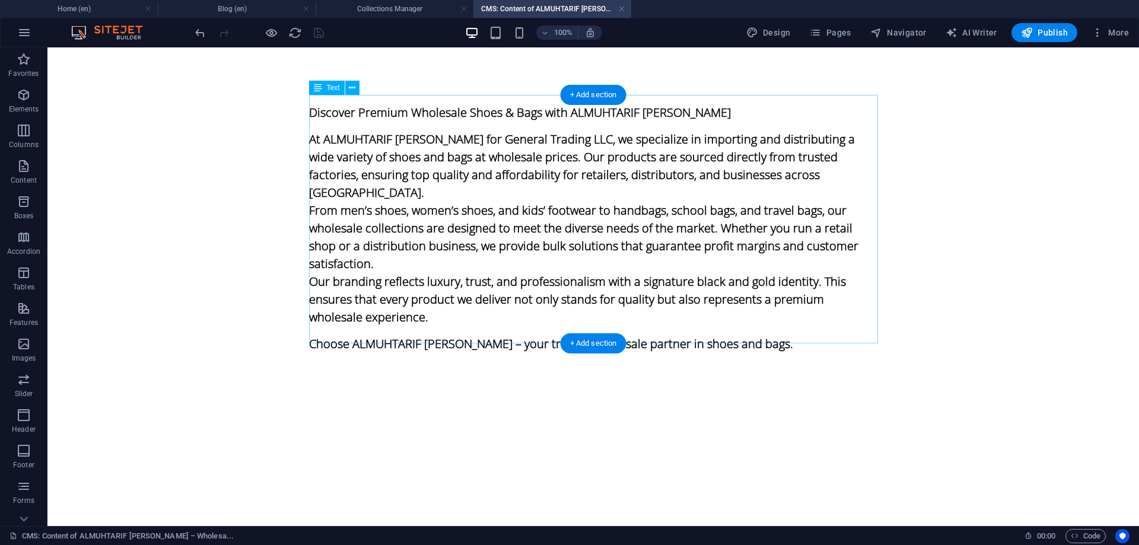
click at [371, 168] on div "Discover Premium Wholesale Shoes & Bags with ALMUHTARIF ALMASI At ALMUHTARIF AL…" at bounding box center [593, 228] width 569 height 266
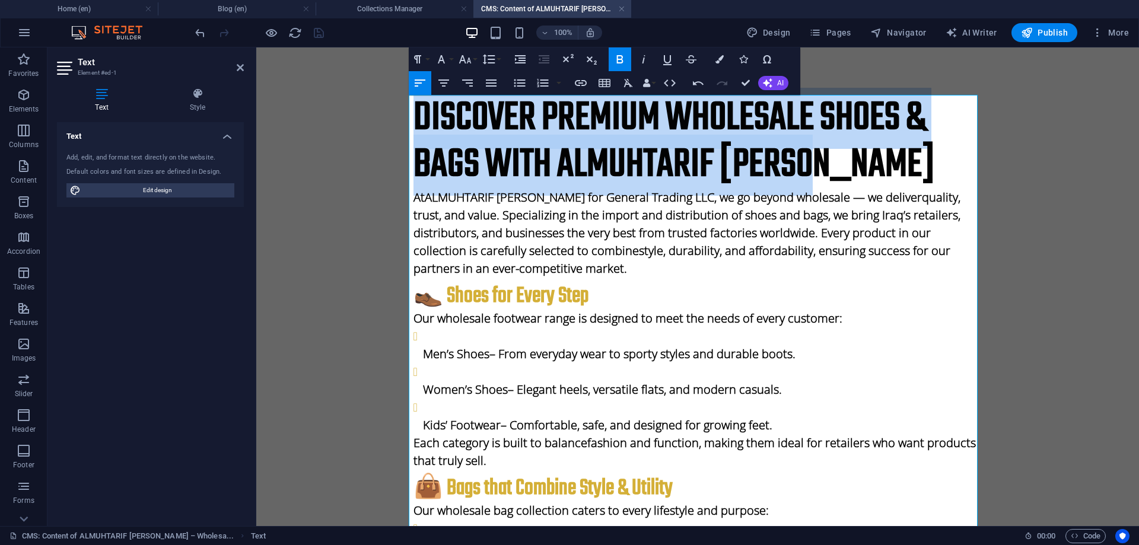
drag, startPoint x: 816, startPoint y: 169, endPoint x: 390, endPoint y: 114, distance: 429.9
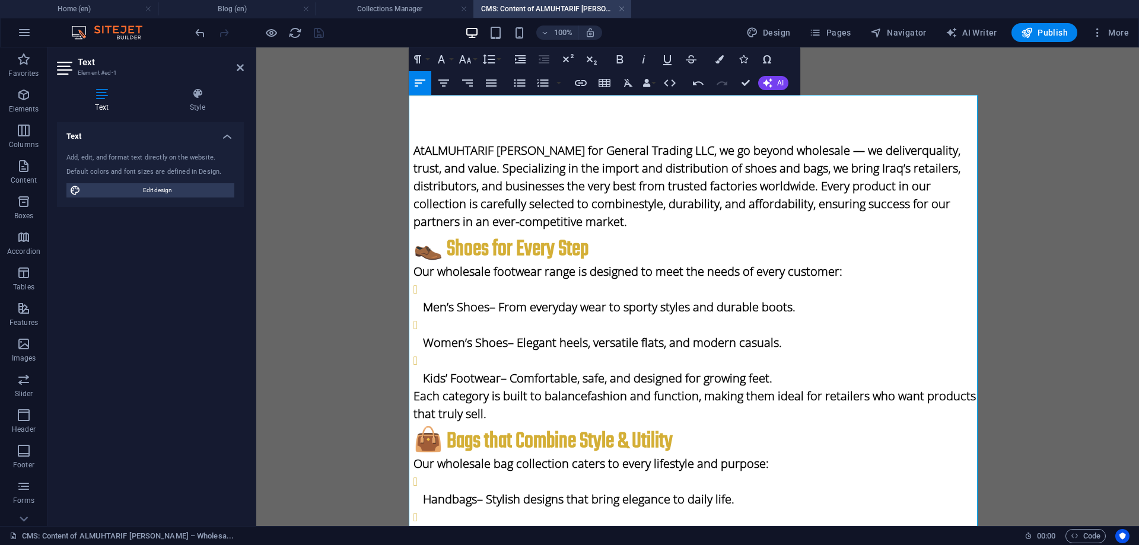
click at [350, 352] on body "Skip to main content At ALMUHTARIF ALMASI for General Trading LLC , we go beyon…" at bounding box center [697, 533] width 882 height 972
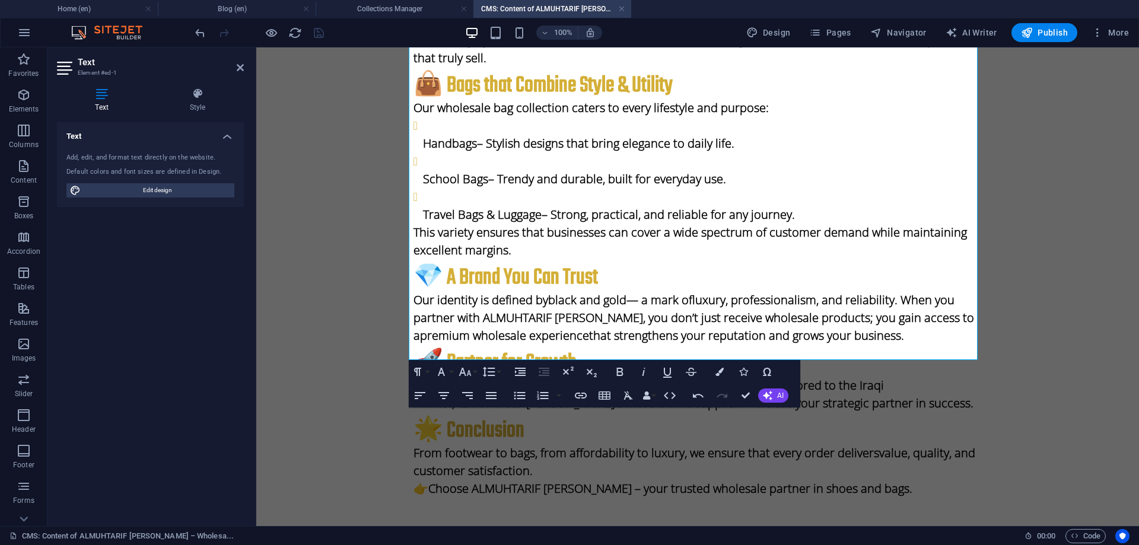
scroll to position [493, 0]
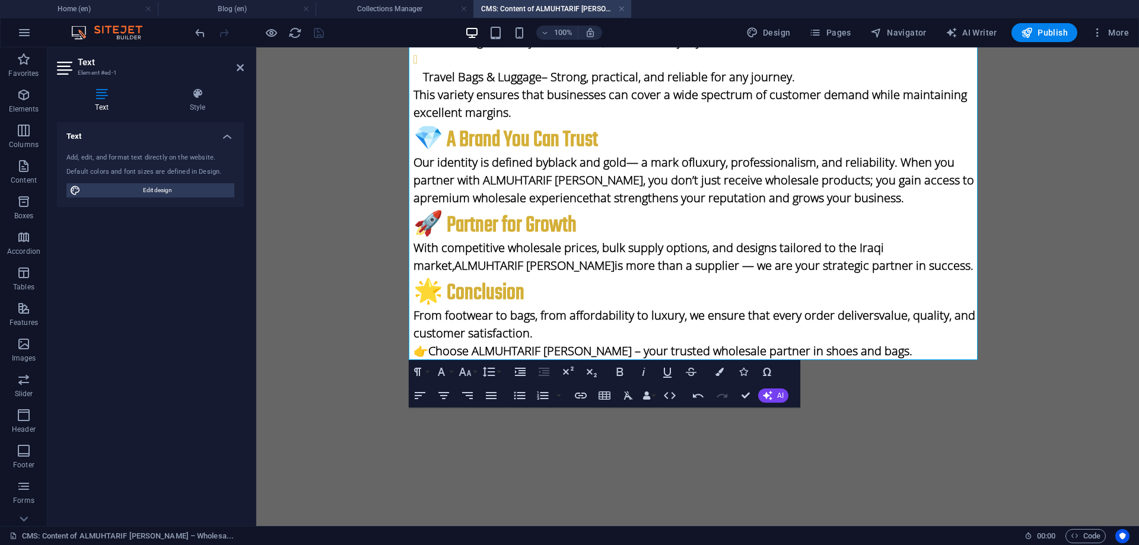
click at [383, 437] on body "Skip to main content At ALMUHTARIF ALMASI for General Trading LLC , we go beyon…" at bounding box center [697, 40] width 882 height 972
click at [381, 428] on body "Skip to main content At ALMUHTARIF ALMASI for General Trading LLC , we go beyon…" at bounding box center [697, 40] width 882 height 972
click at [361, 409] on body "Skip to main content At ALMUHTARIF ALMASI for General Trading LLC , we go beyon…" at bounding box center [697, 40] width 882 height 972
click at [463, 463] on div at bounding box center [697, 464] width 569 height 30
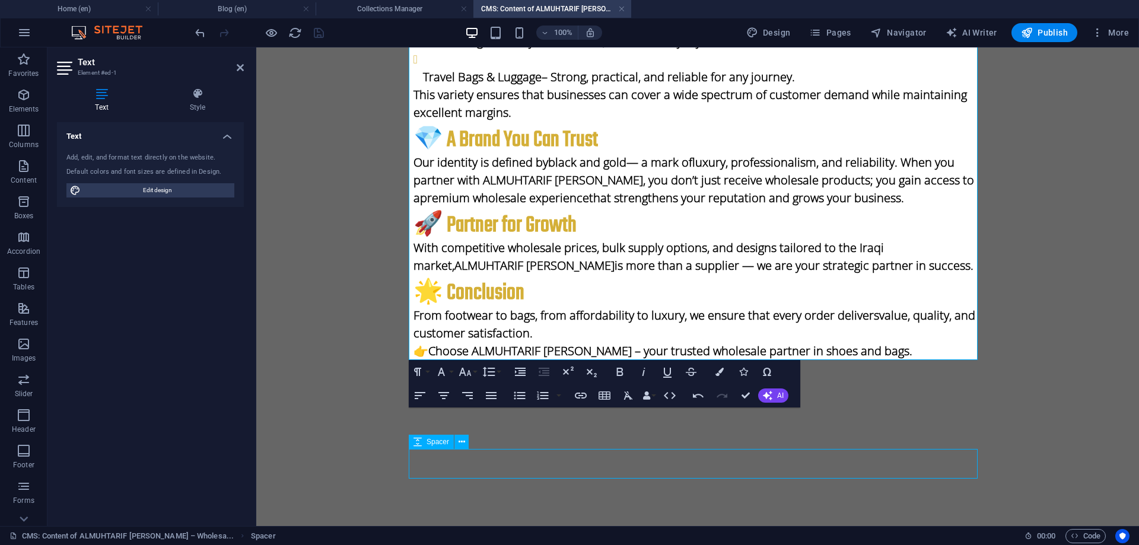
select select "px"
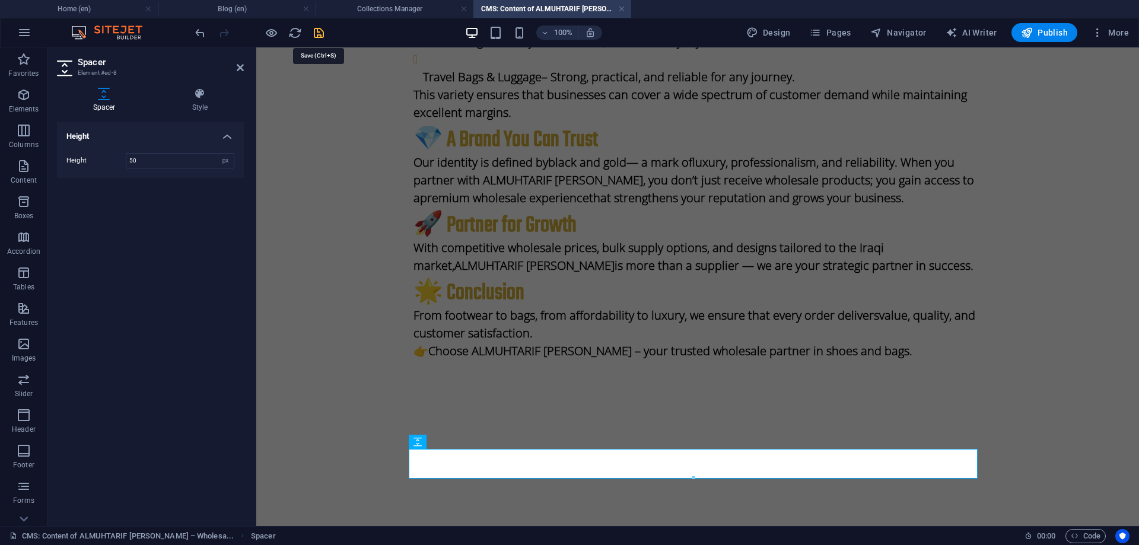
click at [320, 31] on icon "save" at bounding box center [319, 33] width 14 height 14
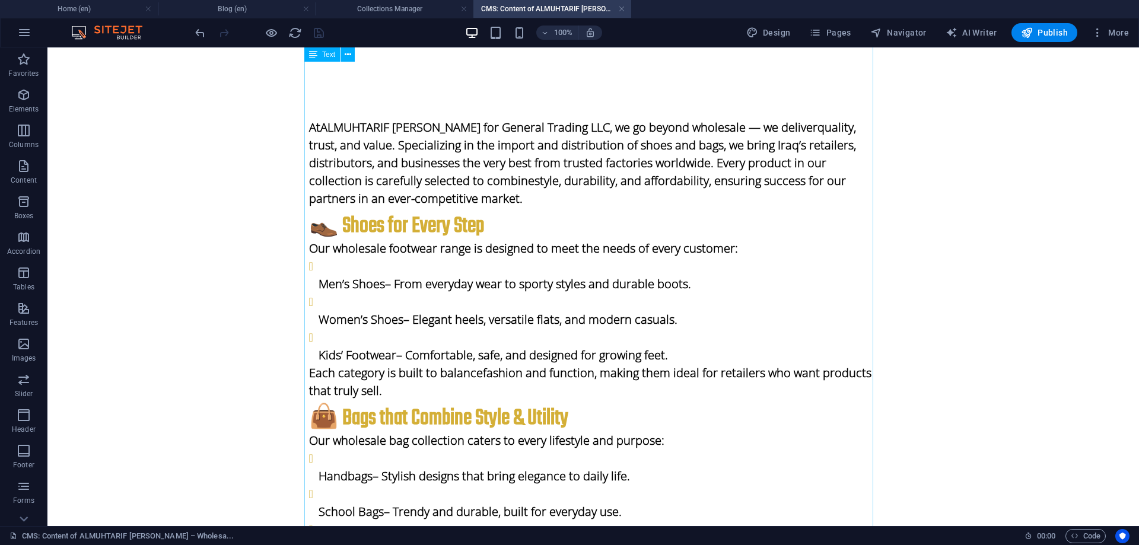
scroll to position [0, 0]
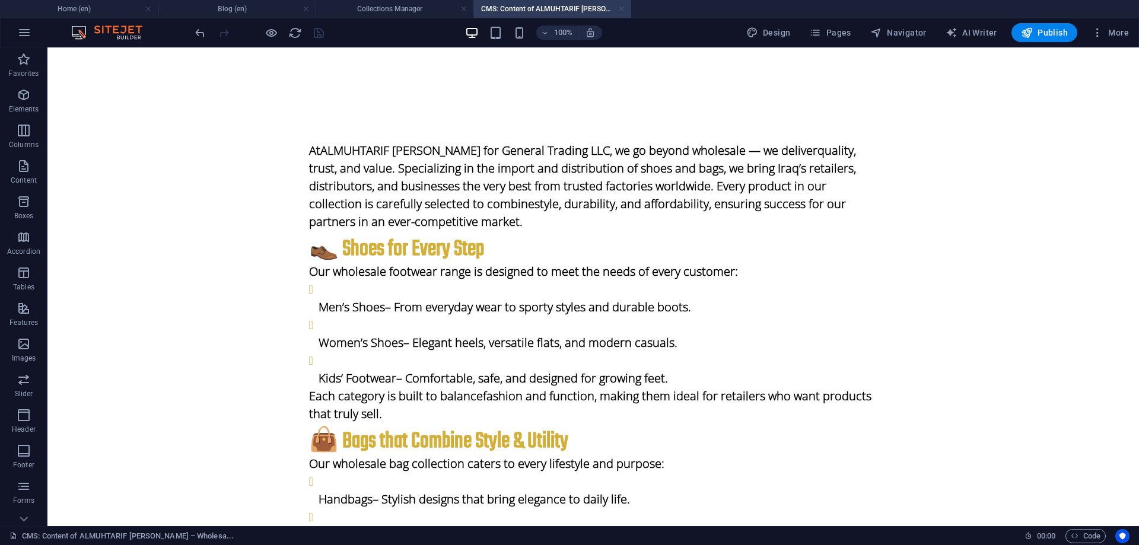
click at [618, 6] on link at bounding box center [621, 9] width 7 height 11
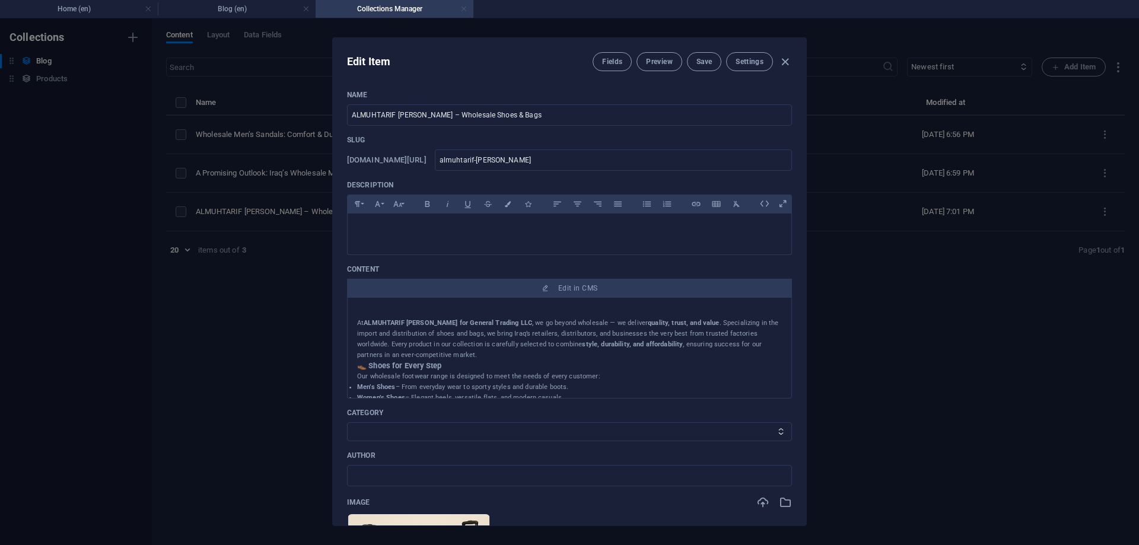
click at [465, 5] on link at bounding box center [463, 9] width 7 height 11
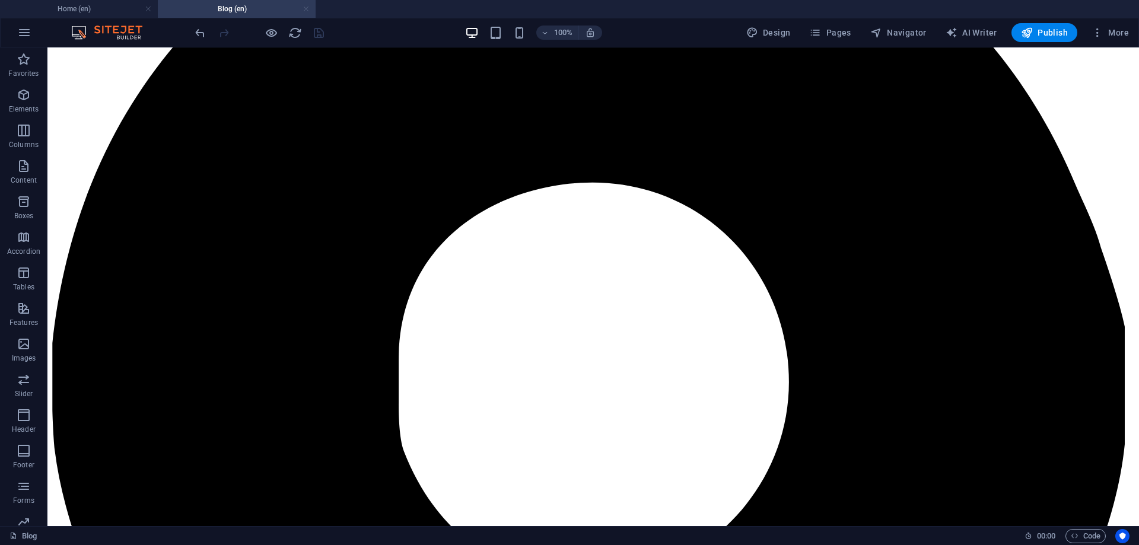
click at [308, 10] on link at bounding box center [305, 9] width 7 height 11
